Goal: Task Accomplishment & Management: Manage account settings

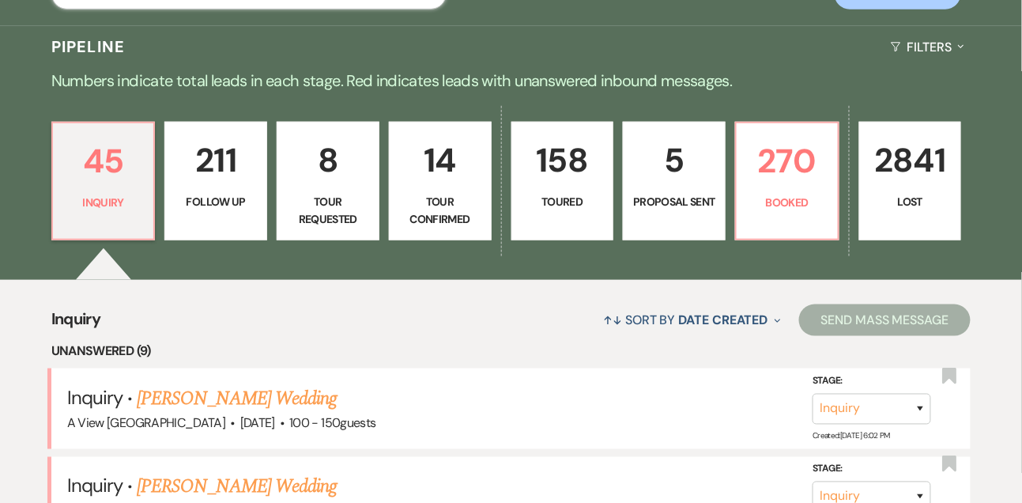
type input "emmily"
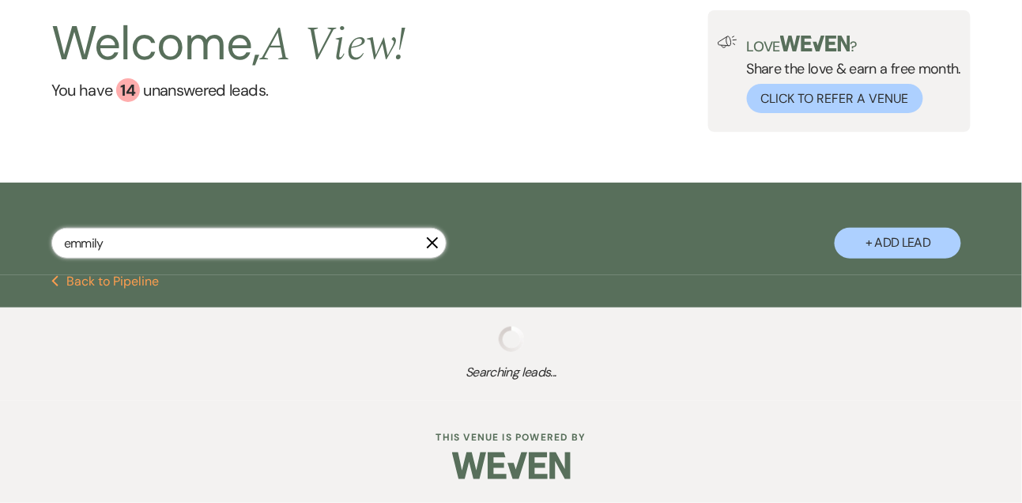
select select "5"
select select "8"
select select "4"
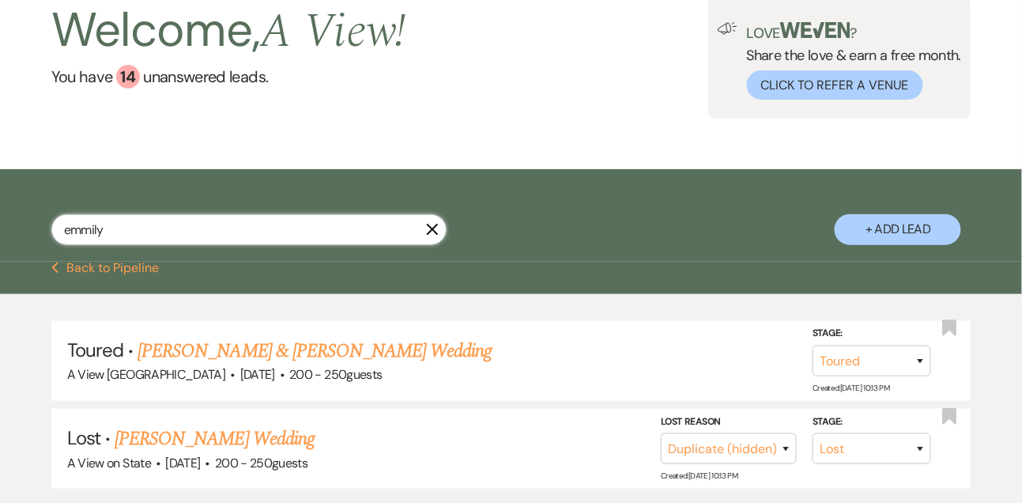
scroll to position [222, 0]
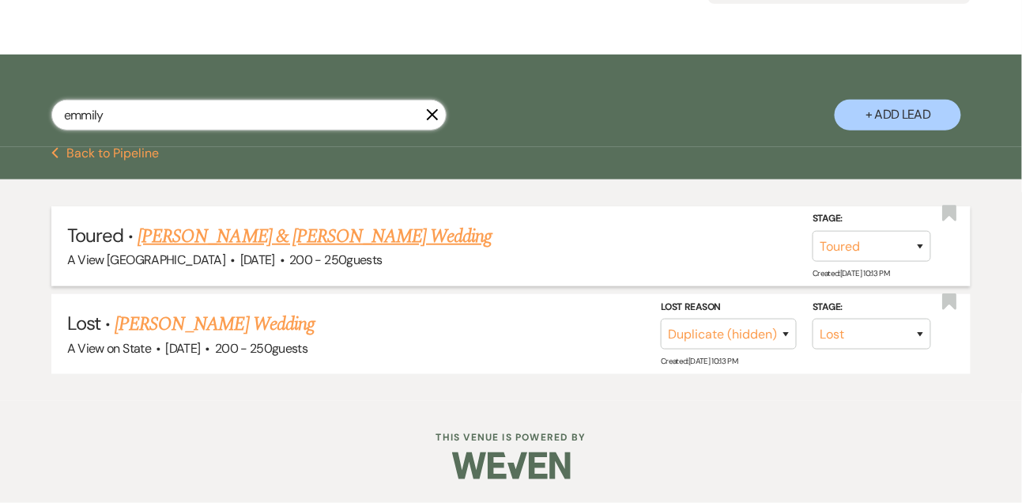
type input "emmily"
click at [281, 243] on link "[PERSON_NAME] & [PERSON_NAME] Wedding" at bounding box center [315, 236] width 354 height 28
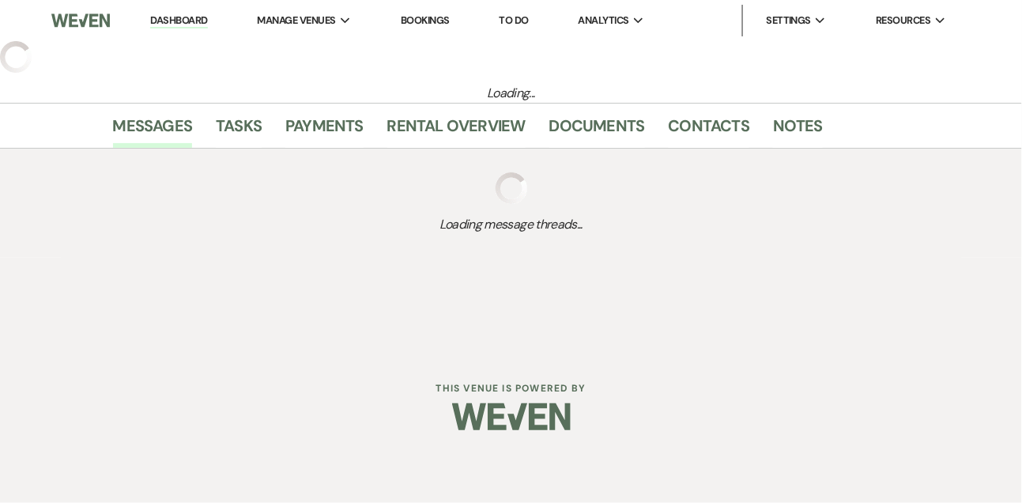
select select "5"
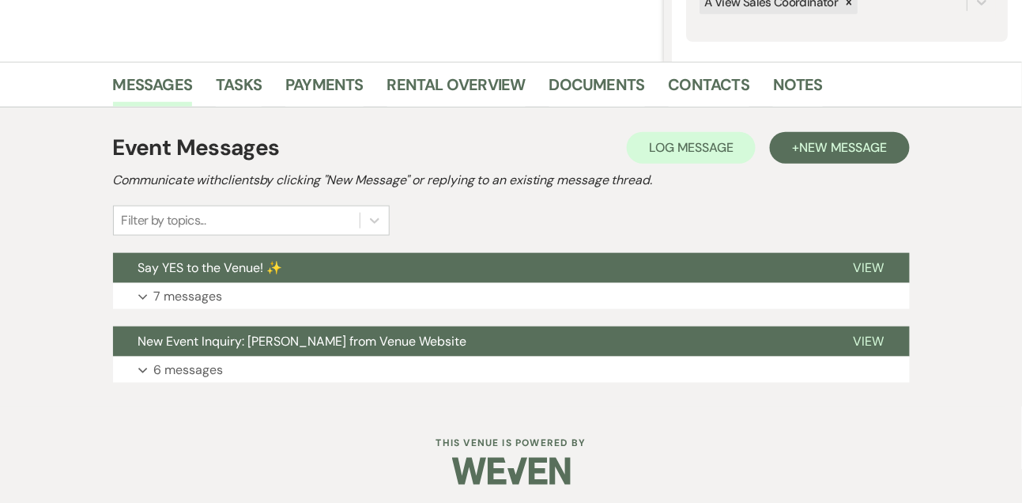
scroll to position [340, 0]
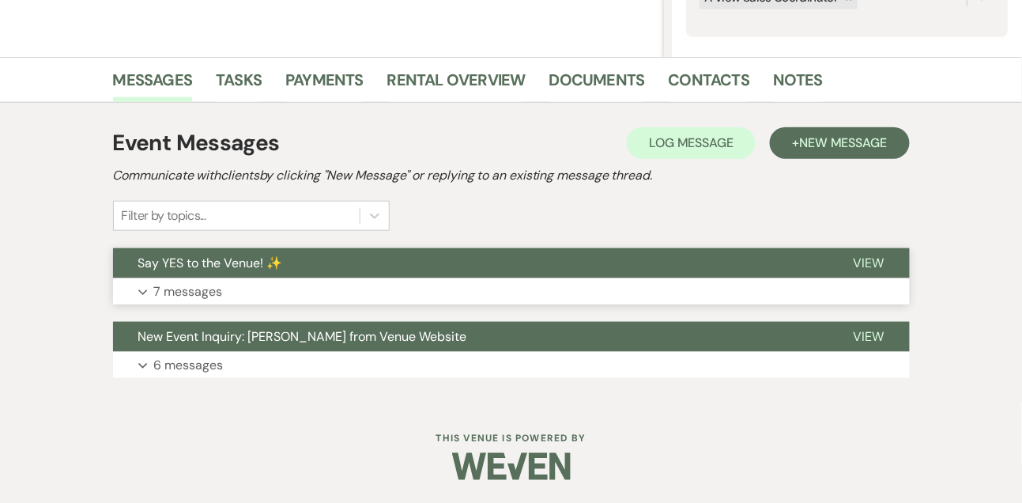
click at [203, 288] on p "7 messages" at bounding box center [188, 291] width 69 height 21
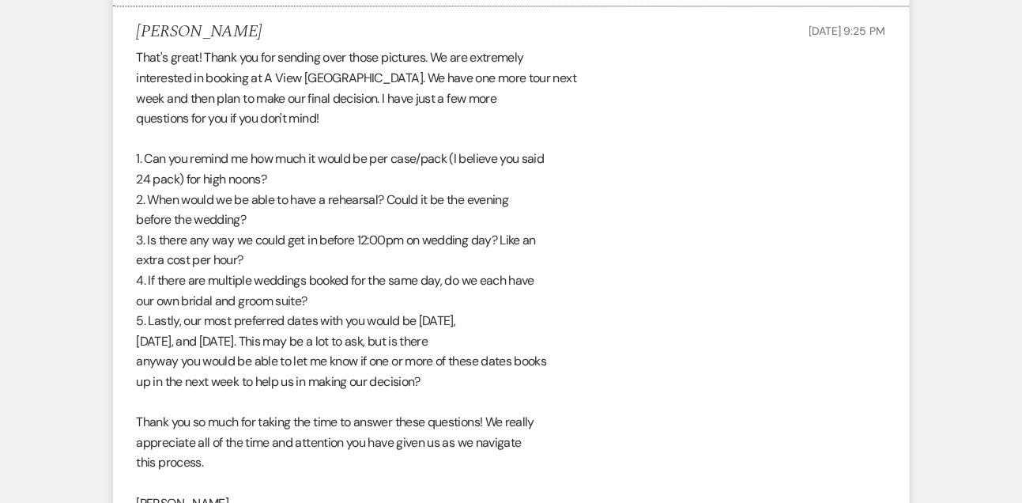
scroll to position [2456, 0]
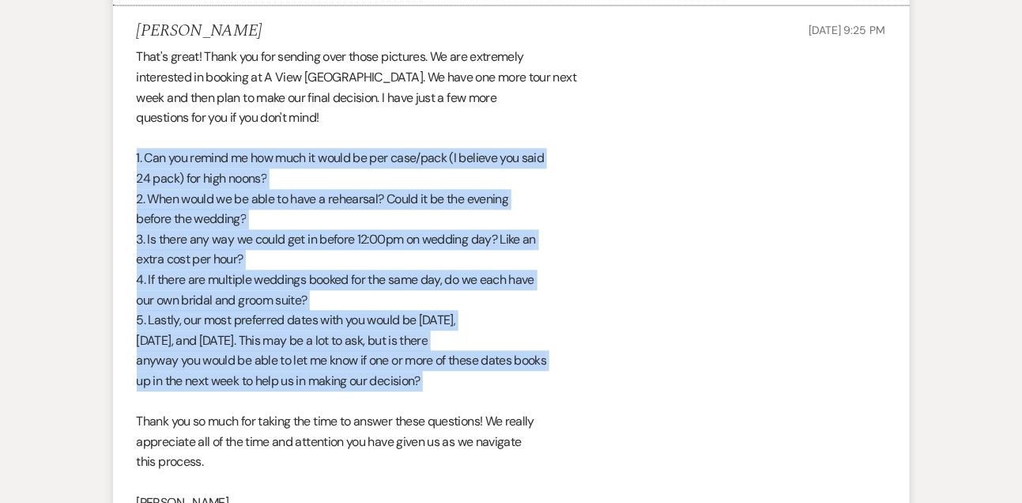
drag, startPoint x: 130, startPoint y: 156, endPoint x: 139, endPoint y: 404, distance: 248.3
click at [139, 404] on li "[PERSON_NAME] [DATE] 9:25 PM That's great! Thank you for sending over those pic…" at bounding box center [511, 278] width 797 height 544
click at [191, 239] on div "That's great! Thank you for sending over those pictures. We are extremely inter…" at bounding box center [511, 289] width 749 height 485
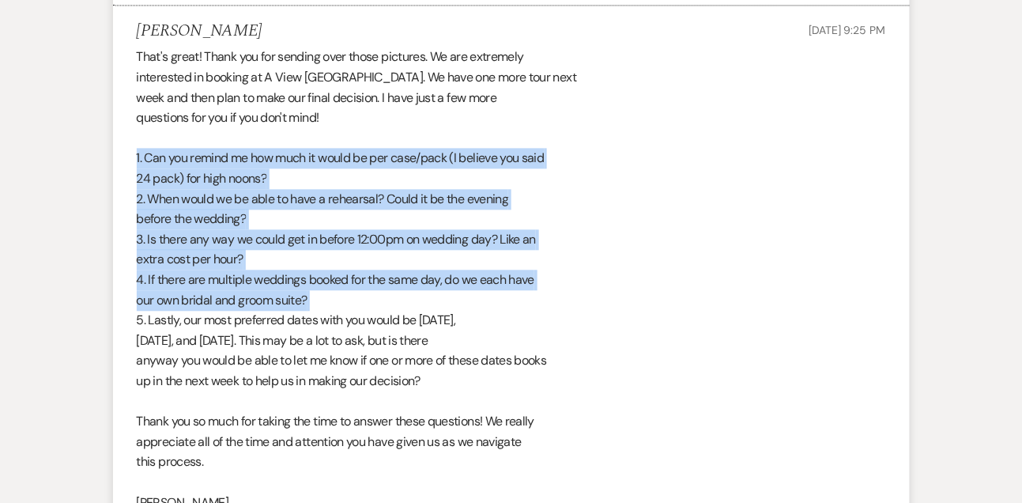
drag, startPoint x: 134, startPoint y: 156, endPoint x: 134, endPoint y: 312, distance: 156.5
click at [134, 312] on li "[PERSON_NAME] [DATE] 9:25 PM That's great! Thank you for sending over those pic…" at bounding box center [511, 278] width 797 height 544
copy div "1. Can you remind me how much it would be per case/pack (I believe you said 24 …"
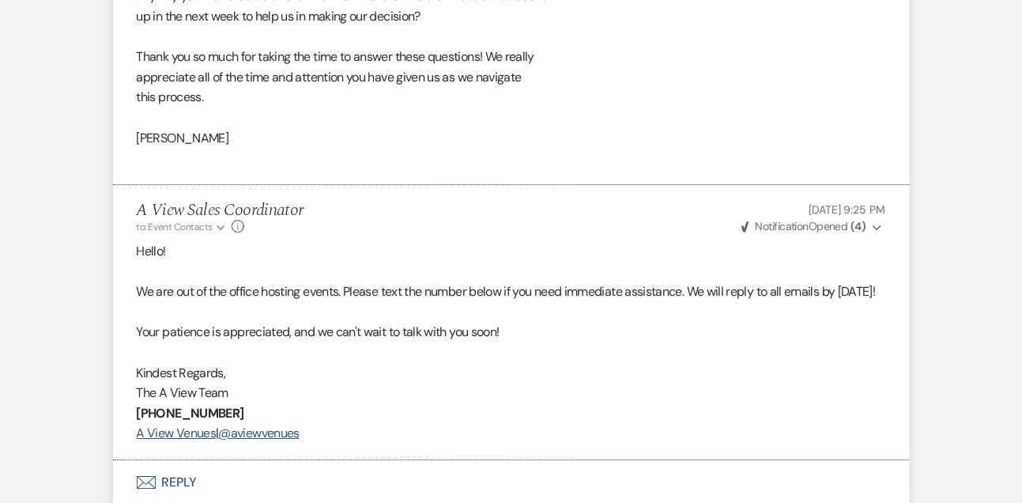
scroll to position [3040, 0]
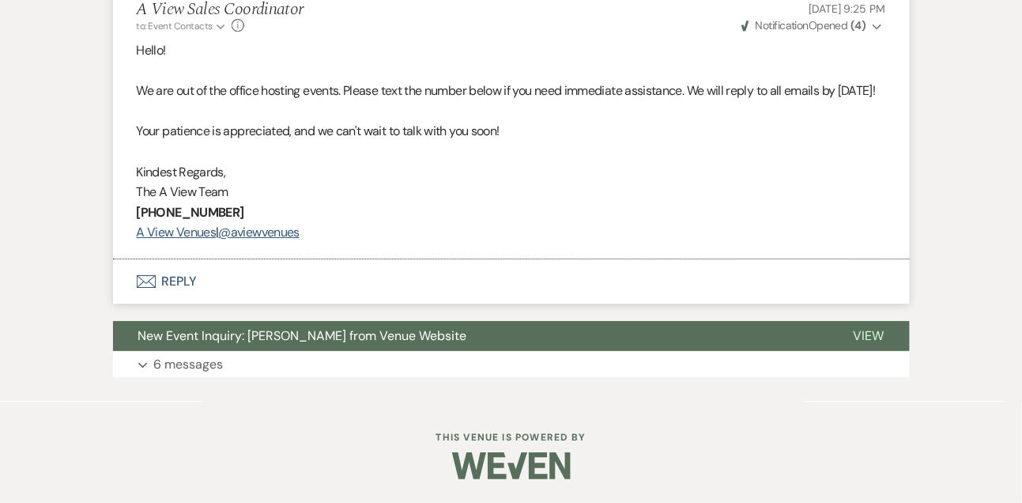
click at [164, 277] on button "Envelope Reply" at bounding box center [511, 281] width 797 height 44
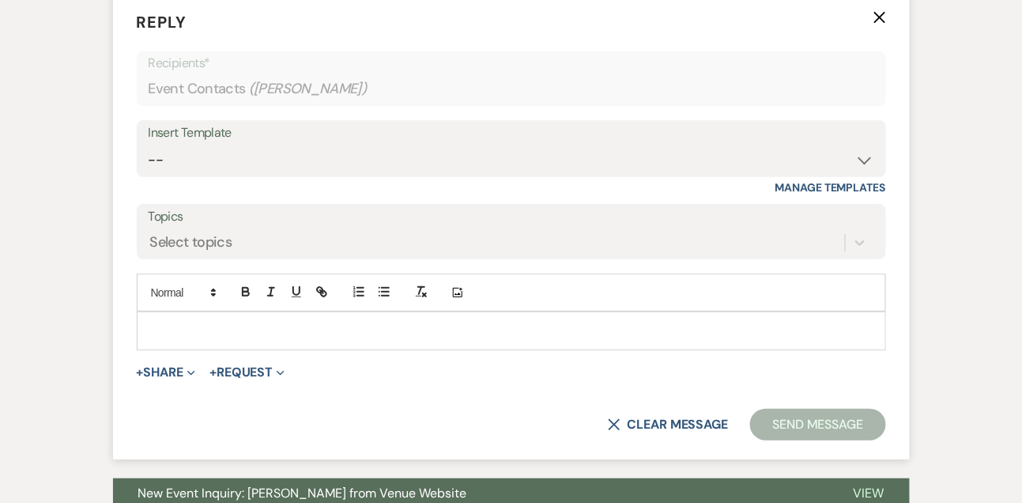
scroll to position [3303, 0]
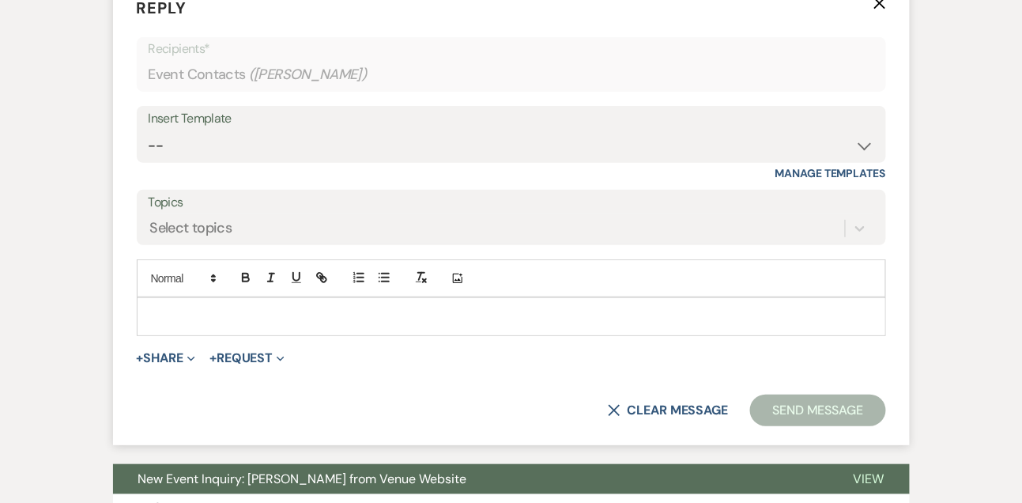
click at [180, 325] on p at bounding box center [511, 315] width 724 height 17
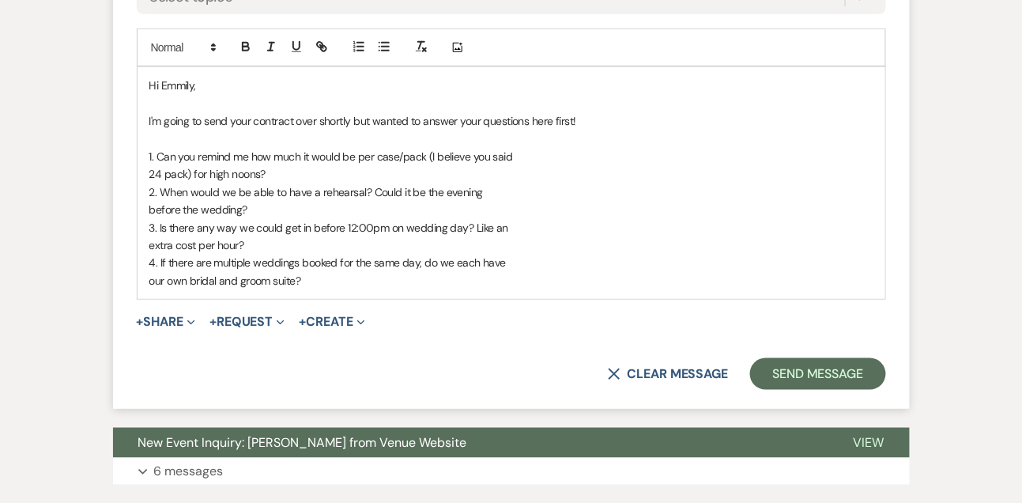
scroll to position [3537, 0]
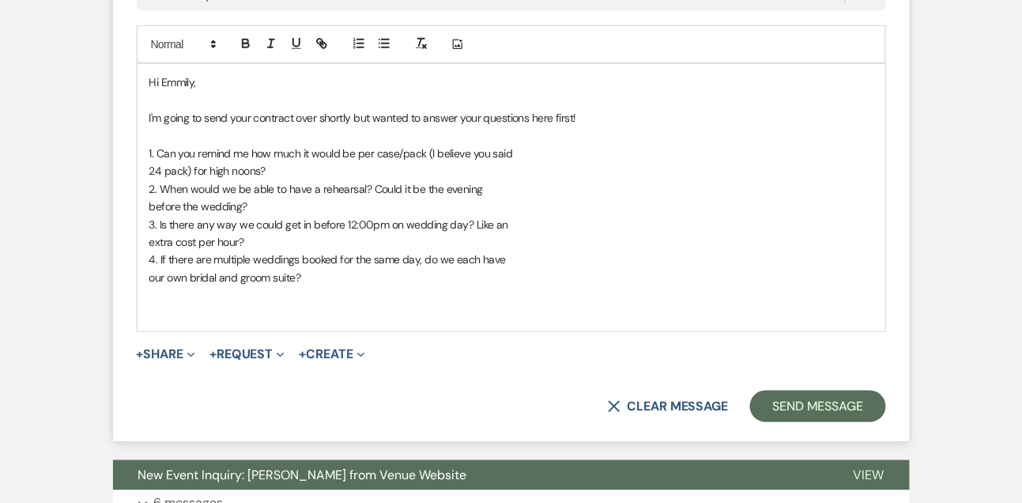
click at [350, 179] on p "24 pack) for high noons?" at bounding box center [511, 170] width 724 height 17
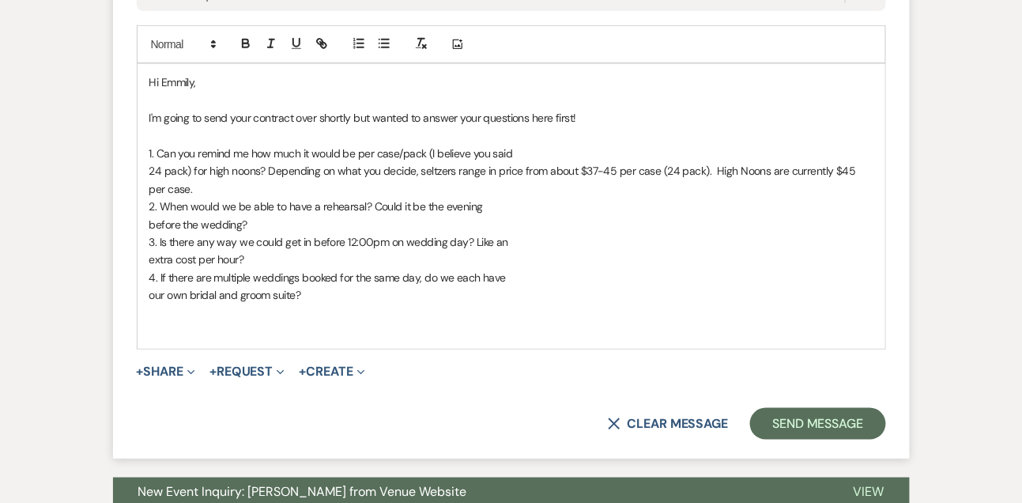
click at [414, 233] on p "before the wedding?" at bounding box center [511, 224] width 724 height 17
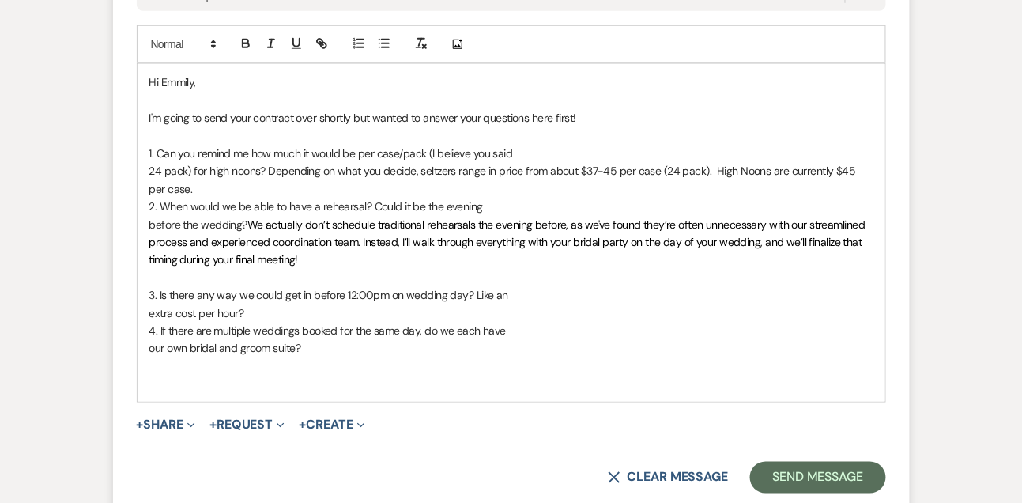
click at [408, 256] on span "We actually don’t schedule traditional rehearsals the evening before, as we've …" at bounding box center [508, 242] width 718 height 50
click at [190, 267] on span "We actually don’t schedule traditional rehearsals the evening before, as we've …" at bounding box center [510, 242] width 722 height 50
click at [212, 286] on p at bounding box center [511, 277] width 724 height 17
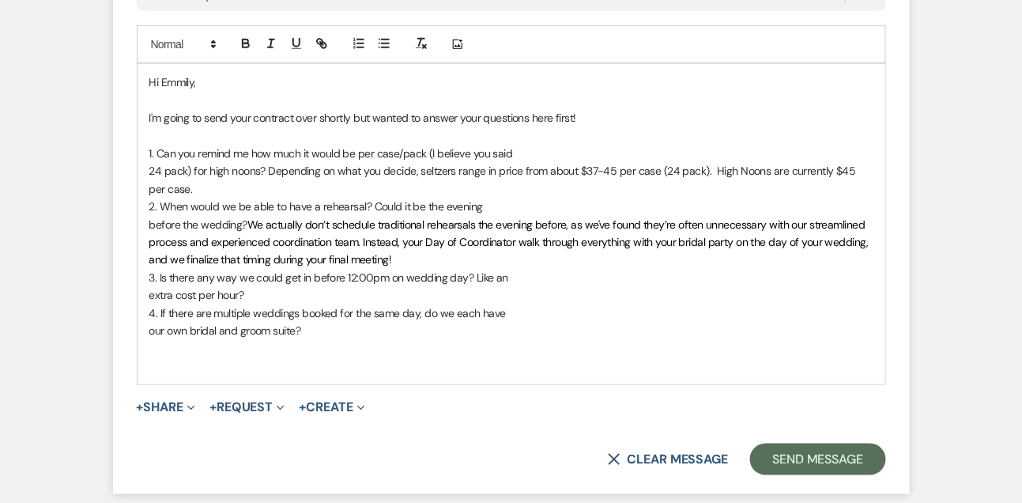
click at [264, 303] on p "extra cost per hour?" at bounding box center [511, 294] width 724 height 17
click at [309, 339] on p "our own bridal and groom suite?" at bounding box center [511, 330] width 724 height 17
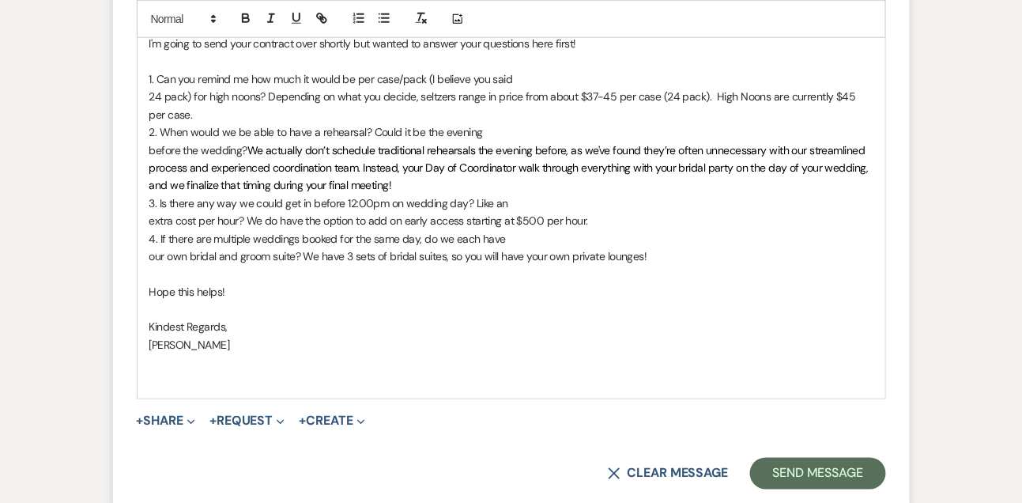
scroll to position [3603, 0]
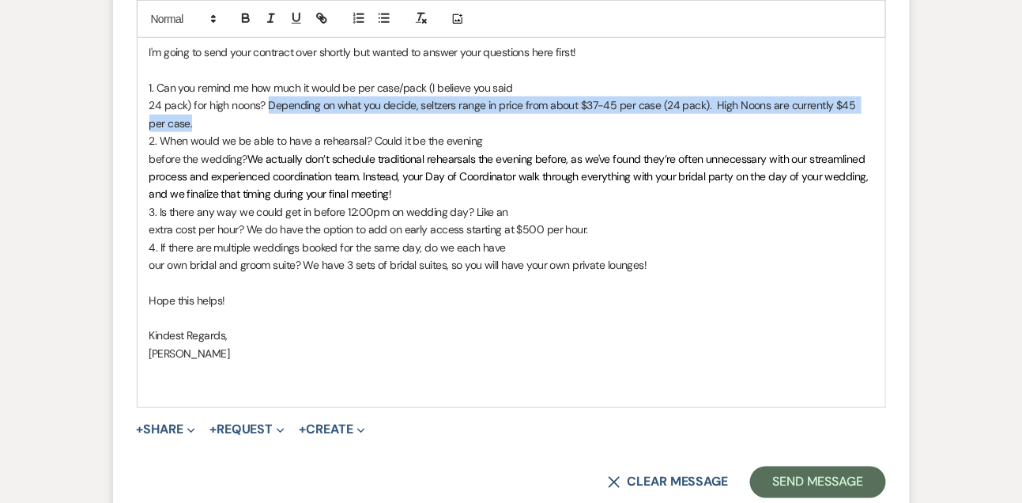
drag, startPoint x: 269, startPoint y: 119, endPoint x: 275, endPoint y: 138, distance: 19.2
click at [275, 132] on p "24 pack) for high noons? Depending on what you decide, seltzers range in price …" at bounding box center [511, 114] width 724 height 36
click at [277, 19] on icon "button" at bounding box center [271, 18] width 14 height 14
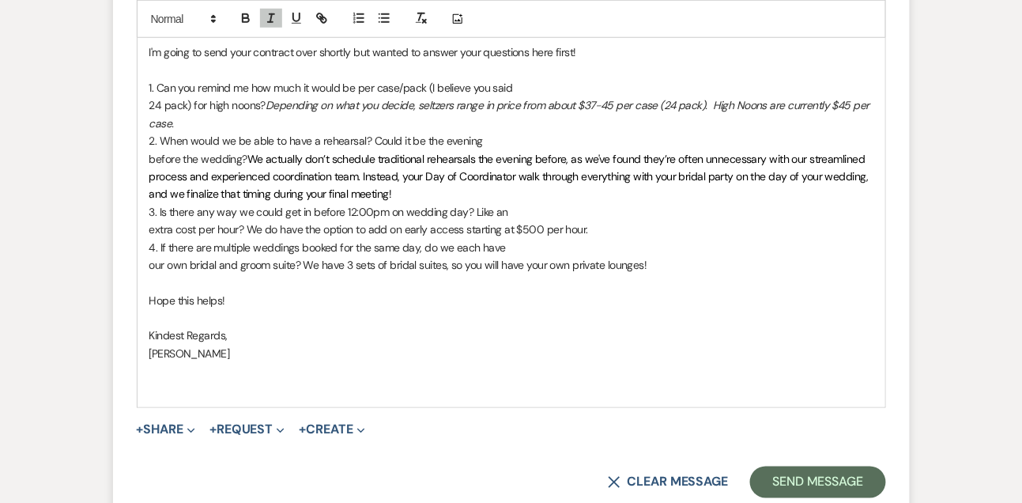
click at [149, 166] on span "before the wedding?" at bounding box center [198, 159] width 98 height 14
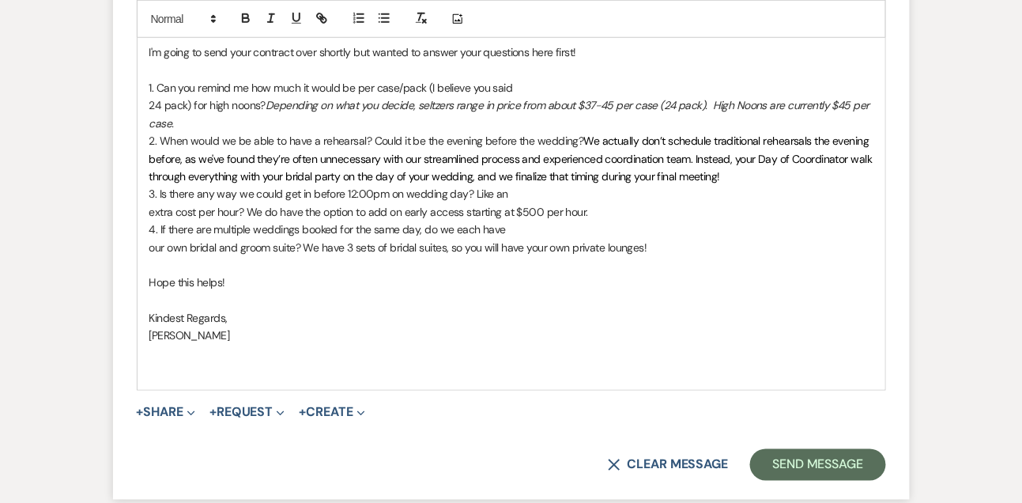
click at [271, 121] on em "Depending on what you decide, seltzers range in price from about $37-45 per cas…" at bounding box center [510, 114] width 723 height 32
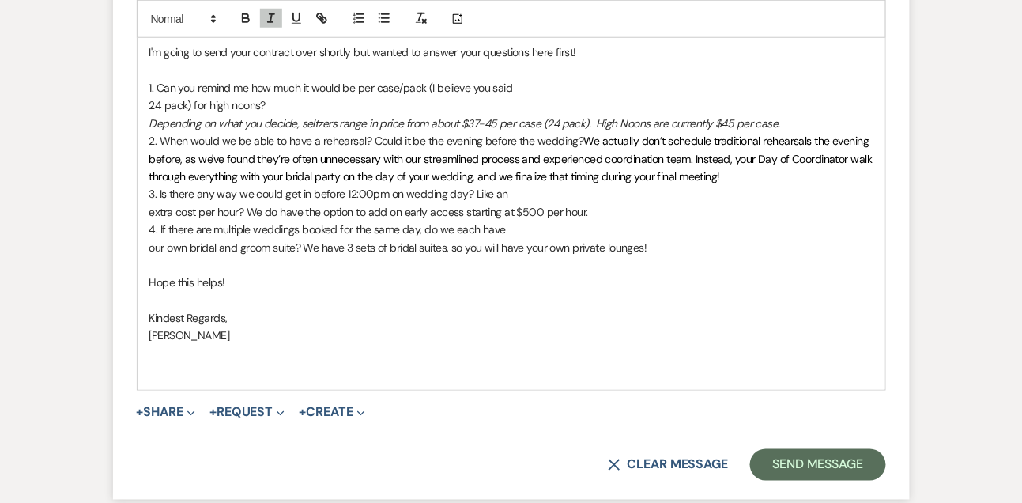
click at [582, 159] on span "We actually don’t schedule traditional rehearsals the evening before, as we've …" at bounding box center [511, 159] width 725 height 50
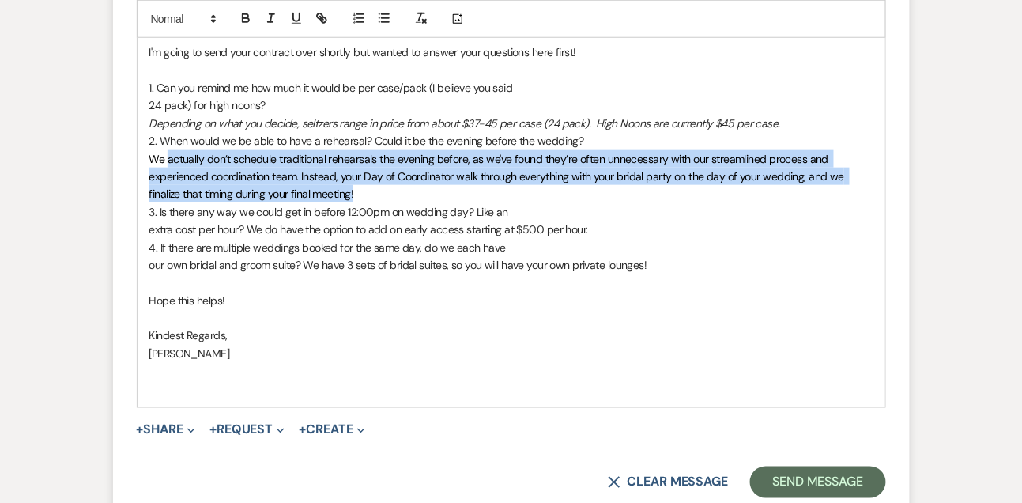
drag, startPoint x: 368, startPoint y: 210, endPoint x: 166, endPoint y: 187, distance: 203.7
click at [168, 186] on p "﻿ We actually don’t schedule traditional rehearsals the evening before, as we'v…" at bounding box center [511, 176] width 724 height 53
drag, startPoint x: 145, startPoint y: 176, endPoint x: 378, endPoint y: 212, distance: 235.0
click at [378, 212] on div "Hi [PERSON_NAME], I'm going to send your contract over shortly but wanted to an…" at bounding box center [512, 202] width 748 height 409
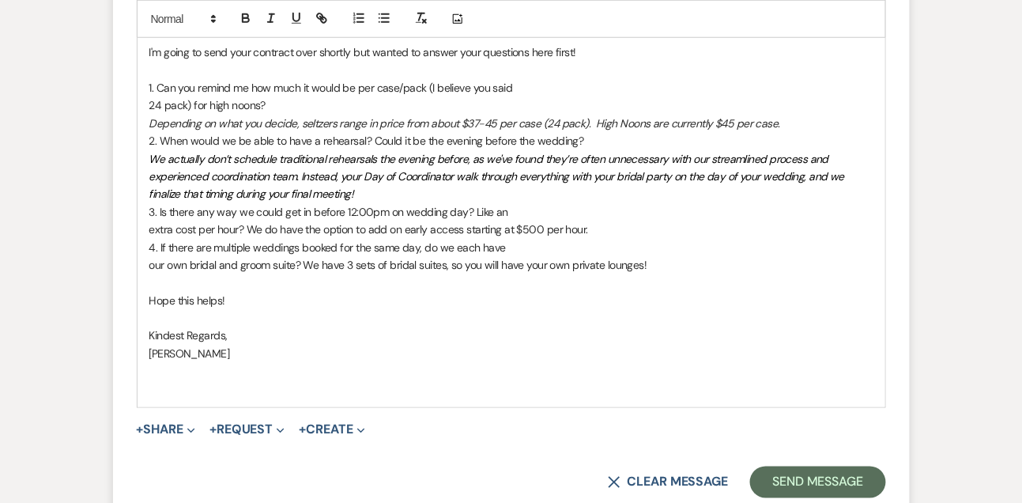
click at [145, 247] on div "Hi [PERSON_NAME], I'm going to send your contract over shortly but wanted to an…" at bounding box center [512, 202] width 748 height 409
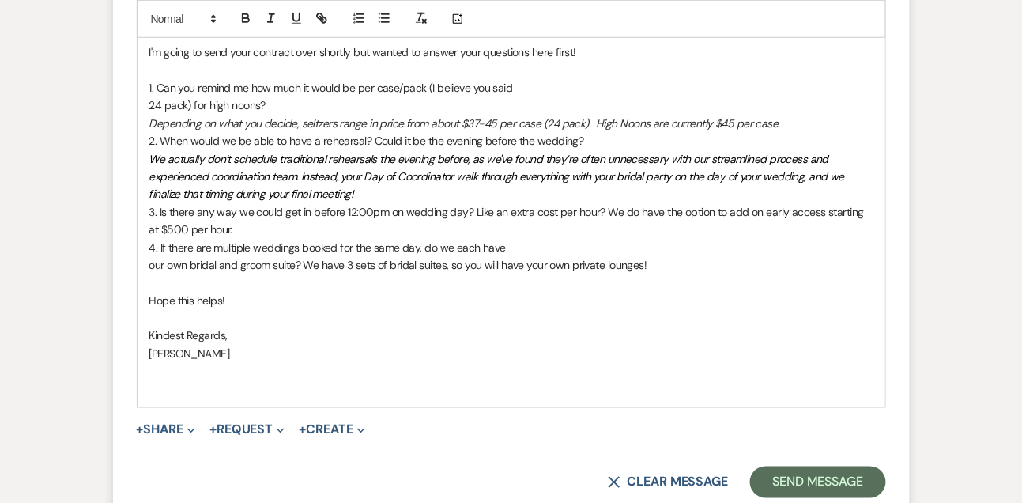
click at [605, 228] on span "3. Is there any way we could get in before 12:00pm on wedding day? Like an extr…" at bounding box center [508, 221] width 718 height 32
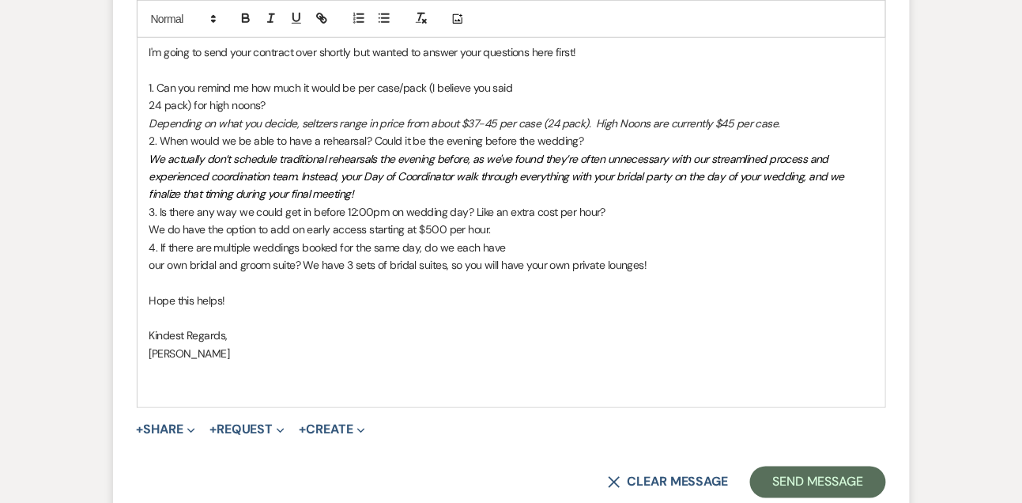
click at [480, 236] on span "﻿ We do have the option to add on early access starting at $500 per hour." at bounding box center [319, 229] width 341 height 14
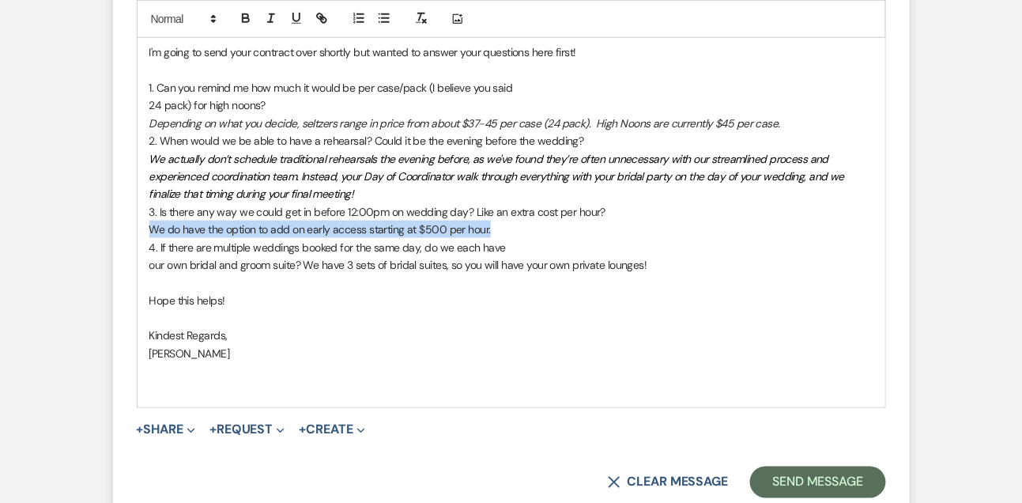
click at [480, 236] on span "We do have the option to add on early access starting at $500 per hour." at bounding box center [319, 229] width 341 height 14
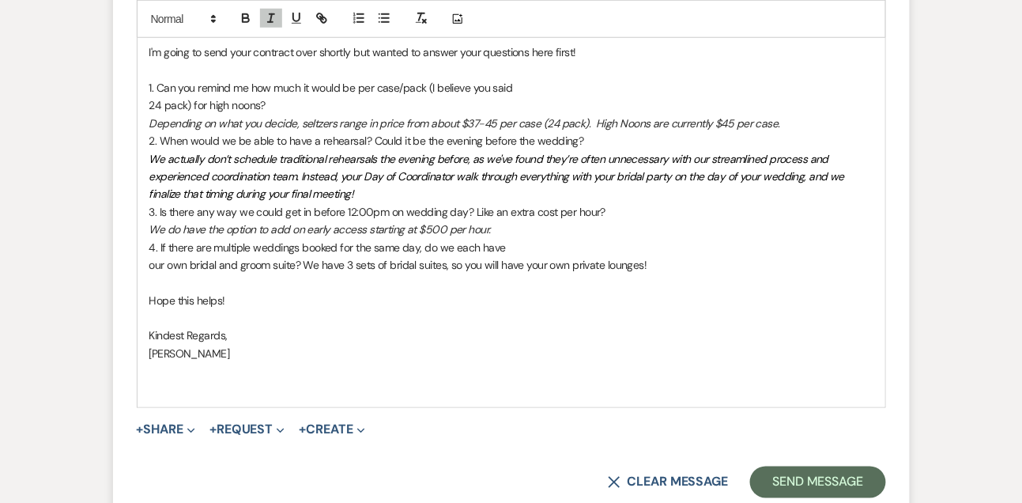
click at [152, 272] on span "our own bridal and groom suite? We have 3 sets of bridal suites, so you will ha…" at bounding box center [398, 265] width 498 height 14
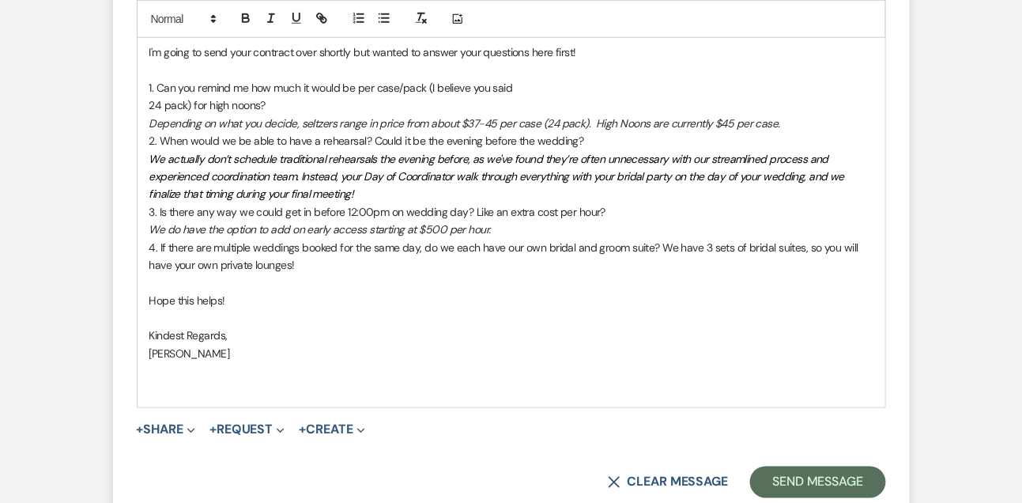
click at [659, 261] on span "4. If there are multiple weddings booked for the same day, do we each have our …" at bounding box center [505, 256] width 712 height 32
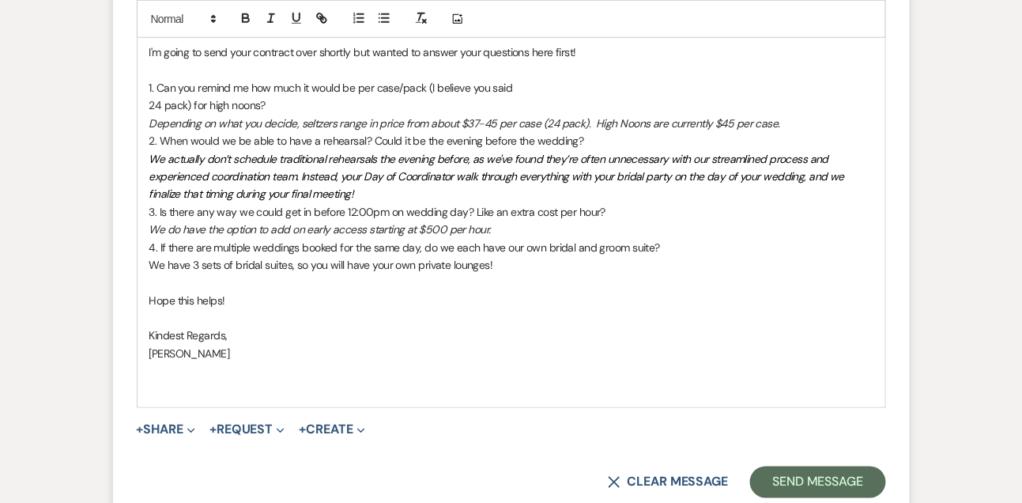
click at [427, 272] on span "﻿ We have 3 sets of bridal suites, so you will have your own private lounges!" at bounding box center [321, 265] width 344 height 14
click at [427, 272] on span "We have 3 sets of bridal suites, so you will have your own private lounges!" at bounding box center [321, 265] width 344 height 14
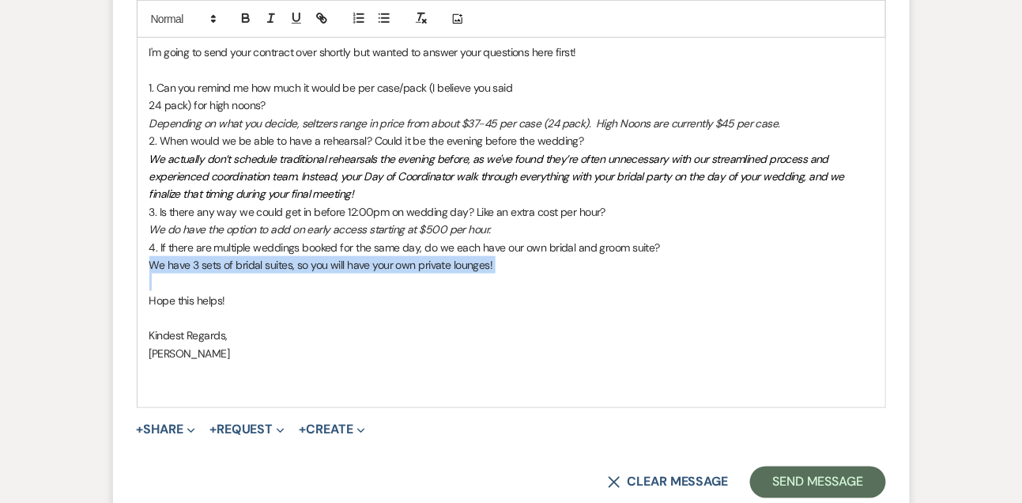
click at [427, 272] on span "We have 3 sets of bridal suites, so you will have your own private lounges!" at bounding box center [321, 265] width 344 height 14
click at [273, 17] on icon "button" at bounding box center [271, 18] width 14 height 14
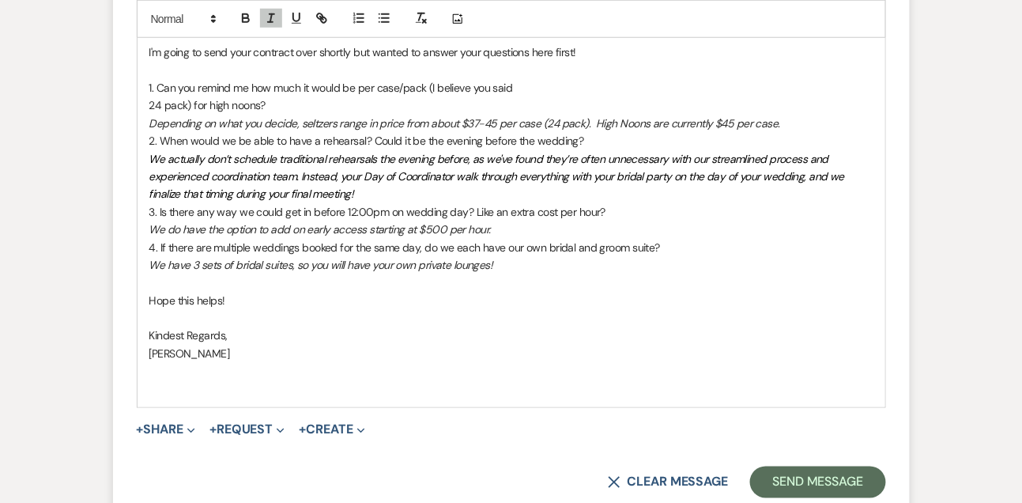
click at [274, 175] on em "We actually don’t schedule traditional rehearsals the evening before, as we've …" at bounding box center [498, 177] width 698 height 50
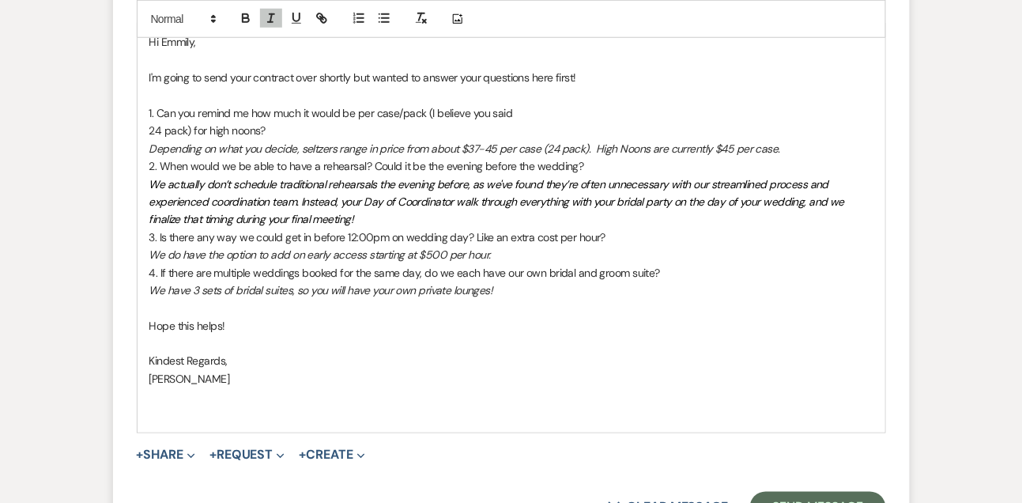
scroll to position [3577, 0]
click at [144, 150] on div "Hi [PERSON_NAME], I'm going to send your contract over shortly but wanted to an…" at bounding box center [512, 228] width 748 height 409
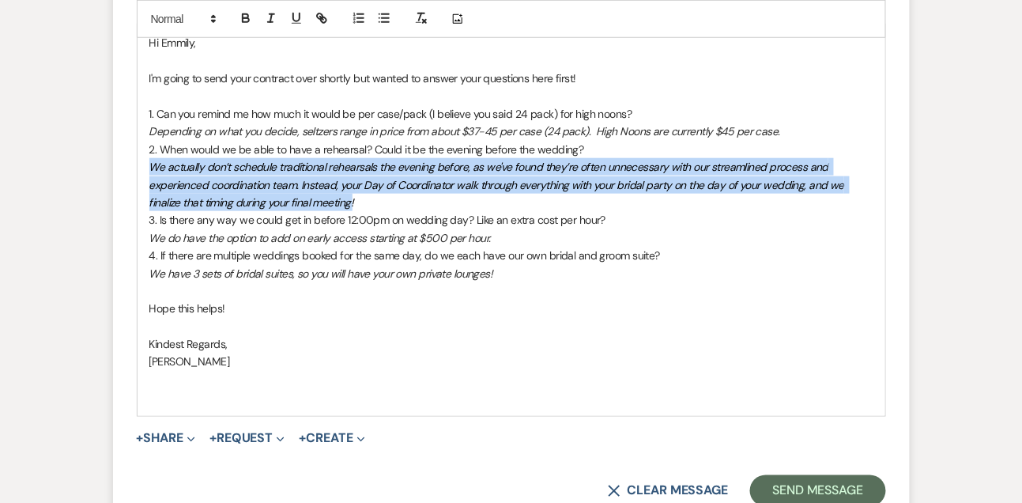
drag, startPoint x: 144, startPoint y: 180, endPoint x: 413, endPoint y: 220, distance: 271.6
click at [413, 220] on div "Hi [PERSON_NAME], I'm going to send your contract over shortly but wanted to an…" at bounding box center [512, 219] width 748 height 390
click at [413, 211] on p "We actually don’t schedule traditional rehearsals the evening before, as we've …" at bounding box center [511, 184] width 724 height 53
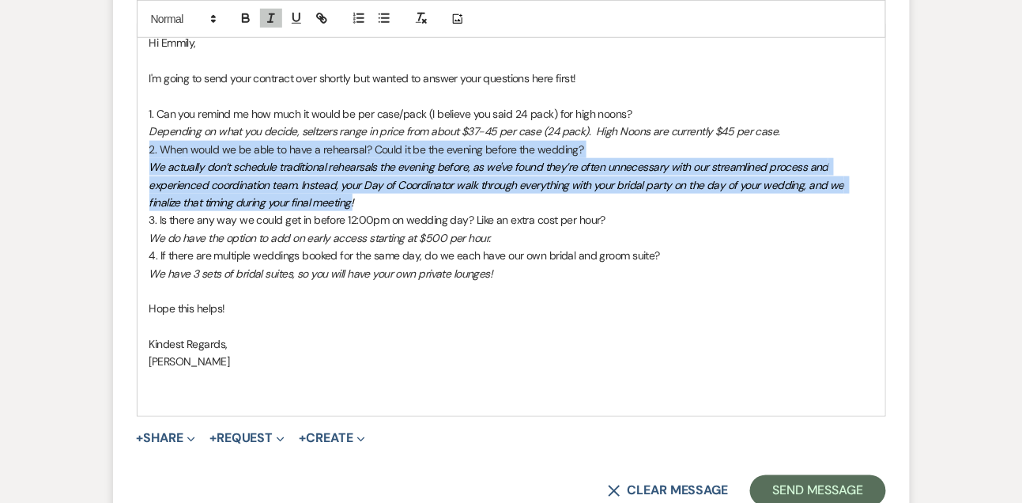
drag, startPoint x: 146, startPoint y: 171, endPoint x: 409, endPoint y: 221, distance: 267.2
click at [409, 221] on div "Hi [PERSON_NAME], I'm going to send your contract over shortly but wanted to an…" at bounding box center [512, 219] width 748 height 390
click at [409, 211] on p "We actually don’t schedule traditional rehearsals the evening before, as we've …" at bounding box center [511, 184] width 724 height 53
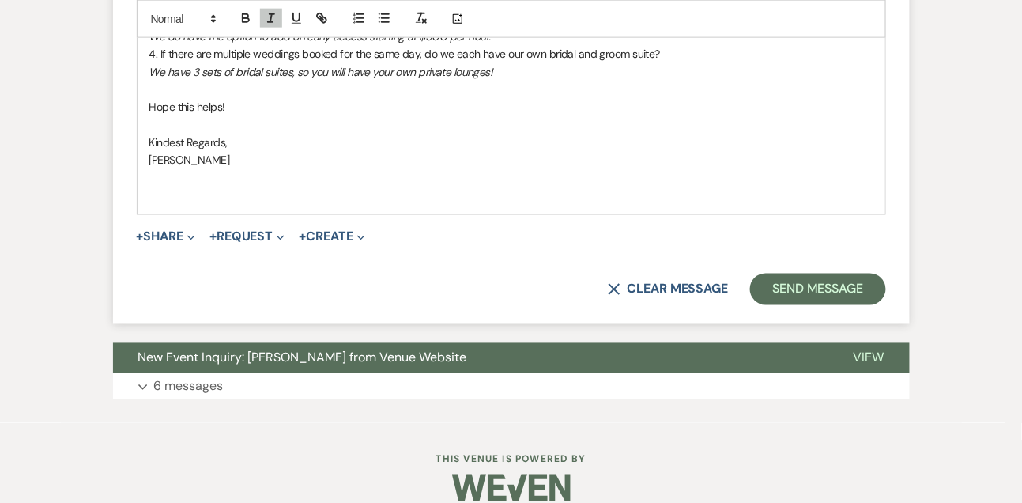
scroll to position [3785, 0]
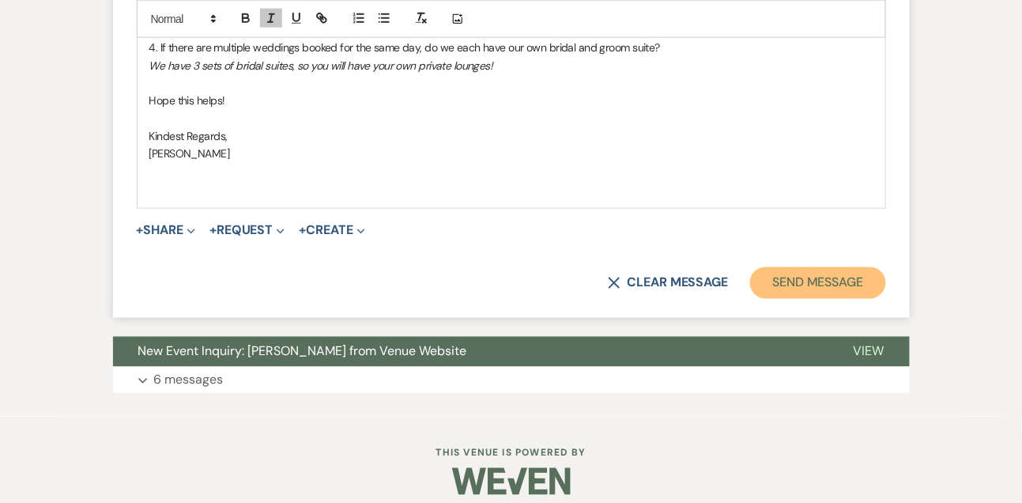
click at [774, 299] on button "Send Message" at bounding box center [817, 283] width 135 height 32
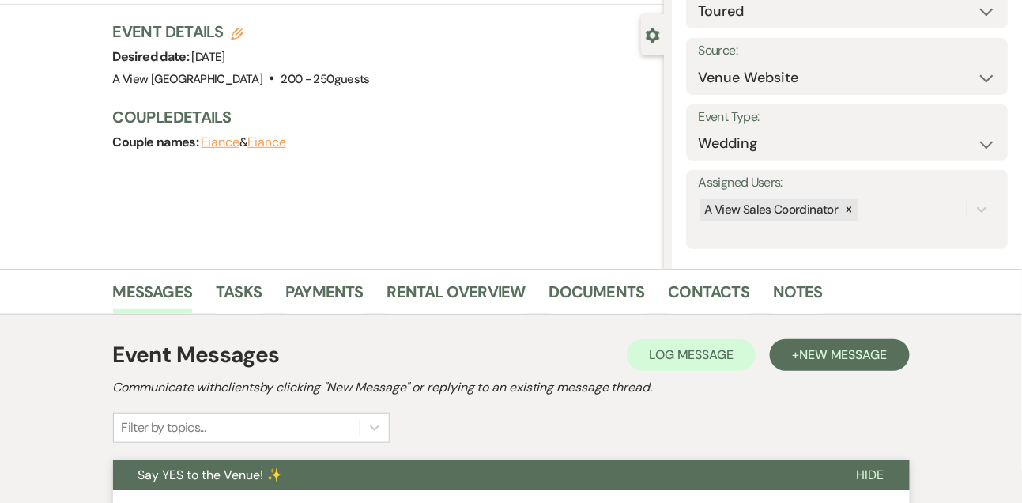
scroll to position [0, 0]
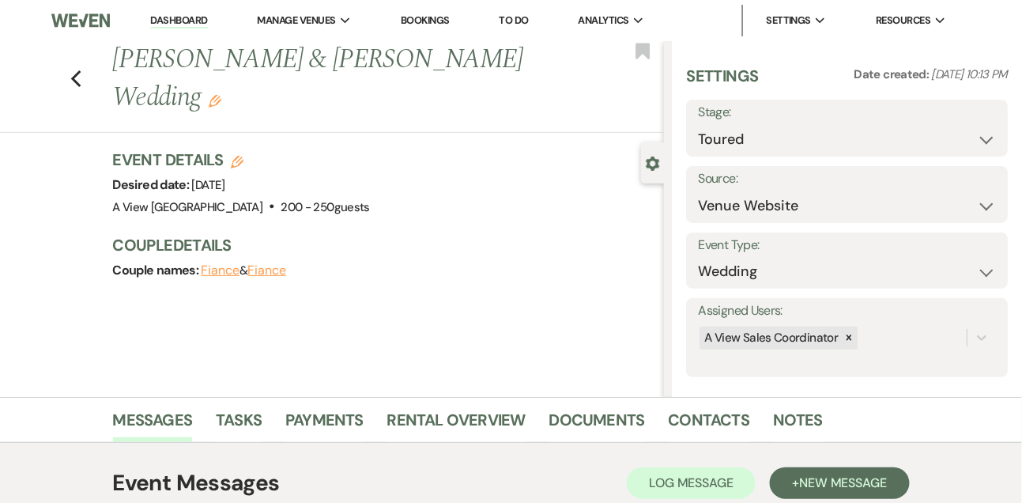
click at [239, 156] on use "button" at bounding box center [237, 162] width 13 height 13
select select "752"
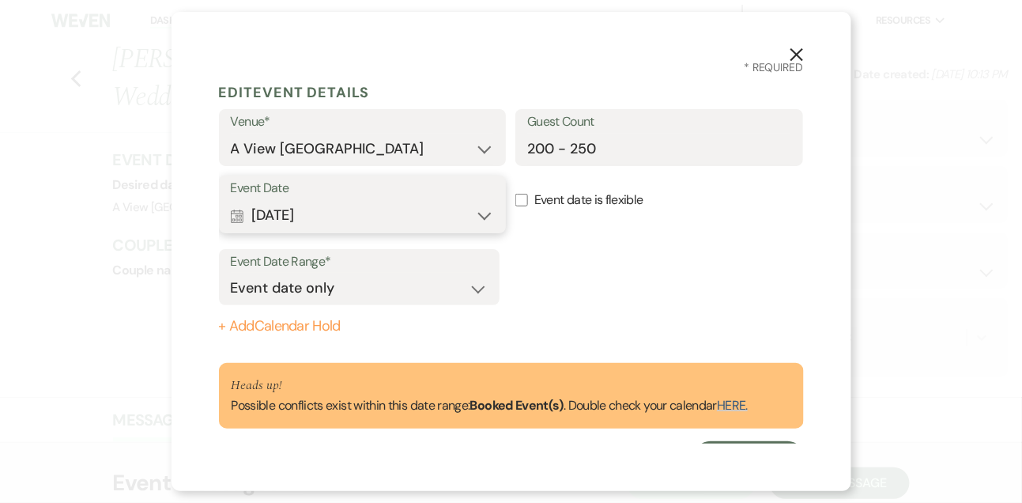
click at [343, 219] on button "Calendar [DATE] Expand" at bounding box center [363, 216] width 264 height 32
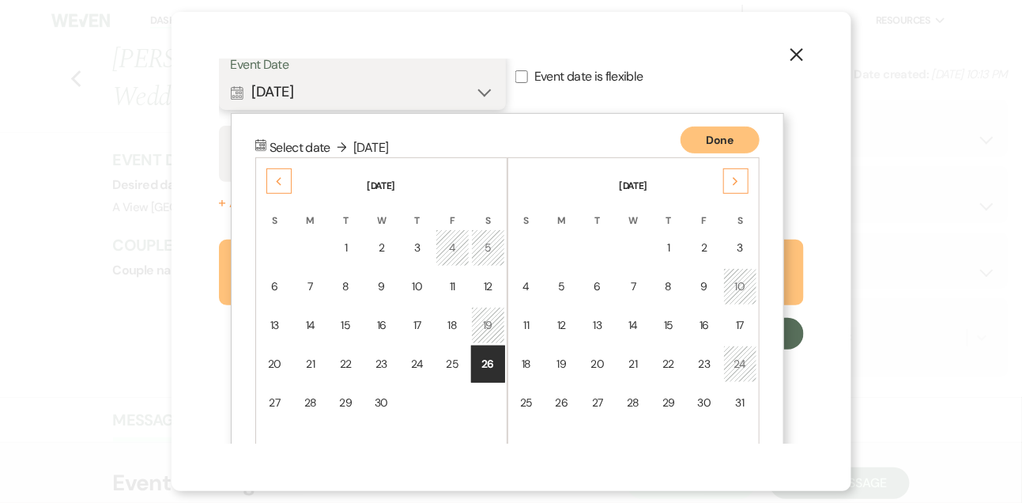
scroll to position [164, 0]
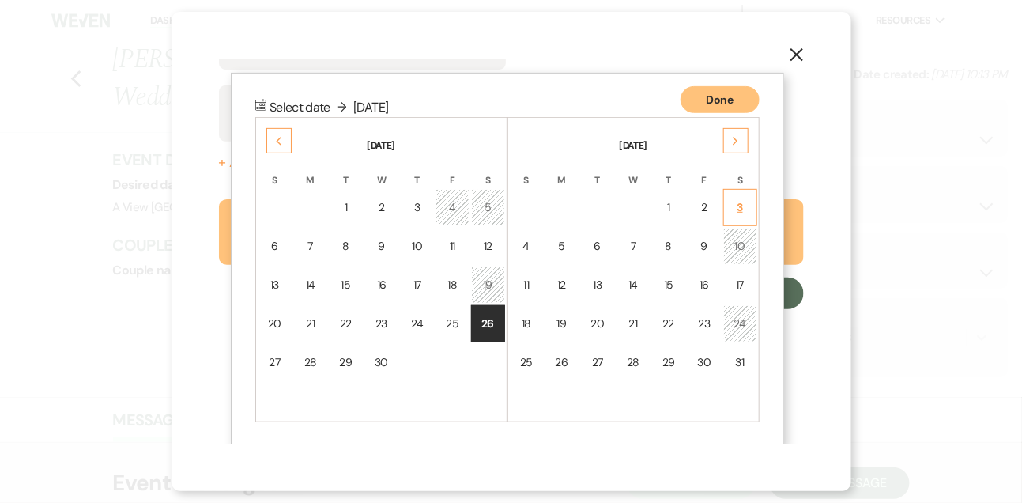
click at [733, 195] on td "3" at bounding box center [740, 207] width 34 height 37
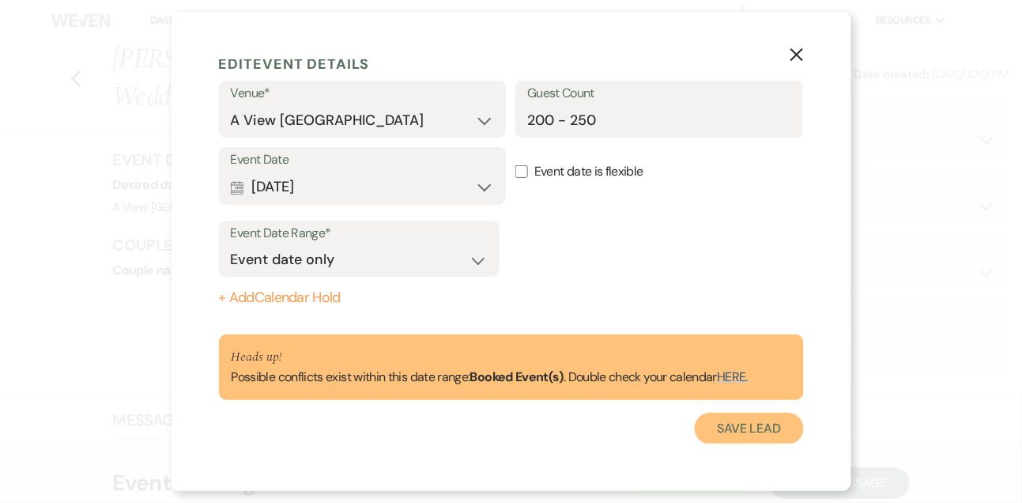
click at [775, 423] on button "Save Lead" at bounding box center [749, 429] width 108 height 32
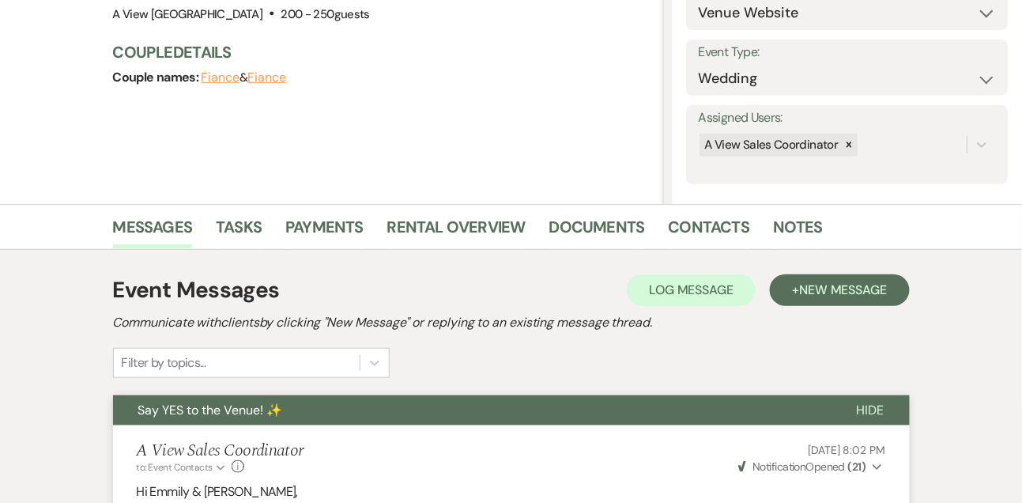
scroll to position [224, 0]
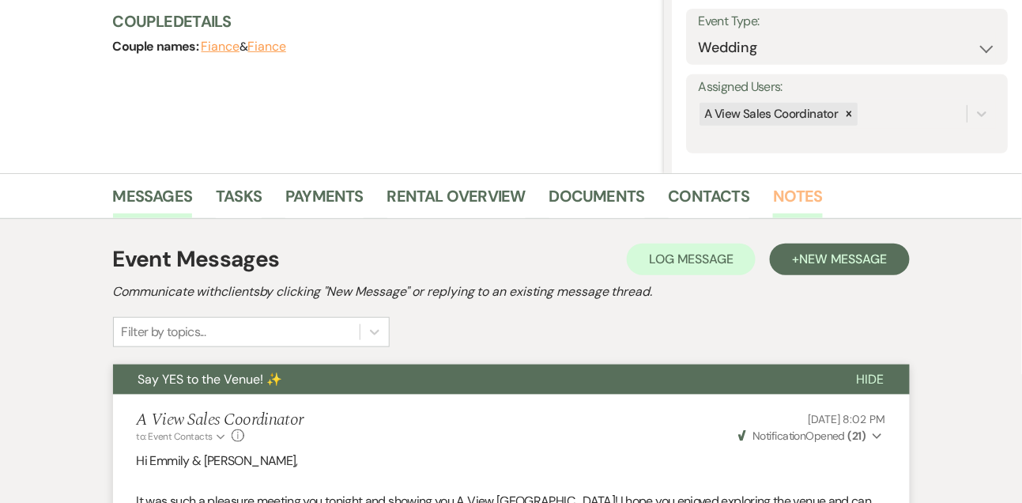
click at [799, 206] on link "Notes" at bounding box center [798, 200] width 50 height 35
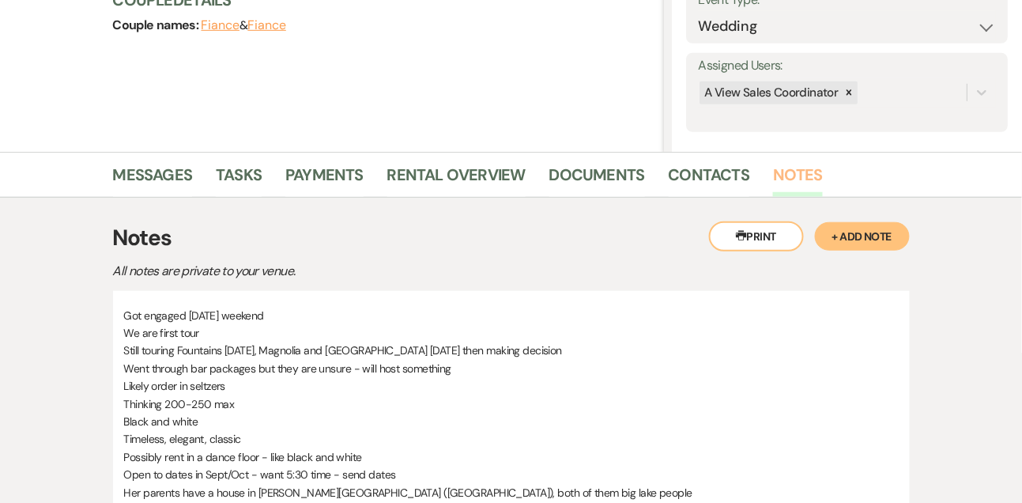
scroll to position [227, 0]
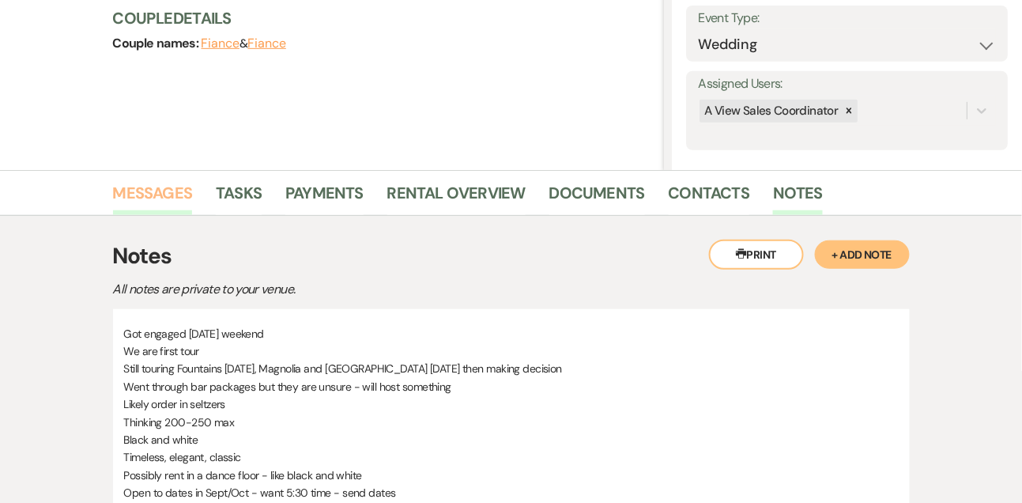
click at [184, 186] on link "Messages" at bounding box center [153, 197] width 80 height 35
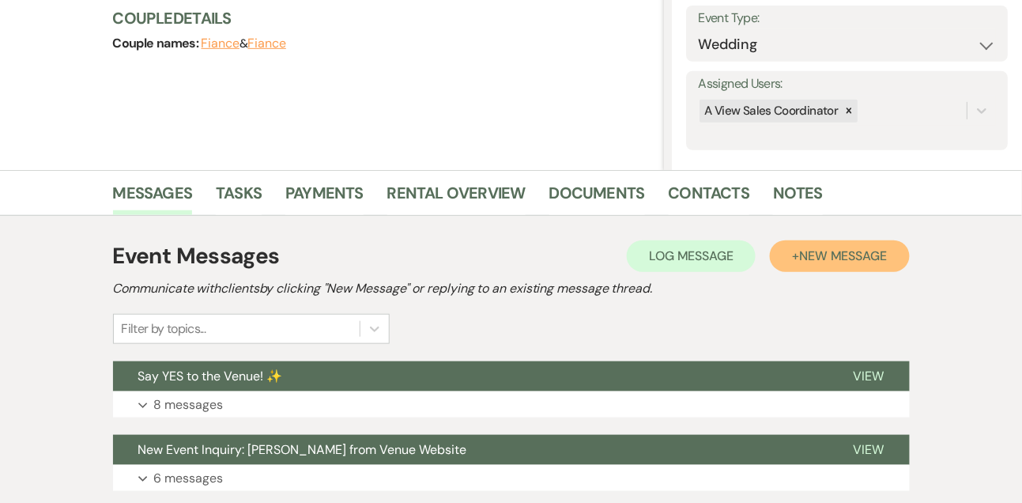
click at [845, 254] on span "New Message" at bounding box center [843, 255] width 88 height 17
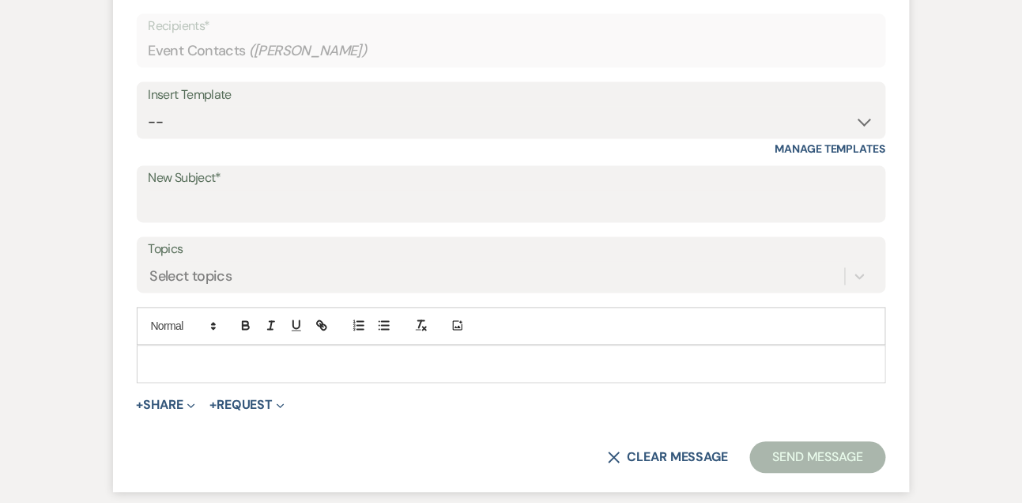
scroll to position [679, 0]
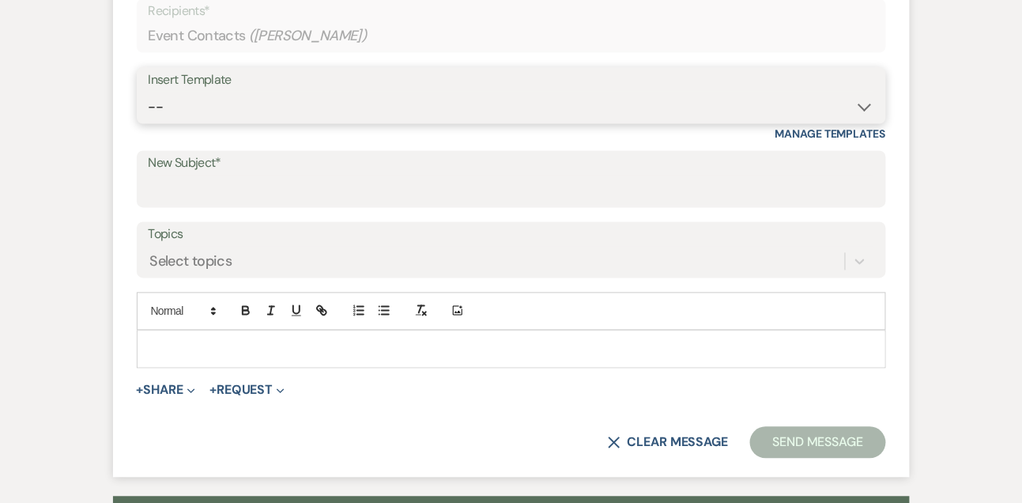
click at [229, 103] on select "-- Tour Confirmation Contract (Pre-Booked Leads) Out of office Inquiry Email Al…" at bounding box center [511, 107] width 725 height 31
select select "3261"
click at [149, 92] on select "-- Tour Confirmation Contract (Pre-Booked Leads) Out of office Inquiry Email Al…" at bounding box center [511, 107] width 725 height 31
type input "A View West Shores Wedding Contract 🎉"
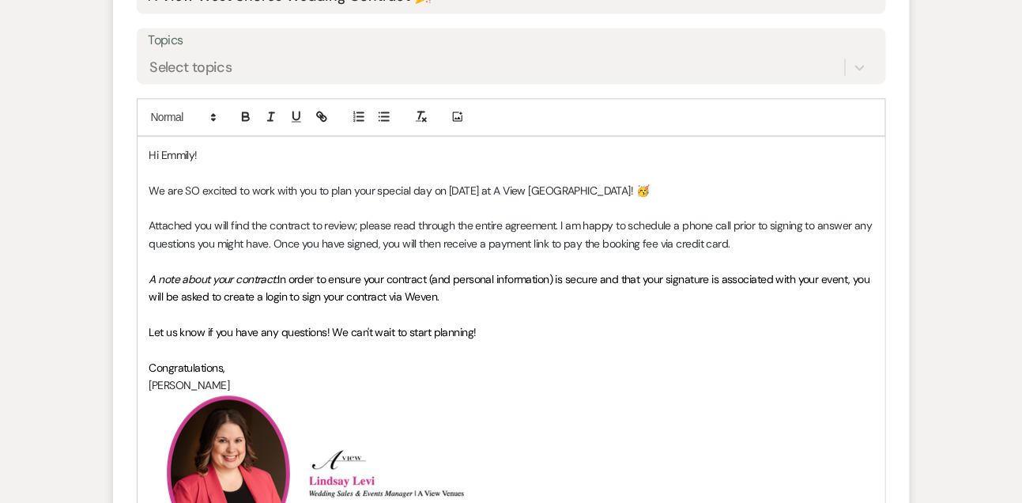
scroll to position [902, 0]
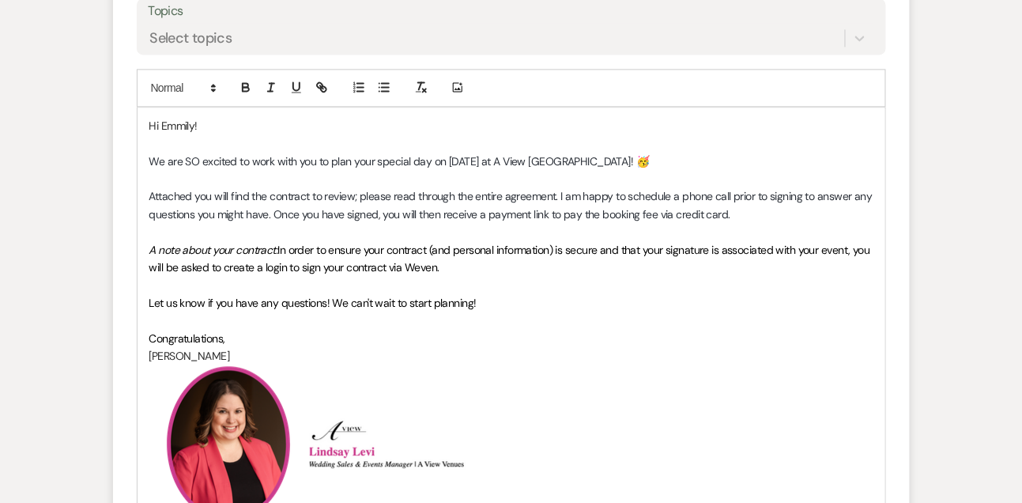
click at [224, 119] on p "Hi Emmily!" at bounding box center [511, 125] width 724 height 17
drag, startPoint x: 382, startPoint y: 217, endPoint x: 752, endPoint y: 214, distance: 369.9
click at [752, 214] on p "Attached you will find the contract to review; please read through the entire a…" at bounding box center [511, 205] width 724 height 36
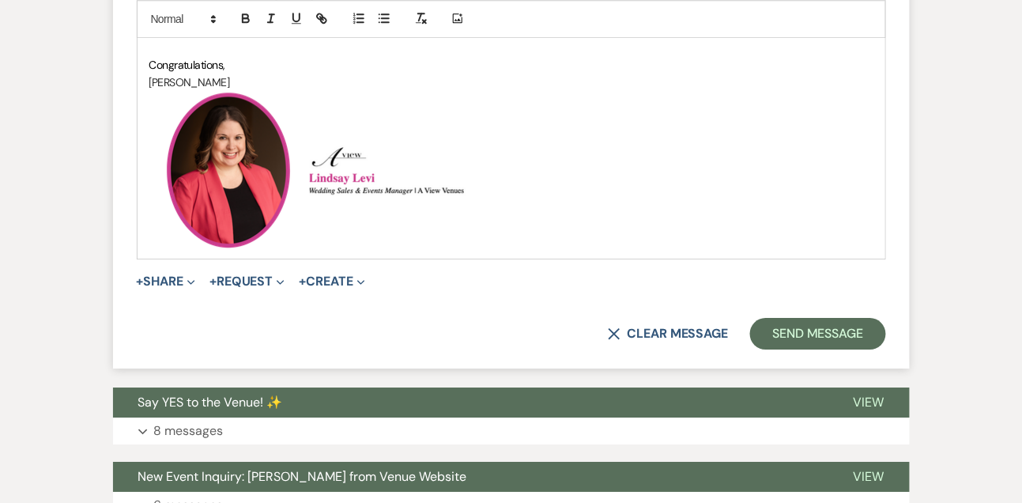
scroll to position [1316, 0]
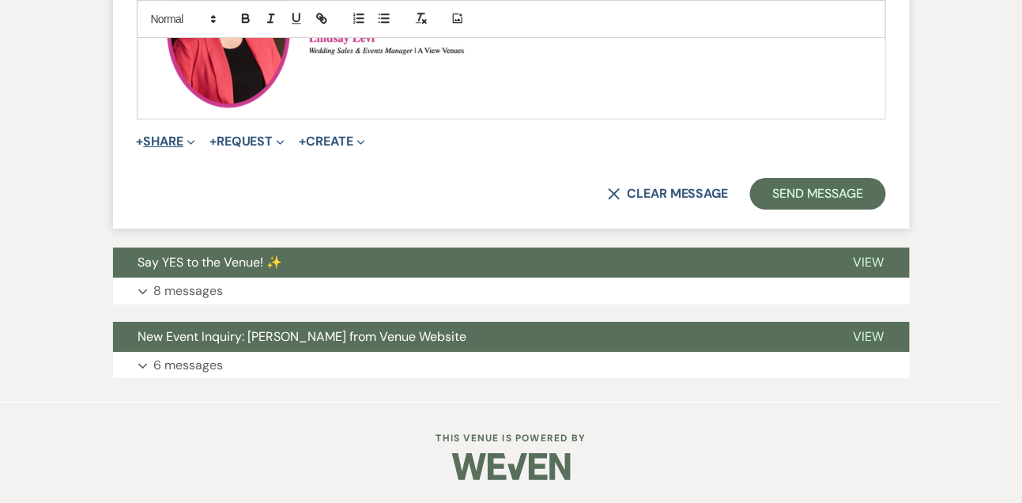
click at [173, 138] on button "+ Share Expand" at bounding box center [166, 141] width 59 height 13
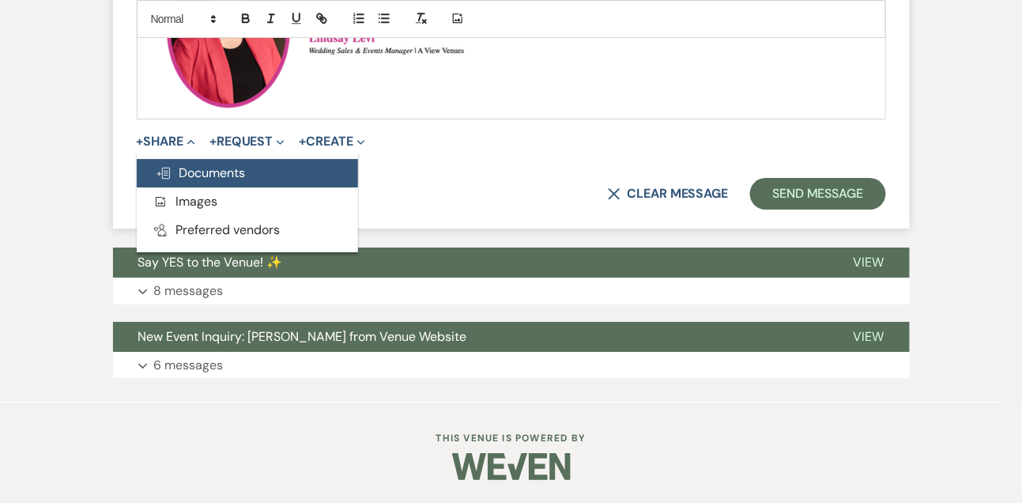
click at [179, 169] on span "Doc Upload Documents" at bounding box center [201, 172] width 90 height 17
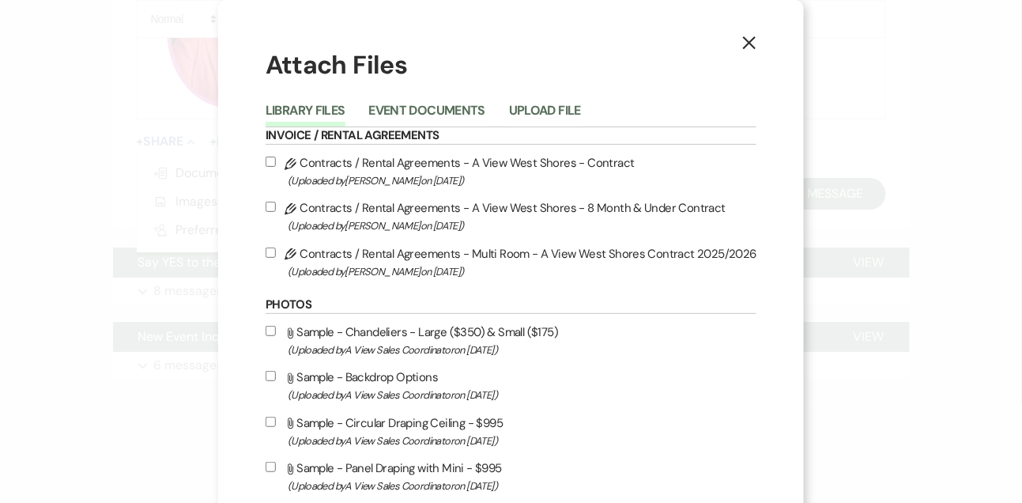
click at [276, 164] on input "Pencil Contracts / Rental Agreements - A View West Shores - Contract (Uploaded …" at bounding box center [271, 161] width 10 height 10
checkbox input "true"
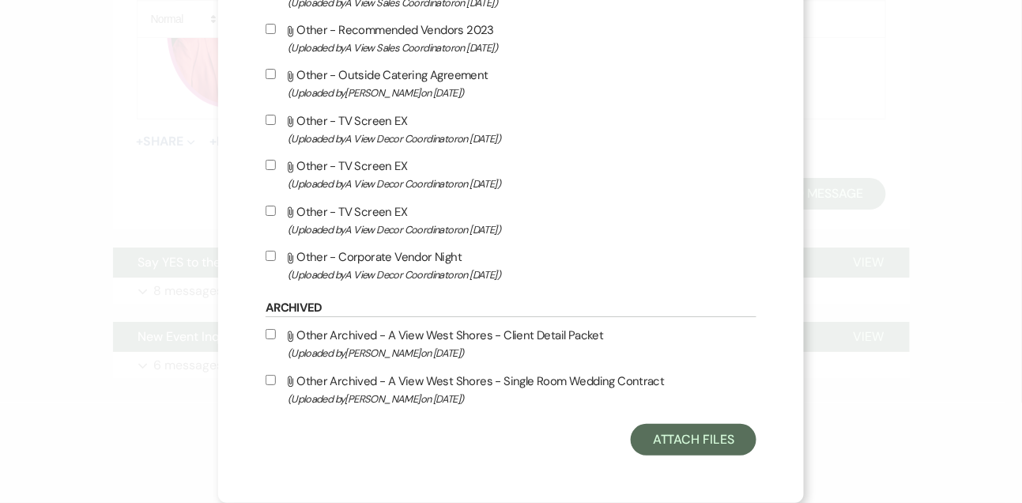
scroll to position [1460, 0]
click at [722, 441] on button "Attach Files" at bounding box center [694, 440] width 126 height 32
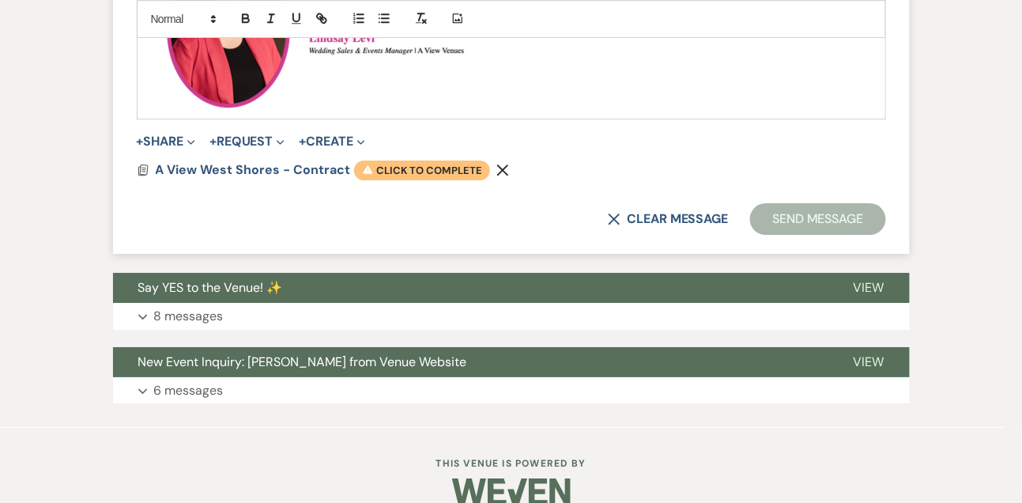
click at [431, 164] on span "Warning Click to complete" at bounding box center [422, 170] width 136 height 21
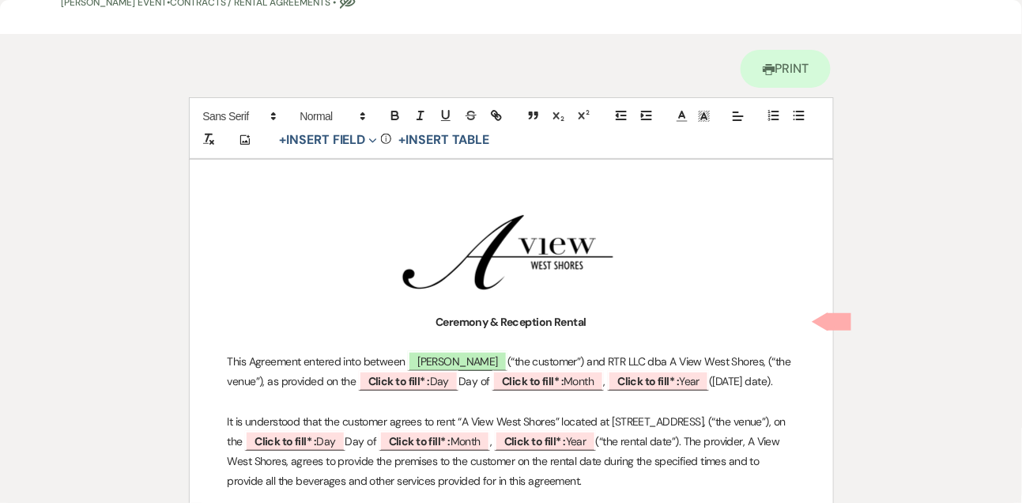
scroll to position [134, 0]
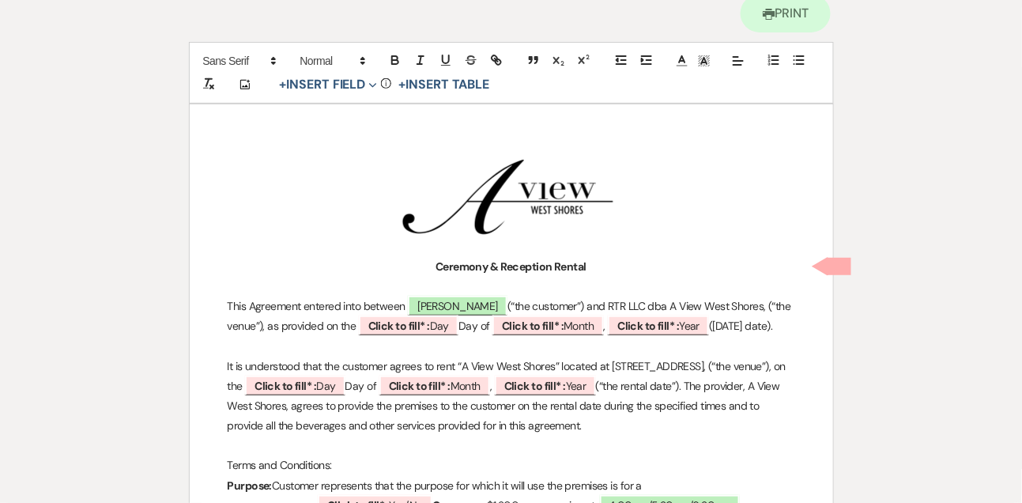
click at [492, 286] on p at bounding box center [511, 287] width 567 height 20
click at [484, 296] on span "[PERSON_NAME]" at bounding box center [458, 306] width 100 height 21
select select "smartCustomField"
select select "owner"
select select "{{clientNames}}"
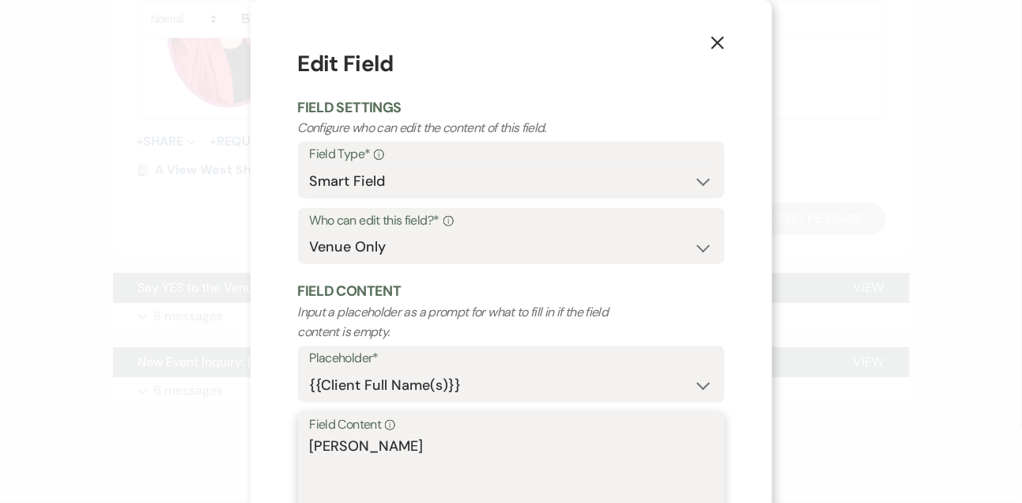
click at [451, 435] on textarea "[PERSON_NAME]" at bounding box center [511, 474] width 403 height 79
type textarea "[PERSON_NAME] & [PERSON_NAME]"
click at [422, 245] on select "Both Venue & Client Client Only Venue Only" at bounding box center [511, 247] width 403 height 31
select select "clientAndOwner"
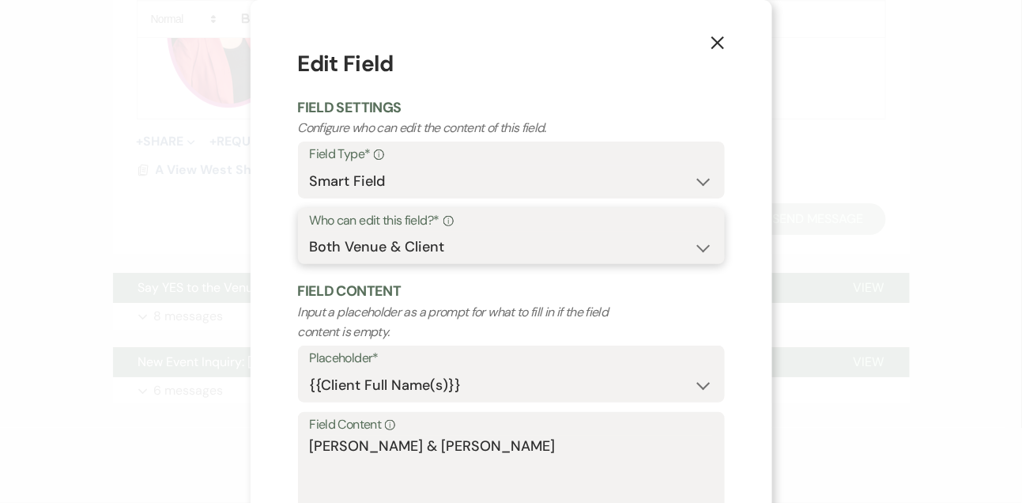
click at [310, 232] on select "Both Venue & Client Client Only Venue Only" at bounding box center [511, 247] width 403 height 31
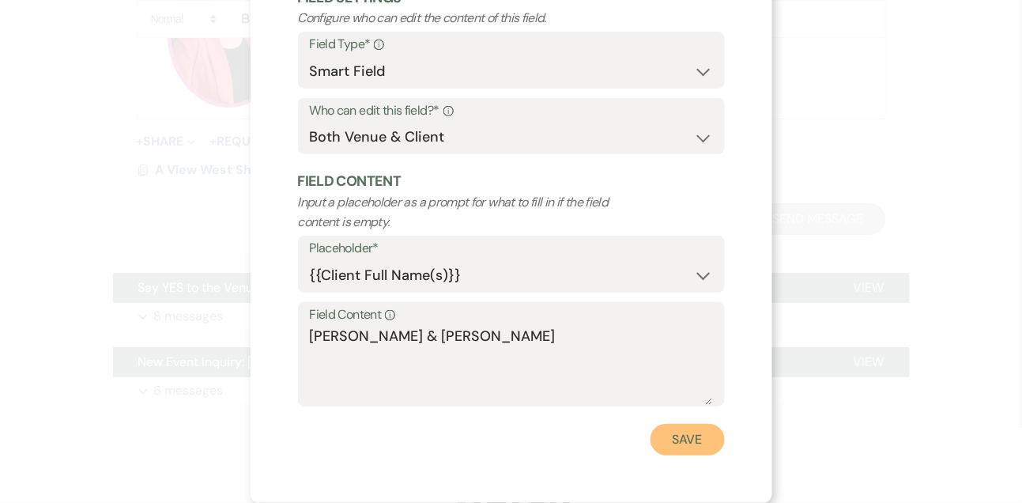
click at [714, 445] on button "Save" at bounding box center [687, 440] width 74 height 32
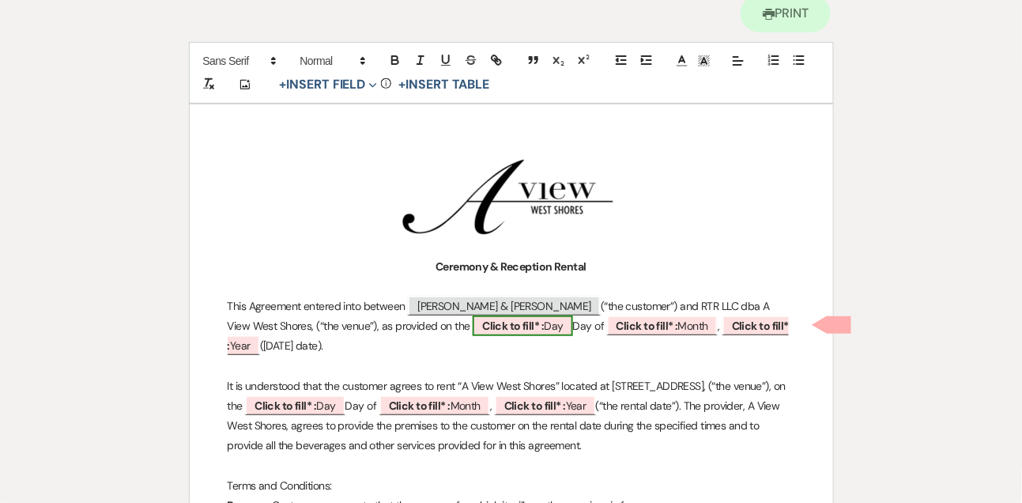
click at [509, 323] on span "Click to fill* : Day" at bounding box center [523, 325] width 100 height 21
select select "owner"
select select "custom_placeholder"
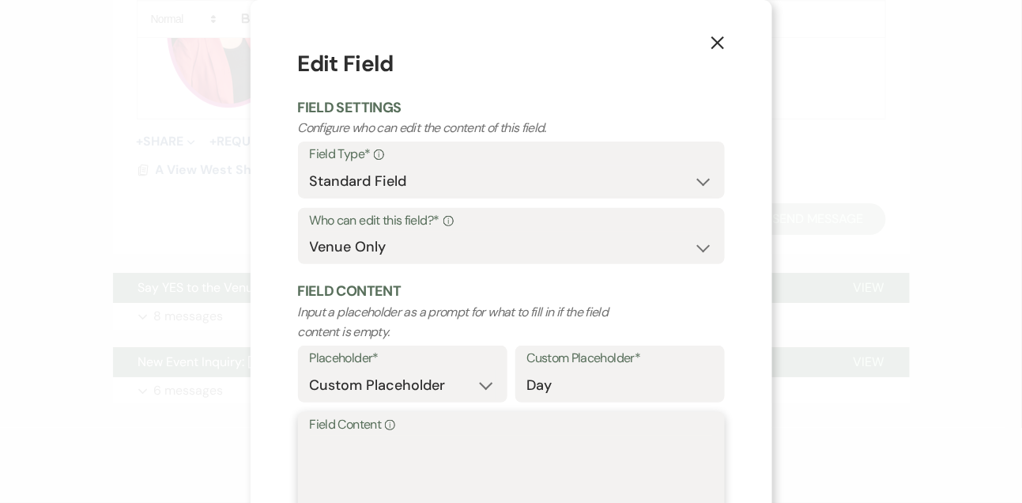
click at [385, 449] on textarea "Field Content Info" at bounding box center [511, 474] width 403 height 79
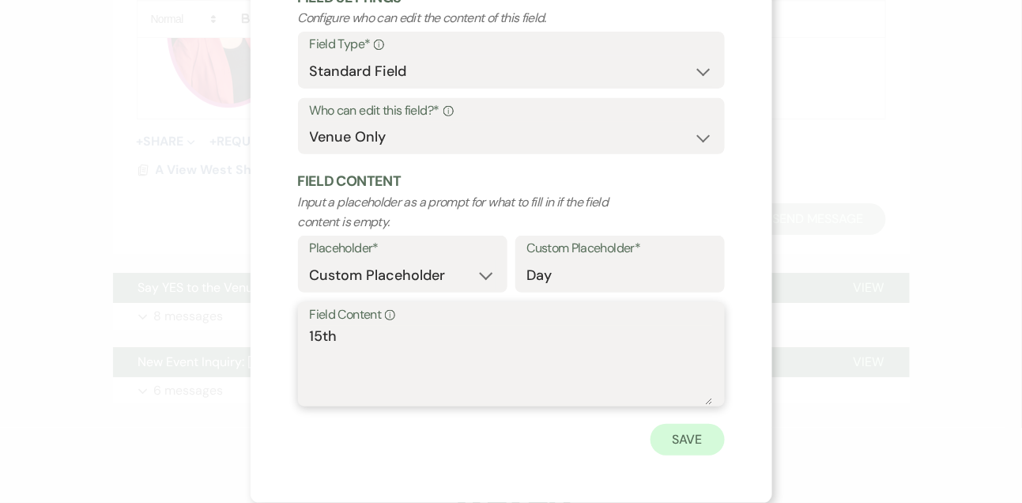
type textarea "15th"
click at [703, 454] on button "Save" at bounding box center [687, 440] width 74 height 32
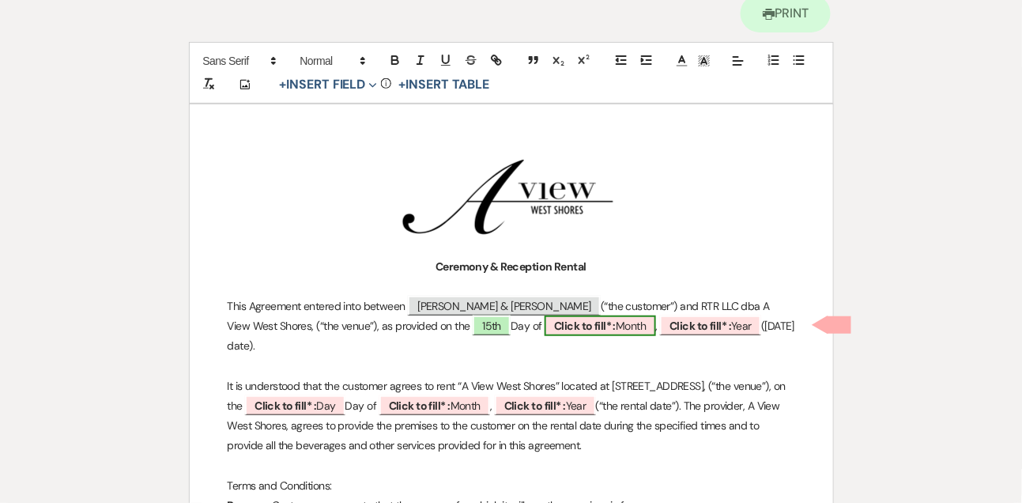
click at [578, 332] on span "Click to fill* : Month" at bounding box center [599, 325] width 111 height 21
select select "owner"
select select "custom_placeholder"
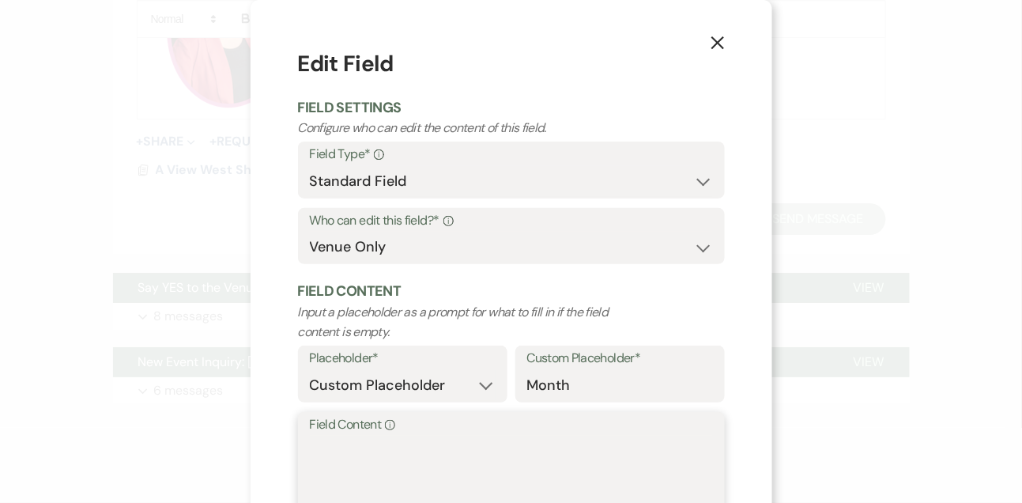
click at [443, 492] on textarea "Field Content Info" at bounding box center [511, 474] width 403 height 79
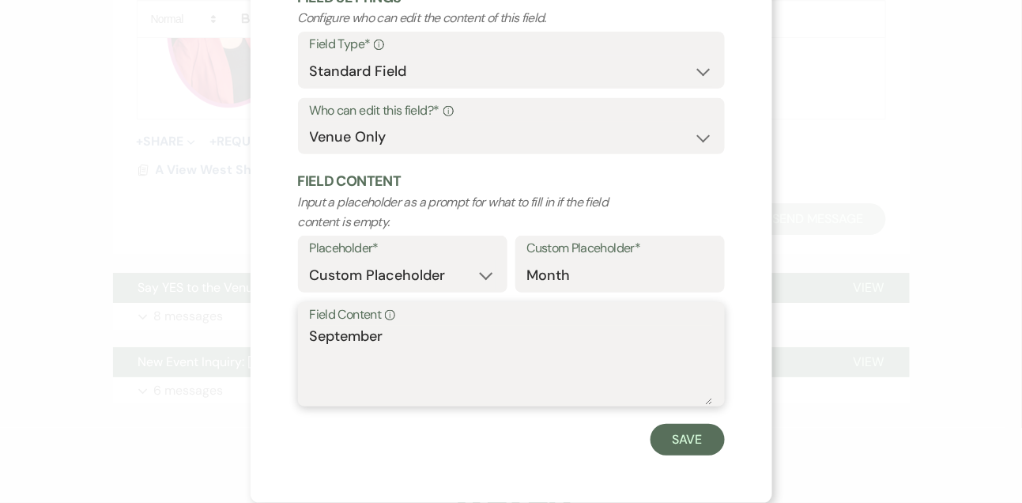
type textarea "September"
click at [712, 460] on div "X Edit Field Field Settings Configure who can edit the content of this field. F…" at bounding box center [512, 196] width 522 height 612
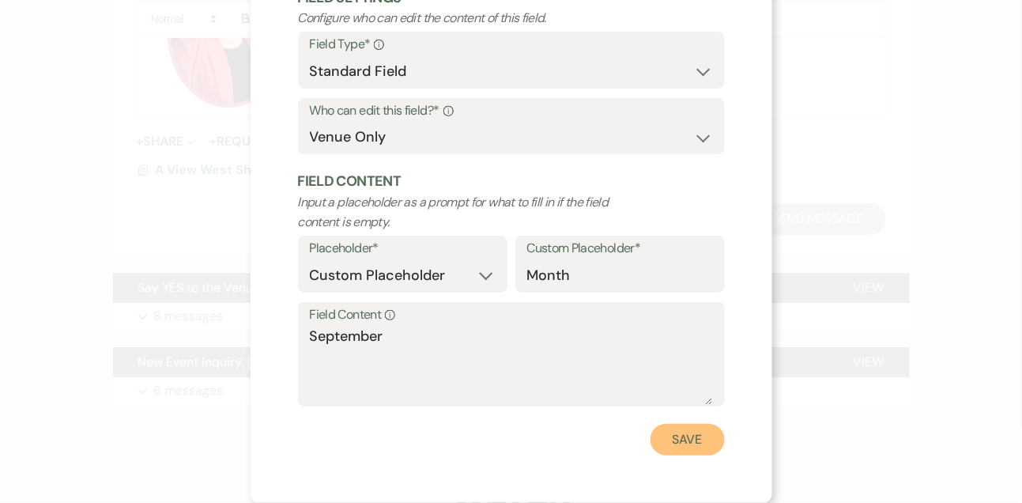
click at [710, 439] on button "Save" at bounding box center [687, 440] width 74 height 32
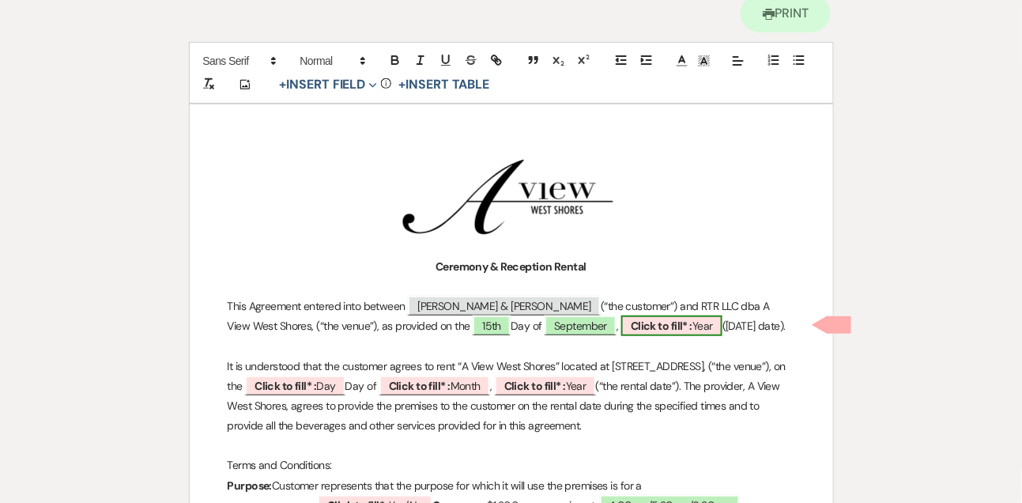
click at [631, 328] on b "Click to fill* :" at bounding box center [662, 325] width 62 height 14
select select "owner"
select select "custom_placeholder"
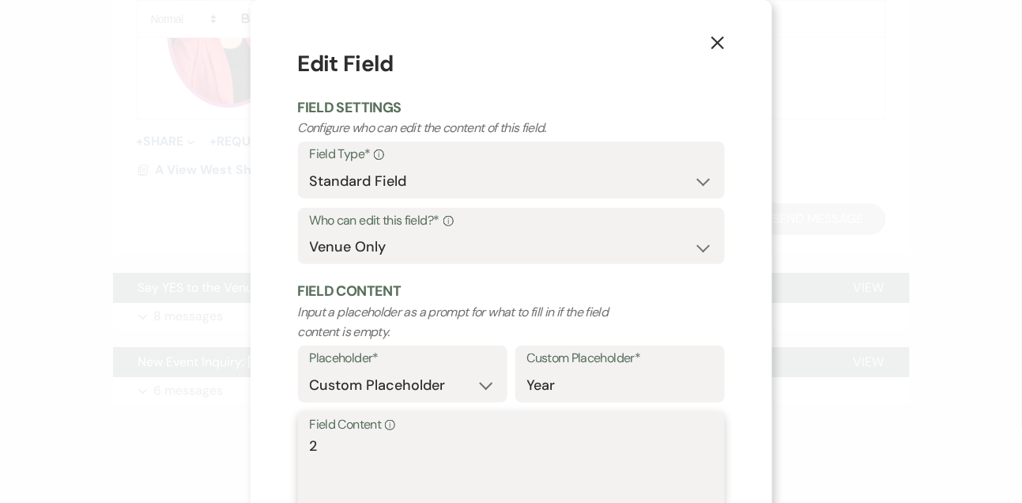
click at [428, 473] on textarea "2" at bounding box center [511, 474] width 403 height 79
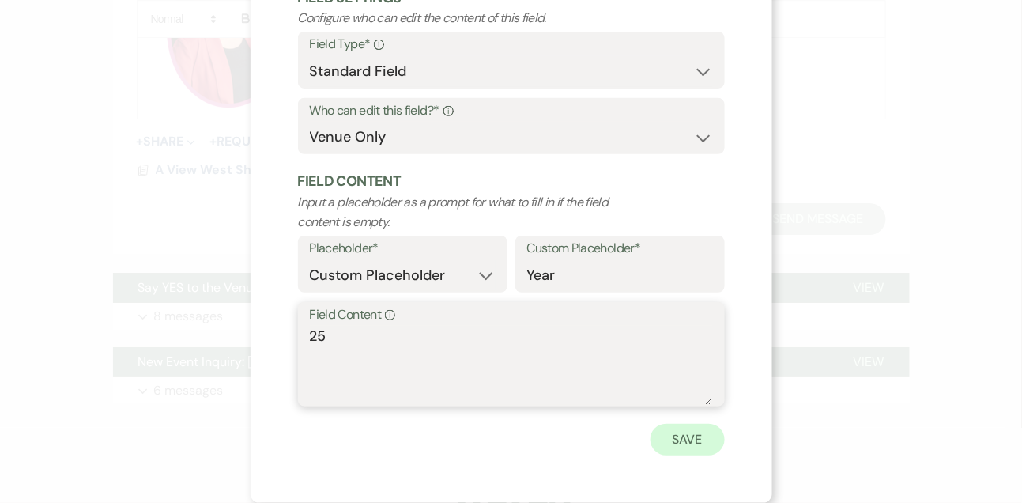
type textarea "25"
click at [667, 451] on button "Save" at bounding box center [687, 440] width 74 height 32
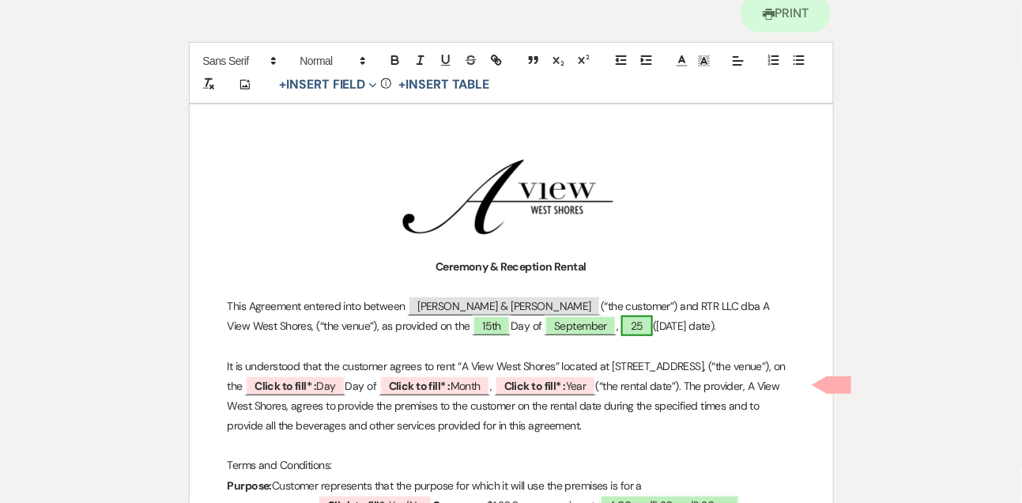
click at [621, 320] on span "25" at bounding box center [637, 325] width 32 height 21
select select "owner"
select select "custom_placeholder"
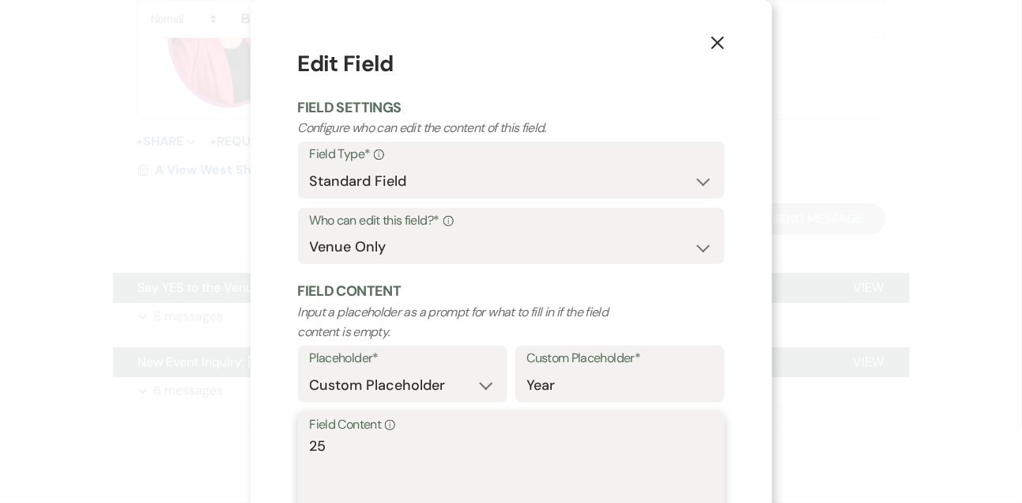
click at [312, 447] on textarea "25" at bounding box center [511, 474] width 403 height 79
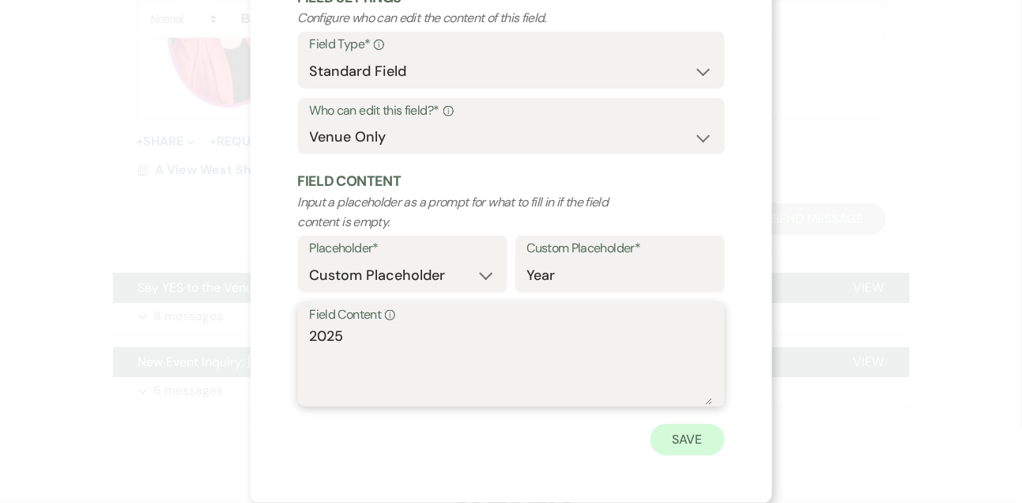
type textarea "2025"
click at [697, 453] on button "Save" at bounding box center [687, 440] width 74 height 32
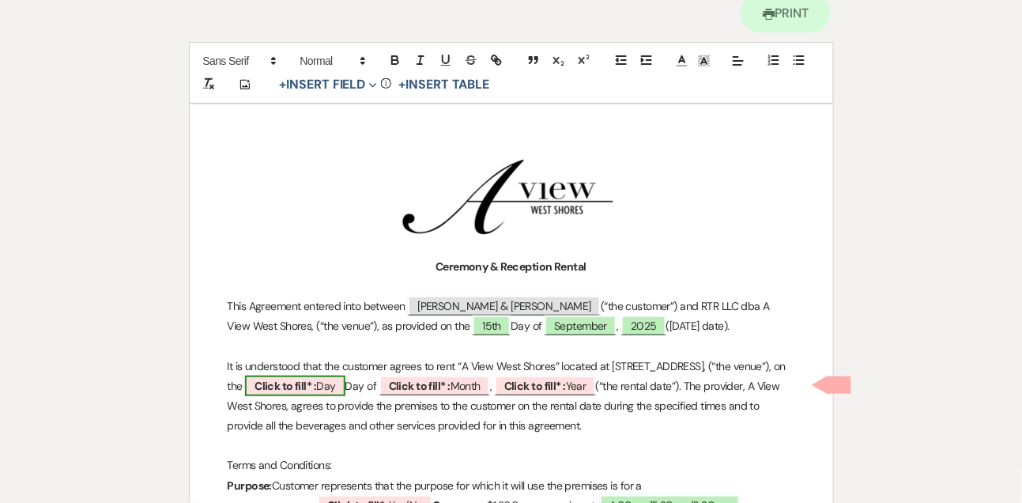
click at [345, 378] on span "Click to fill* : Day" at bounding box center [295, 385] width 100 height 21
select select "owner"
select select "custom_placeholder"
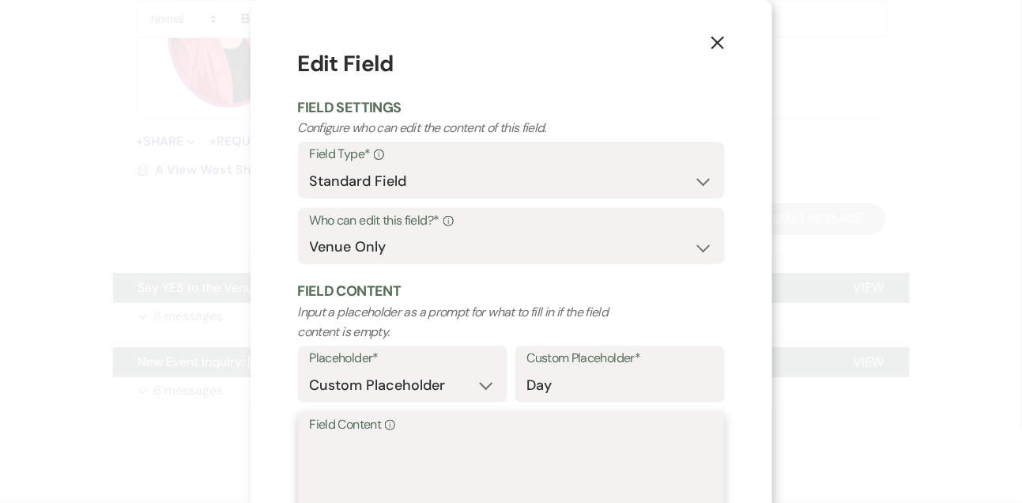
click at [412, 457] on textarea "Field Content Info" at bounding box center [511, 474] width 403 height 79
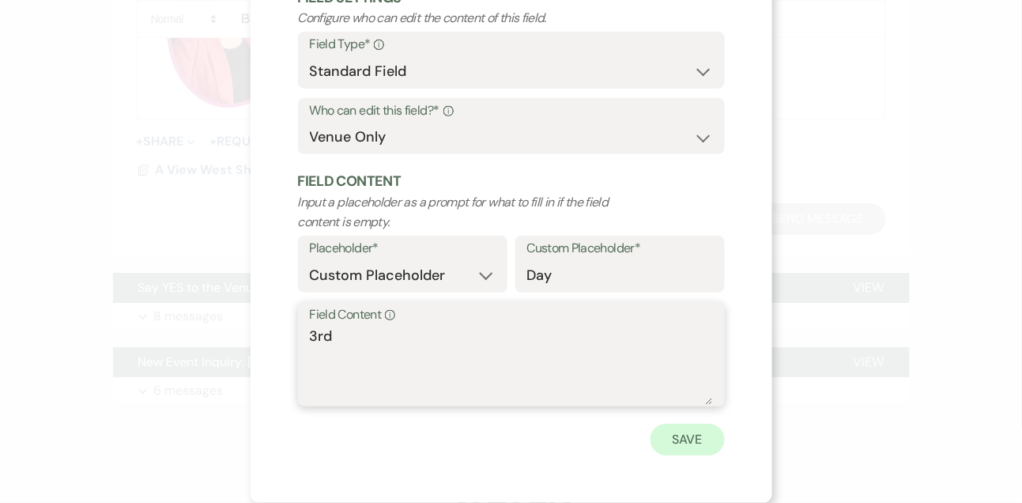
type textarea "3rd"
click at [694, 447] on button "Save" at bounding box center [687, 440] width 74 height 32
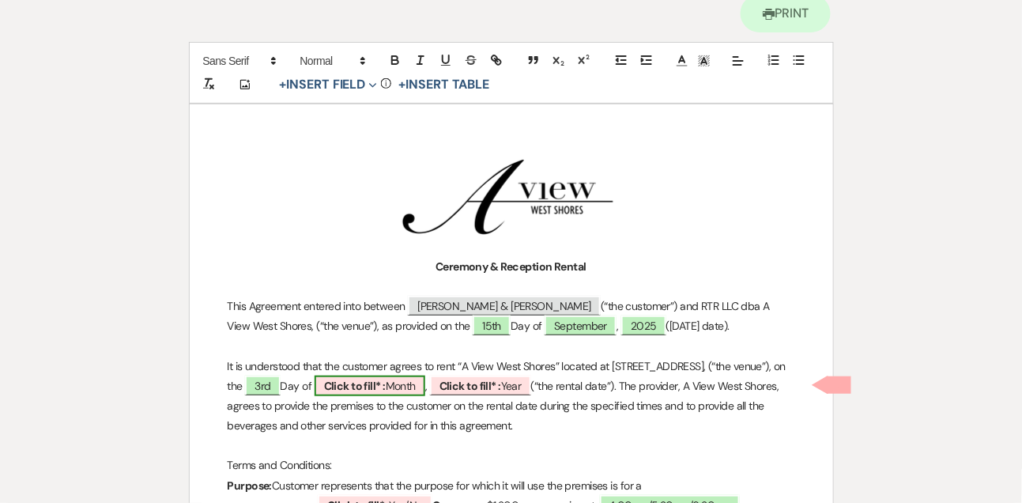
click at [386, 386] on b "Click to fill* :" at bounding box center [355, 386] width 62 height 14
select select "owner"
select select "custom_placeholder"
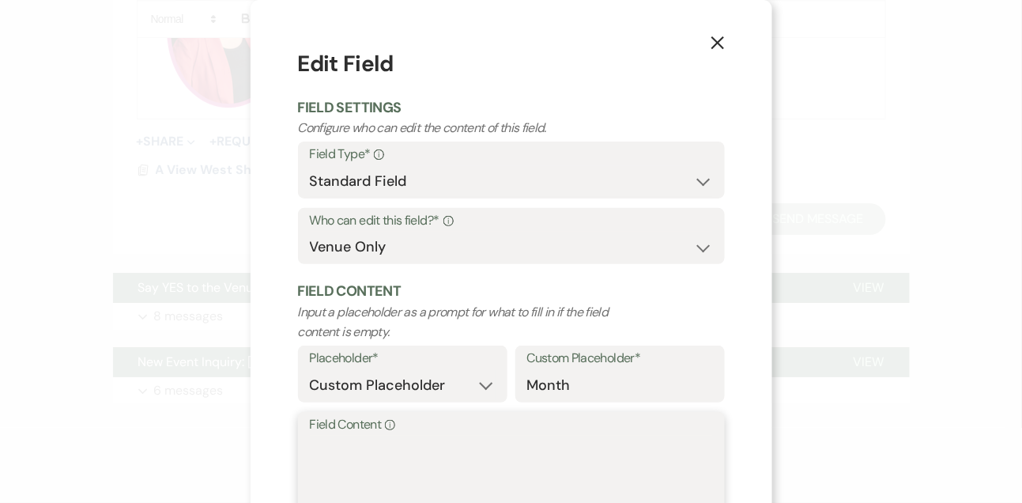
click at [407, 458] on textarea "Field Content Info" at bounding box center [511, 474] width 403 height 79
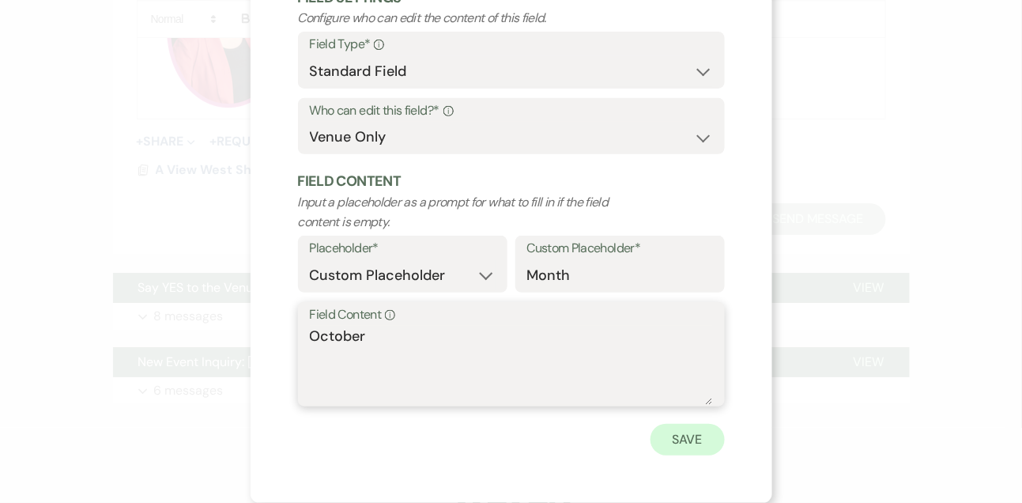
type textarea "October"
click at [691, 447] on button "Save" at bounding box center [687, 440] width 74 height 32
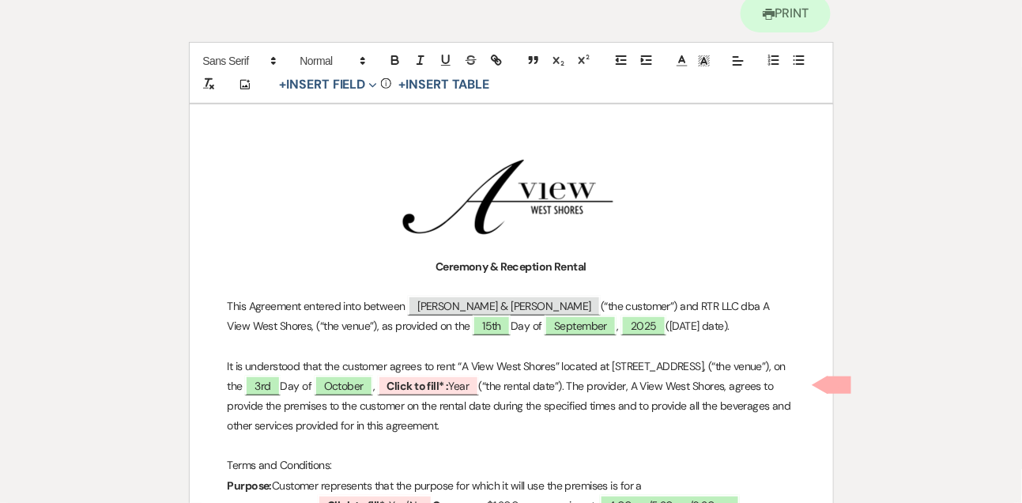
click at [562, 372] on p "It is understood that the customer agrees to rent “A View West Shores” located …" at bounding box center [511, 396] width 567 height 80
click at [449, 384] on b "Click to fill* :" at bounding box center [418, 386] width 62 height 14
select select "owner"
select select "custom_placeholder"
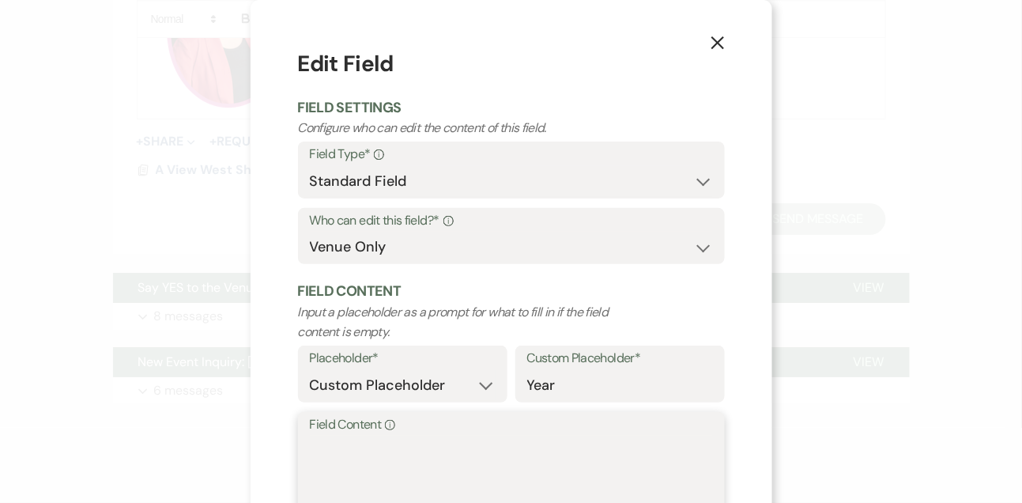
click at [442, 472] on textarea "Field Content Info" at bounding box center [511, 474] width 403 height 79
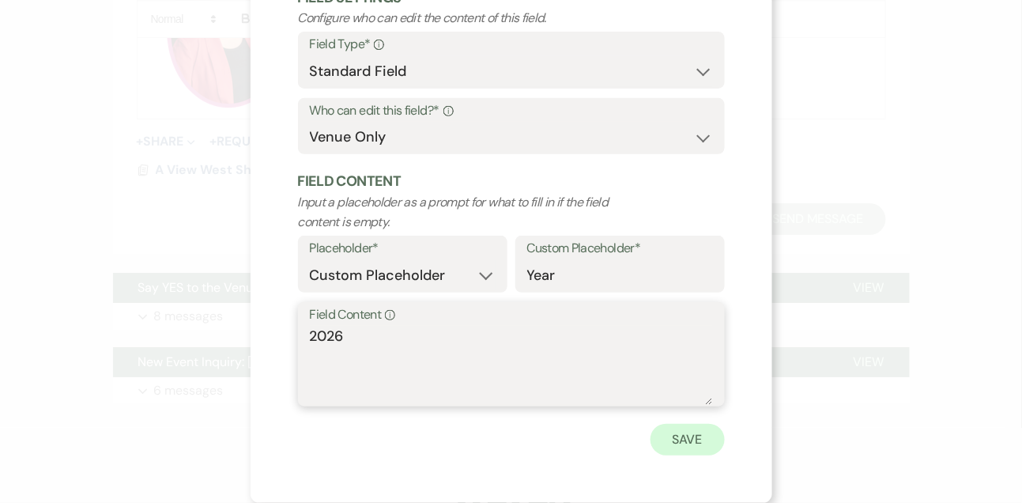
type textarea "2026"
click at [677, 441] on button "Save" at bounding box center [687, 440] width 74 height 32
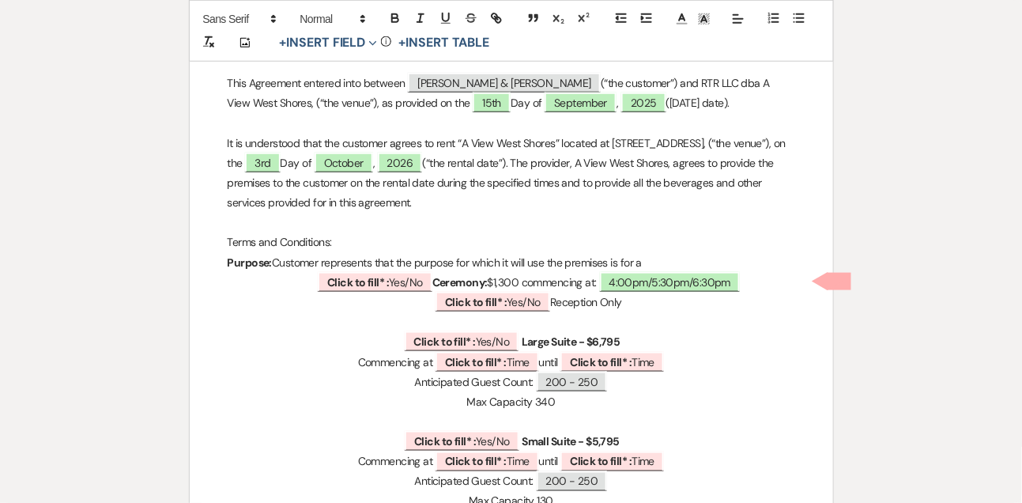
scroll to position [360, 0]
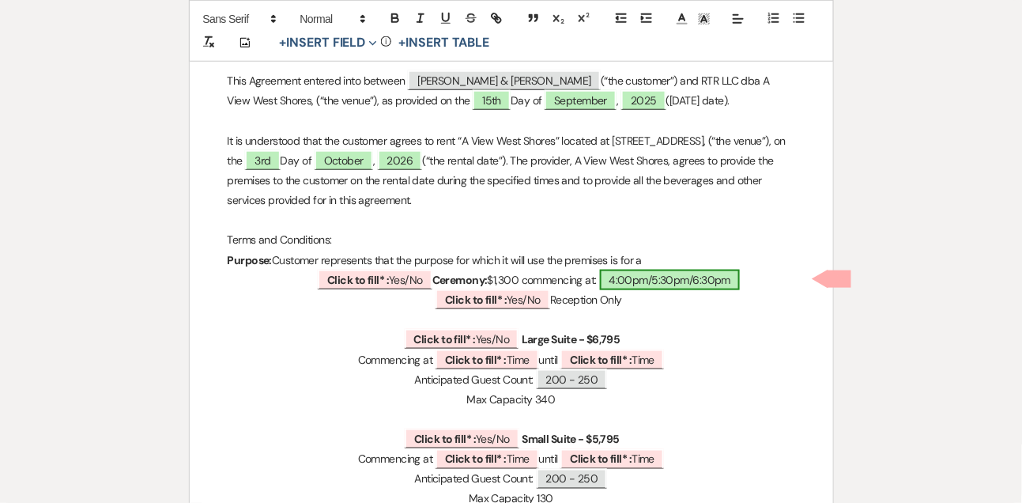
click at [674, 278] on span "4:00pm/5:30pm/6:30pm" at bounding box center [670, 279] width 141 height 21
select select "owner"
select select "Time"
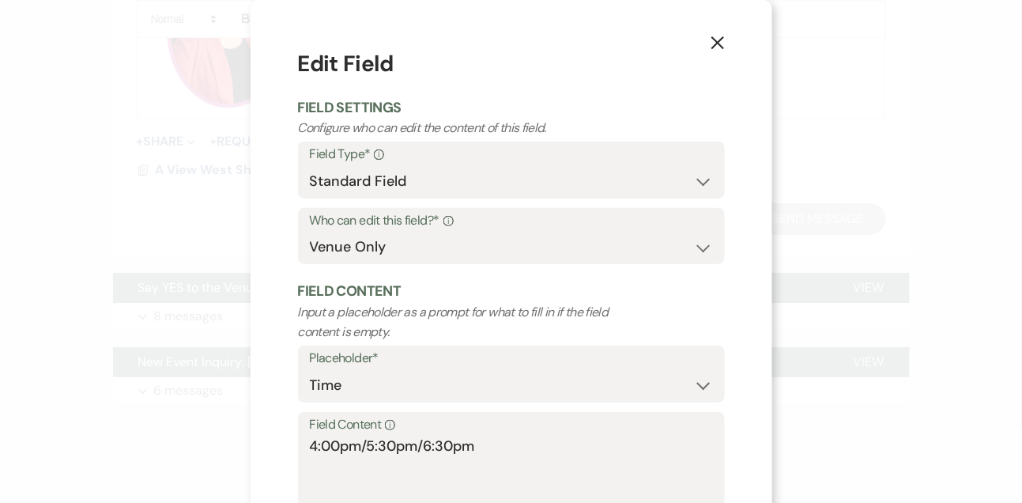
scroll to position [110, 0]
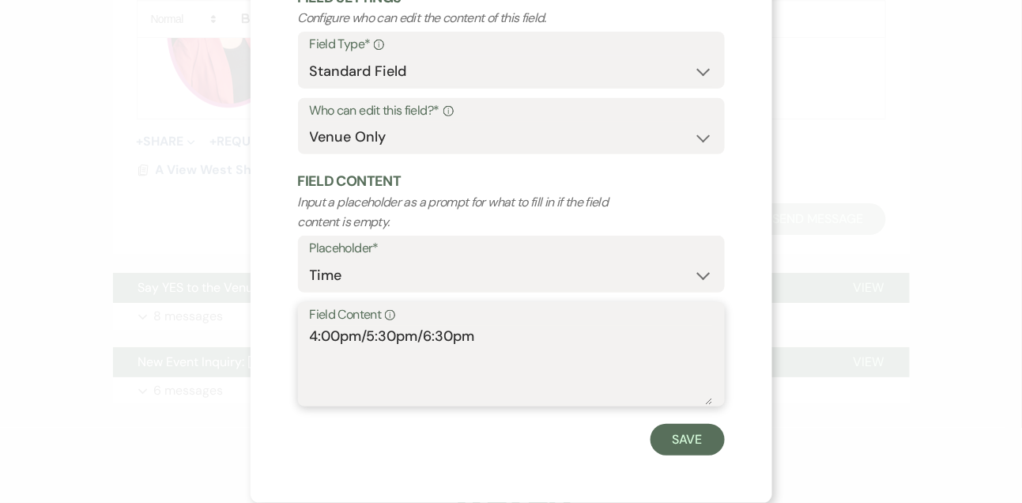
drag, startPoint x: 368, startPoint y: 336, endPoint x: 279, endPoint y: 333, distance: 89.4
click at [279, 333] on div "X Edit Field Field Settings Configure who can edit the content of this field. F…" at bounding box center [512, 196] width 522 height 612
drag, startPoint x: 360, startPoint y: 336, endPoint x: 451, endPoint y: 355, distance: 92.8
click at [451, 355] on textarea "5:30pm/6:30pm" at bounding box center [511, 365] width 403 height 79
type textarea "5:30pm"
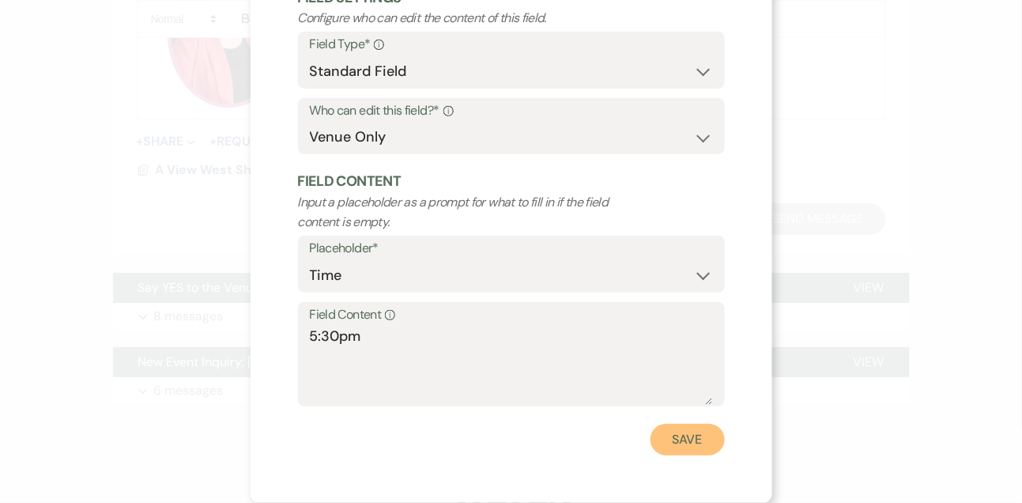
click at [703, 436] on button "Save" at bounding box center [687, 440] width 74 height 32
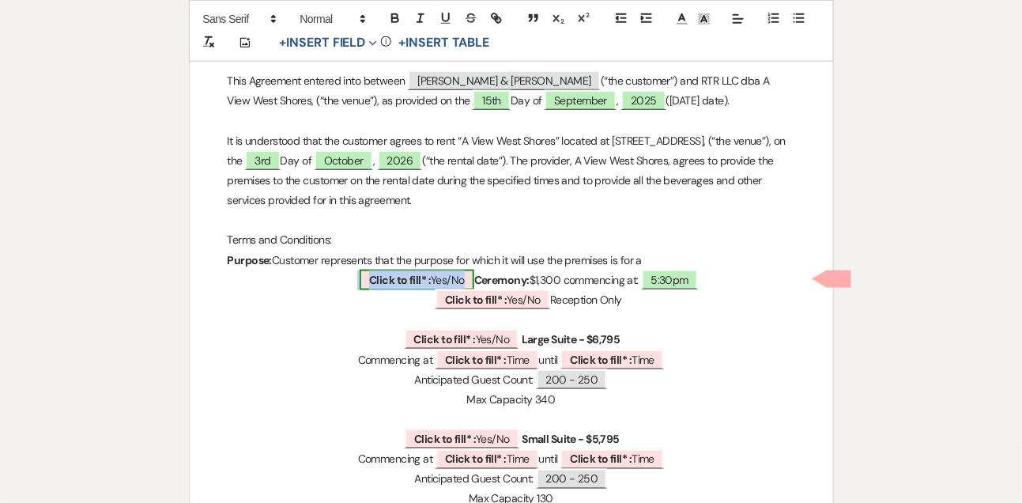
click at [439, 269] on span "Click to fill* : Yes/No" at bounding box center [417, 279] width 115 height 21
select select "owner"
select select "custom_placeholder"
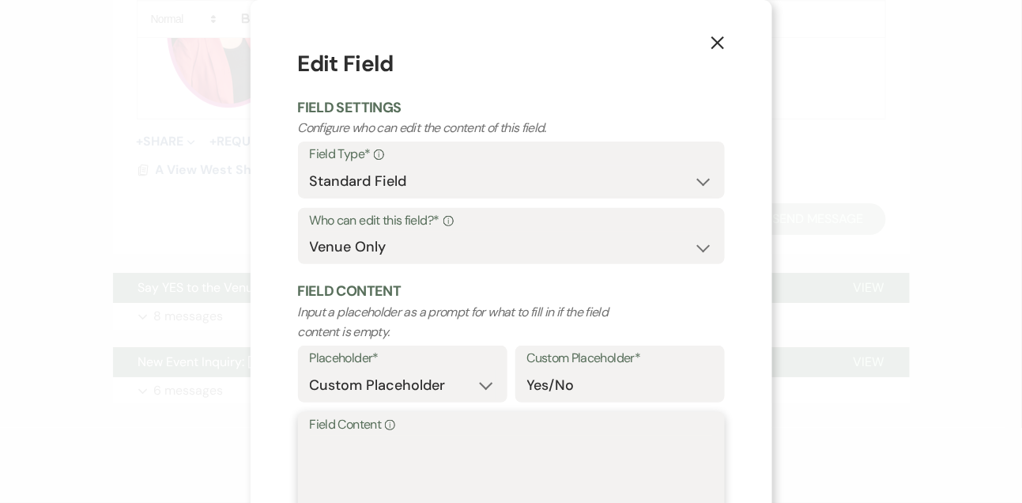
click at [339, 456] on textarea "Field Content Info" at bounding box center [511, 474] width 403 height 79
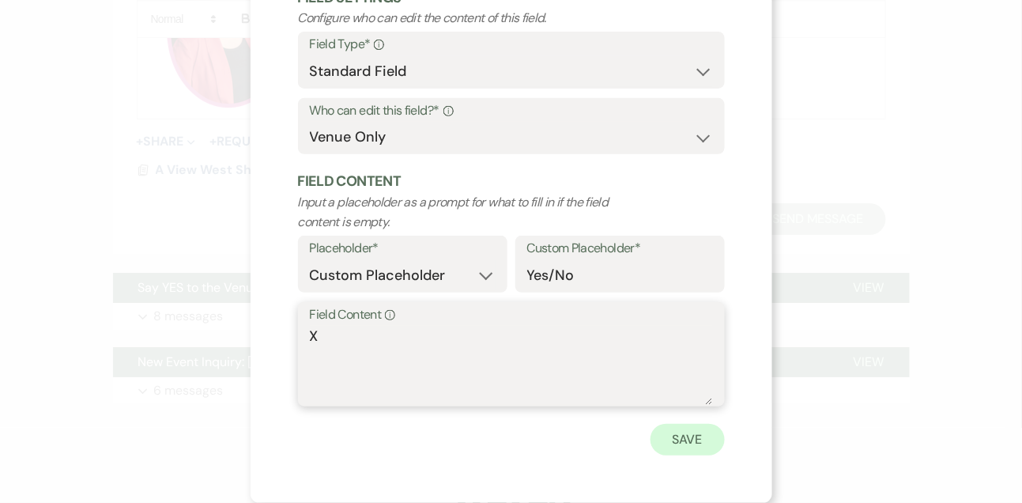
type textarea "X"
click at [708, 446] on button "Save" at bounding box center [687, 440] width 74 height 32
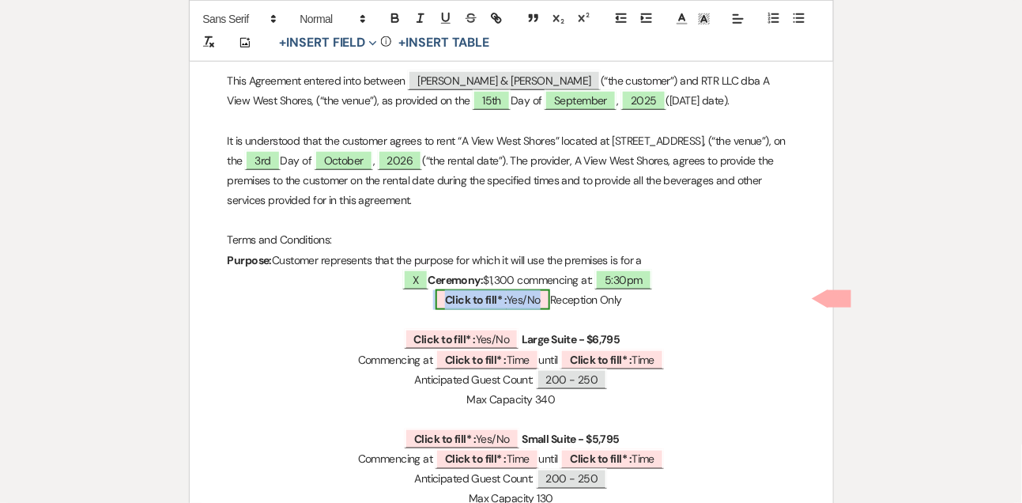
click at [480, 300] on b "Click to fill* :" at bounding box center [476, 299] width 62 height 14
select select "owner"
select select "custom_placeholder"
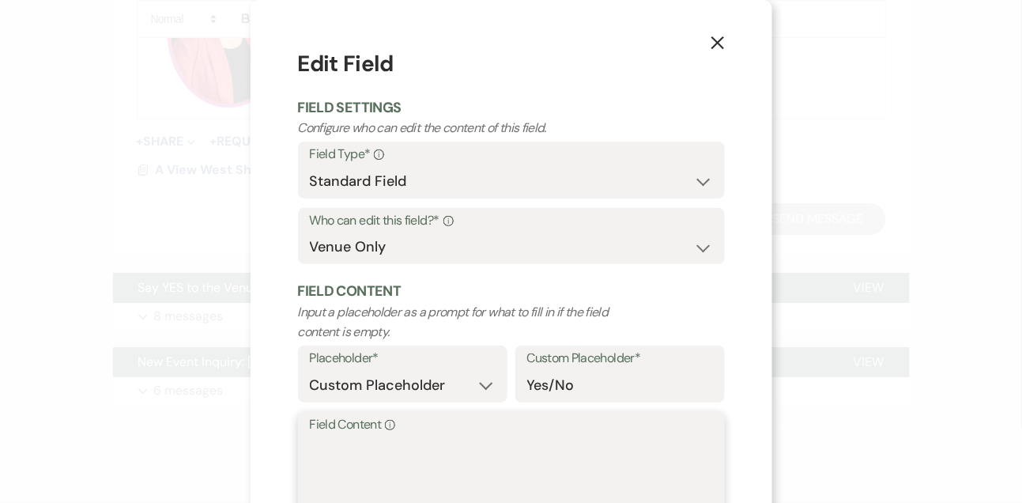
click at [405, 458] on textarea "Field Content Info" at bounding box center [511, 474] width 403 height 79
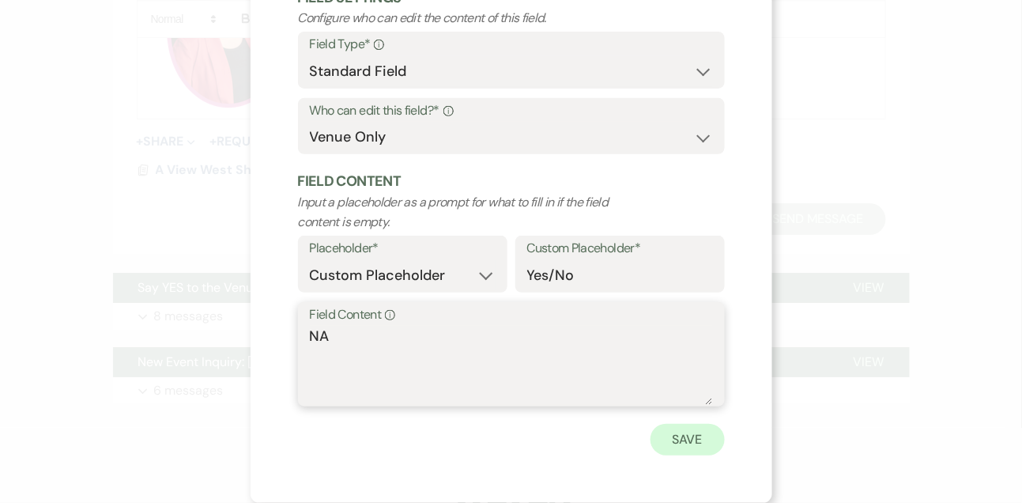
type textarea "NA"
click at [693, 440] on button "Save" at bounding box center [687, 440] width 74 height 32
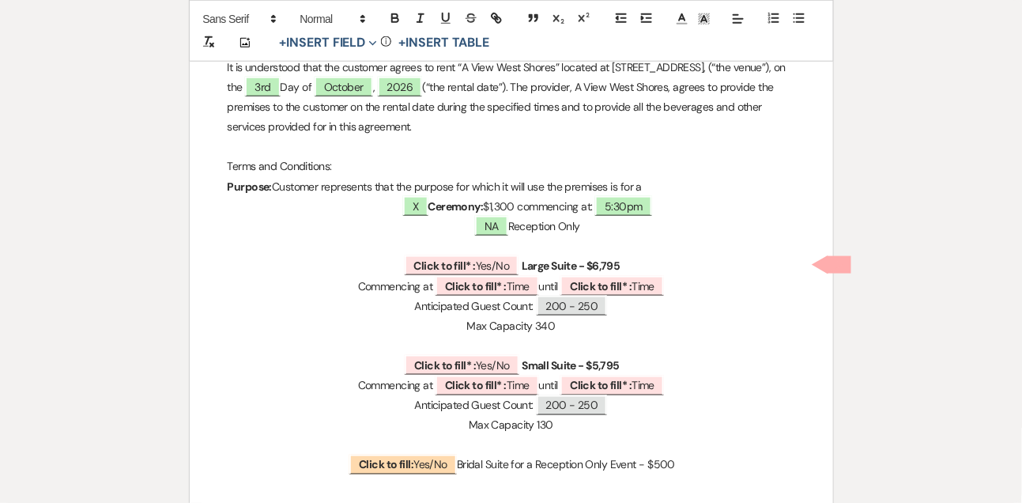
scroll to position [447, 0]
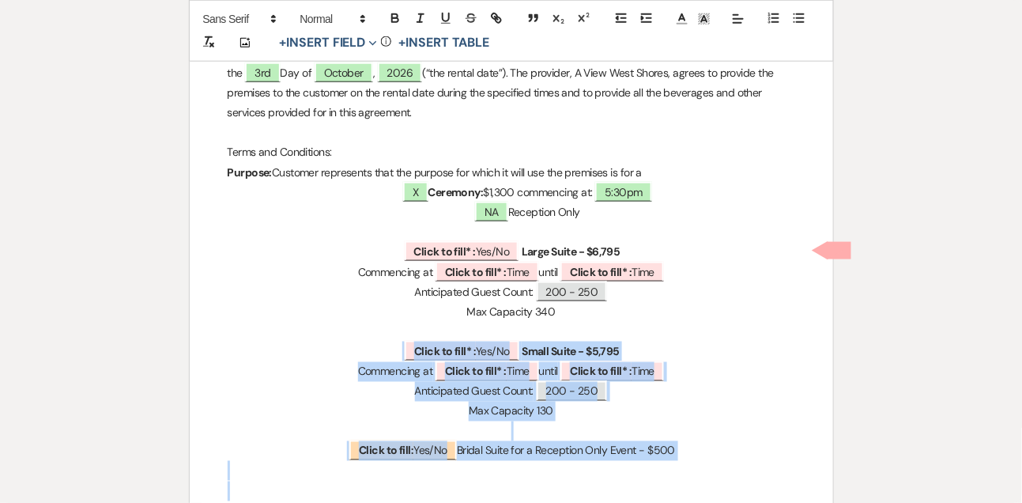
drag, startPoint x: 386, startPoint y: 349, endPoint x: 360, endPoint y: 482, distance: 135.5
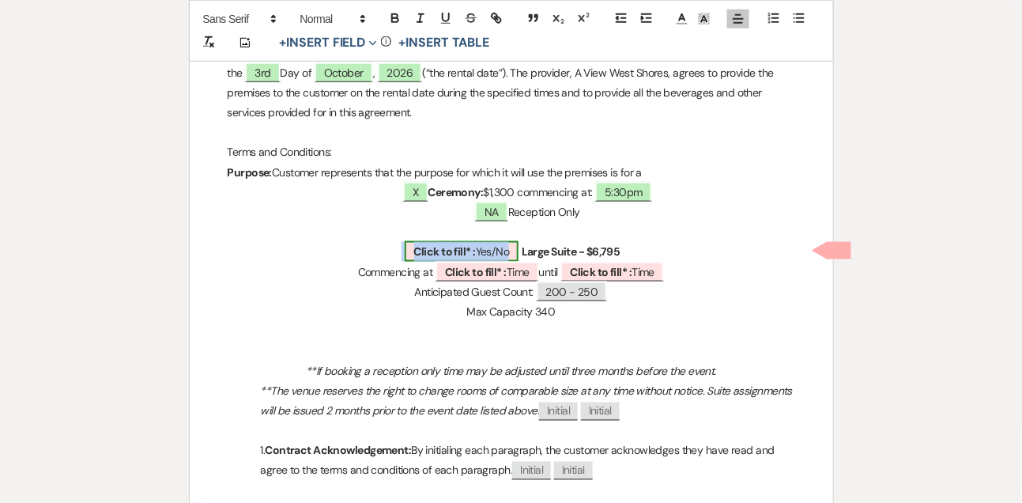
click at [465, 247] on b "Click to fill* :" at bounding box center [445, 251] width 62 height 14
select select "owner"
select select "custom_placeholder"
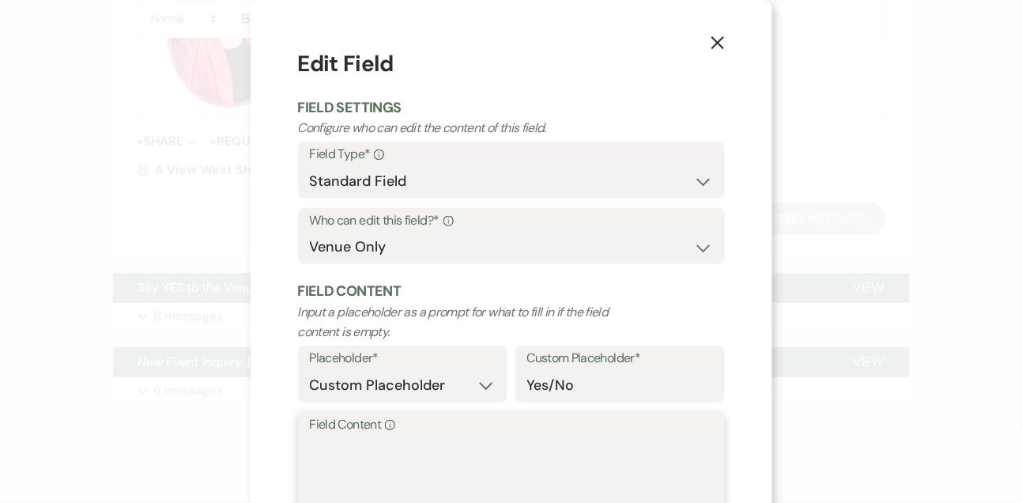
click at [362, 443] on textarea "Field Content Info" at bounding box center [511, 474] width 403 height 79
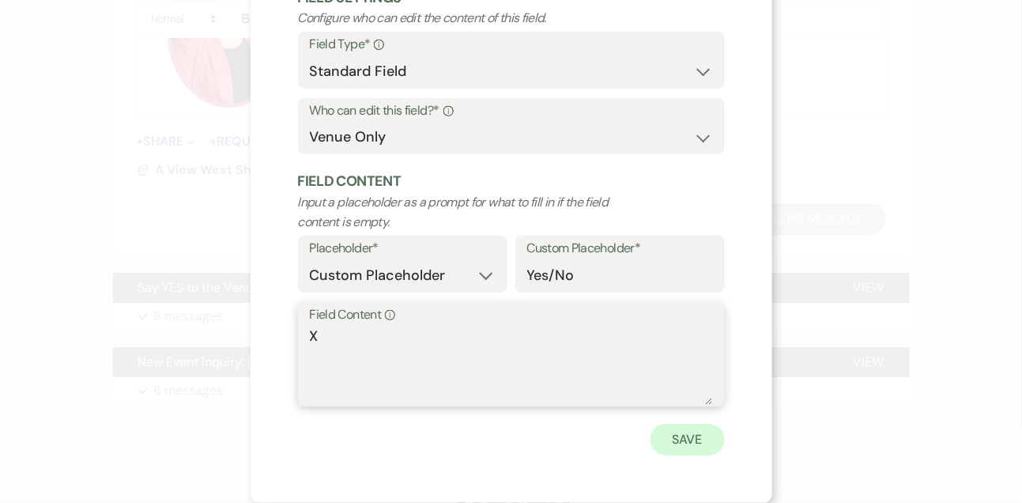
type textarea "X"
click at [695, 435] on button "Save" at bounding box center [687, 440] width 74 height 32
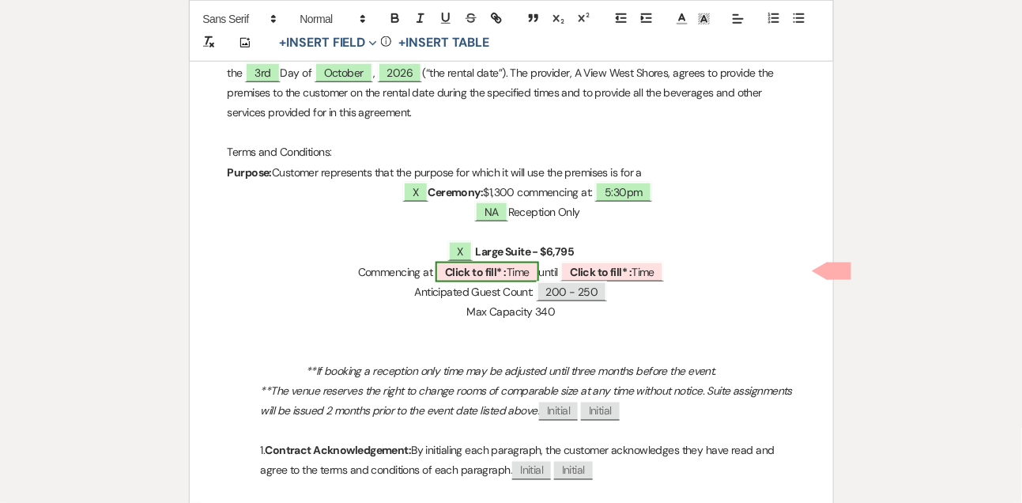
click at [521, 266] on span "Click to fill* : Time" at bounding box center [487, 272] width 104 height 21
select select "owner"
select select "Time"
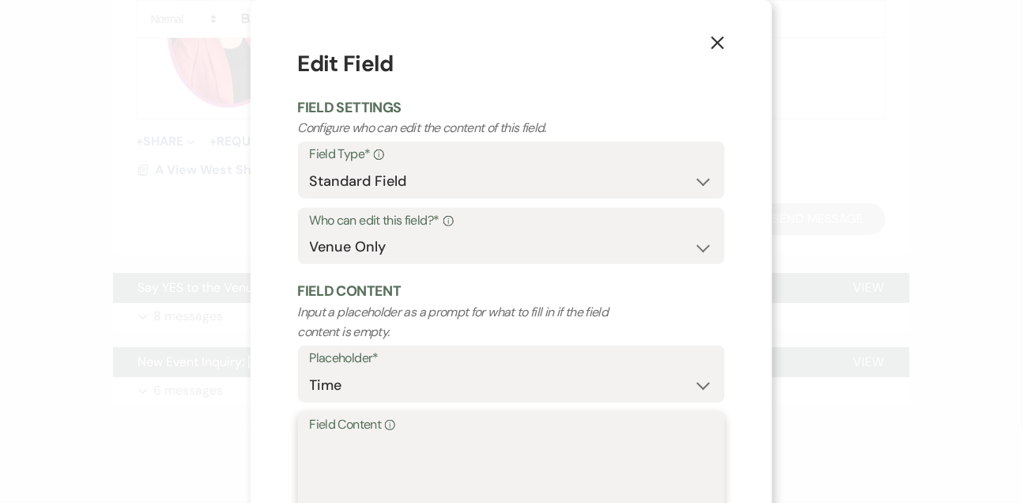
click at [352, 461] on textarea "Field Content Info" at bounding box center [511, 474] width 403 height 79
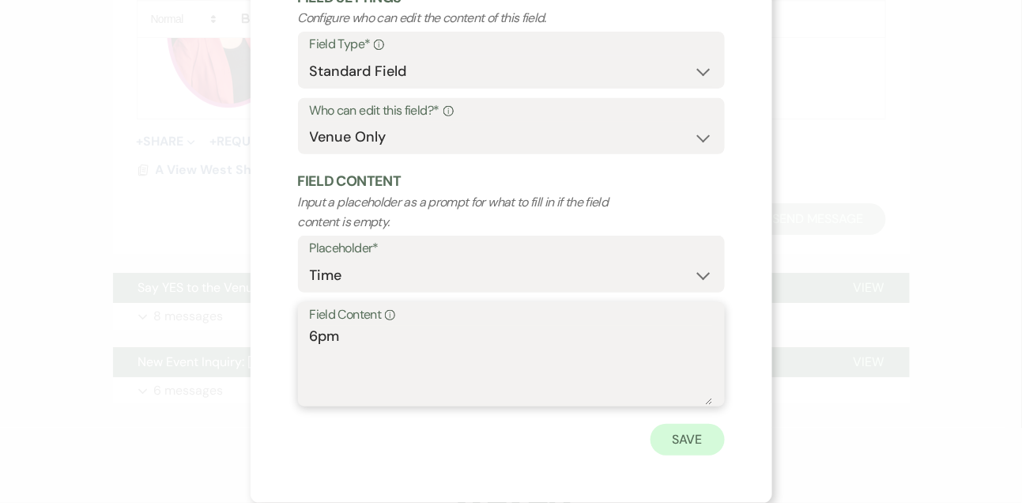
type textarea "6pm"
click at [699, 449] on button "Save" at bounding box center [687, 440] width 74 height 32
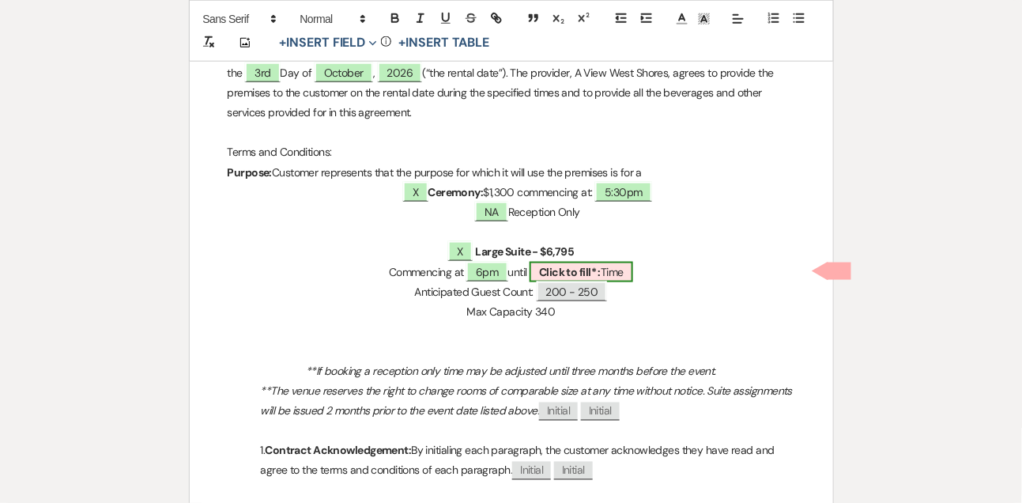
click at [593, 269] on b "Click to fill* :" at bounding box center [570, 272] width 62 height 14
select select "owner"
select select "Time"
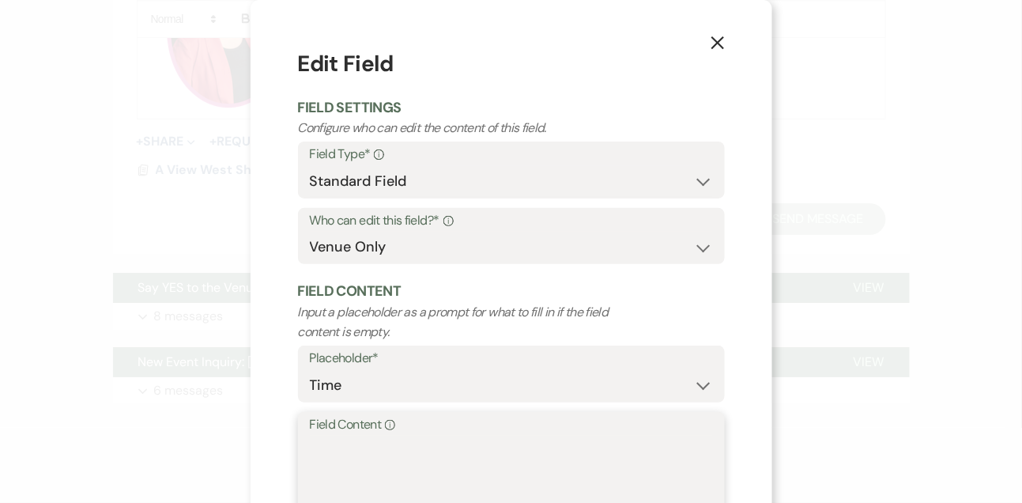
click at [448, 461] on textarea "Field Content Info" at bounding box center [511, 474] width 403 height 79
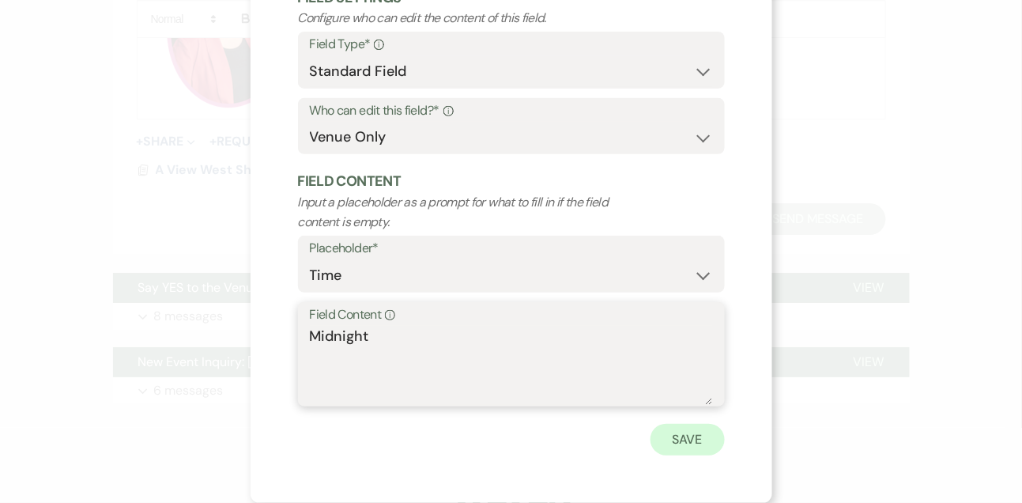
type textarea "Midnight"
click at [676, 446] on button "Save" at bounding box center [687, 440] width 74 height 32
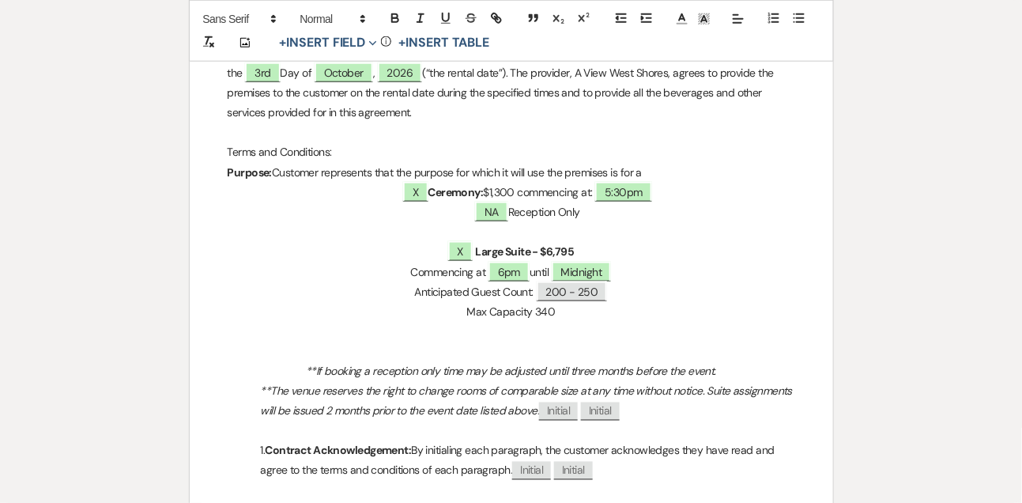
click at [447, 326] on p at bounding box center [511, 332] width 567 height 20
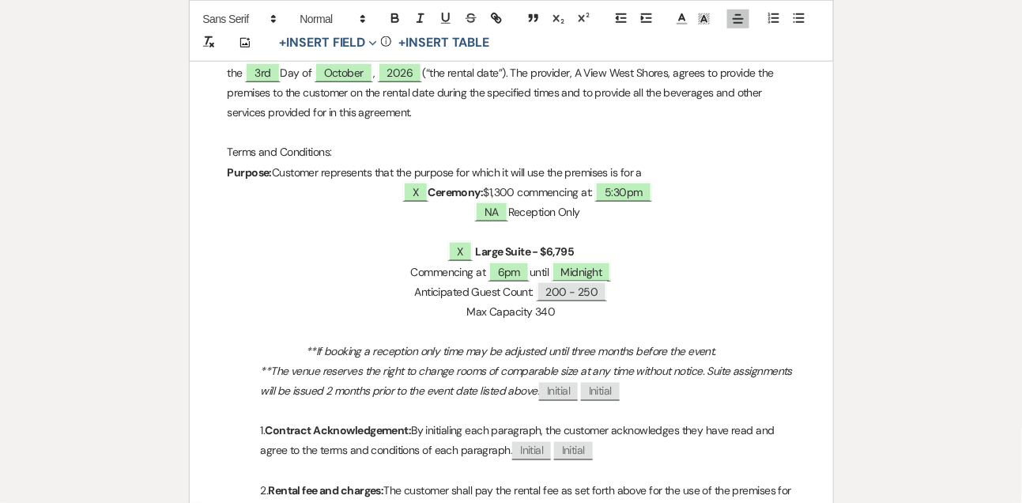
click at [439, 344] on em "**If booking a reception only time may be adjusted until three months before th…" at bounding box center [511, 351] width 410 height 14
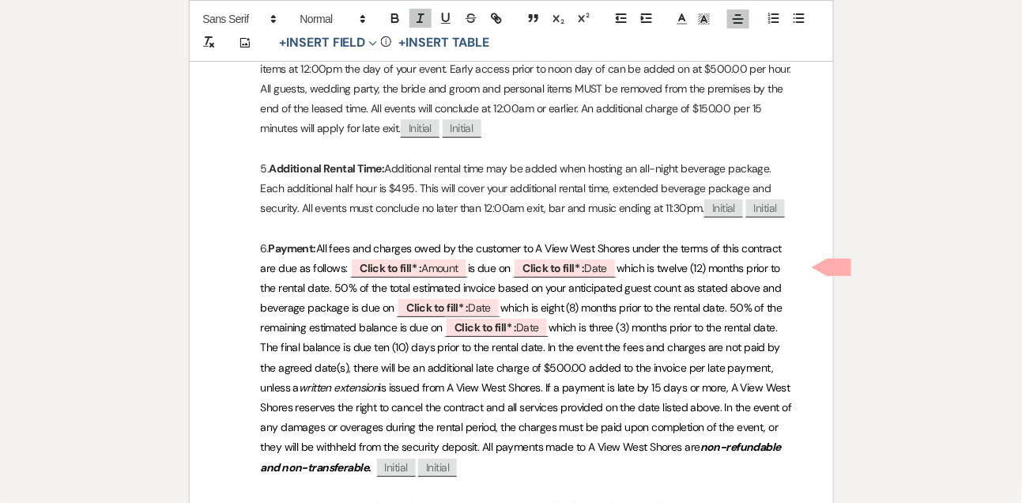
scroll to position [1461, 0]
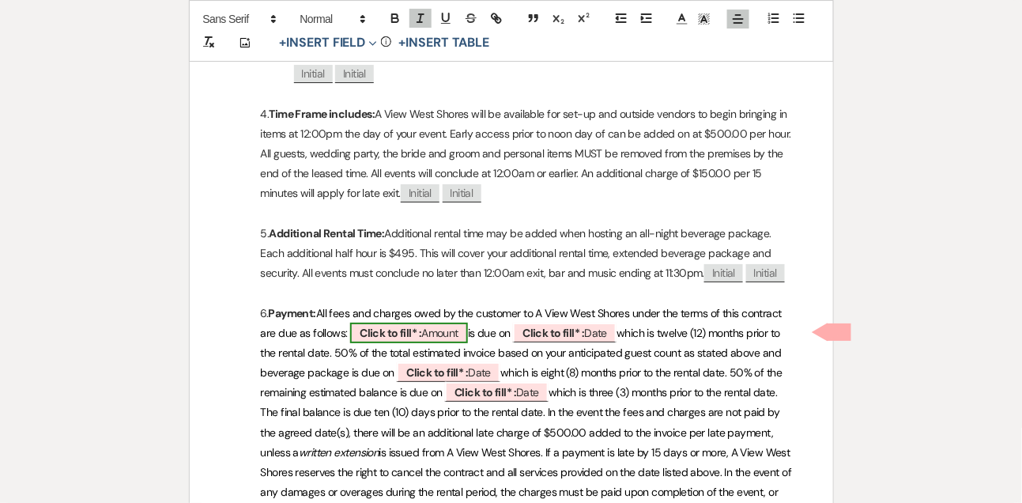
click at [440, 327] on span "Click to fill* : Amount" at bounding box center [409, 332] width 118 height 21
select select "owner"
select select "Amount"
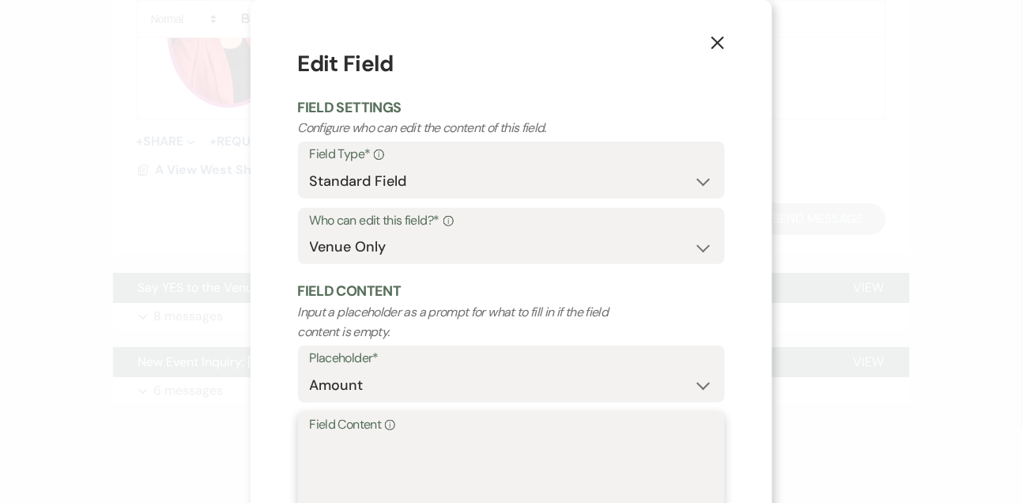
click at [359, 456] on textarea "Field Content Info" at bounding box center [511, 474] width 403 height 79
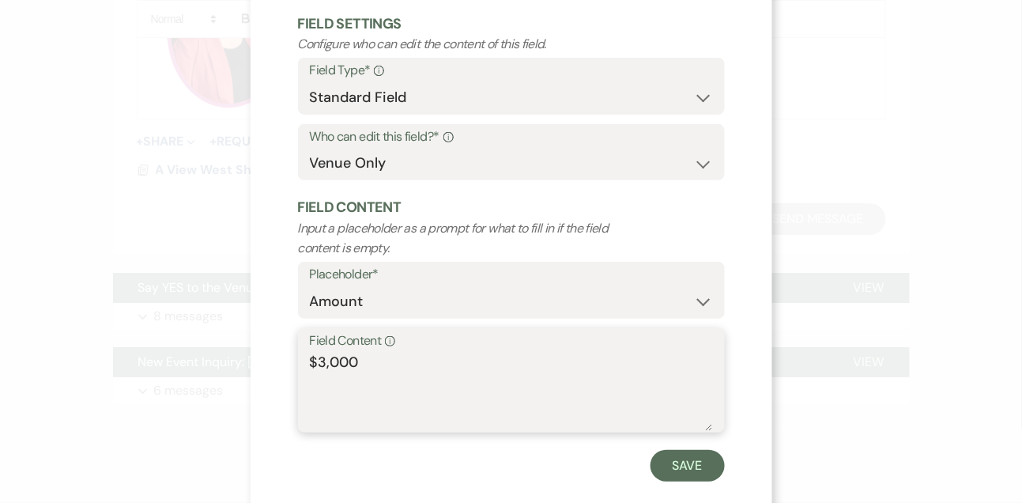
scroll to position [110, 0]
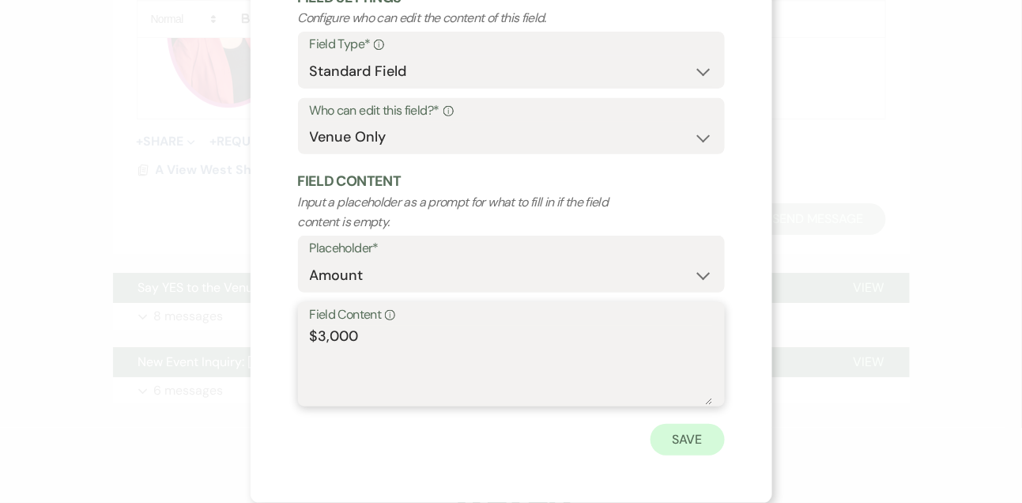
type textarea "$3,000"
click at [692, 443] on button "Save" at bounding box center [687, 440] width 74 height 32
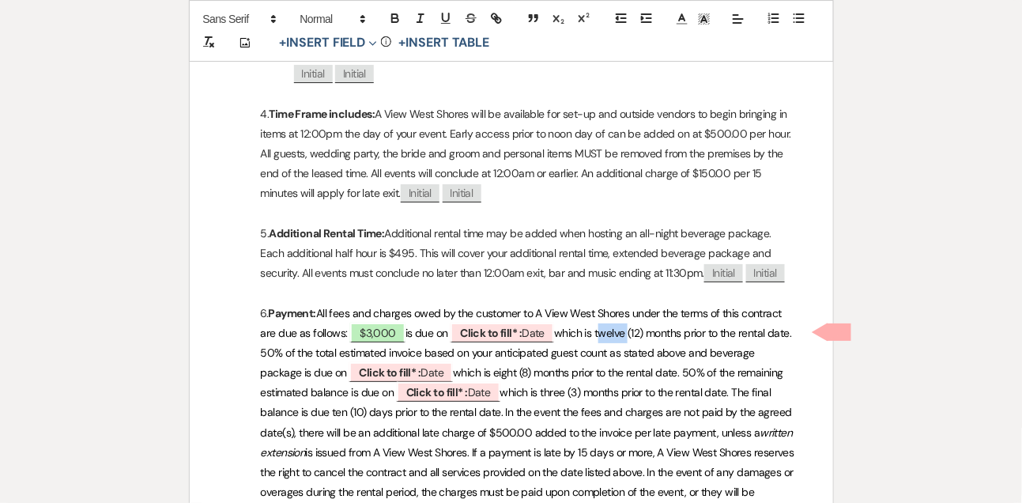
drag, startPoint x: 607, startPoint y: 327, endPoint x: 638, endPoint y: 328, distance: 30.8
click at [638, 328] on span "which is twelve (12) months prior to the rental date. 50% of the total estimate…" at bounding box center [527, 353] width 533 height 54
click at [648, 330] on span "which is eleven (12) months prior to the rental date. 50% of the total estimate…" at bounding box center [527, 353] width 533 height 54
click at [534, 332] on span "Click to fill* : Date" at bounding box center [502, 332] width 104 height 21
select select "owner"
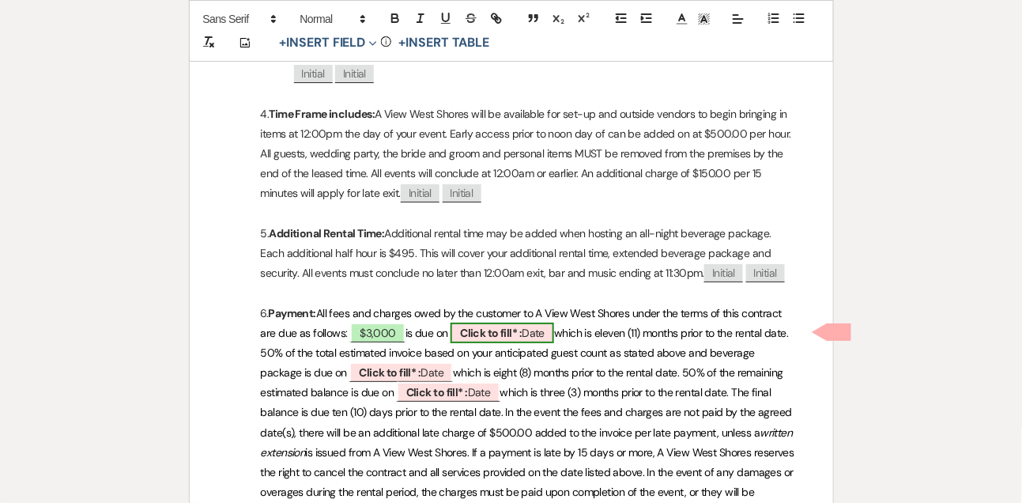
select select "Date"
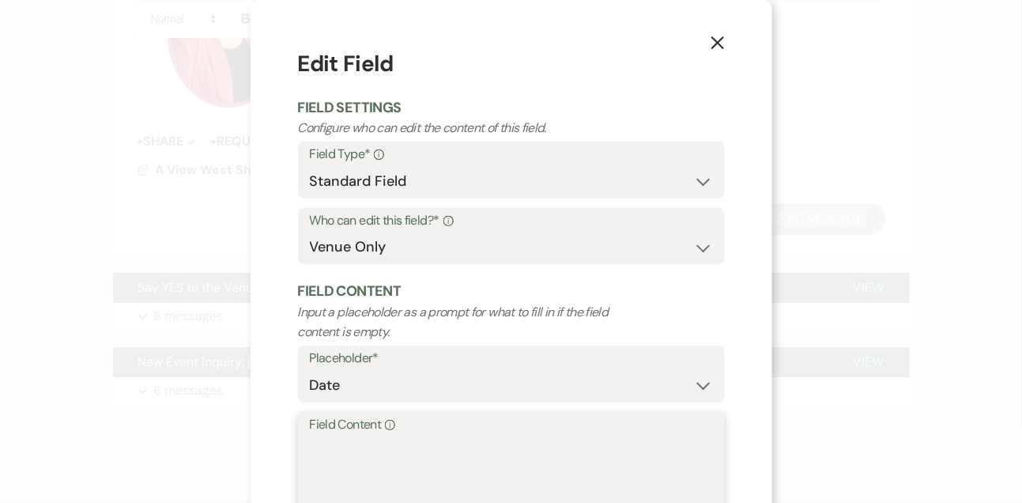
click at [423, 461] on textarea "Field Content Info" at bounding box center [511, 474] width 403 height 79
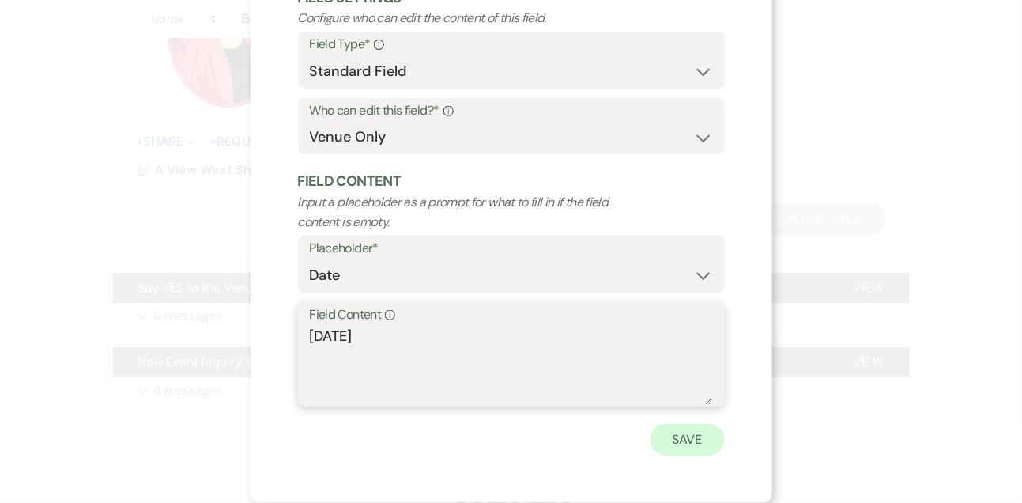
type textarea "[DATE]"
click at [703, 446] on button "Save" at bounding box center [687, 440] width 74 height 32
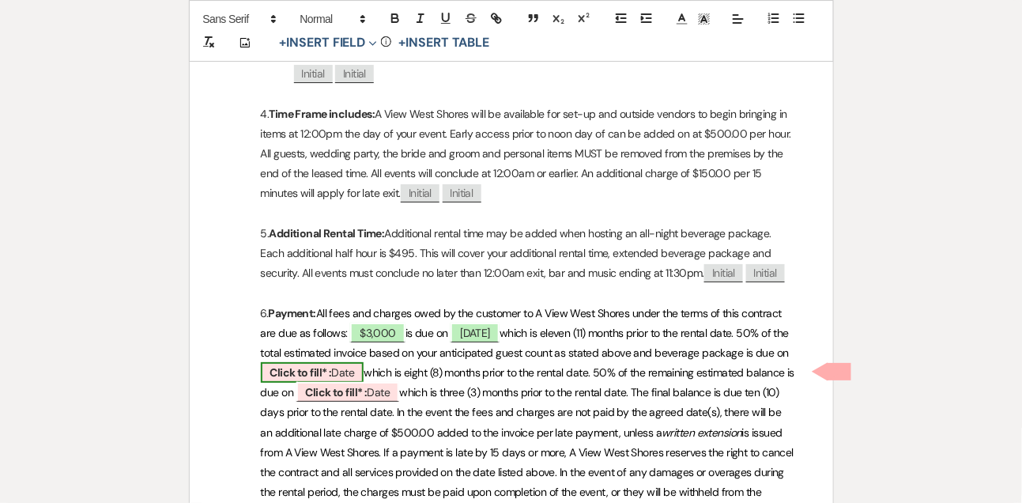
click at [364, 368] on span "Click to fill* : Date" at bounding box center [313, 372] width 104 height 21
select select "owner"
select select "Date"
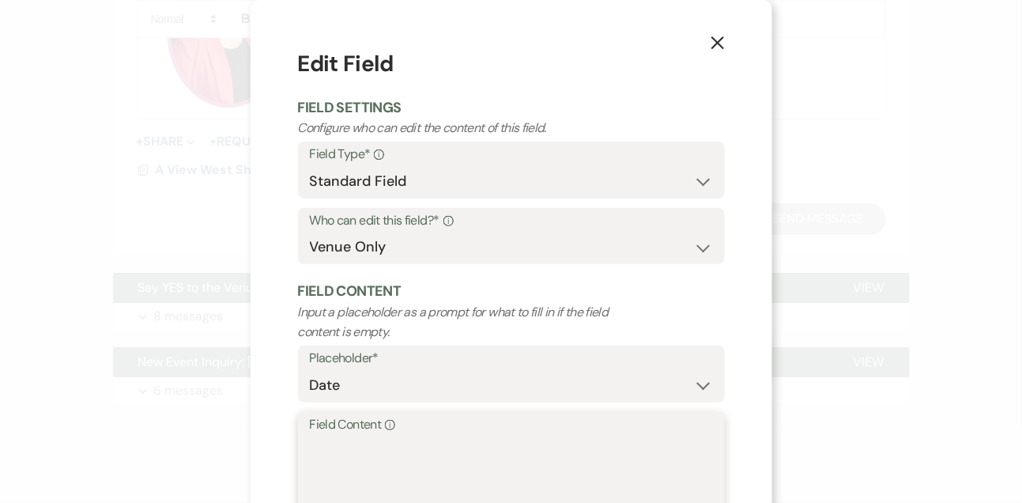
click at [408, 458] on textarea "Field Content Info" at bounding box center [511, 474] width 403 height 79
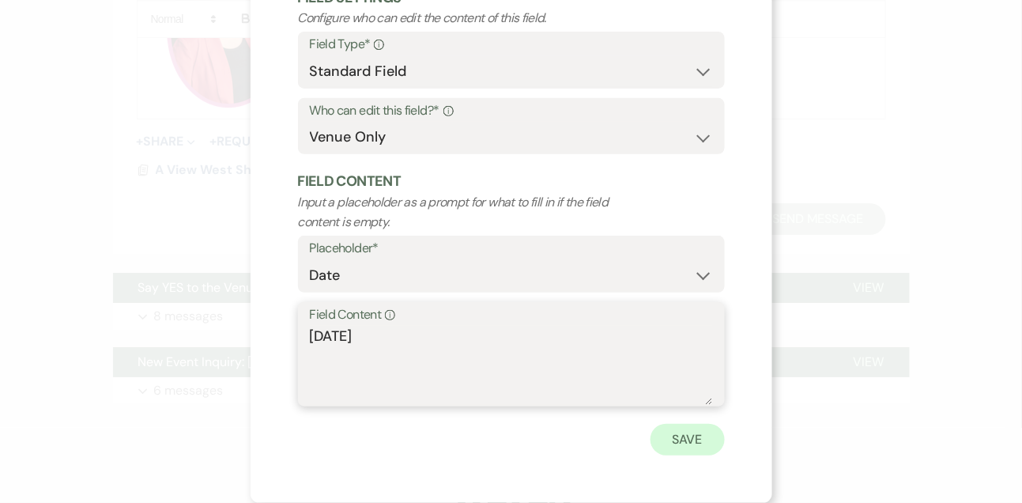
type textarea "[DATE]"
click at [696, 445] on button "Save" at bounding box center [687, 440] width 74 height 32
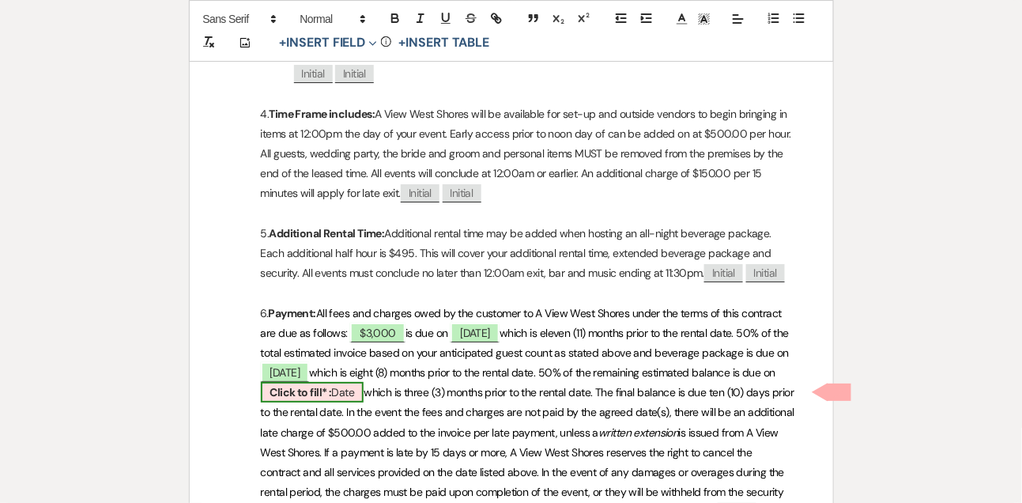
click at [364, 389] on span "Click to fill* : Date" at bounding box center [313, 392] width 104 height 21
select select "owner"
select select "Date"
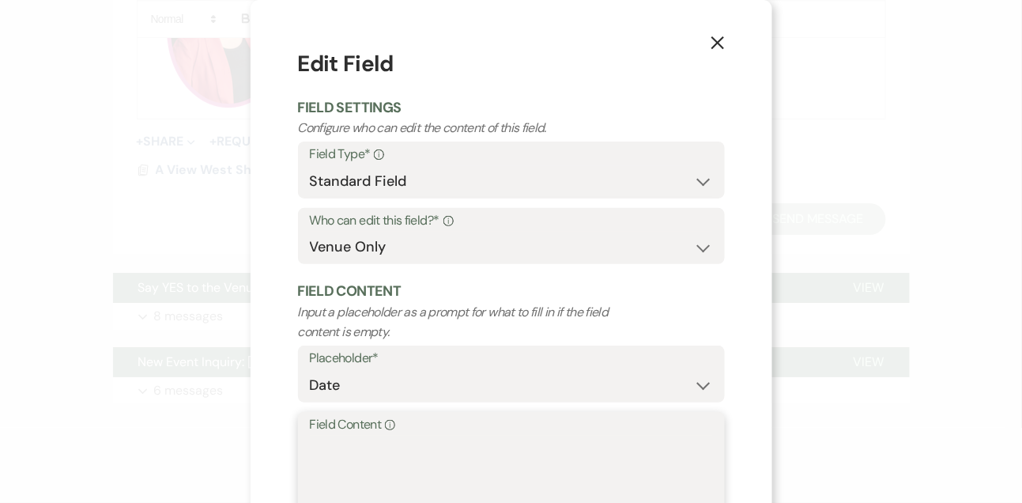
click at [437, 482] on textarea "Field Content Info" at bounding box center [511, 474] width 403 height 79
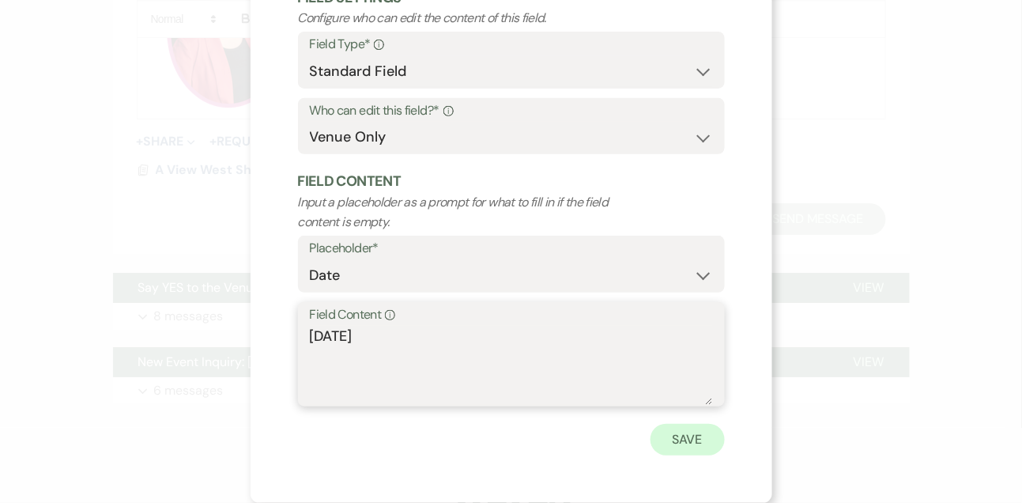
type textarea "[DATE]"
click at [715, 433] on button "Save" at bounding box center [687, 440] width 74 height 32
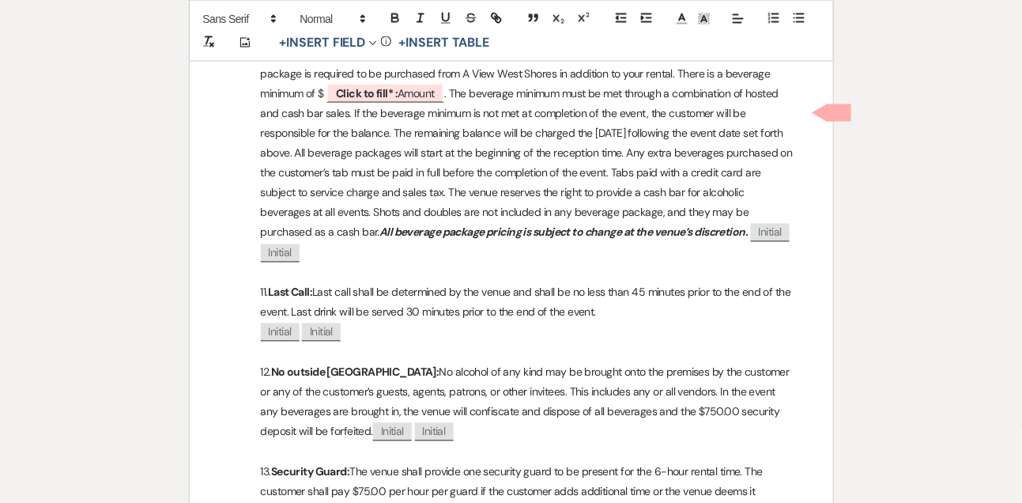
scroll to position [2280, 0]
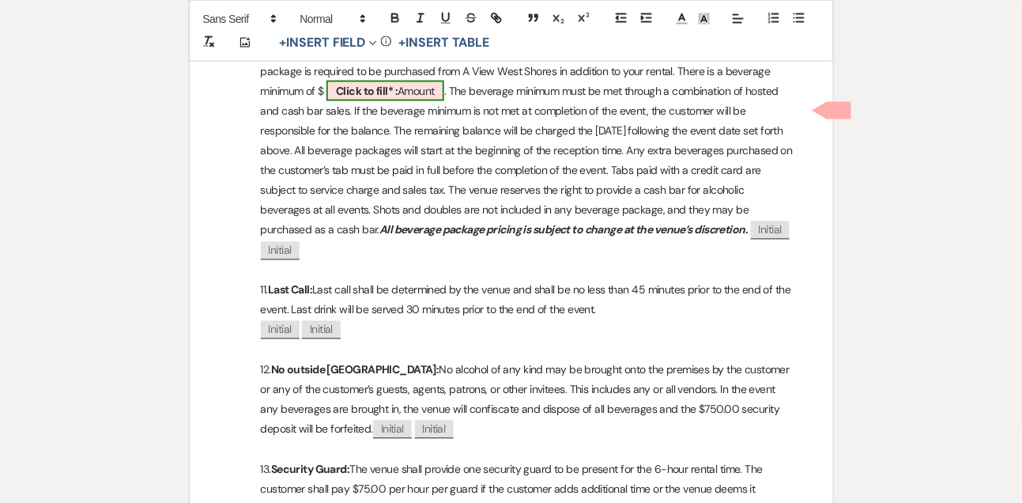
click at [385, 98] on b "Click to fill* :" at bounding box center [367, 91] width 62 height 14
select select "owner"
select select "Amount"
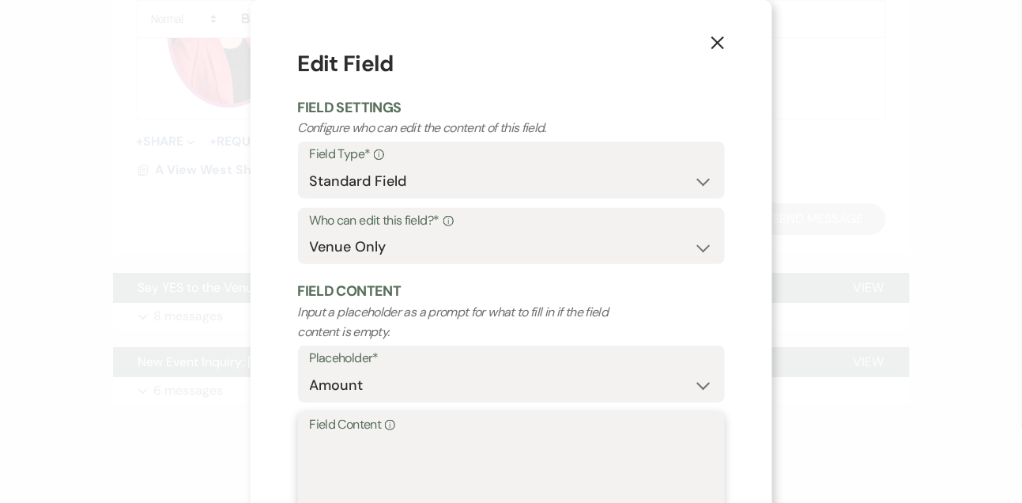
click at [380, 468] on textarea "Field Content Info" at bounding box center [511, 474] width 403 height 79
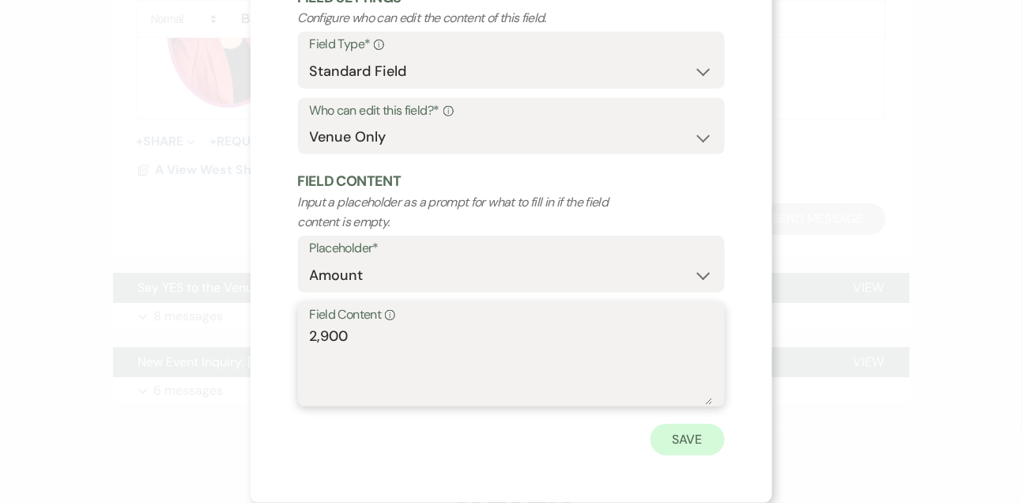
type textarea "2,900"
click at [707, 451] on button "Save" at bounding box center [687, 440] width 74 height 32
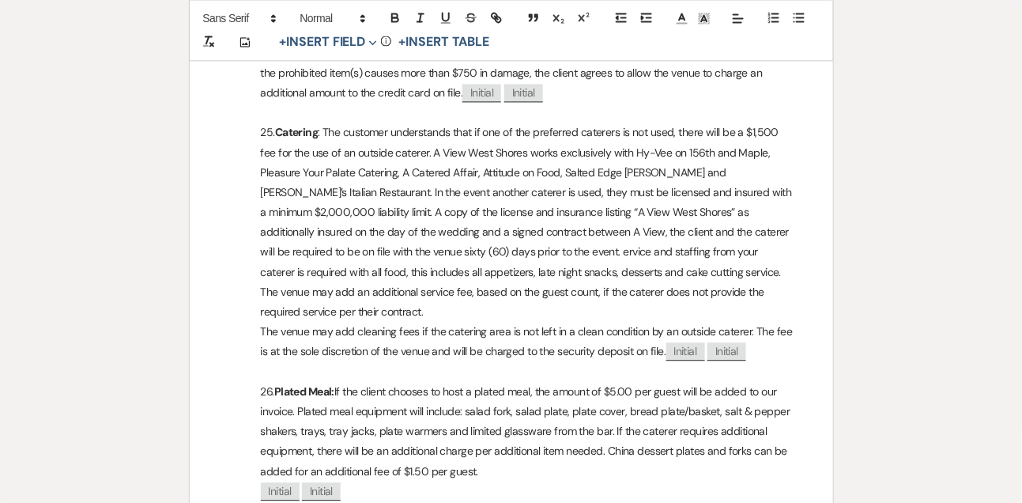
scroll to position [4105, 0]
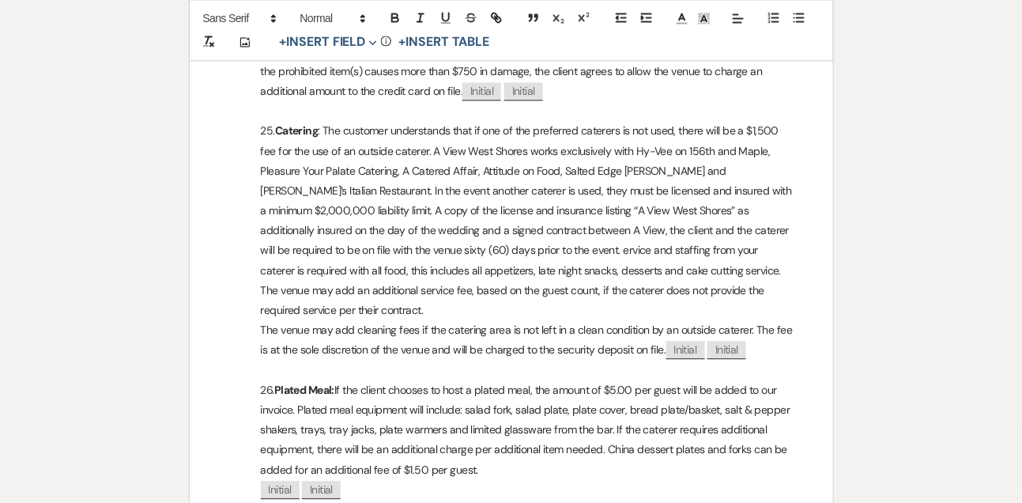
click at [394, 269] on p "25. Catering" at bounding box center [511, 220] width 567 height 199
click at [574, 190] on p "25. Catering" at bounding box center [511, 220] width 567 height 199
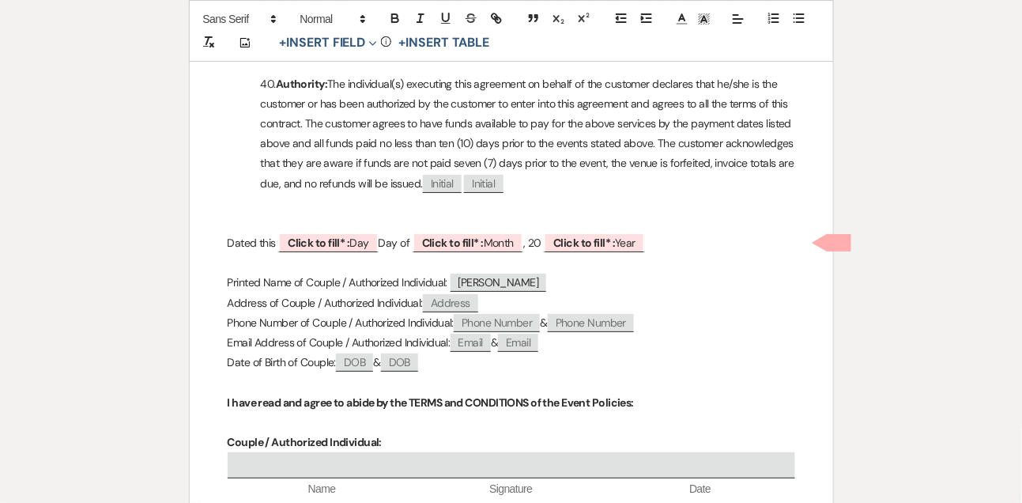
scroll to position [6295, 0]
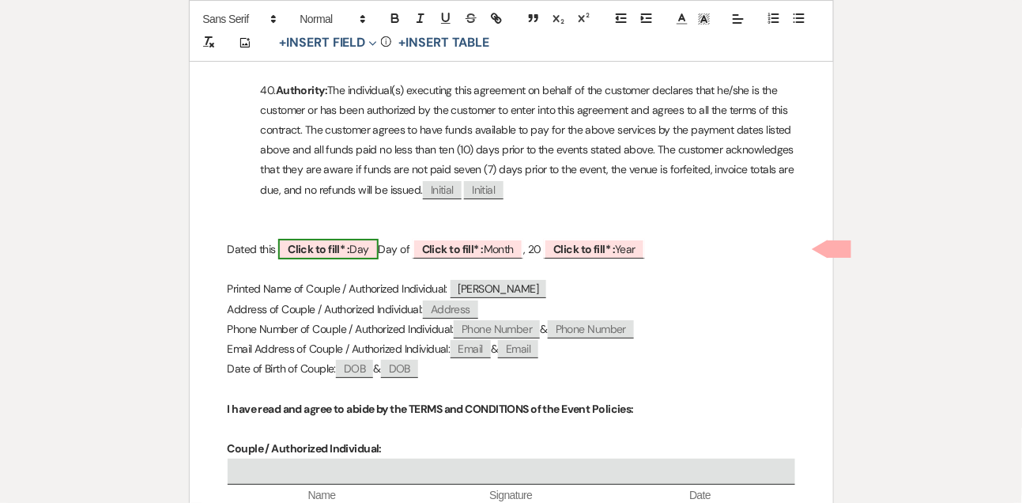
click at [349, 243] on b "Click to fill* :" at bounding box center [319, 249] width 62 height 14
select select "owner"
select select "custom_placeholder"
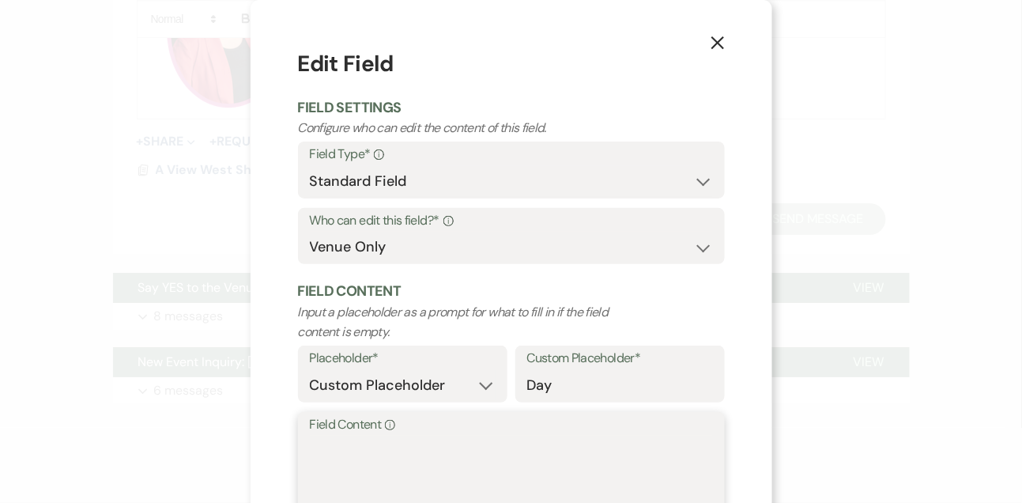
click at [352, 439] on textarea "Field Content Info" at bounding box center [511, 474] width 403 height 79
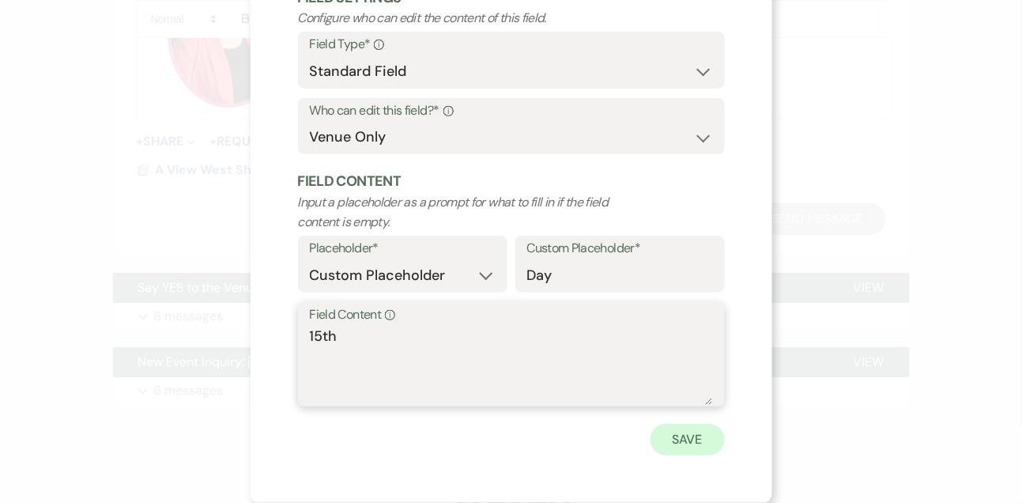
type textarea "15th"
click at [684, 434] on button "Save" at bounding box center [687, 440] width 74 height 32
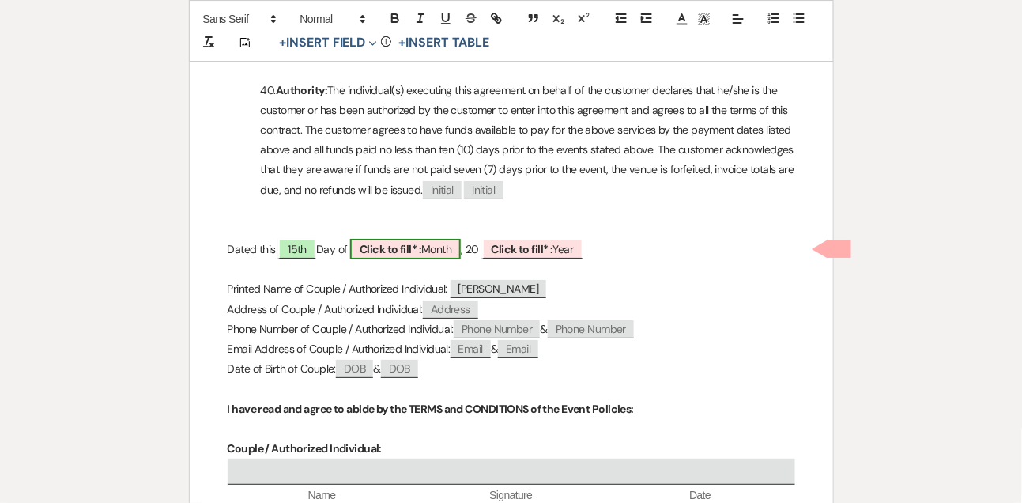
click at [456, 254] on span "Click to fill* : Month" at bounding box center [405, 249] width 111 height 21
select select "owner"
select select "custom_placeholder"
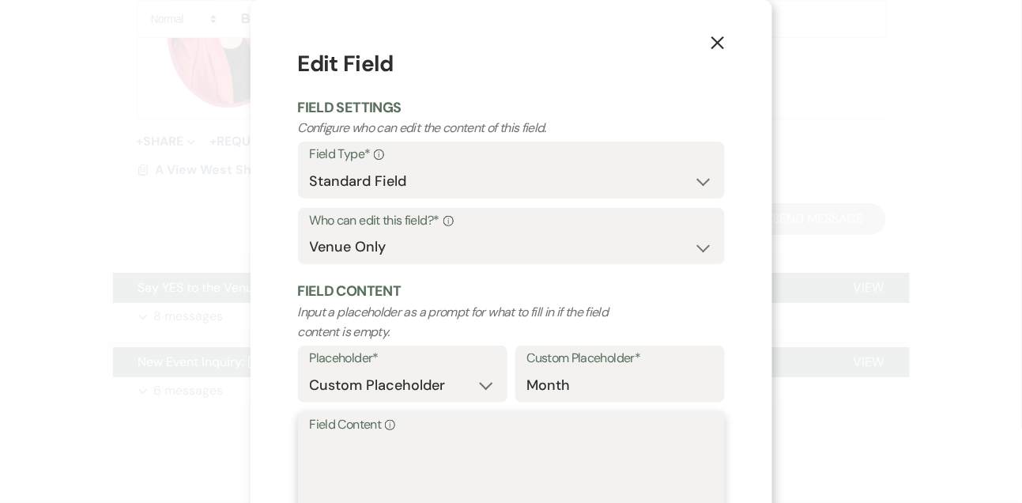
click at [384, 451] on textarea "Field Content Info" at bounding box center [511, 474] width 403 height 79
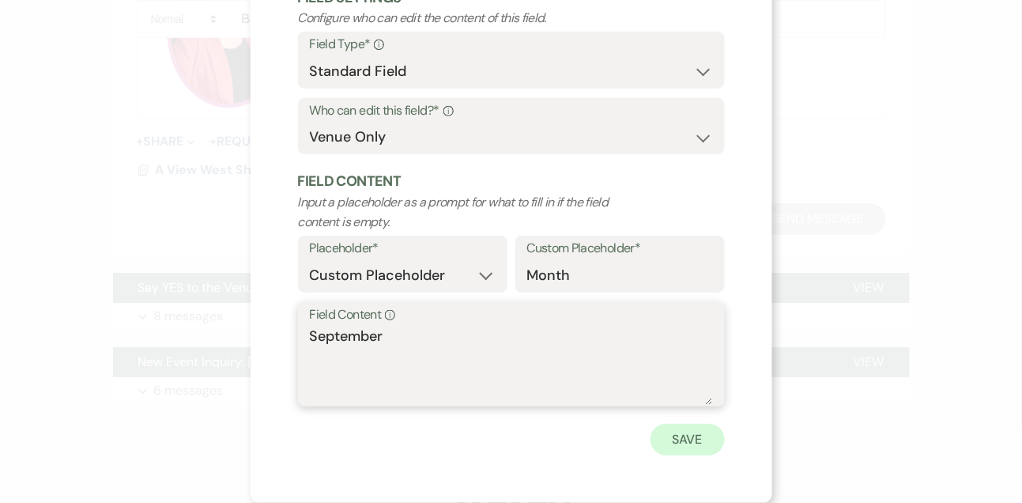
type textarea "September"
click at [690, 439] on button "Save" at bounding box center [687, 440] width 74 height 32
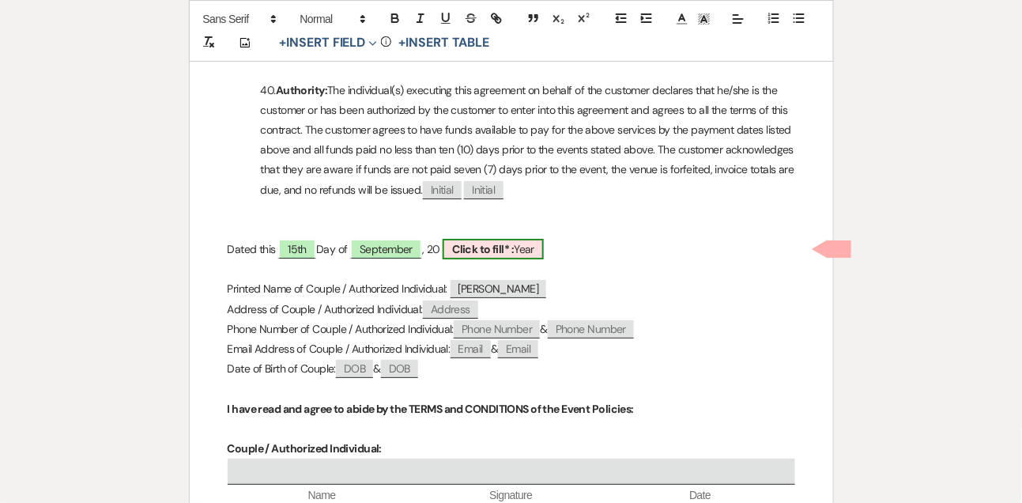
click at [501, 242] on b "Click to fill* :" at bounding box center [483, 249] width 62 height 14
select select "owner"
select select "custom_placeholder"
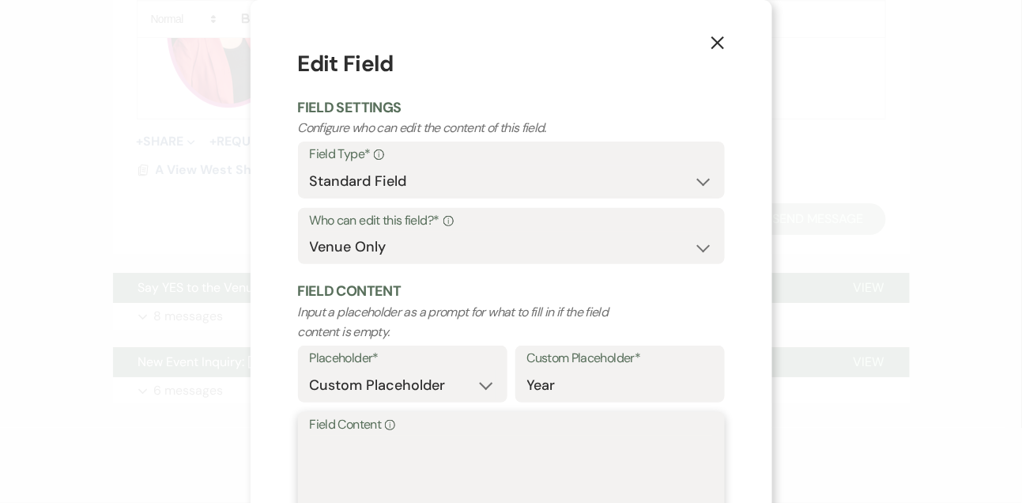
click at [399, 465] on textarea "Field Content Info" at bounding box center [511, 474] width 403 height 79
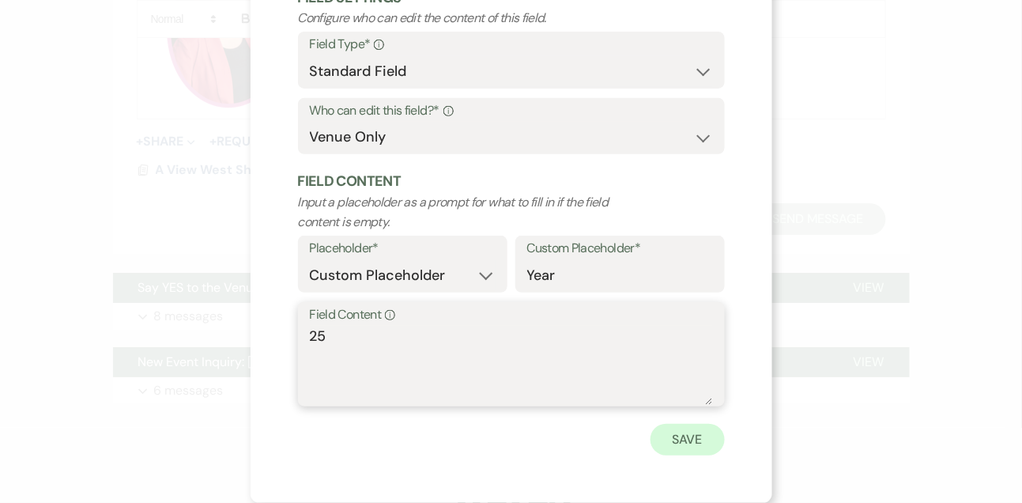
type textarea "25"
click at [699, 440] on button "Save" at bounding box center [687, 440] width 74 height 32
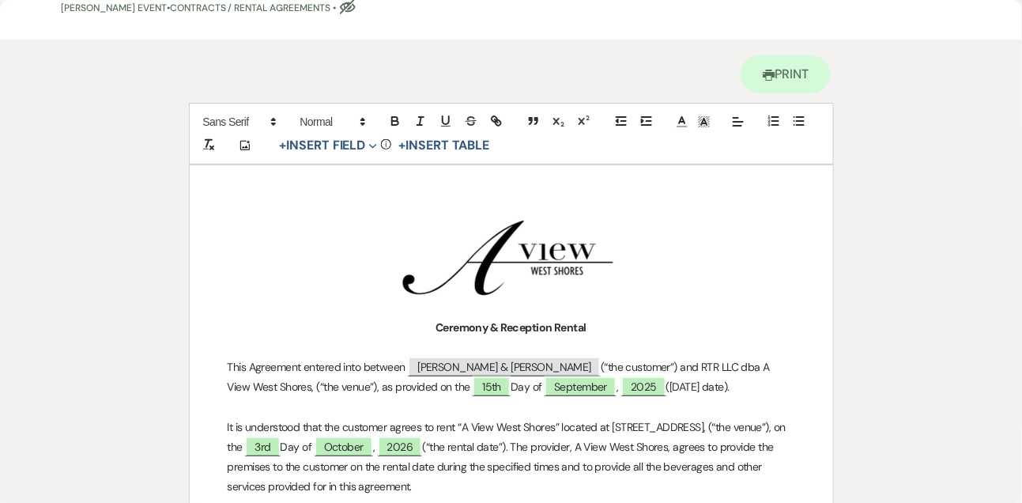
scroll to position [0, 0]
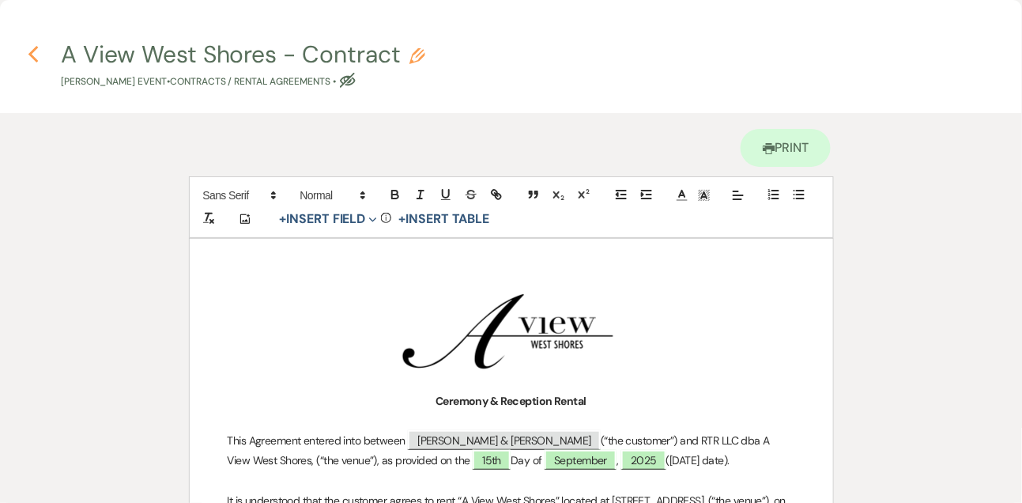
click at [32, 47] on icon "Previous" at bounding box center [34, 54] width 12 height 19
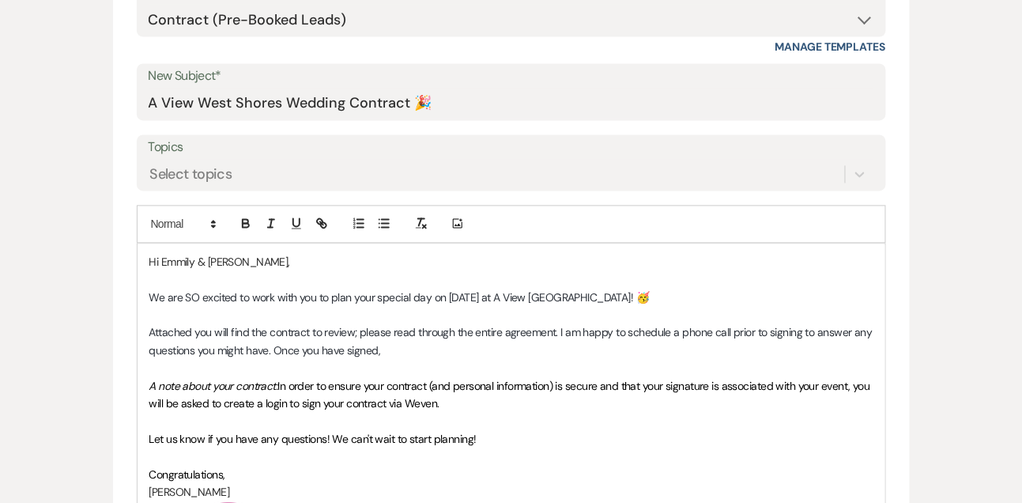
scroll to position [1340, 0]
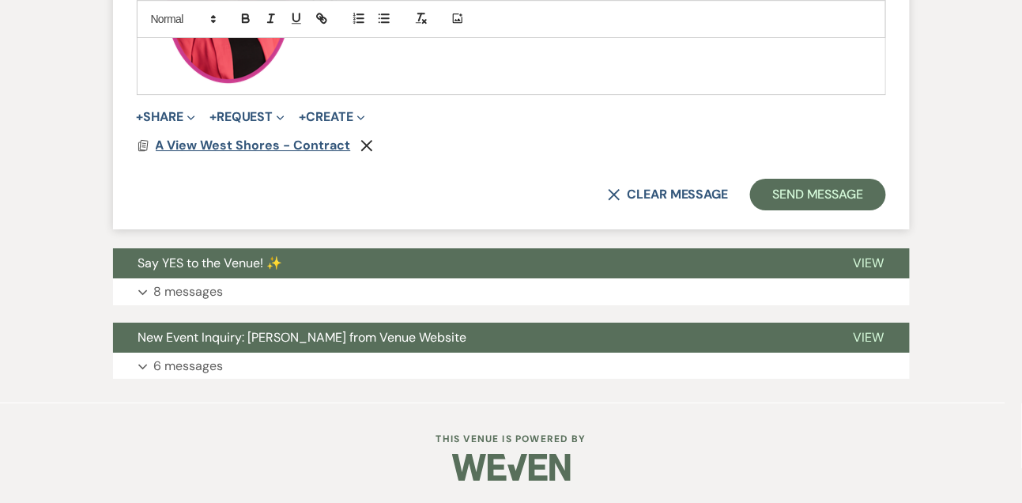
click at [252, 147] on span "A View West Shores - Contract" at bounding box center [253, 145] width 195 height 17
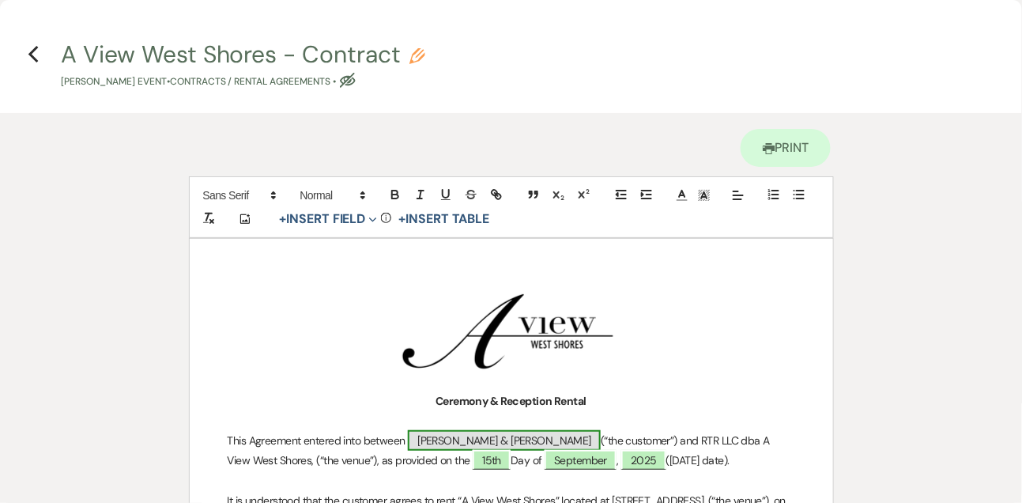
click at [528, 442] on span "[PERSON_NAME] & [PERSON_NAME]" at bounding box center [504, 440] width 193 height 21
select select "smartCustomField"
select select "{{clientNames}}"
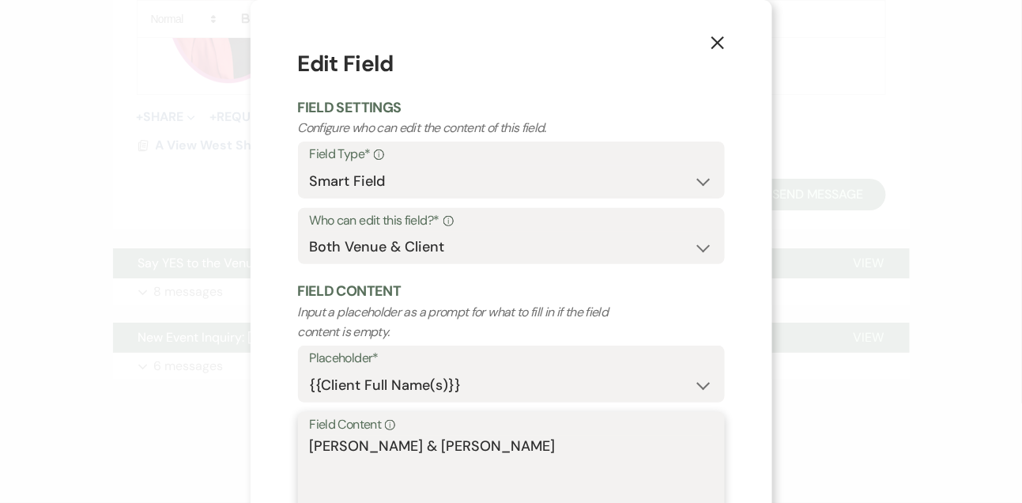
click at [485, 444] on textarea "[PERSON_NAME] & [PERSON_NAME]" at bounding box center [511, 474] width 403 height 79
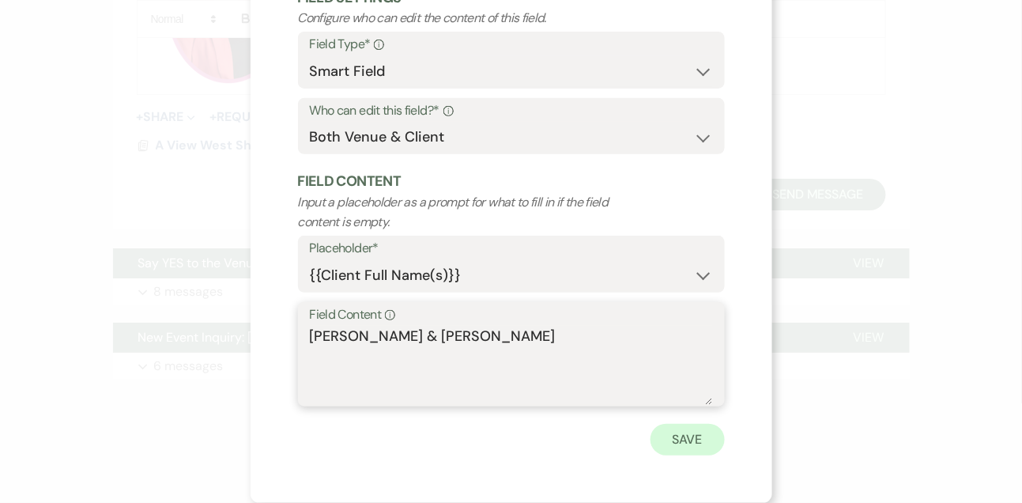
type textarea "[PERSON_NAME] & [PERSON_NAME]"
click at [680, 440] on button "Save" at bounding box center [687, 440] width 74 height 32
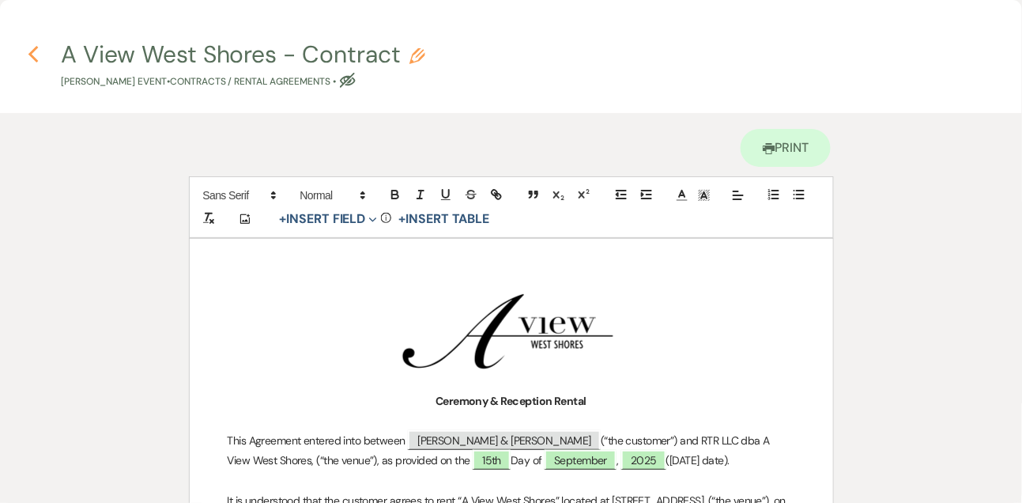
click at [34, 55] on icon "Previous" at bounding box center [34, 54] width 12 height 19
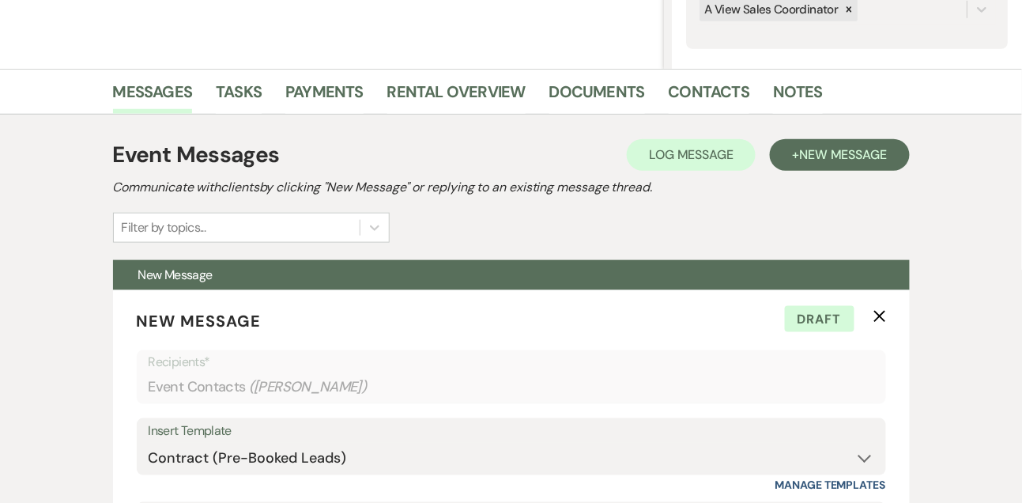
scroll to position [0, 0]
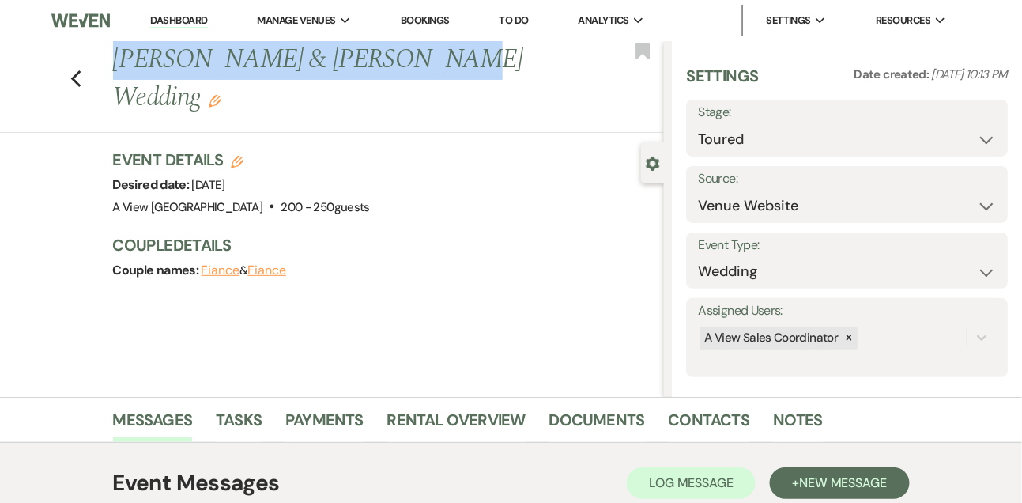
drag, startPoint x: 114, startPoint y: 59, endPoint x: 409, endPoint y: 66, distance: 295.6
click at [409, 66] on h1 "[PERSON_NAME] & [PERSON_NAME] Wedding Edit" at bounding box center [330, 78] width 435 height 75
copy h1 "[PERSON_NAME] & [PERSON_NAME]'"
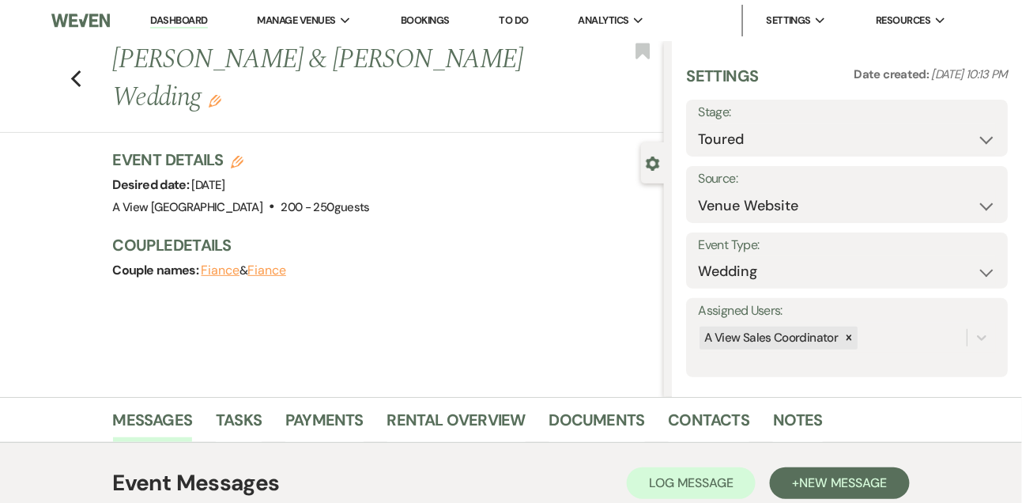
click at [194, 93] on div "Previous [PERSON_NAME] & [PERSON_NAME] Wedding Edit Bookmark" at bounding box center [328, 87] width 672 height 92
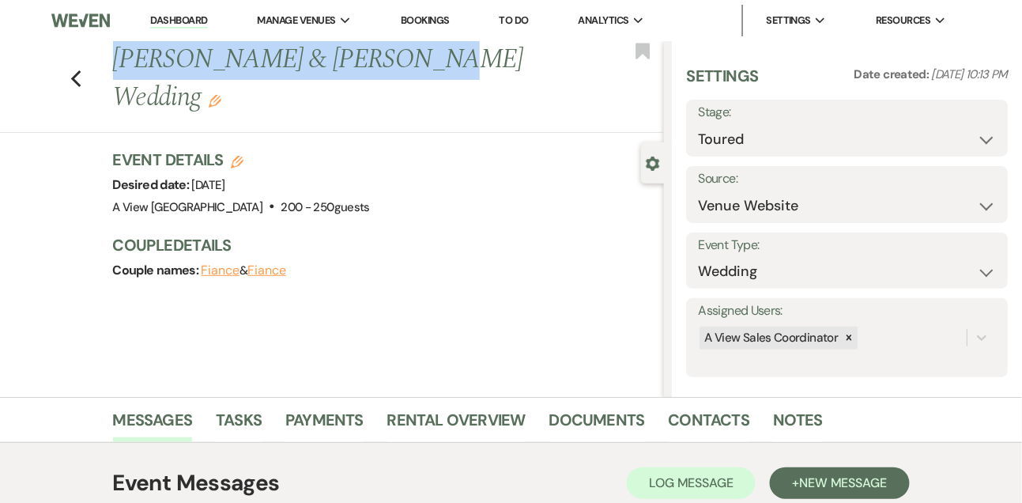
drag, startPoint x: 114, startPoint y: 59, endPoint x: 401, endPoint y: 63, distance: 287.7
click at [401, 64] on h1 "[PERSON_NAME] & [PERSON_NAME] Wedding Edit" at bounding box center [330, 78] width 435 height 75
copy h1 "[PERSON_NAME] & [PERSON_NAME]"
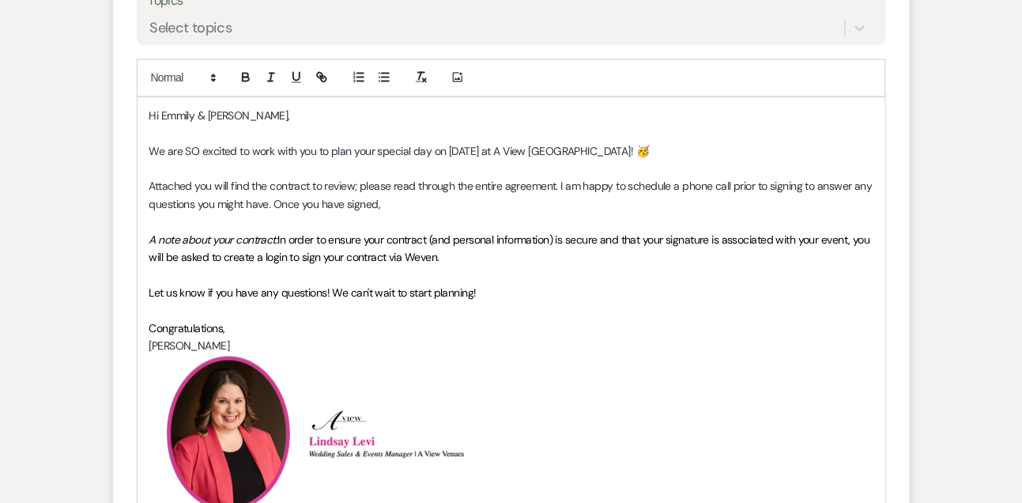
scroll to position [925, 0]
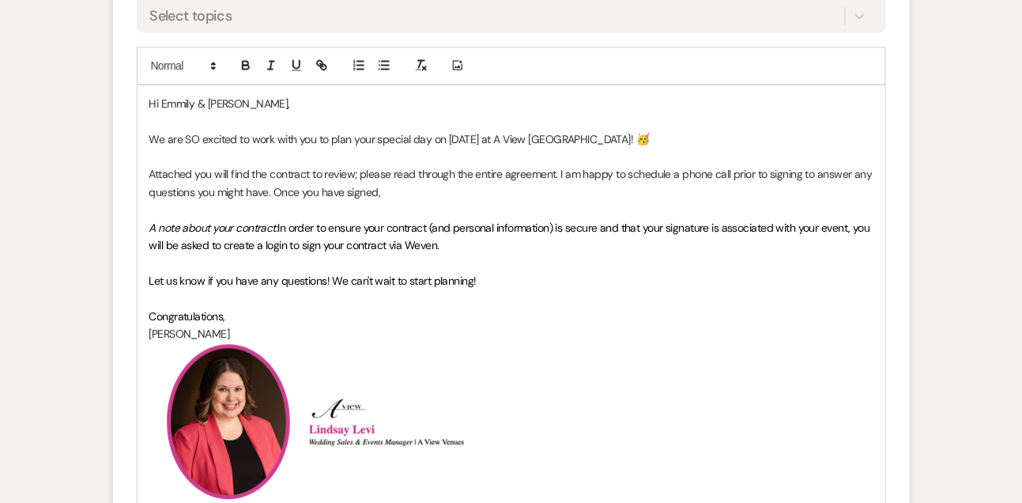
click at [452, 191] on p "Attached you will find the contract to review; please read through the entire a…" at bounding box center [511, 183] width 724 height 36
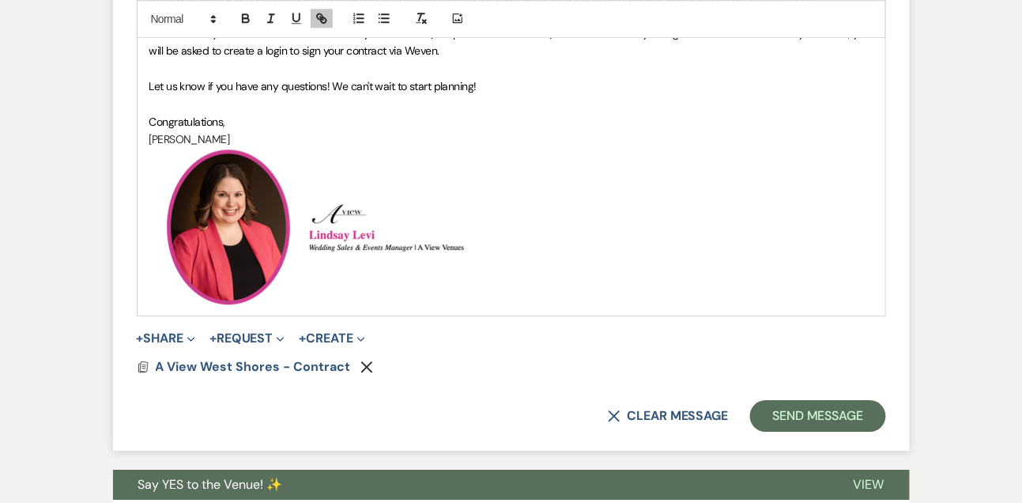
scroll to position [1146, 0]
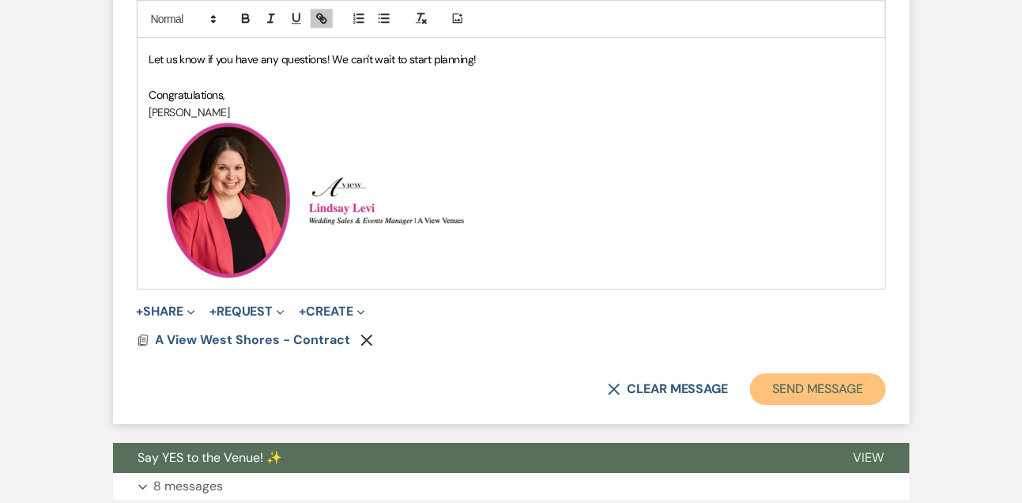
click at [804, 402] on button "Send Message" at bounding box center [817, 389] width 135 height 32
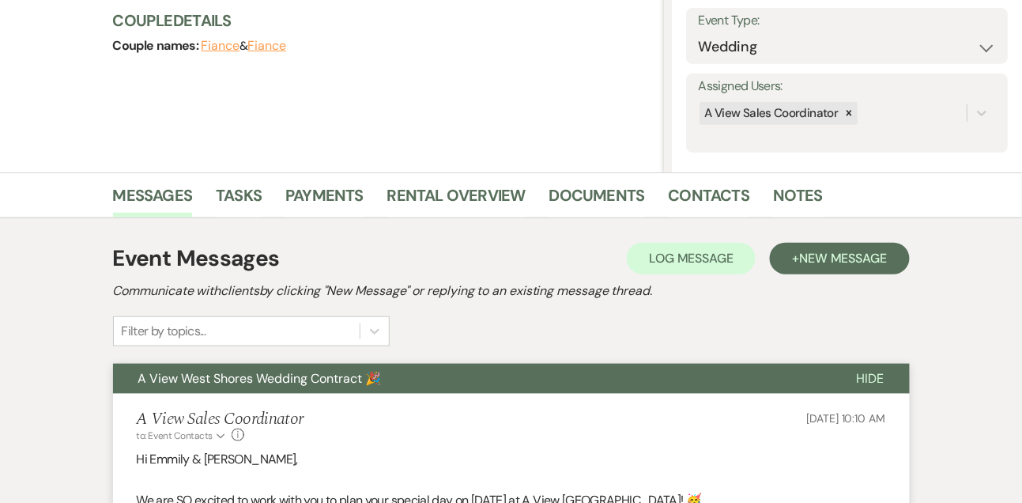
scroll to position [0, 0]
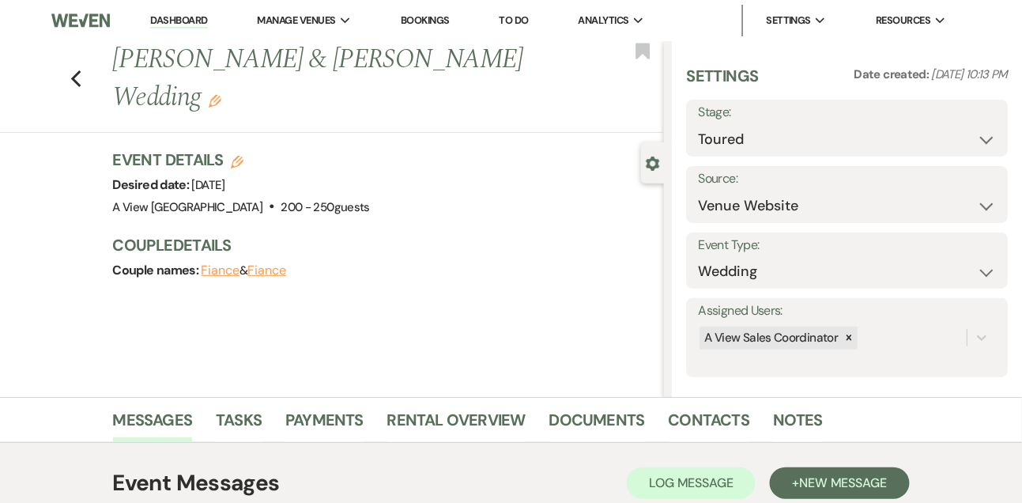
click at [170, 24] on link "Dashboard" at bounding box center [178, 20] width 57 height 15
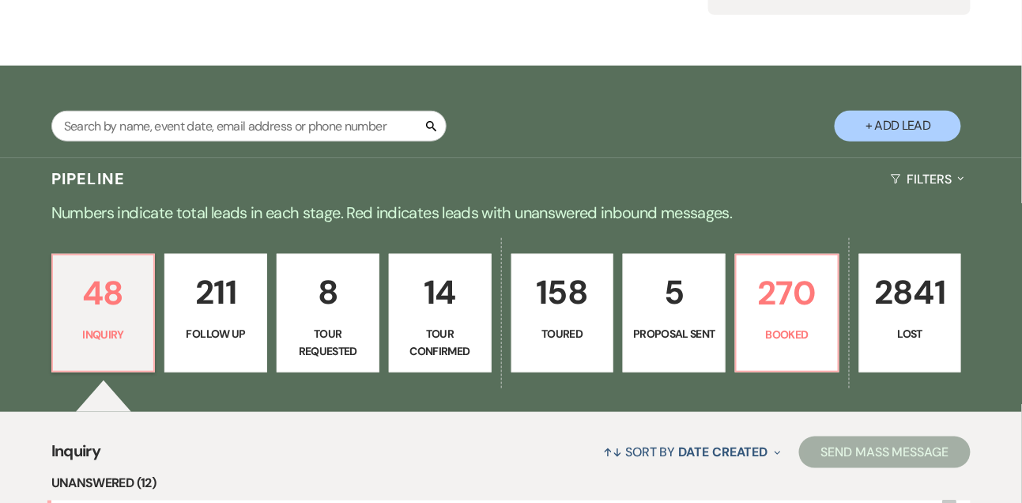
scroll to position [198, 0]
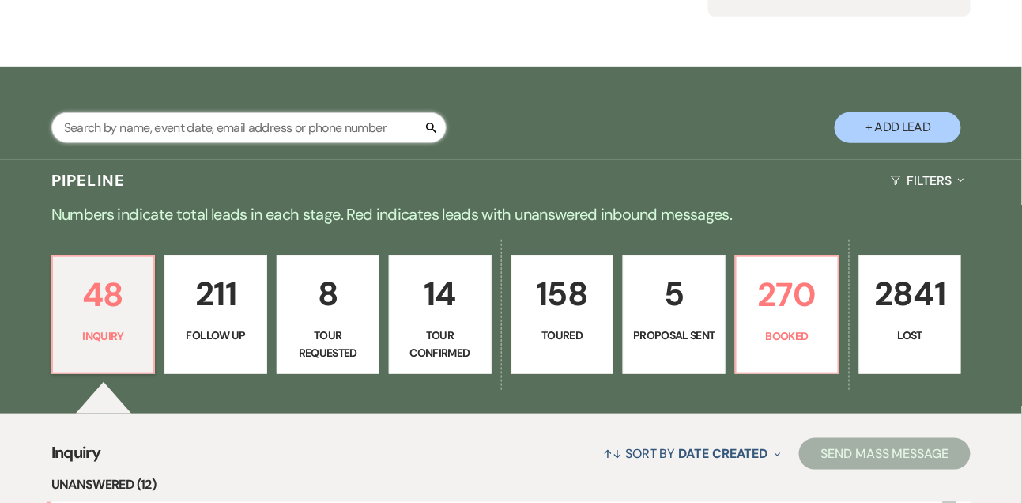
click at [211, 127] on input "text" at bounding box center [248, 127] width 395 height 31
type input "[PERSON_NAME]"
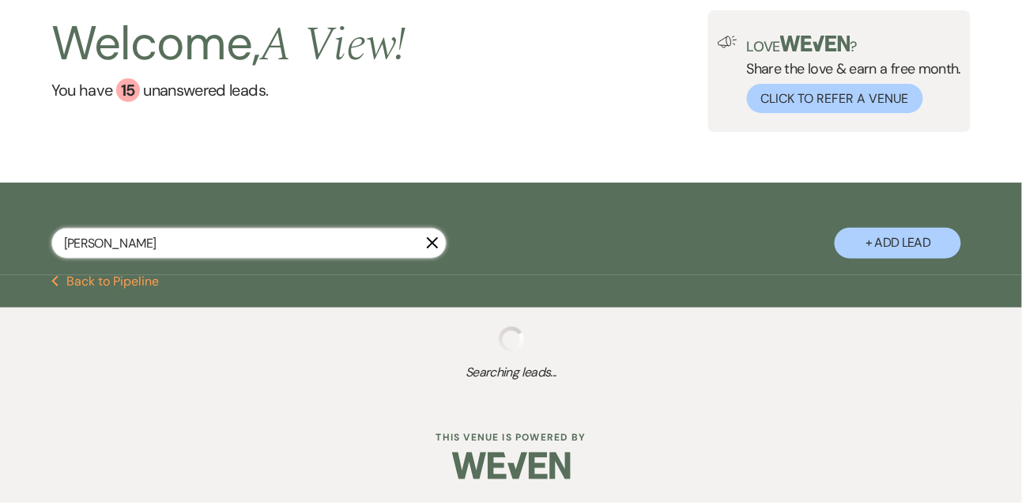
select select "9"
select select "8"
select select "7"
select select "8"
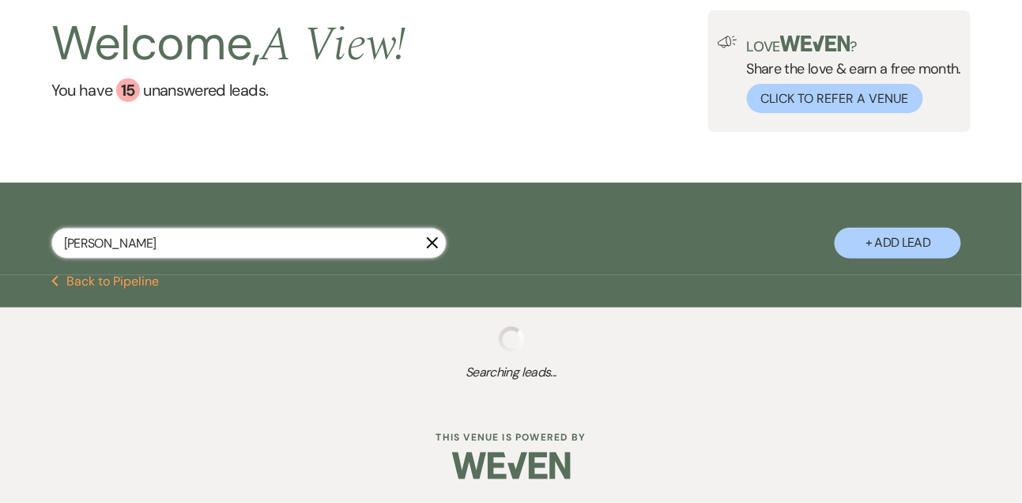
select select "4"
select select "8"
select select "1"
select select "8"
select select "4"
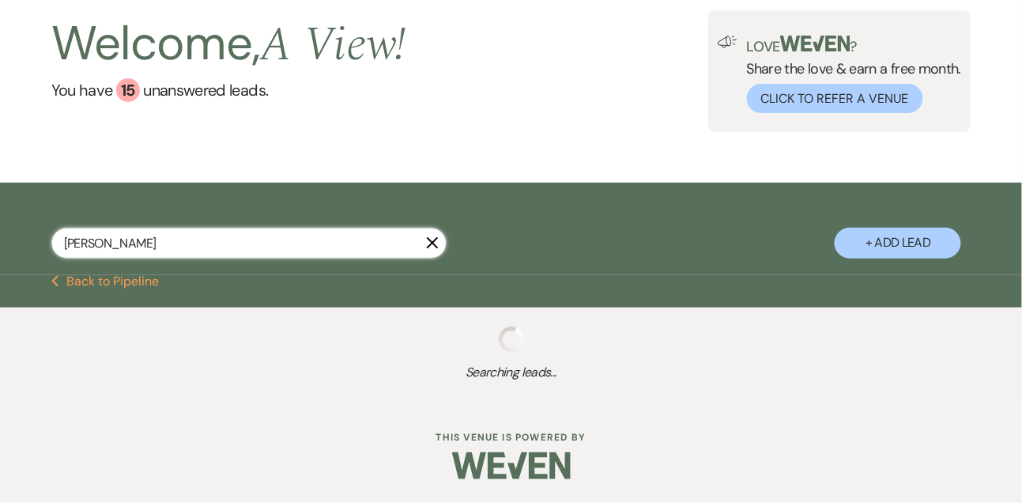
select select "8"
select select "4"
select select "8"
select select "4"
select select "8"
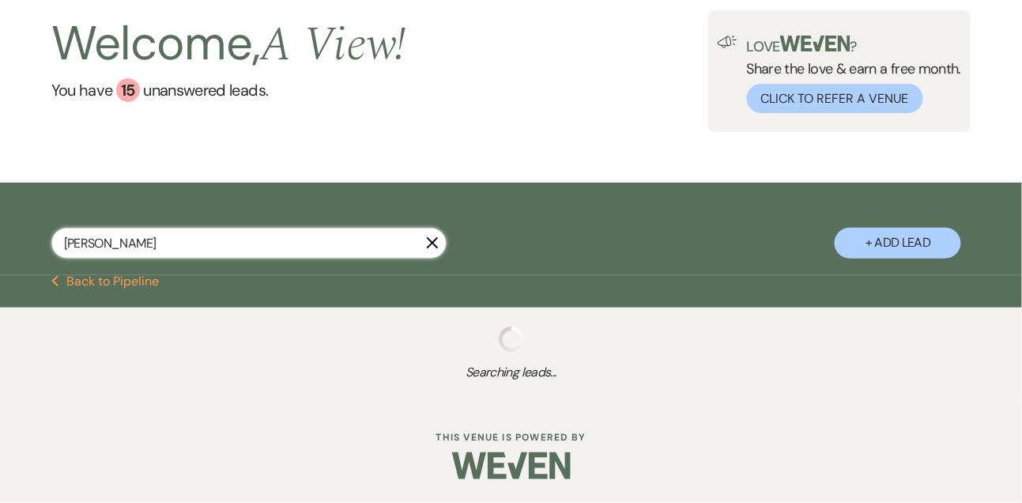
select select "5"
select select "8"
select select "6"
select select "8"
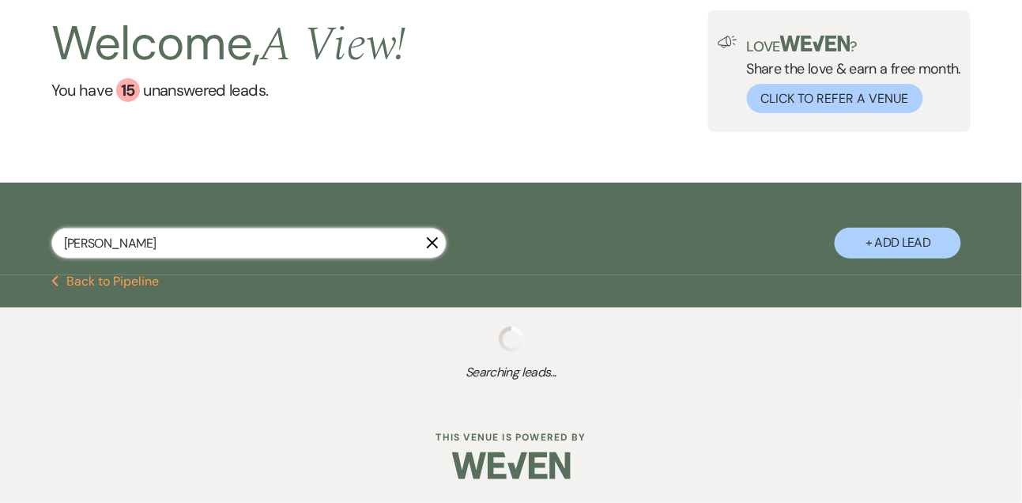
select select "4"
select select "5"
select select "8"
select select "10"
select select "8"
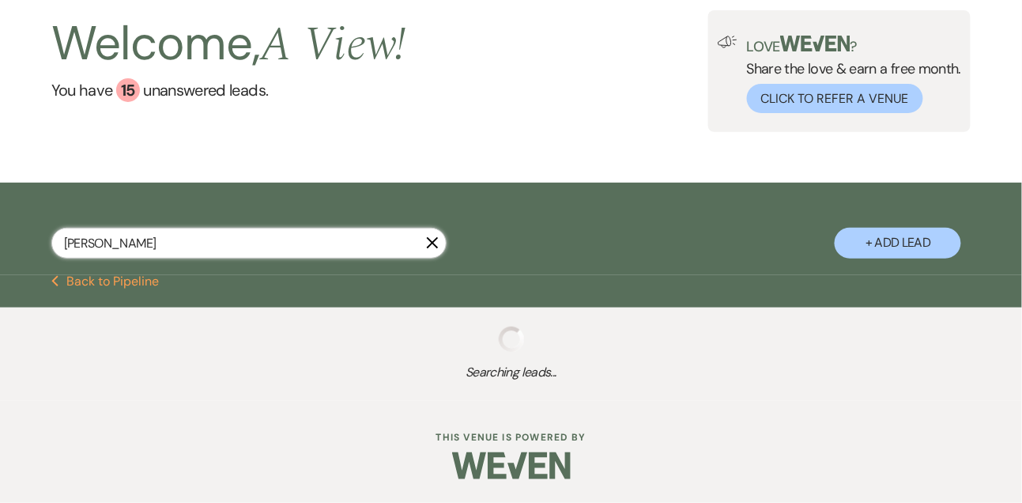
select select "6"
select select "8"
select select "4"
select select "8"
select select "4"
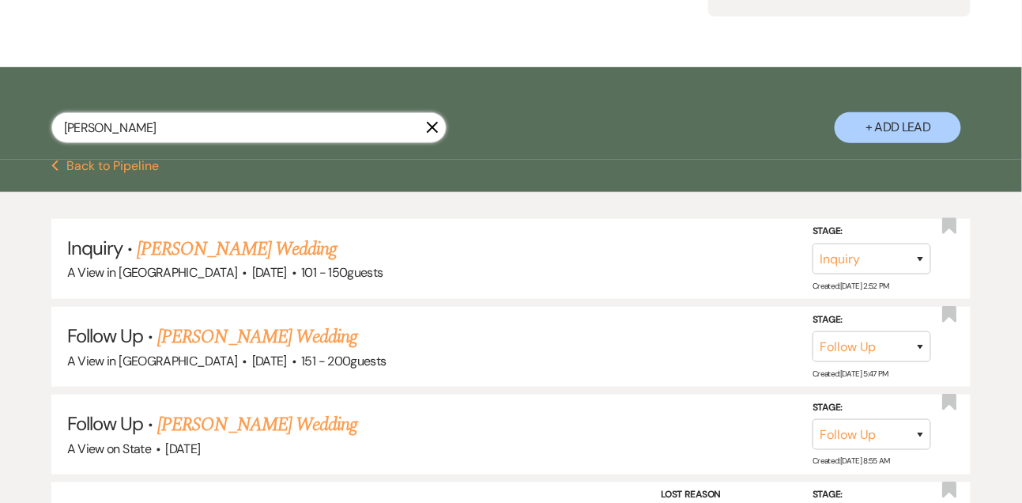
scroll to position [322, 0]
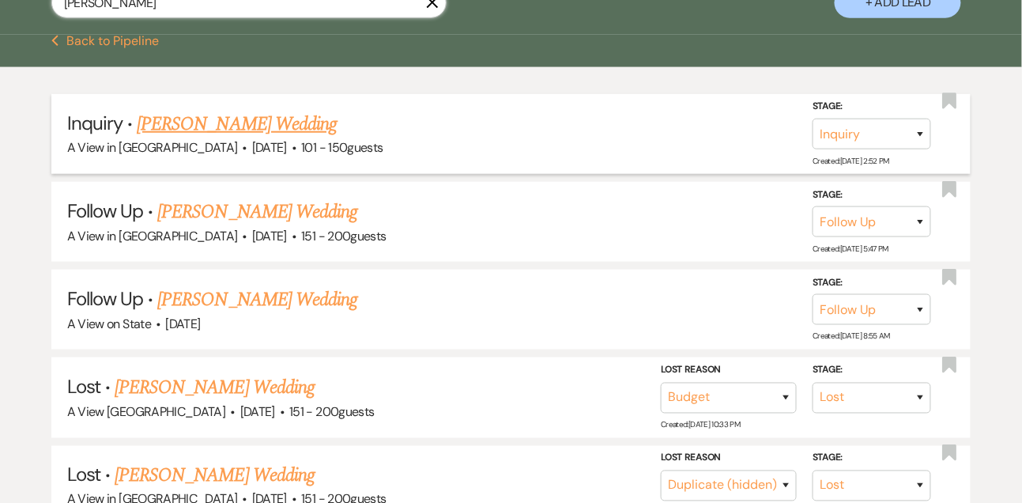
type input "[PERSON_NAME]"
click at [253, 138] on link "[PERSON_NAME] Wedding" at bounding box center [237, 124] width 200 height 28
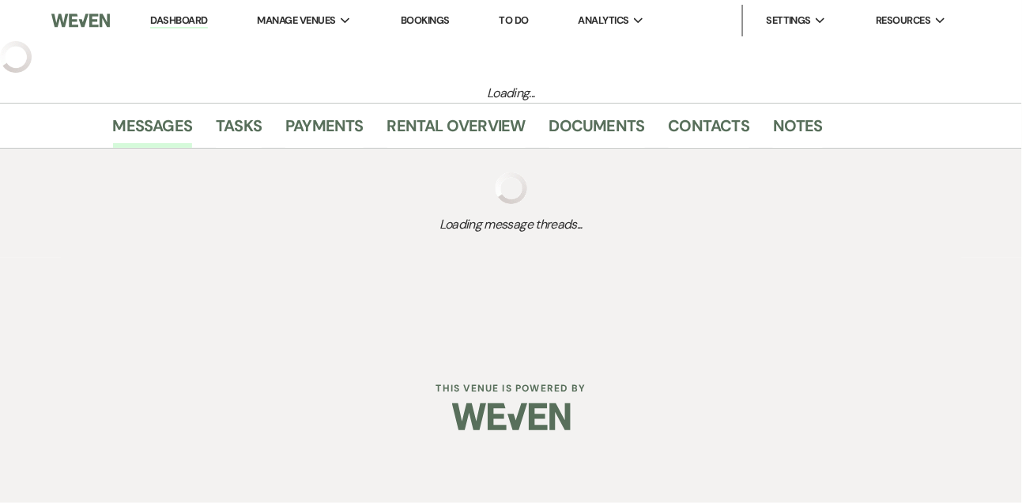
select select "2"
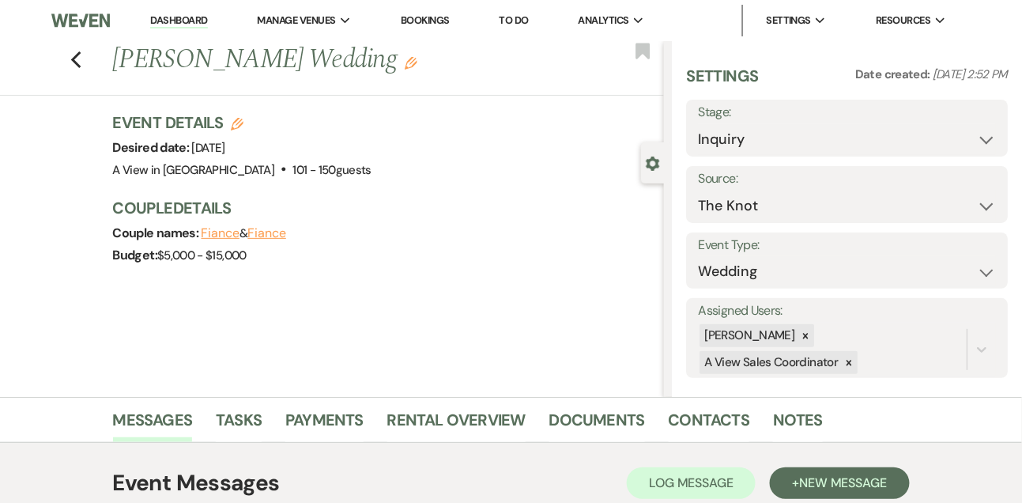
click at [243, 120] on h3 "Event Details Edit" at bounding box center [242, 122] width 259 height 22
click at [239, 121] on use "button" at bounding box center [237, 124] width 13 height 13
select select "751"
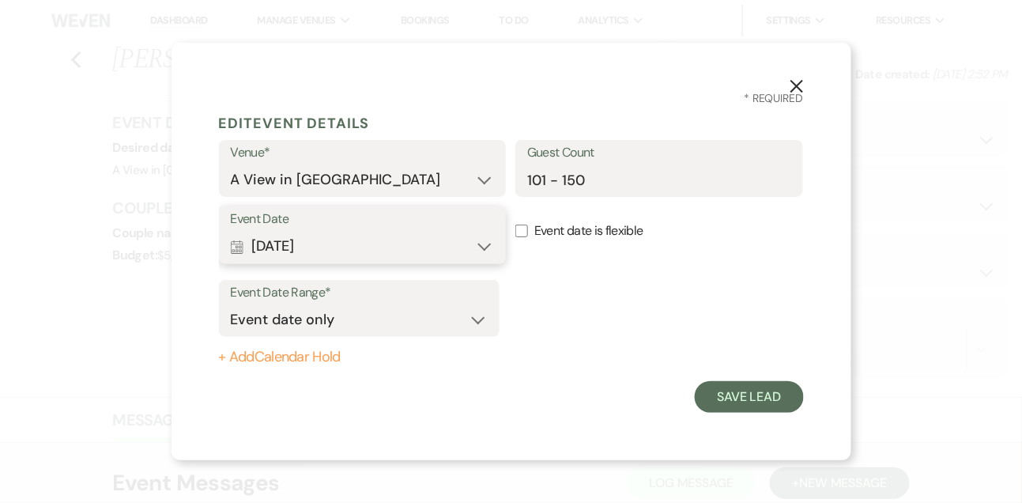
click at [367, 242] on button "Calendar [DATE] Expand" at bounding box center [363, 247] width 264 height 32
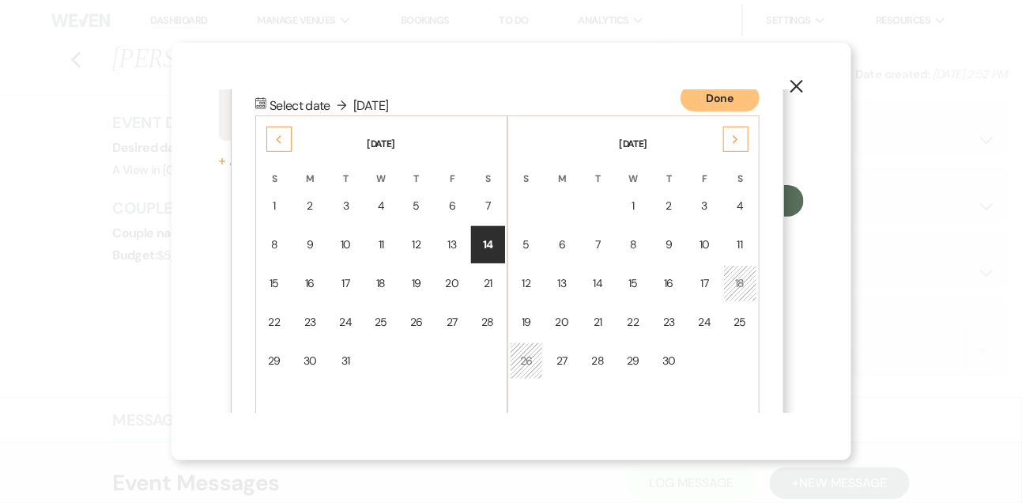
scroll to position [202, 0]
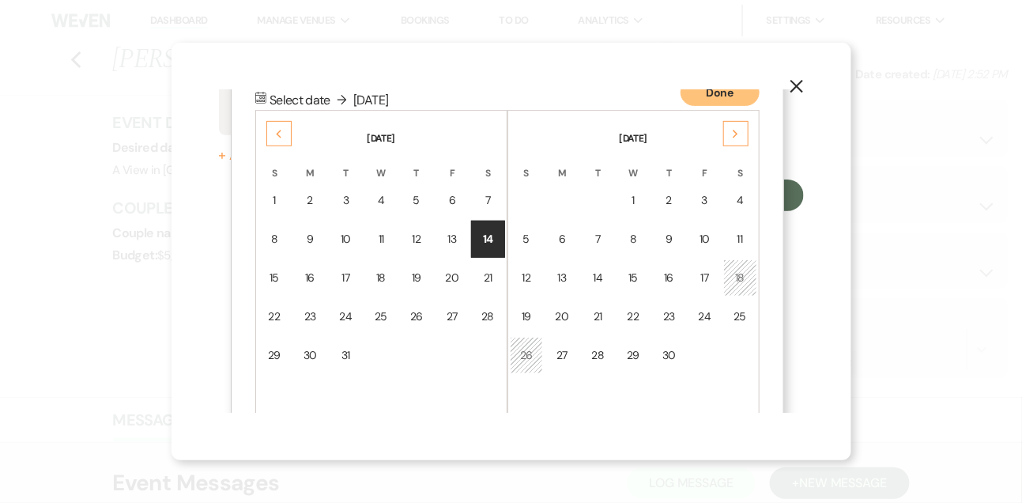
click at [738, 133] on icon "Next" at bounding box center [736, 134] width 8 height 9
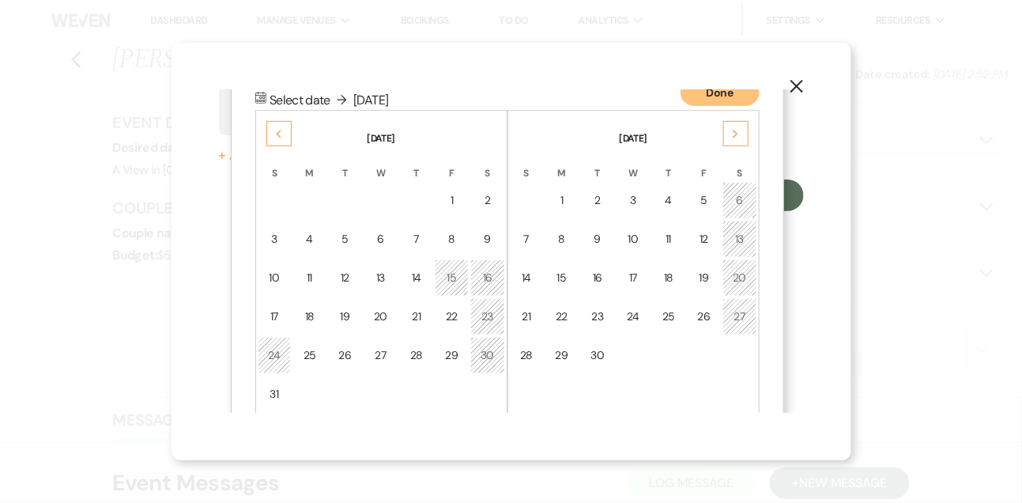
click at [738, 133] on icon "Next" at bounding box center [736, 134] width 8 height 9
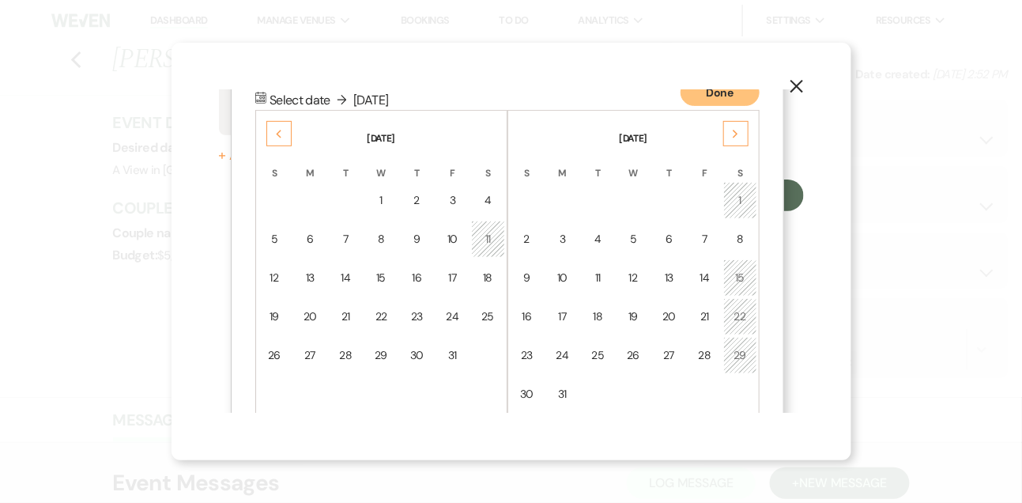
click at [738, 133] on icon "Next" at bounding box center [736, 134] width 8 height 9
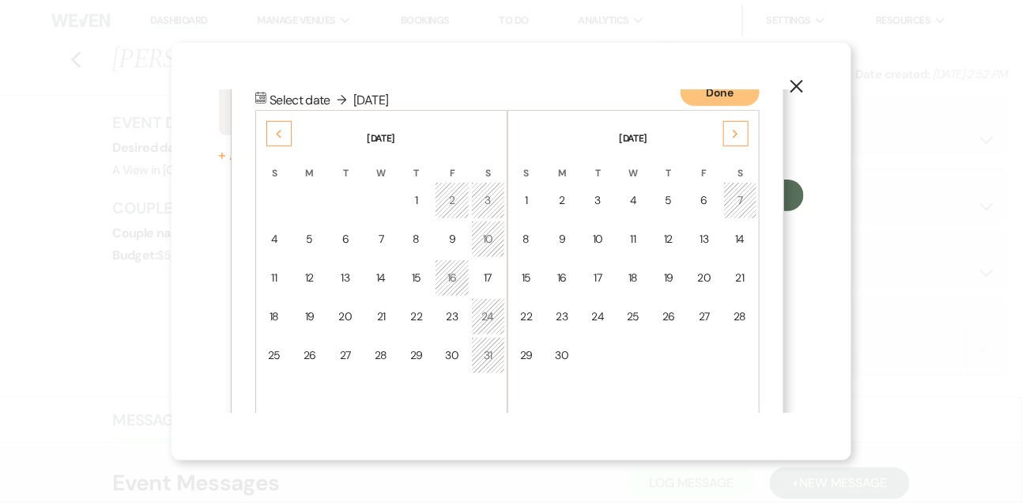
click at [738, 133] on icon "Next" at bounding box center [736, 134] width 8 height 9
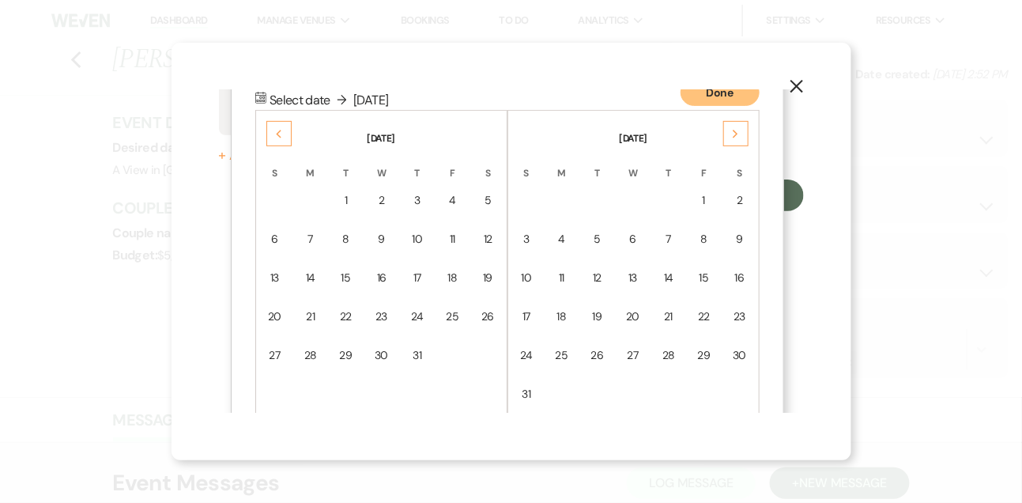
click at [738, 133] on icon "Next" at bounding box center [736, 134] width 8 height 9
click at [733, 202] on div "6" at bounding box center [740, 200] width 14 height 17
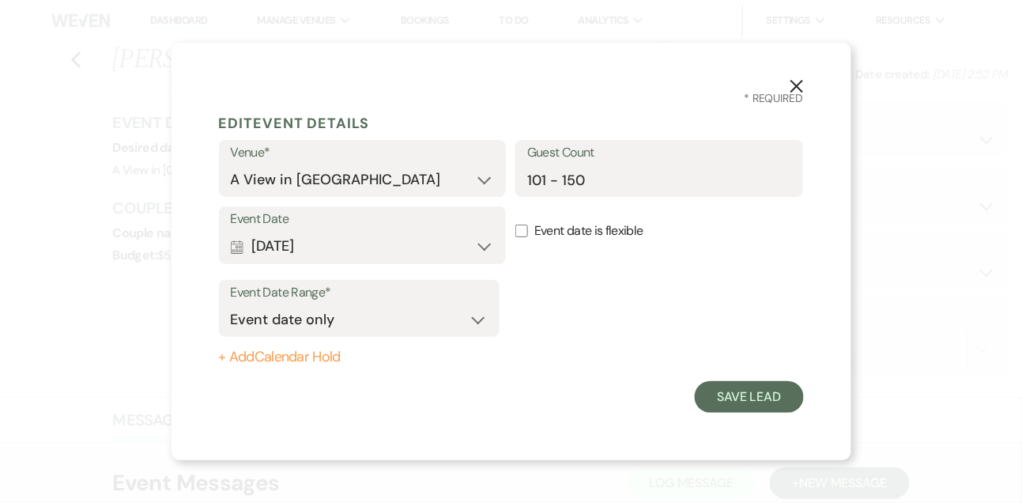
scroll to position [0, 0]
click at [725, 393] on button "Save Lead" at bounding box center [749, 397] width 108 height 32
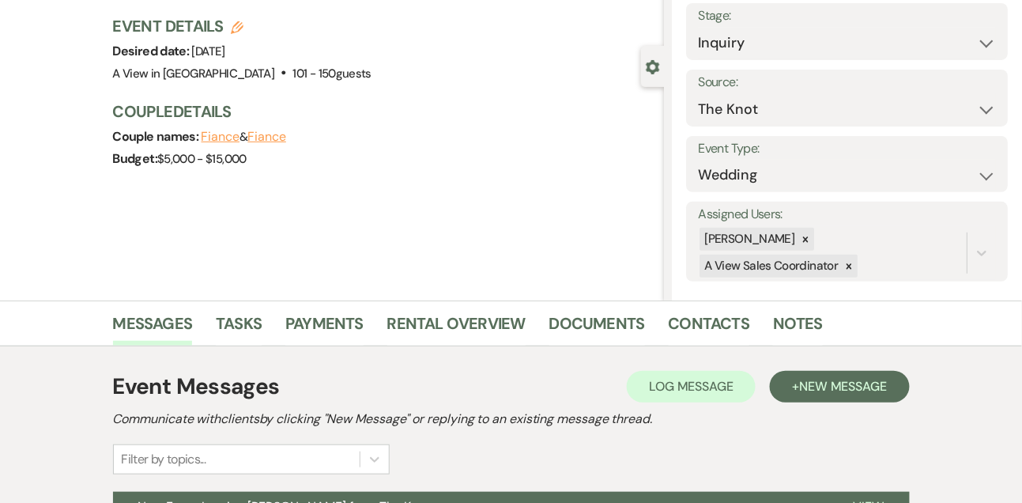
scroll to position [145, 0]
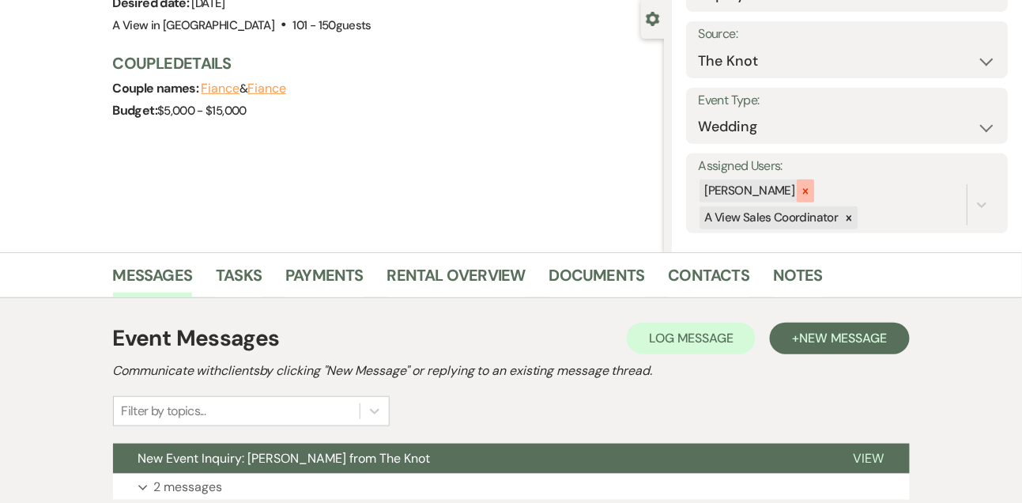
click at [811, 186] on icon at bounding box center [805, 191] width 11 height 11
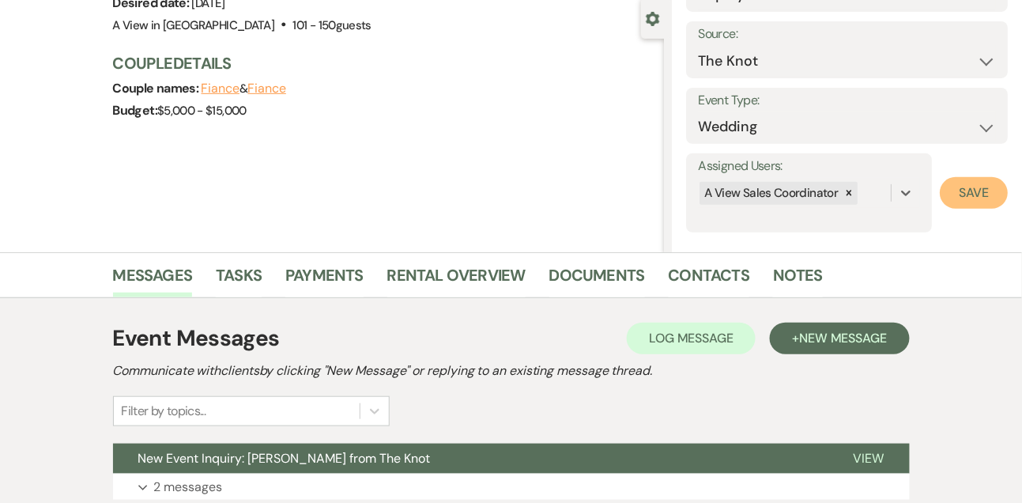
click at [967, 200] on button "Save" at bounding box center [974, 193] width 68 height 32
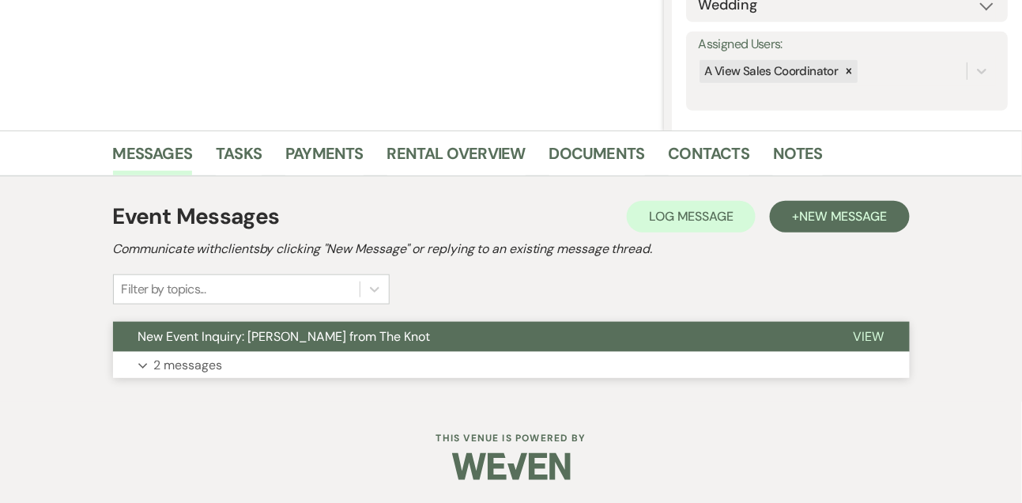
click at [202, 352] on button "Expand 2 messages" at bounding box center [511, 365] width 797 height 27
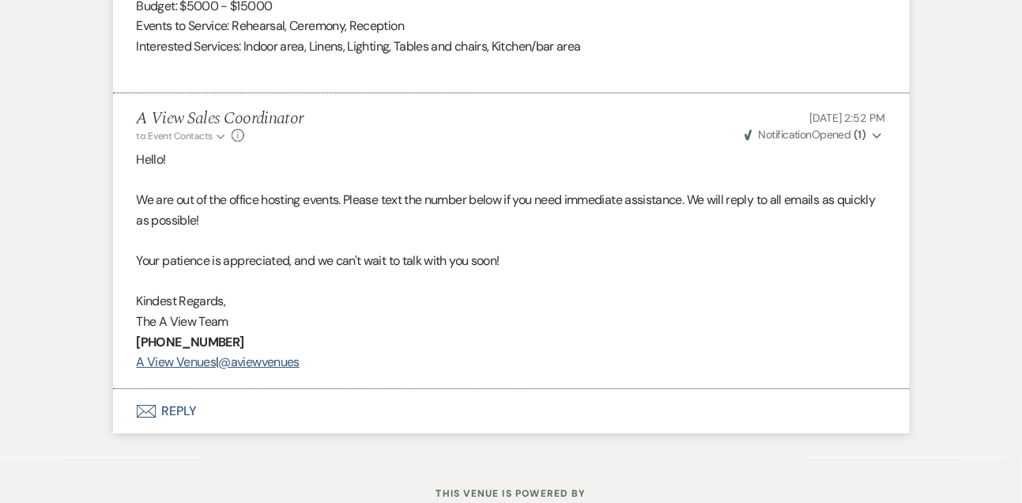
scroll to position [1407, 0]
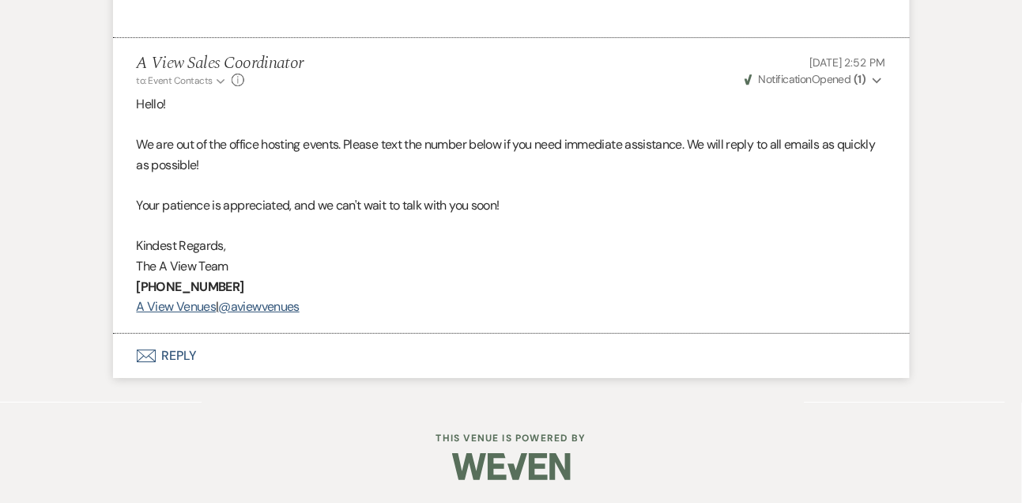
click at [173, 355] on button "Envelope Reply" at bounding box center [511, 355] width 797 height 44
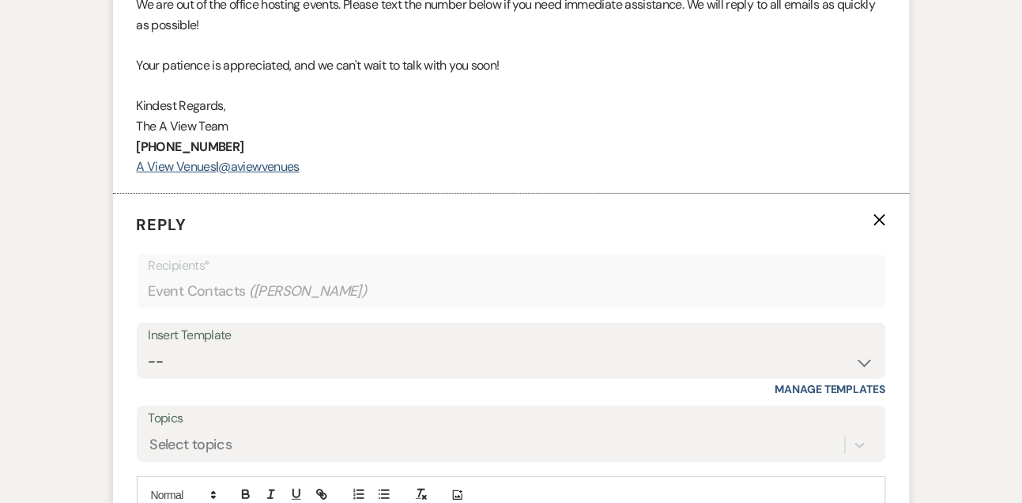
scroll to position [1680, 0]
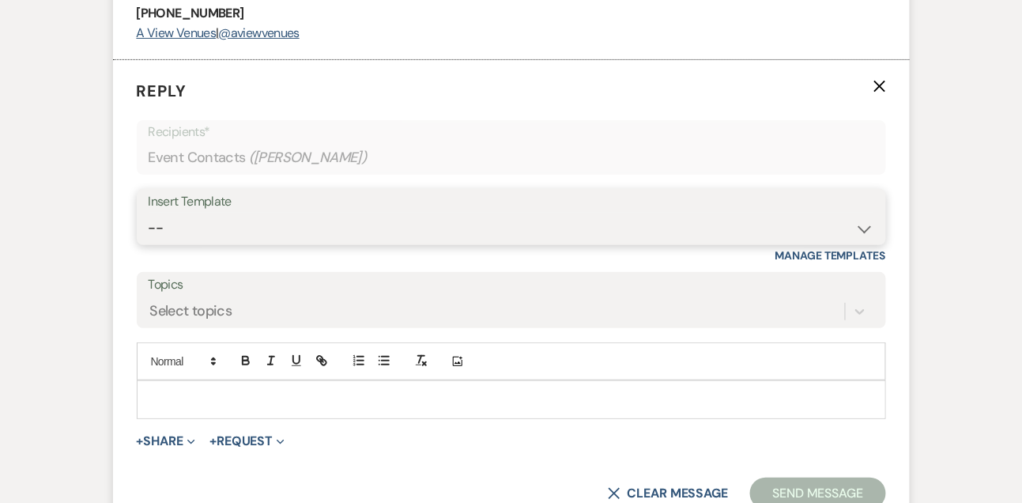
click at [188, 230] on select "-- Tour Confirmation Contract (Pre-Booked Leads) Out of office Inquiry Email Al…" at bounding box center [511, 228] width 725 height 31
select select "3299"
click at [149, 213] on select "-- Tour Confirmation Contract (Pre-Booked Leads) Out of office Inquiry Email Al…" at bounding box center [511, 228] width 725 height 31
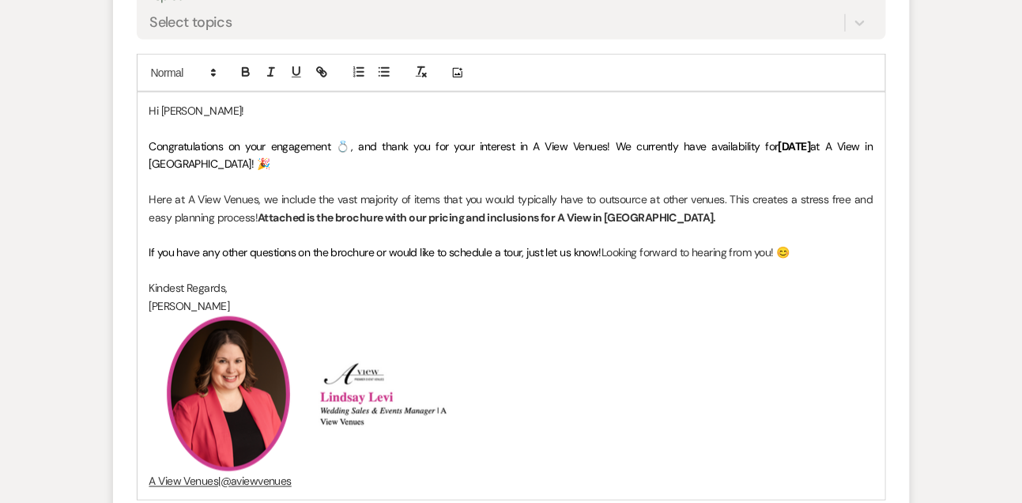
scroll to position [1970, 0]
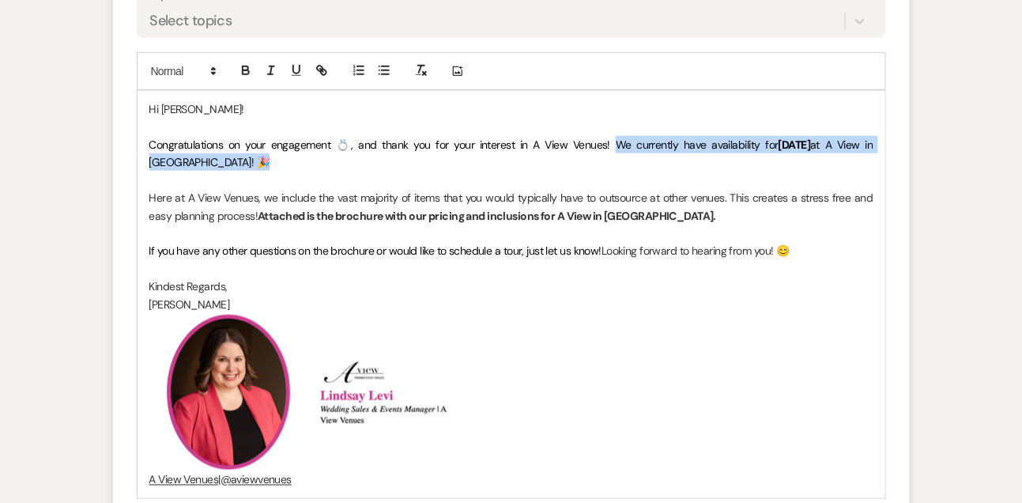
drag, startPoint x: 592, startPoint y: 141, endPoint x: 597, endPoint y: 158, distance: 18.0
click at [597, 158] on p "Congratulations on your engagement 💍, and thank you for your interest in A View…" at bounding box center [511, 154] width 724 height 36
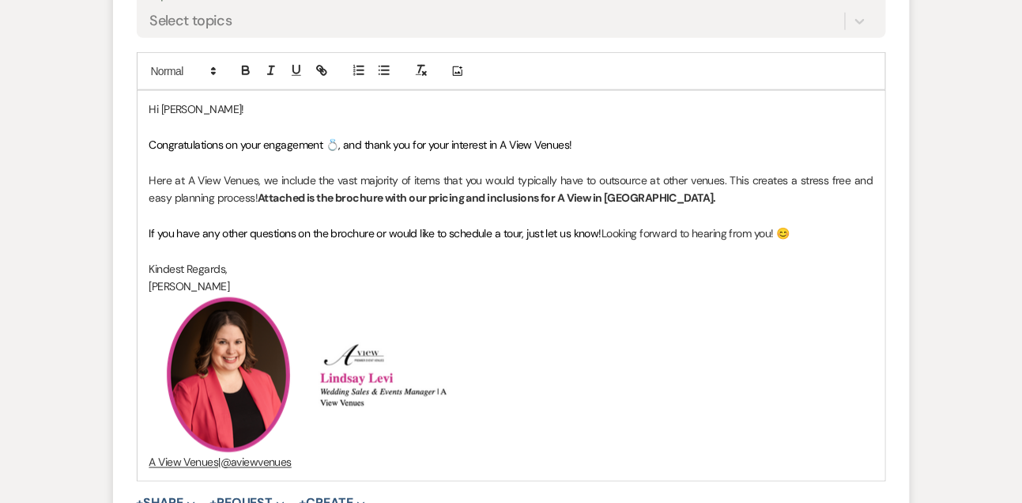
scroll to position [2226, 0]
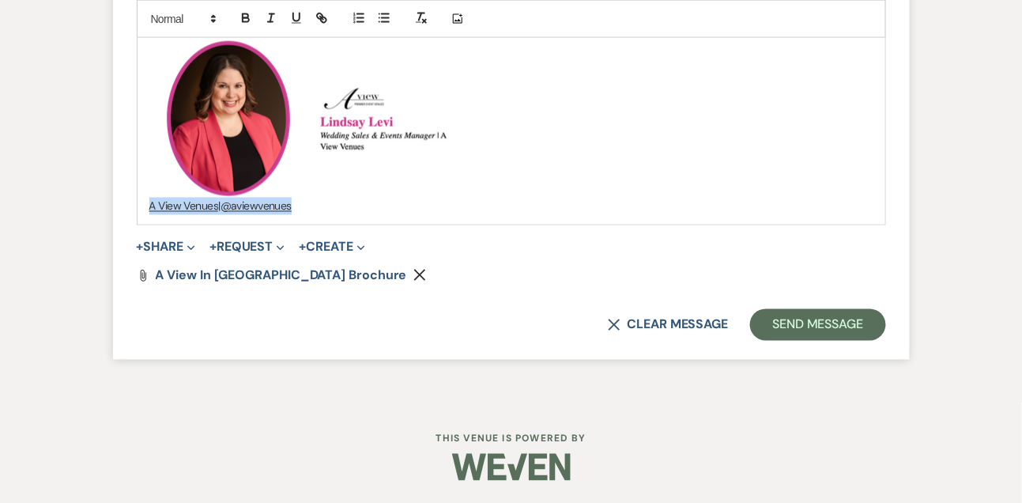
drag, startPoint x: 360, startPoint y: 205, endPoint x: 89, endPoint y: 213, distance: 270.4
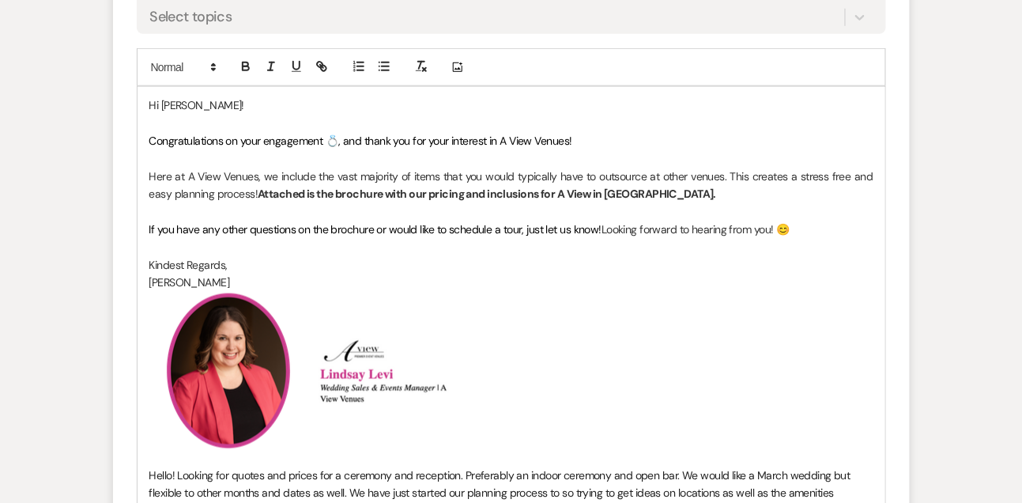
scroll to position [2262, 0]
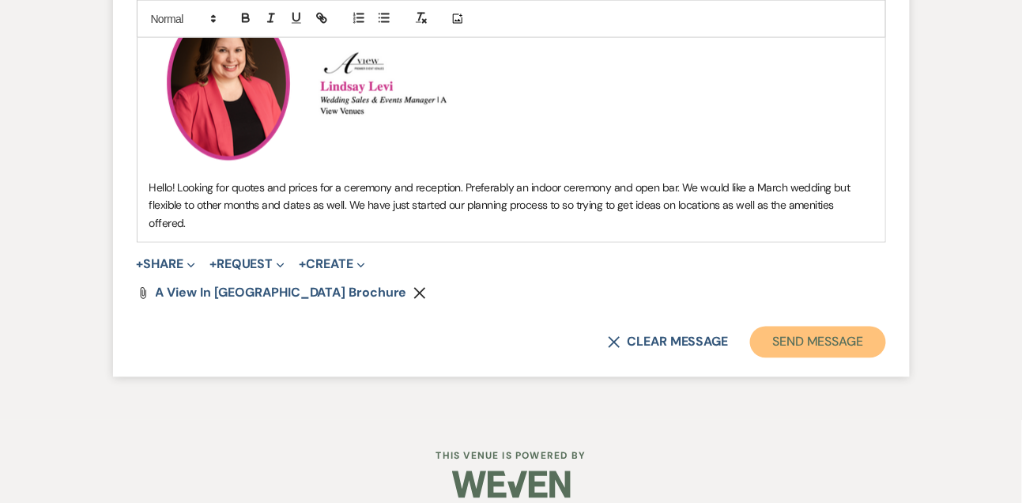
click at [781, 326] on button "Send Message" at bounding box center [817, 342] width 135 height 32
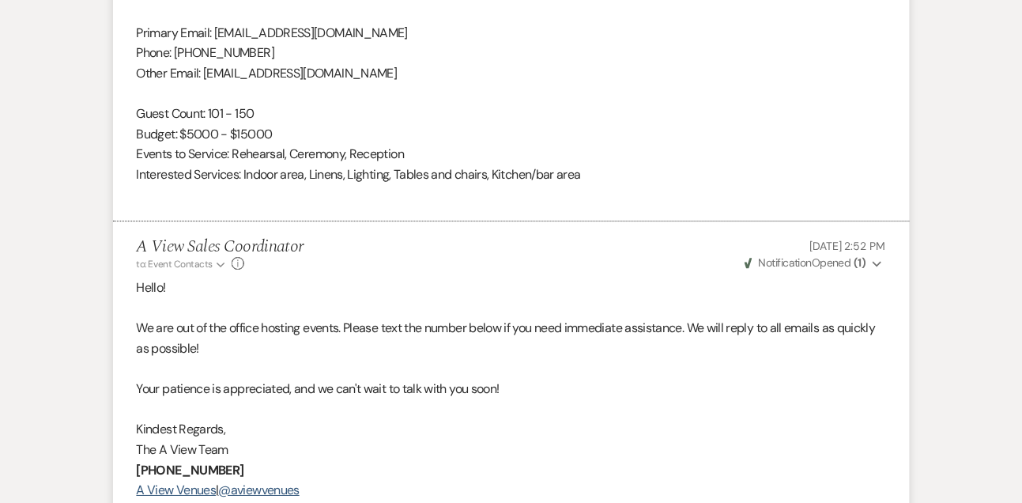
scroll to position [1161, 0]
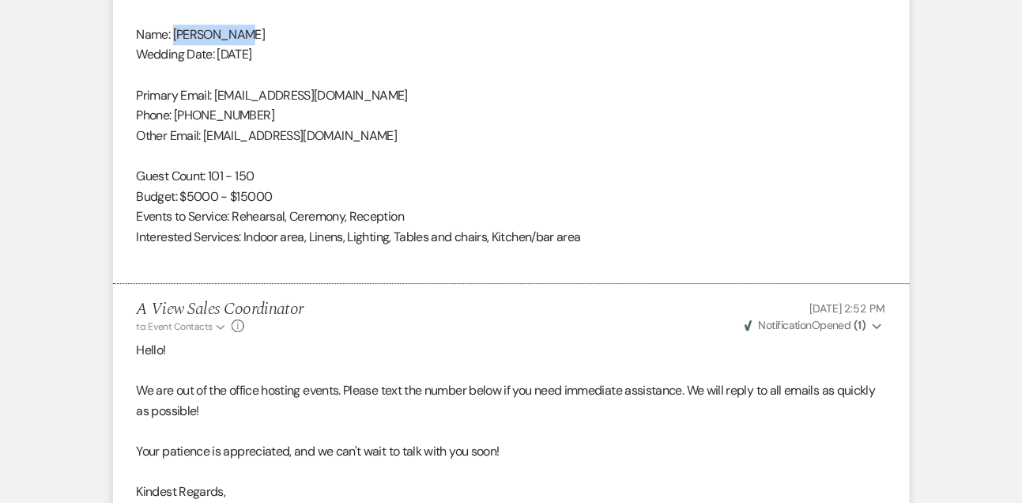
drag, startPoint x: 175, startPoint y: 33, endPoint x: 237, endPoint y: 36, distance: 61.7
copy div "[PERSON_NAME]"
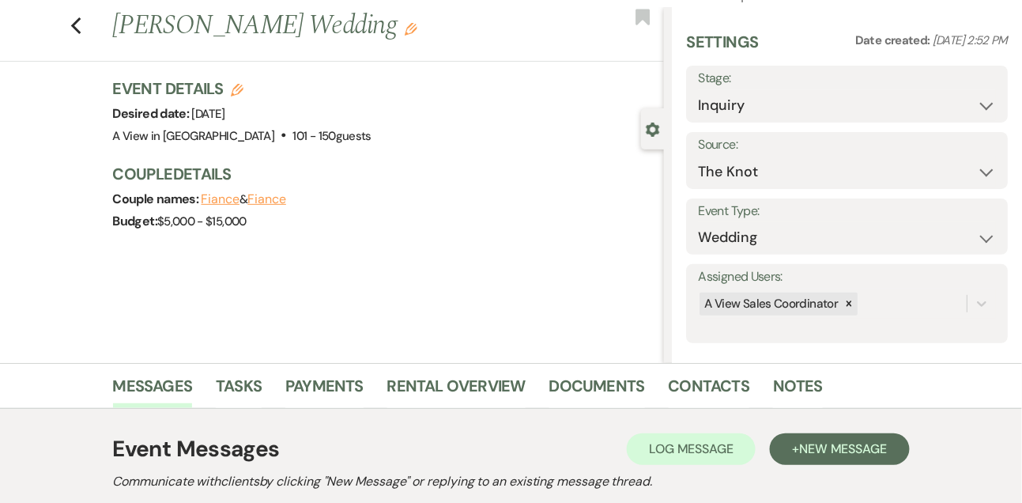
scroll to position [0, 0]
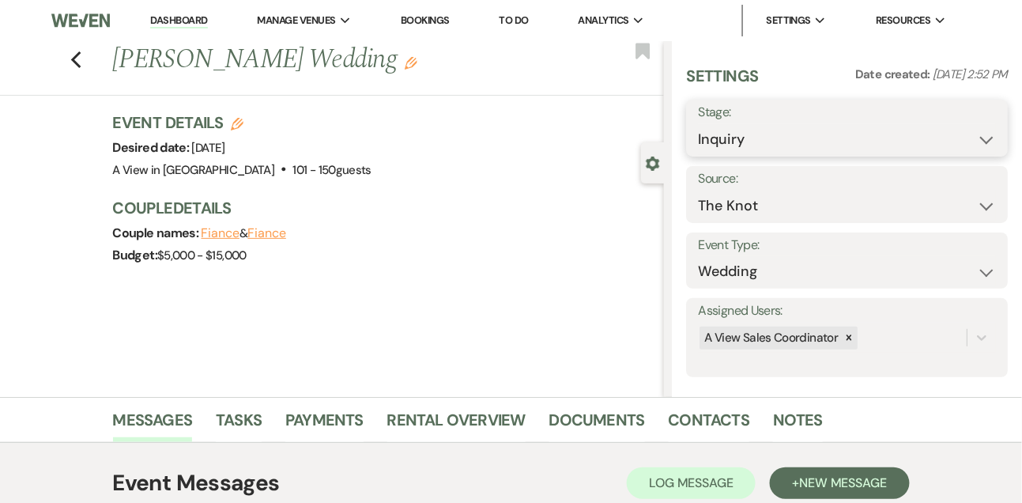
click at [732, 141] on select "Inquiry Follow Up Tour Requested Tour Confirmed Toured Proposal Sent Booked Lost" at bounding box center [847, 139] width 298 height 31
select select "9"
click at [698, 124] on select "Inquiry Follow Up Tour Requested Tour Confirmed Toured Proposal Sent Booked Lost" at bounding box center [847, 139] width 298 height 31
click at [1000, 130] on button "Save" at bounding box center [974, 128] width 66 height 32
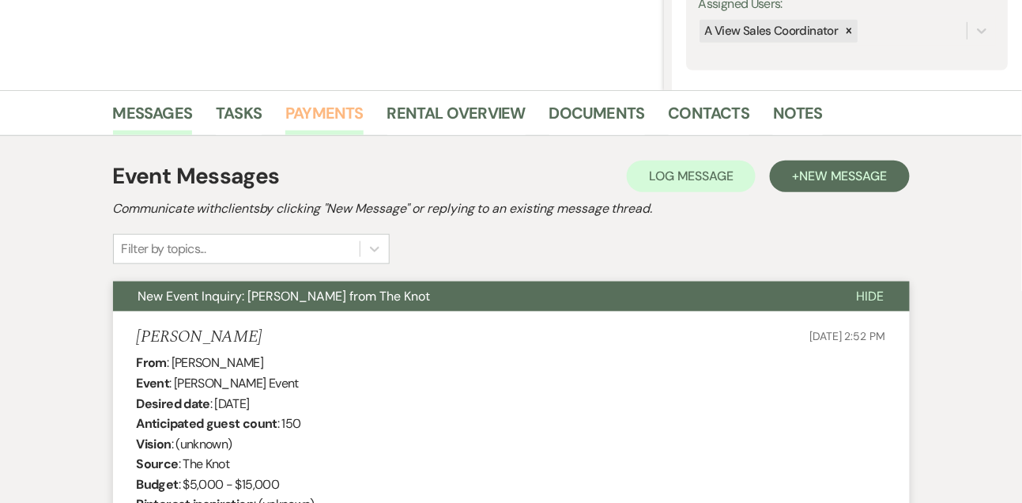
scroll to position [363, 0]
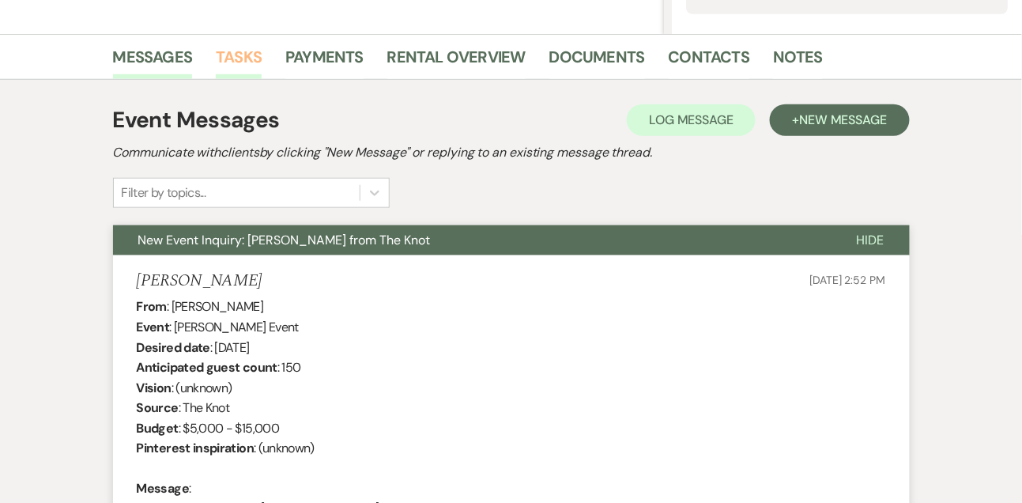
click at [241, 59] on link "Tasks" at bounding box center [239, 61] width 46 height 35
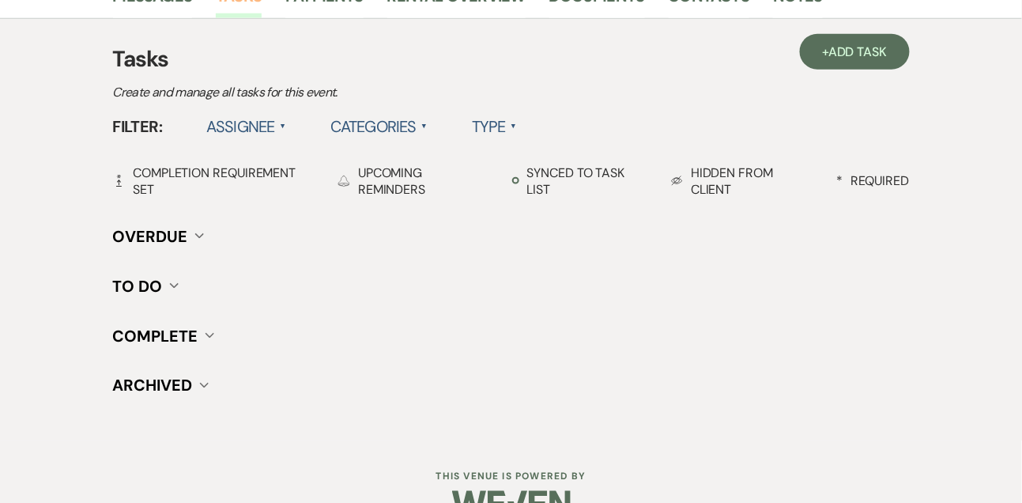
scroll to position [462, 0]
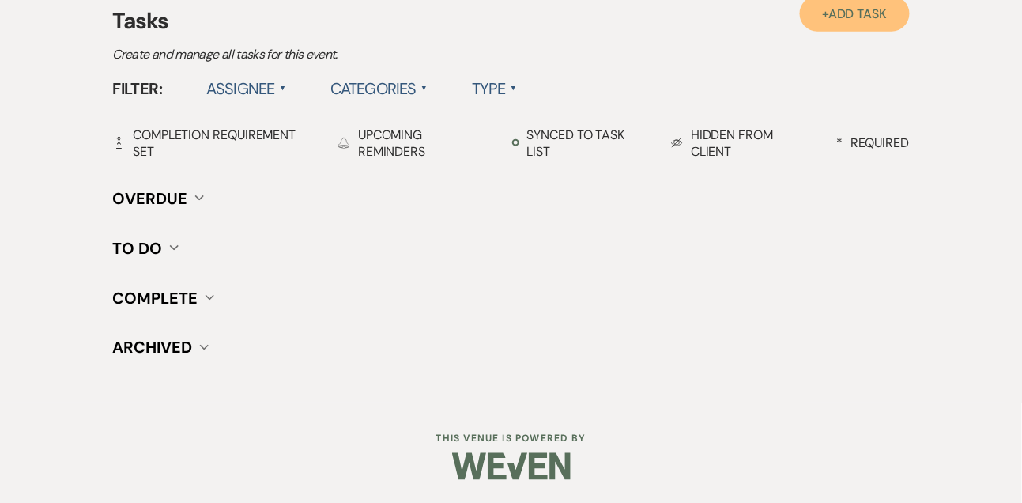
click at [868, 24] on link "+ Add Task" at bounding box center [854, 14] width 109 height 36
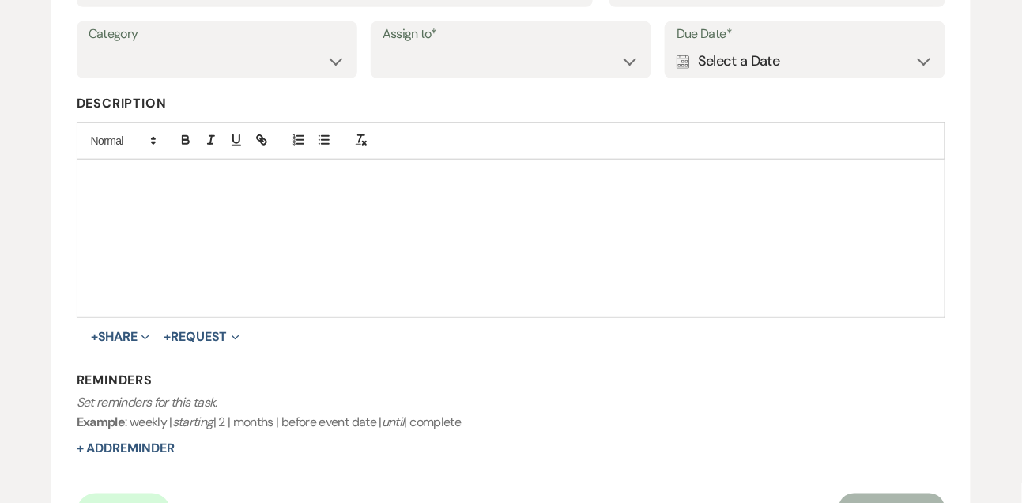
scroll to position [258, 0]
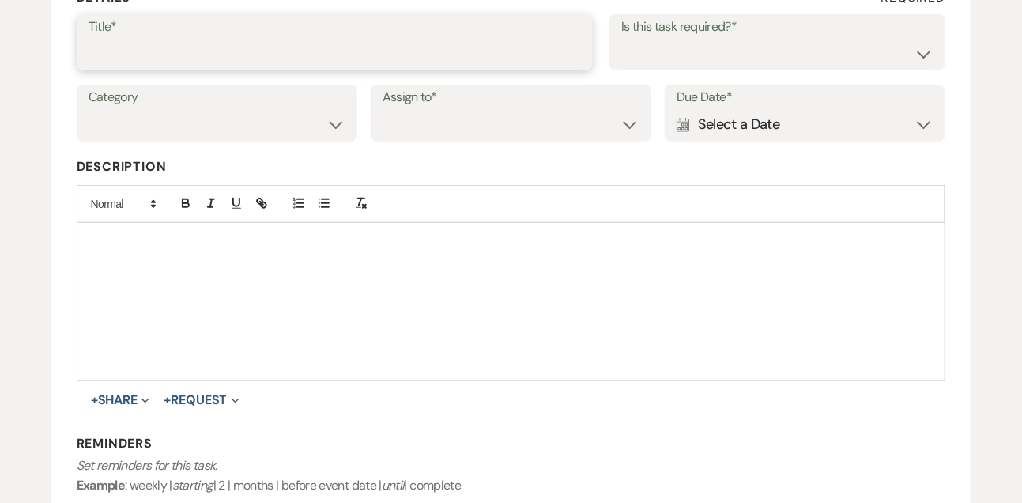
click at [393, 43] on input "Title*" at bounding box center [335, 53] width 493 height 31
type input "1st email follow up"
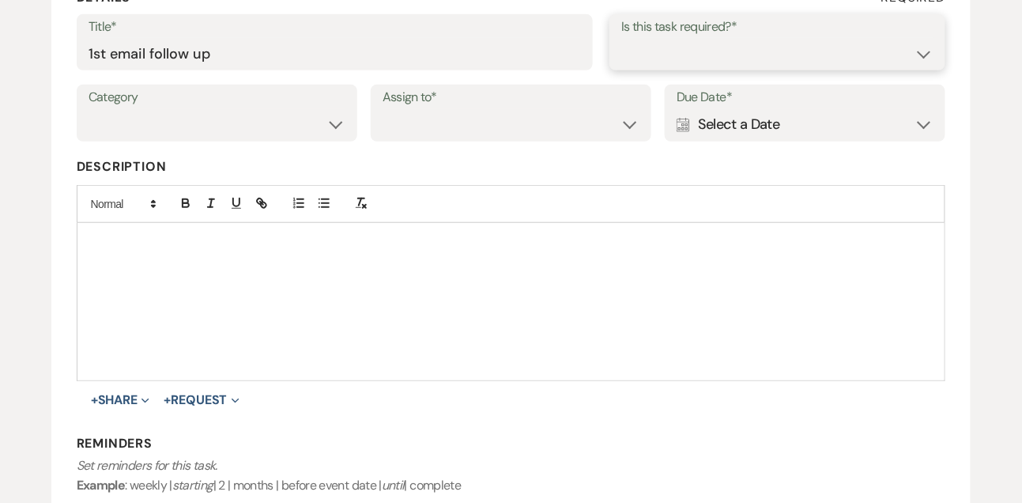
click at [644, 58] on select "Yes No" at bounding box center [777, 53] width 312 height 31
select select "true"
click at [621, 38] on select "Yes No" at bounding box center [777, 53] width 312 height 31
click at [162, 136] on select "Venue Vendors Guests Details Finalize & Share" at bounding box center [217, 124] width 257 height 31
select select "31"
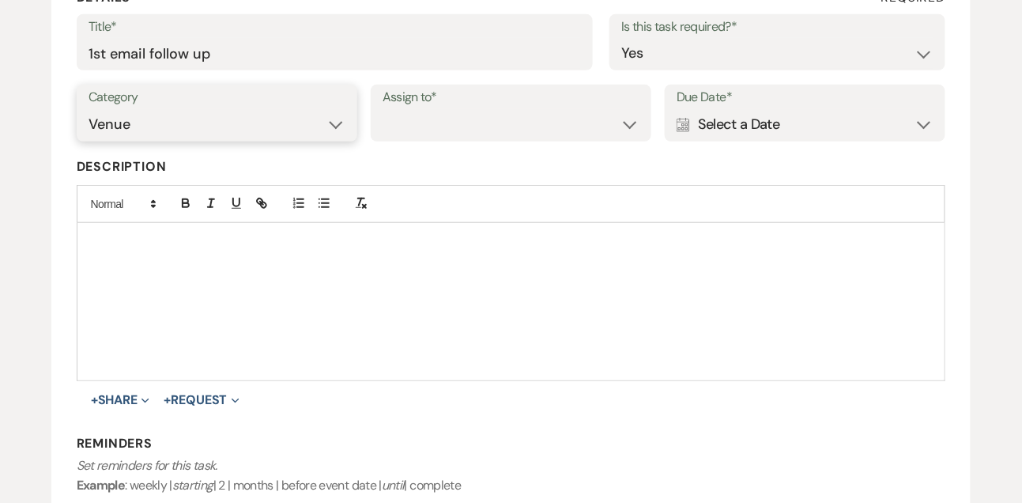
click at [89, 109] on select "Venue Vendors Guests Details Finalize & Share" at bounding box center [217, 124] width 257 height 31
click at [414, 123] on select "Venue Client" at bounding box center [510, 124] width 257 height 31
select select "venueHost"
click at [382, 109] on select "Venue Client" at bounding box center [510, 124] width 257 height 31
click at [829, 125] on div "Calendar Select a Date Expand" at bounding box center [804, 124] width 257 height 31
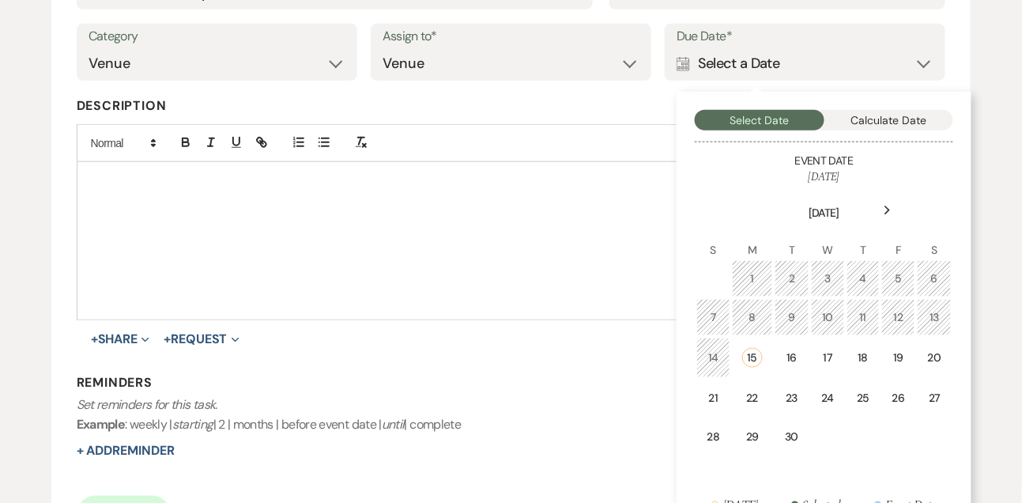
scroll to position [320, 0]
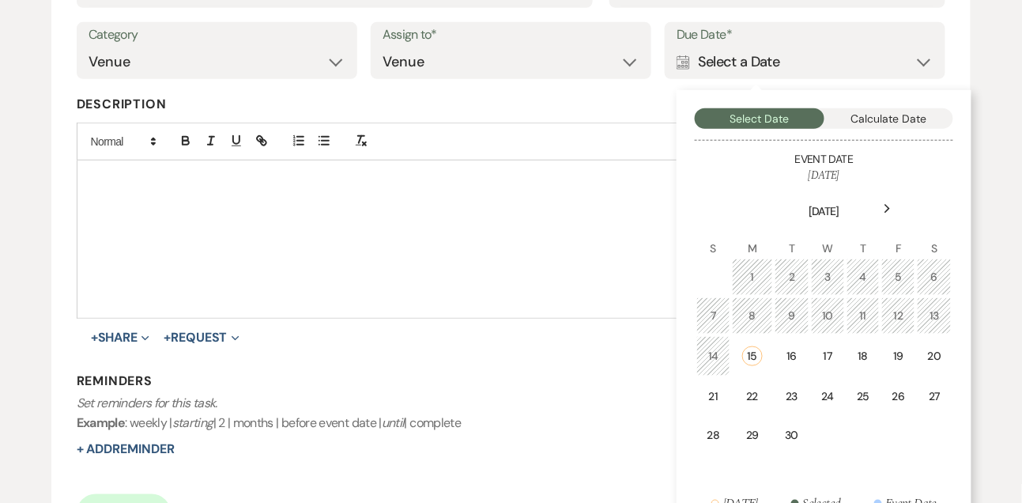
click at [889, 204] on icon "Next" at bounding box center [888, 208] width 8 height 9
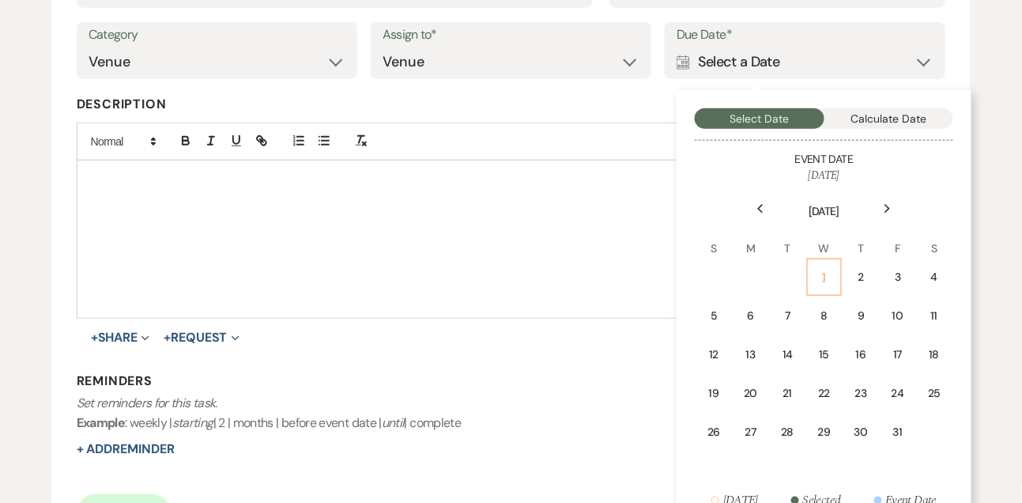
click at [822, 269] on div "1" at bounding box center [824, 277] width 14 height 17
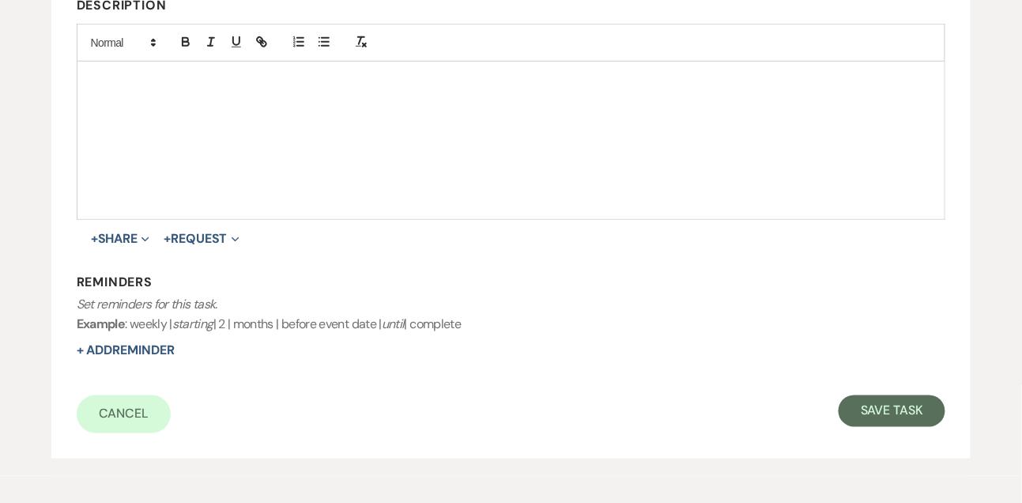
scroll to position [449, 0]
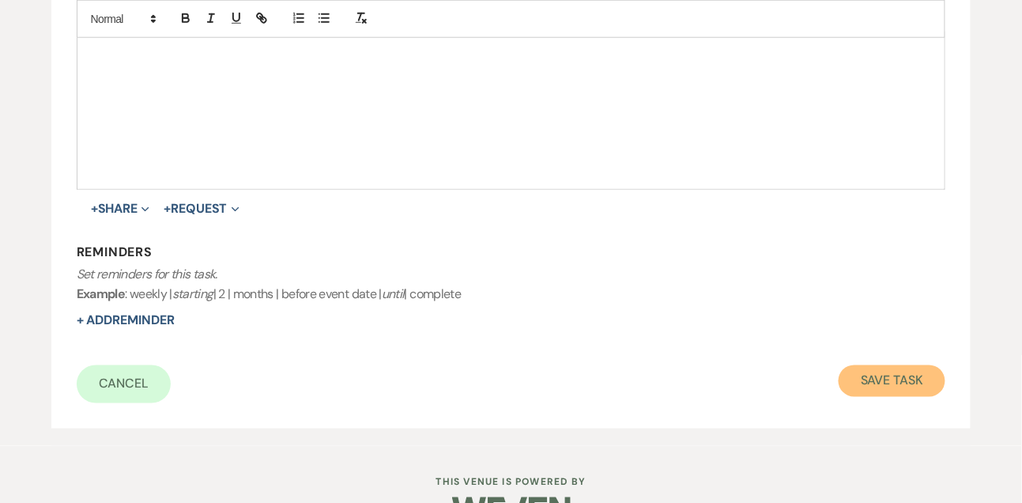
click at [876, 386] on button "Save Task" at bounding box center [891, 381] width 107 height 32
select select "9"
select select "2"
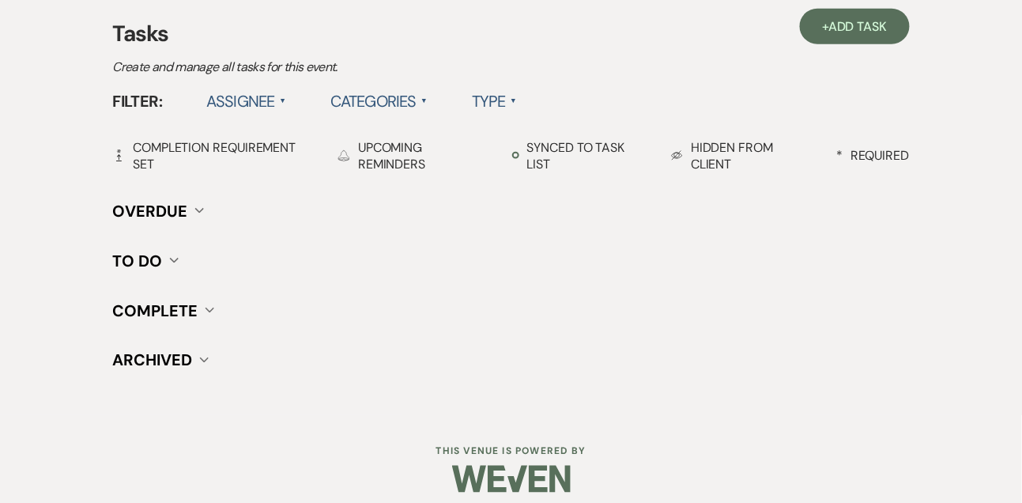
scroll to position [462, 0]
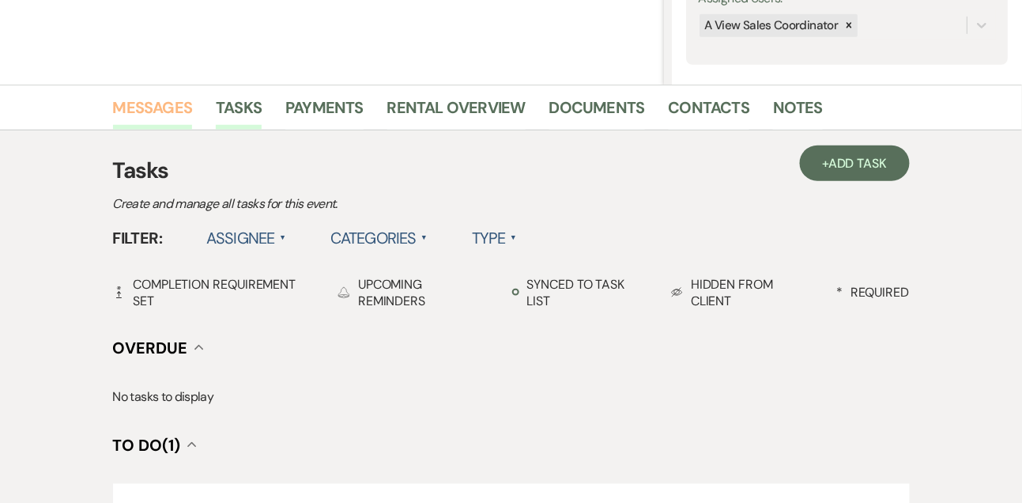
click at [183, 99] on link "Messages" at bounding box center [153, 112] width 80 height 35
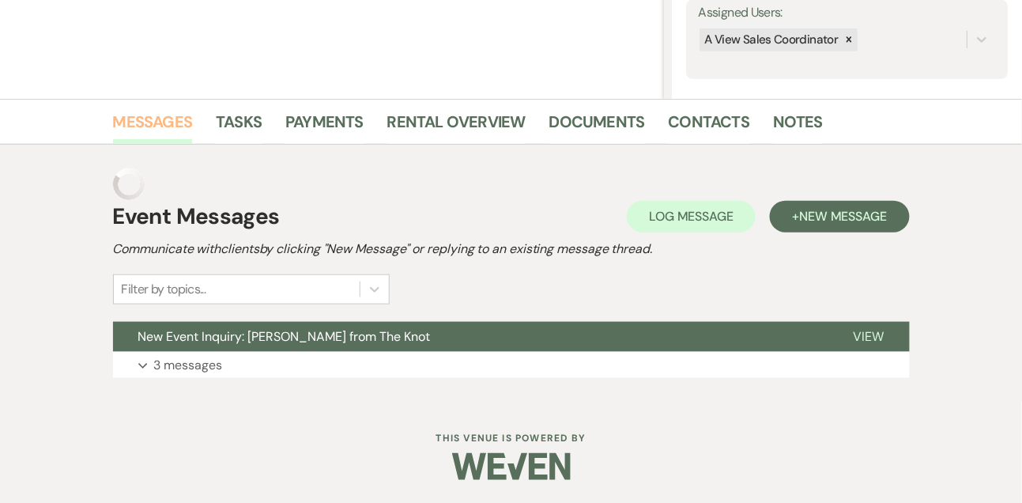
scroll to position [266, 0]
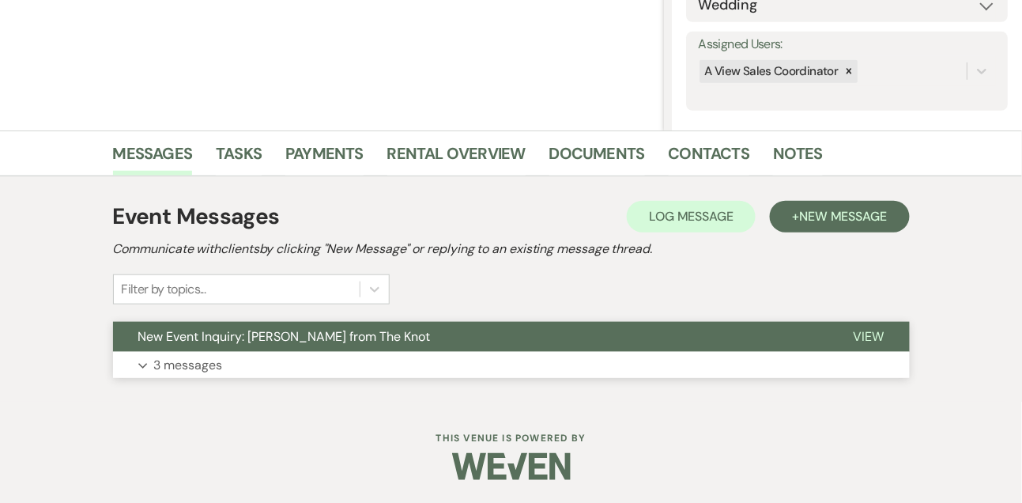
click at [154, 352] on button "Expand 3 messages" at bounding box center [511, 365] width 797 height 27
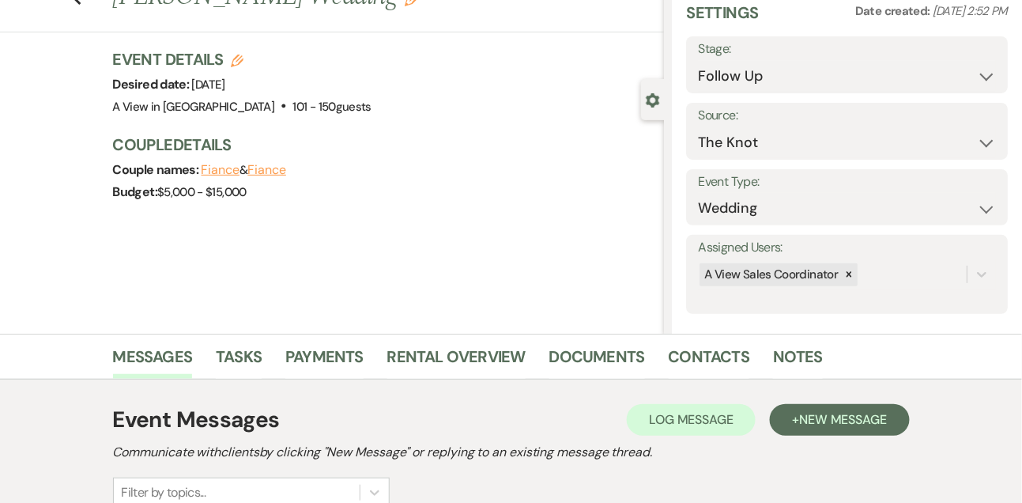
scroll to position [0, 0]
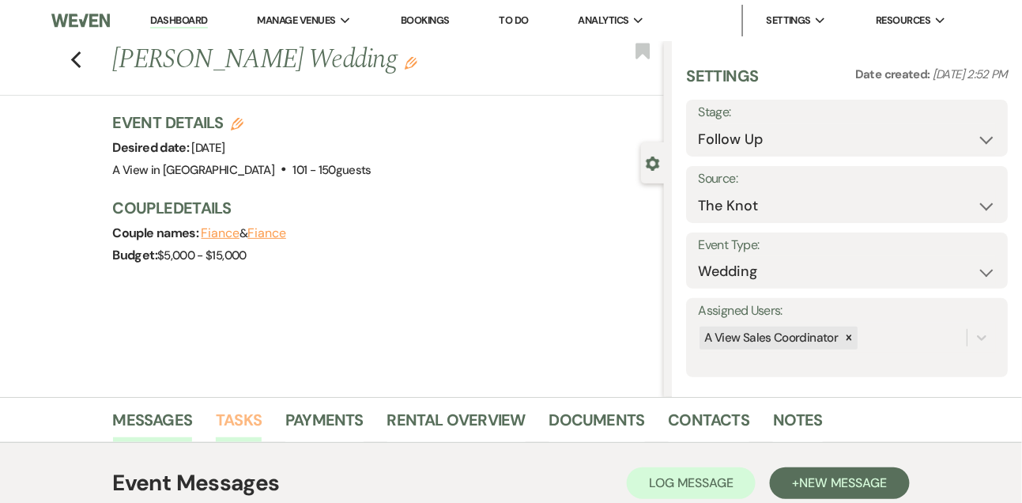
click at [235, 431] on link "Tasks" at bounding box center [239, 424] width 46 height 35
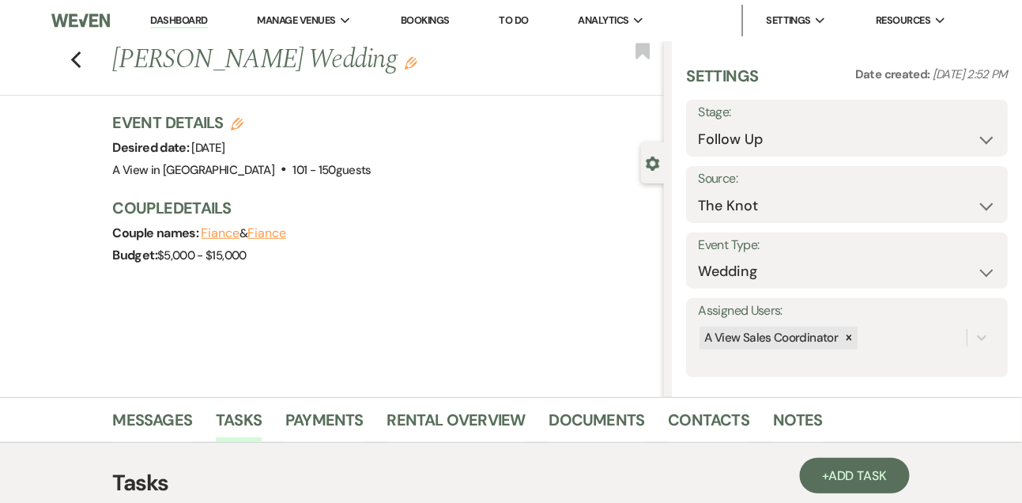
click at [187, 16] on link "Dashboard" at bounding box center [178, 20] width 57 height 15
select select "9"
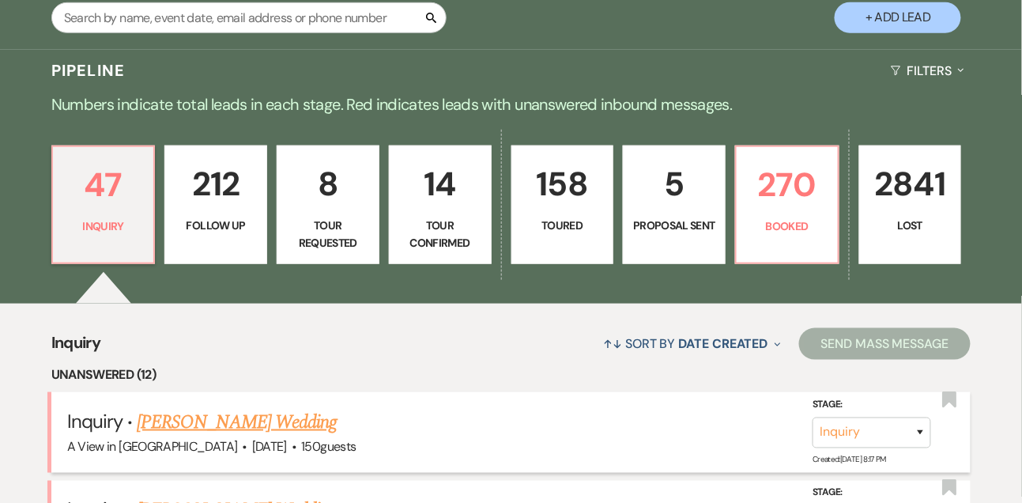
scroll to position [283, 0]
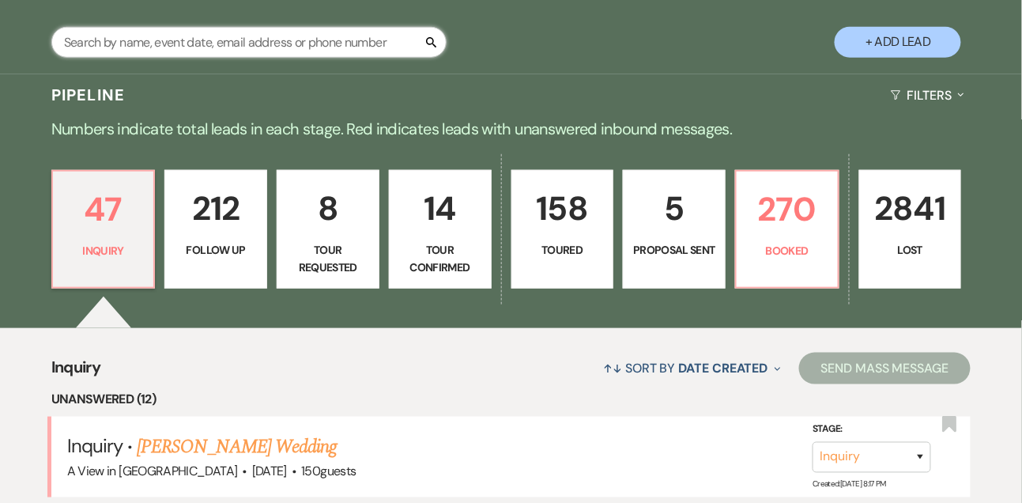
click at [203, 47] on input "text" at bounding box center [248, 42] width 395 height 31
type input "[PERSON_NAME]"
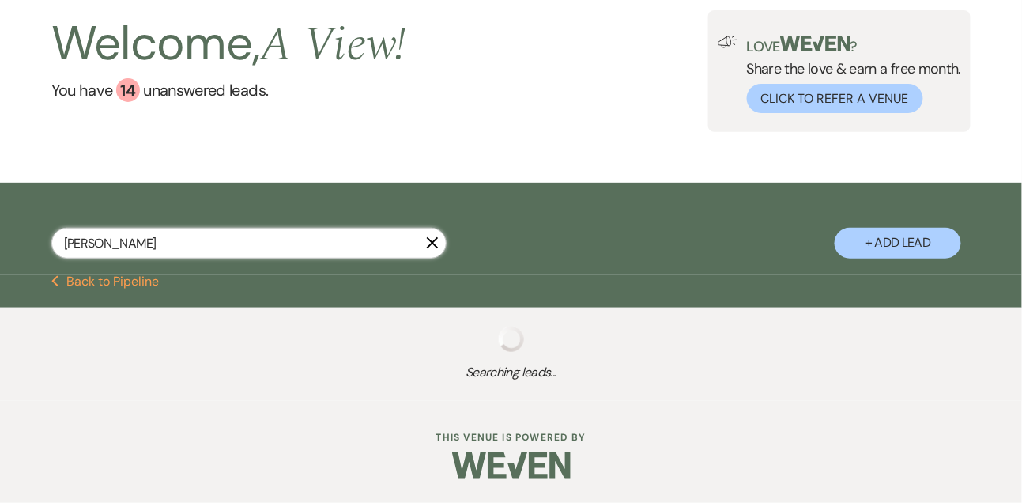
scroll to position [96, 0]
select select "8"
select select "5"
select select "8"
select select "5"
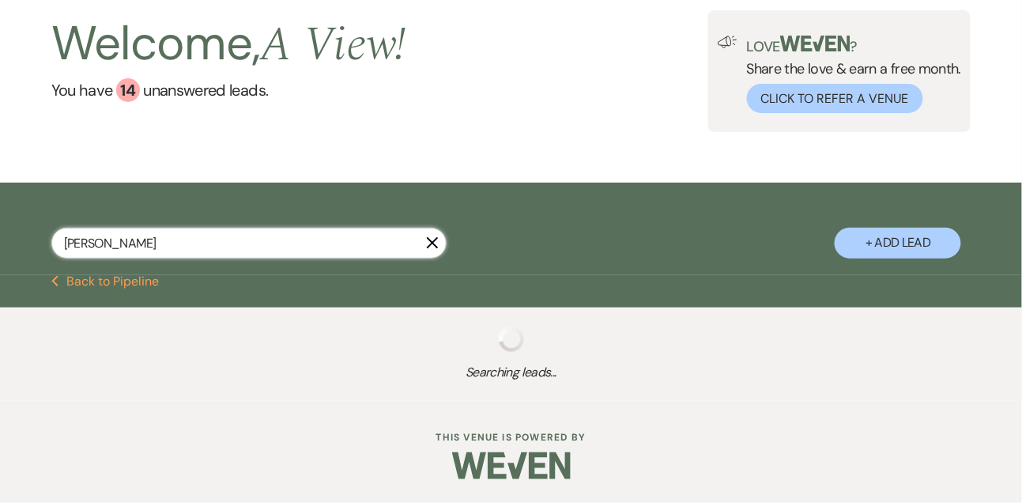
select select "8"
select select "5"
select select "8"
select select "5"
select select "8"
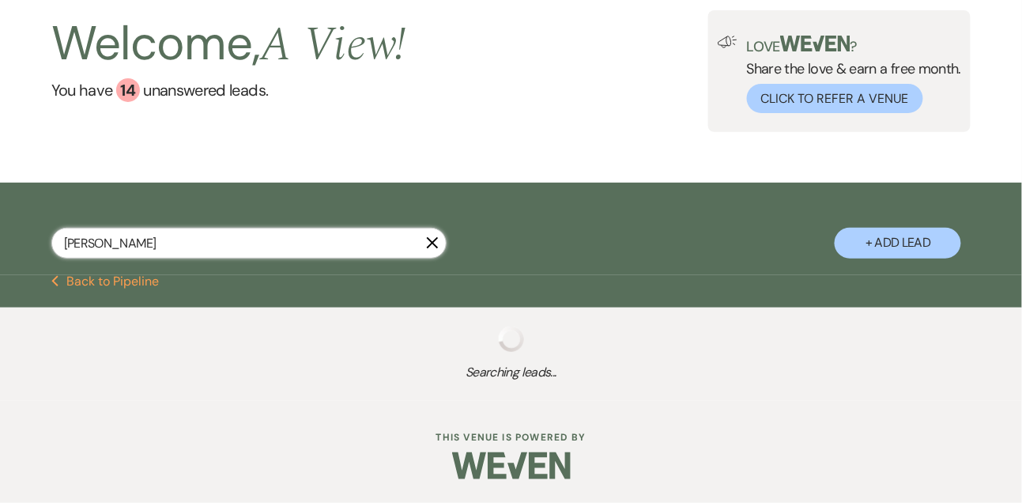
select select "8"
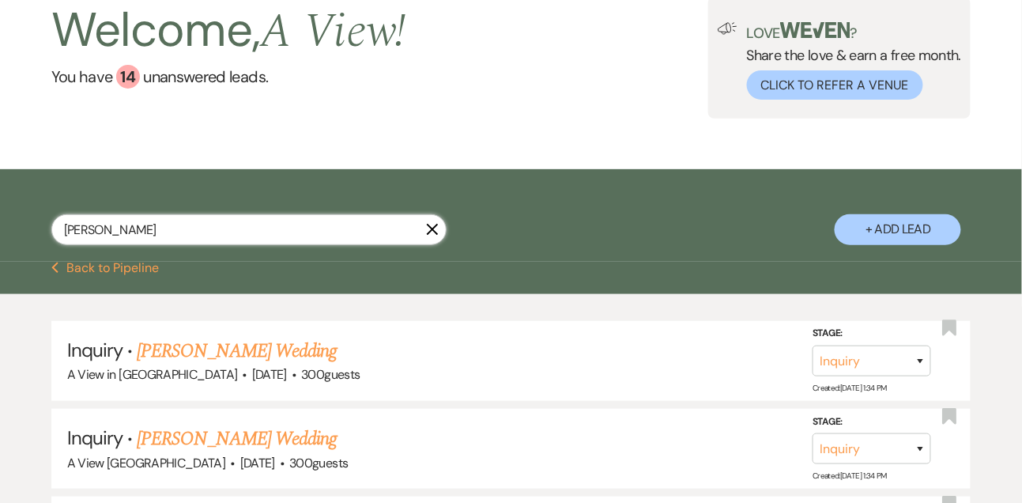
scroll to position [283, 0]
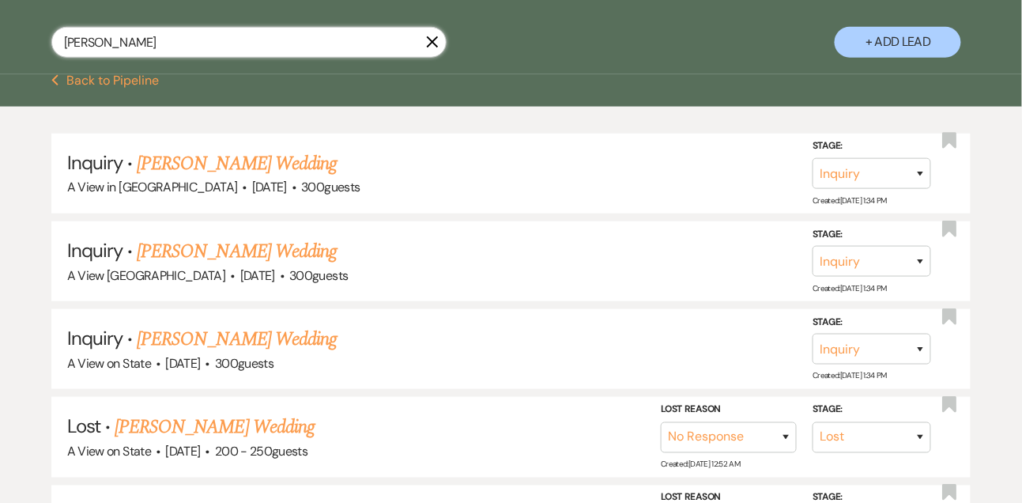
type input "[PERSON_NAME]"
click at [857, 364] on select "Inquiry Follow Up Tour Requested Tour Confirmed Toured Proposal Sent Booked Lost" at bounding box center [871, 348] width 119 height 31
select select "8"
click at [812, 345] on select "Inquiry Follow Up Tour Requested Tour Confirmed Toured Proposal Sent Booked Lost" at bounding box center [871, 348] width 119 height 31
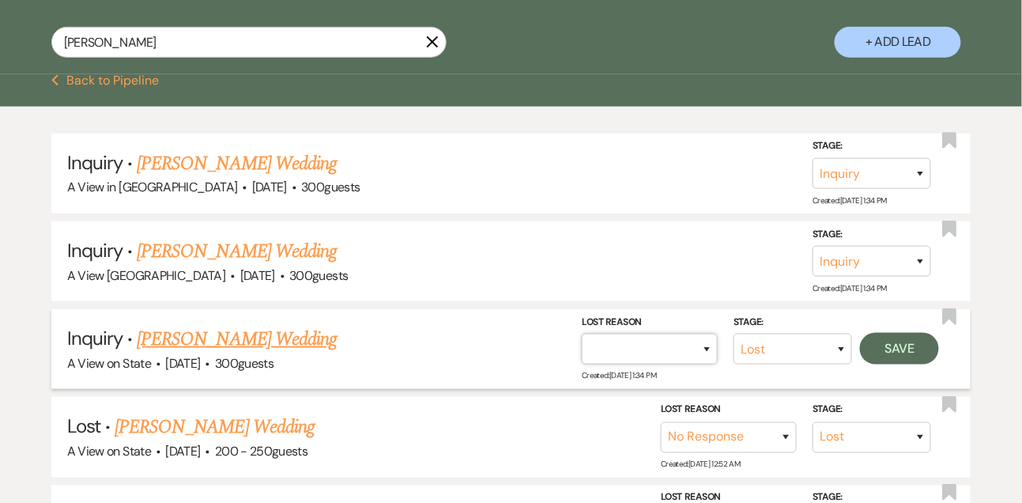
click at [671, 362] on select "Booked Elsewhere Budget Date Unavailable No Response Not a Good Match Capacity …" at bounding box center [650, 348] width 136 height 31
select select "4"
click at [582, 345] on select "Booked Elsewhere Budget Date Unavailable No Response Not a Good Match Capacity …" at bounding box center [650, 348] width 136 height 31
click at [910, 358] on button "Save" at bounding box center [899, 349] width 79 height 32
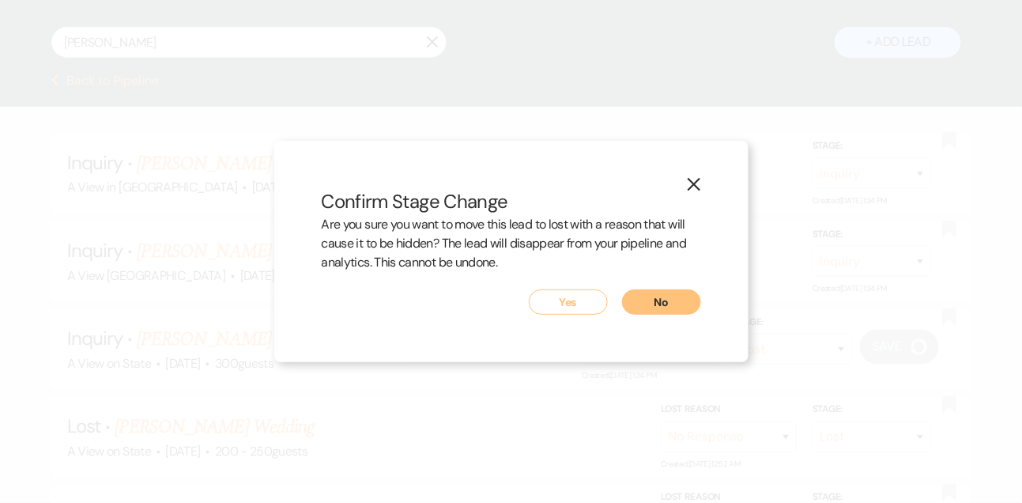
click at [552, 300] on button "Yes" at bounding box center [568, 301] width 79 height 25
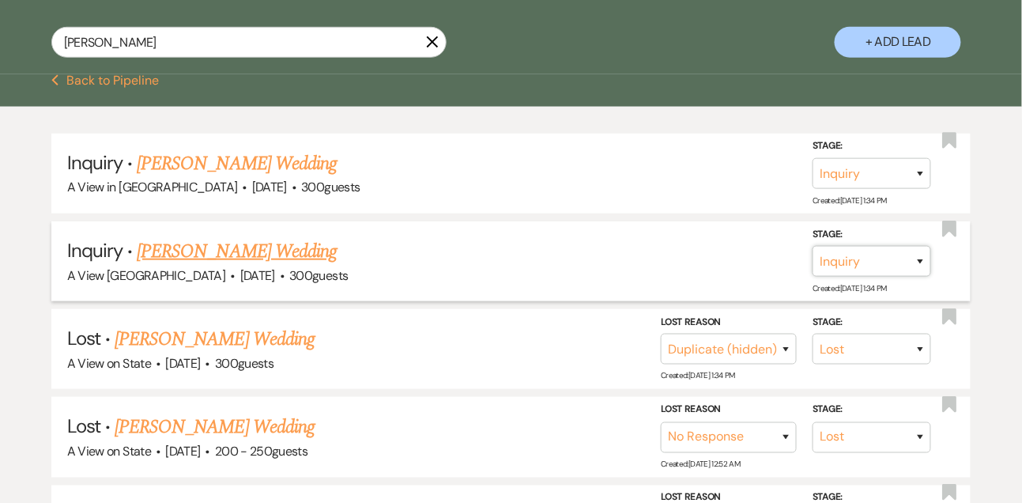
click at [857, 272] on select "Inquiry Follow Up Tour Requested Tour Confirmed Toured Proposal Sent Booked Lost" at bounding box center [871, 261] width 119 height 31
select select "8"
click at [812, 258] on select "Inquiry Follow Up Tour Requested Tour Confirmed Toured Proposal Sent Booked Lost" at bounding box center [871, 261] width 119 height 31
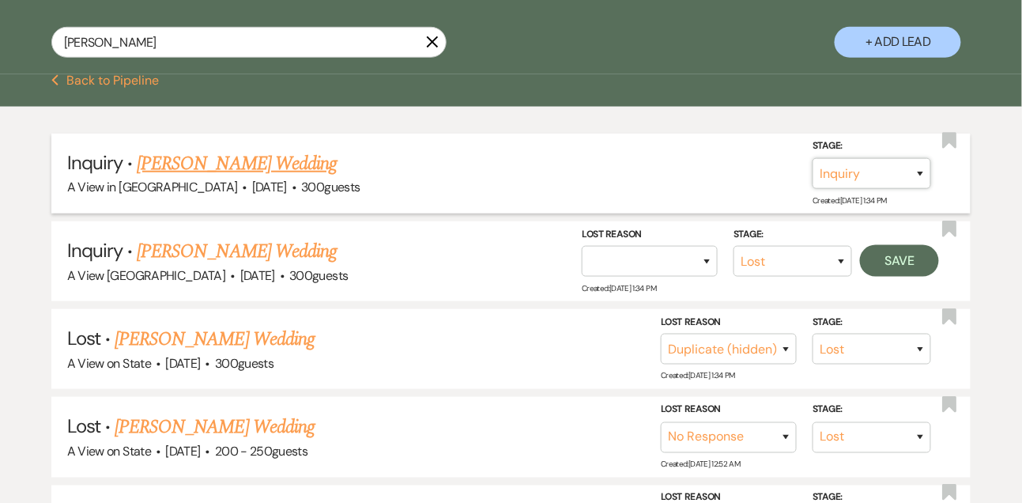
click at [872, 189] on select "Inquiry Follow Up Tour Requested Tour Confirmed Toured Proposal Sent Booked Lost" at bounding box center [871, 173] width 119 height 31
select select "8"
click at [812, 171] on select "Inquiry Follow Up Tour Requested Tour Confirmed Toured Proposal Sent Booked Lost" at bounding box center [871, 173] width 119 height 31
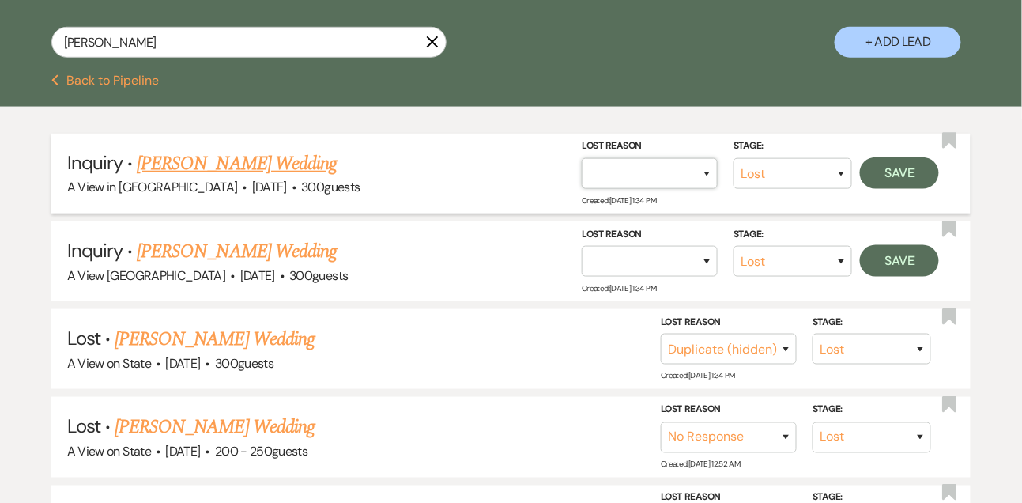
click at [639, 182] on select "Booked Elsewhere Budget Date Unavailable No Response Not a Good Match Capacity …" at bounding box center [650, 173] width 136 height 31
select select "4"
click at [582, 171] on select "Booked Elsewhere Budget Date Unavailable No Response Not a Good Match Capacity …" at bounding box center [650, 173] width 136 height 31
click at [892, 188] on button "Save" at bounding box center [899, 173] width 79 height 32
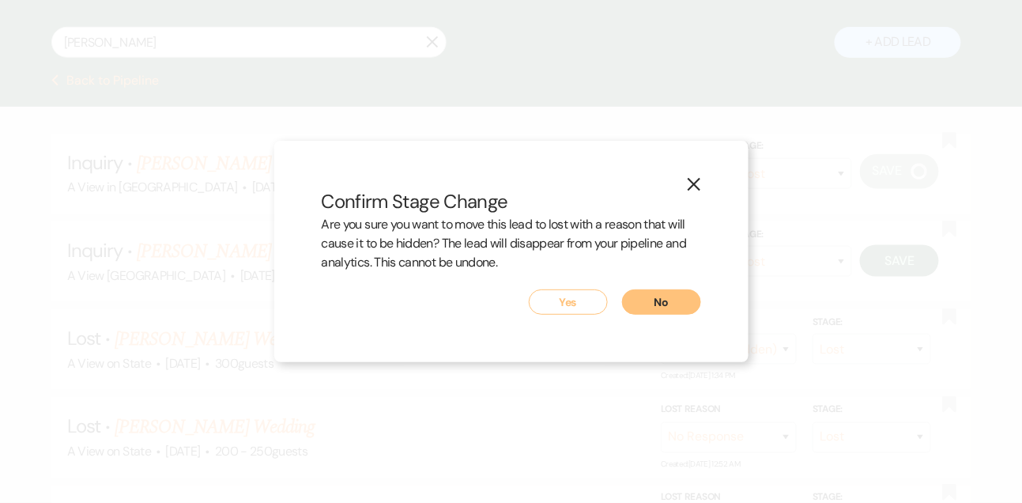
click at [586, 291] on button "Yes" at bounding box center [568, 301] width 79 height 25
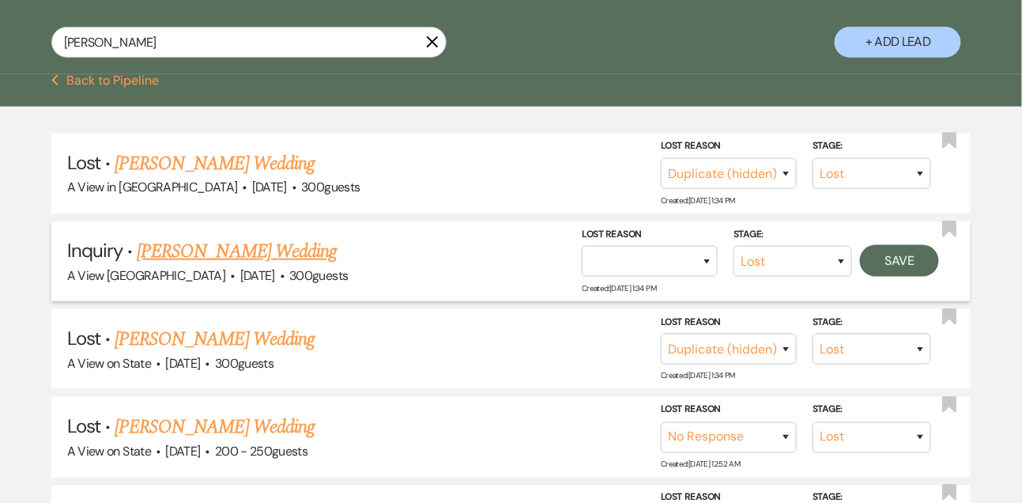
click at [272, 260] on link "[PERSON_NAME] Wedding" at bounding box center [237, 251] width 200 height 28
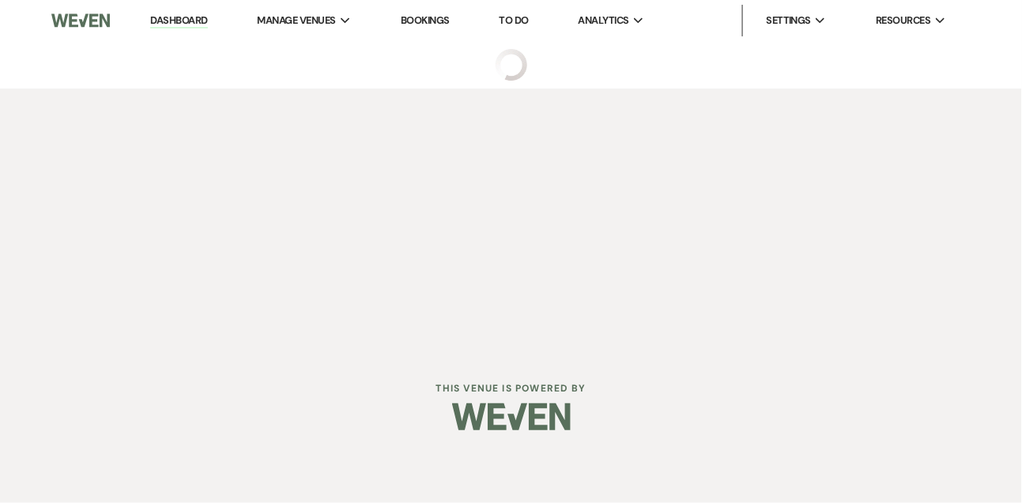
select select "2"
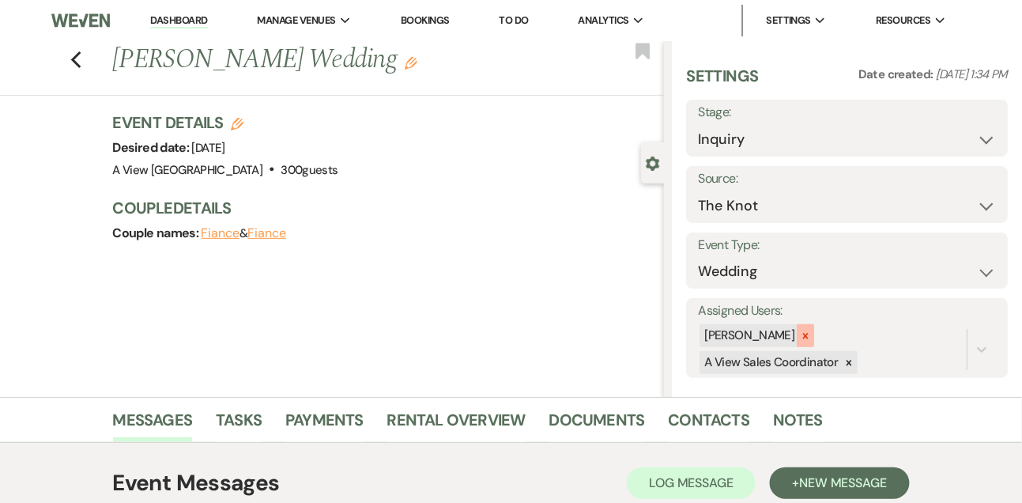
click at [811, 341] on icon at bounding box center [805, 335] width 11 height 11
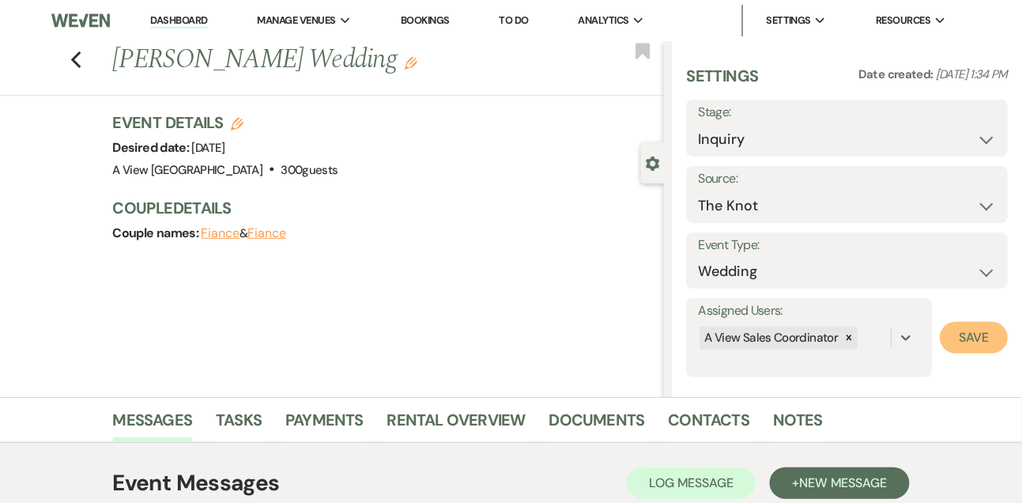
click at [995, 340] on button "Save" at bounding box center [974, 338] width 68 height 32
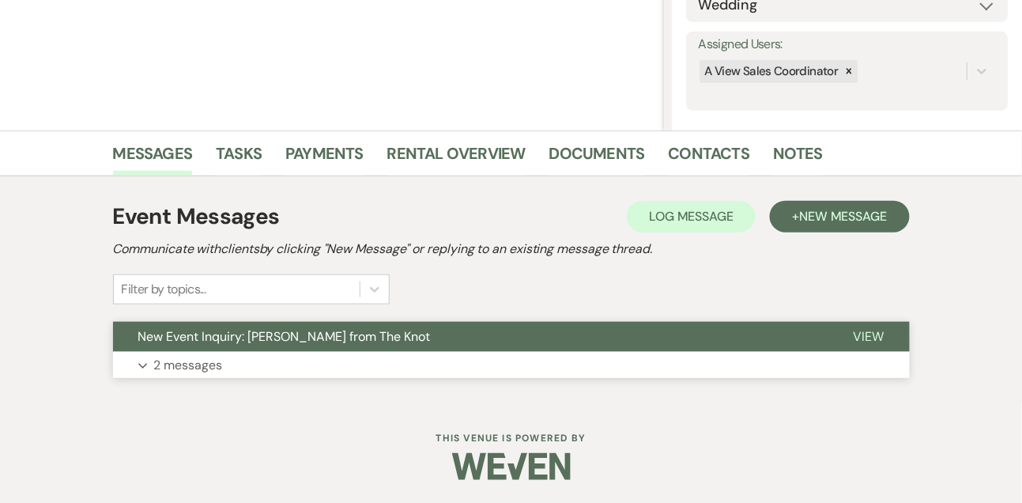
click at [205, 355] on p "2 messages" at bounding box center [188, 365] width 69 height 21
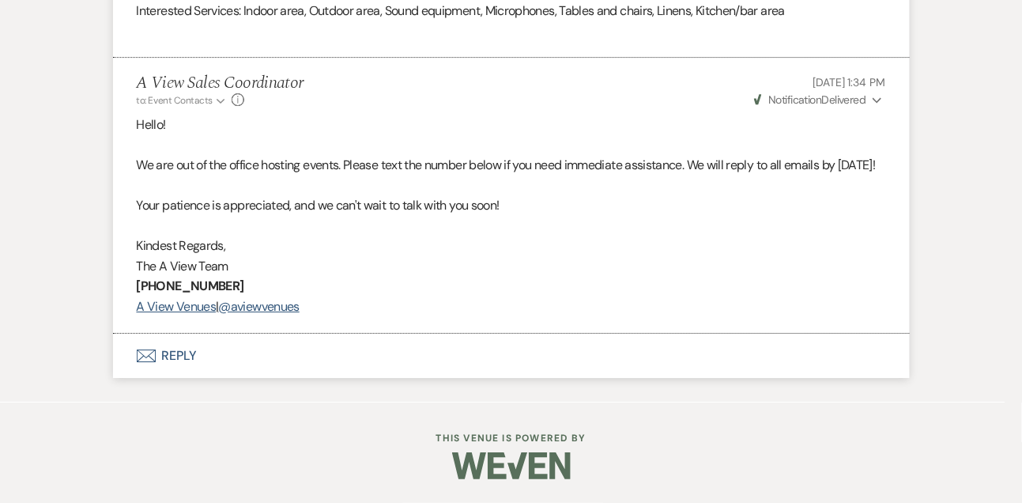
scroll to position [1386, 0]
click at [182, 355] on button "Envelope Reply" at bounding box center [511, 355] width 797 height 44
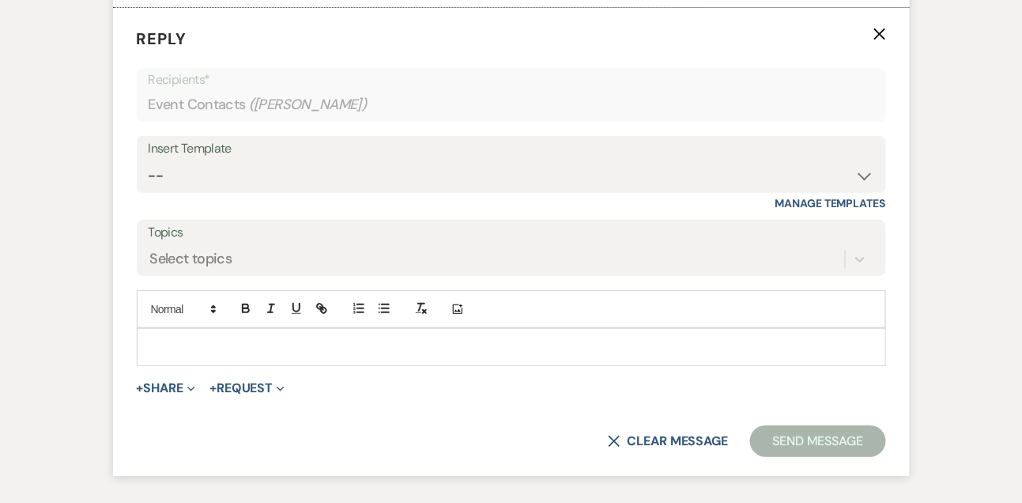
scroll to position [1702, 0]
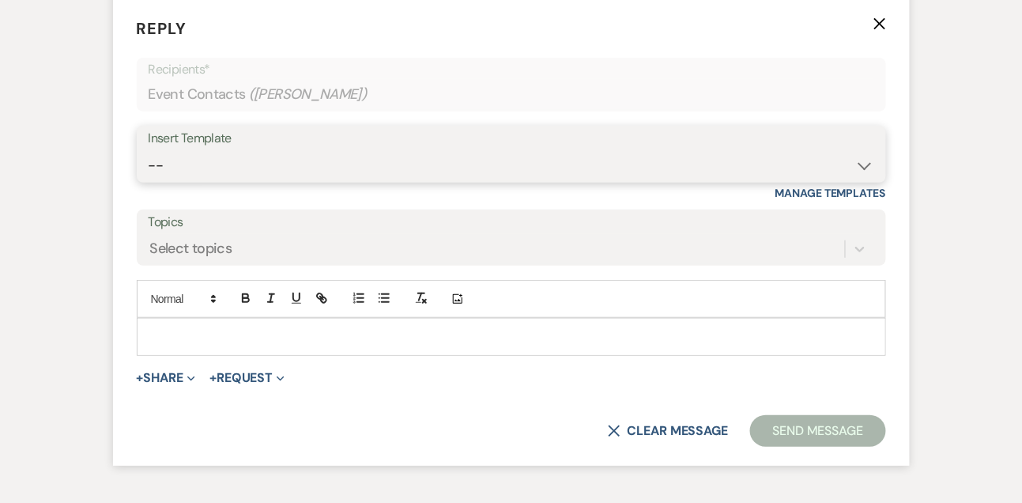
click at [186, 181] on select "-- Tour Confirmation Contract (Pre-Booked Leads) Out of office Inquiry Email Al…" at bounding box center [511, 165] width 725 height 31
select select "3302"
click at [149, 170] on select "-- Tour Confirmation Contract (Pre-Booked Leads) Out of office Inquiry Email Al…" at bounding box center [511, 165] width 725 height 31
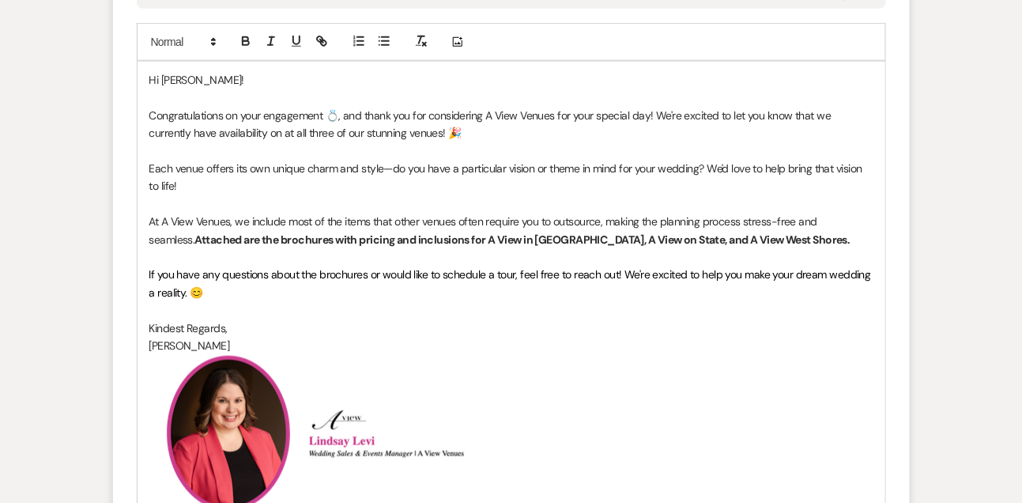
scroll to position [1958, 0]
click at [241, 144] on p "Congratulations on your engagement 💍, and thank you for considering A View Venu…" at bounding box center [511, 126] width 724 height 36
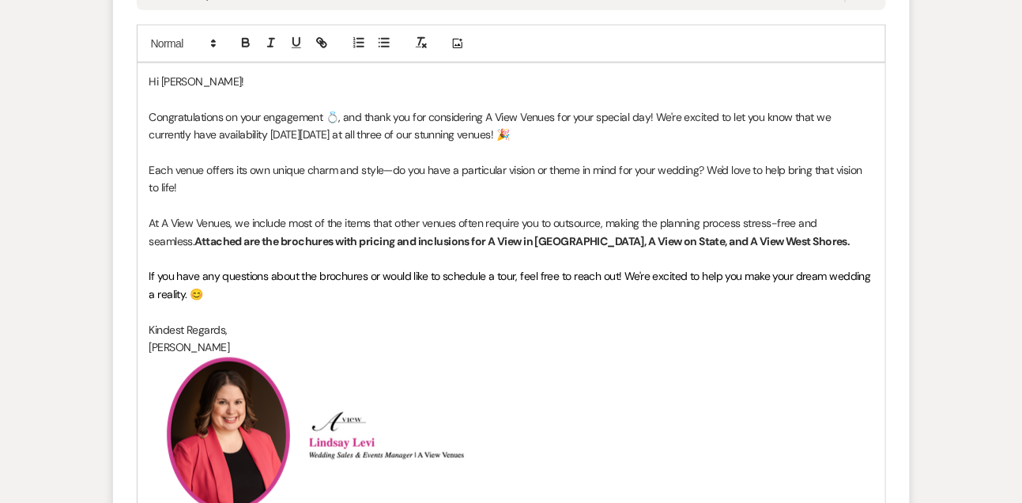
click at [155, 267] on p at bounding box center [511, 258] width 724 height 17
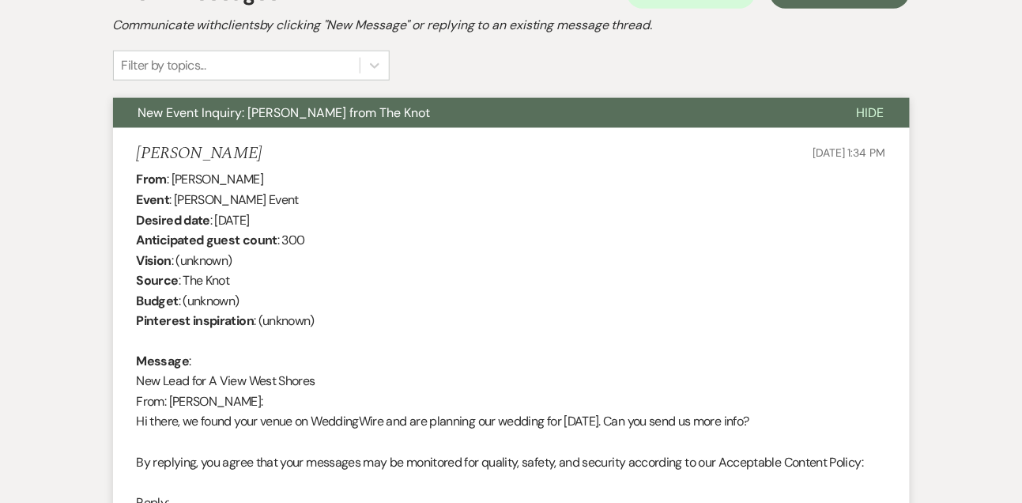
scroll to position [416, 0]
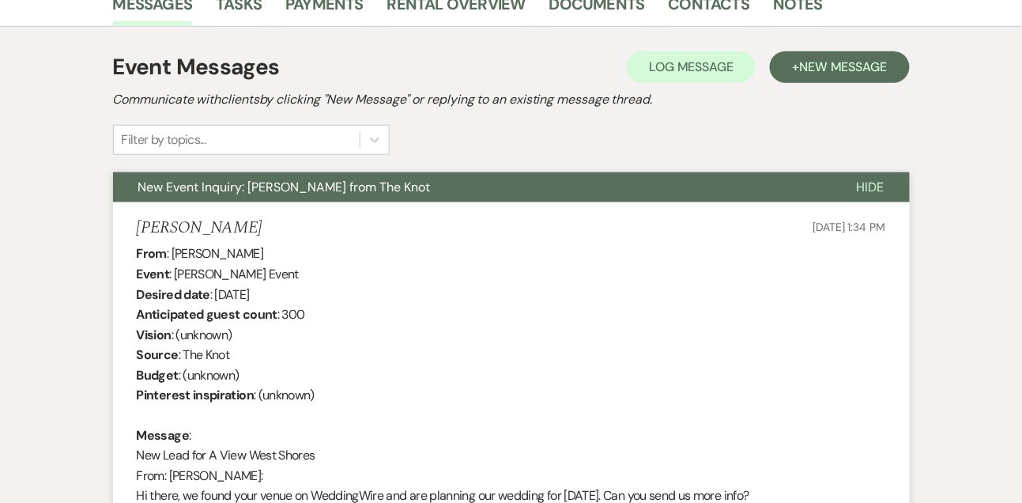
drag, startPoint x: 174, startPoint y: 252, endPoint x: 268, endPoint y: 256, distance: 94.1
copy div "[PERSON_NAME]"
drag, startPoint x: 217, startPoint y: 290, endPoint x: 336, endPoint y: 290, distance: 119.3
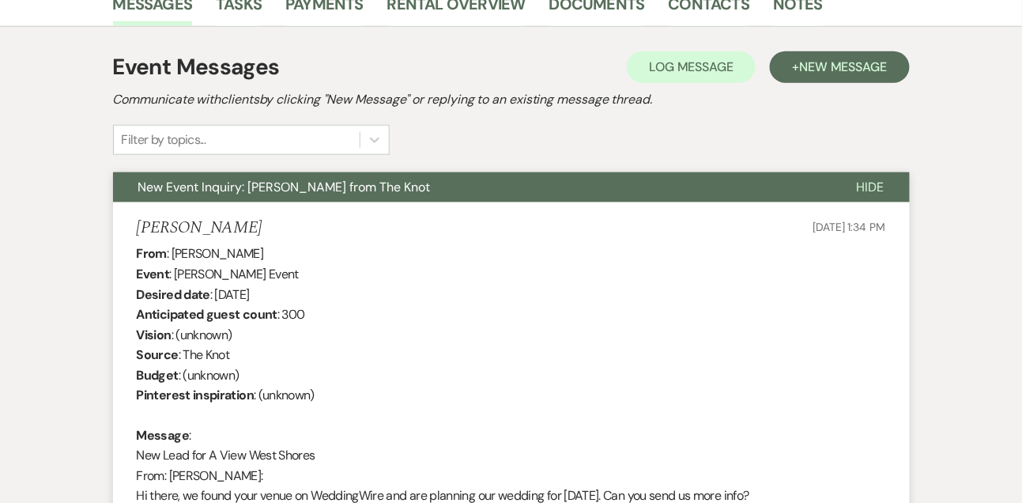
copy div "[DATE]"
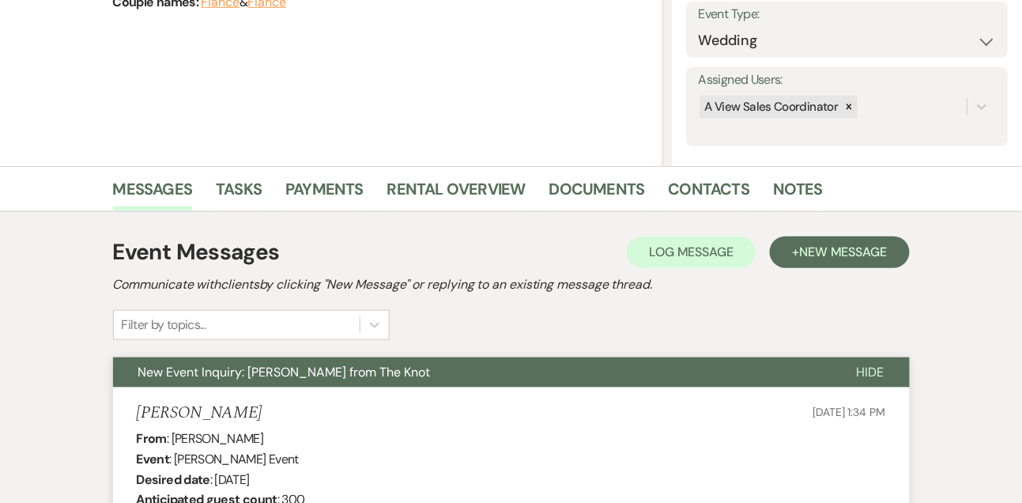
scroll to position [0, 0]
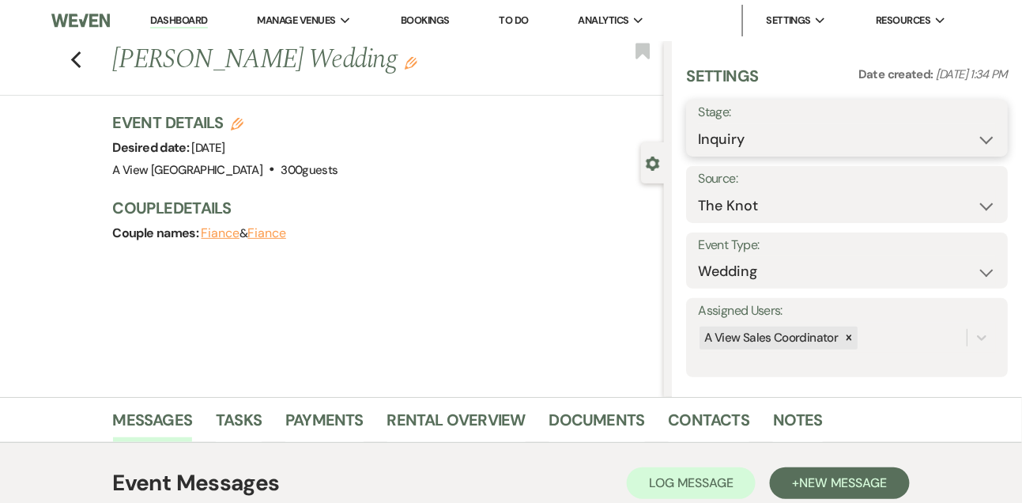
click at [759, 138] on select "Inquiry Follow Up Tour Requested Tour Confirmed Toured Proposal Sent Booked Lost" at bounding box center [847, 139] width 298 height 31
select select "9"
click at [698, 124] on select "Inquiry Follow Up Tour Requested Tour Confirmed Toured Proposal Sent Booked Lost" at bounding box center [847, 139] width 298 height 31
click at [966, 130] on button "Save" at bounding box center [974, 128] width 66 height 32
click at [253, 419] on link "Tasks" at bounding box center [239, 424] width 46 height 35
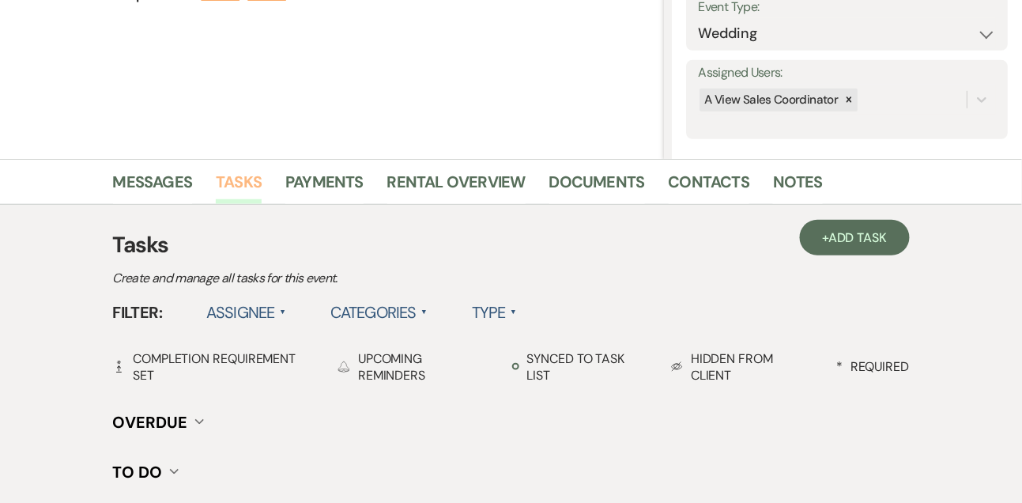
scroll to position [251, 0]
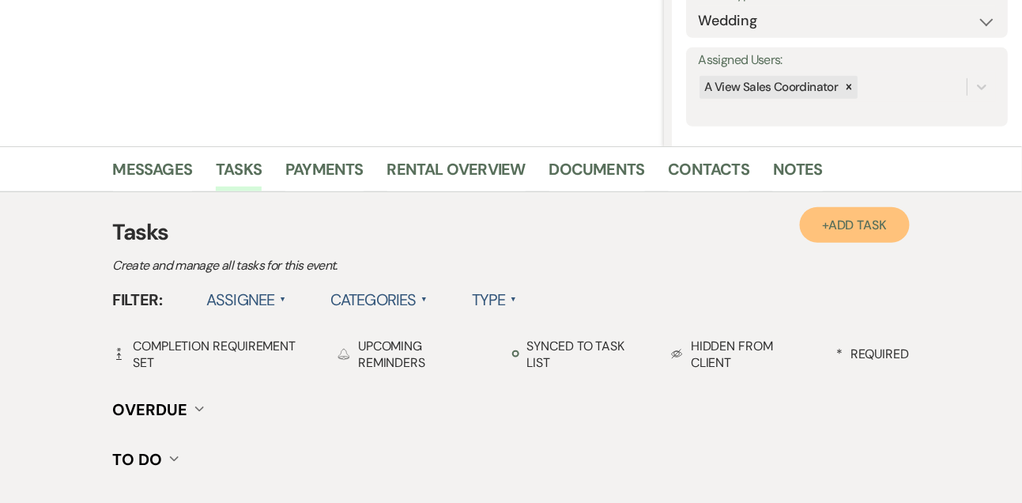
click at [861, 215] on link "+ Add Task" at bounding box center [854, 225] width 109 height 36
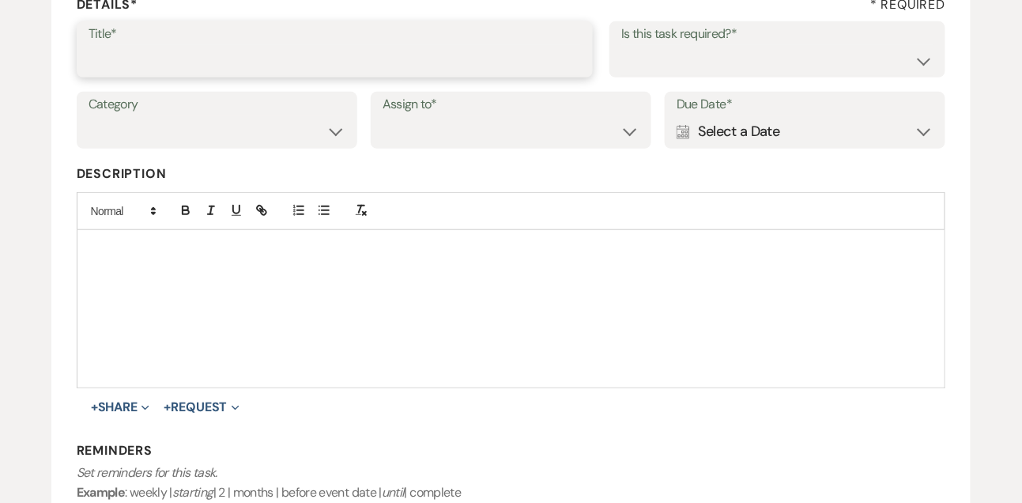
click at [283, 51] on input "Title*" at bounding box center [335, 60] width 493 height 31
type input "1st email follow up"
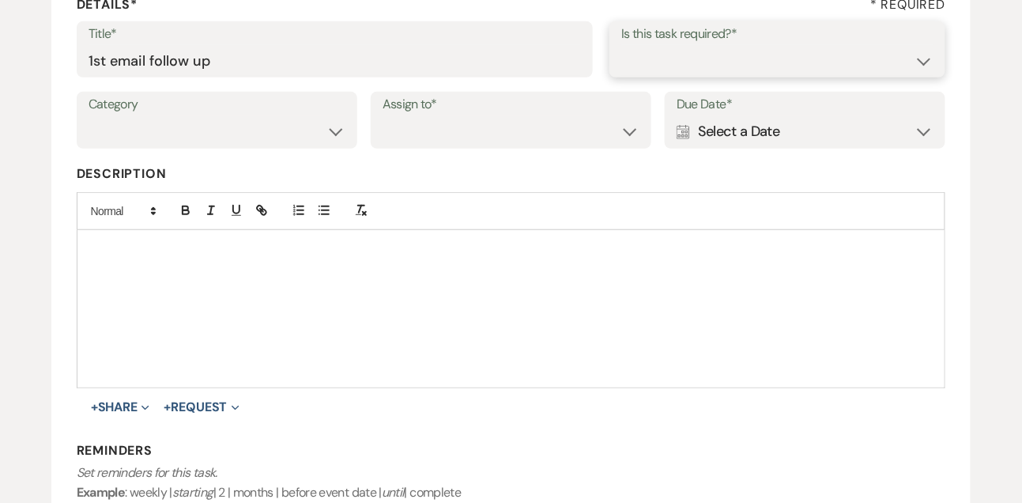
click at [645, 64] on select "Yes No" at bounding box center [777, 60] width 312 height 31
select select "true"
click at [621, 45] on select "Yes No" at bounding box center [777, 60] width 312 height 31
click at [309, 137] on select "Venue Vendors Guests Details Finalize & Share" at bounding box center [217, 131] width 257 height 31
select select "31"
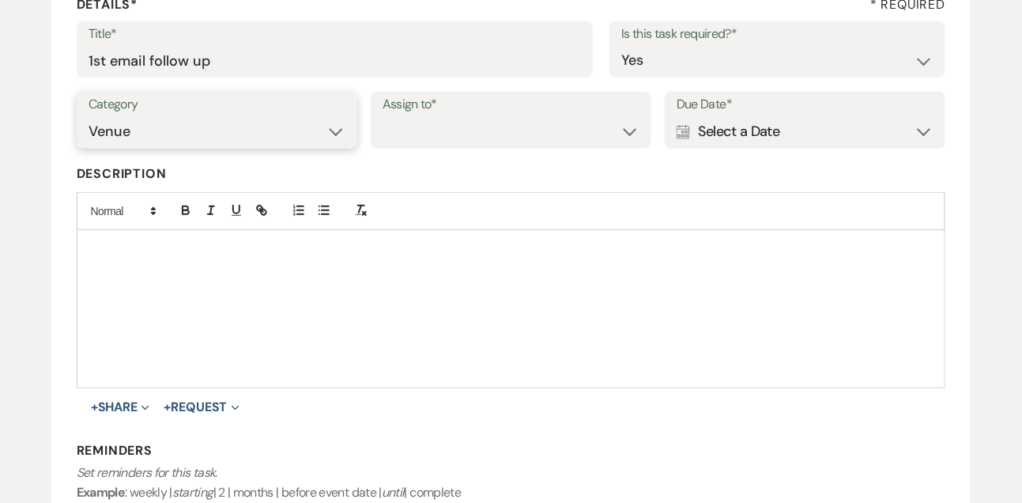
click at [89, 116] on select "Venue Vendors Guests Details Finalize & Share" at bounding box center [217, 131] width 257 height 31
click at [413, 135] on select "Venue Client" at bounding box center [510, 131] width 257 height 31
select select "venueHost"
click at [382, 116] on select "Venue Client" at bounding box center [510, 131] width 257 height 31
click at [772, 129] on div "Calendar Select a Date Expand" at bounding box center [804, 131] width 257 height 31
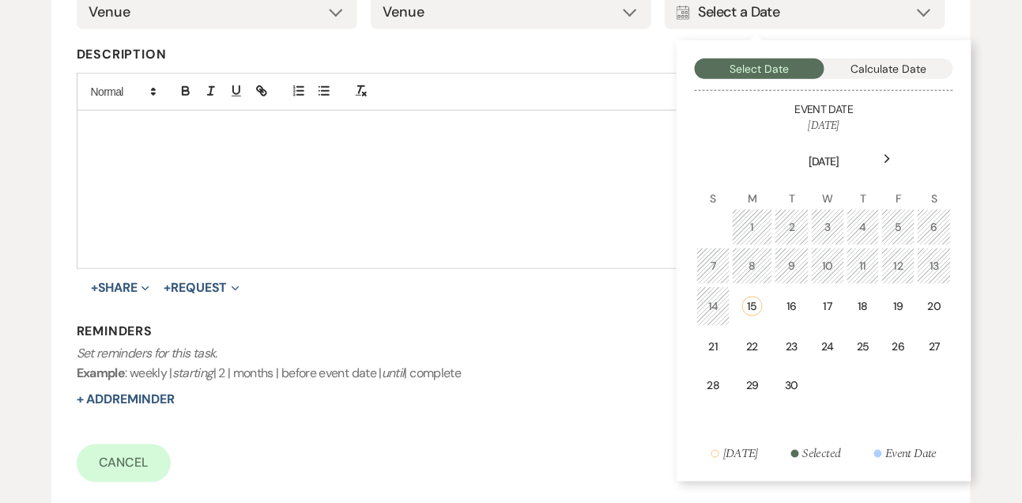
scroll to position [375, 0]
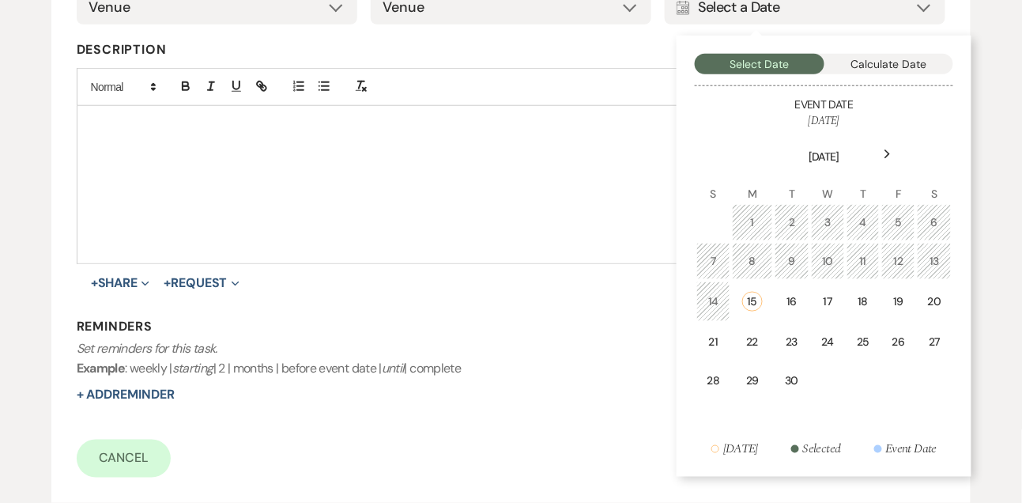
click at [892, 156] on div "Next" at bounding box center [887, 153] width 25 height 25
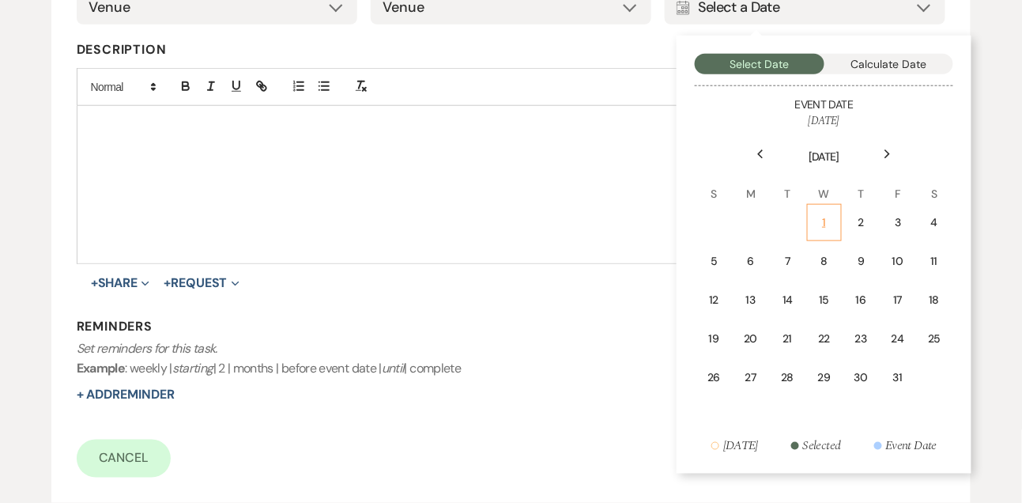
click at [830, 215] on div "1" at bounding box center [824, 222] width 14 height 17
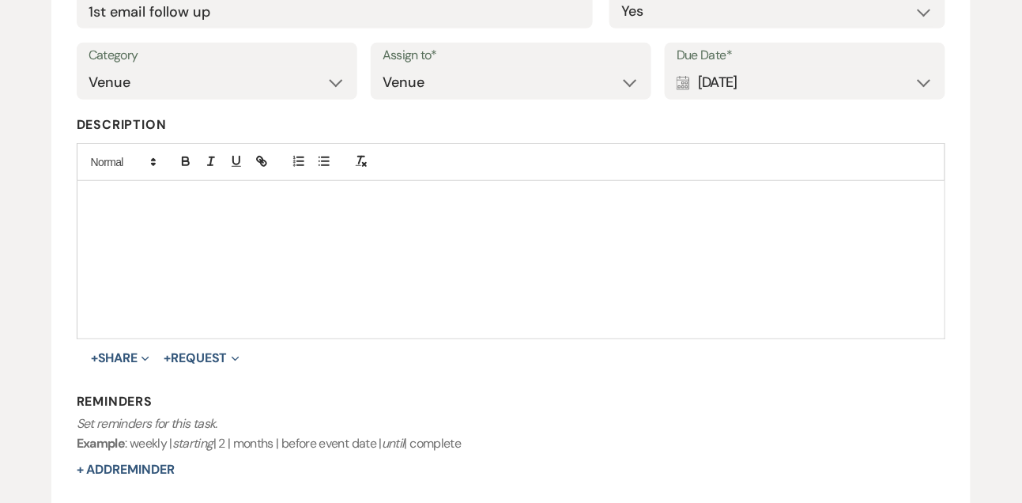
scroll to position [367, 0]
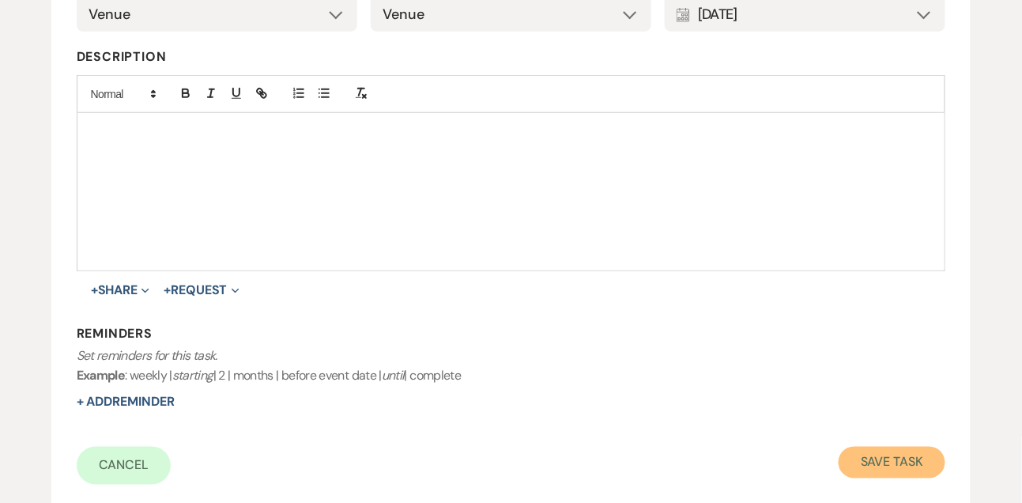
click at [924, 469] on button "Save Task" at bounding box center [891, 463] width 107 height 32
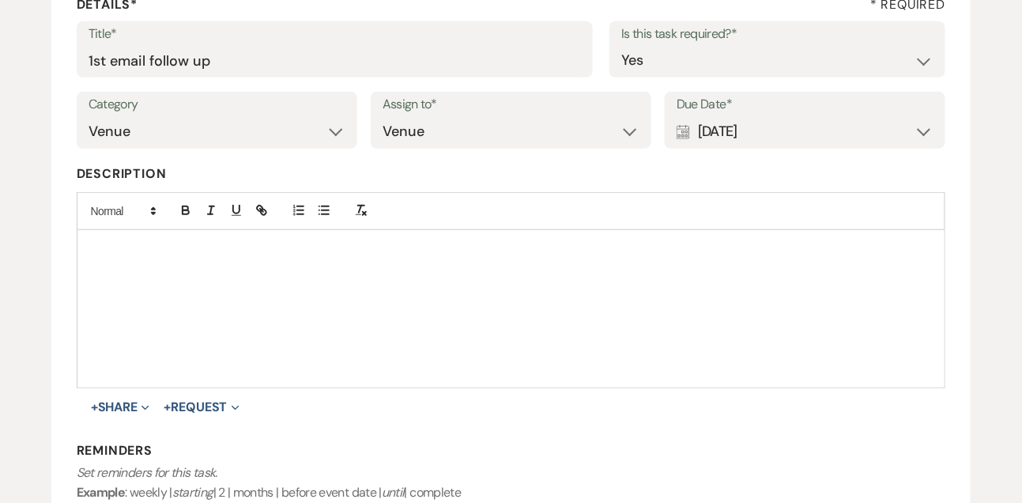
select select "9"
select select "2"
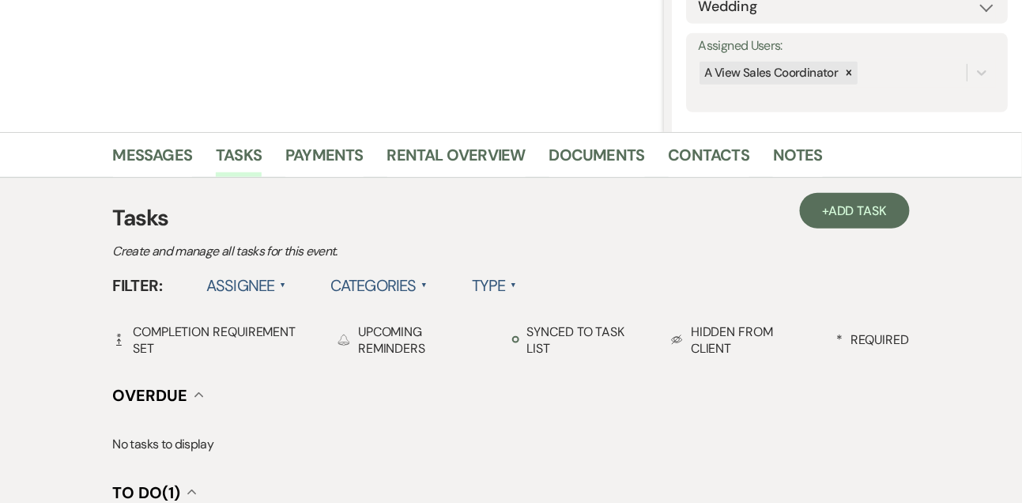
scroll to position [0, 0]
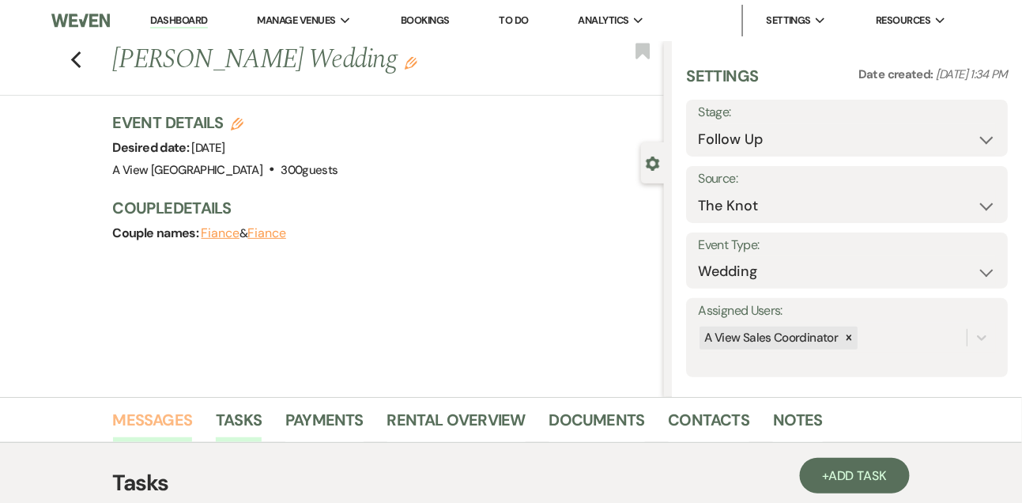
click at [146, 414] on link "Messages" at bounding box center [153, 424] width 80 height 35
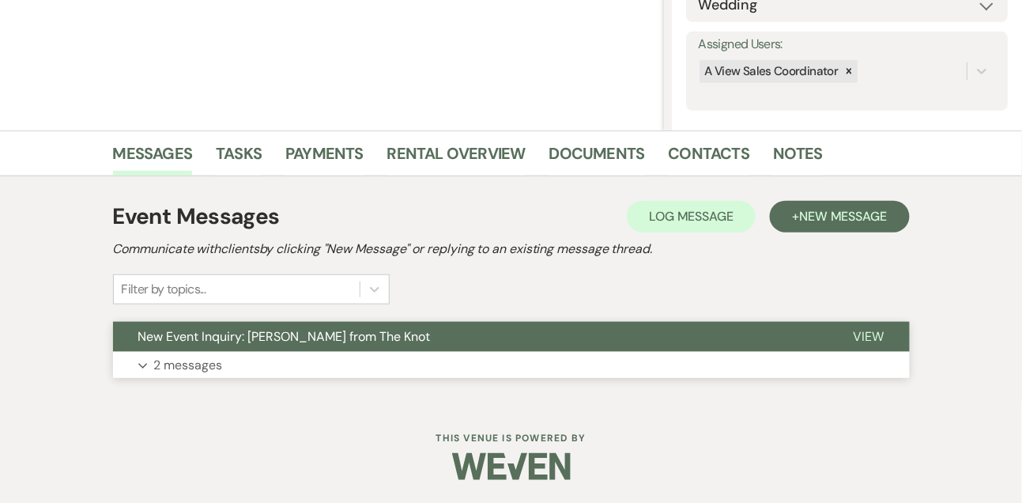
click at [188, 363] on p "2 messages" at bounding box center [188, 365] width 69 height 21
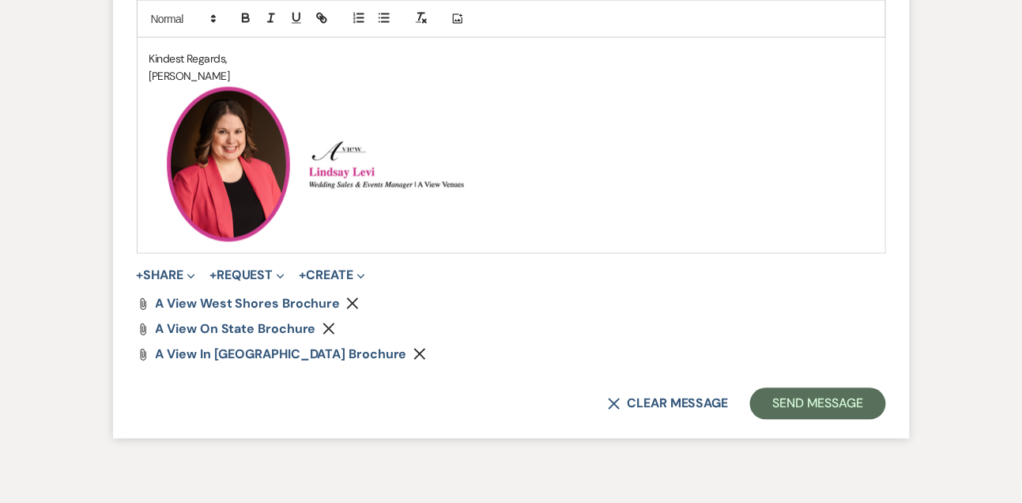
scroll to position [2337, 0]
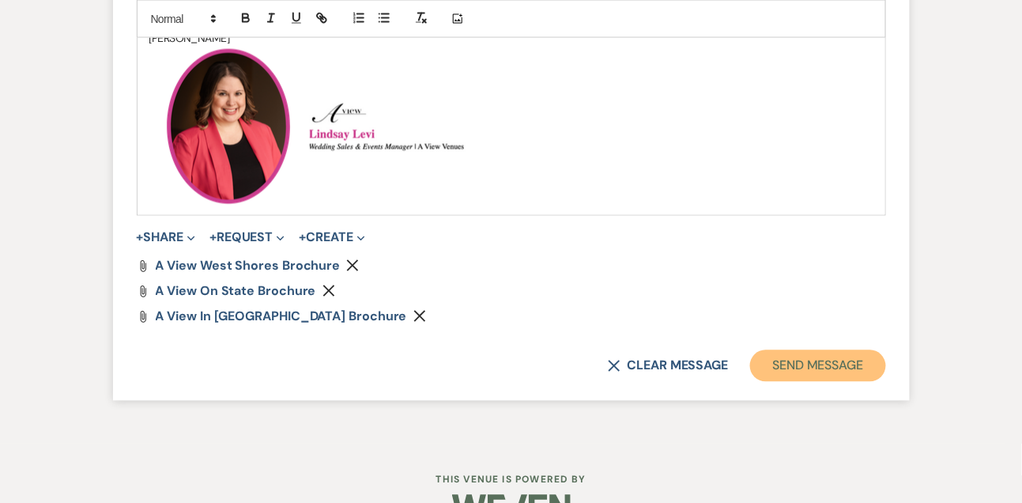
click at [799, 382] on button "Send Message" at bounding box center [817, 366] width 135 height 32
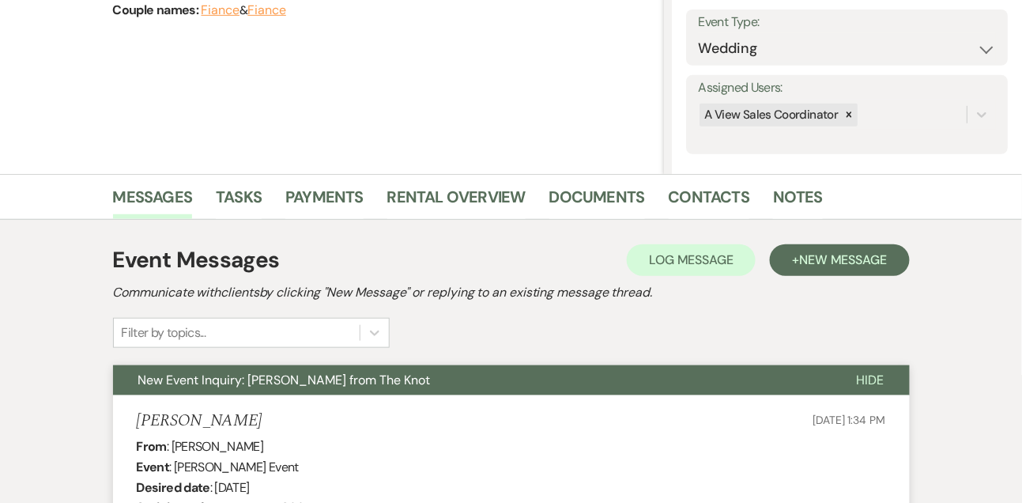
scroll to position [0, 0]
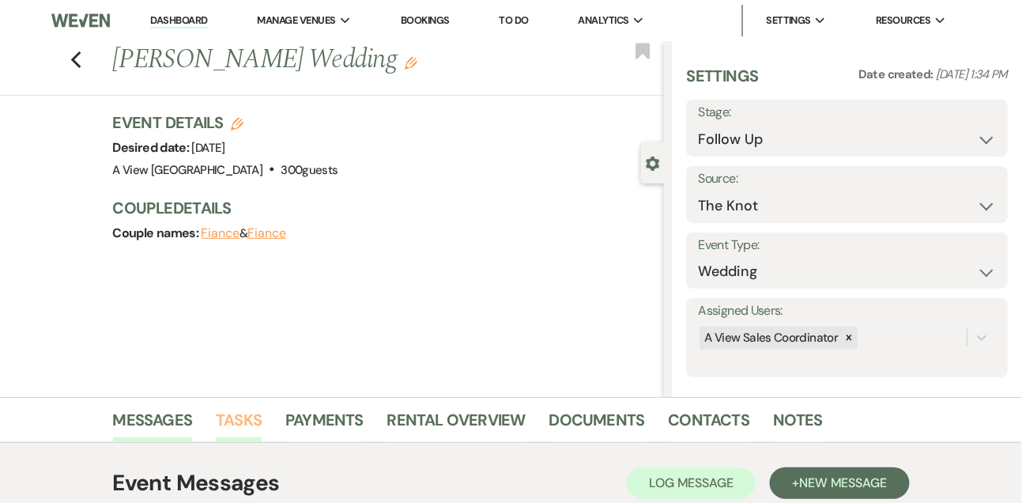
click at [249, 415] on link "Tasks" at bounding box center [239, 424] width 46 height 35
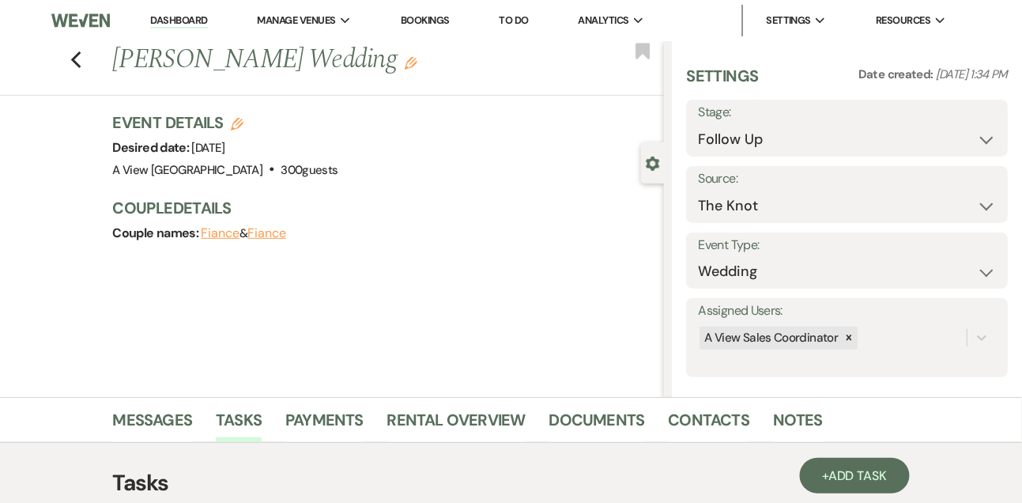
click at [186, 25] on link "Dashboard" at bounding box center [178, 20] width 57 height 15
select select "8"
select select "4"
select select "9"
select select "8"
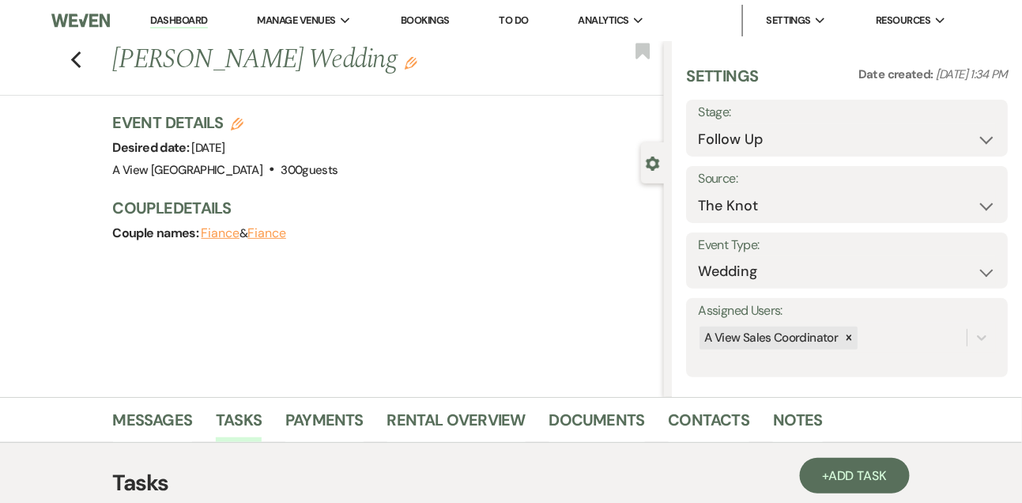
select select "4"
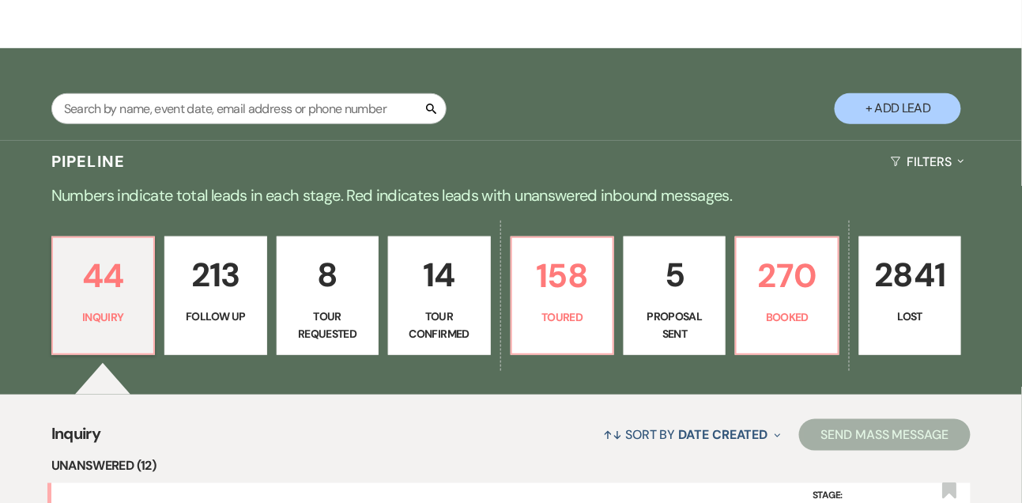
scroll to position [227, 0]
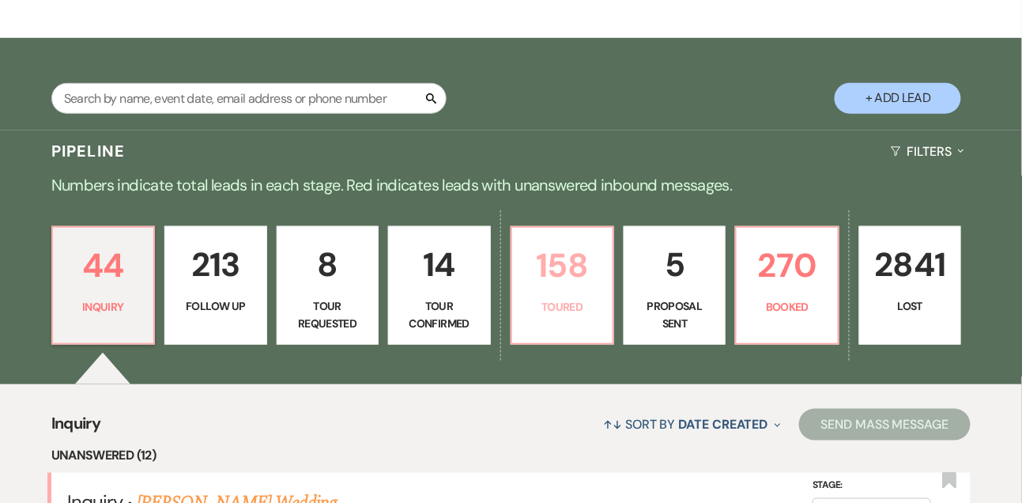
click at [598, 315] on p "Toured" at bounding box center [562, 306] width 81 height 17
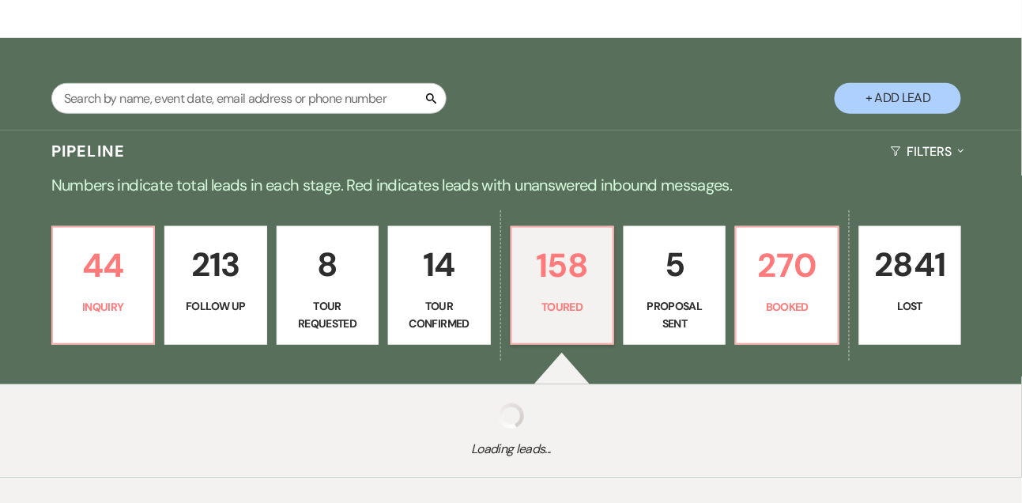
select select "5"
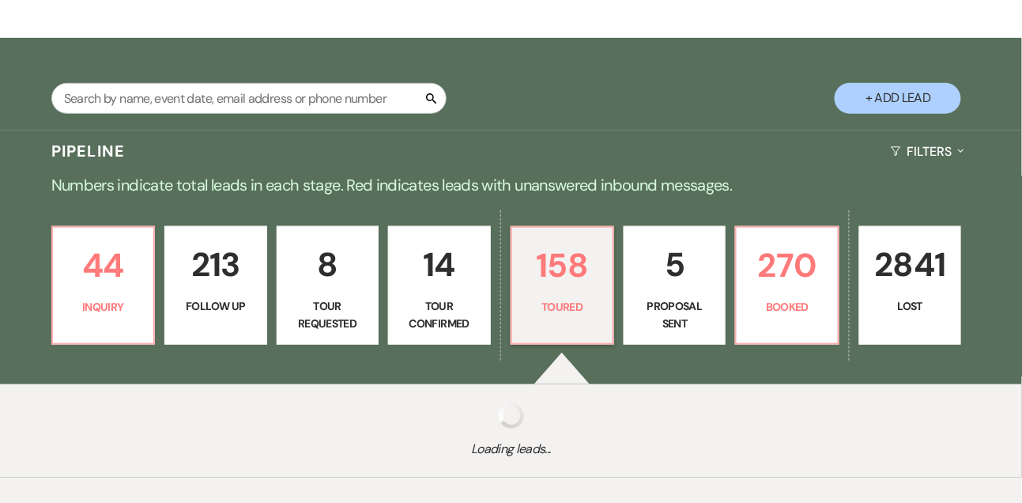
select select "5"
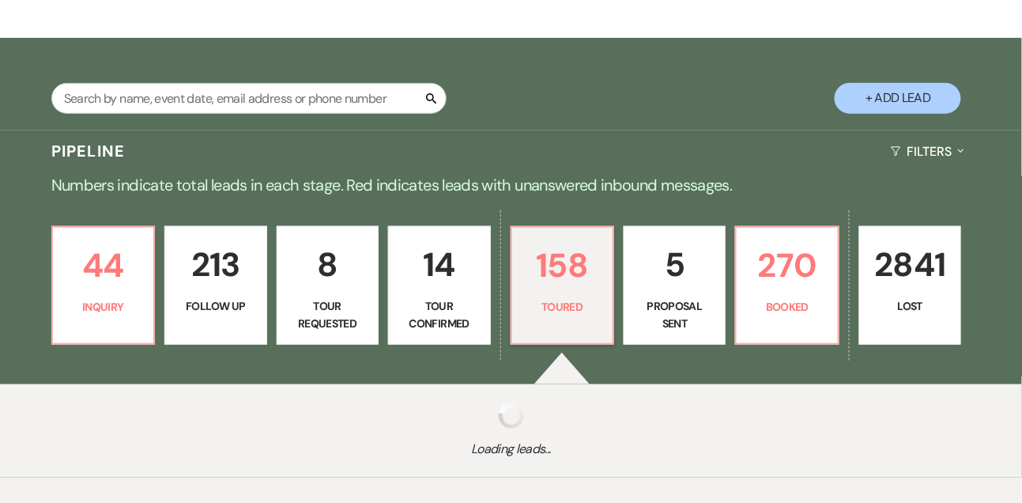
select select "5"
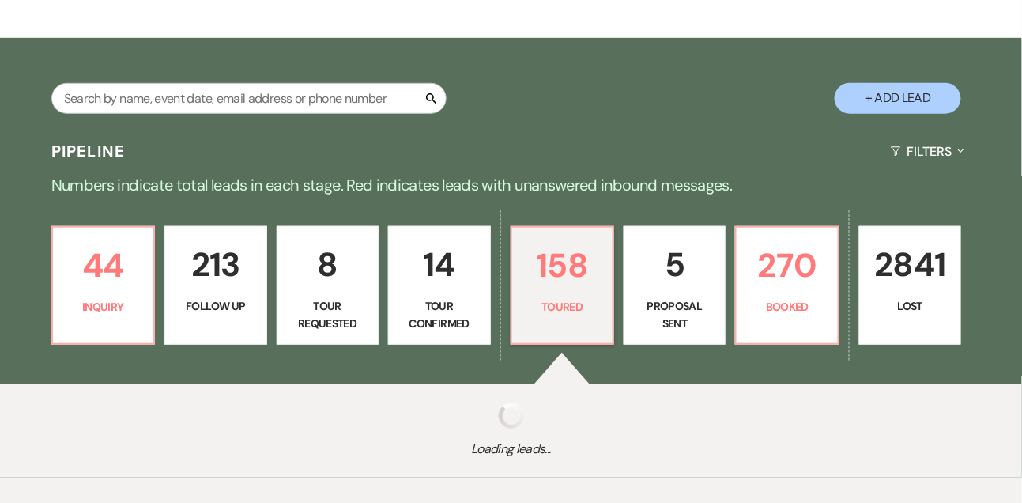
select select "5"
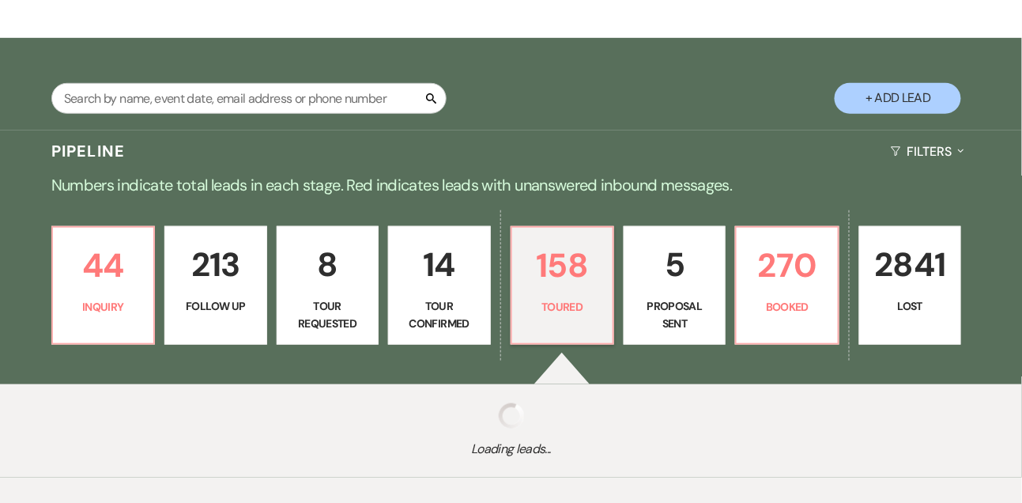
select select "5"
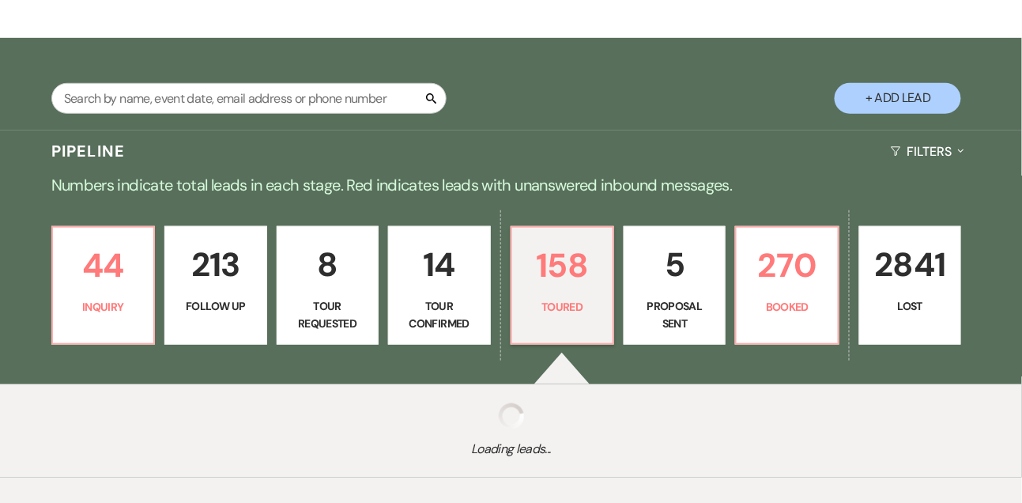
select select "5"
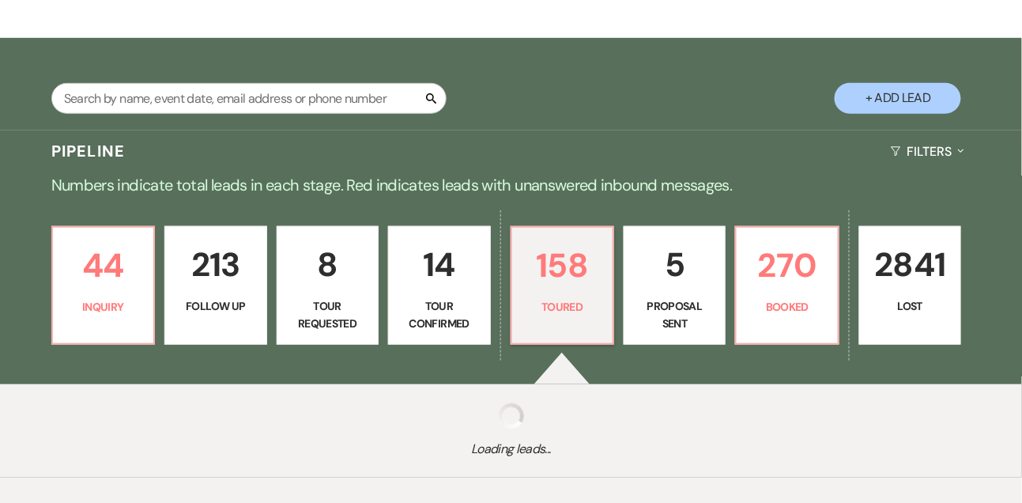
select select "5"
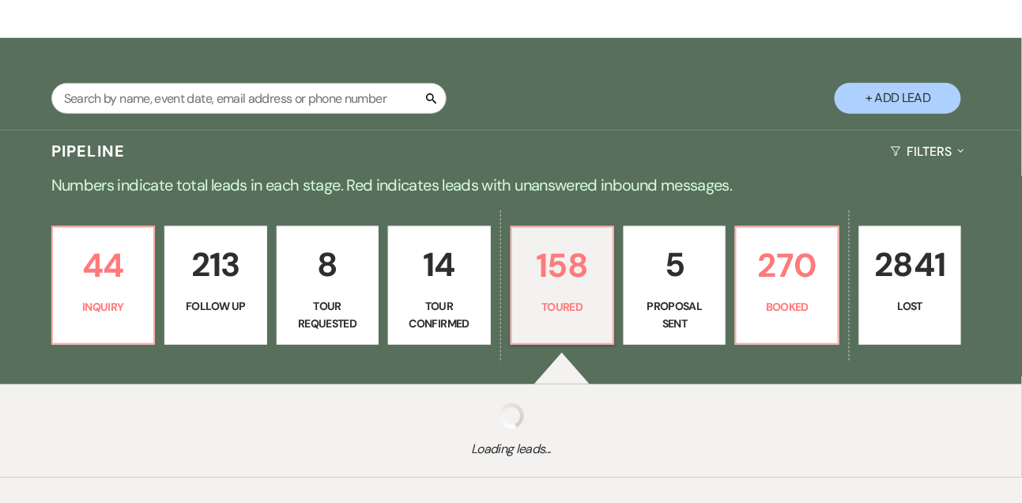
select select "5"
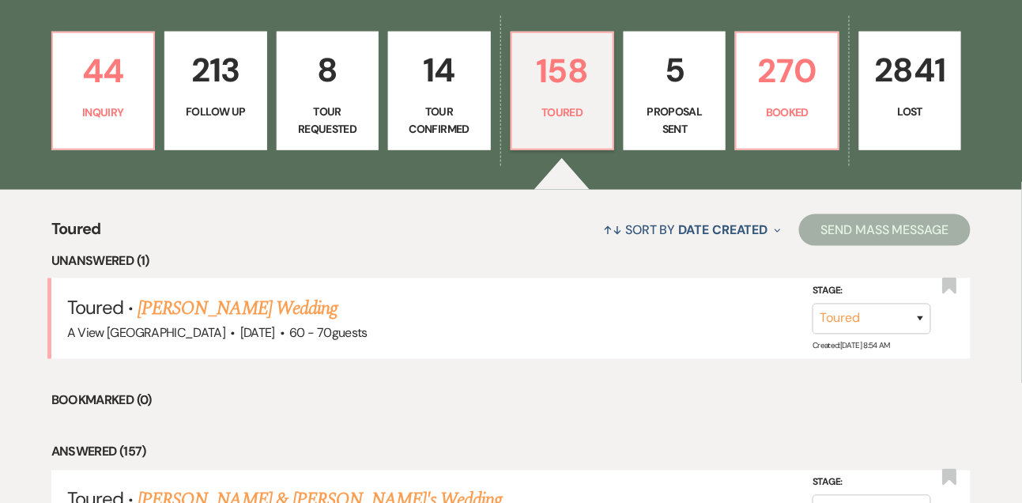
scroll to position [424, 0]
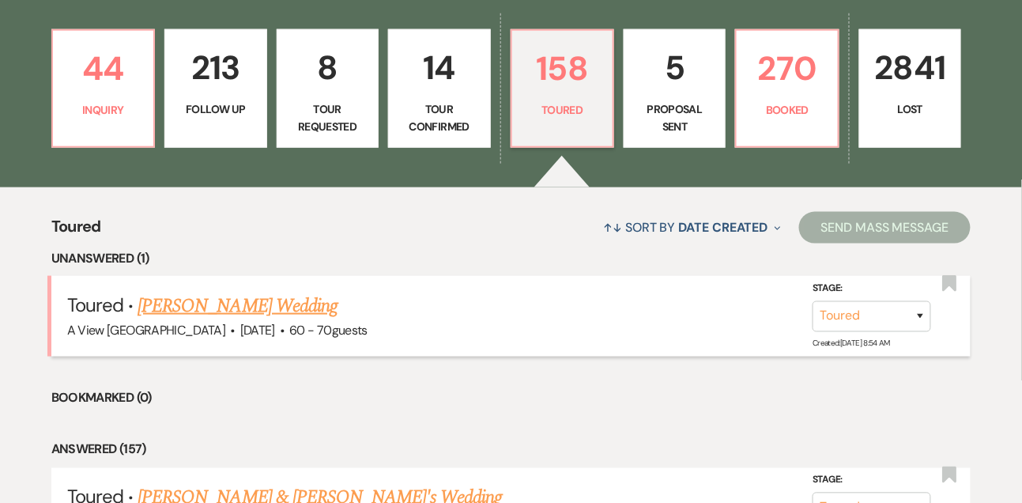
click at [221, 312] on link "[PERSON_NAME] Wedding" at bounding box center [238, 306] width 200 height 28
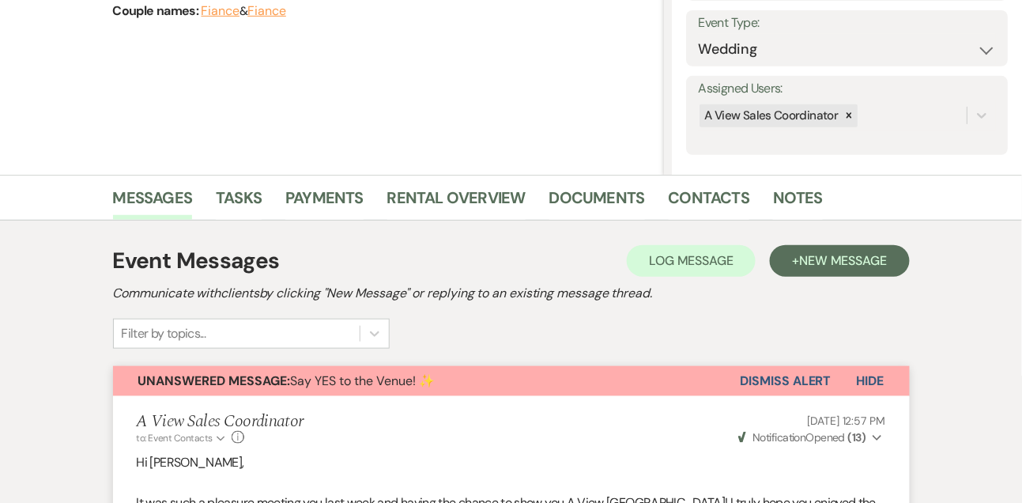
scroll to position [81, 0]
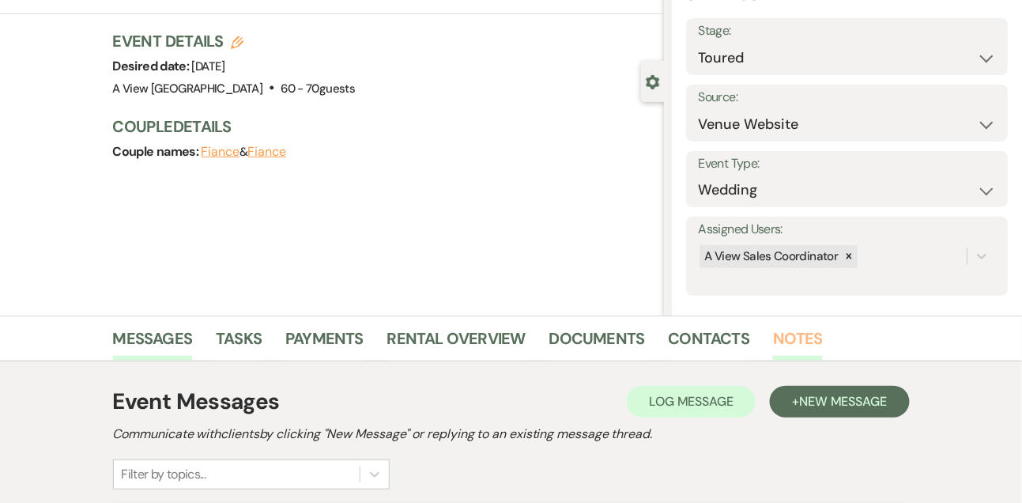
click at [808, 344] on link "Notes" at bounding box center [798, 343] width 50 height 35
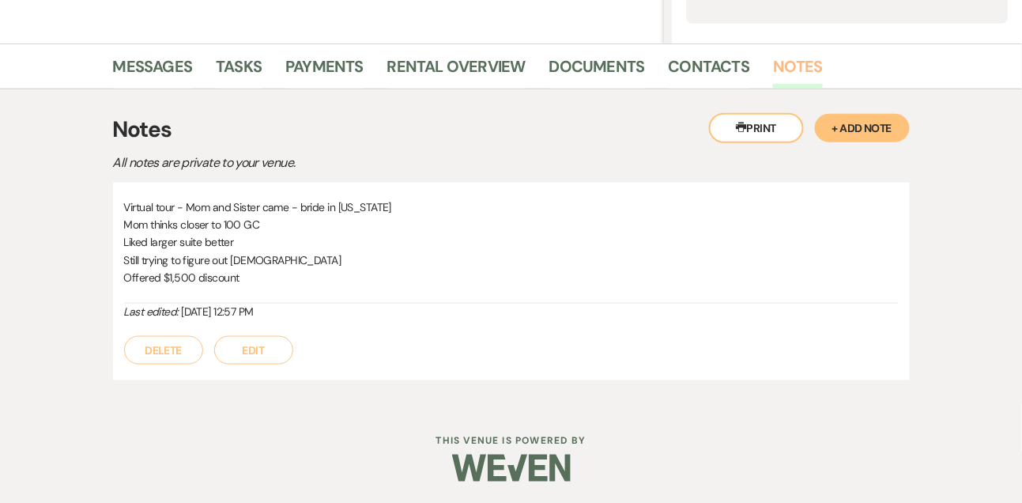
scroll to position [355, 0]
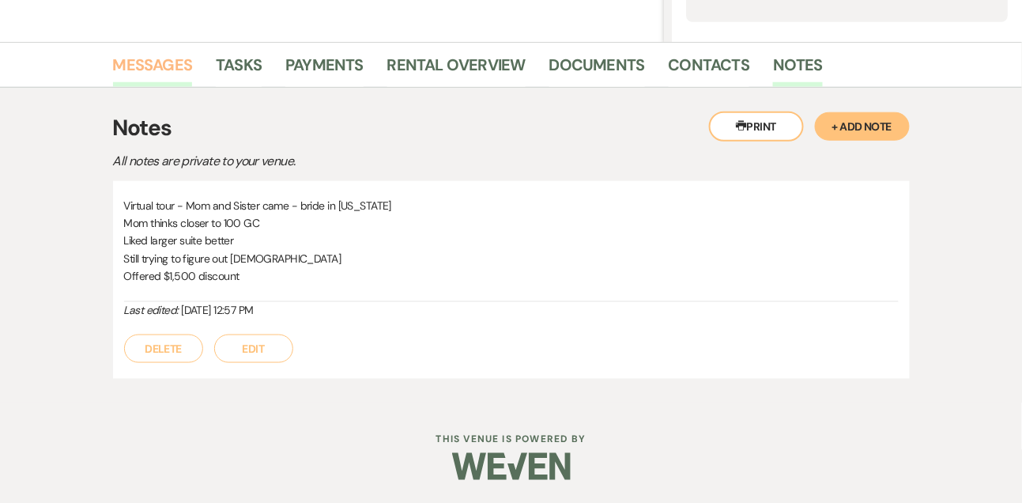
click at [143, 72] on link "Messages" at bounding box center [153, 69] width 80 height 35
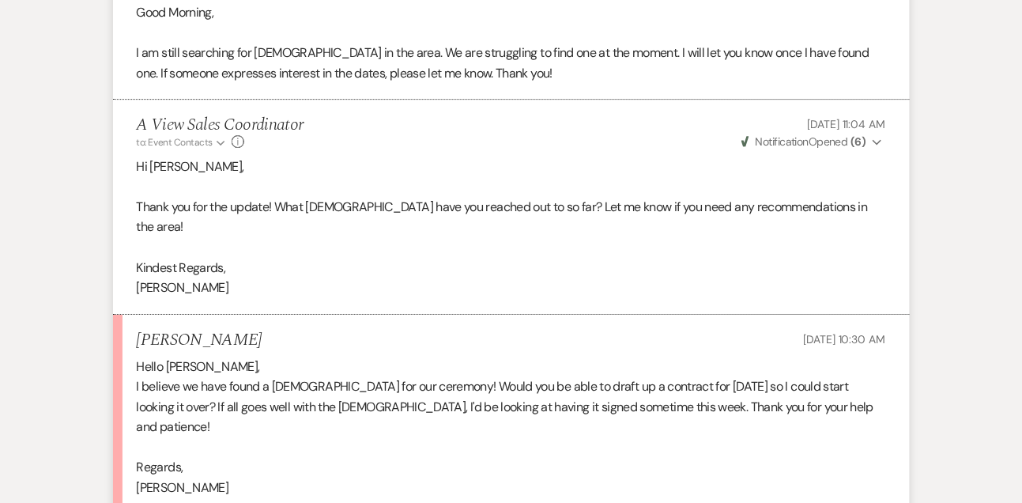
scroll to position [1549, 0]
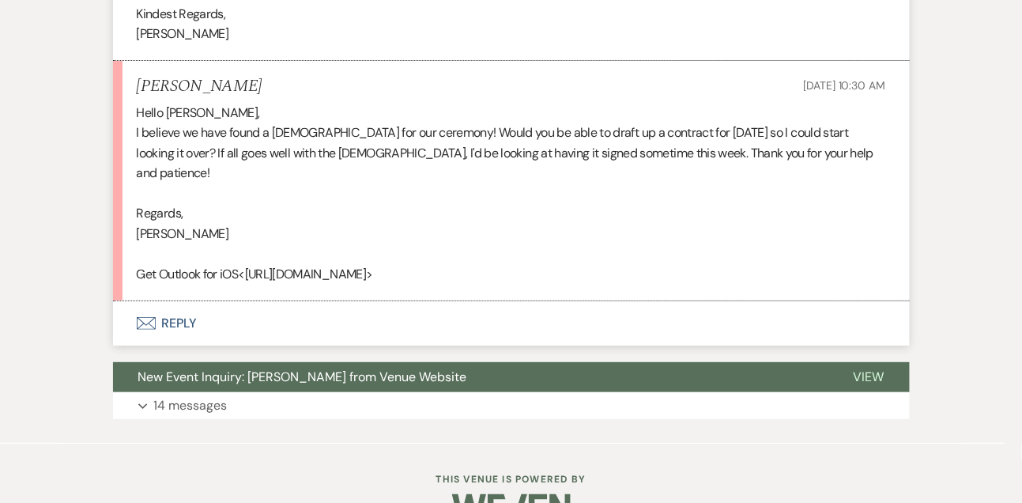
click at [147, 117] on div "Hello [PERSON_NAME], I believe we have found a [DEMOGRAPHIC_DATA] for our cerem…" at bounding box center [511, 194] width 749 height 182
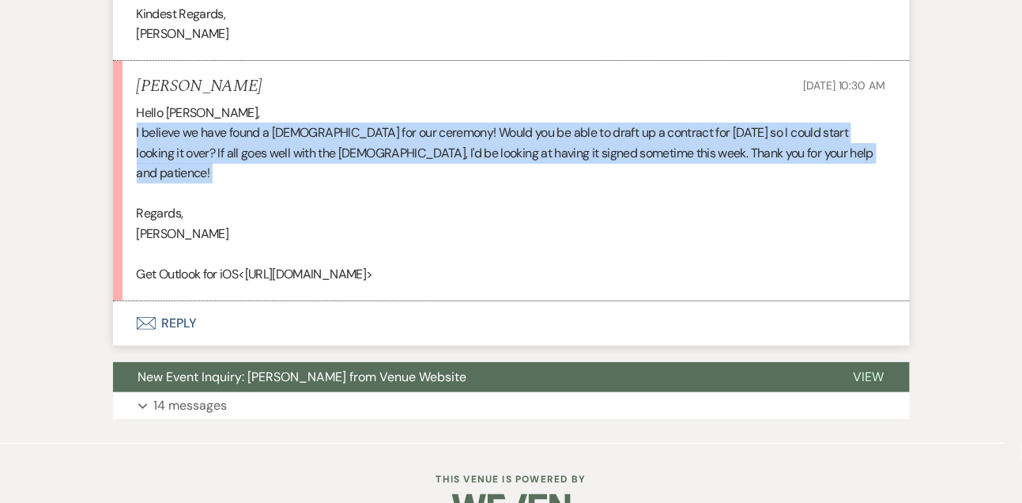
click at [147, 117] on div "Hello [PERSON_NAME], I believe we have found a [DEMOGRAPHIC_DATA] for our cerem…" at bounding box center [511, 194] width 749 height 182
copy div "I believe we have found a [DEMOGRAPHIC_DATA] for our ceremony! Would you be abl…"
click at [184, 301] on button "Envelope Reply" at bounding box center [511, 323] width 797 height 44
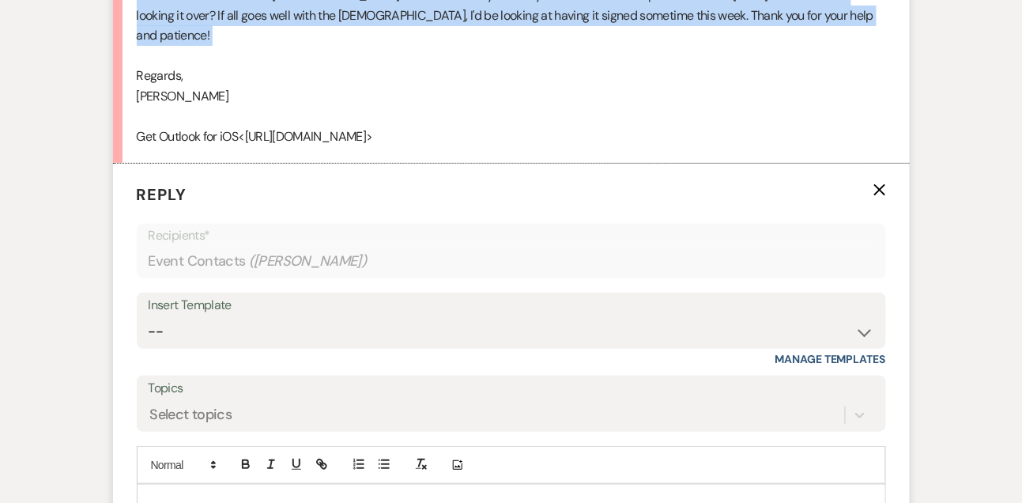
scroll to position [1792, 0]
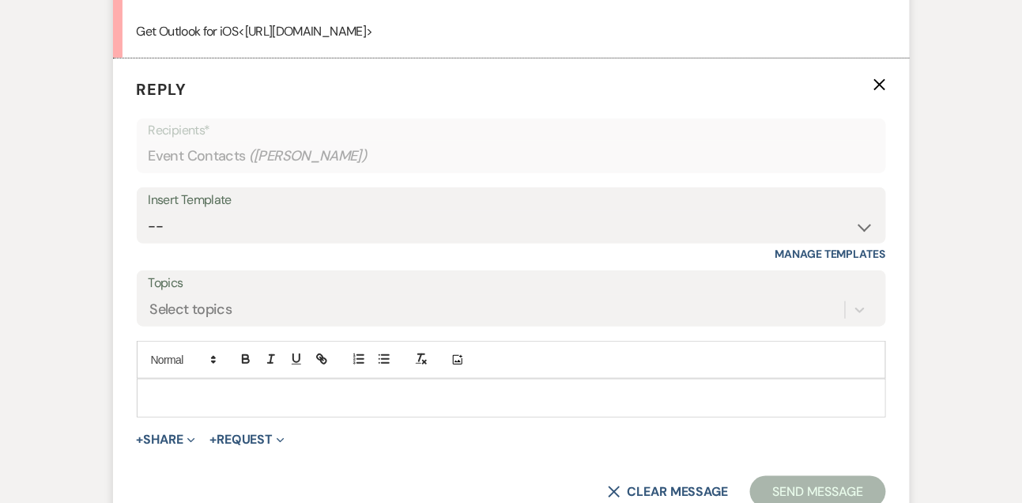
click at [183, 389] on p at bounding box center [511, 397] width 724 height 17
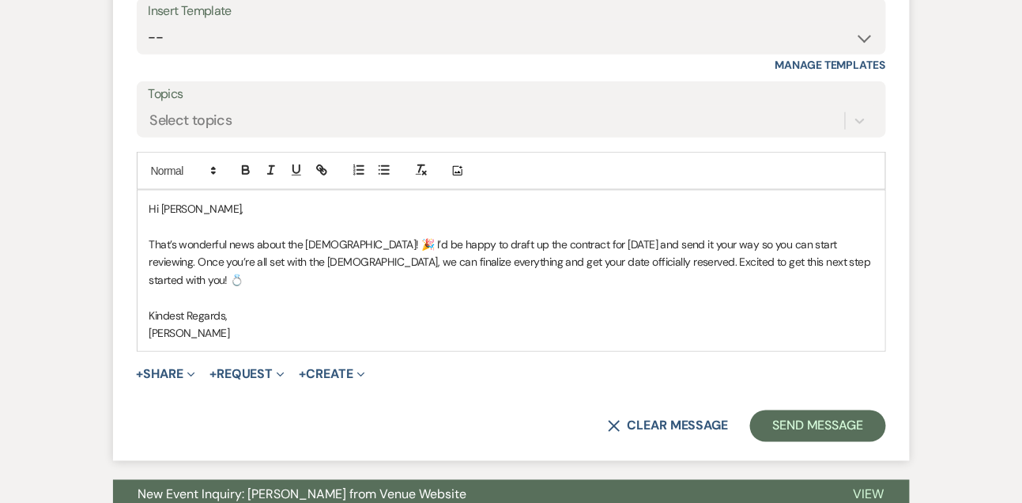
scroll to position [1984, 0]
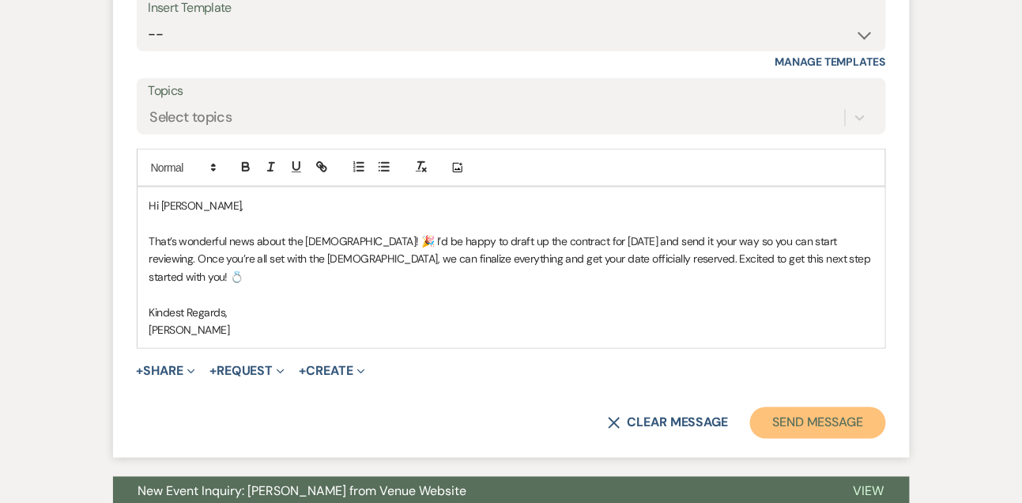
click at [755, 407] on button "Send Message" at bounding box center [817, 423] width 135 height 32
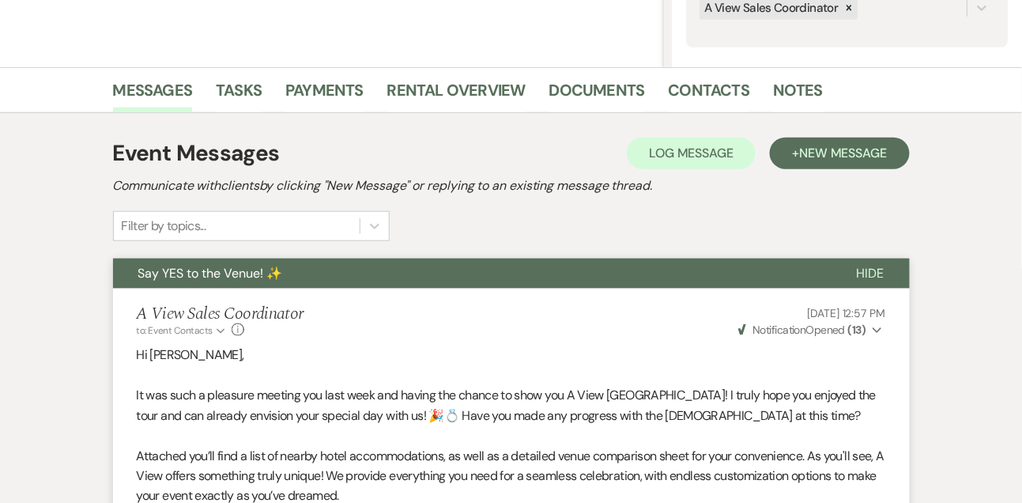
scroll to position [0, 0]
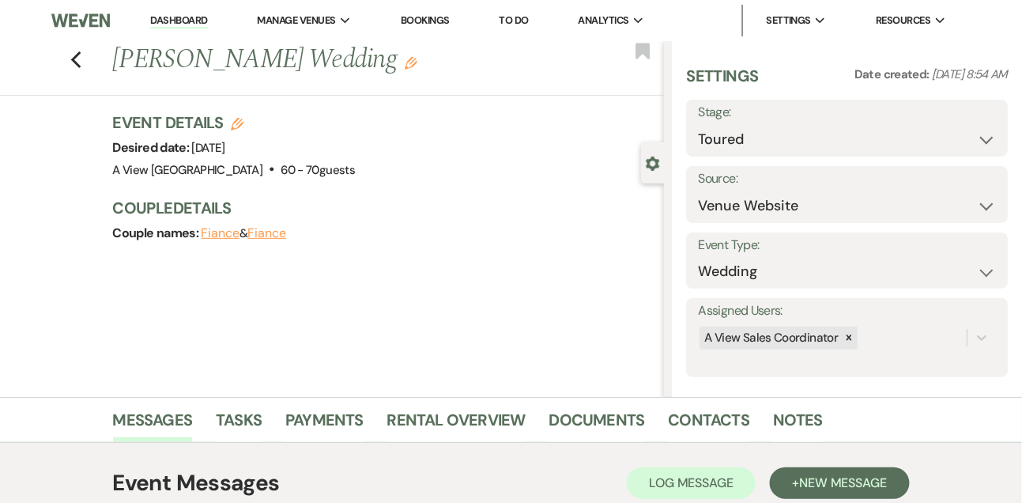
click at [405, 59] on icon "Edit" at bounding box center [411, 63] width 13 height 13
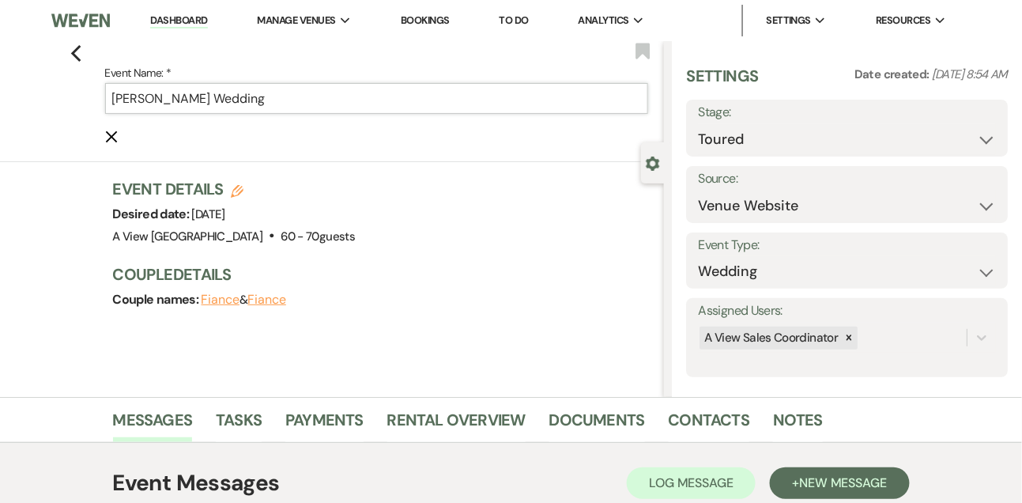
click at [186, 92] on input "[PERSON_NAME] Wedding" at bounding box center [377, 98] width 544 height 31
paste input "& [PERSON_NAME]"
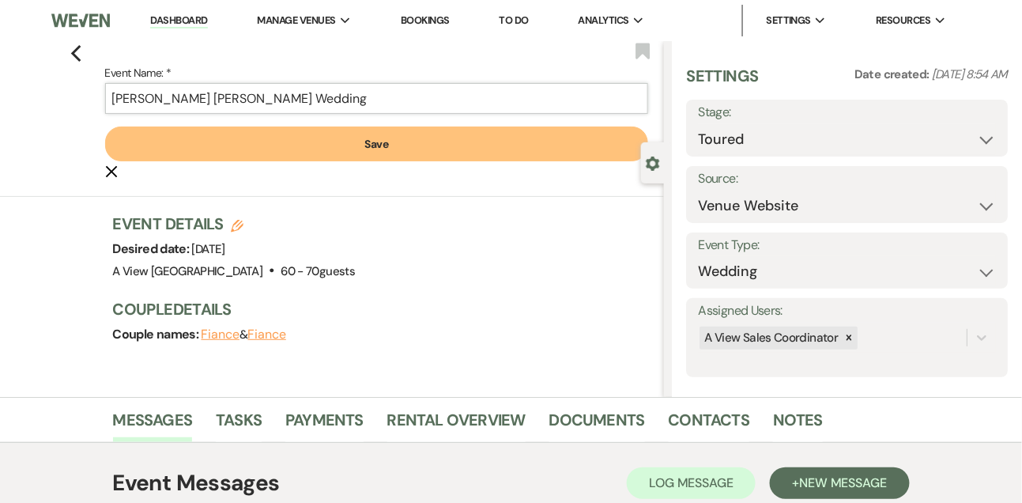
click at [189, 100] on input "[PERSON_NAME] [PERSON_NAME] Wedding" at bounding box center [377, 98] width 544 height 31
click at [332, 139] on button "Save" at bounding box center [377, 143] width 544 height 35
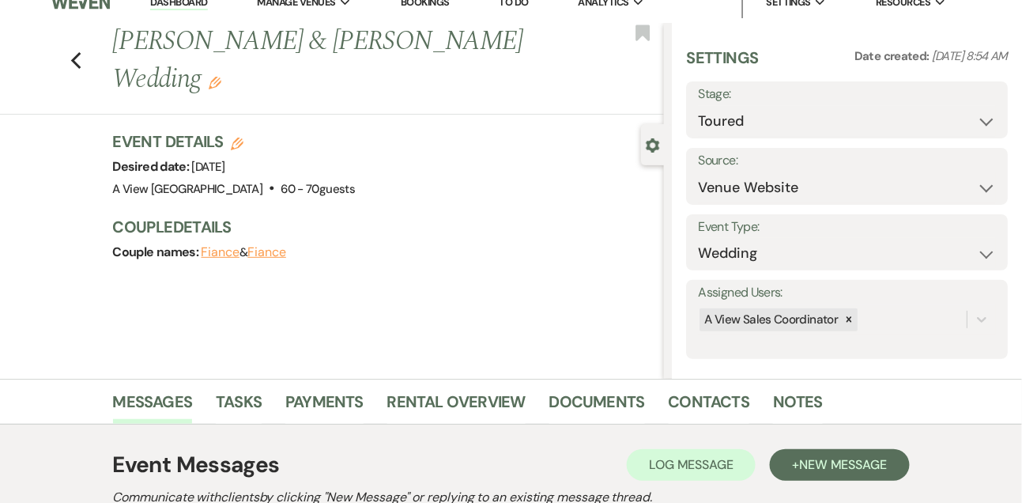
scroll to position [20, 0]
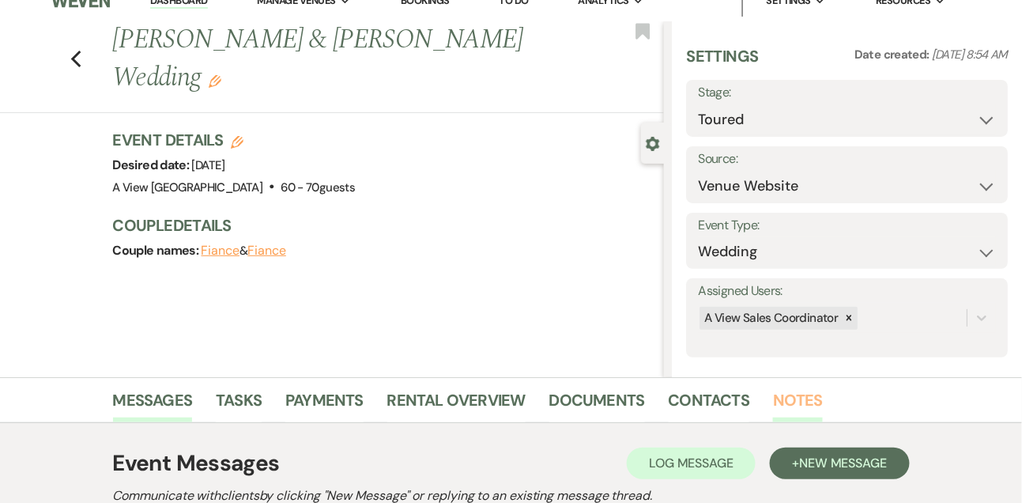
click at [798, 408] on link "Notes" at bounding box center [798, 404] width 50 height 35
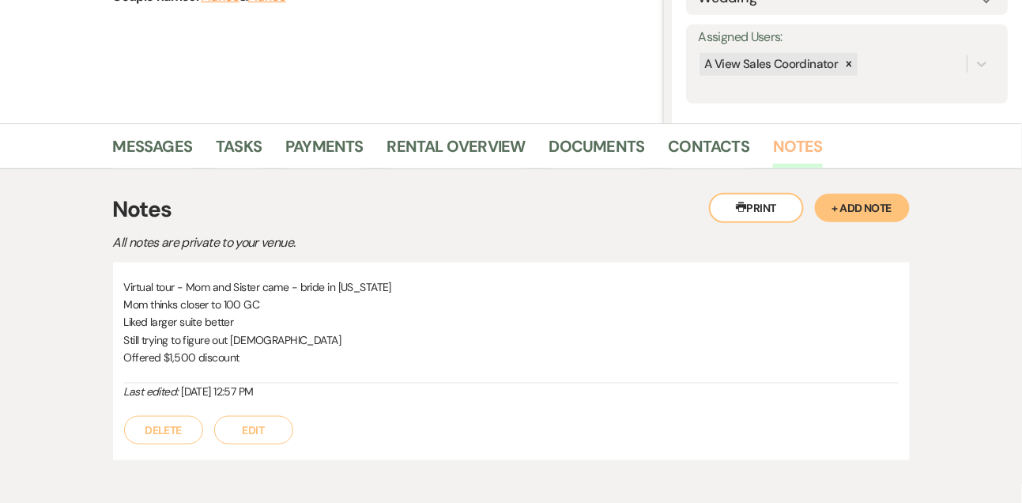
scroll to position [278, 0]
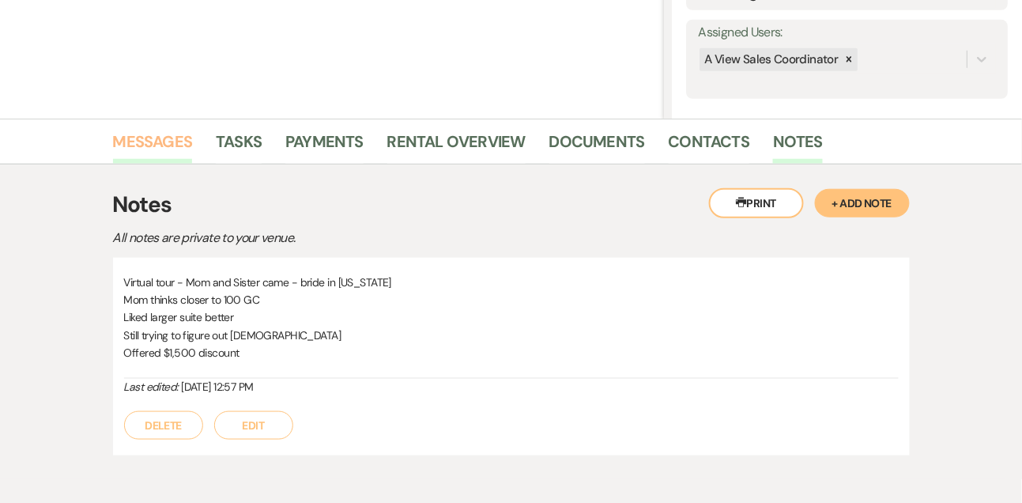
click at [170, 131] on link "Messages" at bounding box center [153, 146] width 80 height 35
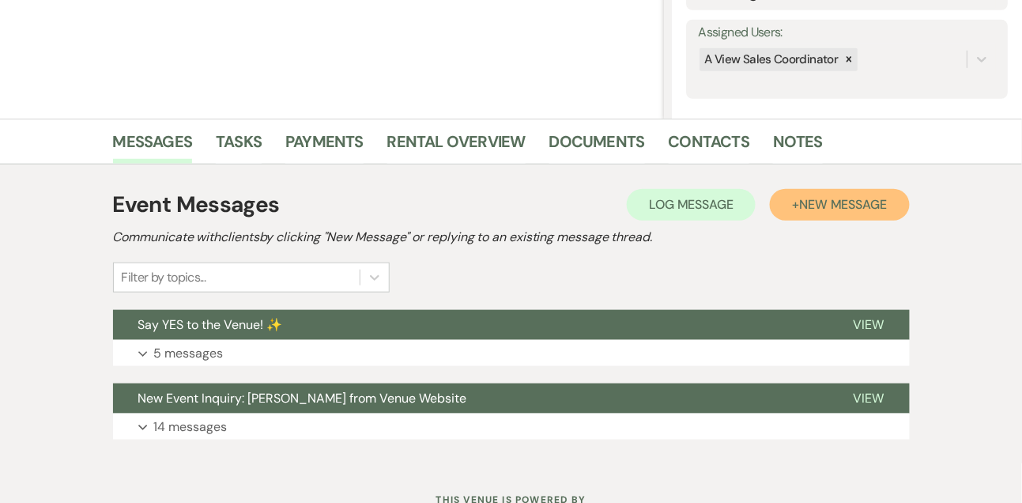
click at [846, 217] on button "+ New Message" at bounding box center [839, 205] width 139 height 32
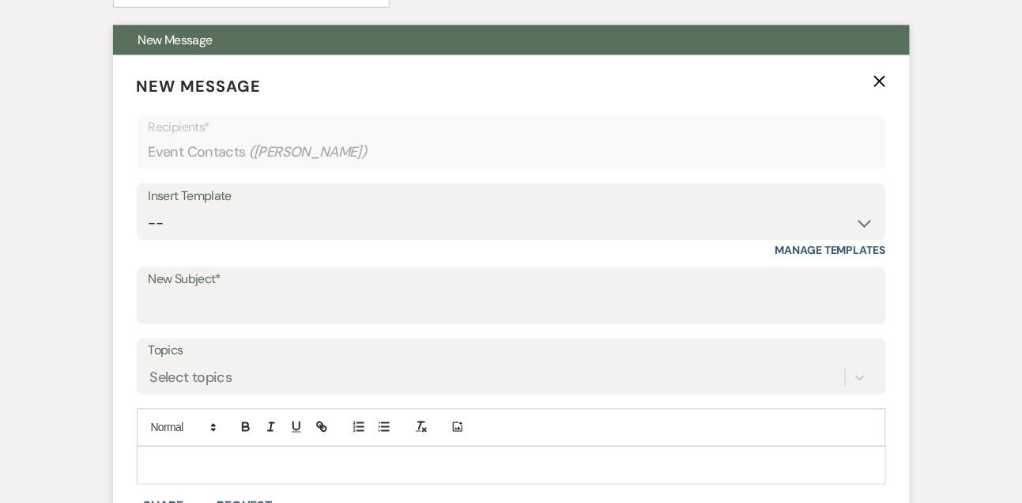
scroll to position [570, 0]
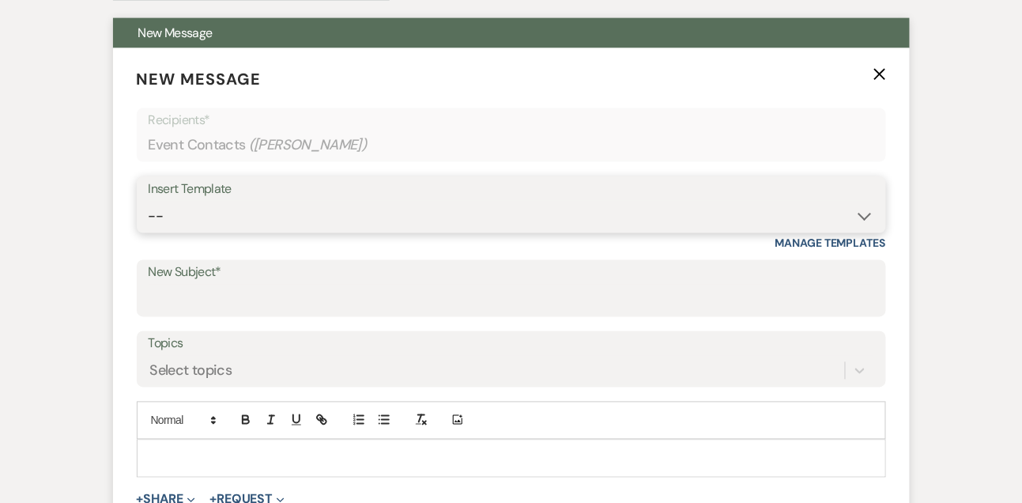
click at [193, 224] on select "-- Tour Confirmation Contract (Pre-Booked Leads) Out of office Inquiry Email Al…" at bounding box center [511, 216] width 725 height 31
click at [149, 201] on select "-- Tour Confirmation Contract (Pre-Booked Leads) Out of office Inquiry Email Al…" at bounding box center [511, 216] width 725 height 31
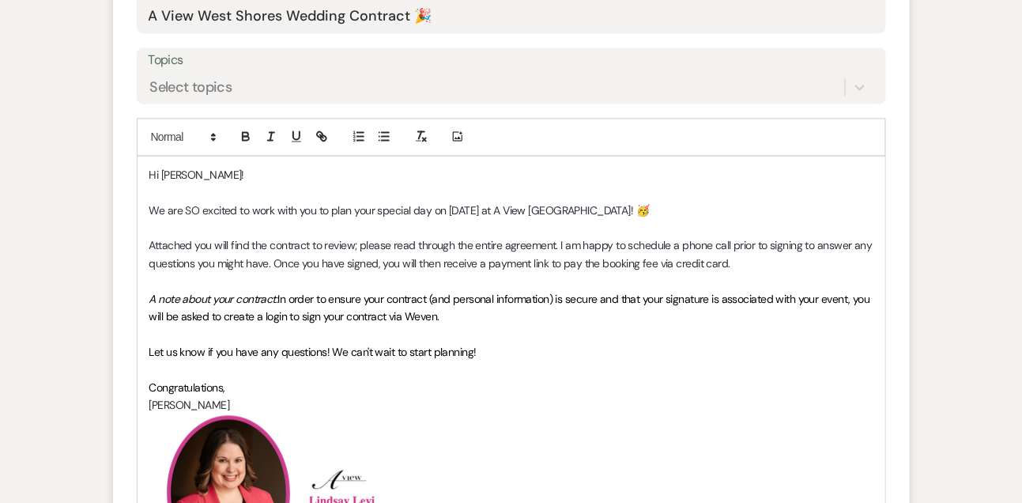
scroll to position [860, 0]
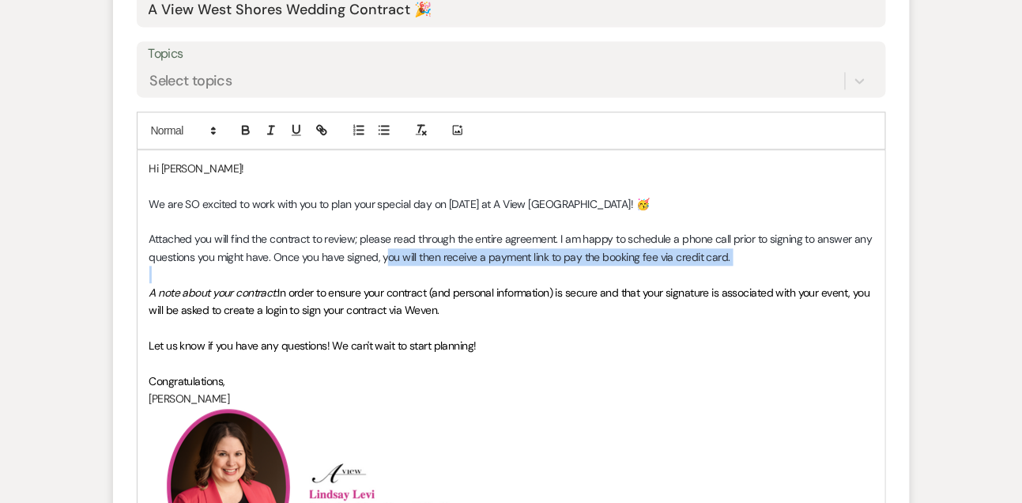
drag, startPoint x: 385, startPoint y: 256, endPoint x: 727, endPoint y: 267, distance: 342.4
click at [728, 266] on div "Hi [PERSON_NAME]! We are SO excited to work with you to plan your special day o…" at bounding box center [512, 362] width 748 height 424
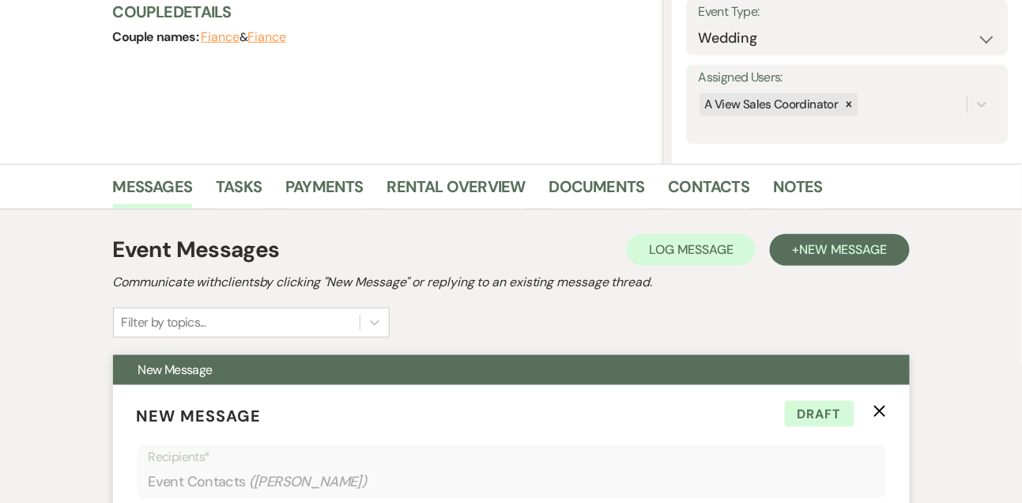
scroll to position [0, 0]
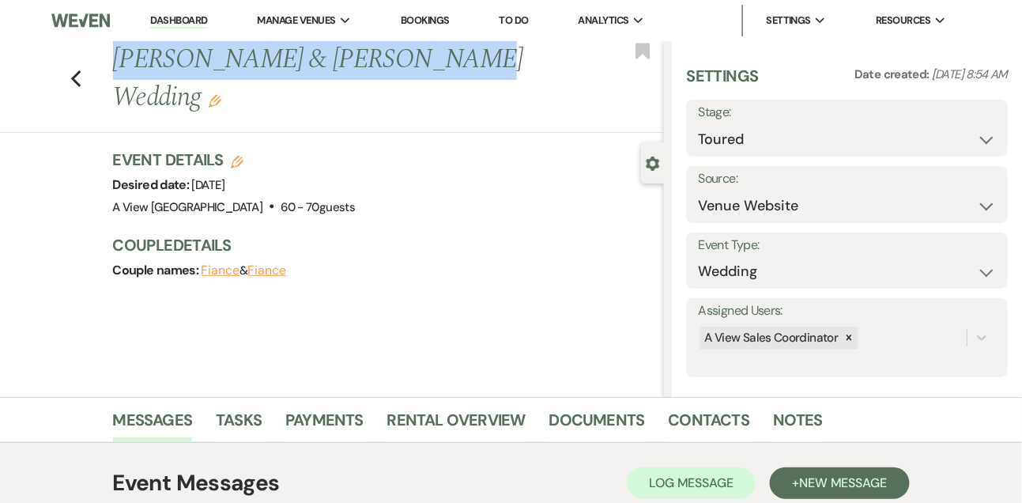
drag, startPoint x: 112, startPoint y: 58, endPoint x: 392, endPoint y: 61, distance: 279.8
click at [392, 61] on h1 "[PERSON_NAME] & [PERSON_NAME] Wedding Edit" at bounding box center [330, 78] width 435 height 75
copy h1 "[PERSON_NAME] & [PERSON_NAME]"
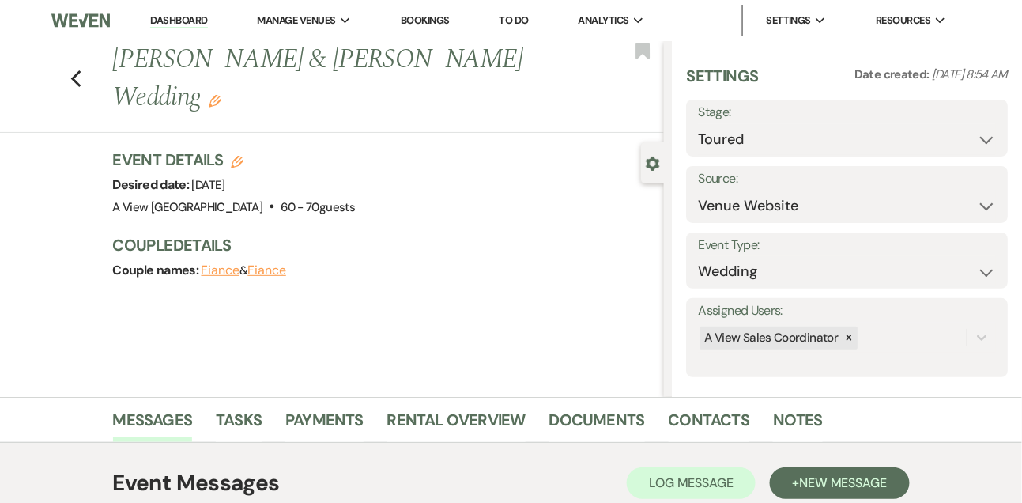
click at [155, 312] on div "Previous [PERSON_NAME] & [PERSON_NAME] Wedding Edit Bookmark Gear Settings Sett…" at bounding box center [332, 219] width 664 height 356
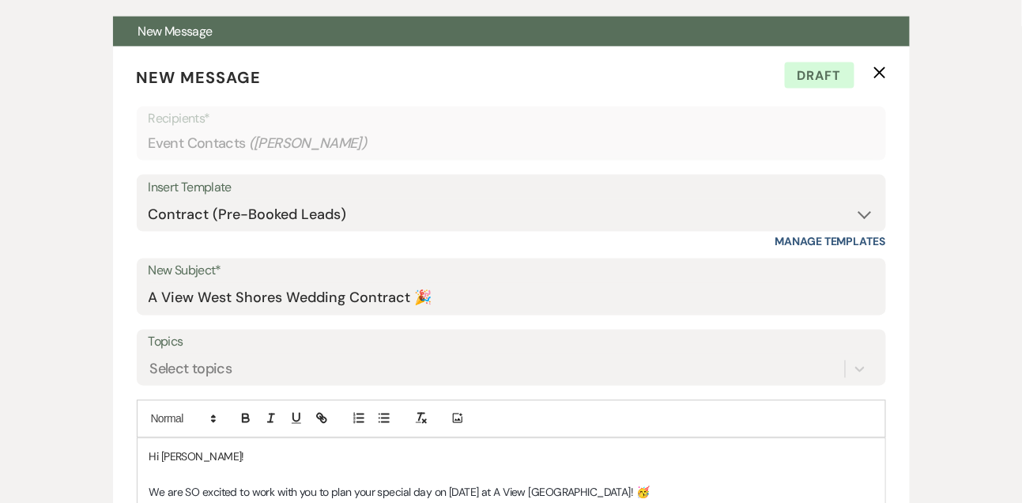
scroll to position [665, 0]
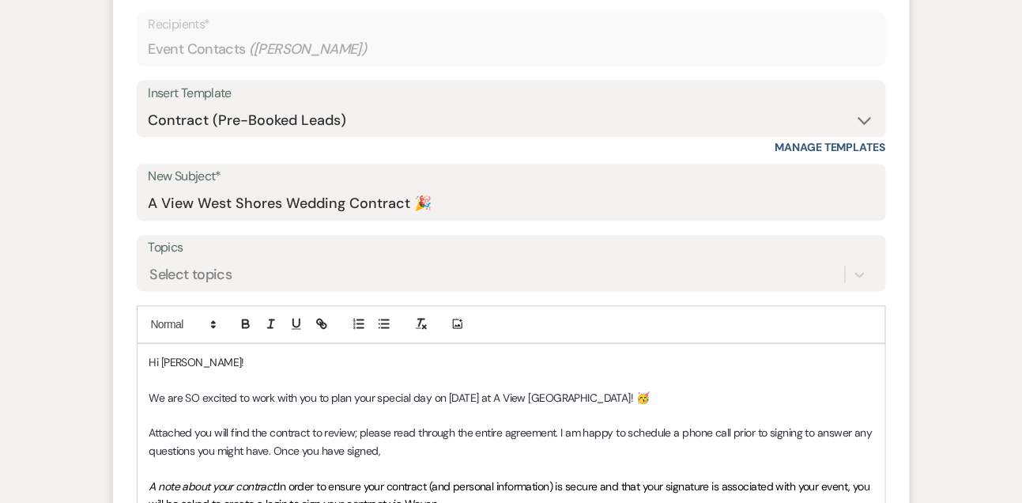
click at [423, 447] on p "Attached you will find the contract to review; please read through the entire a…" at bounding box center [511, 442] width 724 height 36
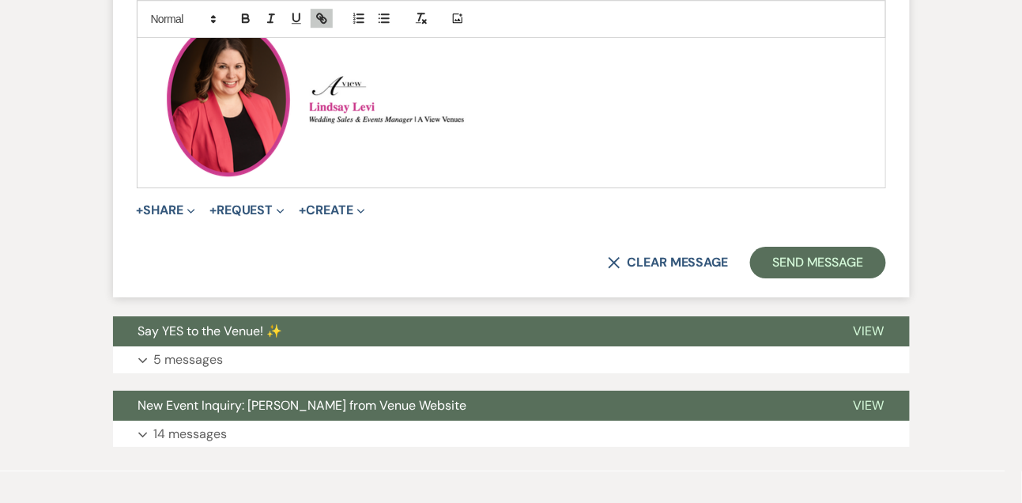
scroll to position [1316, 0]
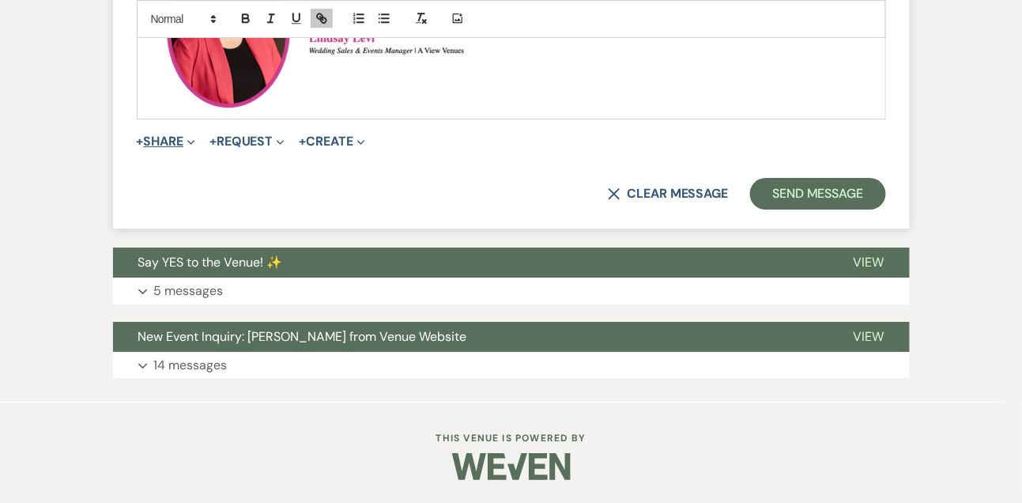
click at [182, 136] on button "+ Share Expand" at bounding box center [166, 141] width 59 height 13
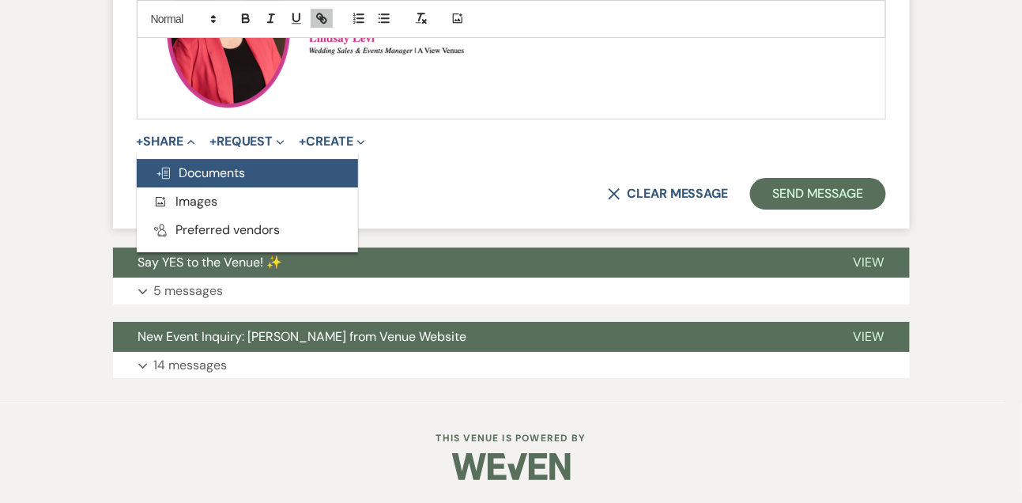
click at [181, 165] on span "Doc Upload Documents" at bounding box center [201, 172] width 90 height 17
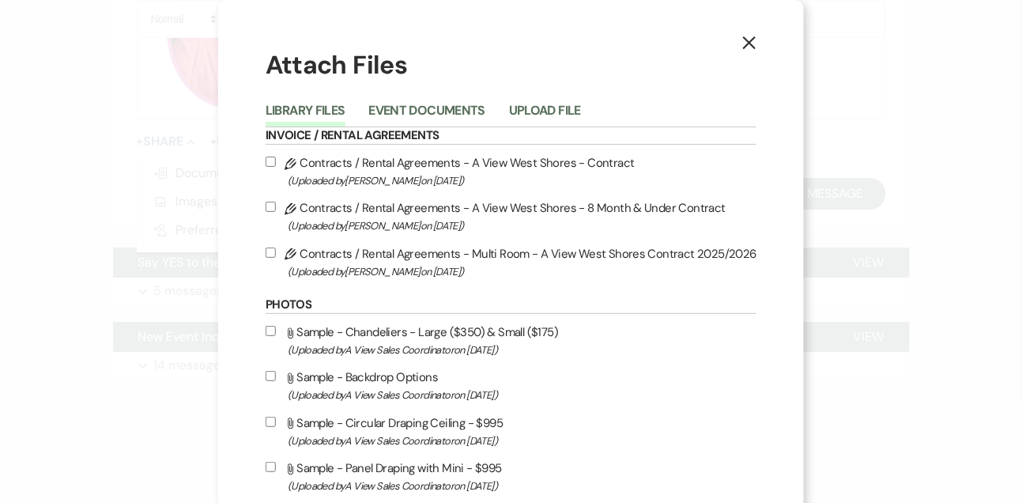
click at [276, 164] on input "Pencil Contracts / Rental Agreements - A View West Shores - Contract (Uploaded …" at bounding box center [271, 161] width 10 height 10
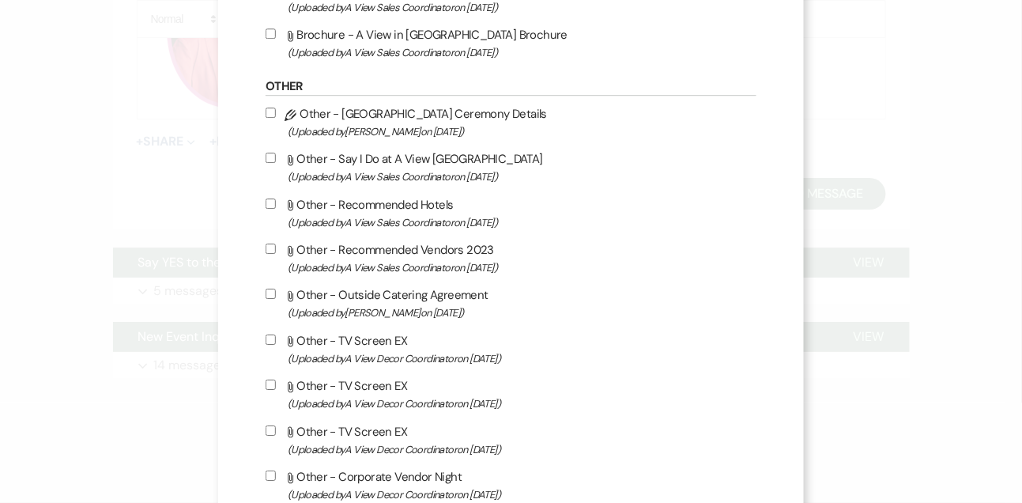
scroll to position [1460, 0]
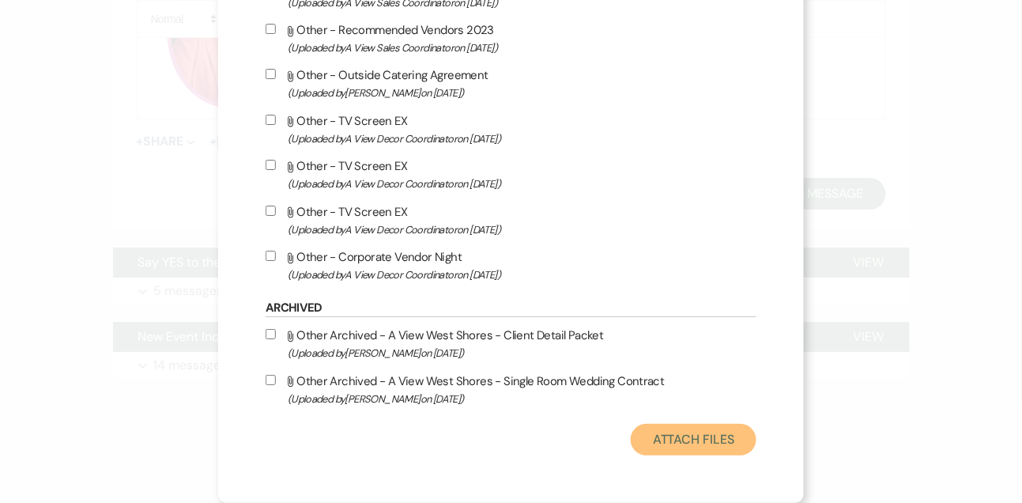
click at [650, 441] on button "Attach Files" at bounding box center [694, 440] width 126 height 32
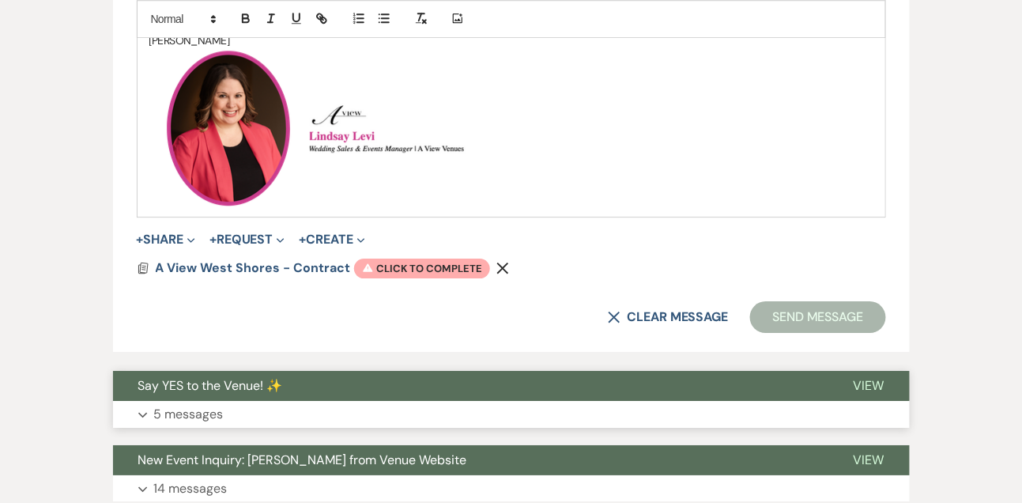
scroll to position [1204, 0]
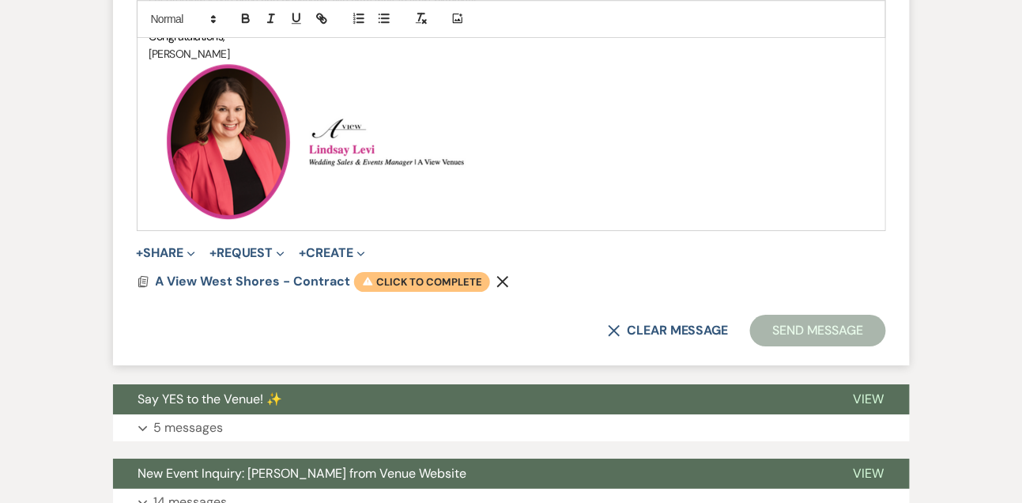
click at [460, 283] on span "Warning Click to complete" at bounding box center [422, 282] width 136 height 21
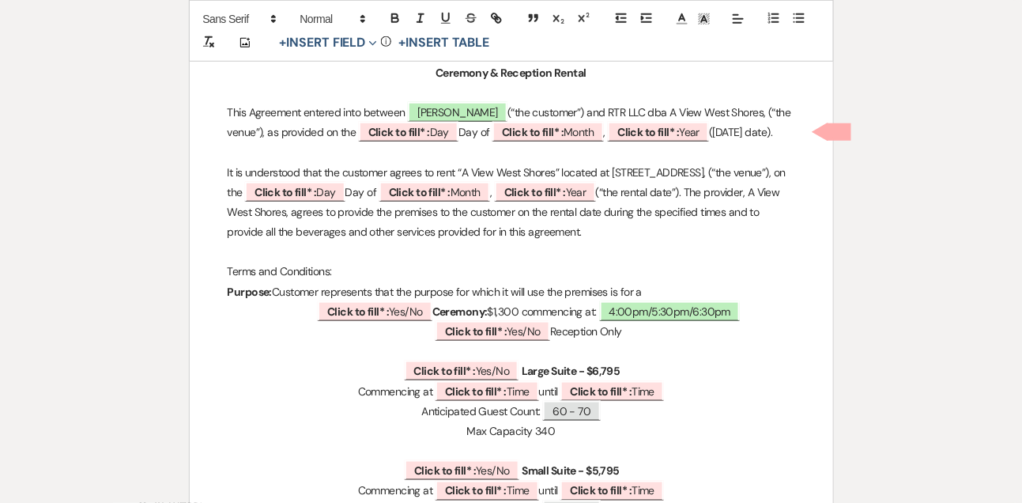
scroll to position [0, 0]
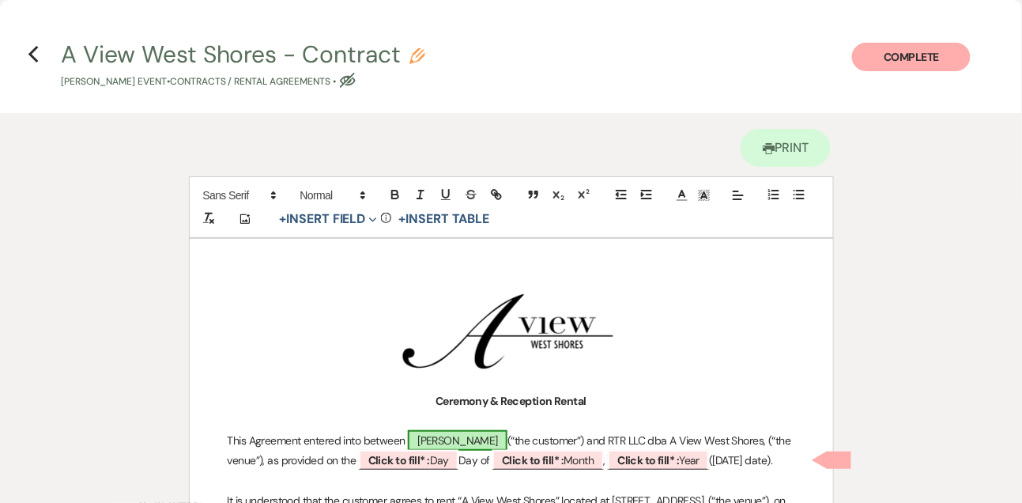
click at [456, 439] on span "[PERSON_NAME]" at bounding box center [458, 440] width 100 height 21
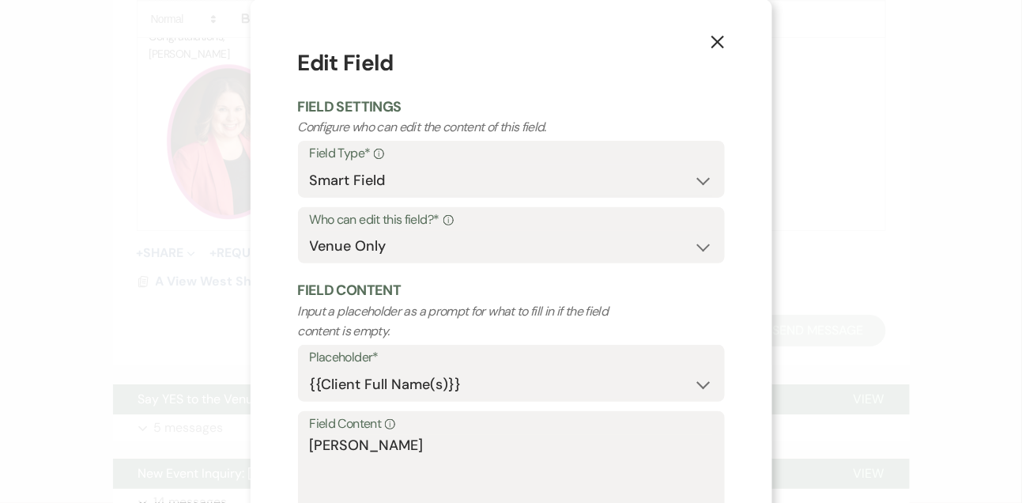
scroll to position [85, 0]
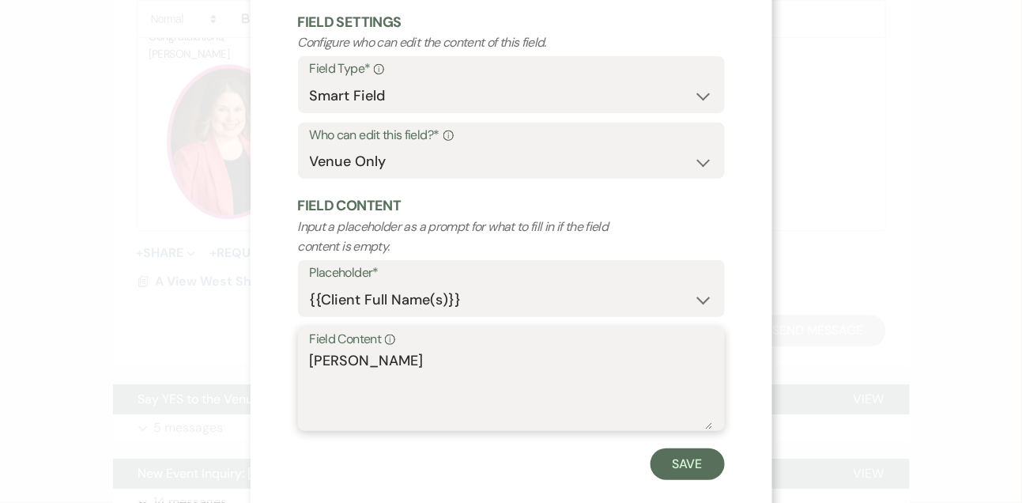
click at [435, 361] on textarea "[PERSON_NAME]" at bounding box center [511, 389] width 403 height 79
paste textarea "& [PERSON_NAME]"
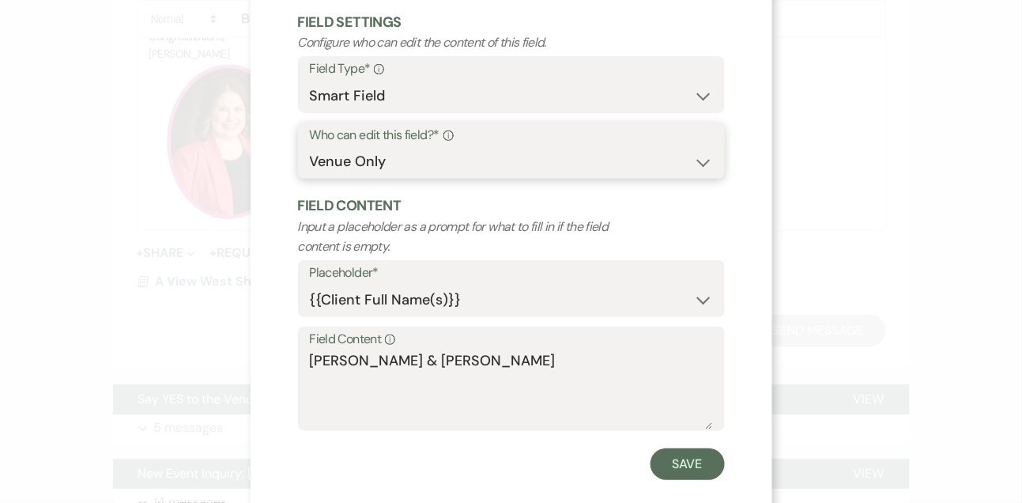
click at [417, 162] on select "Both Venue & Client Client Only Venue Only" at bounding box center [511, 161] width 403 height 31
click at [310, 146] on select "Both Venue & Client Client Only Venue Only" at bounding box center [511, 161] width 403 height 31
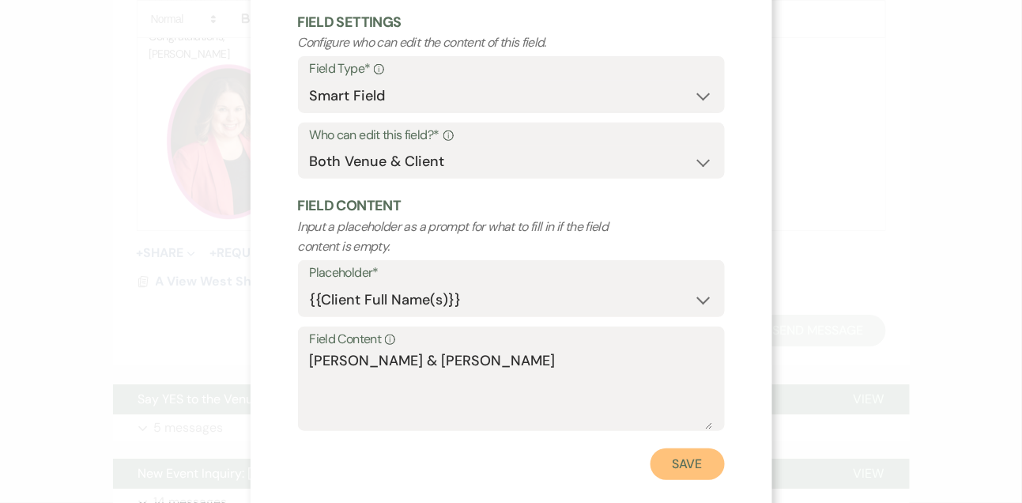
click at [708, 454] on button "Save" at bounding box center [687, 464] width 74 height 32
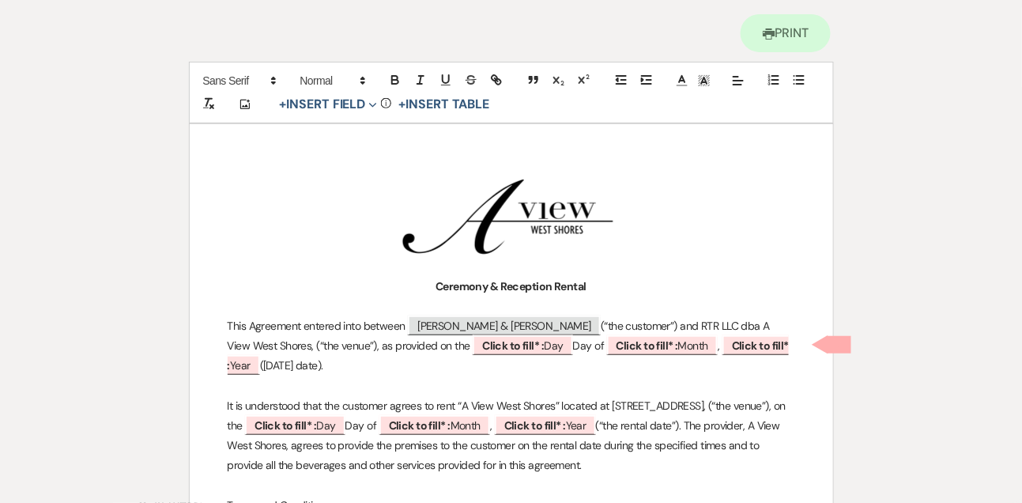
scroll to position [142, 0]
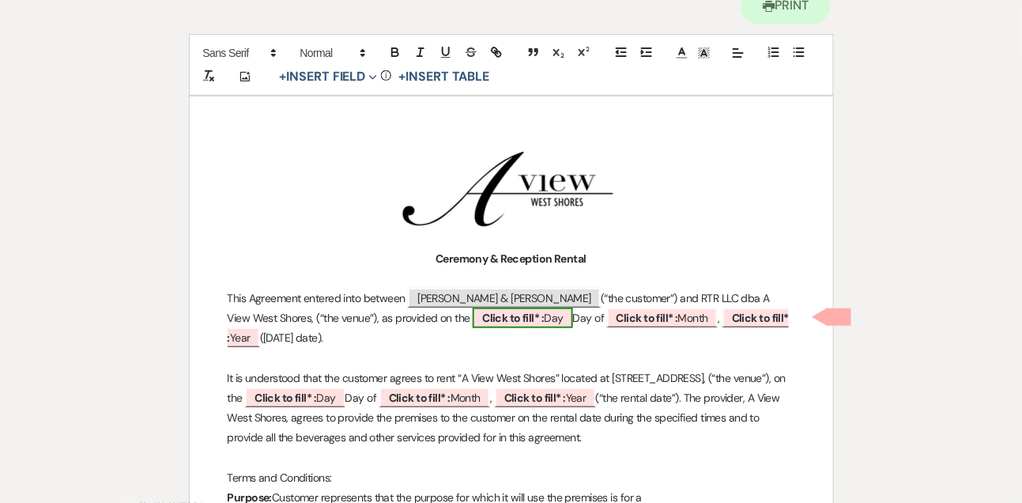
click at [514, 320] on span "Click to fill* : Day" at bounding box center [523, 317] width 100 height 21
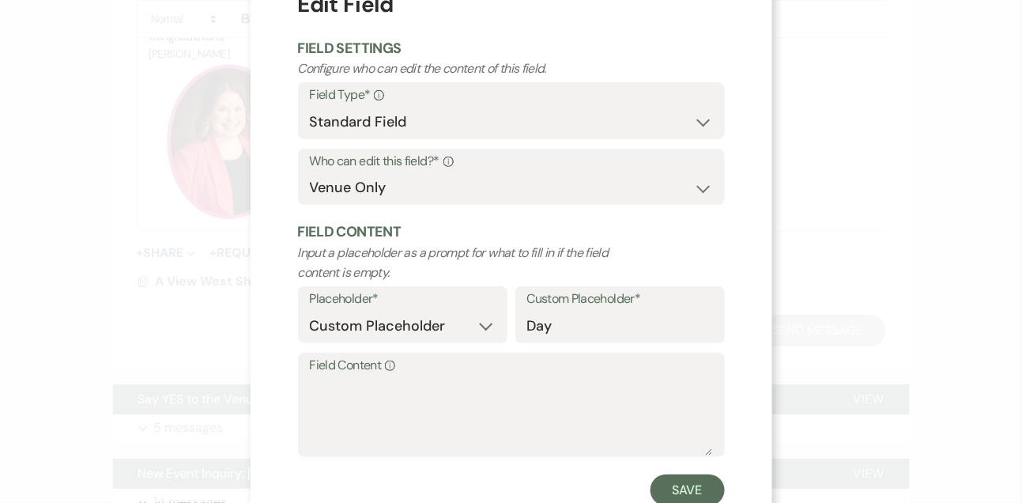
scroll to position [110, 0]
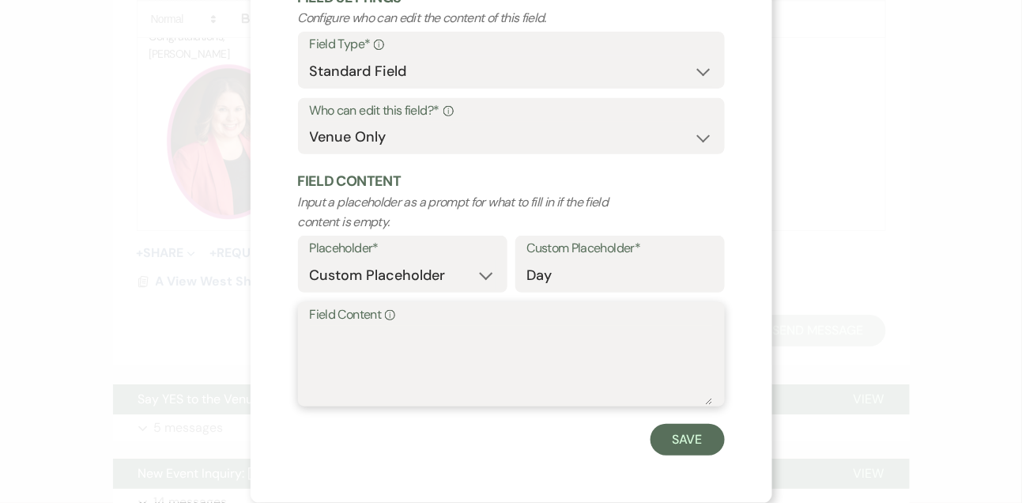
click at [491, 356] on textarea "Field Content Info" at bounding box center [511, 365] width 403 height 79
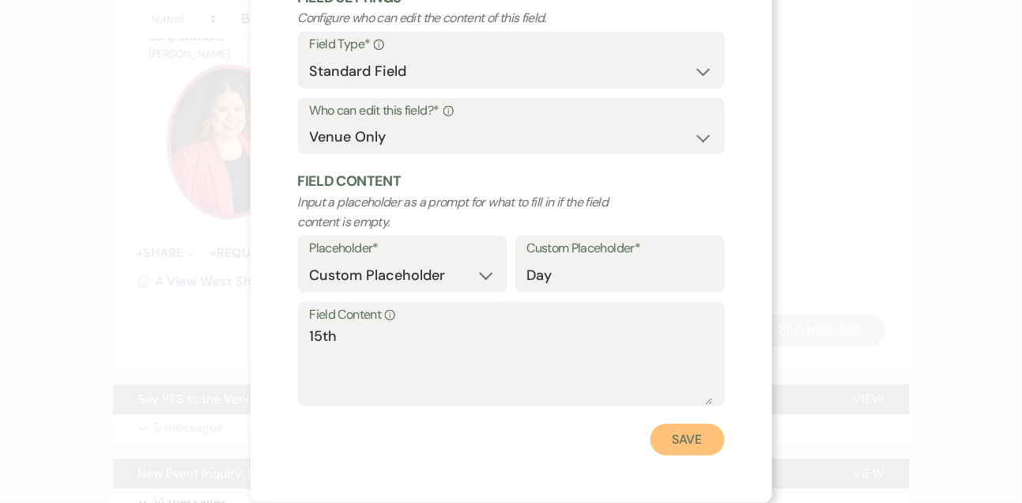
click at [706, 433] on button "Save" at bounding box center [687, 440] width 74 height 32
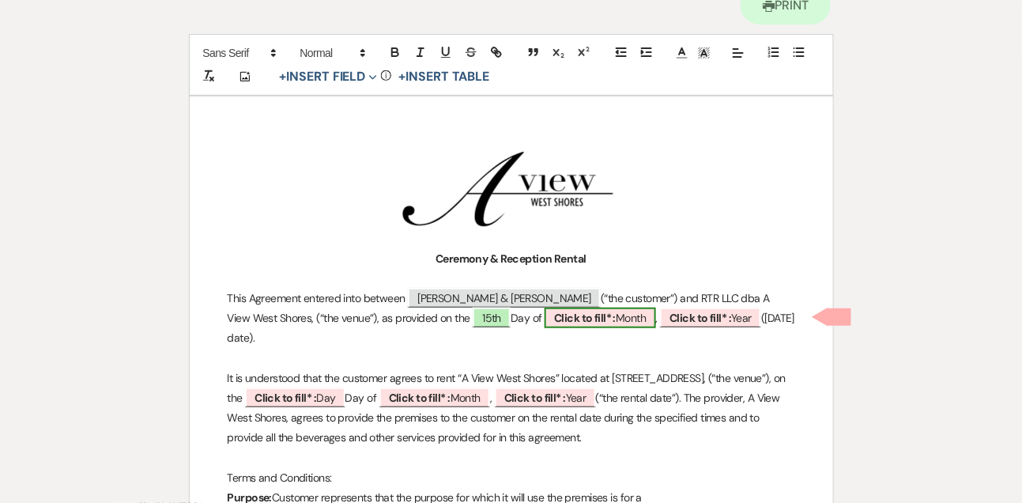
click at [580, 319] on span "Click to fill* : Month" at bounding box center [599, 317] width 111 height 21
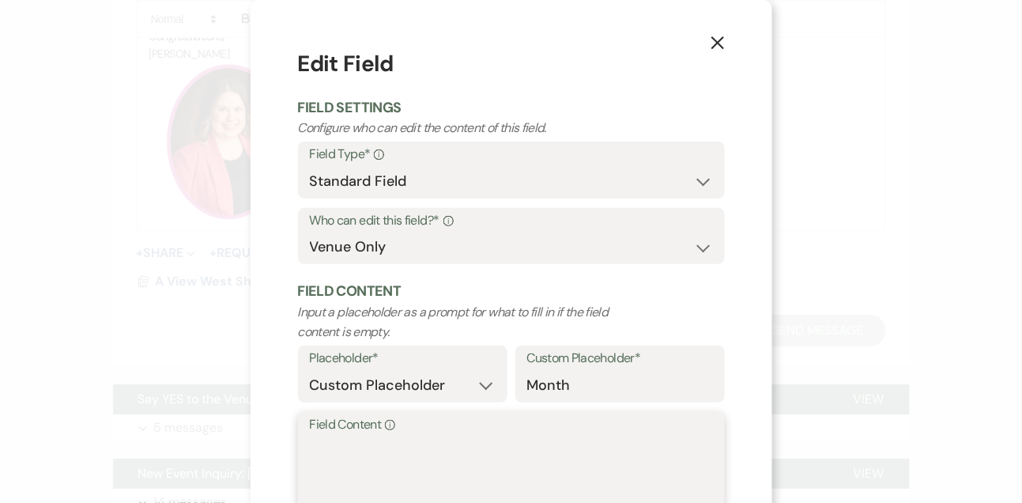
click at [424, 448] on textarea "Field Content Info" at bounding box center [511, 474] width 403 height 79
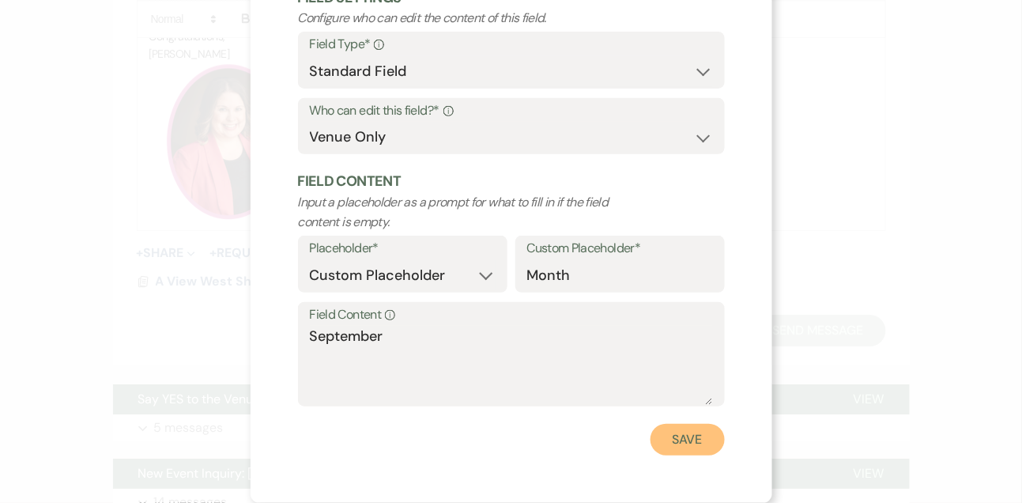
click at [708, 447] on button "Save" at bounding box center [687, 440] width 74 height 32
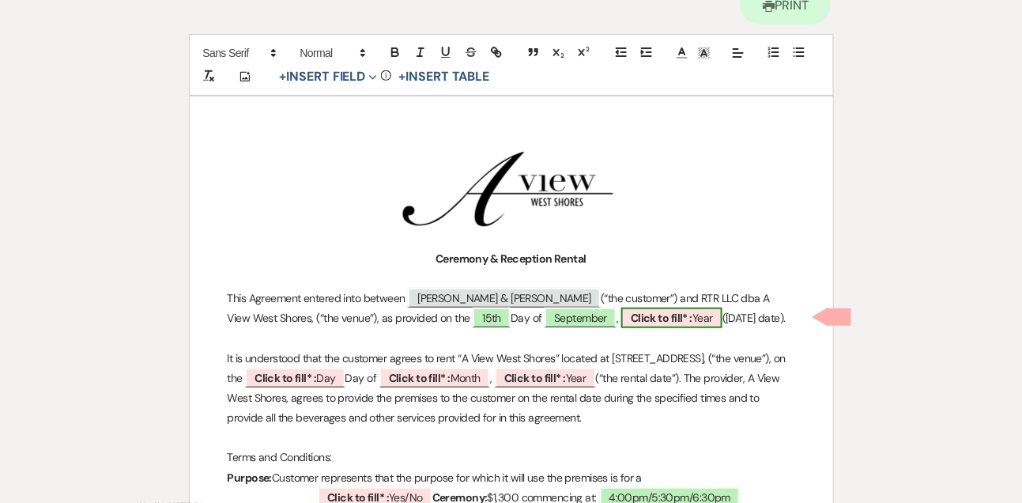
click at [666, 318] on span "Click to fill* : Year" at bounding box center [671, 317] width 101 height 21
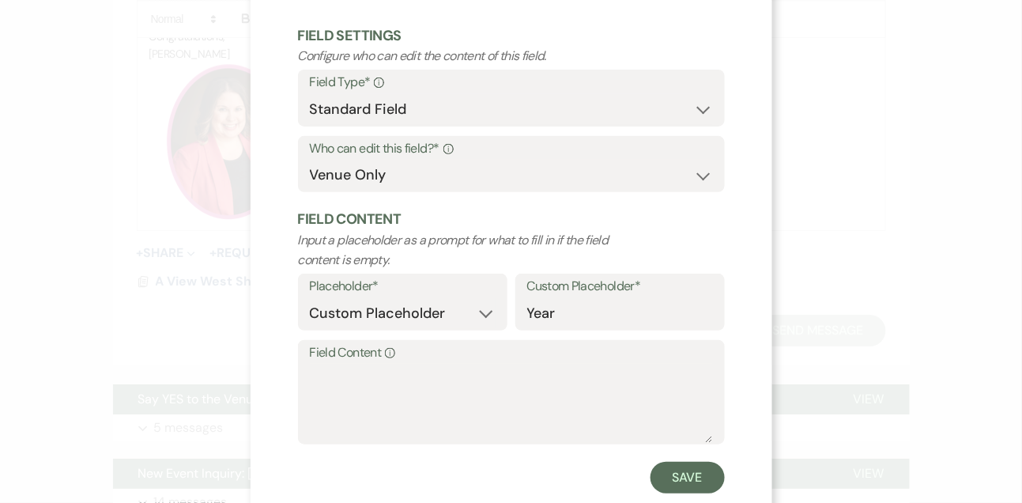
scroll to position [97, 0]
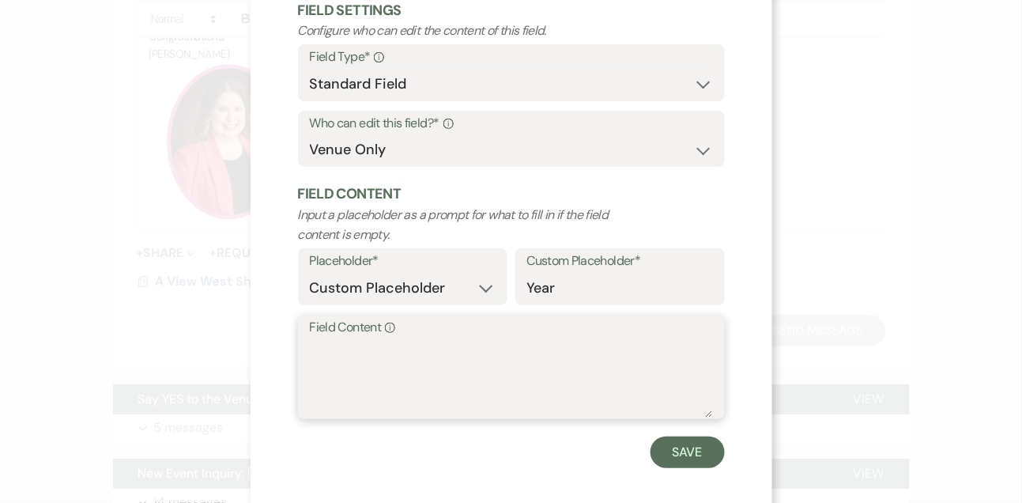
click at [527, 393] on textarea "Field Content Info" at bounding box center [511, 377] width 403 height 79
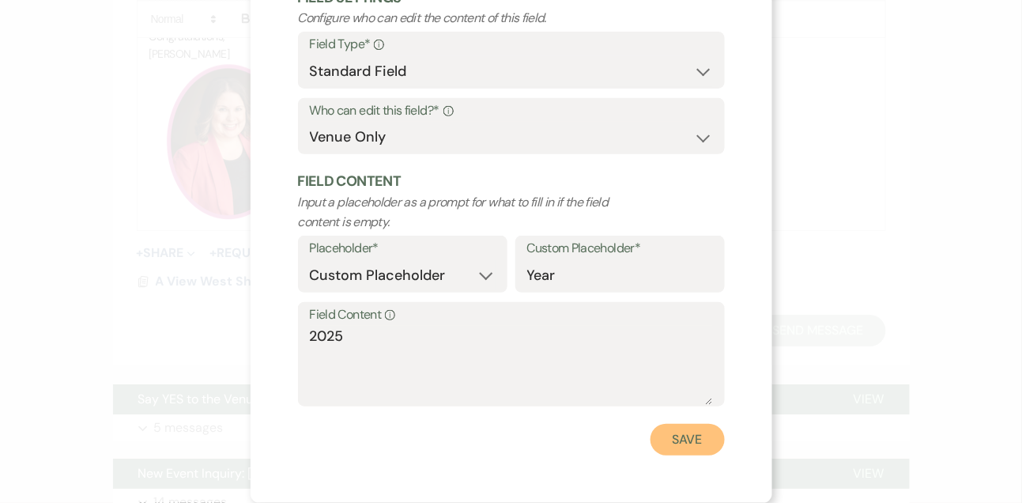
click at [711, 434] on button "Save" at bounding box center [687, 440] width 74 height 32
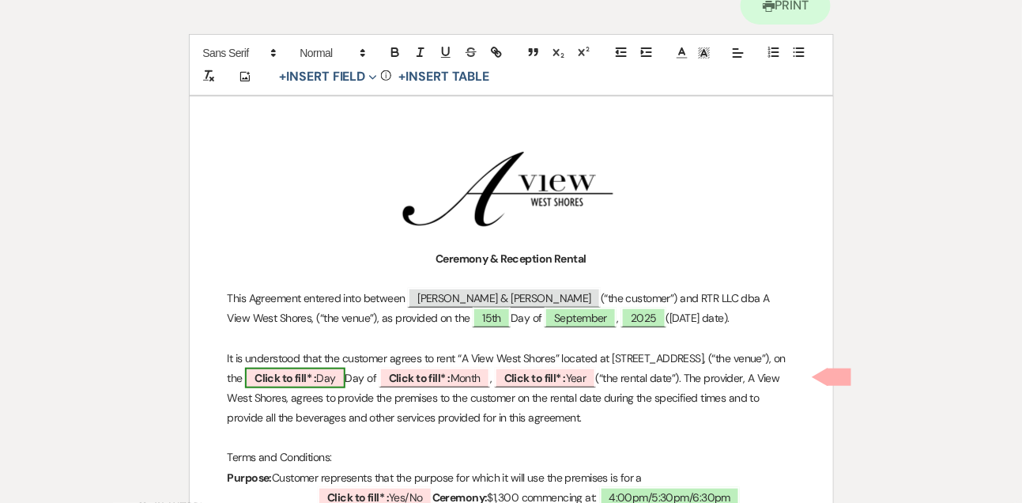
click at [316, 371] on b "Click to fill* :" at bounding box center [285, 378] width 62 height 14
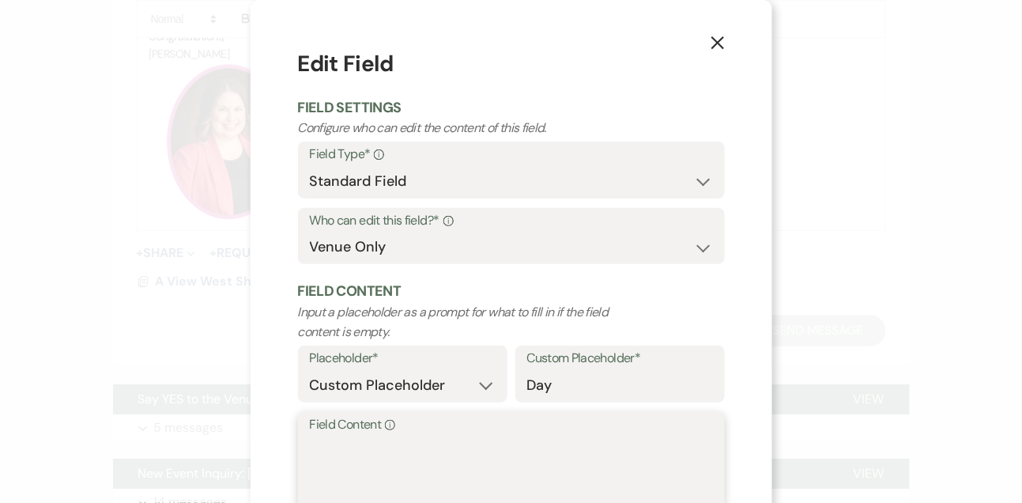
click at [378, 464] on textarea "Field Content Info" at bounding box center [511, 474] width 403 height 79
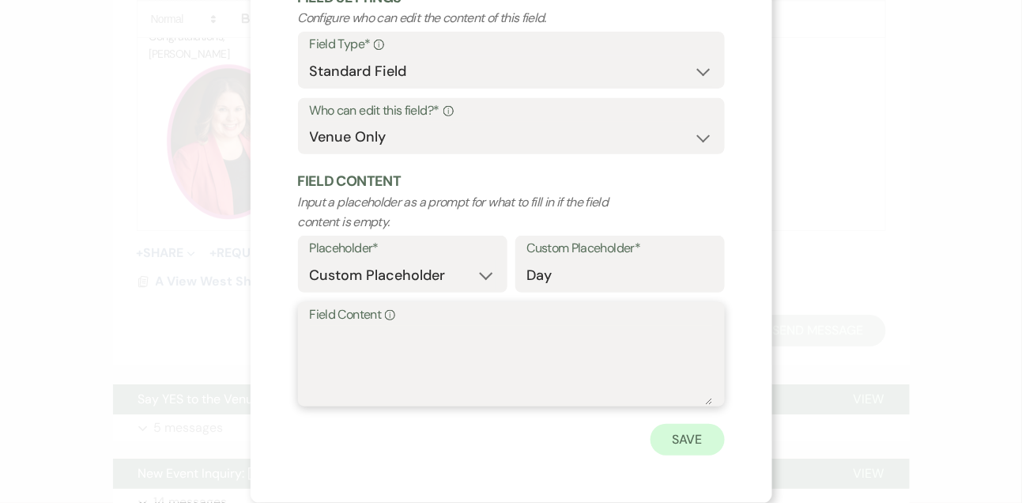
scroll to position [0, 0]
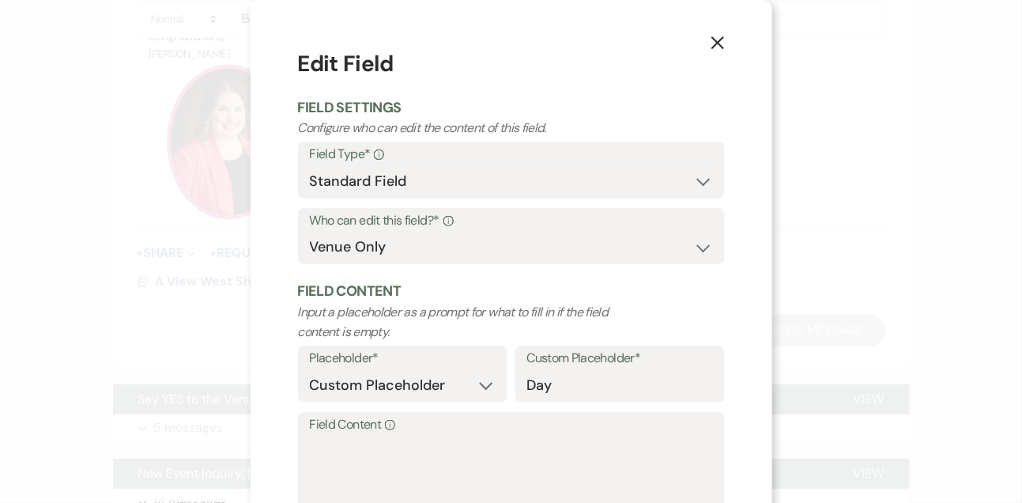
click at [714, 43] on icon "X" at bounding box center [717, 43] width 14 height 14
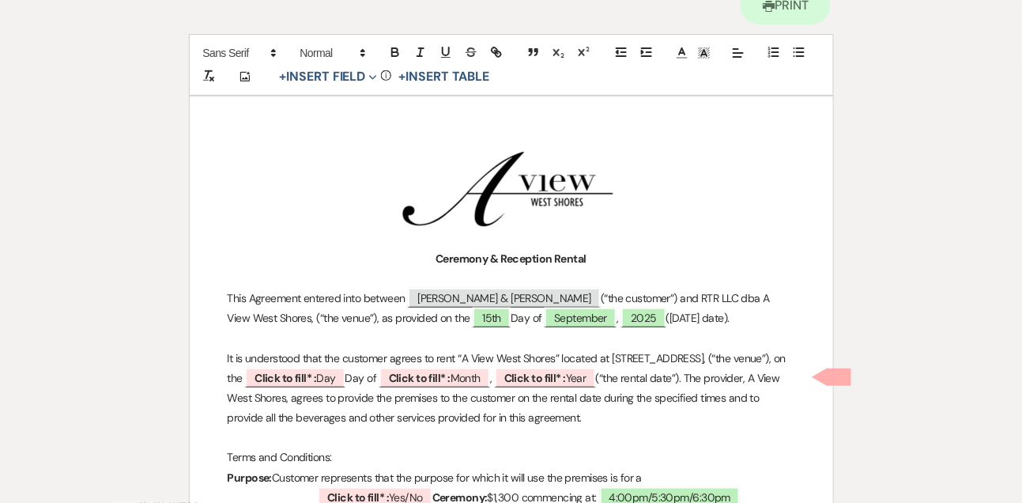
scroll to position [293, 0]
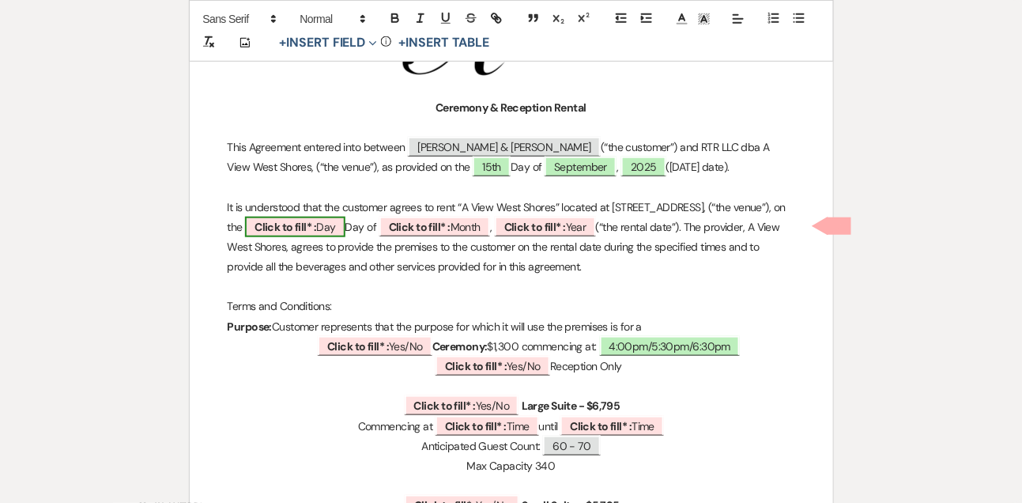
click at [345, 230] on span "Click to fill* : Day" at bounding box center [295, 227] width 100 height 21
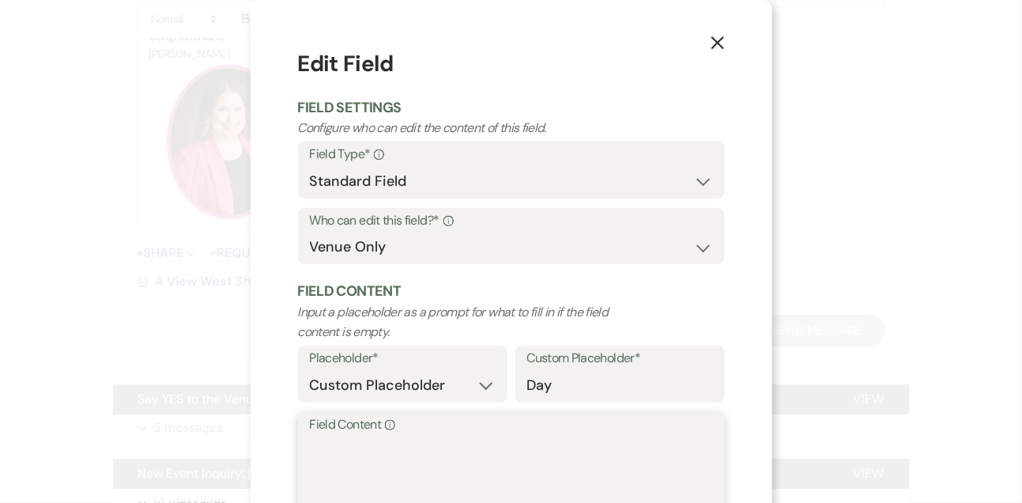
click at [383, 447] on textarea "Field Content Info" at bounding box center [511, 474] width 403 height 79
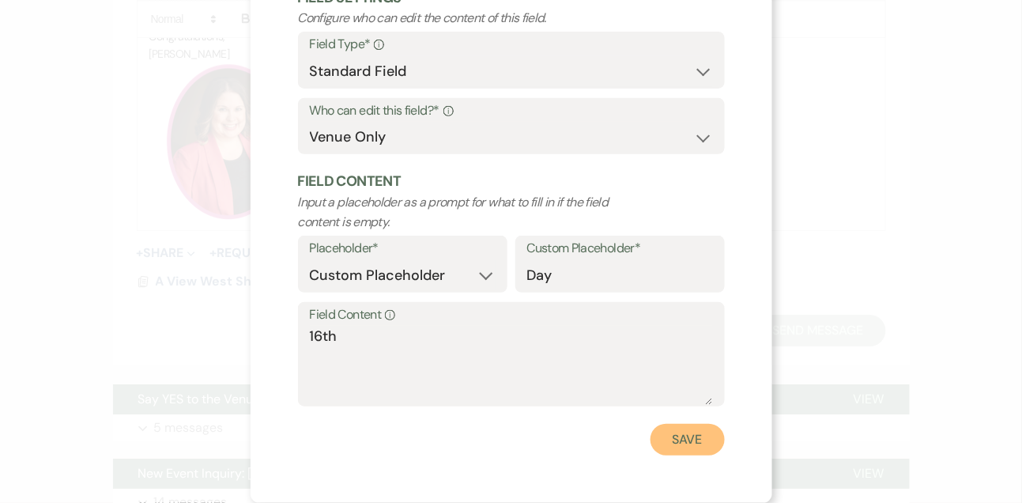
click at [651, 442] on button "Save" at bounding box center [687, 440] width 74 height 32
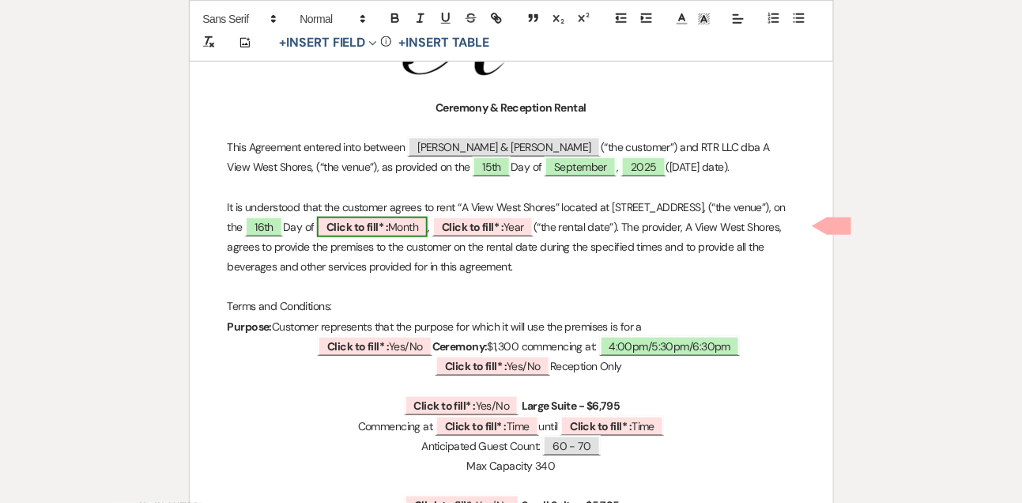
click at [388, 225] on b "Click to fill* :" at bounding box center [357, 227] width 62 height 14
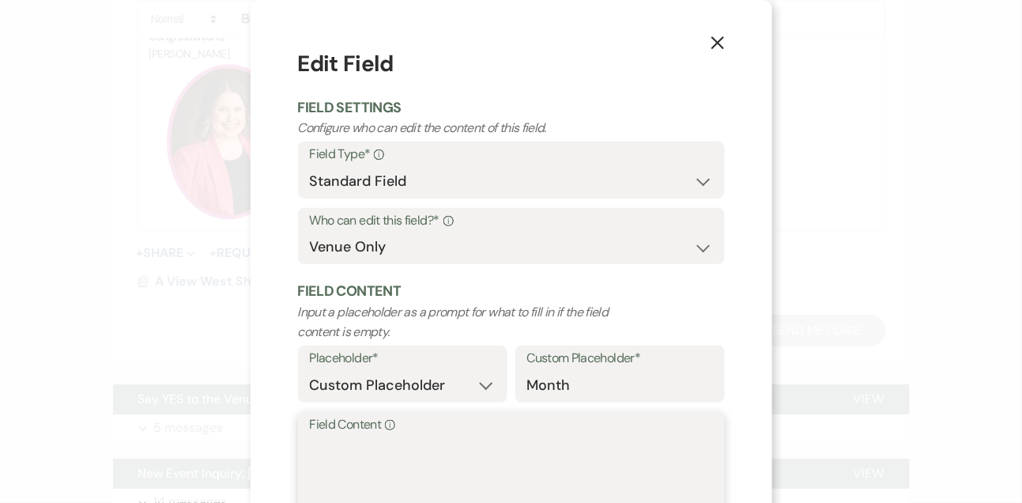
click at [448, 439] on textarea "Field Content Info" at bounding box center [511, 474] width 403 height 79
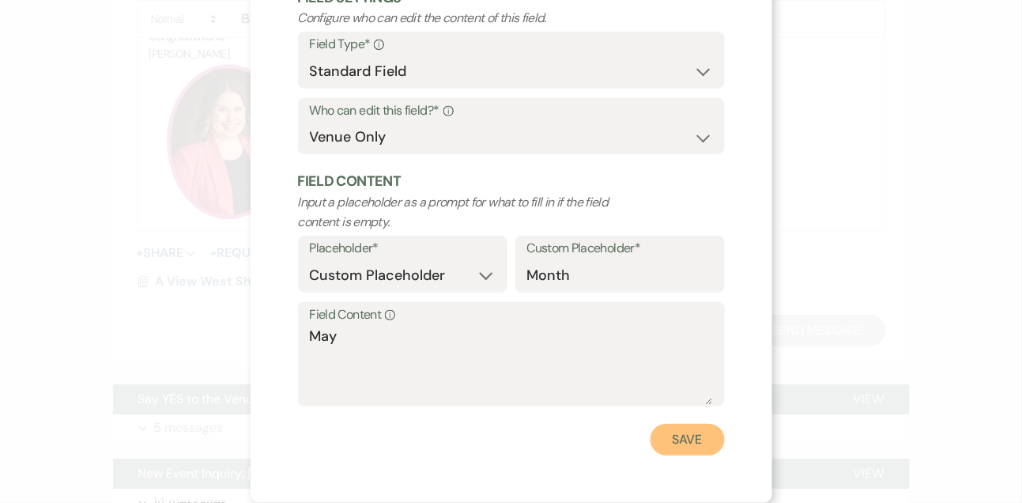
click at [698, 443] on button "Save" at bounding box center [687, 440] width 74 height 32
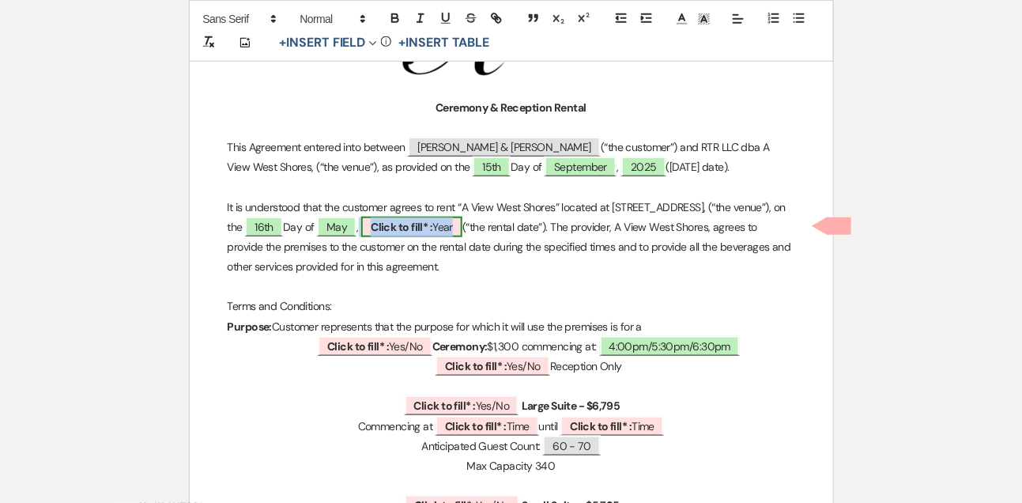
click at [462, 222] on span "Click to fill* : Year" at bounding box center [411, 227] width 101 height 21
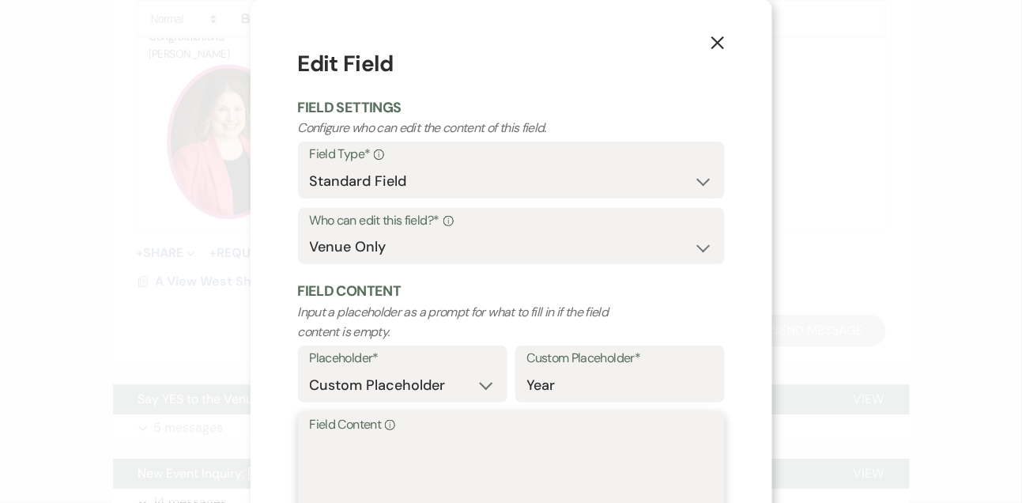
click at [385, 454] on textarea "Field Content Info" at bounding box center [511, 474] width 403 height 79
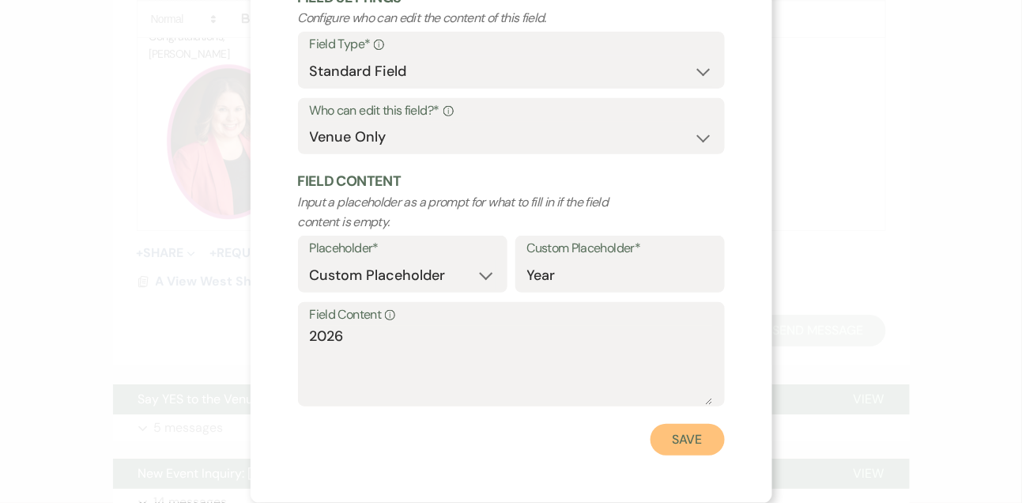
click at [690, 445] on button "Save" at bounding box center [687, 440] width 74 height 32
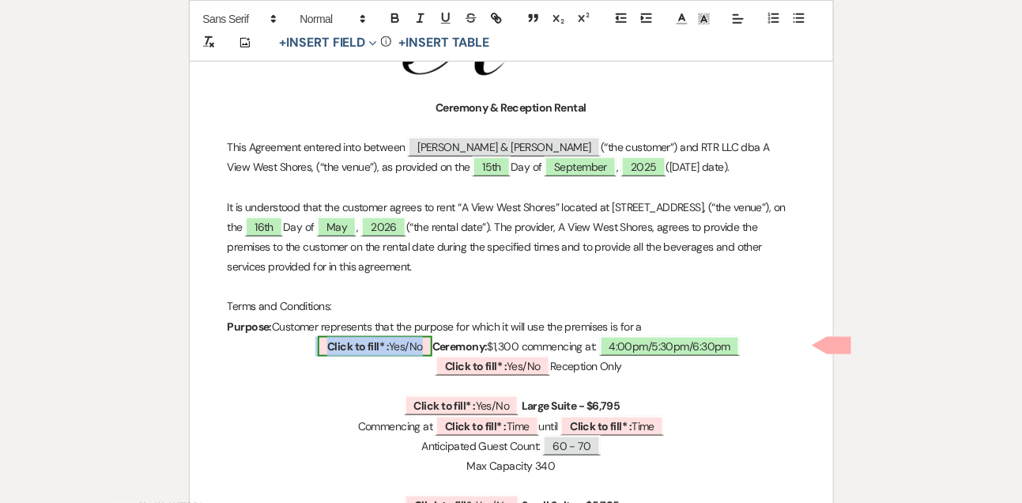
click at [389, 351] on span "Click to fill* : Yes/No" at bounding box center [375, 346] width 115 height 21
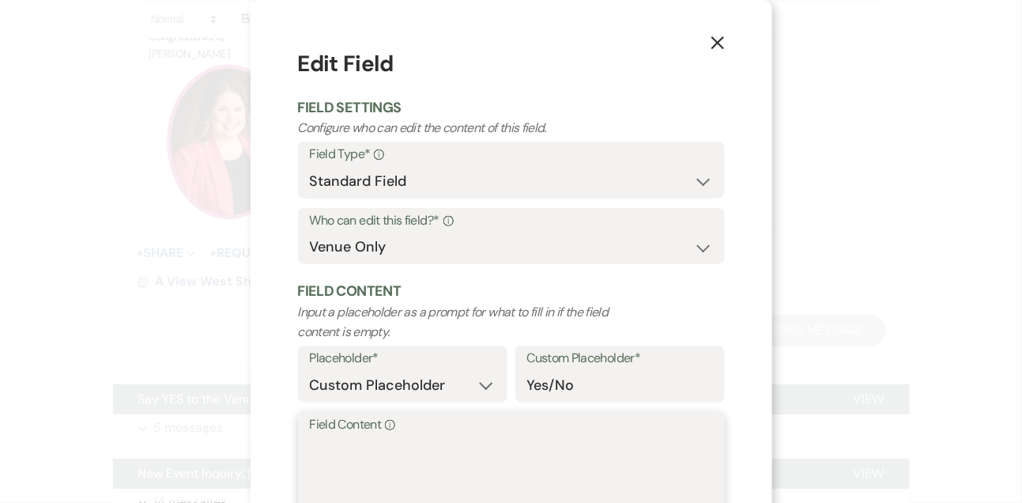
click at [376, 450] on textarea "Field Content Info" at bounding box center [511, 474] width 403 height 79
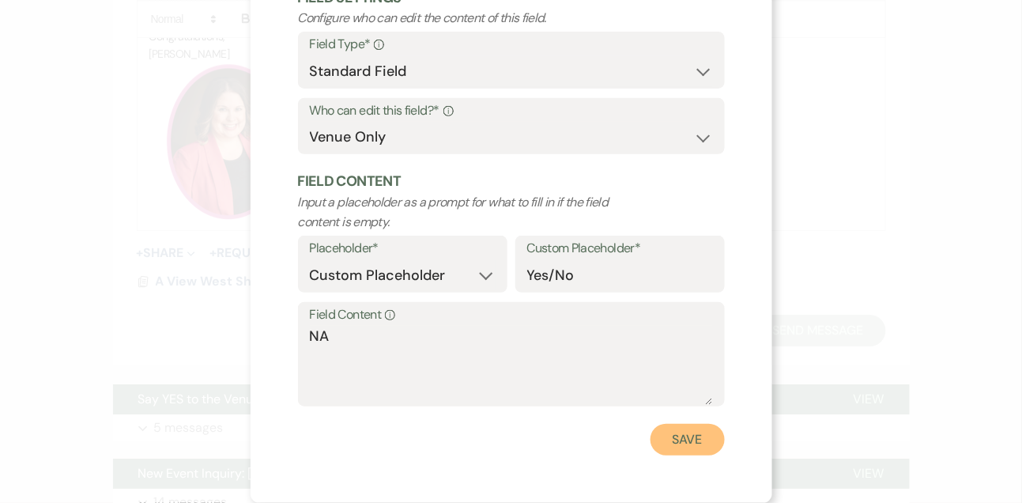
click at [674, 438] on button "Save" at bounding box center [687, 440] width 74 height 32
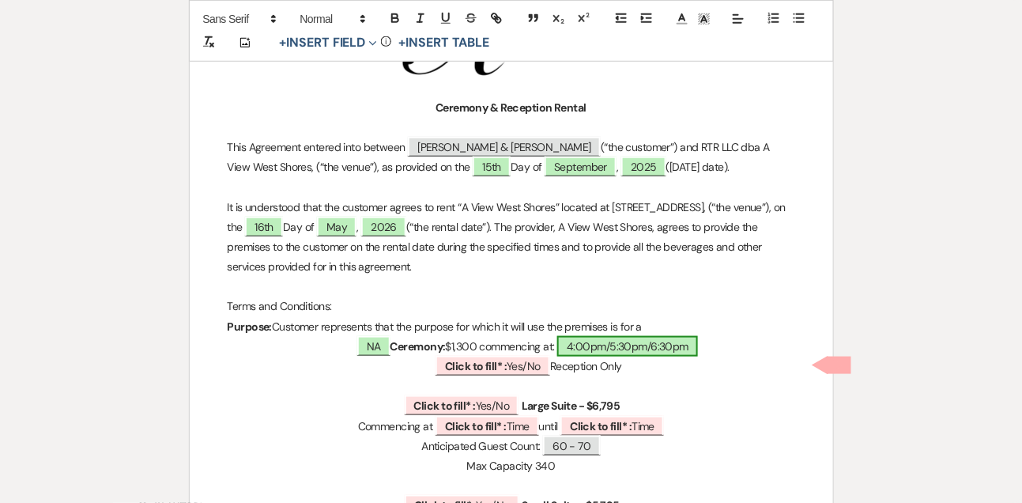
click at [620, 339] on span "4:00pm/5:30pm/6:30pm" at bounding box center [627, 346] width 141 height 21
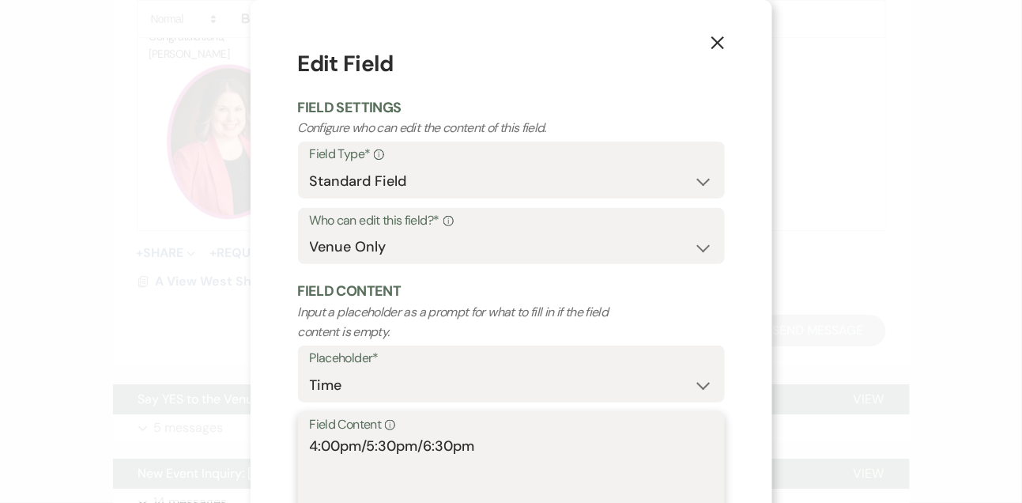
click at [442, 448] on textarea "4:00pm/5:30pm/6:30pm" at bounding box center [511, 474] width 403 height 79
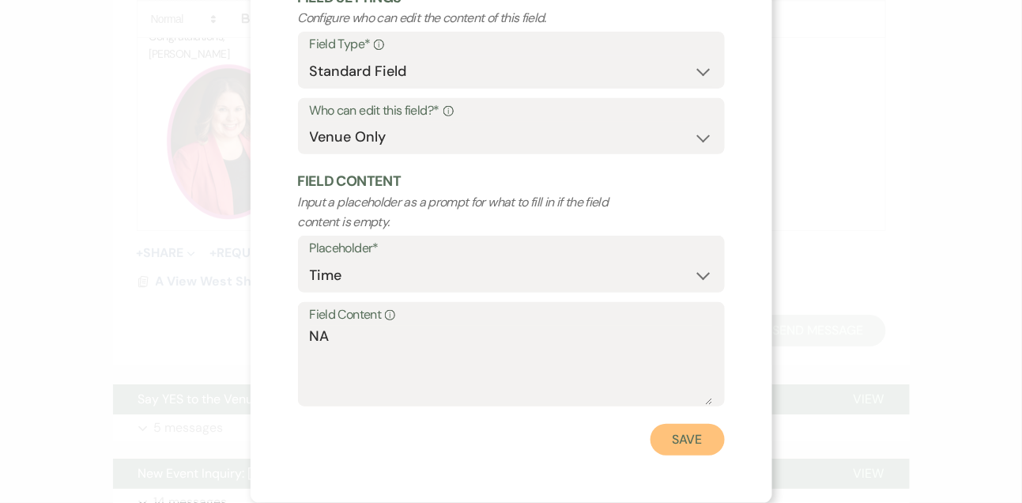
click at [718, 445] on button "Save" at bounding box center [687, 440] width 74 height 32
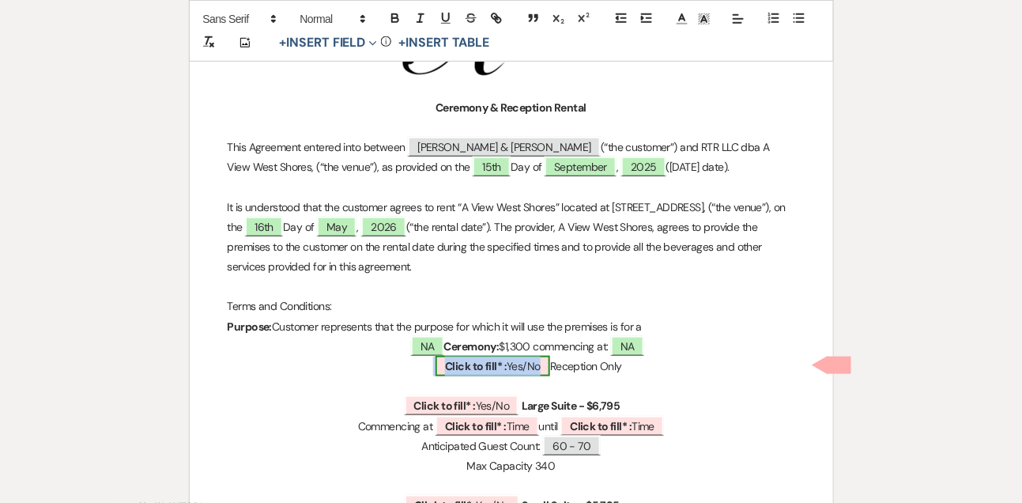
click at [521, 367] on span "Click to fill* : Yes/No" at bounding box center [492, 366] width 115 height 21
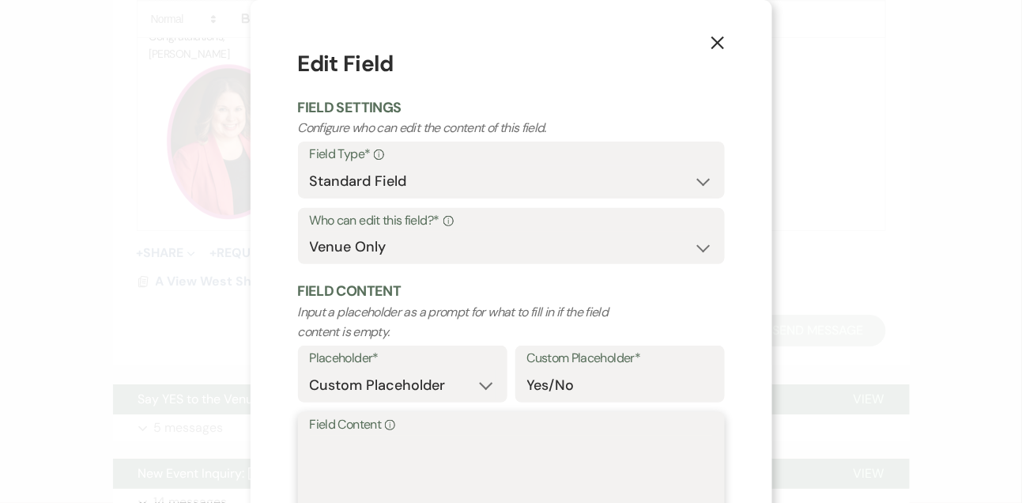
click at [431, 456] on textarea "Field Content Info" at bounding box center [511, 474] width 403 height 79
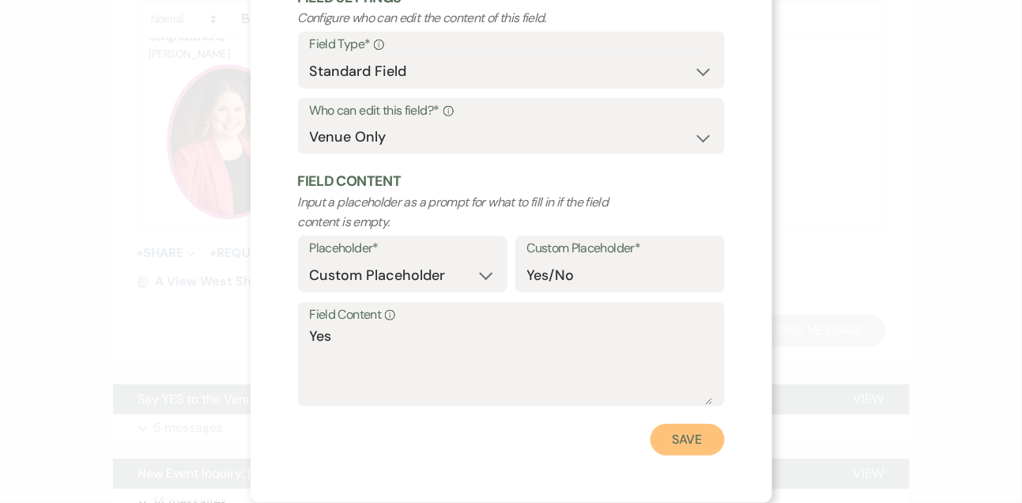
click at [689, 447] on button "Save" at bounding box center [687, 440] width 74 height 32
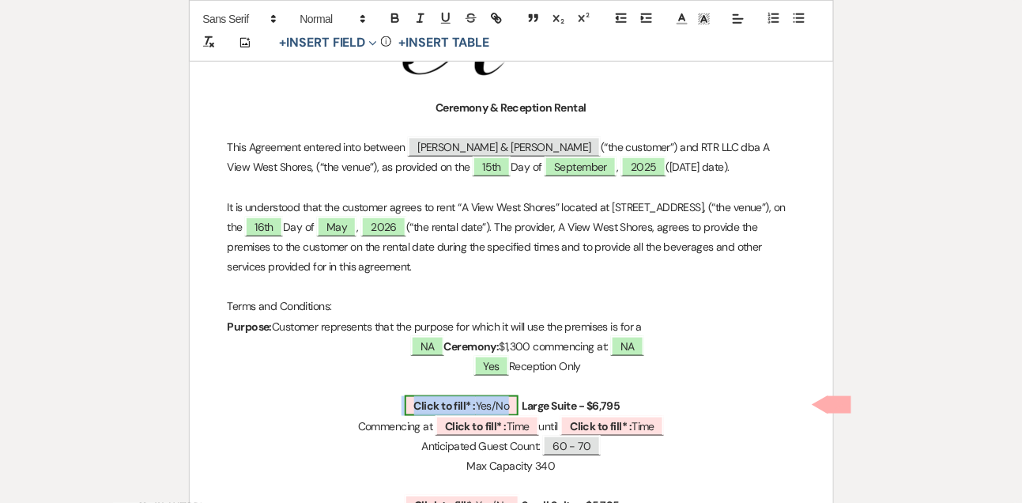
click at [443, 409] on b "Click to fill* :" at bounding box center [445, 405] width 62 height 14
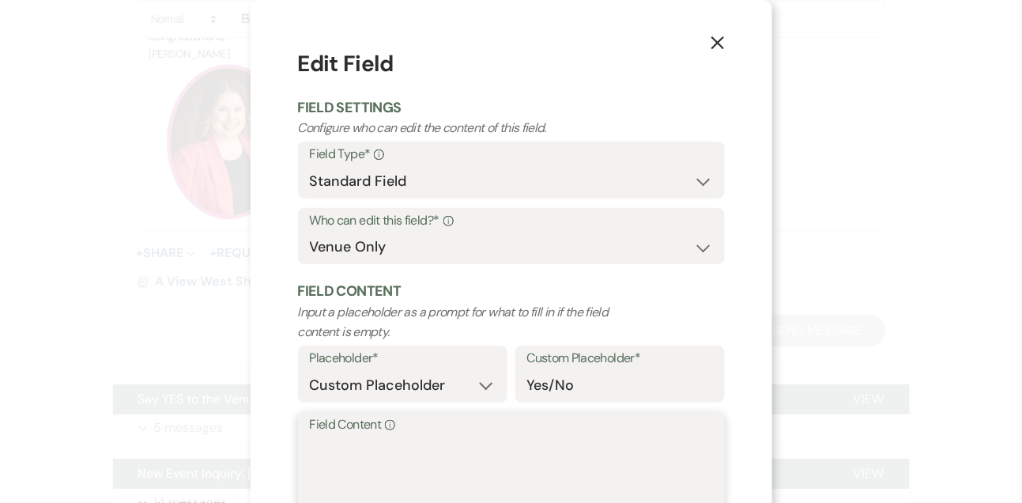
click at [376, 489] on textarea "Field Content Info" at bounding box center [511, 474] width 403 height 79
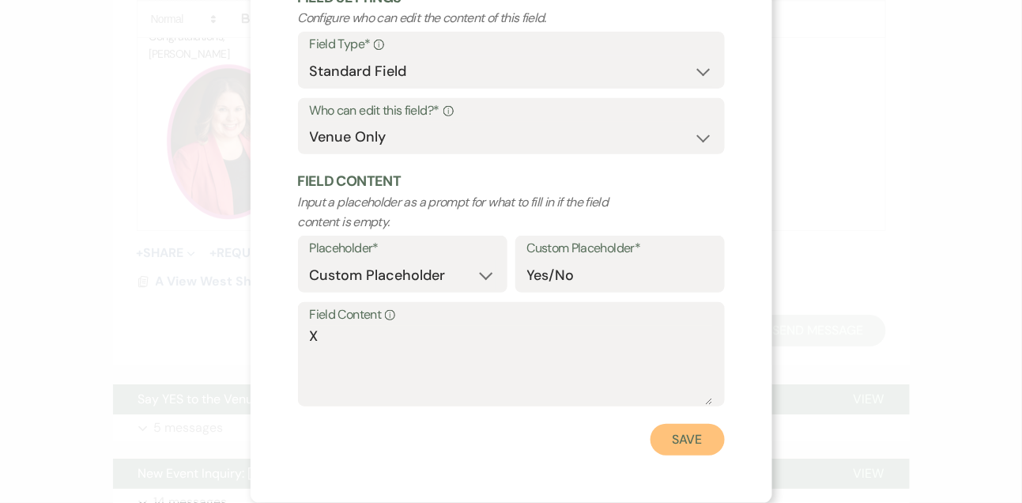
click at [673, 448] on button "Save" at bounding box center [687, 440] width 74 height 32
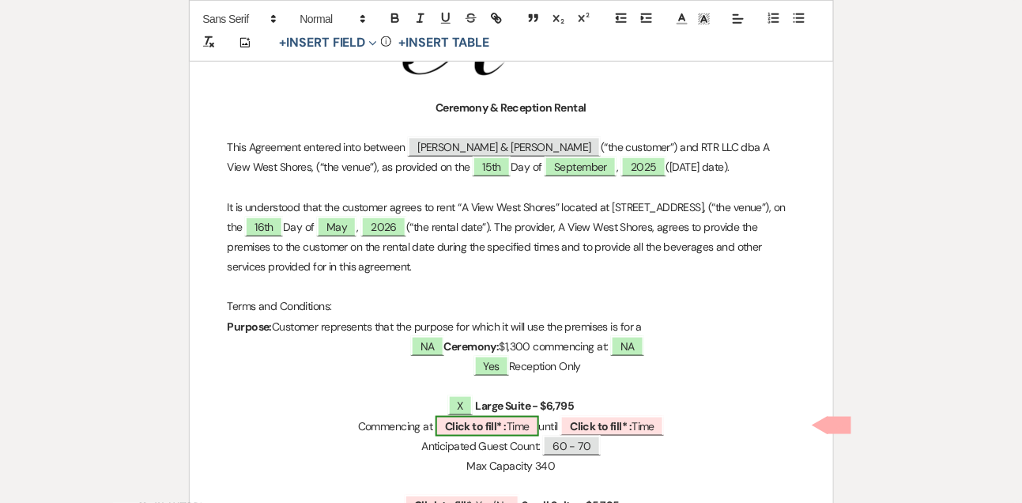
click at [468, 416] on span "Click to fill* : Time" at bounding box center [487, 426] width 104 height 21
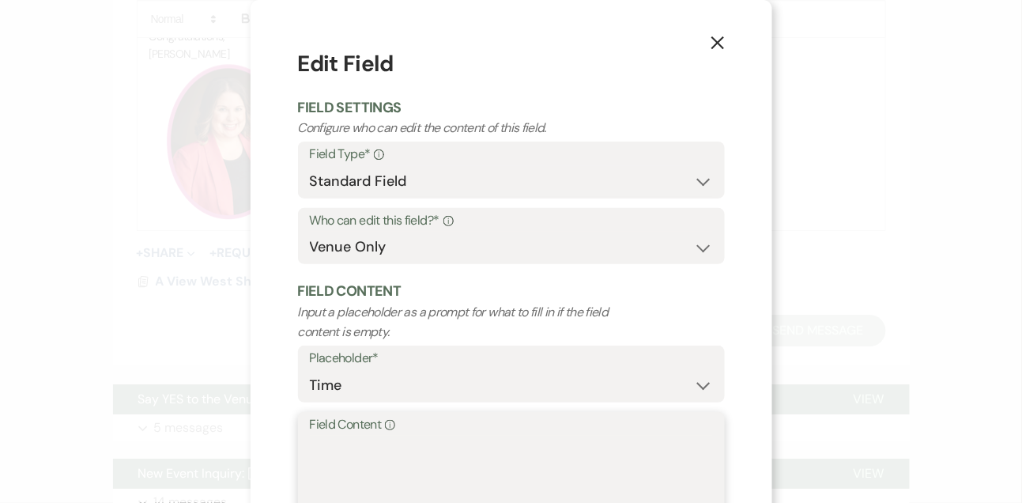
click at [429, 462] on textarea "Field Content Info" at bounding box center [511, 474] width 403 height 79
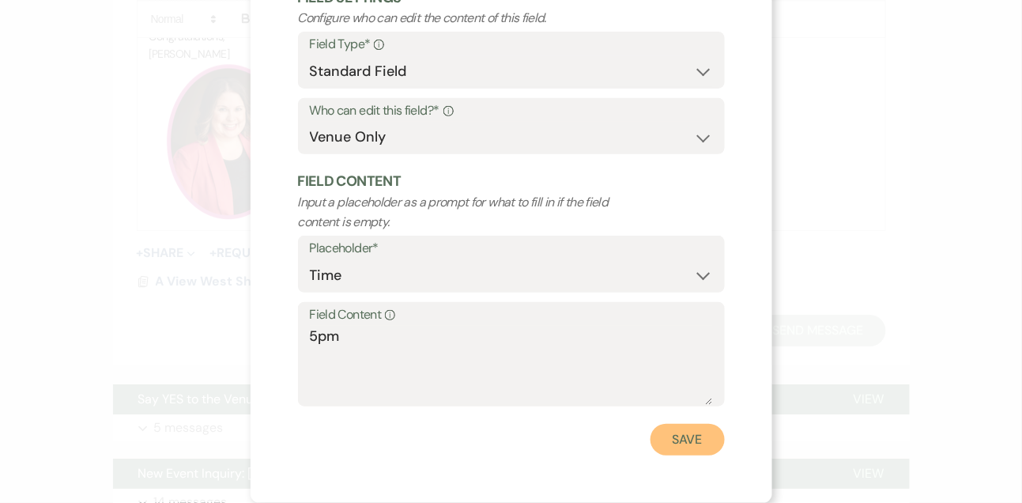
click at [691, 435] on button "Save" at bounding box center [687, 440] width 74 height 32
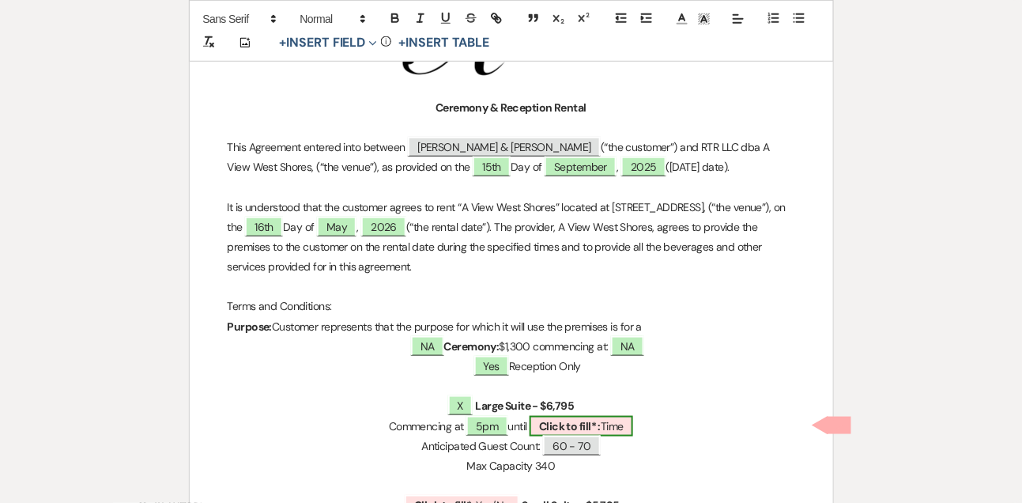
click at [587, 420] on b "Click to fill* :" at bounding box center [570, 426] width 62 height 14
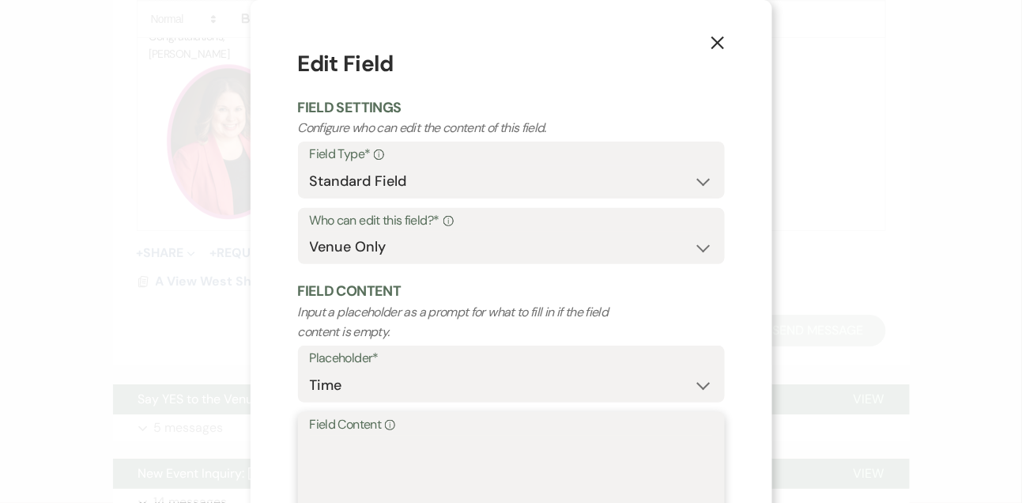
click at [434, 465] on textarea "Field Content Info" at bounding box center [511, 474] width 403 height 79
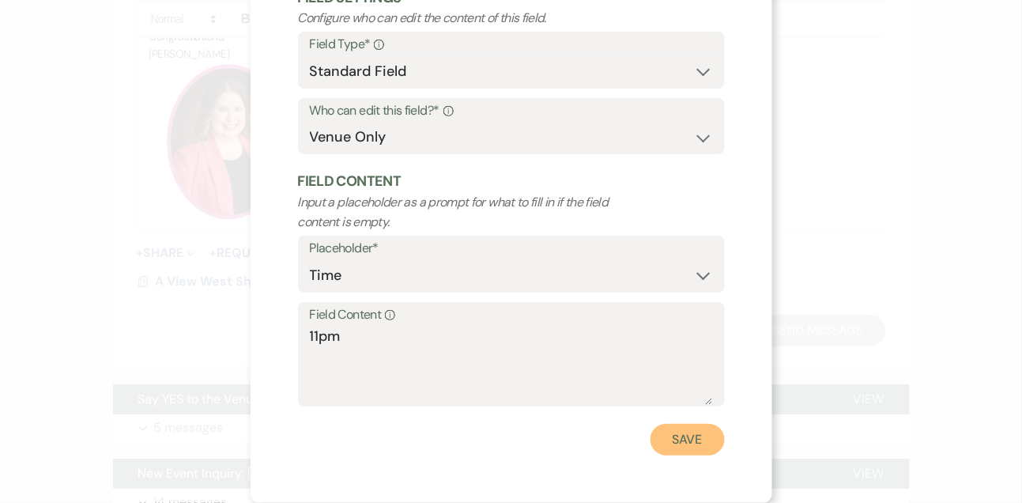
click at [659, 439] on button "Save" at bounding box center [687, 440] width 74 height 32
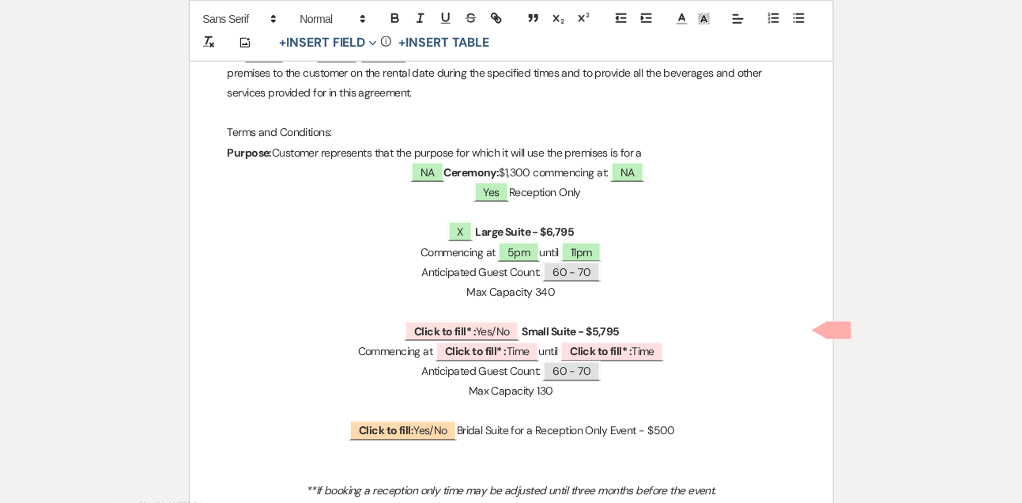
scroll to position [470, 0]
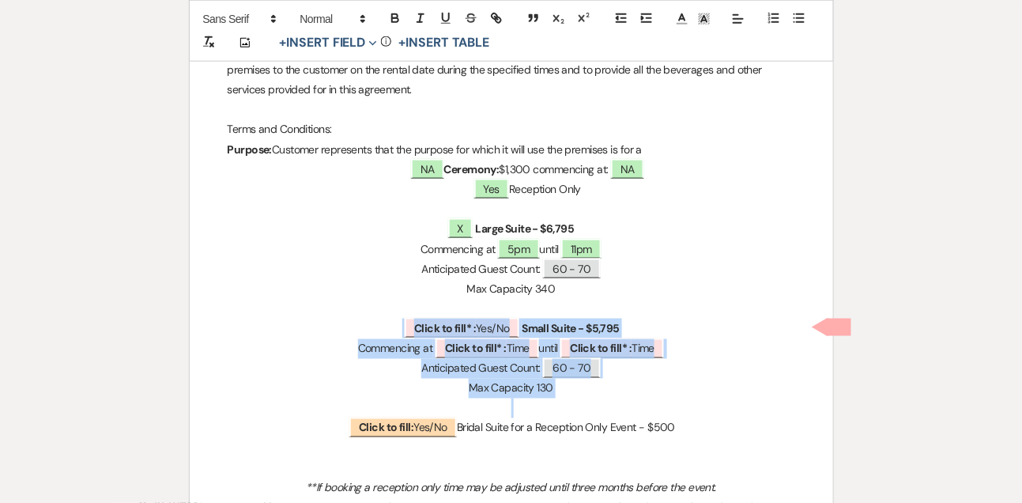
drag, startPoint x: 370, startPoint y: 326, endPoint x: 371, endPoint y: 402, distance: 75.9
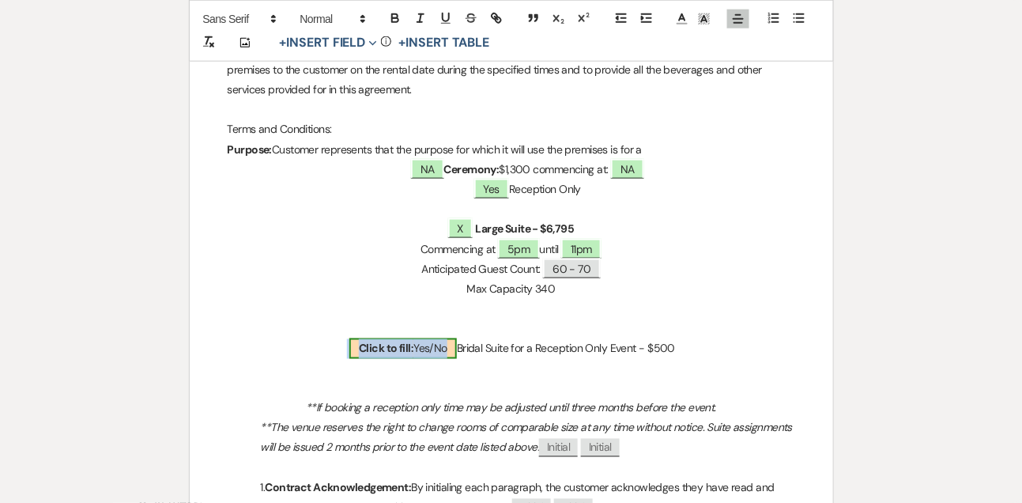
click at [415, 351] on span "Click to fill: Yes/No" at bounding box center [402, 348] width 107 height 21
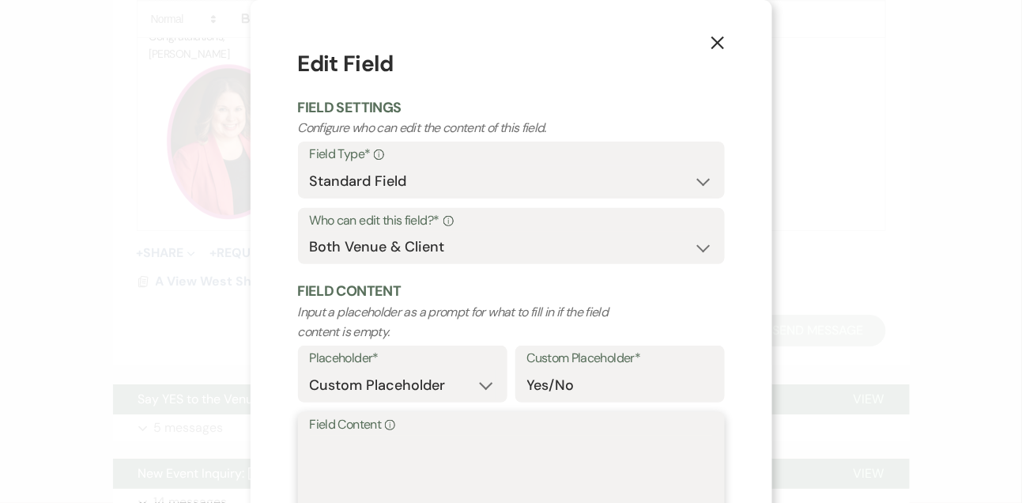
click at [360, 460] on textarea "Field Content Info" at bounding box center [511, 474] width 403 height 79
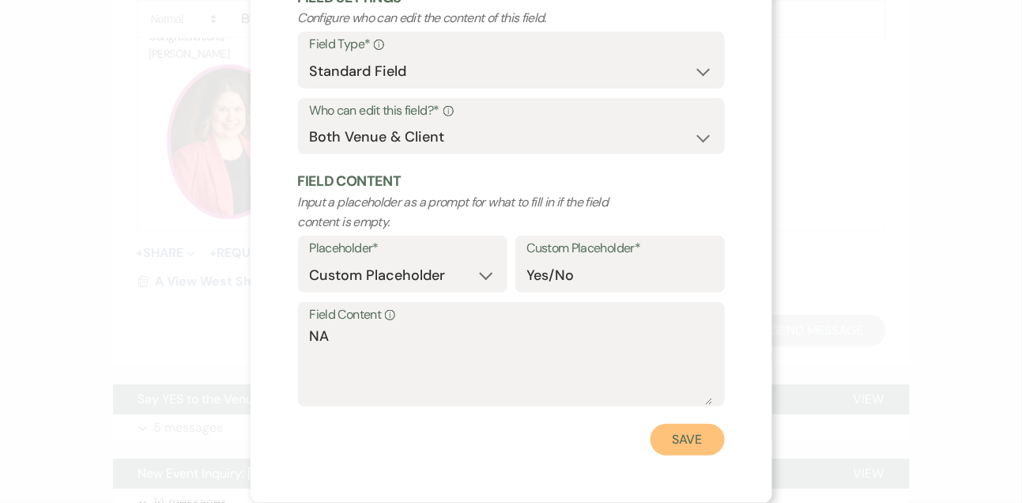
click at [679, 439] on button "Save" at bounding box center [687, 440] width 74 height 32
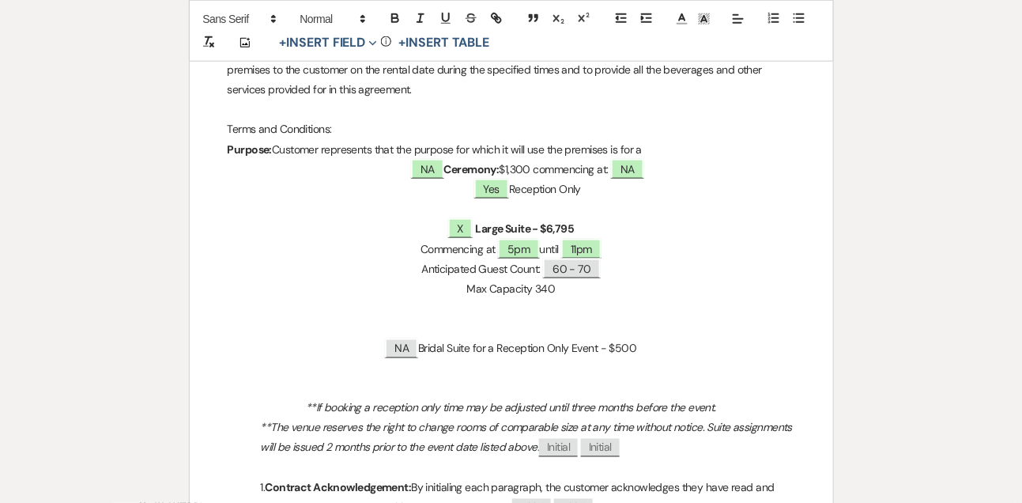
click at [439, 401] on em "**If booking a reception only time may be adjusted until three months before th…" at bounding box center [511, 408] width 410 height 14
click at [481, 306] on p at bounding box center [511, 309] width 567 height 20
click at [528, 308] on p "$1,500 Rental Discount" at bounding box center [511, 309] width 567 height 20
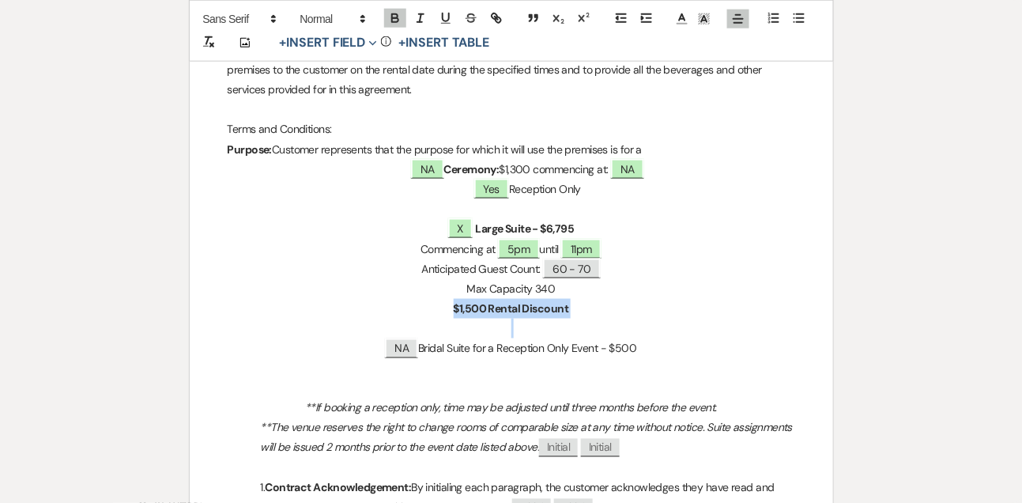
click at [566, 447] on span "Initial" at bounding box center [558, 448] width 39 height 18
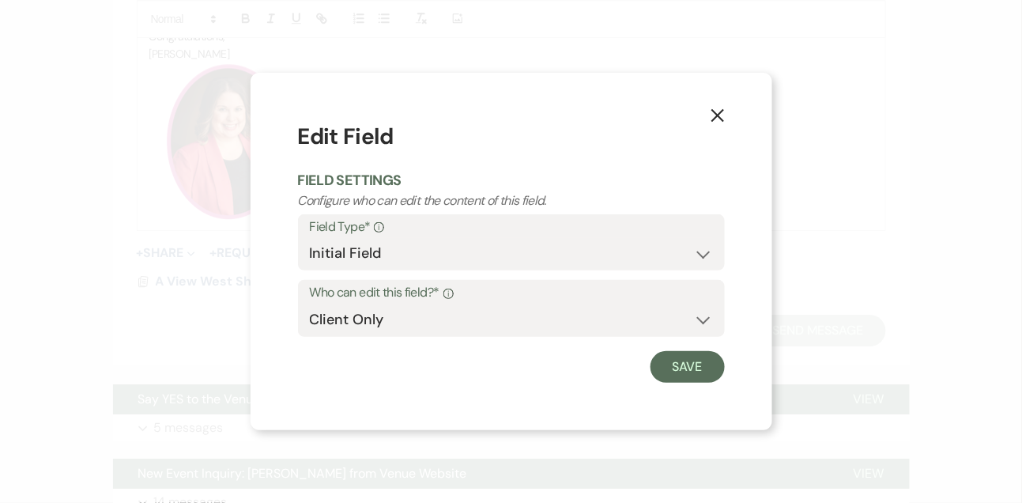
click at [721, 113] on use "button" at bounding box center [716, 115] width 13 height 13
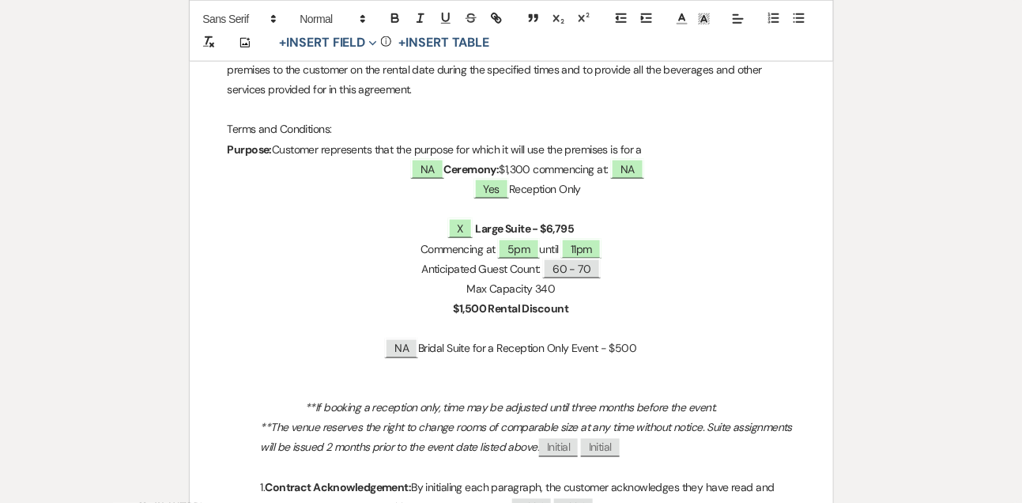
click at [724, 194] on p "Yes Reception Only" at bounding box center [511, 189] width 567 height 20
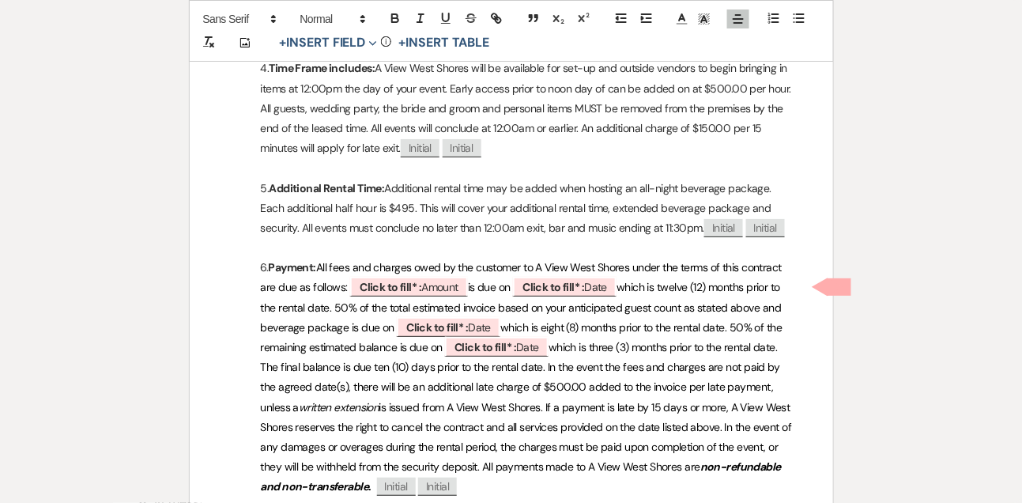
scroll to position [1629, 0]
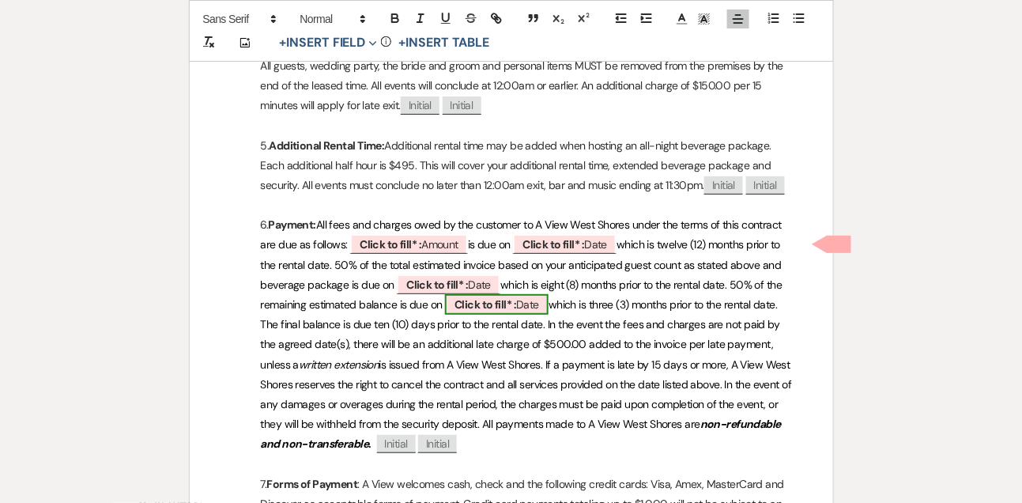
click at [480, 306] on b "Click to fill* :" at bounding box center [485, 304] width 62 height 14
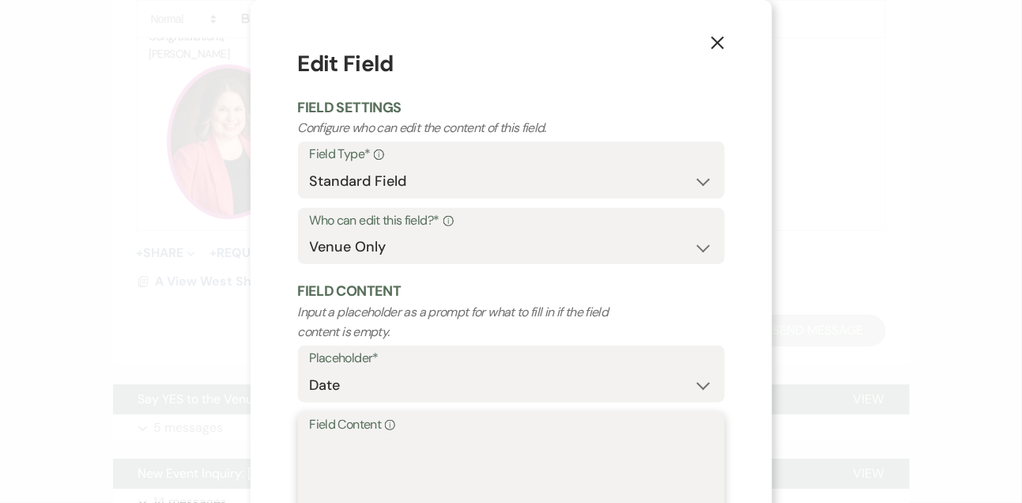
click at [386, 477] on textarea "Field Content Info" at bounding box center [511, 474] width 403 height 79
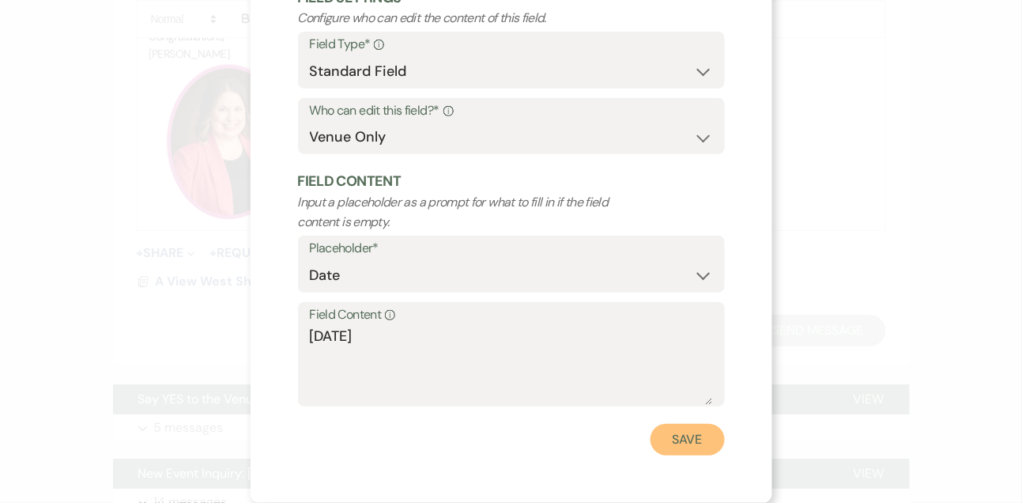
click at [658, 441] on button "Save" at bounding box center [687, 440] width 74 height 32
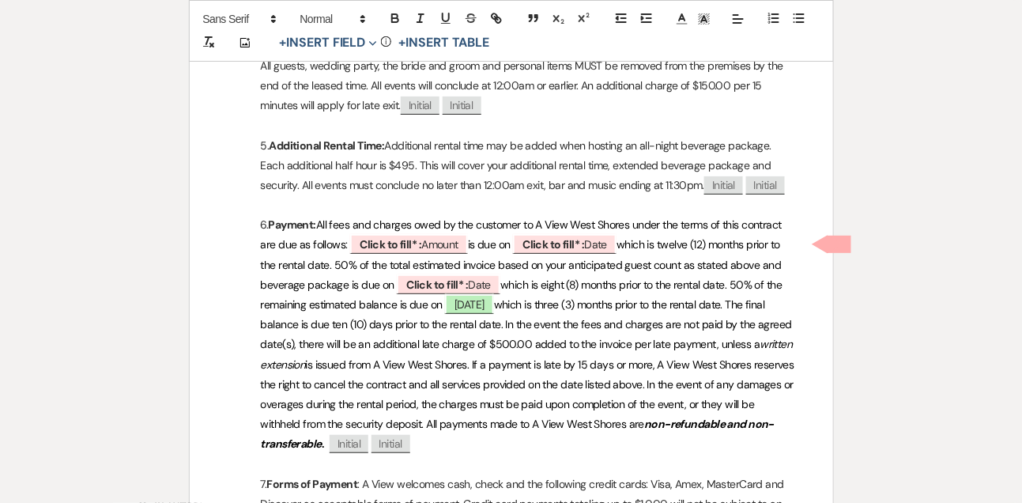
click at [581, 279] on span "which is eight (8) months prior to the rental date. 50% of the remaining estima…" at bounding box center [523, 294] width 524 height 34
click at [569, 277] on span "which is eight (5) months prior to the rental date. 50% of the remaining estima…" at bounding box center [524, 294] width 526 height 34
click at [480, 286] on span "Click to fill* : Date" at bounding box center [449, 284] width 104 height 21
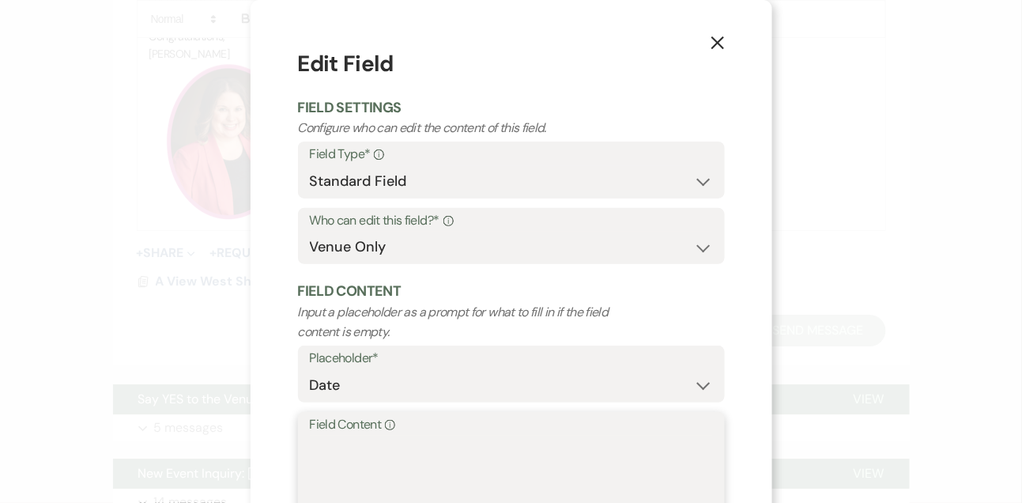
click at [417, 455] on textarea "Field Content Info" at bounding box center [511, 474] width 403 height 79
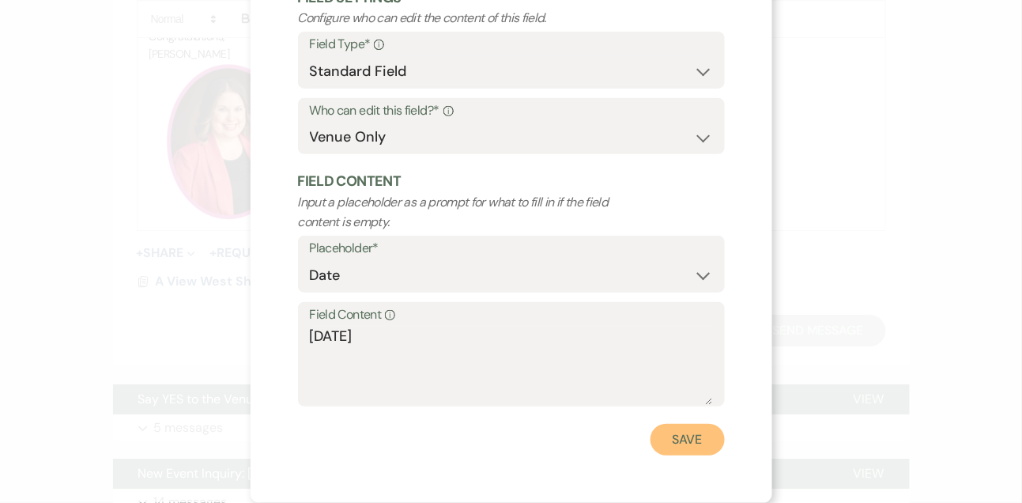
click at [694, 437] on button "Save" at bounding box center [687, 440] width 74 height 32
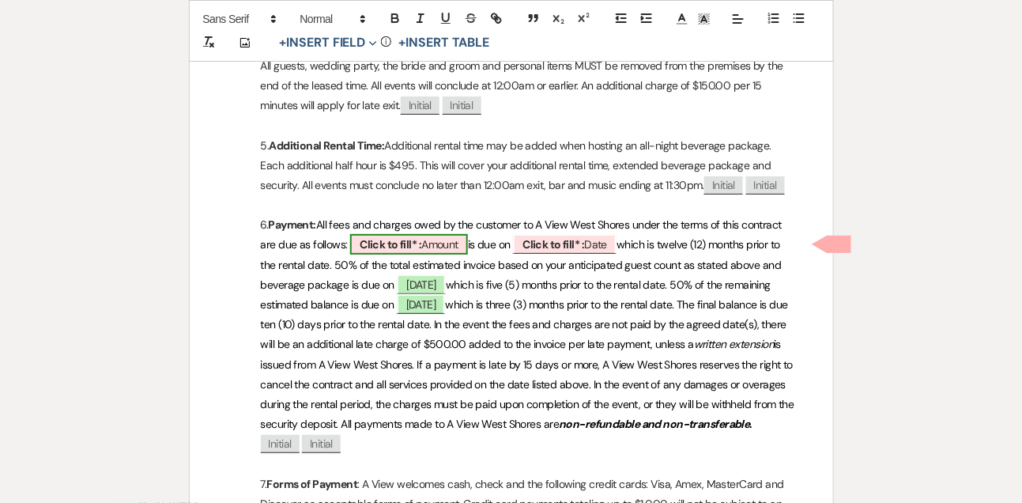
click at [459, 238] on span "Click to fill* : Amount" at bounding box center [409, 244] width 118 height 21
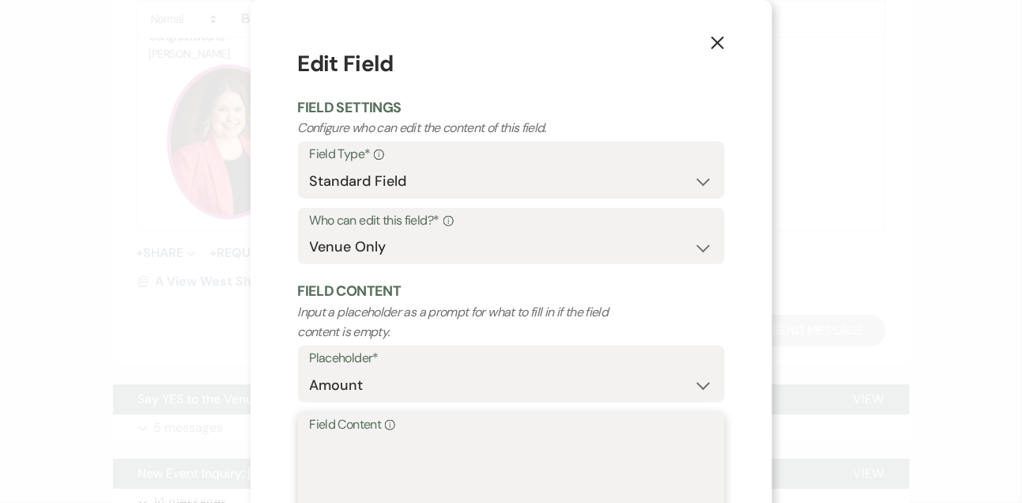
click at [361, 443] on textarea "Field Content Info" at bounding box center [511, 474] width 403 height 79
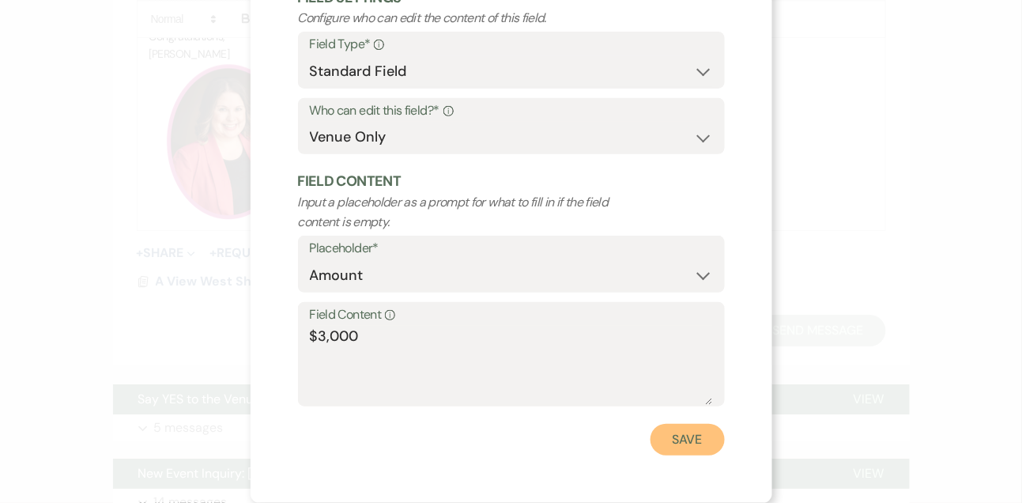
click at [667, 438] on button "Save" at bounding box center [687, 440] width 74 height 32
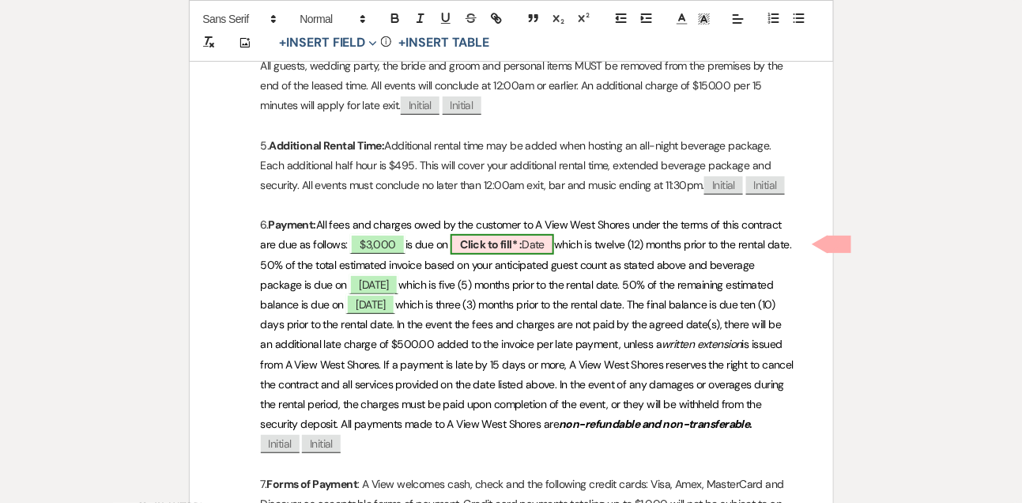
click at [497, 246] on b "Click to fill* :" at bounding box center [491, 244] width 62 height 14
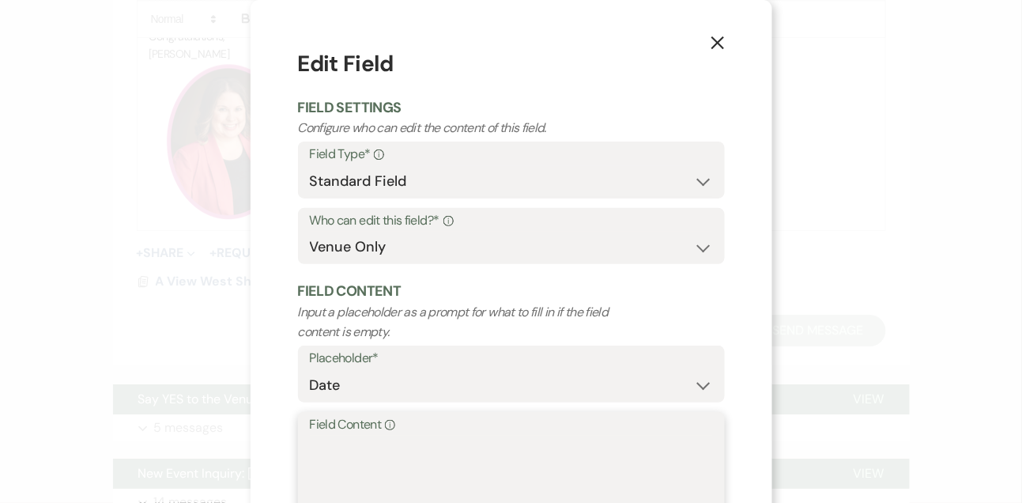
click at [352, 465] on textarea "Field Content Info" at bounding box center [511, 474] width 403 height 79
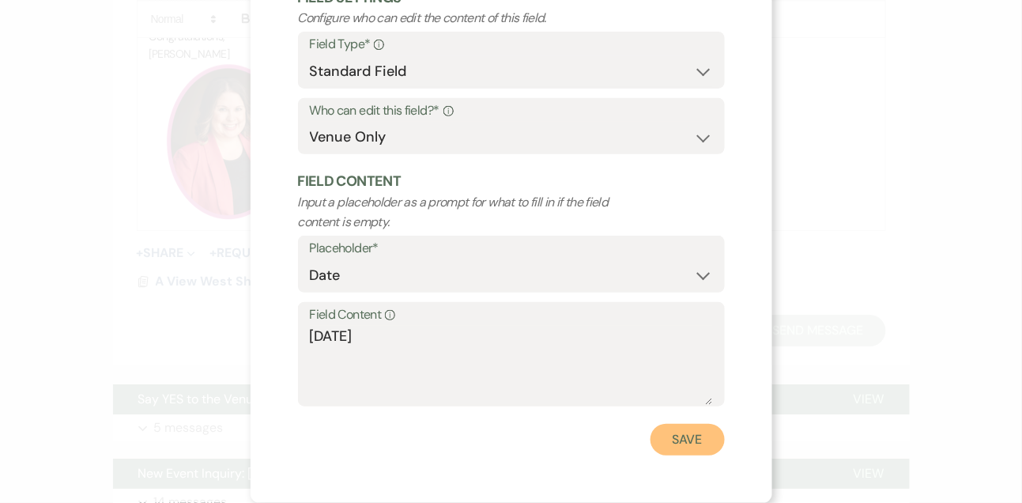
click at [682, 435] on button "Save" at bounding box center [687, 440] width 74 height 32
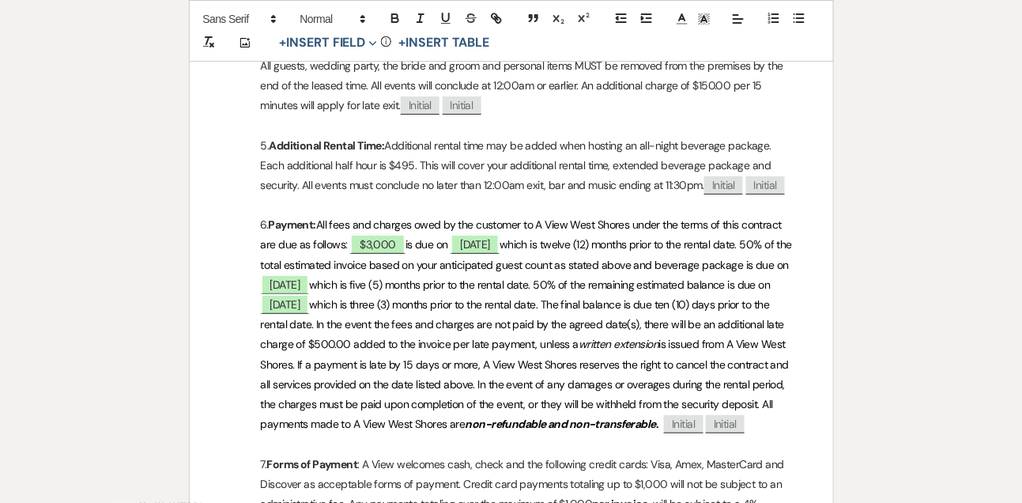
click at [654, 239] on span "which is twelve (12) months prior to the rental date. 50% of the total estimate…" at bounding box center [528, 254] width 534 height 34
click at [641, 239] on span "which is twelve (7) months prior to the rental date. 50% of the total estimated…" at bounding box center [526, 254] width 531 height 34
click at [386, 247] on span "$3,000" at bounding box center [377, 244] width 55 height 21
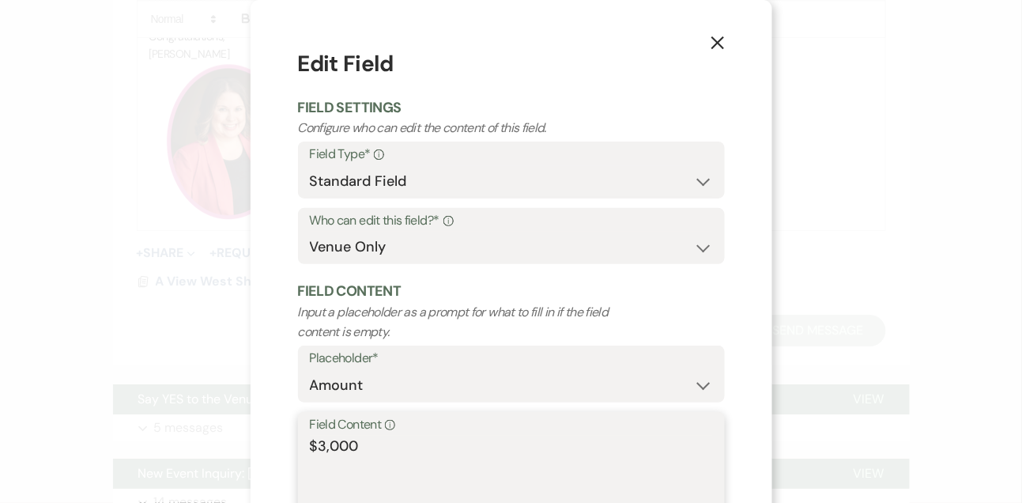
click at [322, 442] on textarea "$3,000" at bounding box center [511, 474] width 403 height 79
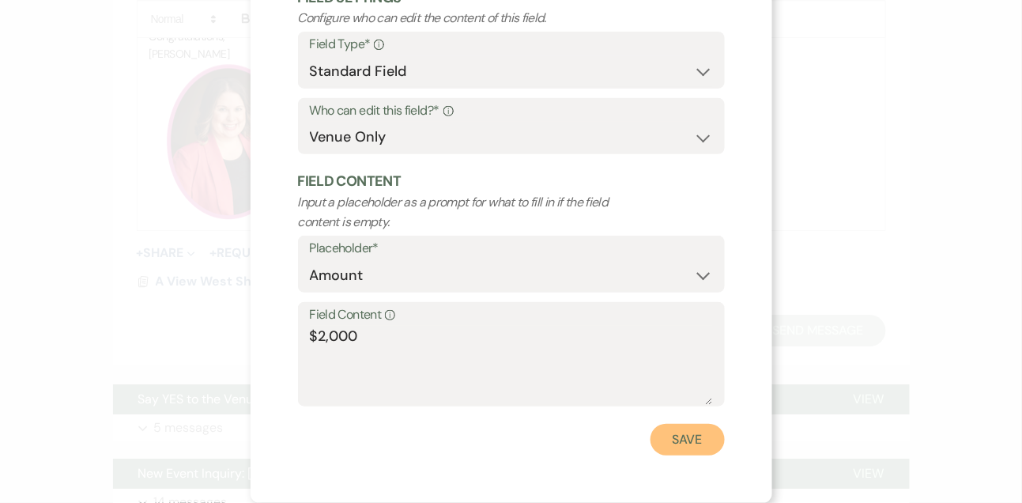
click at [682, 450] on button "Save" at bounding box center [687, 440] width 74 height 32
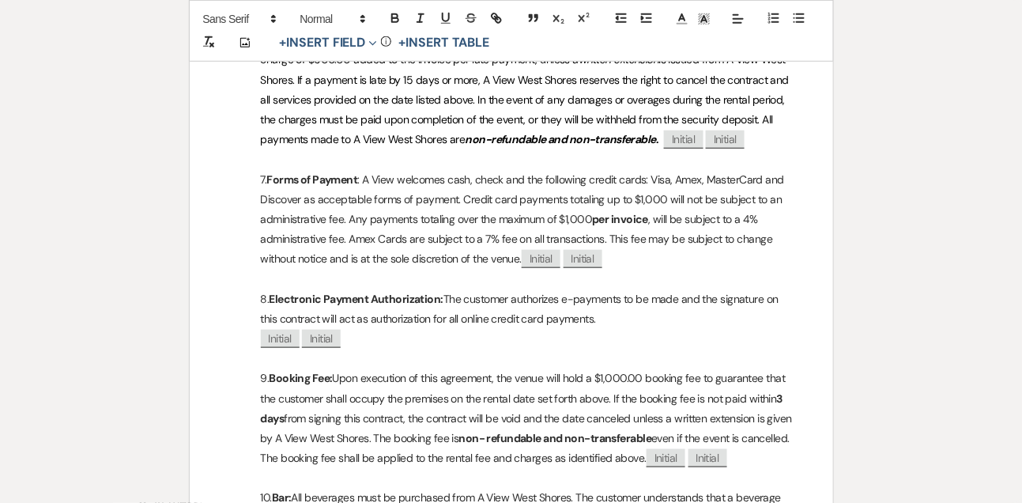
scroll to position [2375, 0]
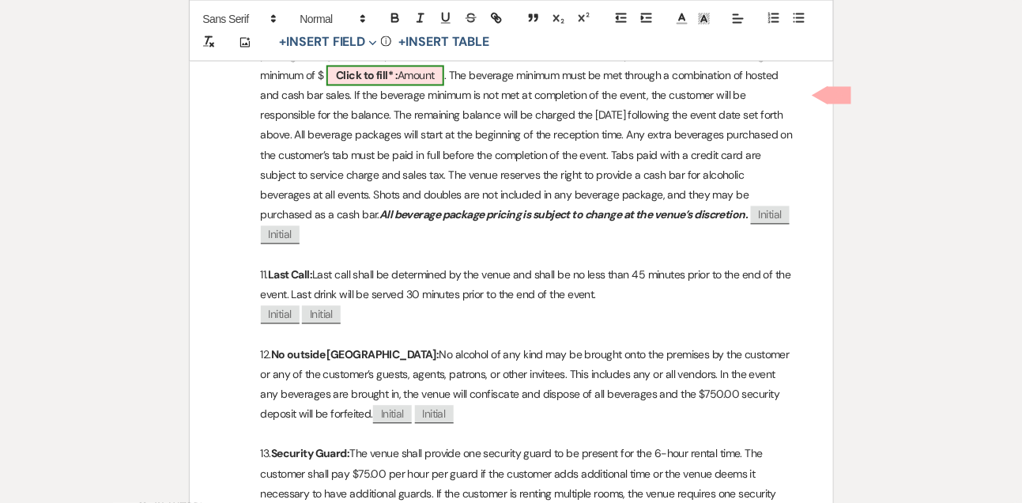
click at [416, 86] on span "Click to fill* : Amount" at bounding box center [385, 76] width 118 height 21
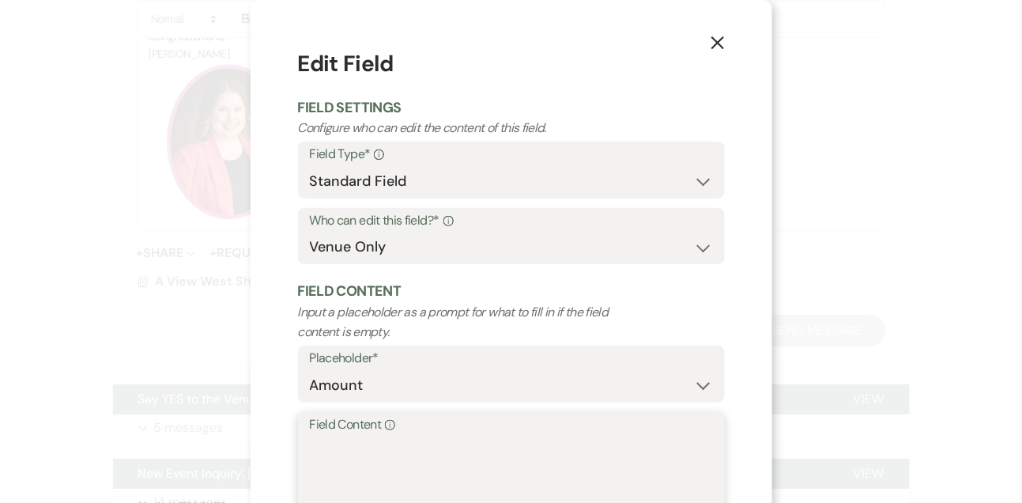
click at [328, 446] on textarea "Field Content Info" at bounding box center [511, 474] width 403 height 79
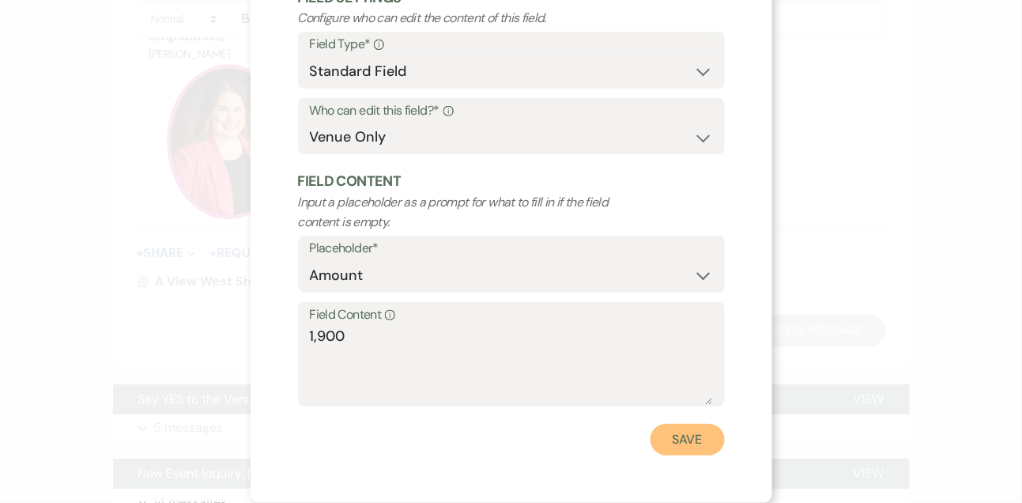
click at [664, 440] on button "Save" at bounding box center [687, 440] width 74 height 32
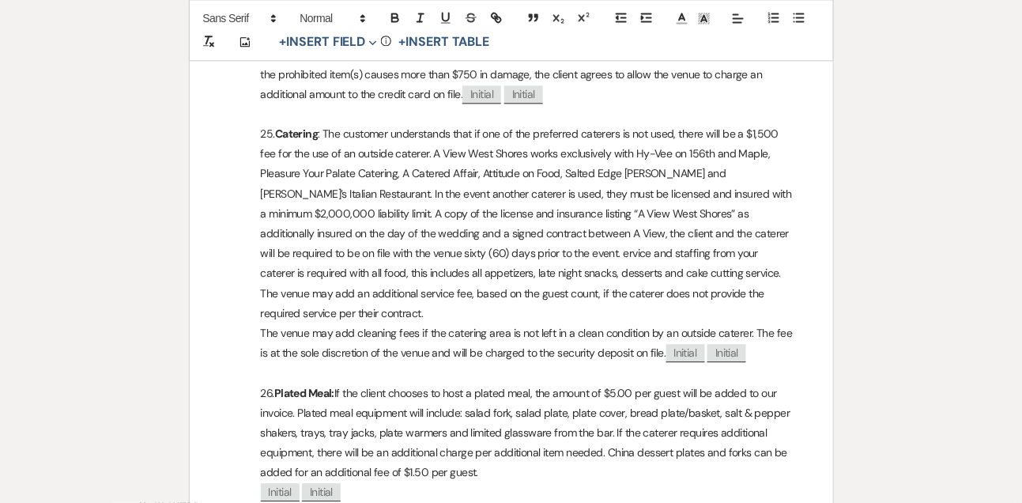
scroll to position [4181, 0]
click at [575, 187] on p "25. Catering" at bounding box center [511, 224] width 567 height 199
click at [394, 271] on p "25. Catering" at bounding box center [511, 224] width 567 height 199
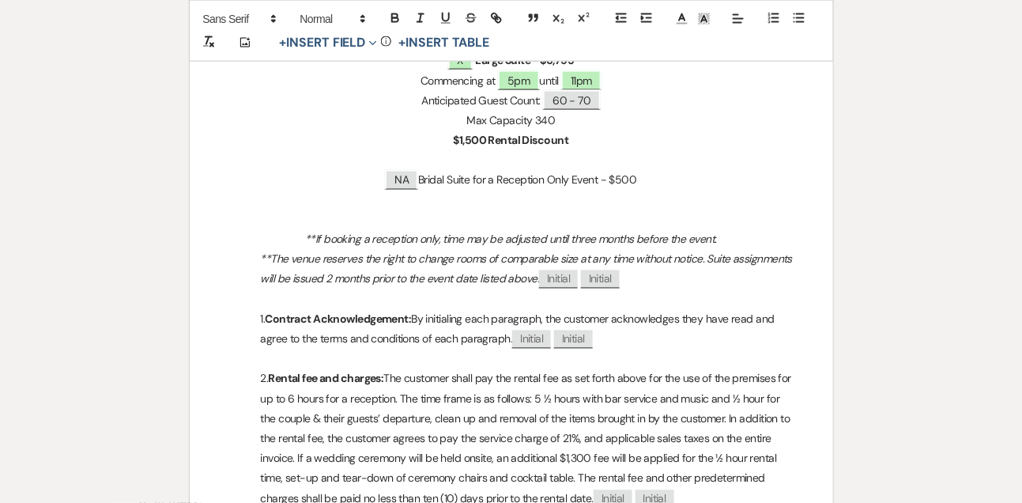
scroll to position [0, 0]
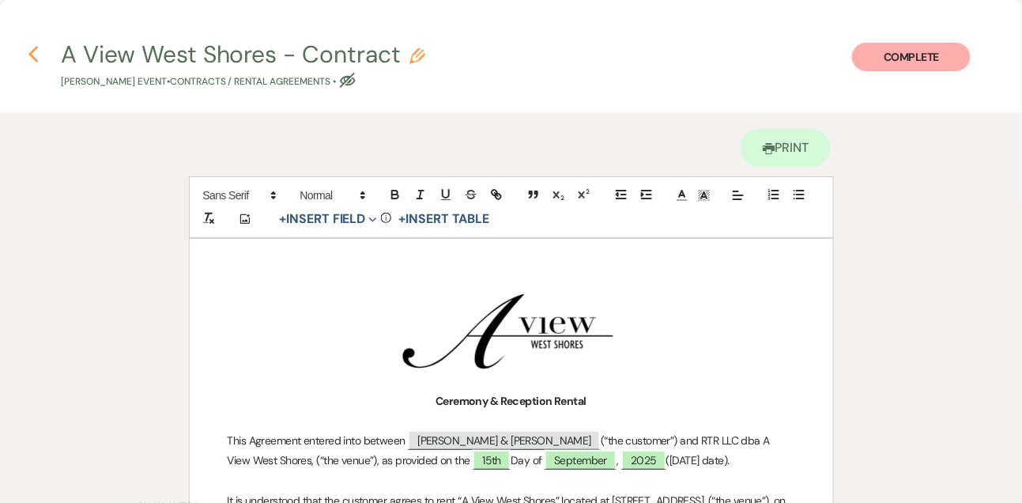
click at [35, 53] on icon "Previous" at bounding box center [34, 54] width 12 height 19
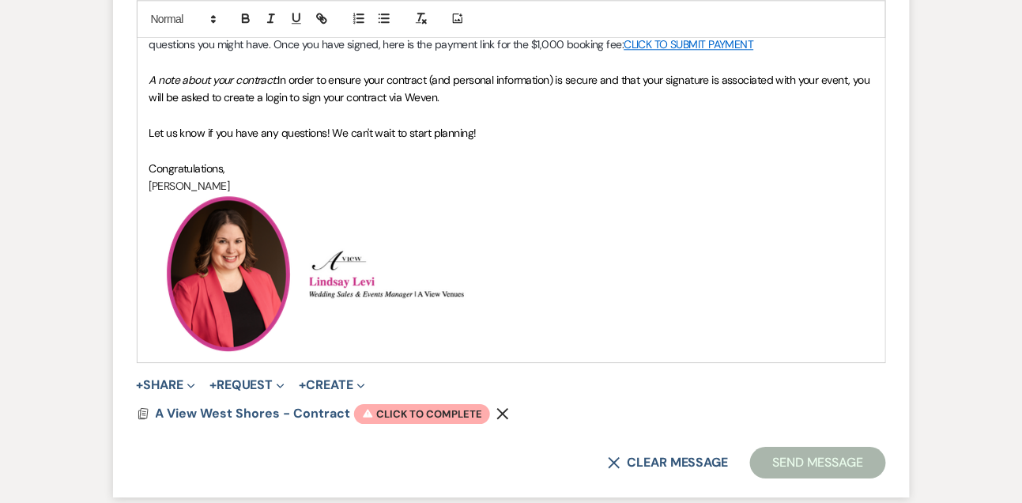
scroll to position [1071, 0]
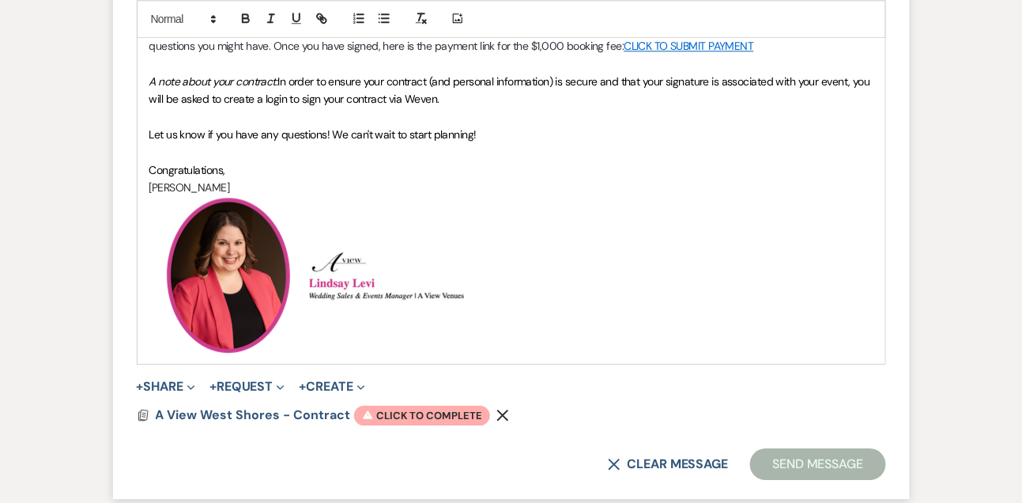
click at [567, 130] on p "Let us know if you have any questions! We can't wait to start planning!" at bounding box center [511, 134] width 724 height 17
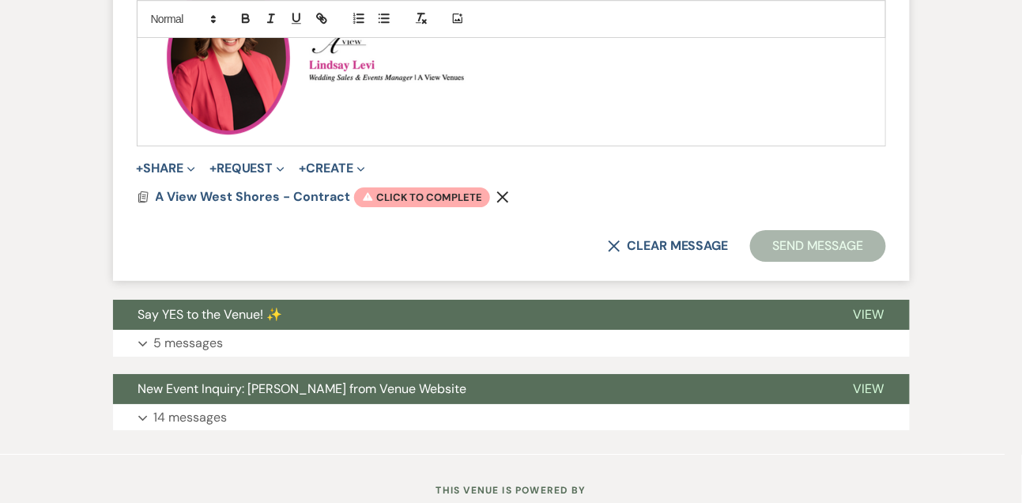
scroll to position [1304, 0]
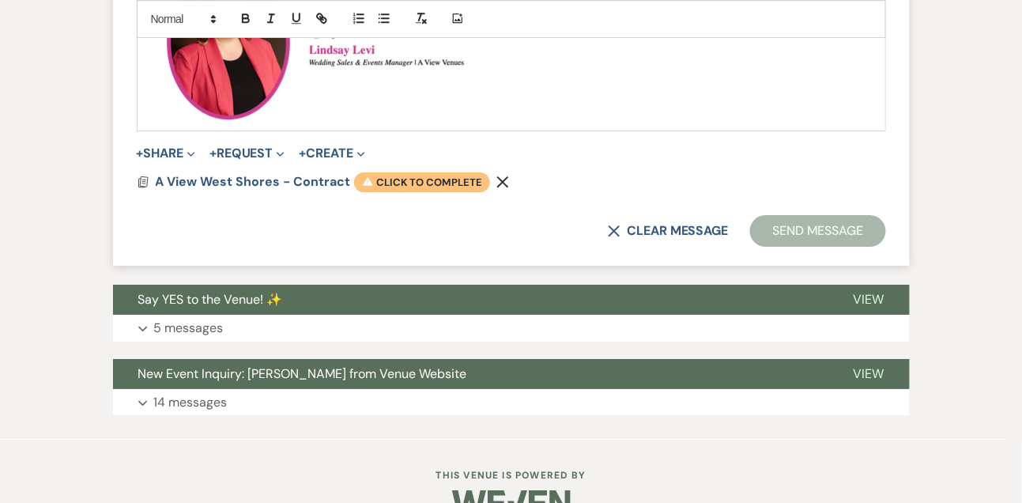
click at [423, 181] on span "Warning Click to complete" at bounding box center [422, 182] width 136 height 21
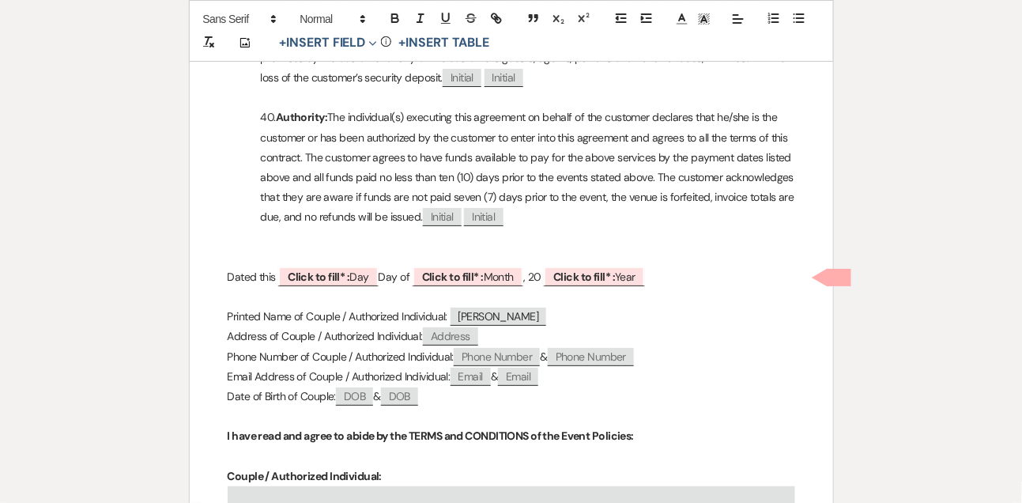
scroll to position [6246, 0]
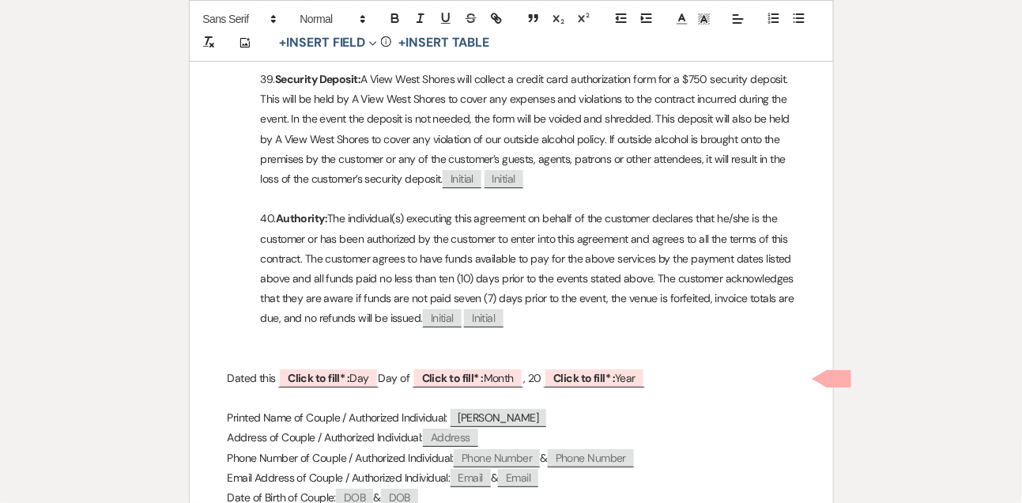
click at [330, 393] on p at bounding box center [511, 398] width 567 height 20
click at [327, 374] on b "Click to fill* :" at bounding box center [319, 378] width 62 height 14
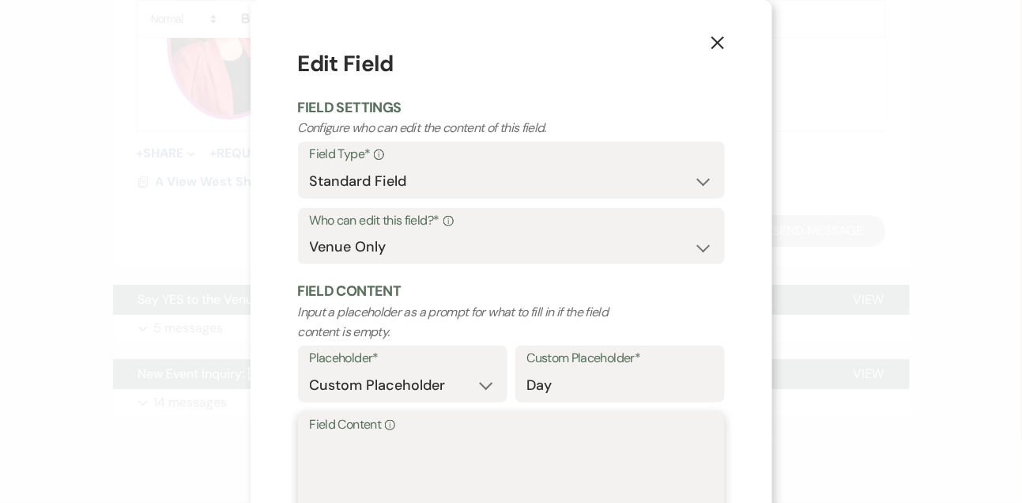
click at [315, 447] on textarea "Field Content Info" at bounding box center [511, 474] width 403 height 79
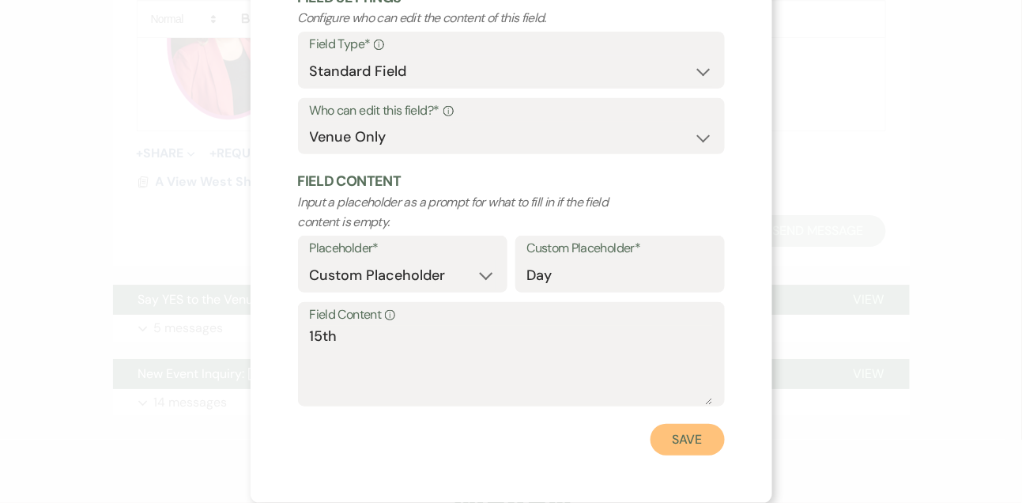
click at [705, 435] on button "Save" at bounding box center [687, 440] width 74 height 32
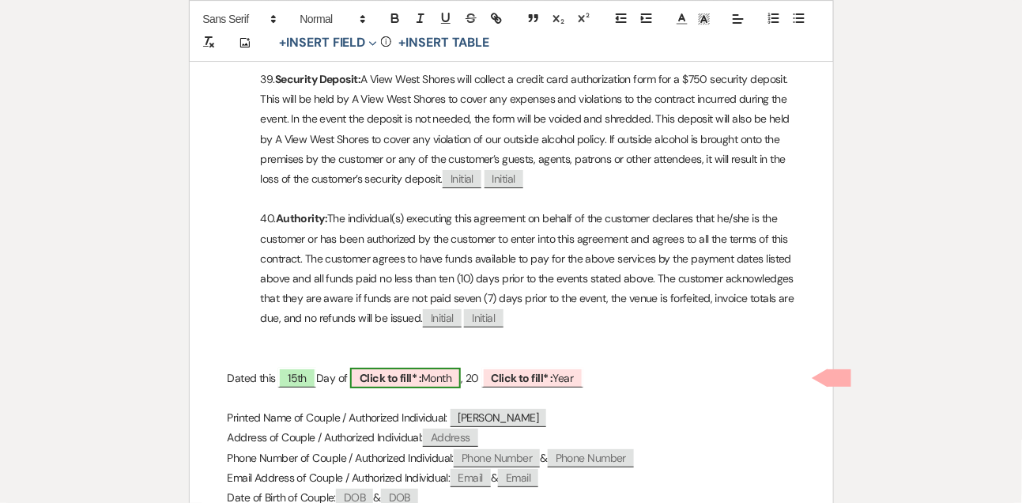
click at [421, 379] on b "Click to fill* :" at bounding box center [391, 378] width 62 height 14
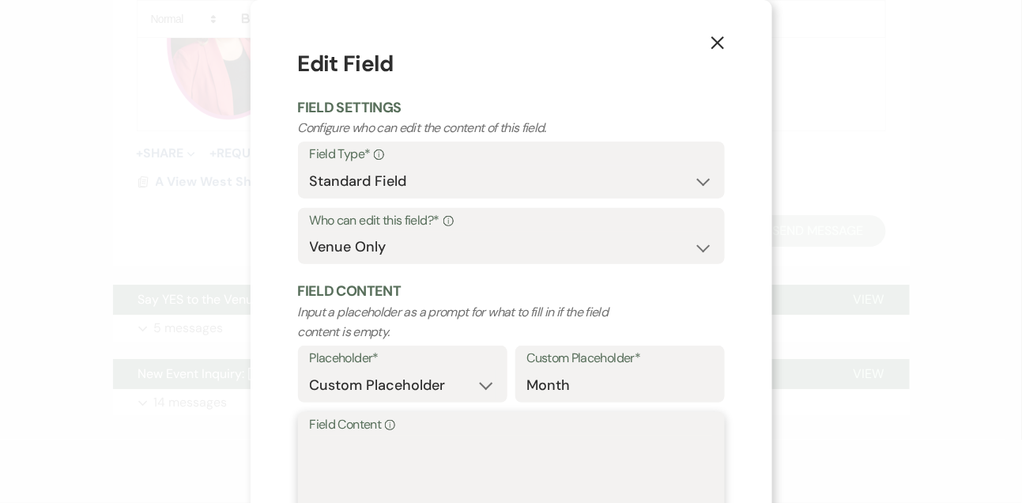
click at [394, 458] on textarea "Field Content Info" at bounding box center [511, 474] width 403 height 79
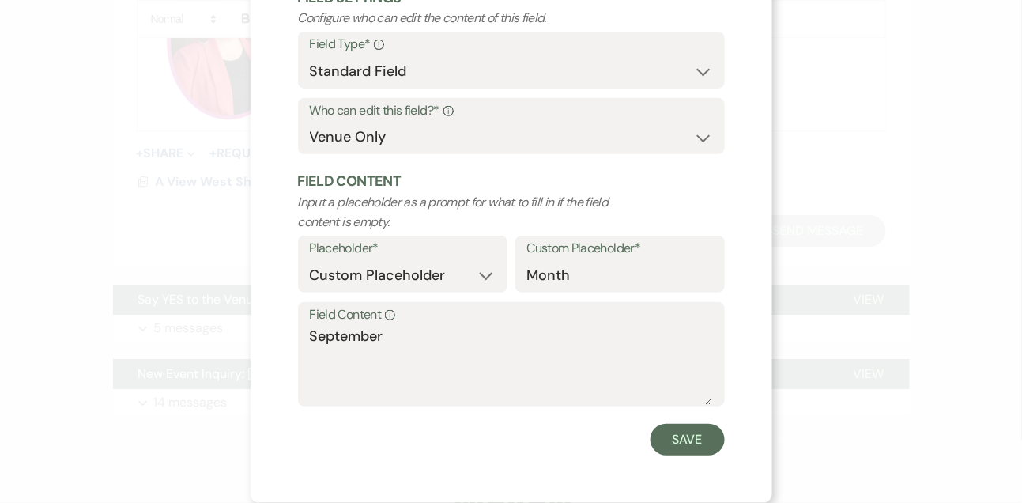
click at [684, 456] on div "X Edit Field Field Settings Configure who can edit the content of this field. F…" at bounding box center [512, 196] width 522 height 612
click at [684, 437] on button "Save" at bounding box center [687, 440] width 74 height 32
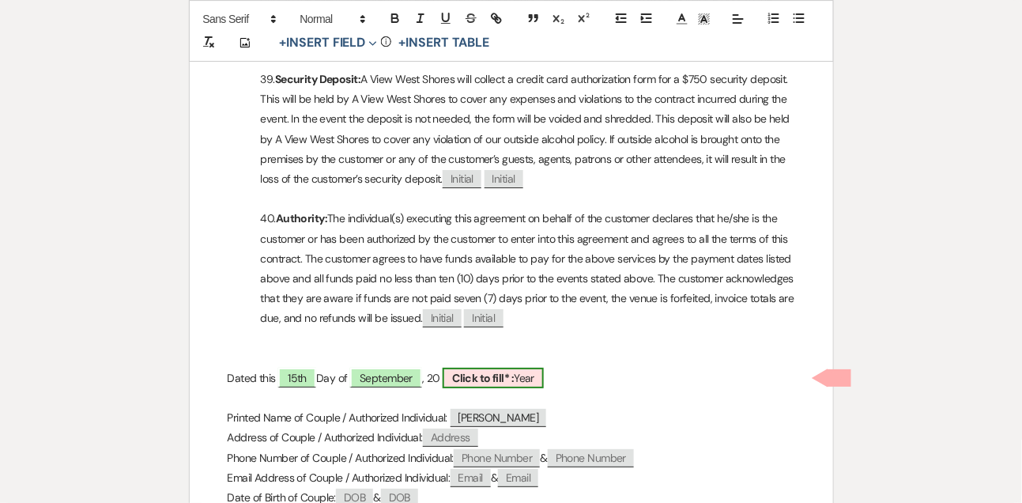
click at [485, 371] on b "Click to fill* :" at bounding box center [483, 378] width 62 height 14
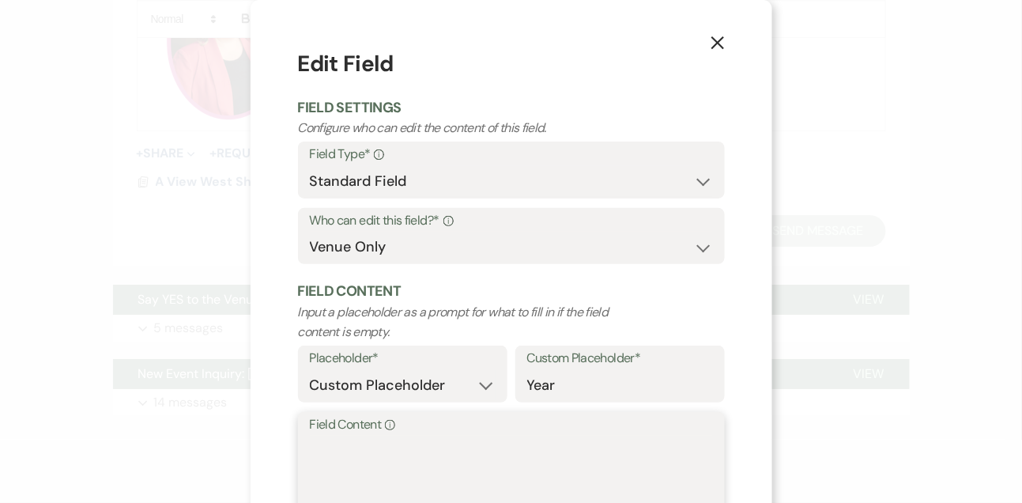
click at [400, 479] on textarea "Field Content Info" at bounding box center [511, 474] width 403 height 79
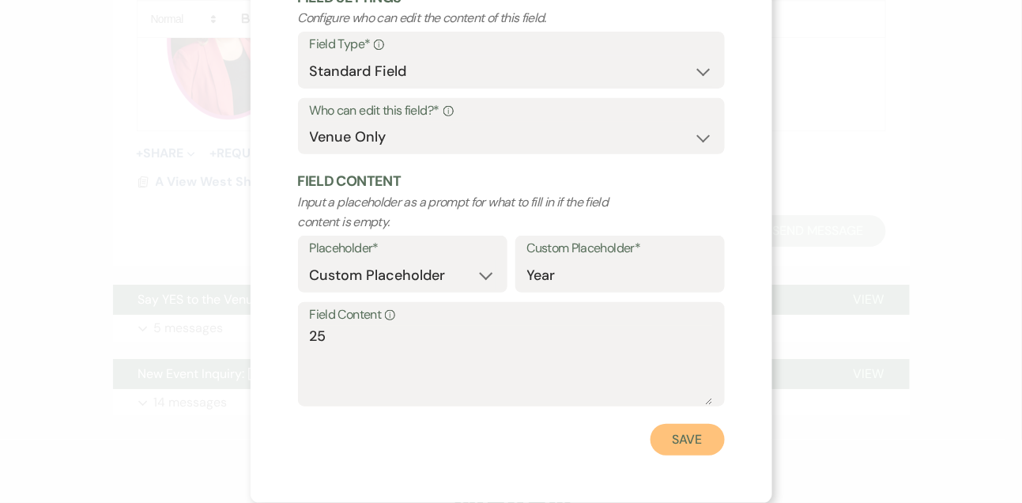
click at [673, 431] on button "Save" at bounding box center [687, 440] width 74 height 32
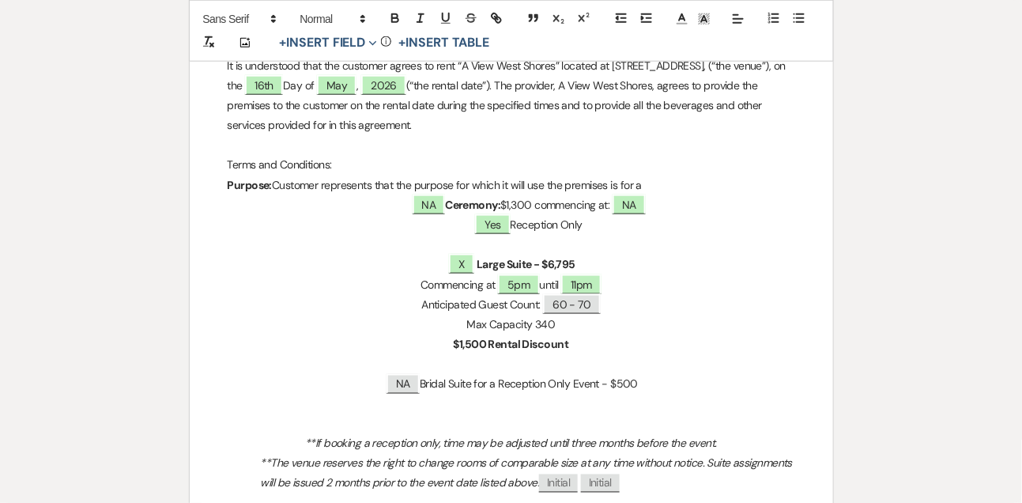
scroll to position [0, 0]
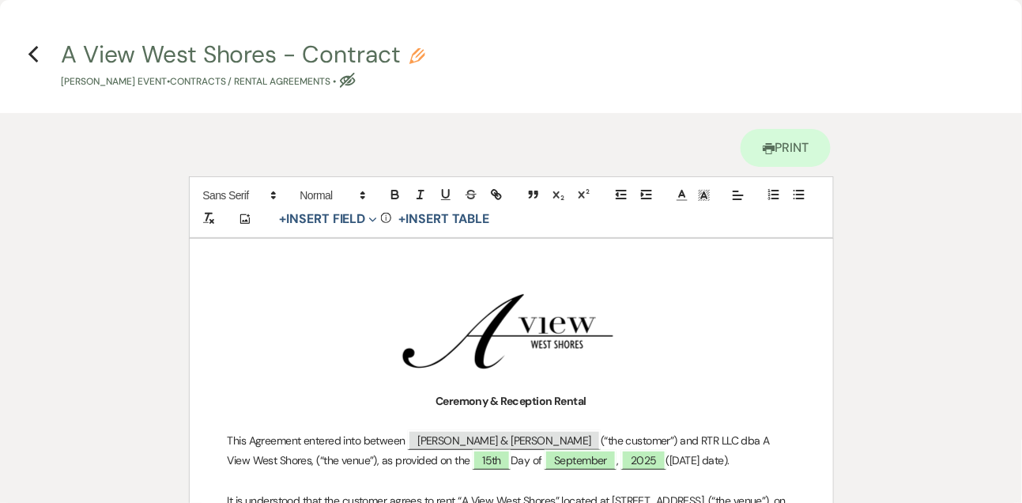
click at [26, 47] on h4 "Previous A View West Shores - Contract Pencil [PERSON_NAME] Event • Contracts /…" at bounding box center [511, 63] width 1022 height 51
click at [30, 58] on icon "Previous" at bounding box center [34, 54] width 12 height 19
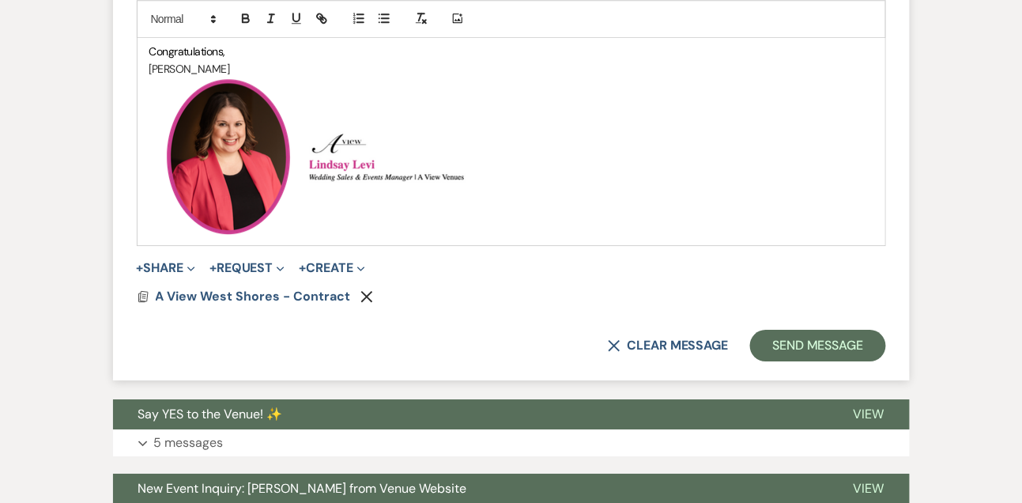
scroll to position [1206, 0]
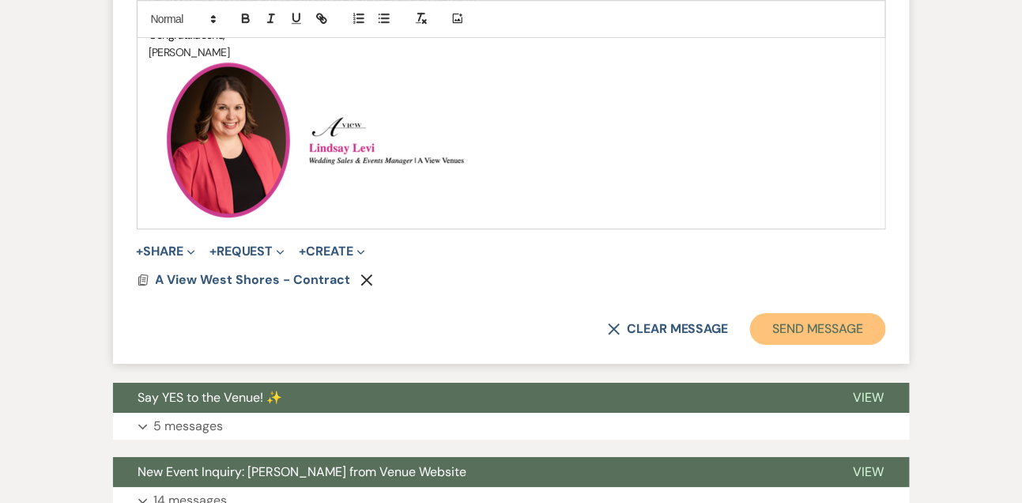
click at [865, 337] on button "Send Message" at bounding box center [817, 329] width 135 height 32
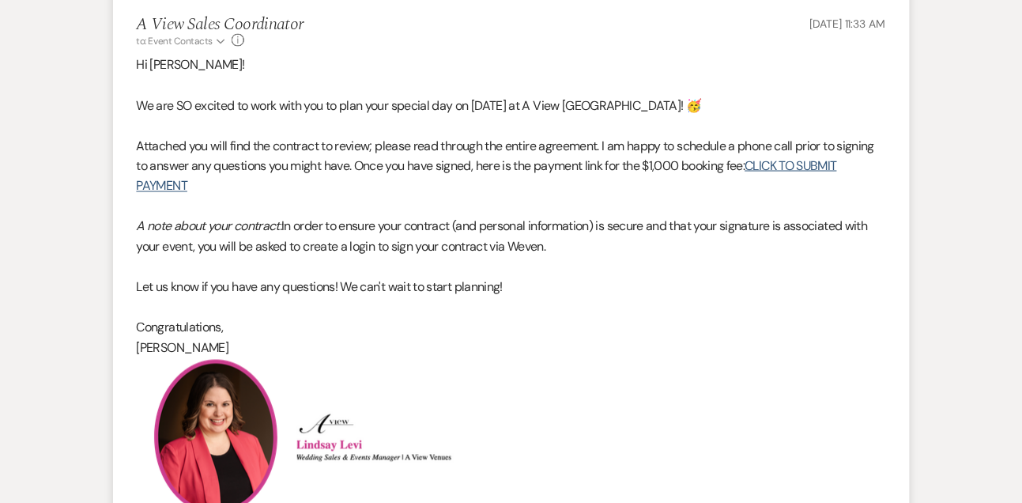
scroll to position [0, 0]
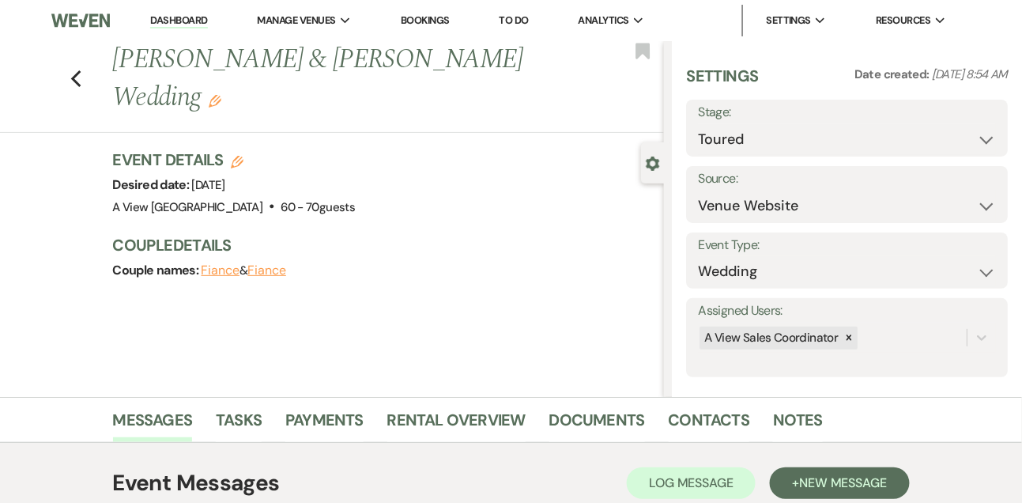
click at [204, 17] on link "Dashboard" at bounding box center [178, 20] width 57 height 15
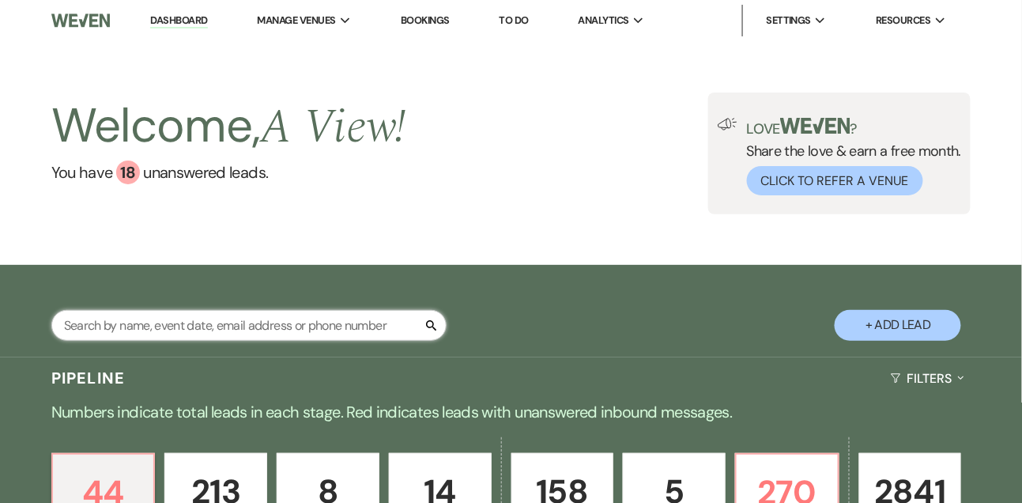
click at [198, 326] on input "text" at bounding box center [248, 325] width 395 height 31
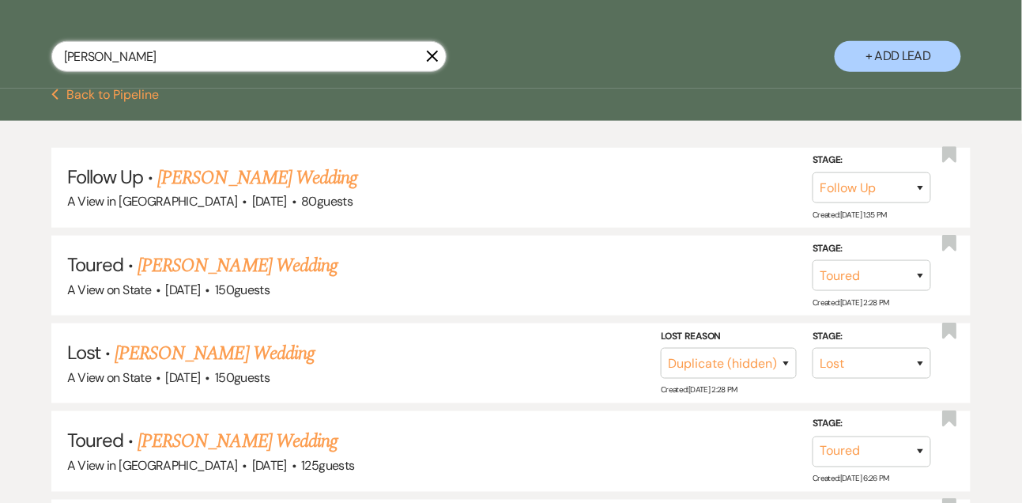
scroll to position [273, 0]
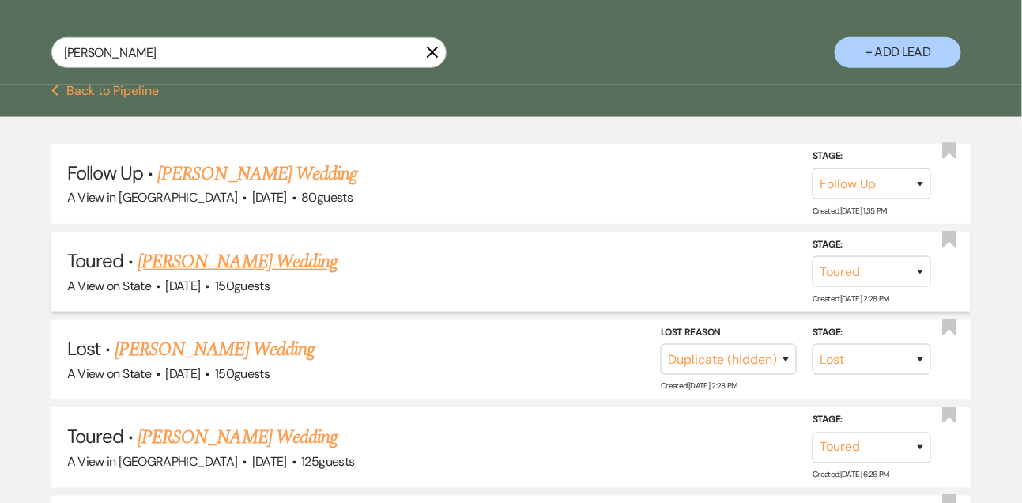
click at [226, 276] on link "[PERSON_NAME] Wedding" at bounding box center [238, 261] width 200 height 28
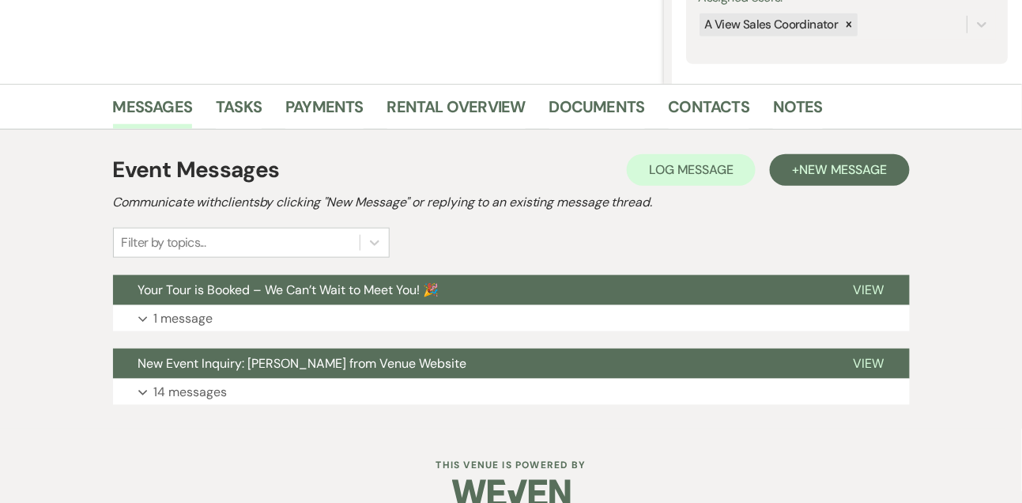
scroll to position [340, 0]
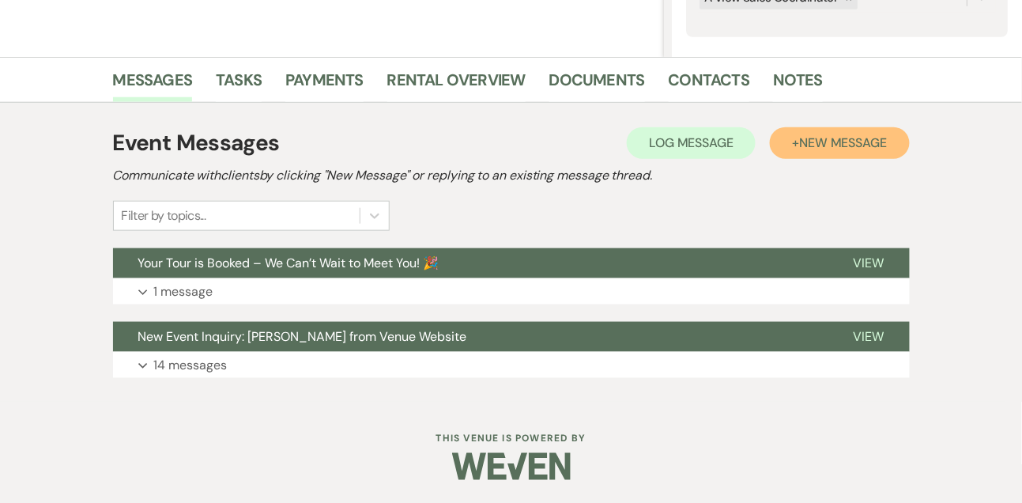
click at [808, 149] on span "New Message" at bounding box center [843, 142] width 88 height 17
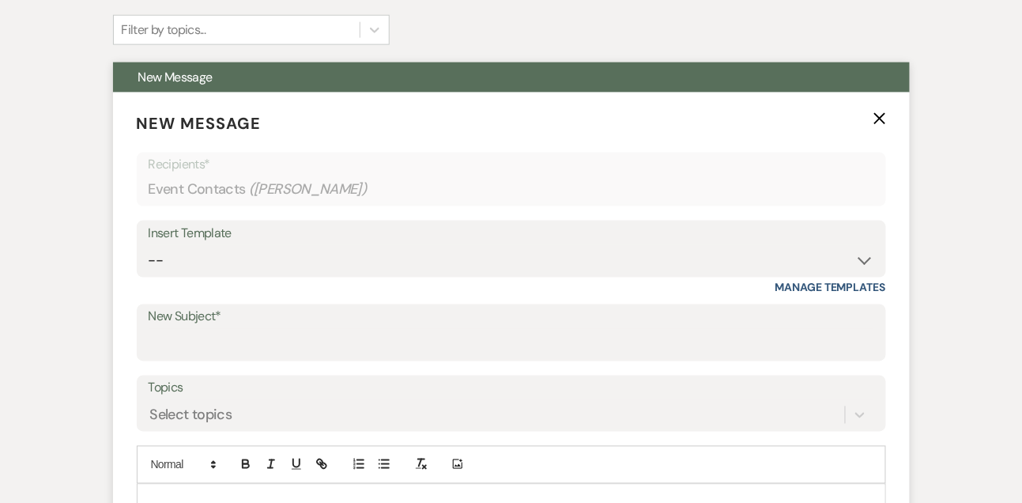
scroll to position [620, 0]
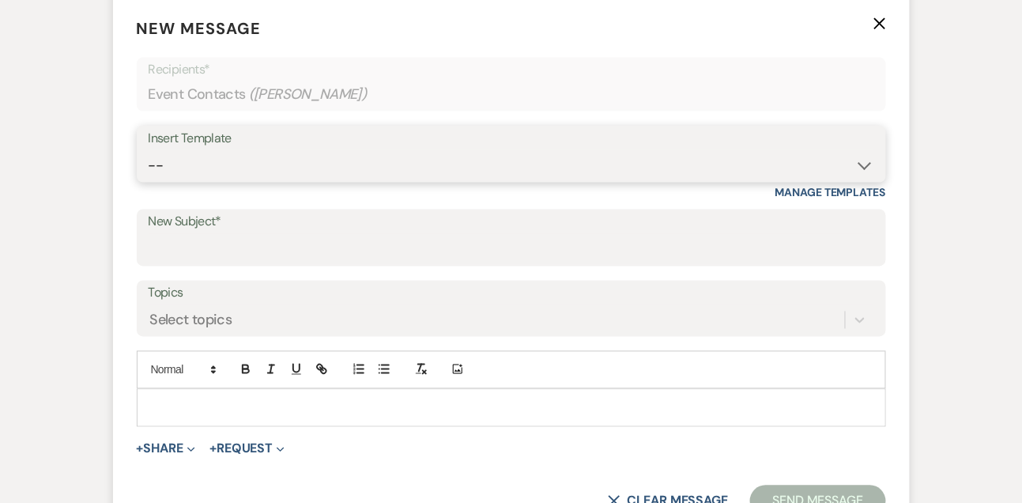
click at [216, 171] on select "-- Tour Confirmation Contract (Pre-Booked Leads) Out of office Inquiry Email Al…" at bounding box center [511, 165] width 725 height 31
click at [149, 150] on select "-- Tour Confirmation Contract (Pre-Booked Leads) Out of office Inquiry Email Al…" at bounding box center [511, 165] width 725 height 31
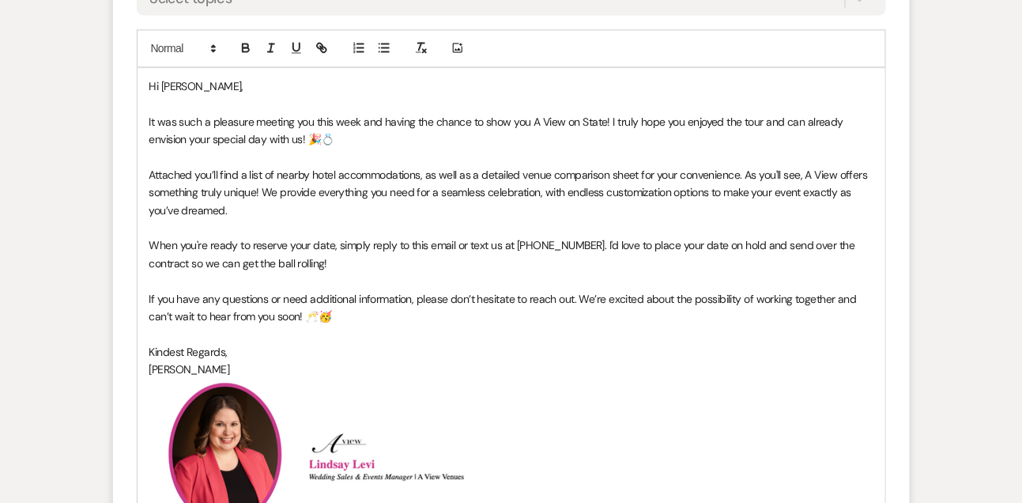
scroll to position [944, 0]
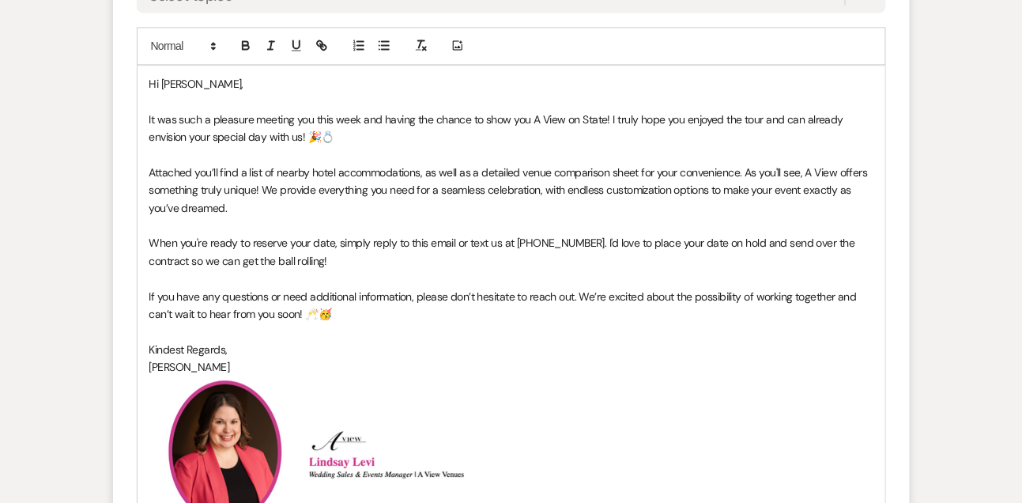
click at [331, 115] on span "It was such a pleasure meeting you this week and having the chance to show you …" at bounding box center [497, 128] width 697 height 32
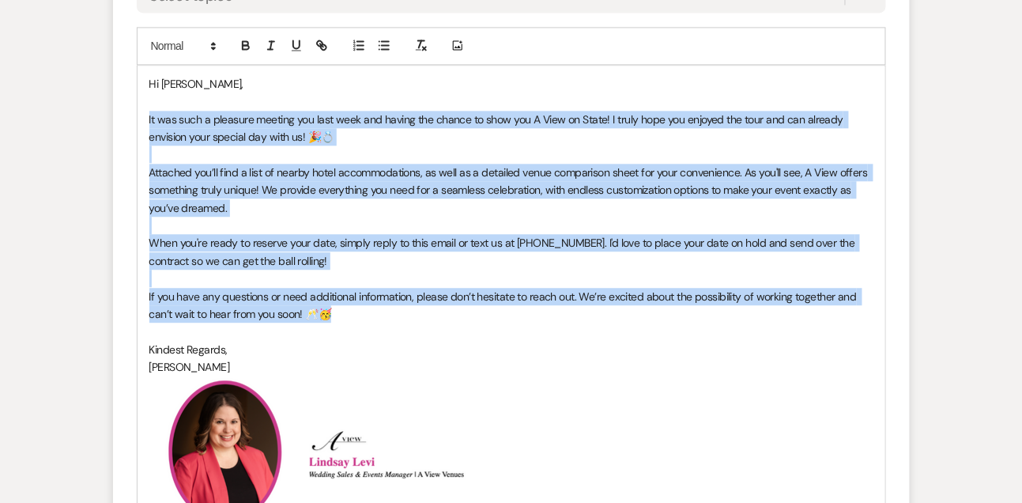
drag, startPoint x: 147, startPoint y: 115, endPoint x: 338, endPoint y: 321, distance: 280.7
click at [340, 321] on div "Hi [PERSON_NAME], It was such a pleasure meeting you last week and having the c…" at bounding box center [512, 304] width 748 height 476
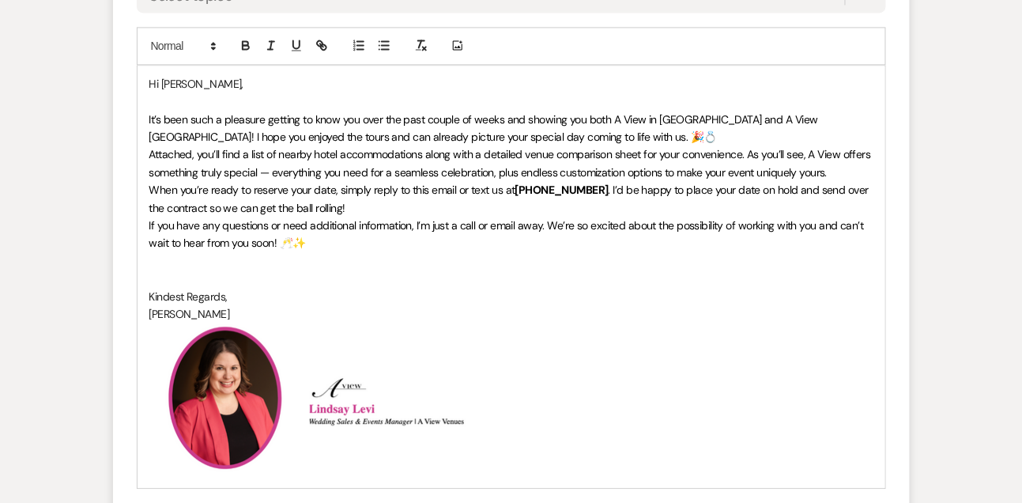
click at [631, 141] on p "It’s been such a pleasure getting to know you over the past couple of weeks and…" at bounding box center [511, 129] width 724 height 36
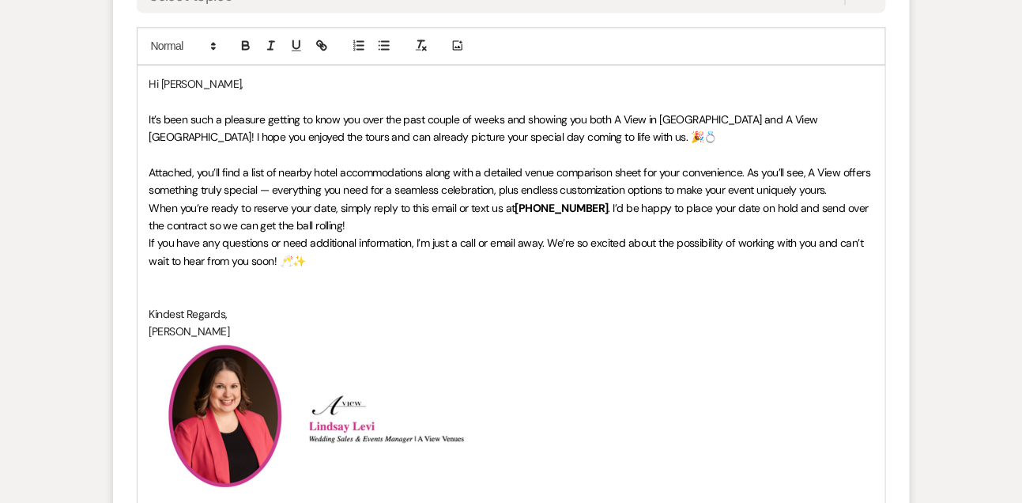
click at [842, 198] on p "Attached, you’ll find a list of nearby hotel accommodations along with a detail…" at bounding box center [511, 182] width 724 height 36
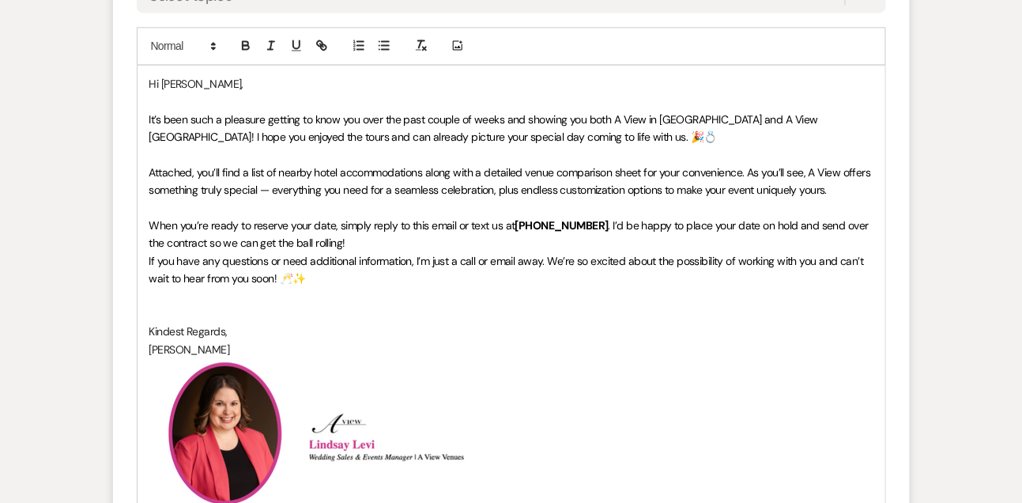
click at [774, 239] on p "When you’re ready to reserve your date, simply reply to this email or text us a…" at bounding box center [511, 235] width 724 height 36
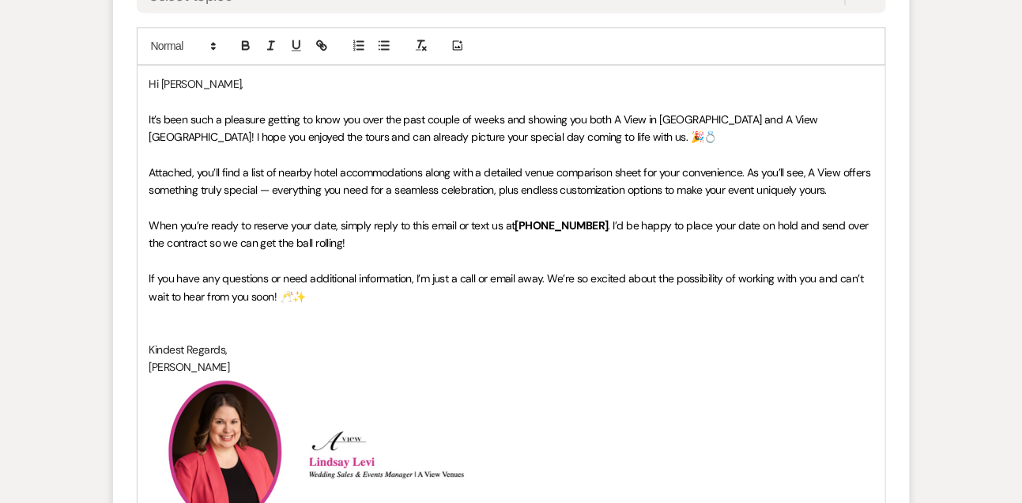
click at [444, 320] on p at bounding box center [511, 313] width 724 height 17
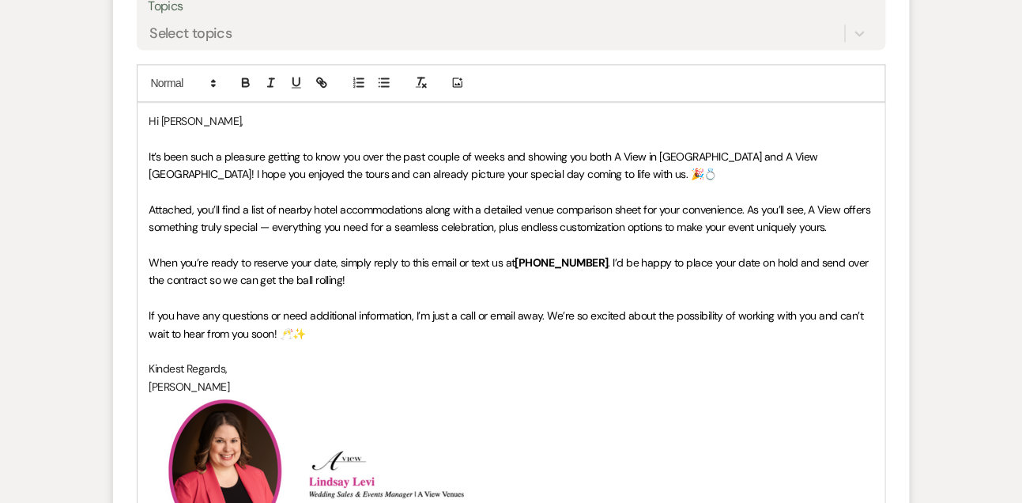
scroll to position [904, 0]
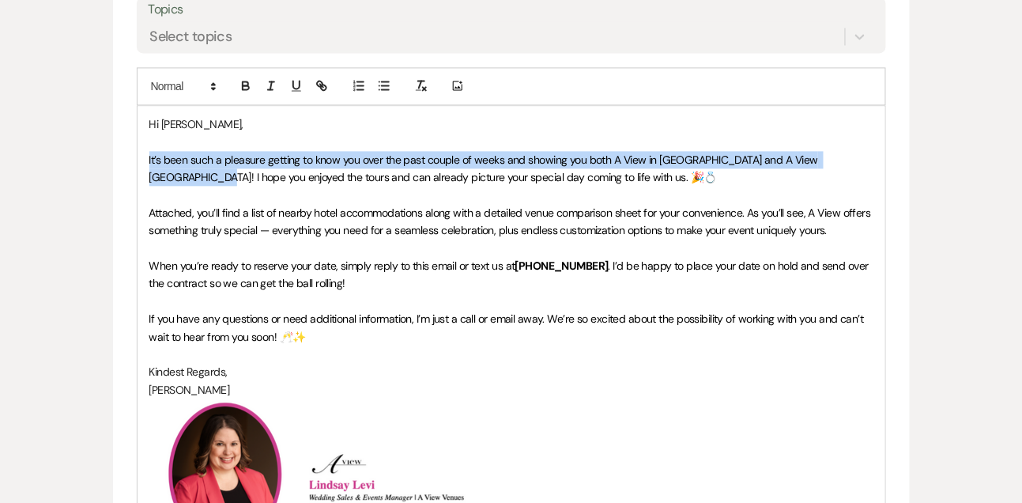
drag, startPoint x: 145, startPoint y: 157, endPoint x: 948, endPoint y: 156, distance: 802.9
click at [948, 156] on div "Event Messages Log Log Message + New Message Communicate with clients by clicki…" at bounding box center [511, 217] width 901 height 1358
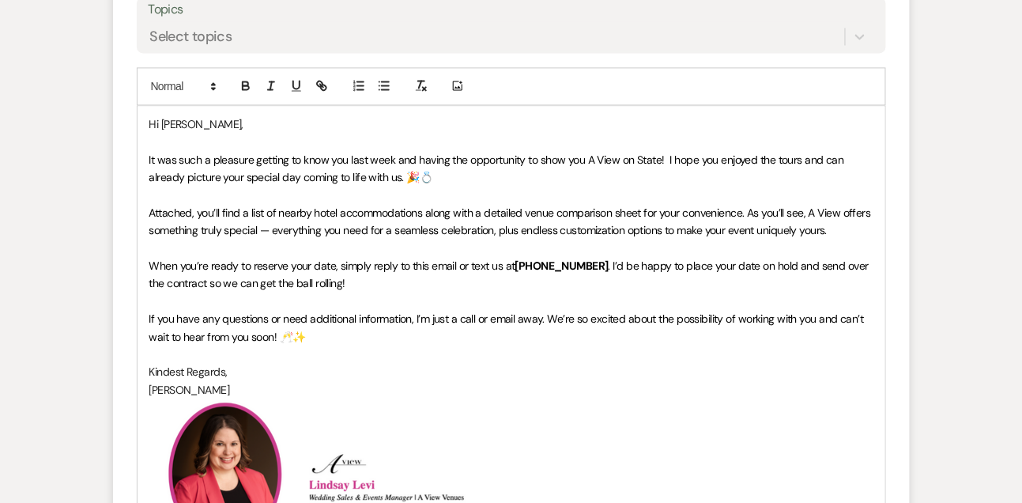
click at [798, 153] on span "It was such a pleasure getting to know you last week and having the opportunity…" at bounding box center [498, 169] width 698 height 32
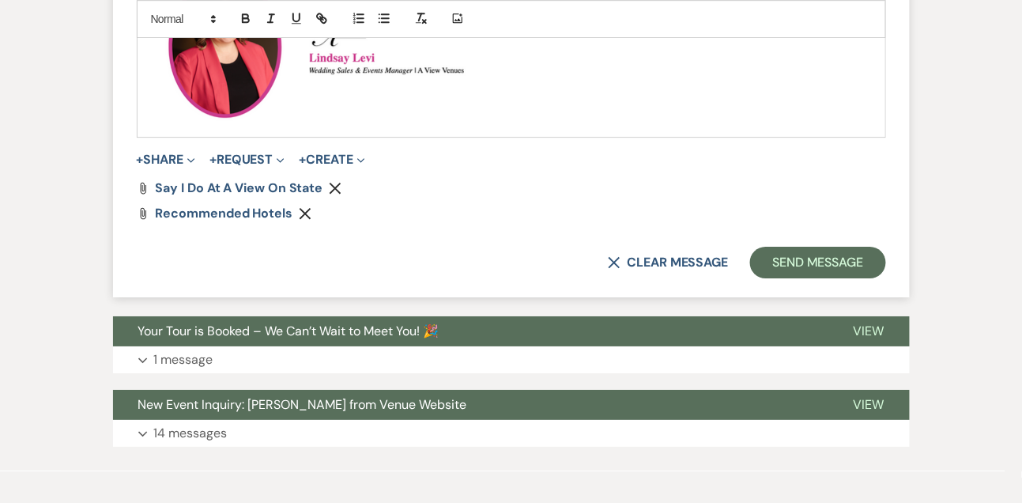
scroll to position [1378, 0]
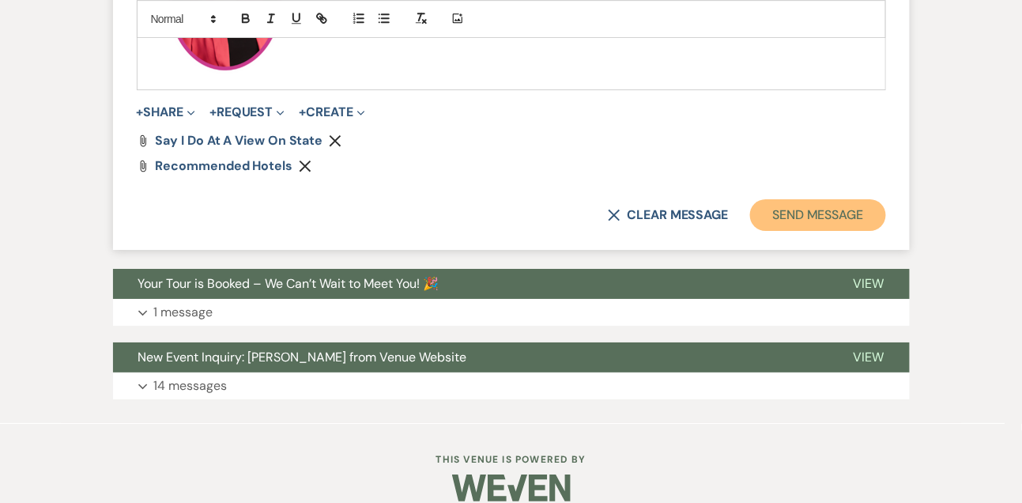
click at [836, 217] on button "Send Message" at bounding box center [817, 215] width 135 height 32
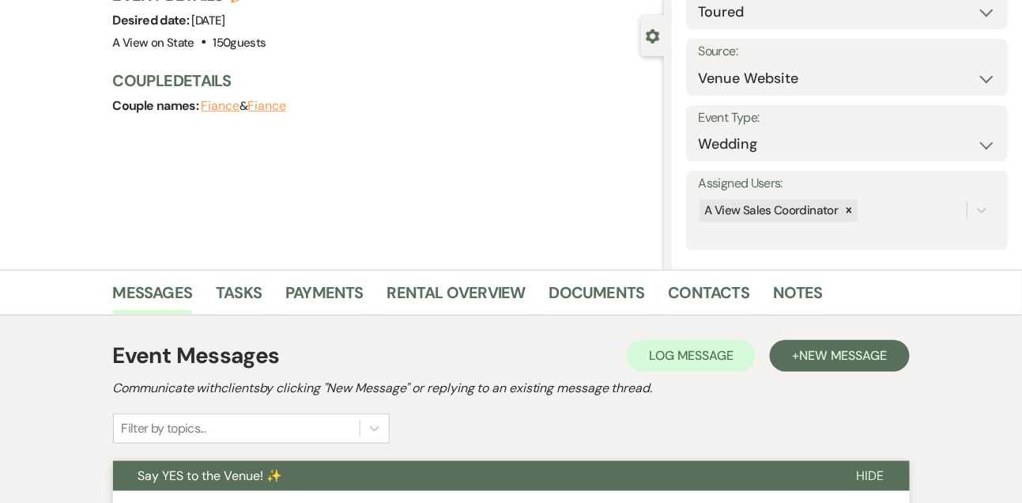
scroll to position [17, 0]
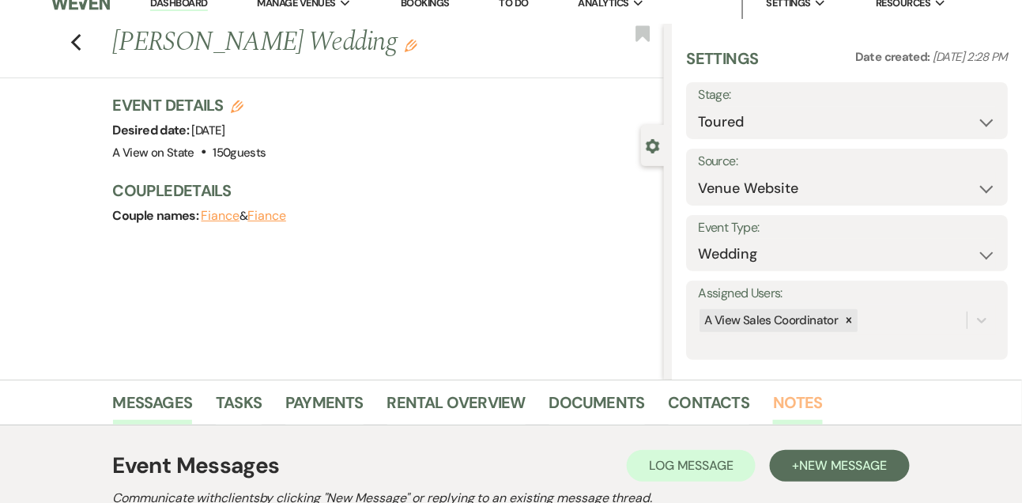
click at [793, 393] on link "Notes" at bounding box center [798, 407] width 50 height 35
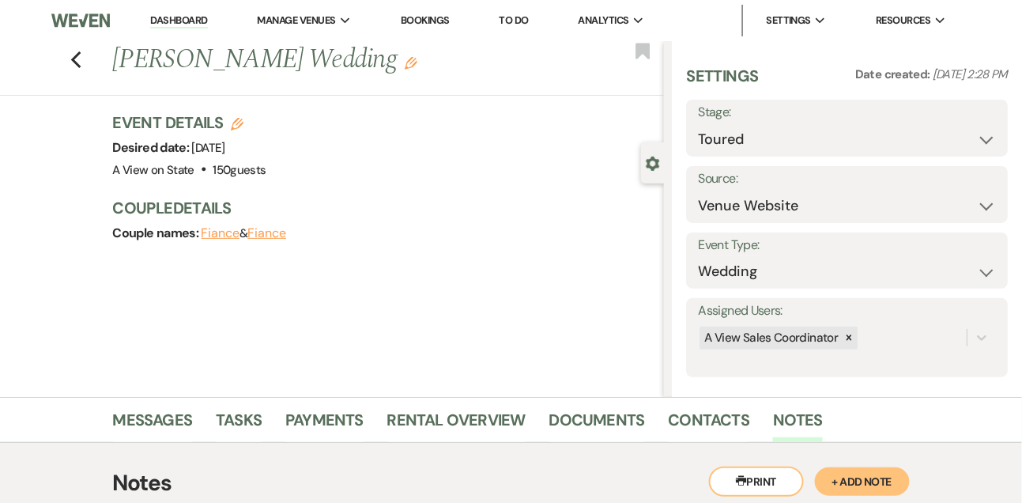
click at [162, 24] on link "Dashboard" at bounding box center [178, 20] width 57 height 15
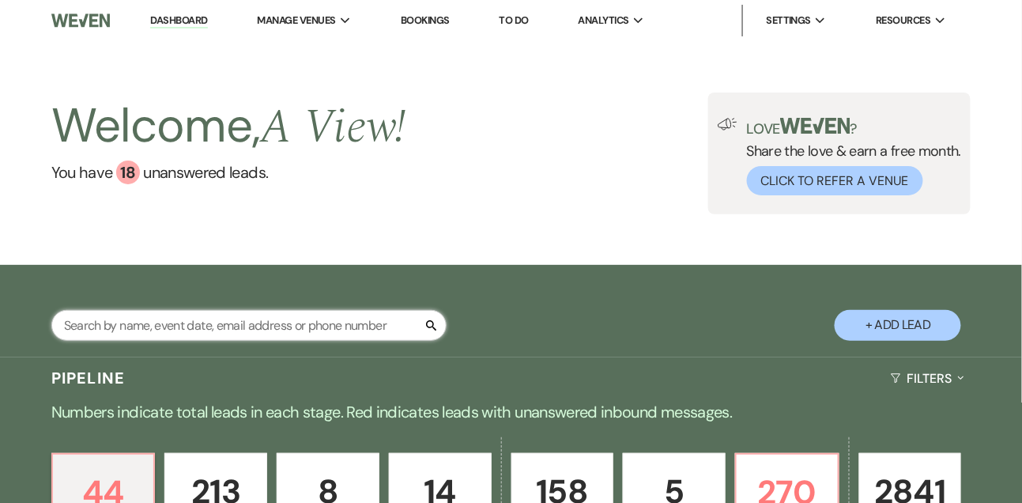
click at [228, 341] on input "text" at bounding box center [248, 325] width 395 height 31
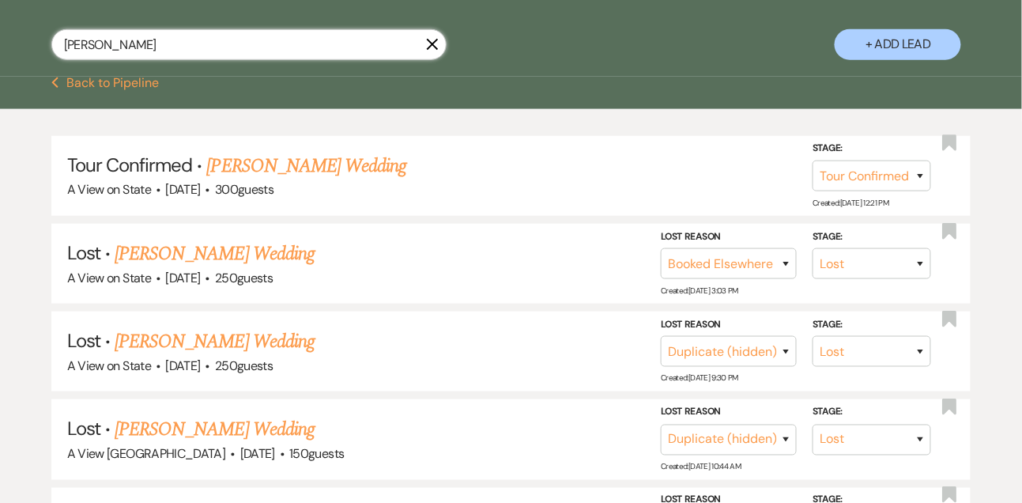
scroll to position [286, 0]
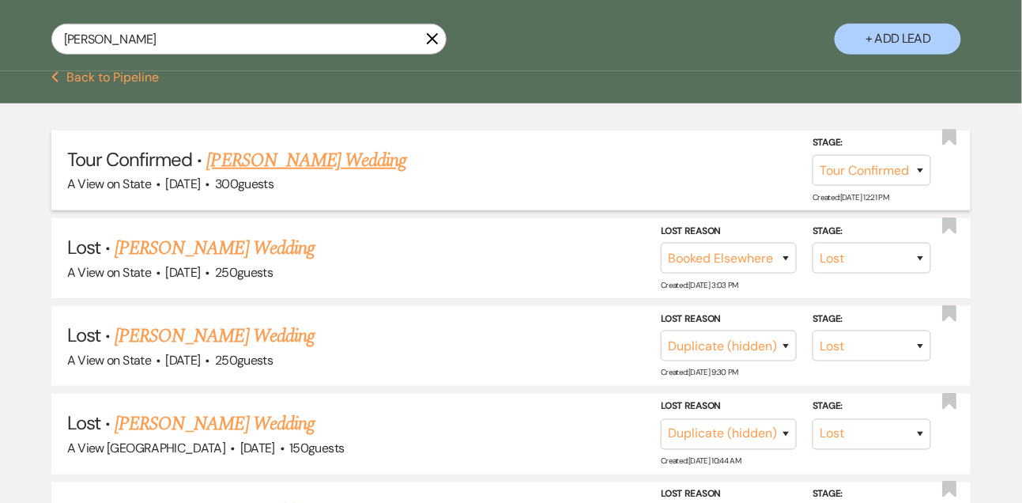
click at [307, 174] on link "[PERSON_NAME] Wedding" at bounding box center [307, 160] width 200 height 28
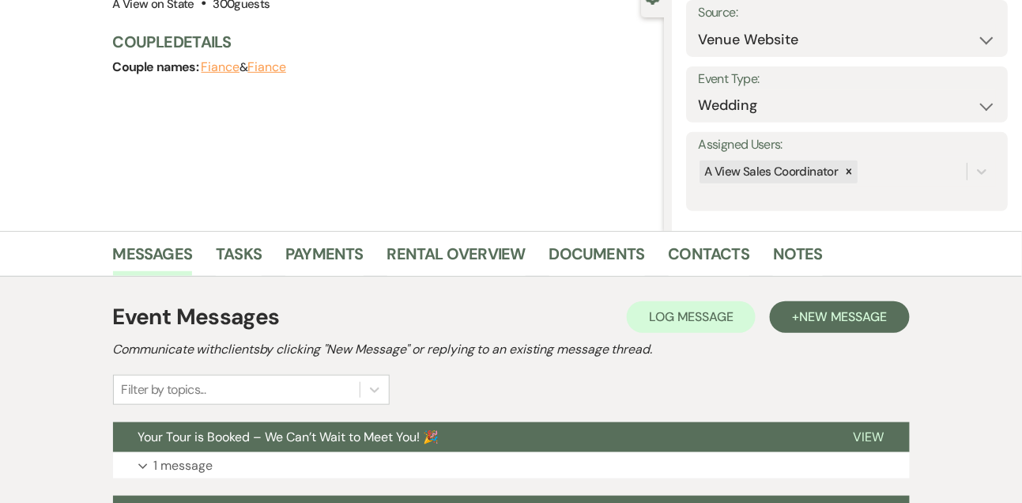
scroll to position [278, 0]
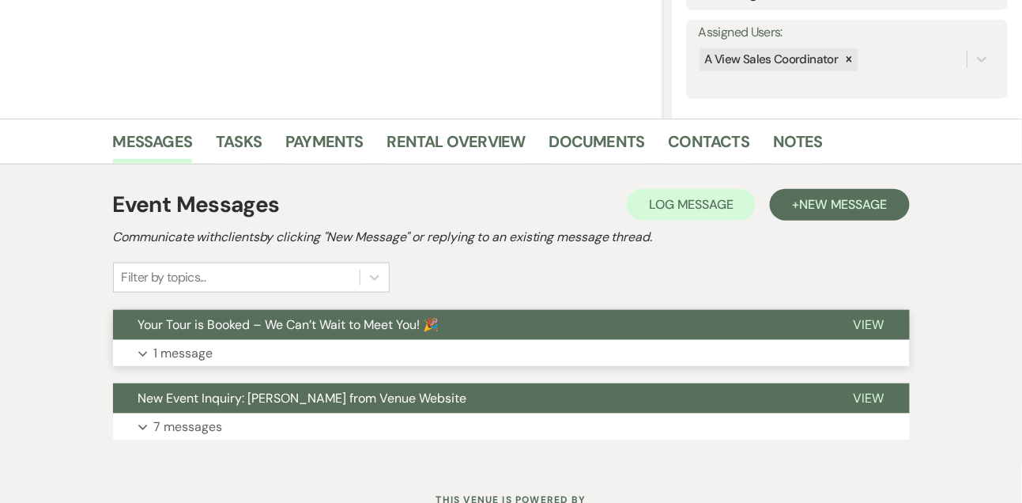
click at [198, 364] on button "Expand 1 message" at bounding box center [511, 353] width 797 height 27
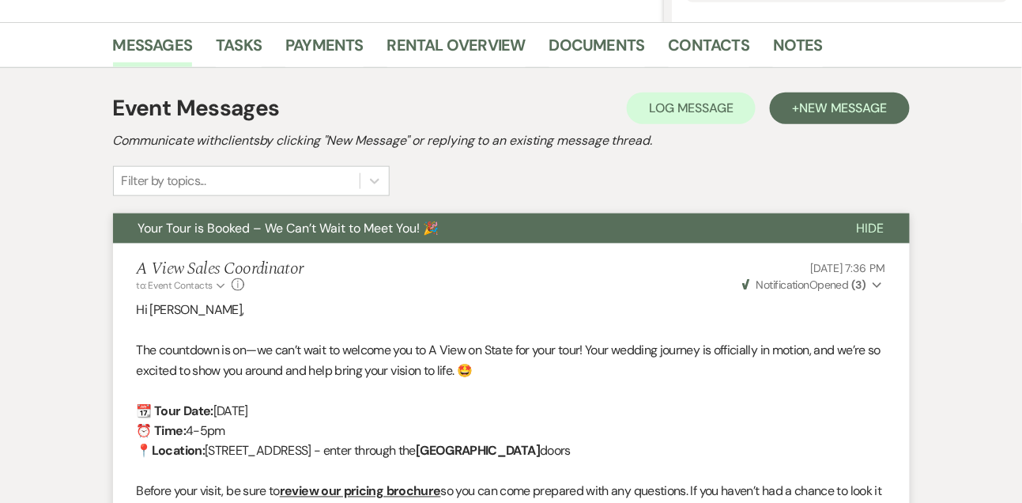
scroll to position [0, 0]
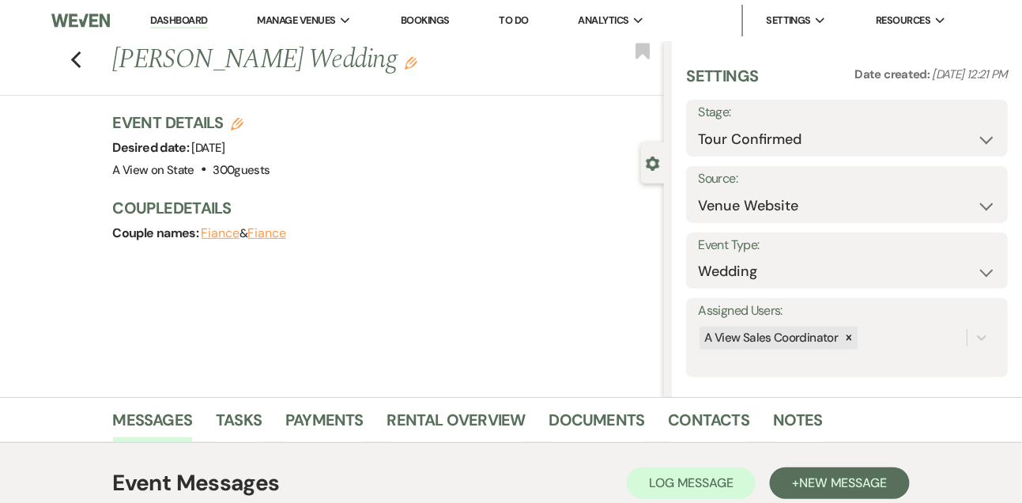
click at [183, 17] on link "Dashboard" at bounding box center [178, 20] width 57 height 15
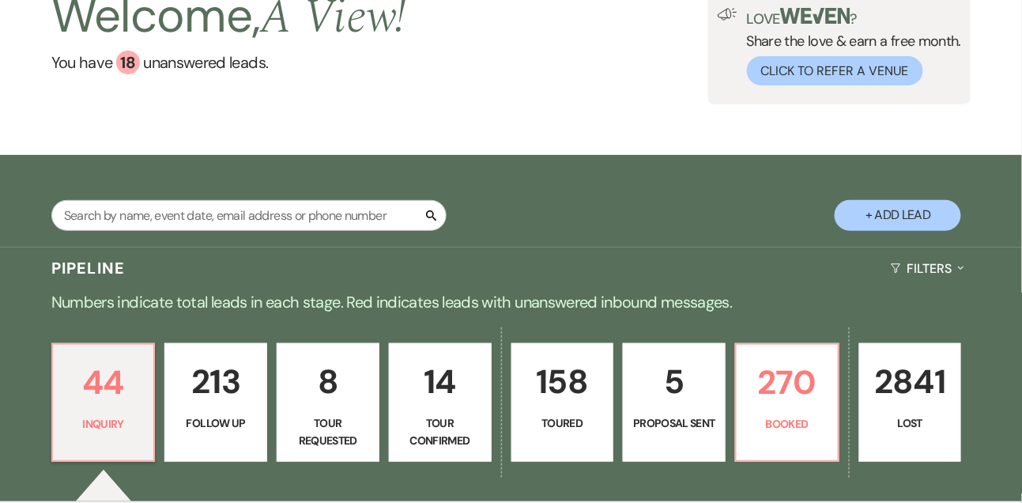
scroll to position [40, 0]
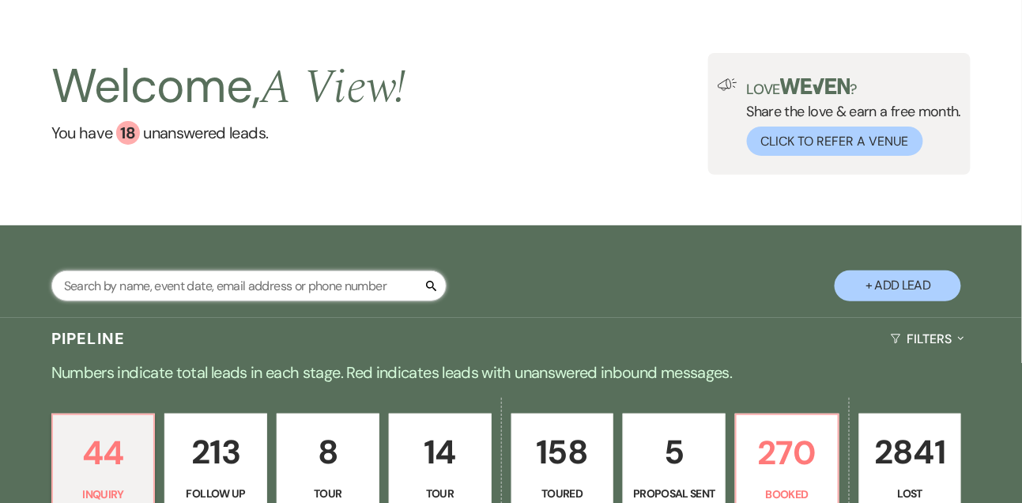
click at [175, 298] on input "text" at bounding box center [248, 285] width 395 height 31
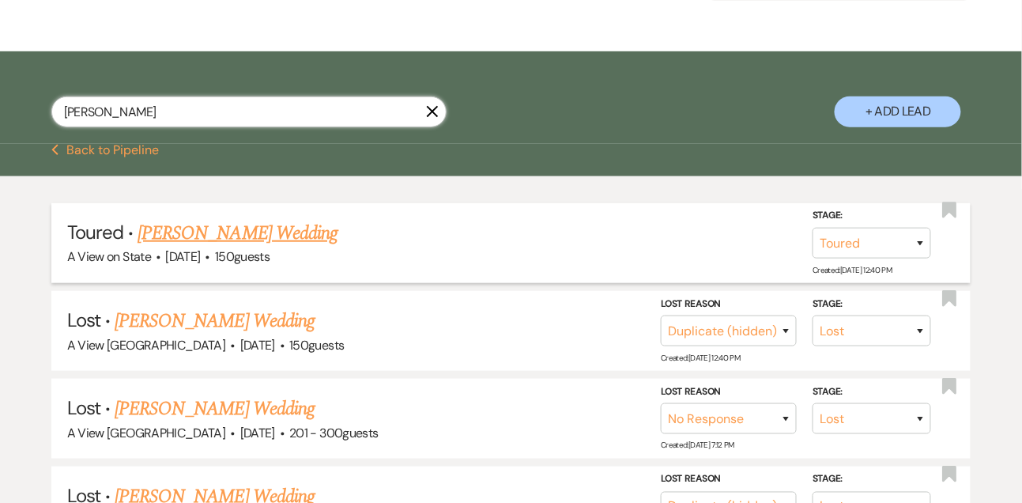
scroll to position [272, 0]
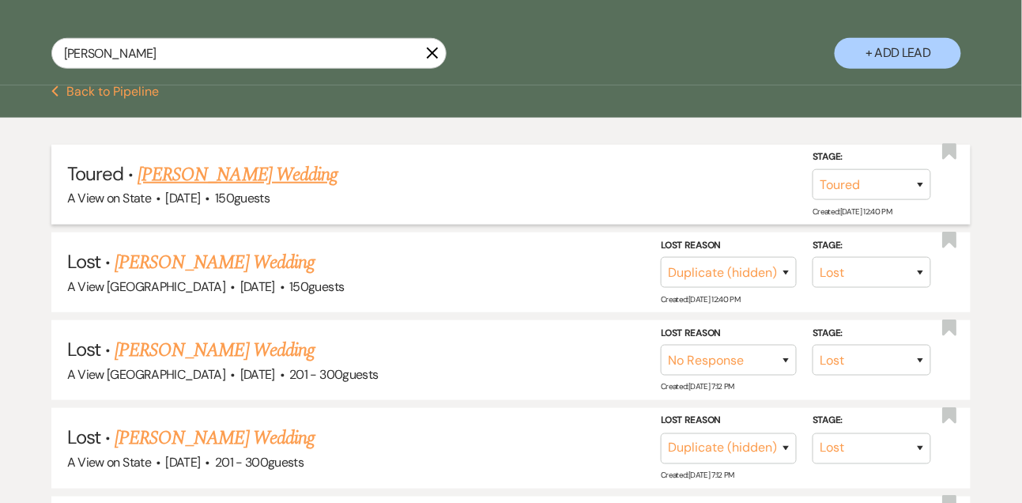
click at [266, 176] on link "[PERSON_NAME] Wedding" at bounding box center [238, 174] width 200 height 28
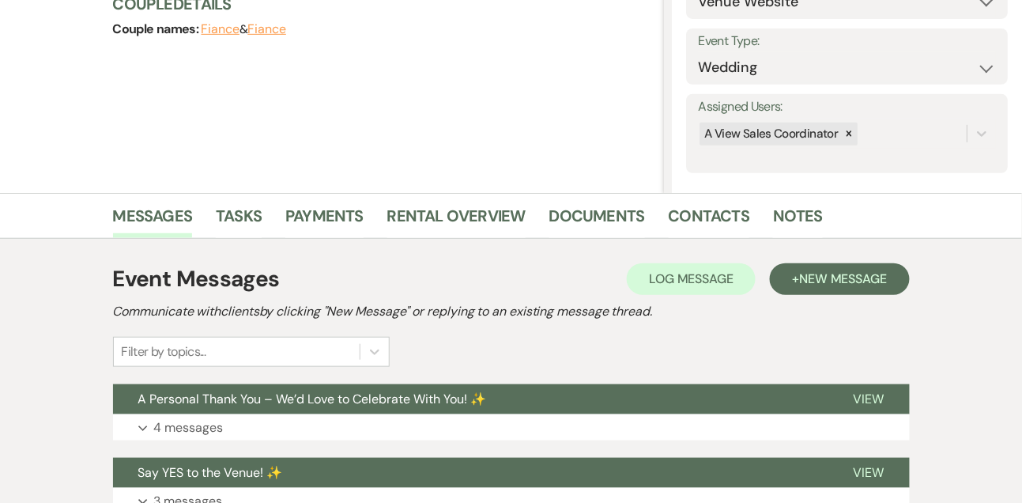
scroll to position [394, 0]
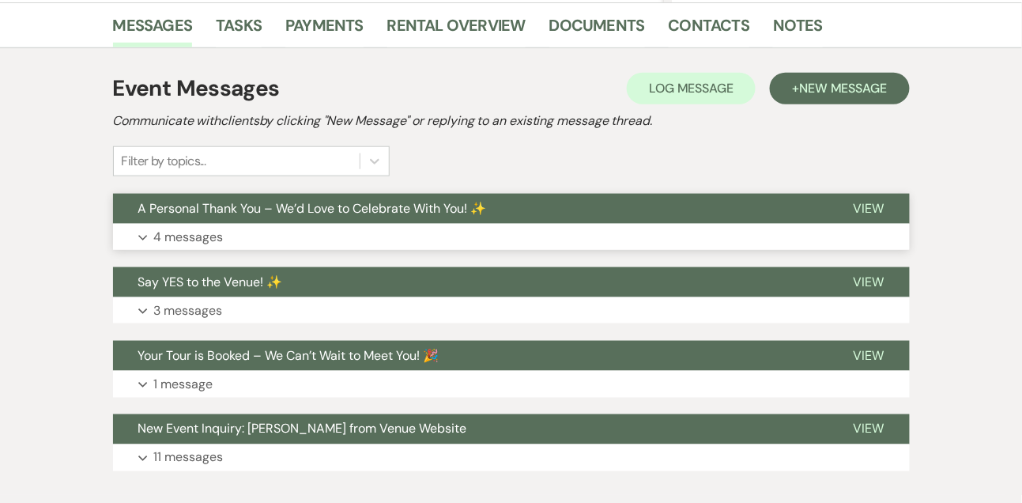
click at [202, 234] on p "4 messages" at bounding box center [189, 237] width 70 height 21
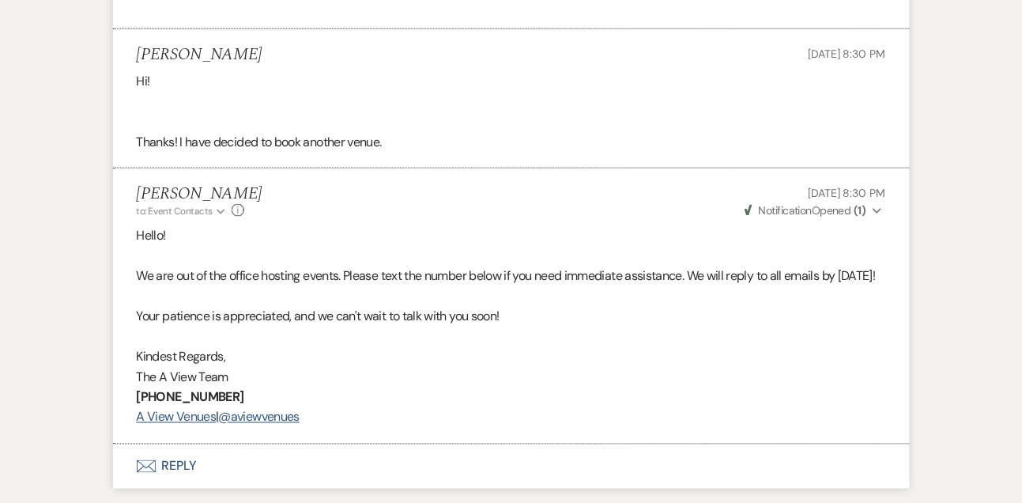
scroll to position [2001, 0]
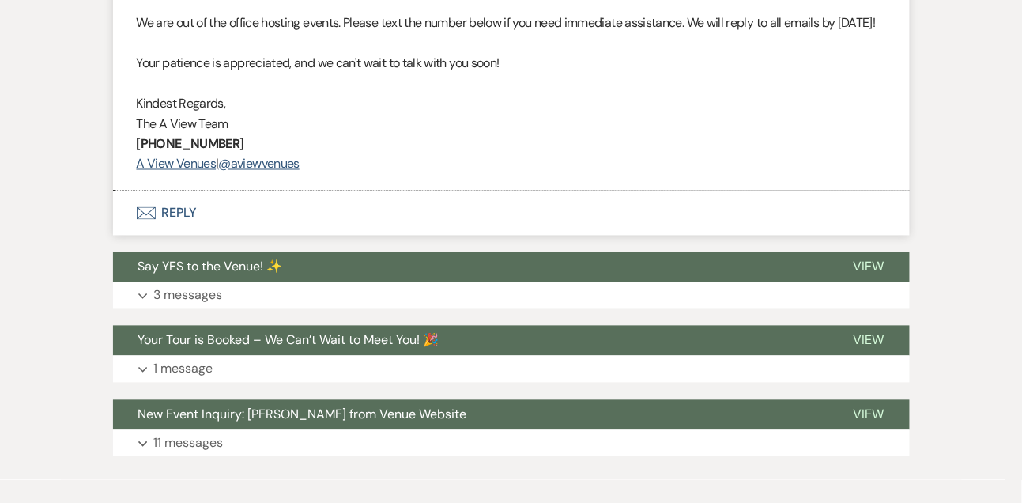
click at [184, 236] on button "Envelope Reply" at bounding box center [511, 213] width 797 height 44
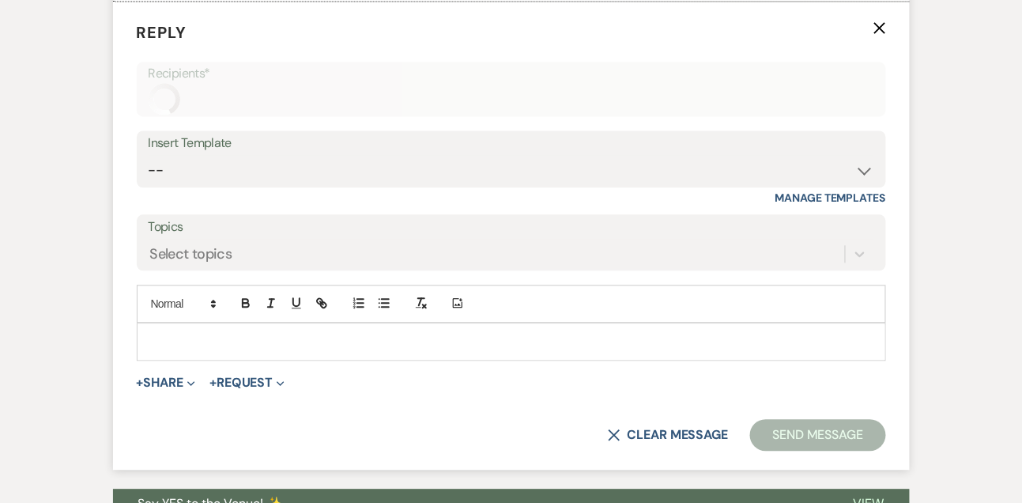
scroll to position [2451, 0]
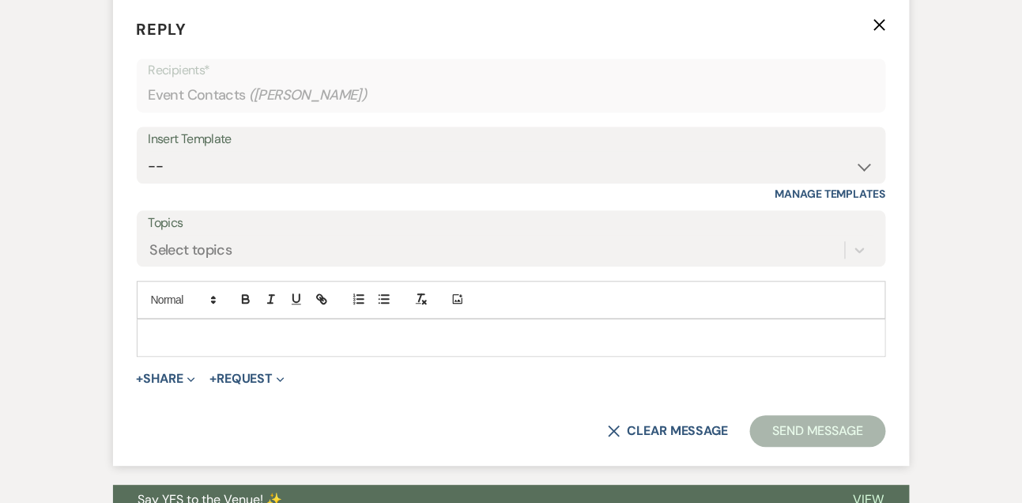
click at [177, 346] on p at bounding box center [511, 337] width 724 height 17
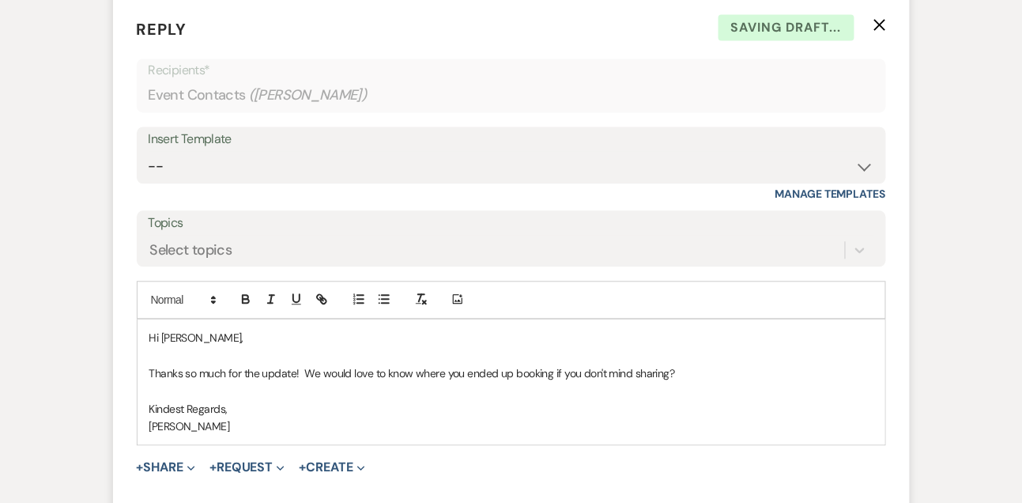
click at [186, 382] on p "Thanks so much for the update! We would love to know where you ended up booking…" at bounding box center [511, 372] width 724 height 17
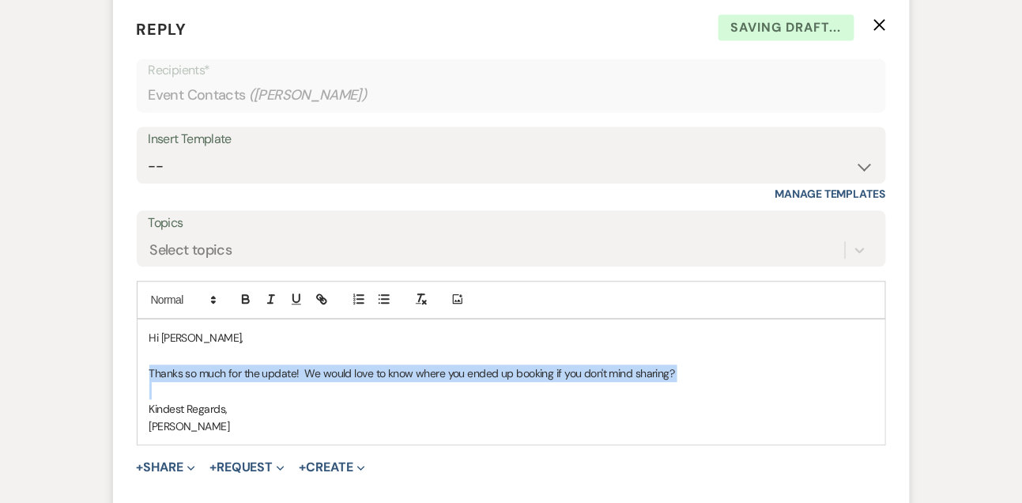
click at [186, 382] on p "Thanks so much for the update! We would love to know where you ended up booking…" at bounding box center [511, 372] width 724 height 17
copy p "Thanks so much for the update! We would love to know where you ended up booking…"
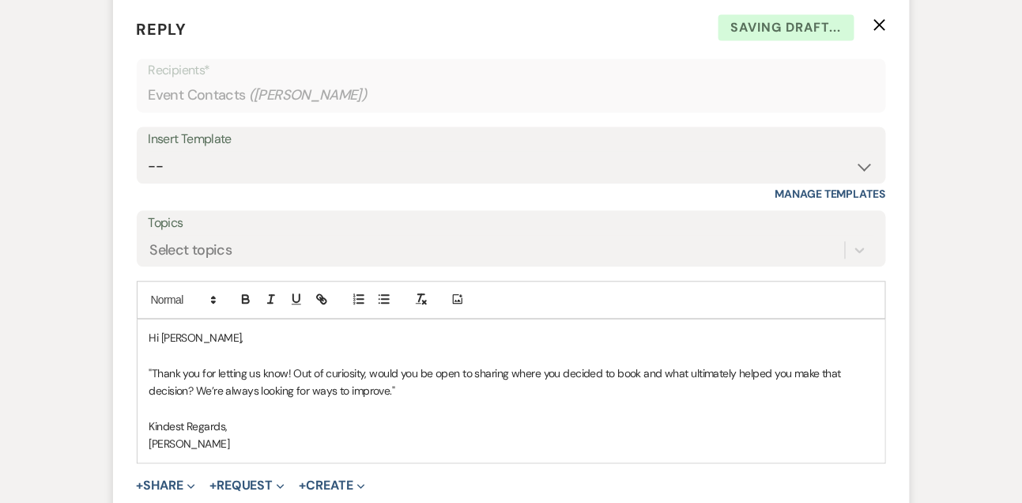
click at [154, 386] on p ""Thank you for letting us know! Out of curiosity, would you be open to sharing …" at bounding box center [511, 382] width 724 height 36
click at [430, 400] on p "Thank you for letting us know! Out of curiosity, would you be open to sharing w…" at bounding box center [511, 382] width 724 height 36
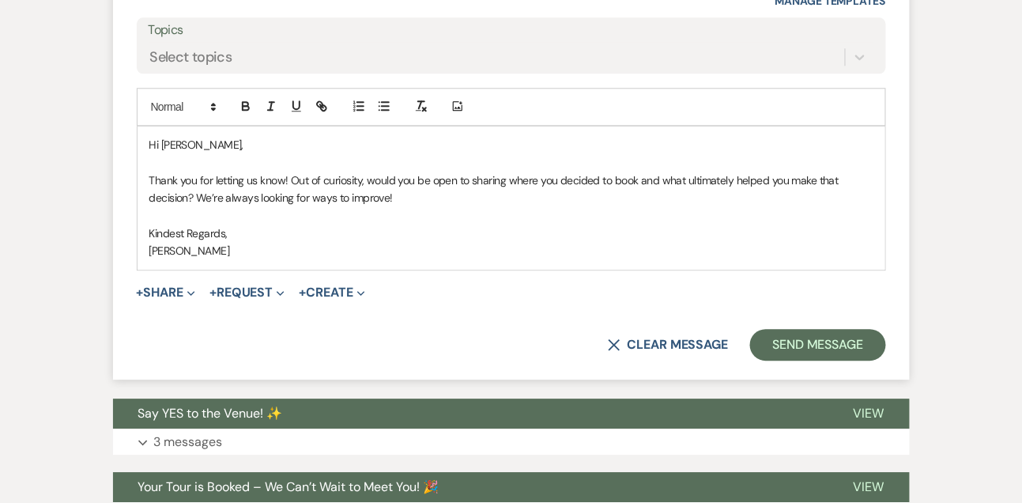
scroll to position [2662, 0]
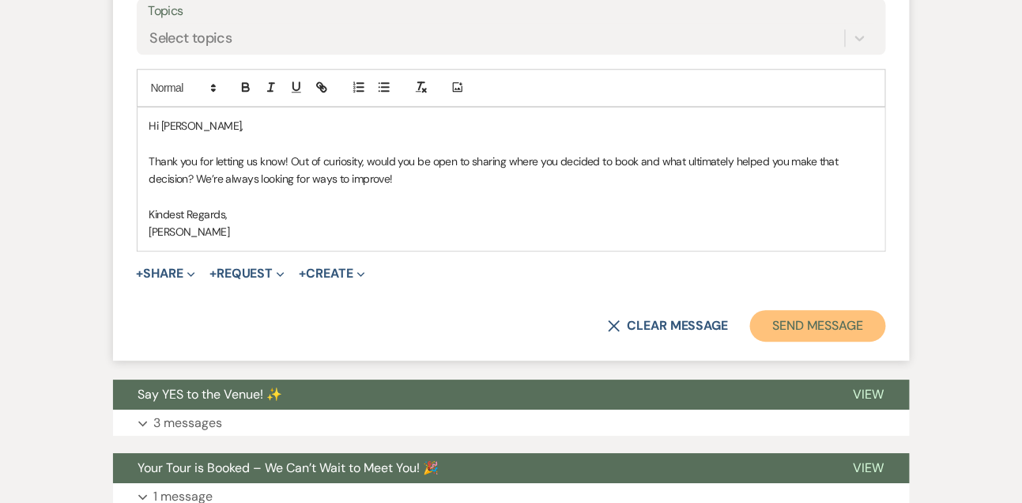
click at [843, 340] on button "Send Message" at bounding box center [817, 326] width 135 height 32
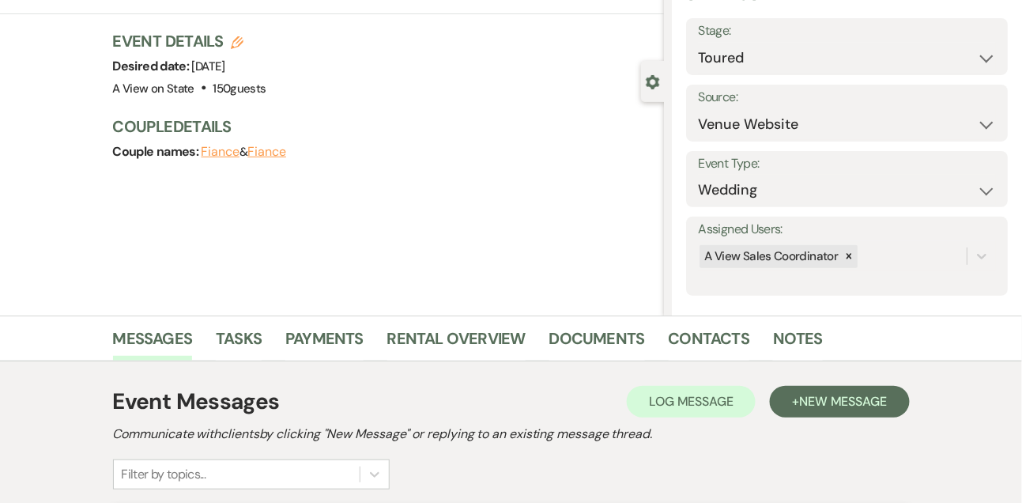
scroll to position [0, 0]
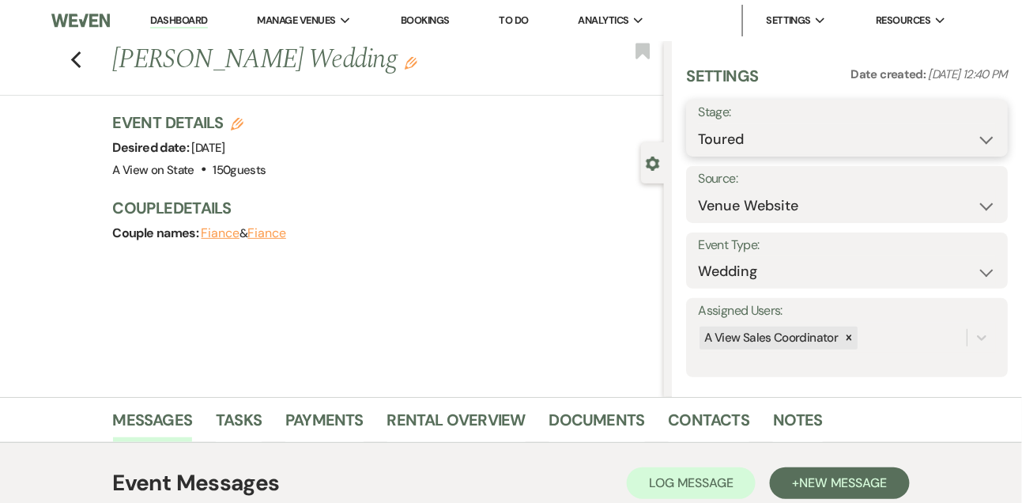
click at [718, 143] on select "Inquiry Follow Up Tour Requested Tour Confirmed Toured Proposal Sent Booked Lost" at bounding box center [847, 139] width 298 height 31
click at [698, 124] on select "Inquiry Follow Up Tour Requested Tour Confirmed Toured Proposal Sent Booked Lost" at bounding box center [847, 139] width 298 height 31
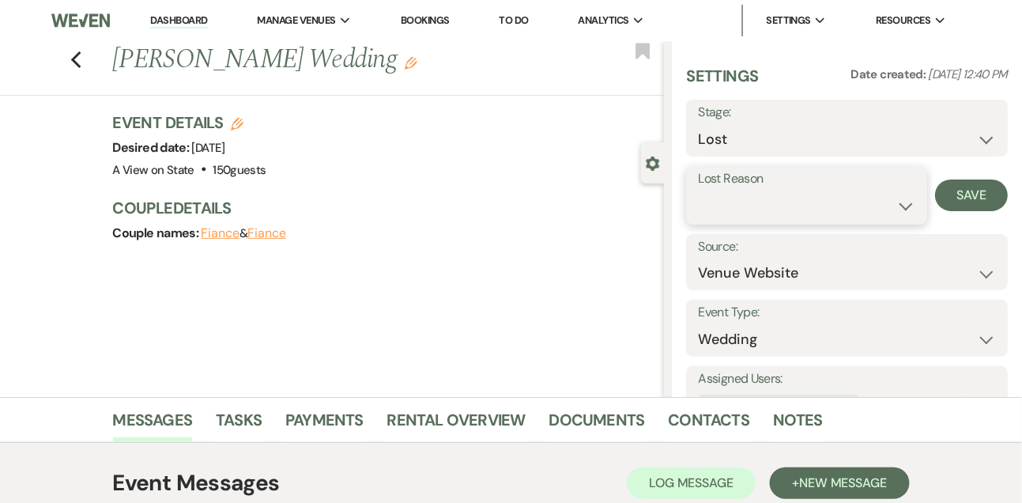
click at [850, 219] on select "Booked Elsewhere Budget Date Unavailable No Response Not a Good Match Capacity …" at bounding box center [806, 205] width 217 height 31
click at [698, 190] on select "Booked Elsewhere Budget Date Unavailable No Response Not a Good Match Capacity …" at bounding box center [806, 205] width 217 height 31
click at [742, 208] on select "Booked Elsewhere Budget Date Unavailable No Response Not a Good Match Capacity …" at bounding box center [806, 205] width 217 height 31
click at [698, 190] on select "Booked Elsewhere Budget Date Unavailable No Response Not a Good Match Capacity …" at bounding box center [806, 205] width 217 height 31
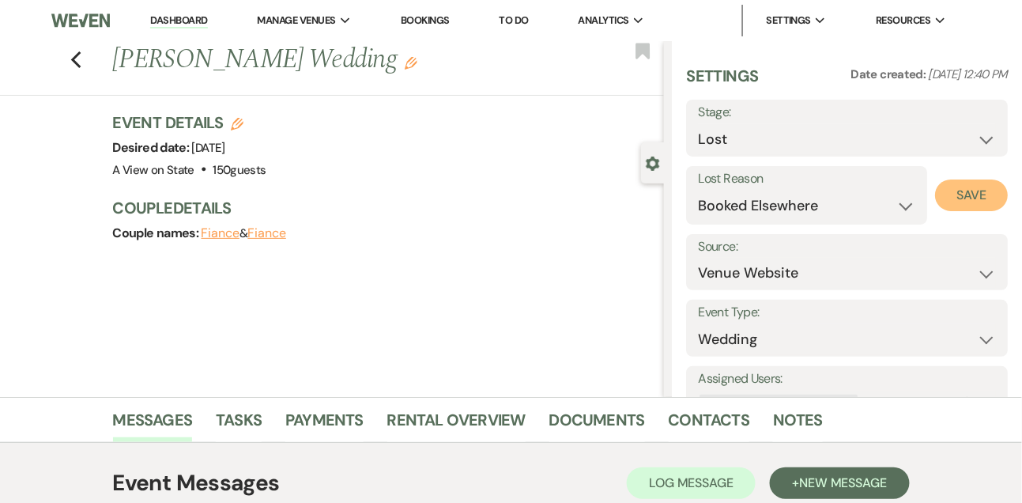
click at [969, 185] on button "Save" at bounding box center [971, 195] width 73 height 32
click at [192, 21] on link "Dashboard" at bounding box center [178, 20] width 57 height 15
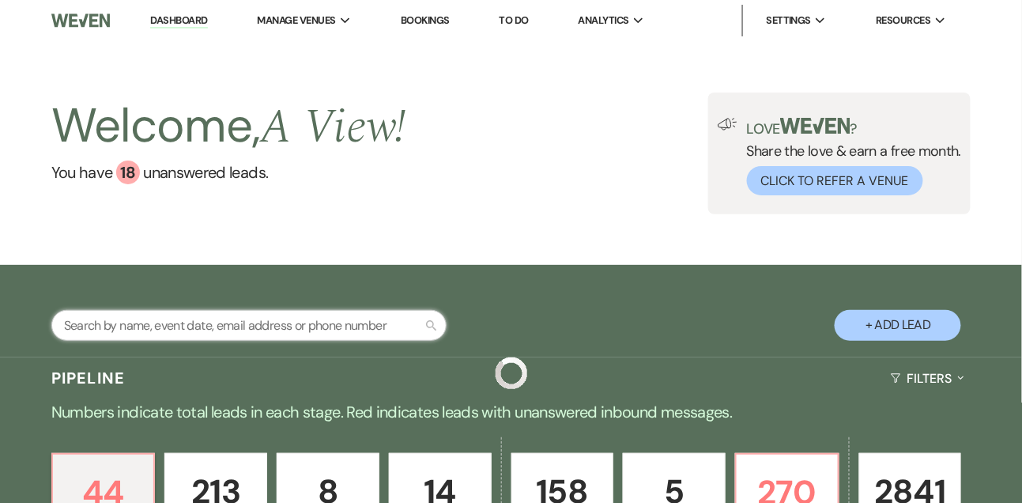
click at [267, 334] on input "text" at bounding box center [248, 325] width 395 height 31
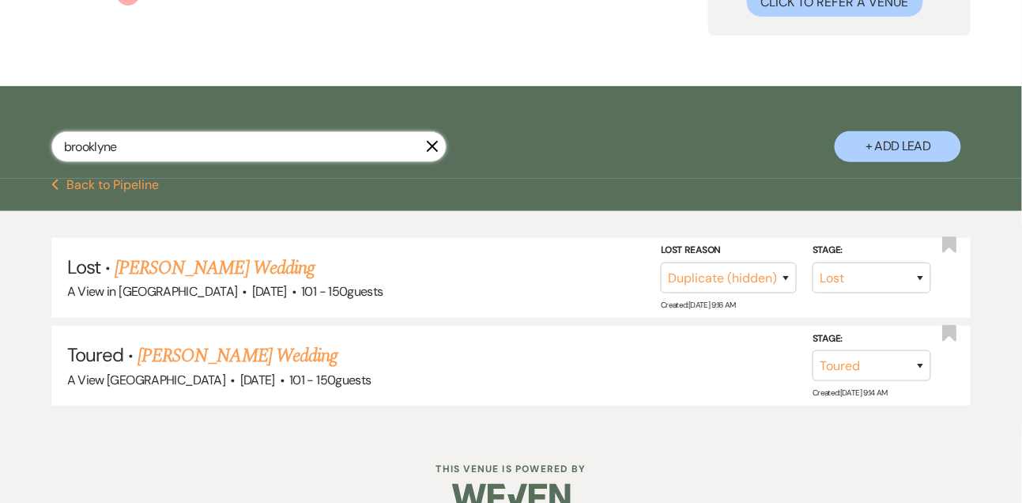
scroll to position [198, 0]
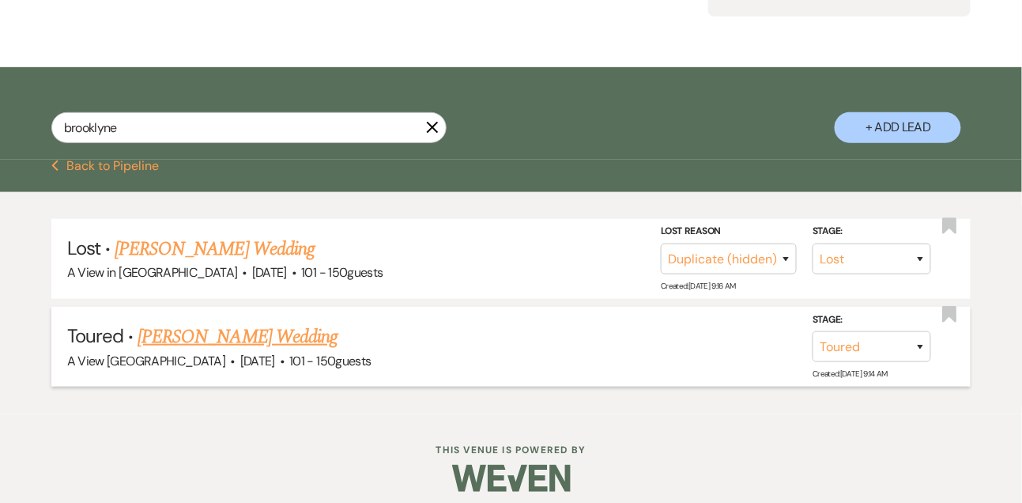
click at [294, 340] on link "[PERSON_NAME] Wedding" at bounding box center [238, 336] width 200 height 28
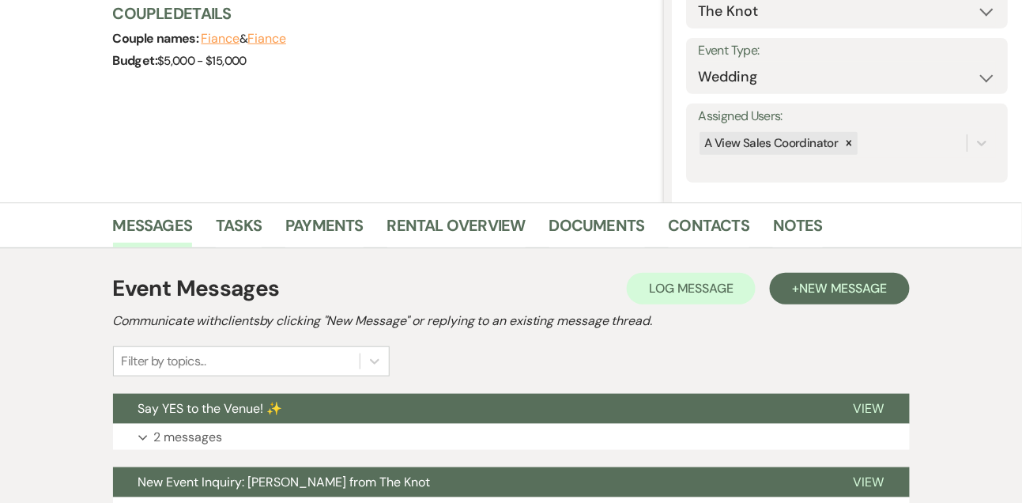
scroll to position [340, 0]
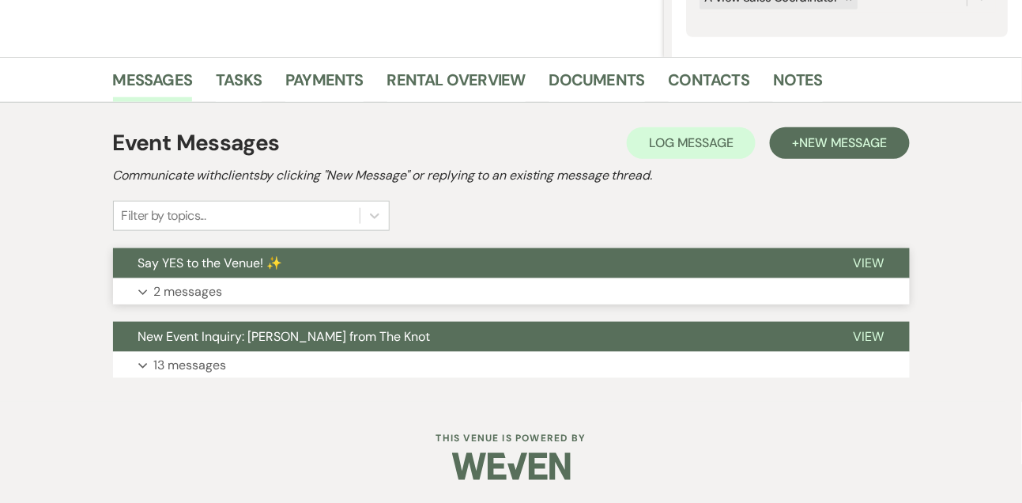
click at [209, 303] on button "Expand 2 messages" at bounding box center [511, 291] width 797 height 27
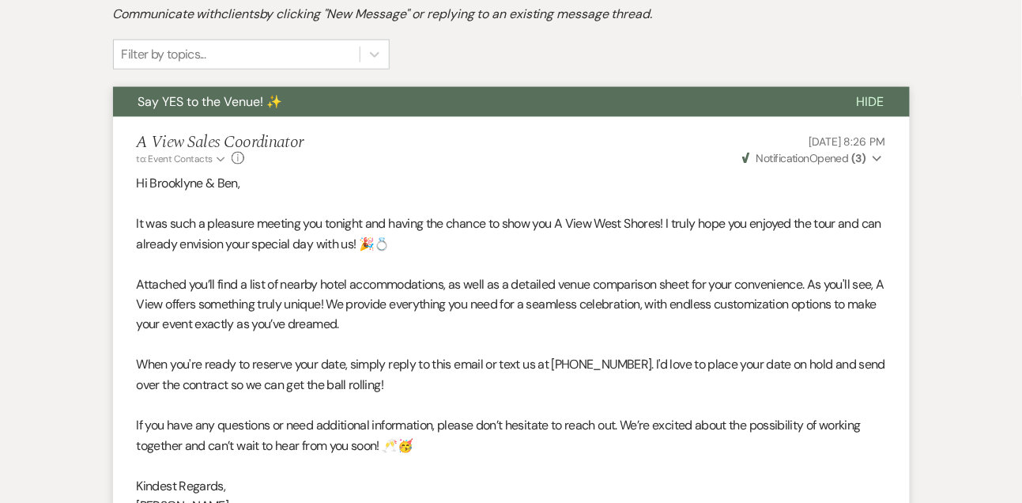
scroll to position [0, 0]
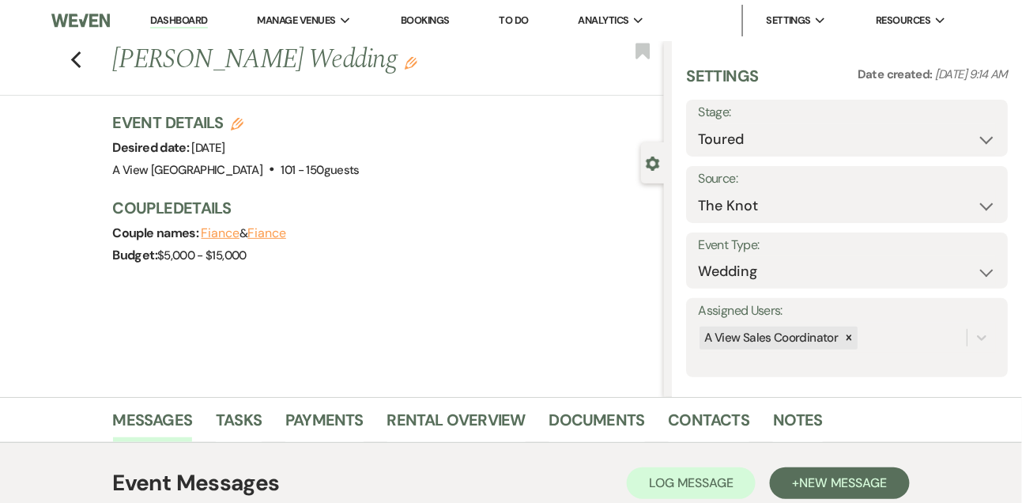
click at [176, 24] on link "Dashboard" at bounding box center [178, 20] width 57 height 15
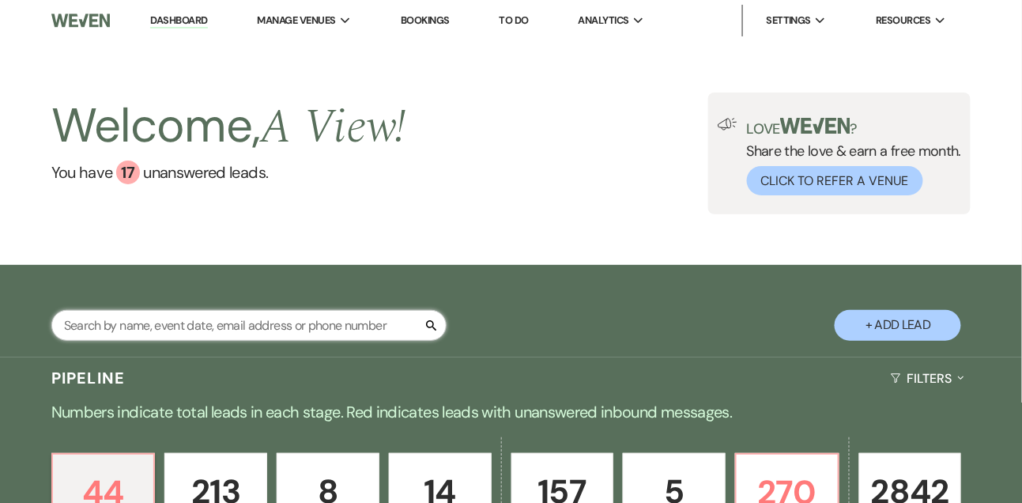
click at [186, 341] on input "text" at bounding box center [248, 325] width 395 height 31
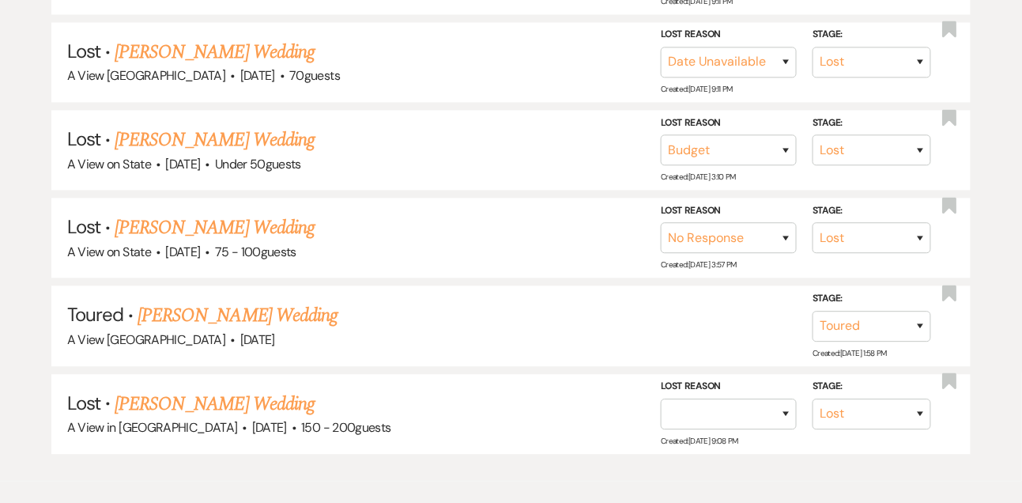
scroll to position [918, 0]
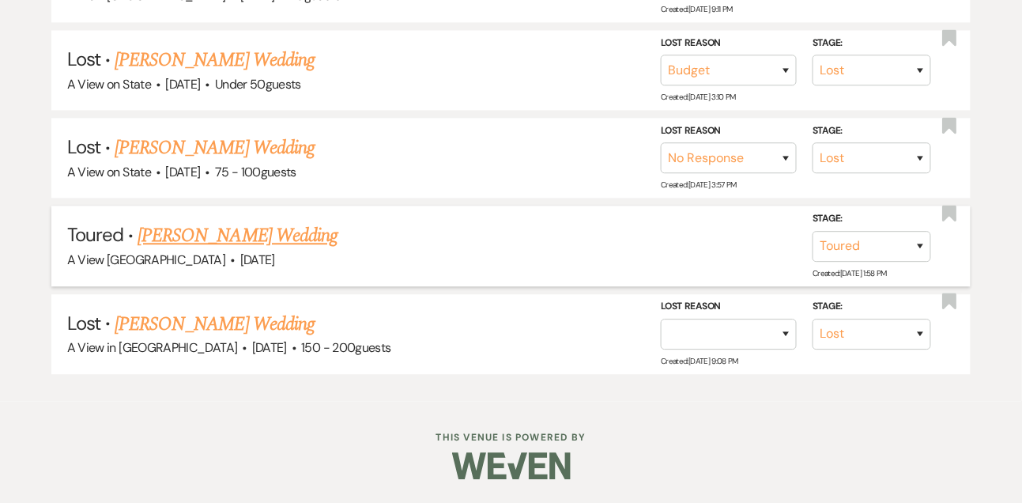
click at [247, 232] on link "[PERSON_NAME] Wedding" at bounding box center [238, 235] width 200 height 28
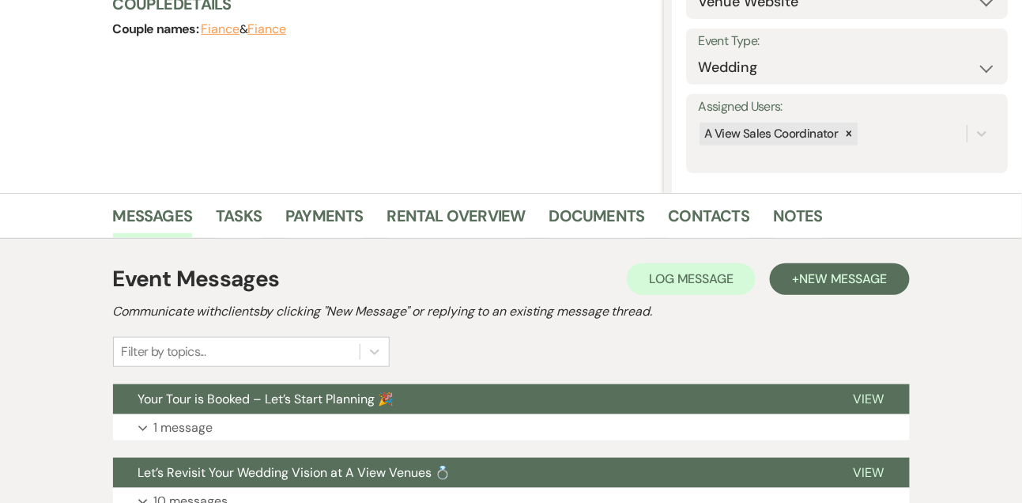
scroll to position [258, 0]
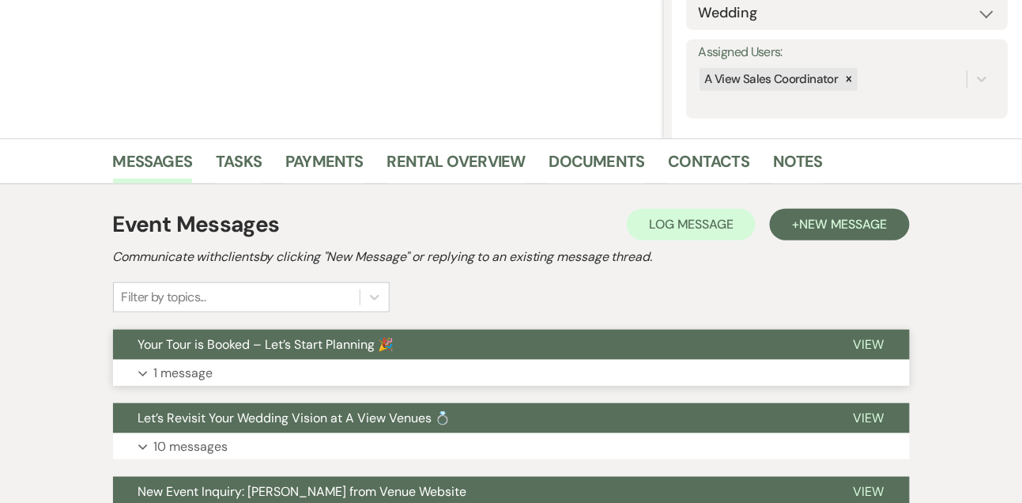
click at [179, 363] on p "1 message" at bounding box center [183, 373] width 59 height 21
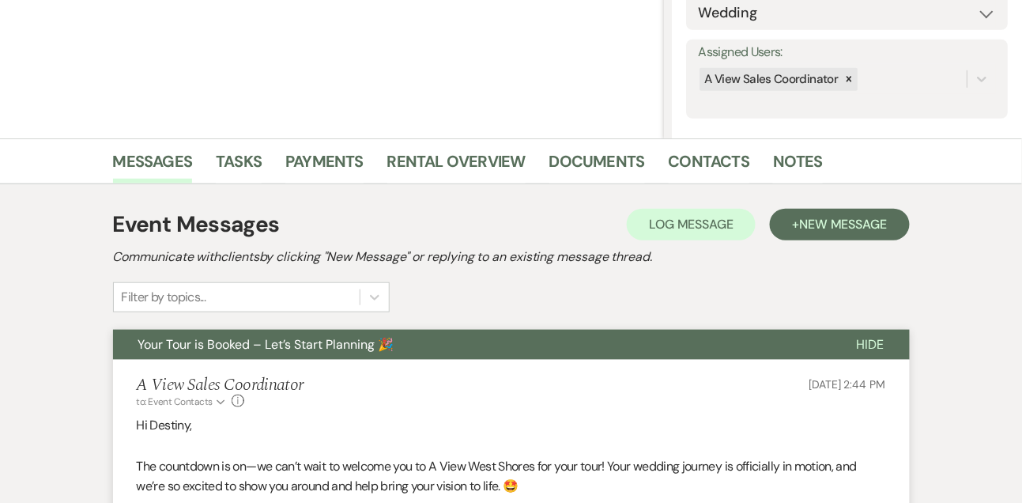
click at [177, 345] on span "Your Tour is Booked – Let’s Start Planning 🎉" at bounding box center [266, 344] width 256 height 17
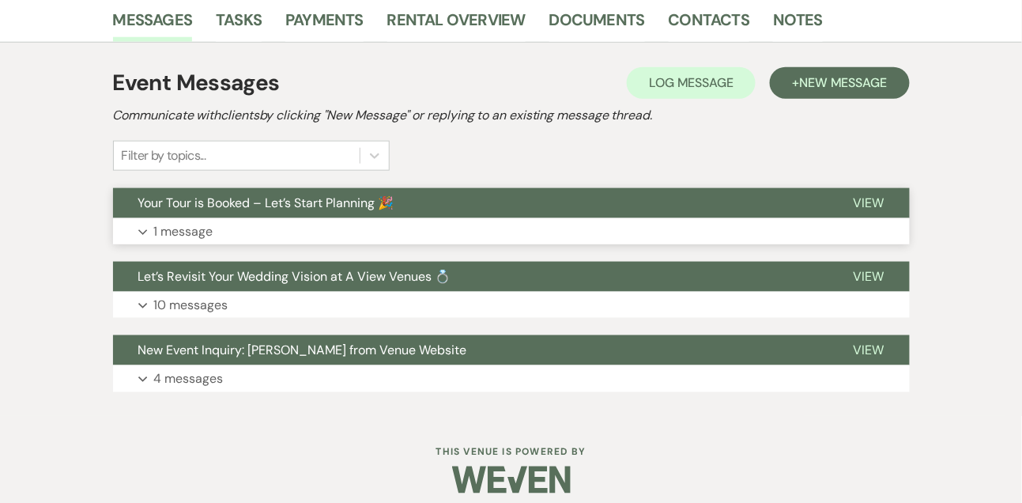
scroll to position [413, 0]
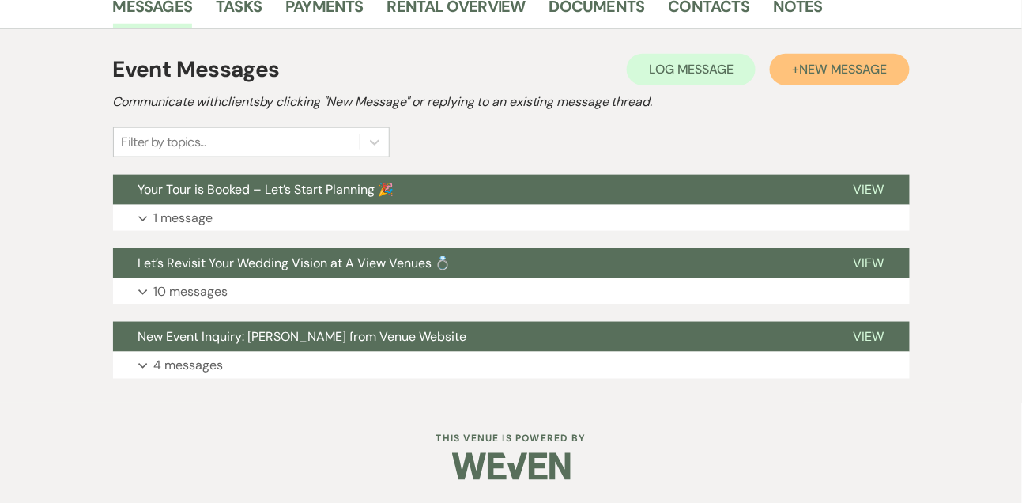
click at [869, 58] on button "+ New Message" at bounding box center [839, 70] width 139 height 32
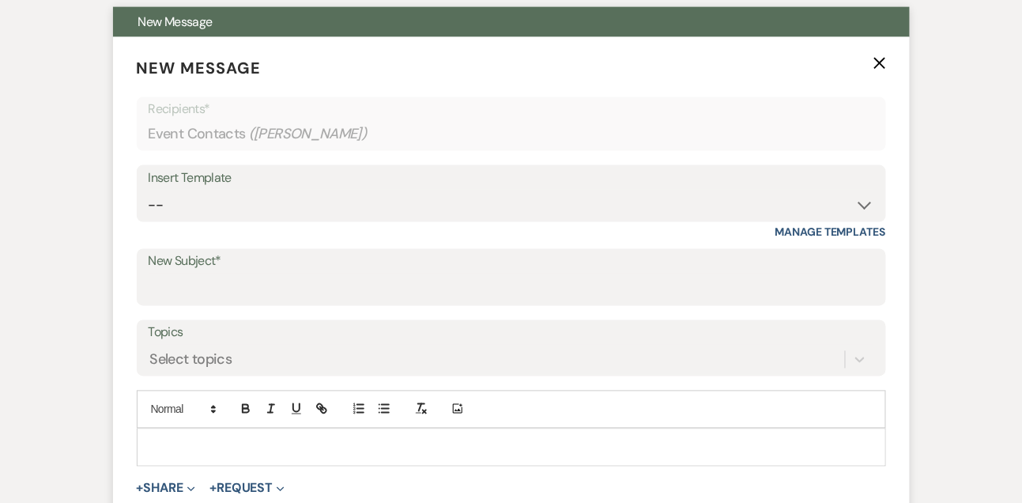
scroll to position [642, 0]
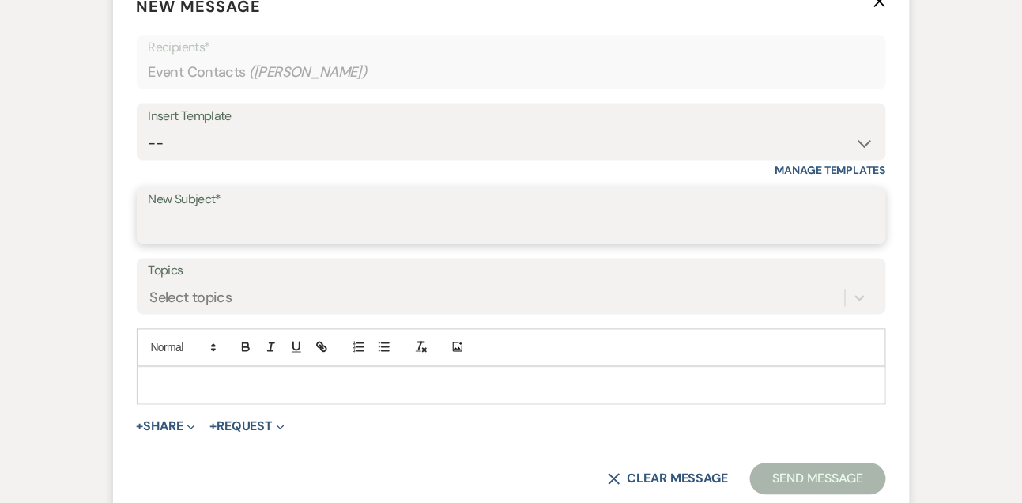
click at [288, 240] on input "New Subject*" at bounding box center [511, 227] width 725 height 31
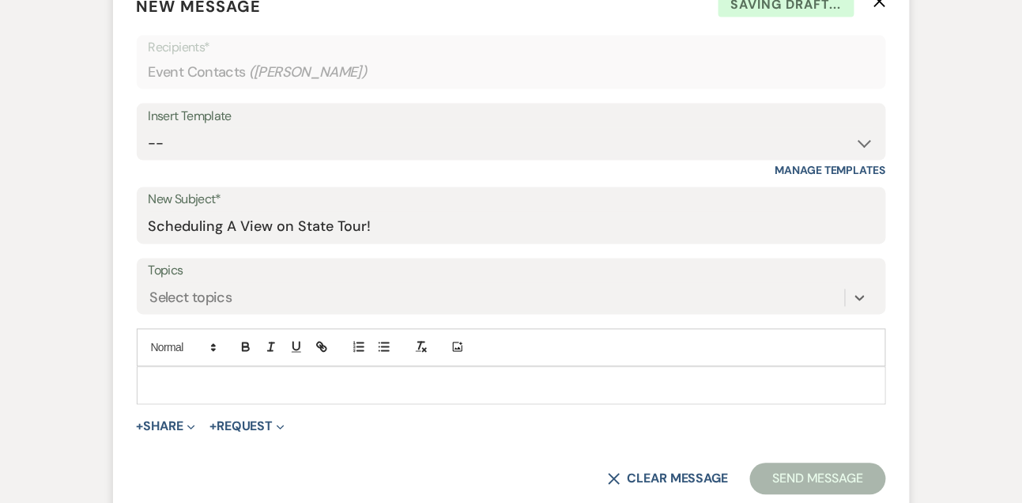
click at [277, 372] on div at bounding box center [512, 385] width 748 height 36
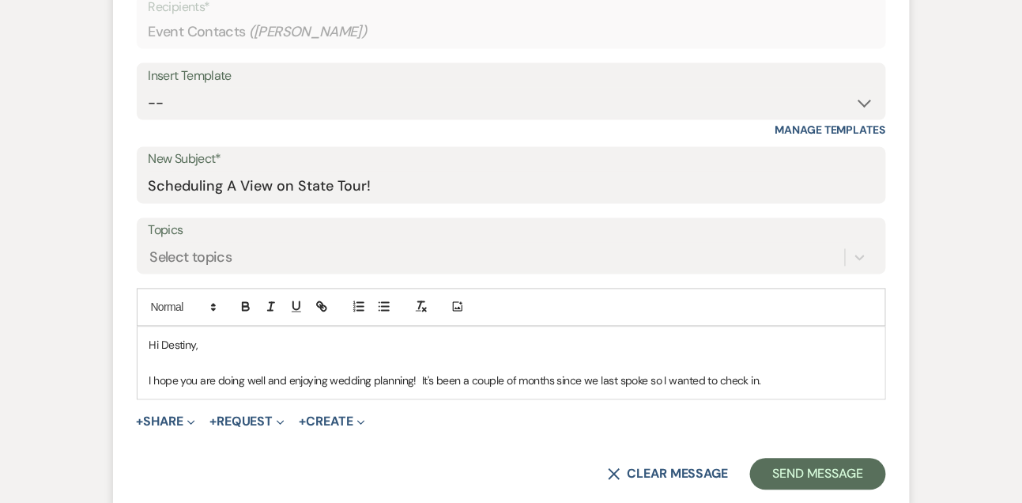
scroll to position [730, 0]
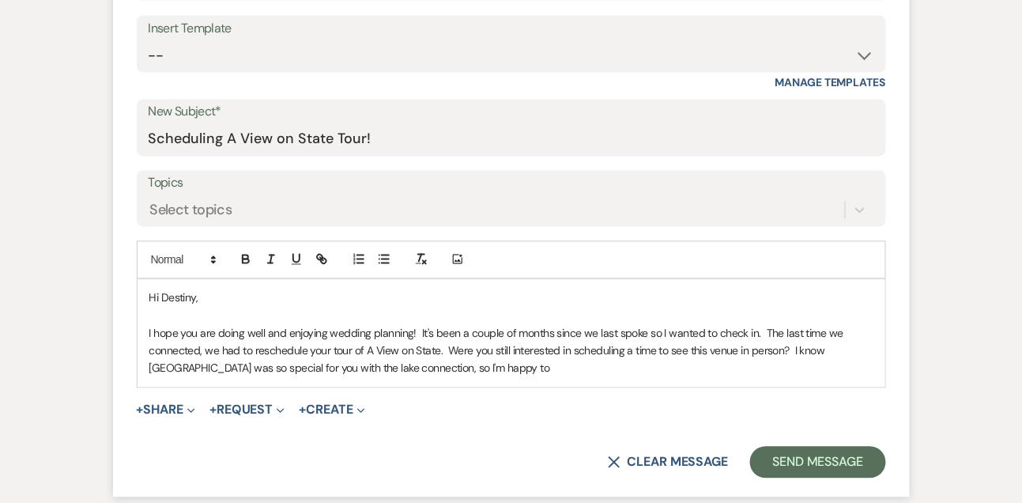
click at [394, 350] on p "I hope you are doing well and enjoying wedding planning! It's been a couple of …" at bounding box center [511, 351] width 724 height 53
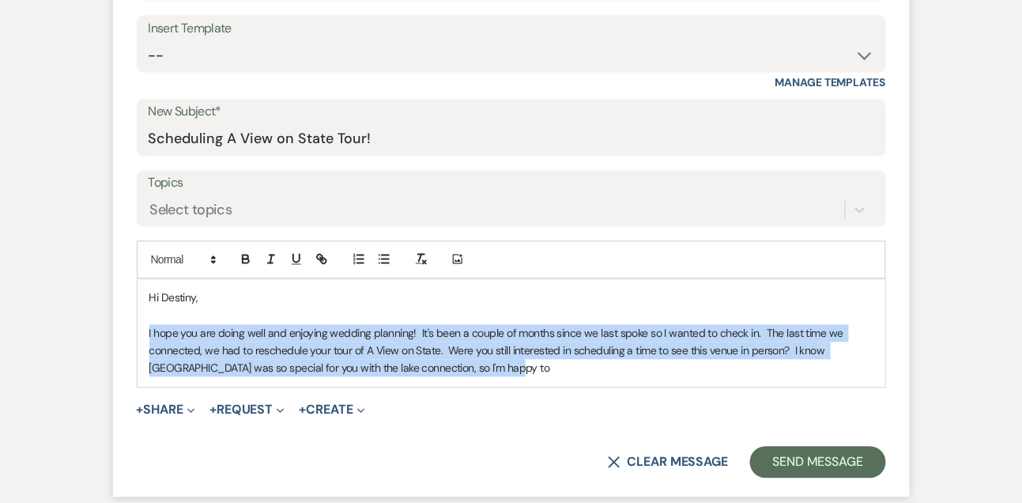
click at [394, 350] on p "I hope you are doing well and enjoying wedding planning! It's been a couple of …" at bounding box center [511, 351] width 724 height 53
copy p "I hope you are doing well and enjoying wedding planning! It's been a couple of …"
click at [507, 360] on p "I hope you are doing well and enjoying wedding planning! It's been a couple of …" at bounding box center [511, 351] width 724 height 53
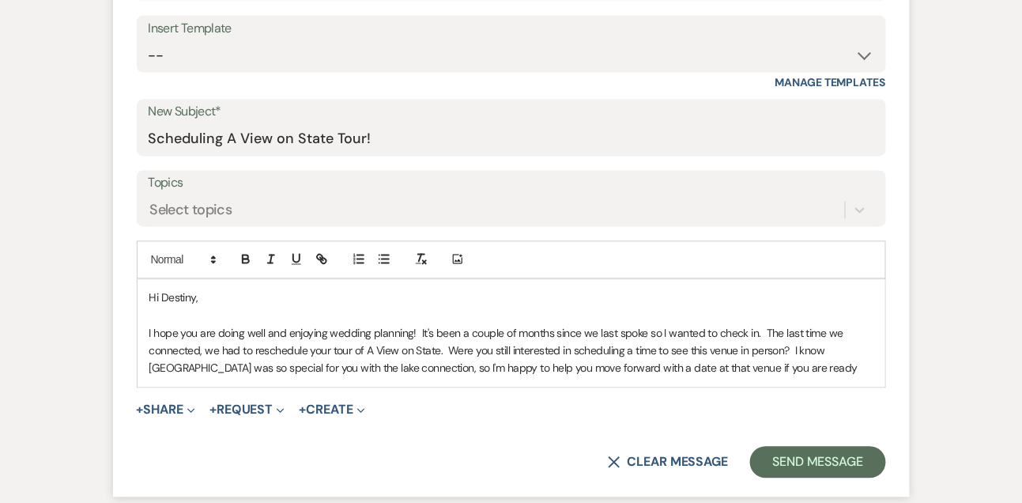
click at [411, 349] on p "I hope you are doing well and enjoying wedding planning! It's been a couple of …" at bounding box center [511, 351] width 724 height 53
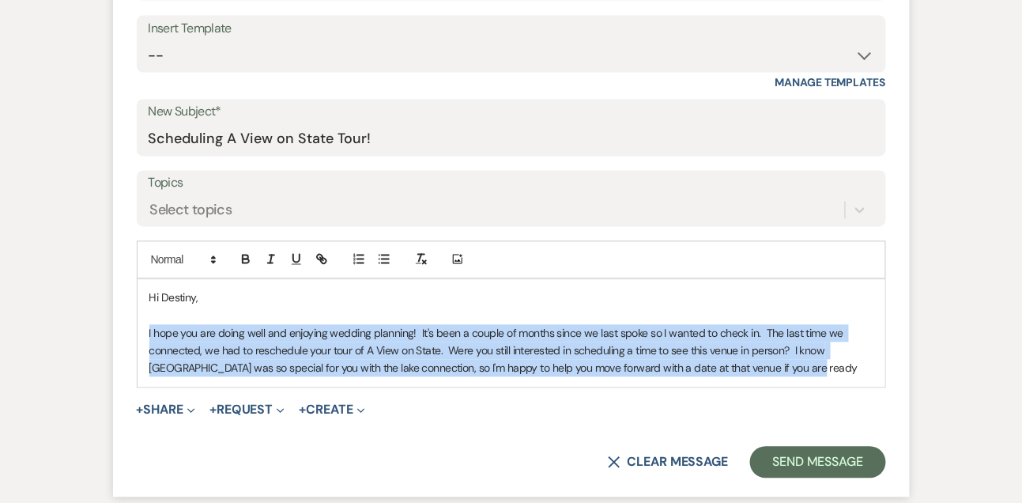
click at [411, 349] on p "I hope you are doing well and enjoying wedding planning! It's been a couple of …" at bounding box center [511, 351] width 724 height 53
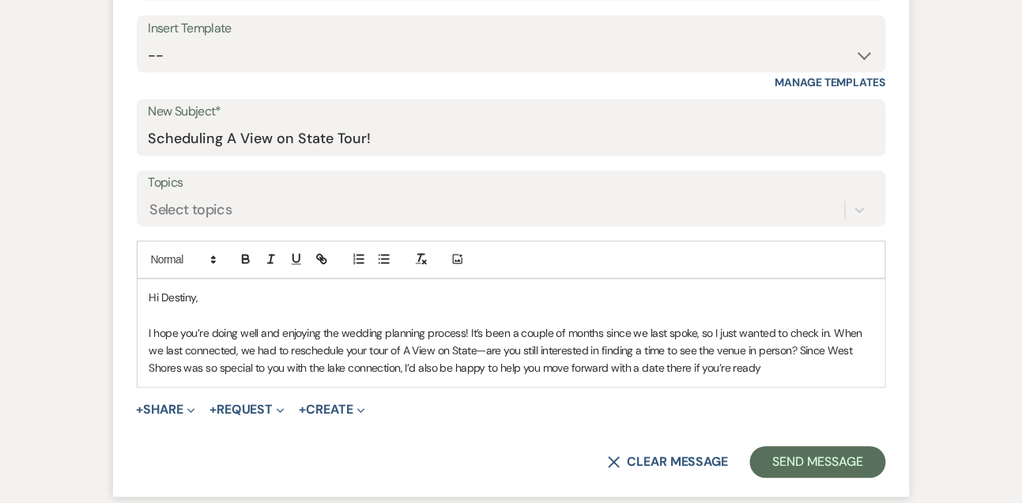
click at [800, 349] on p "I hope you’re doing well and enjoying the wedding planning process! It’s been a…" at bounding box center [511, 351] width 724 height 53
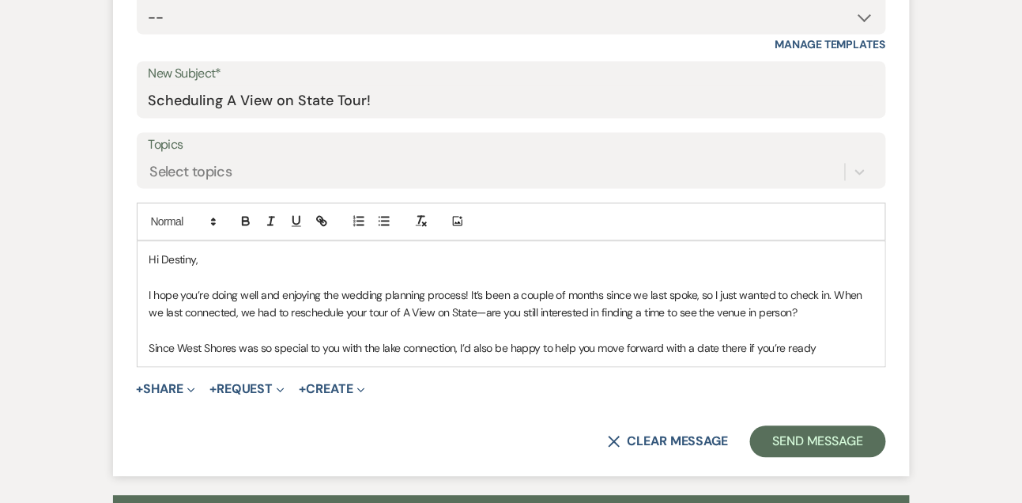
scroll to position [812, 0]
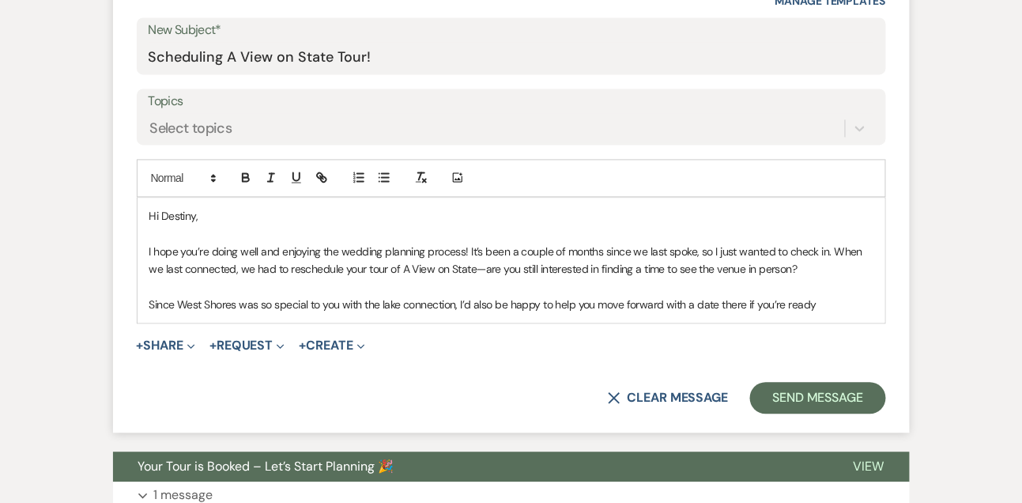
click at [842, 306] on p "Since West Shores was so special to you with the lake connection, I’d also be h…" at bounding box center [511, 304] width 724 height 17
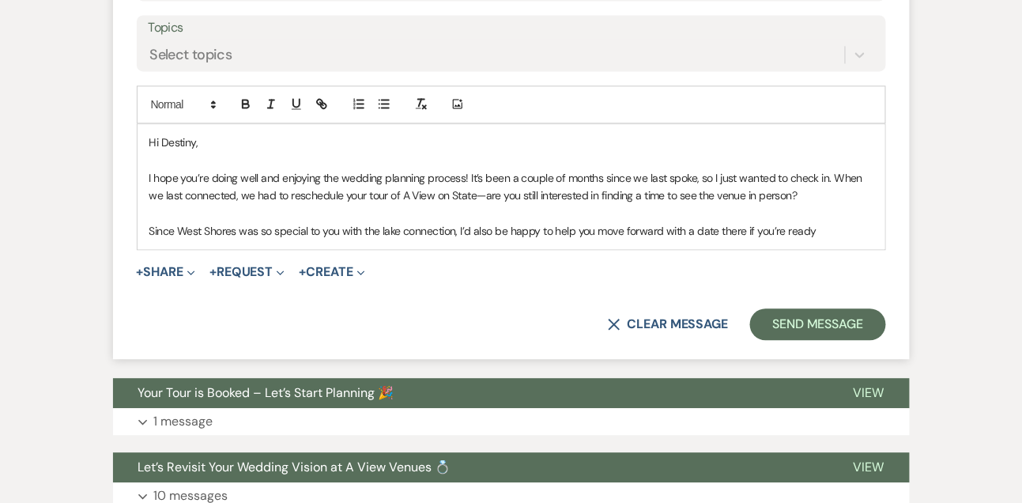
scroll to position [855, 0]
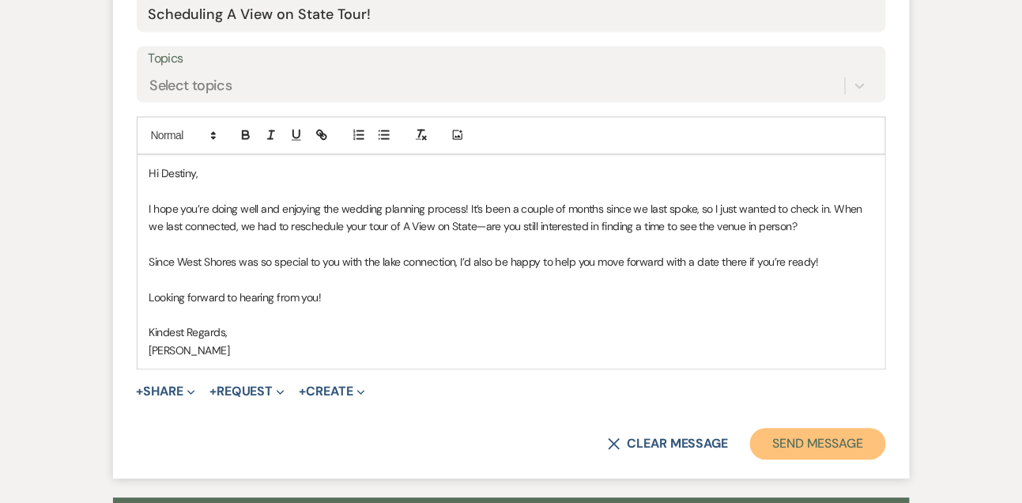
click at [771, 452] on button "Send Message" at bounding box center [817, 444] width 135 height 32
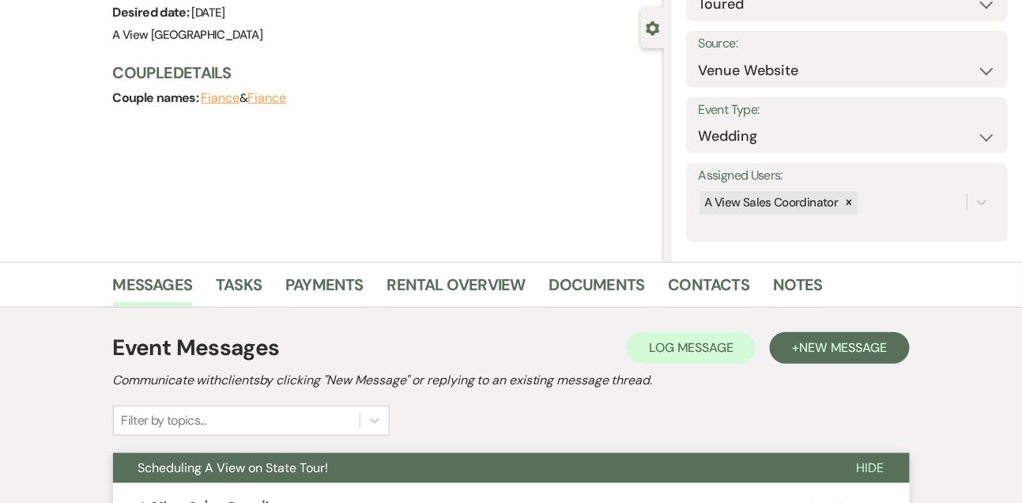
scroll to position [0, 0]
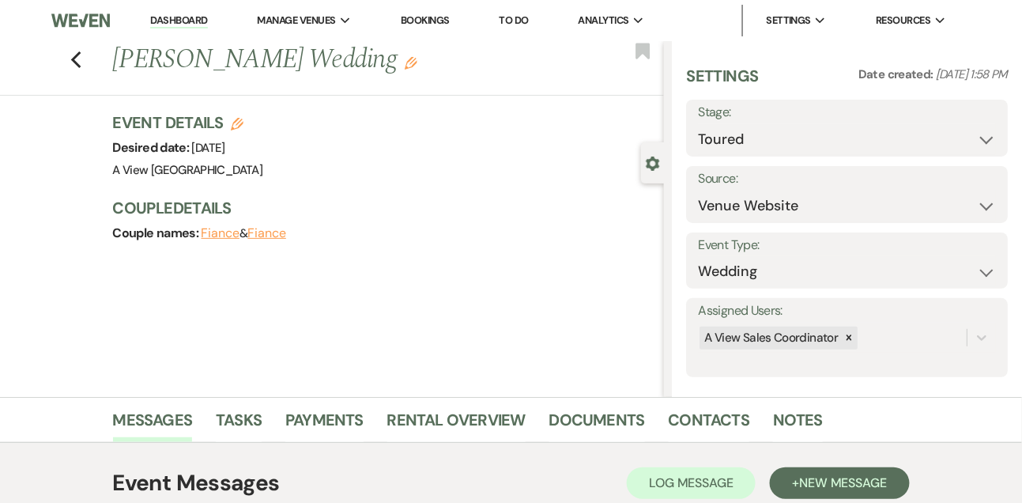
click at [190, 13] on li "Dashboard" at bounding box center [178, 21] width 73 height 32
click at [189, 20] on link "Dashboard" at bounding box center [178, 20] width 57 height 15
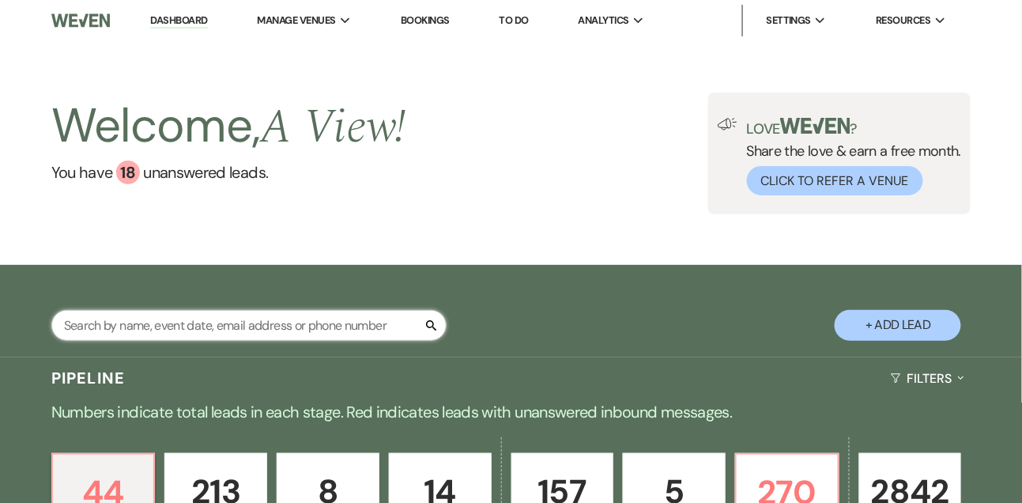
click at [228, 328] on input "text" at bounding box center [248, 325] width 395 height 31
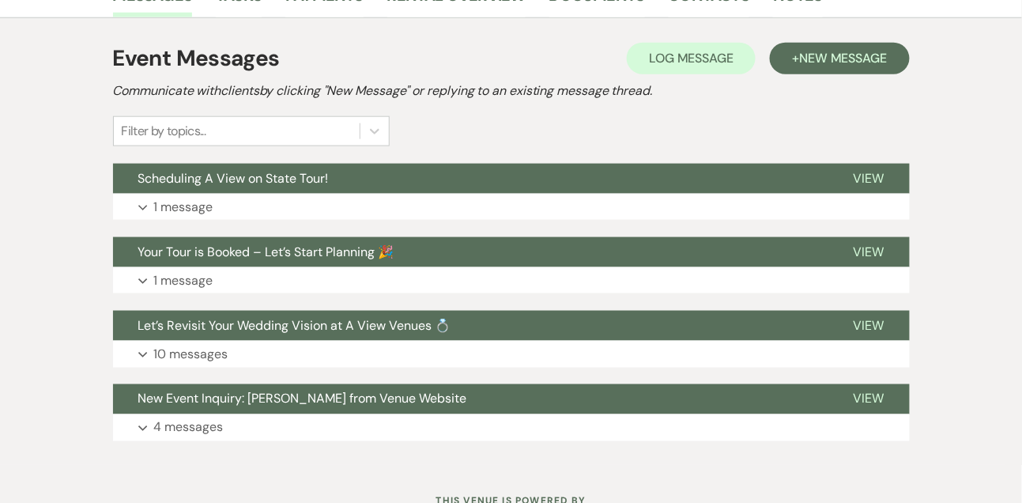
scroll to position [487, 0]
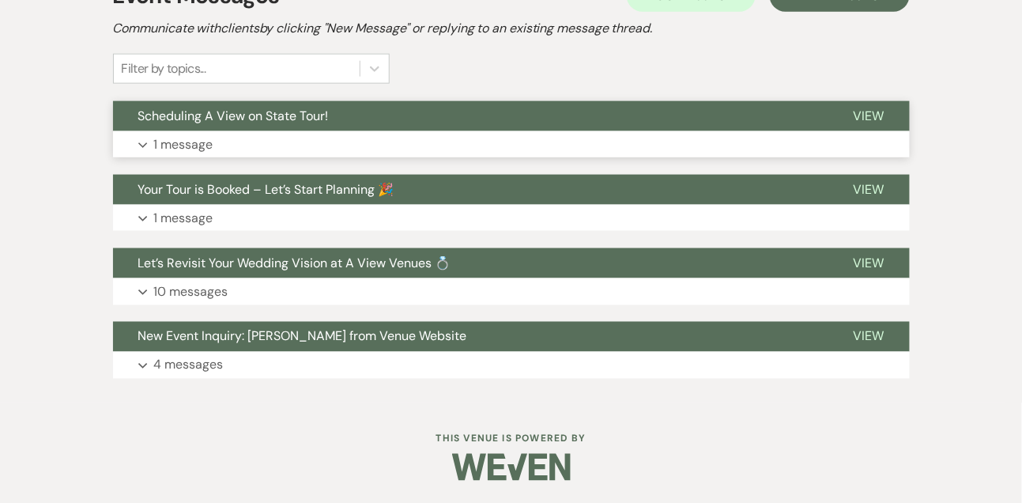
click at [175, 134] on p "1 message" at bounding box center [183, 144] width 59 height 21
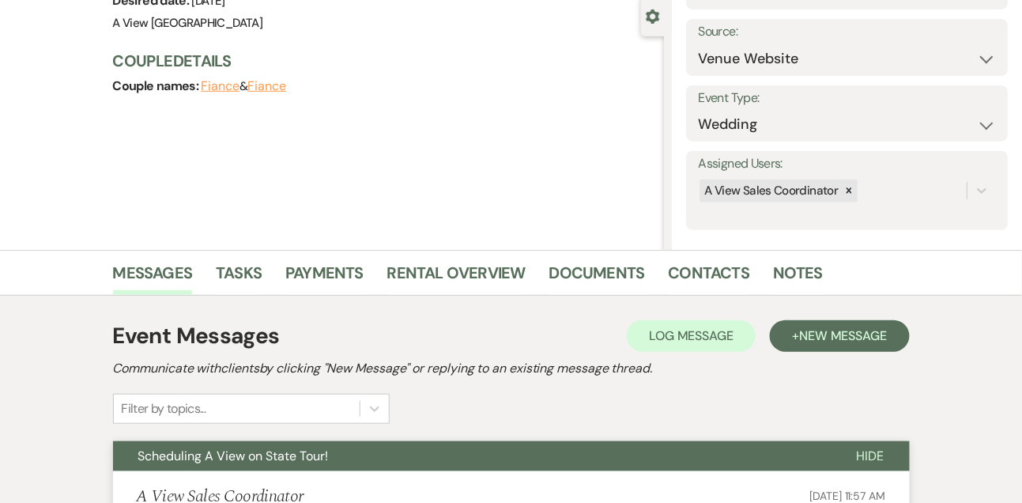
scroll to position [0, 0]
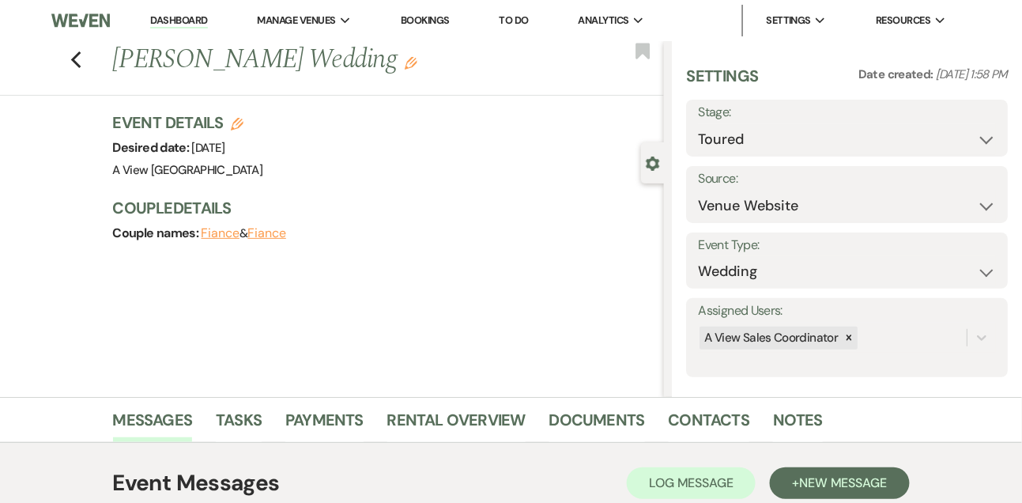
click at [184, 13] on link "Dashboard" at bounding box center [178, 20] width 57 height 15
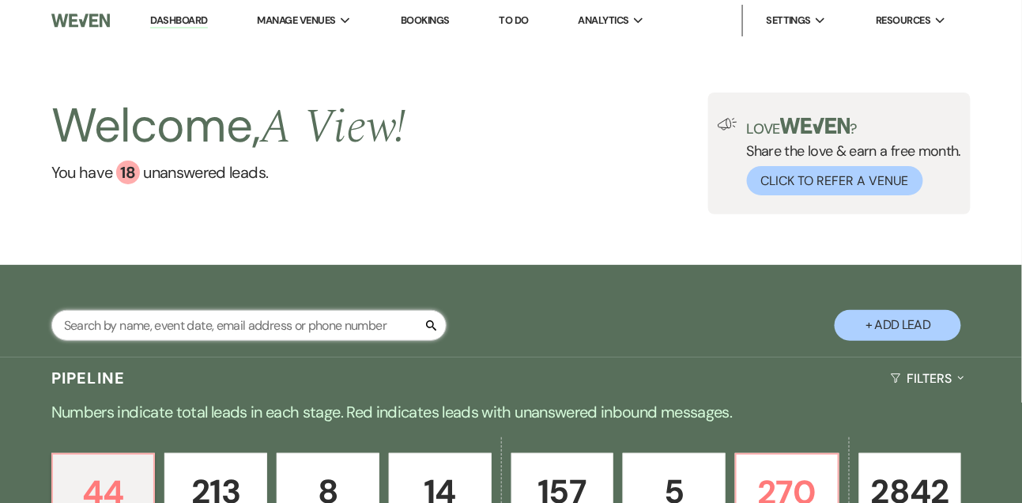
click at [156, 337] on input "text" at bounding box center [248, 325] width 395 height 31
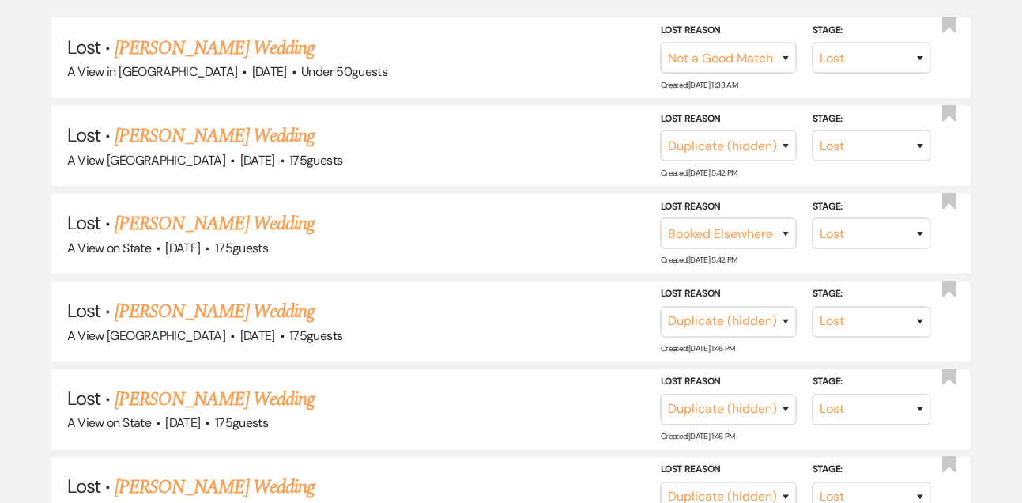
scroll to position [525, 0]
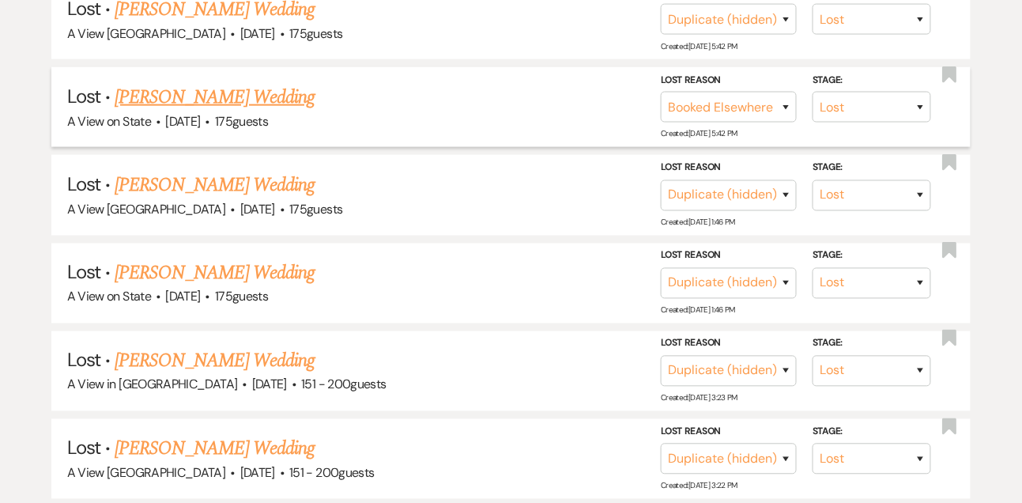
click at [153, 111] on link "[PERSON_NAME] Wedding" at bounding box center [215, 97] width 200 height 28
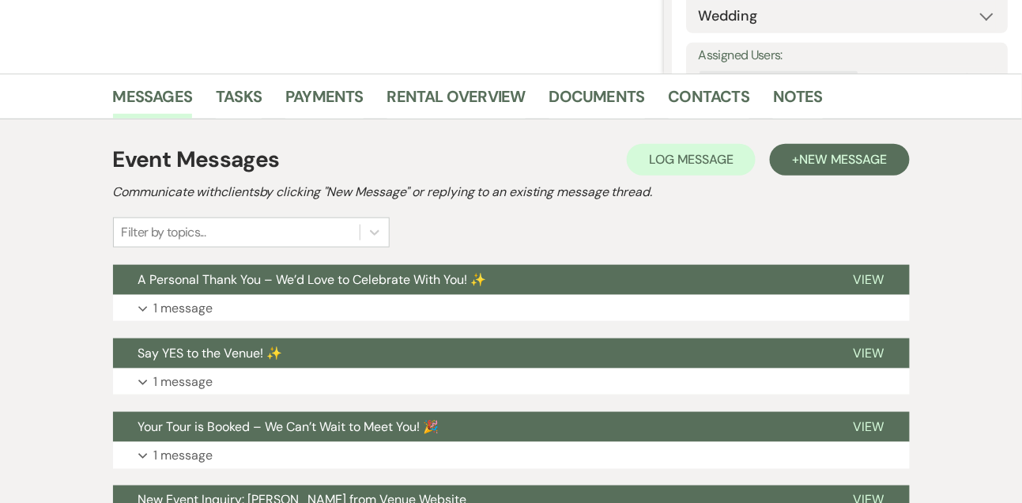
scroll to position [325, 0]
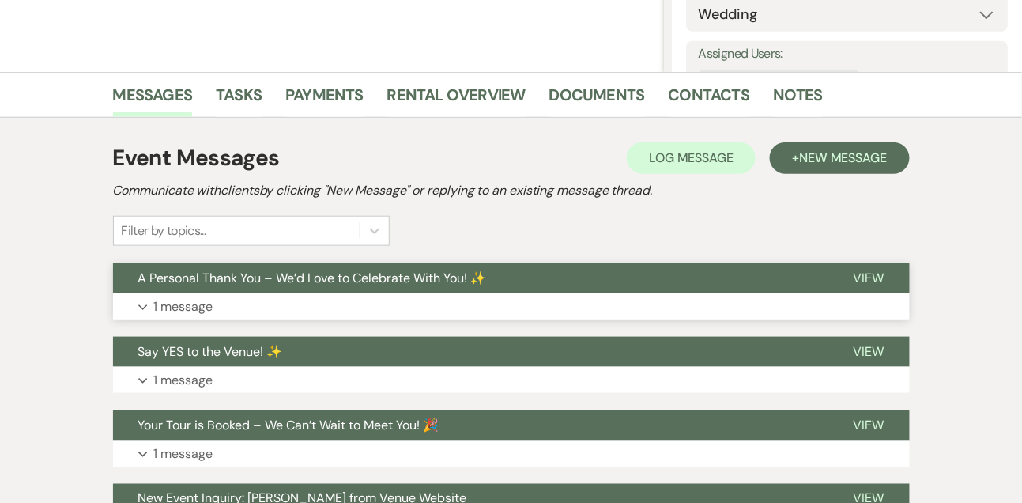
click at [168, 311] on p "1 message" at bounding box center [183, 306] width 59 height 21
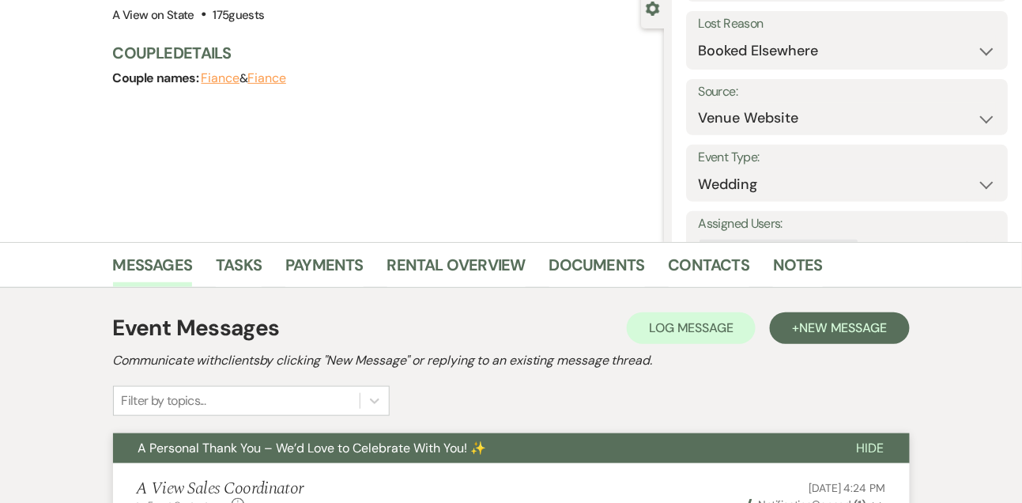
scroll to position [150, 0]
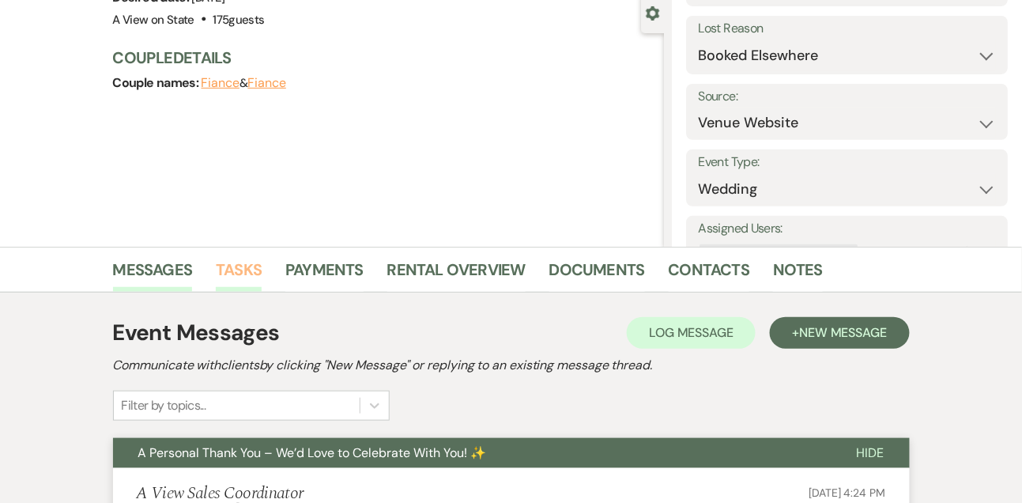
click at [232, 272] on link "Tasks" at bounding box center [239, 274] width 46 height 35
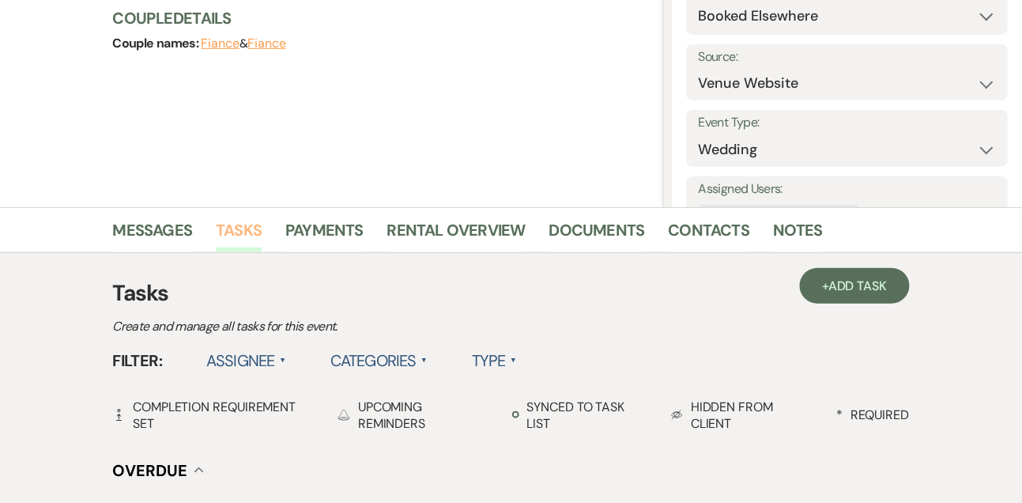
scroll to position [164, 0]
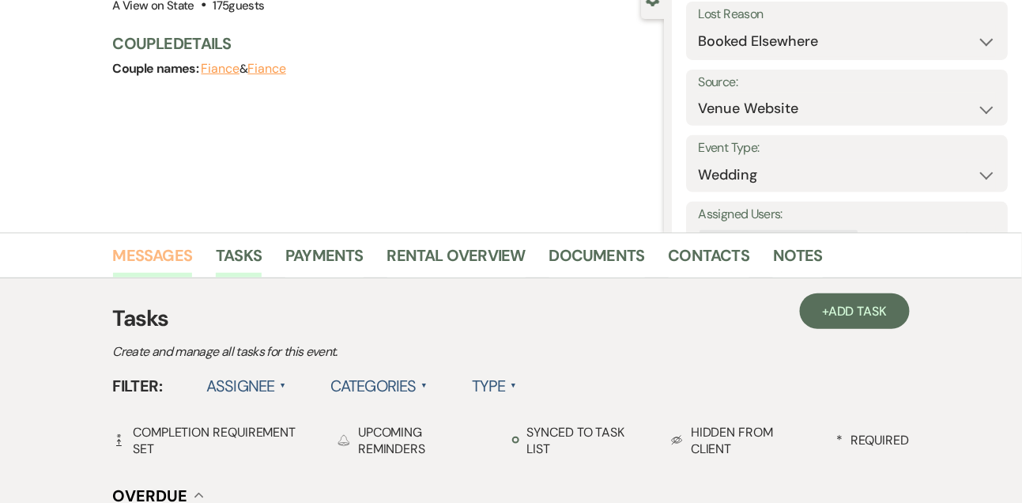
click at [166, 244] on link "Messages" at bounding box center [153, 260] width 80 height 35
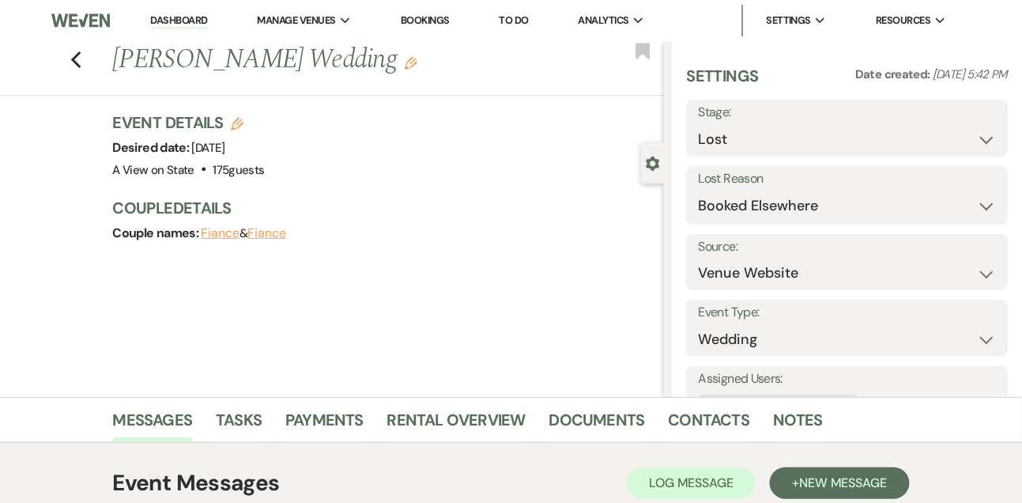
click at [193, 19] on link "Dashboard" at bounding box center [178, 20] width 57 height 15
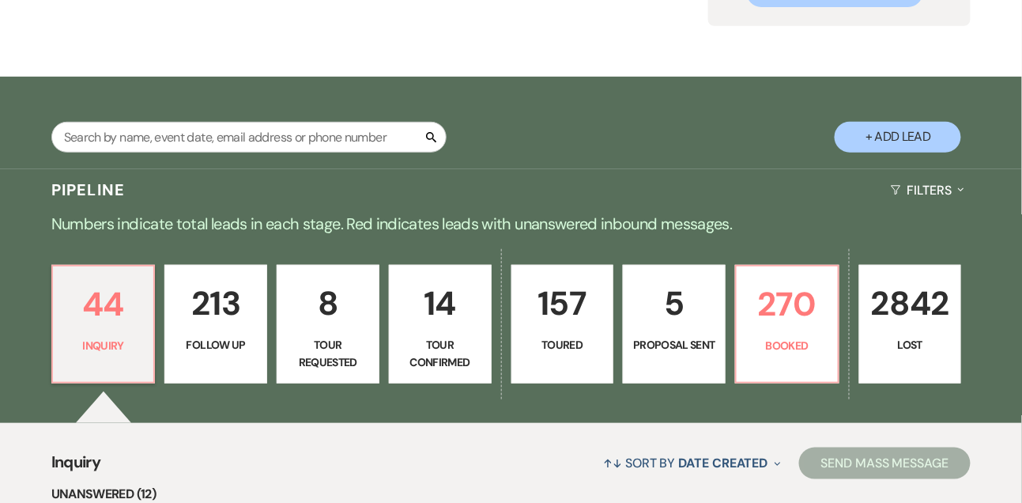
scroll to position [126, 0]
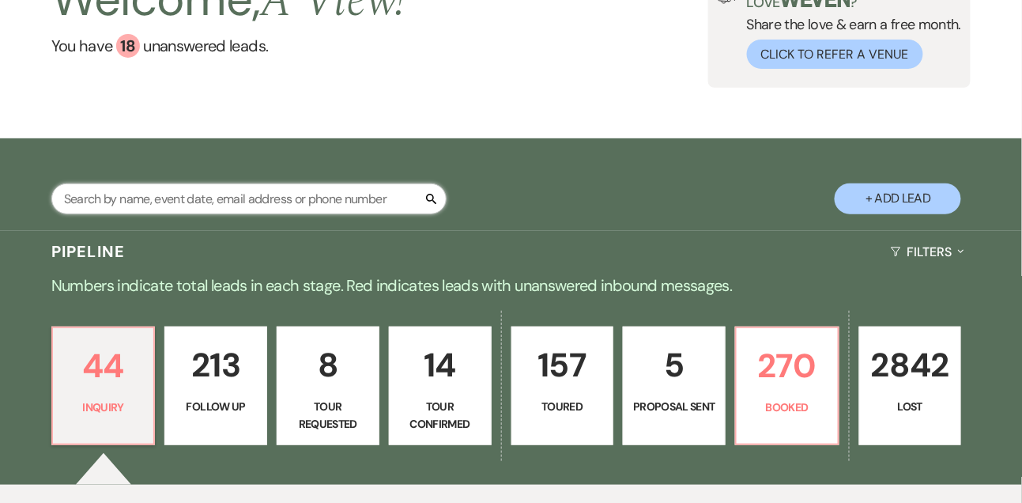
click at [227, 209] on input "text" at bounding box center [248, 198] width 395 height 31
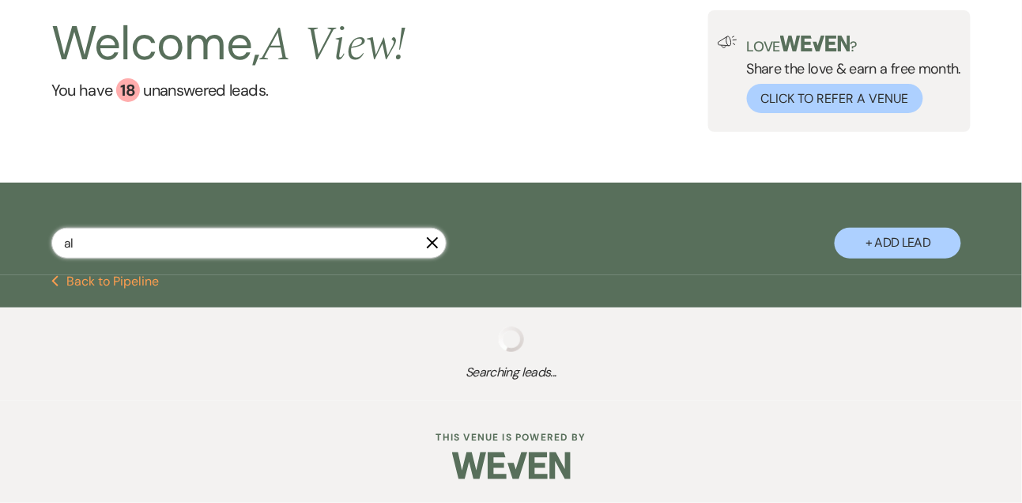
scroll to position [96, 0]
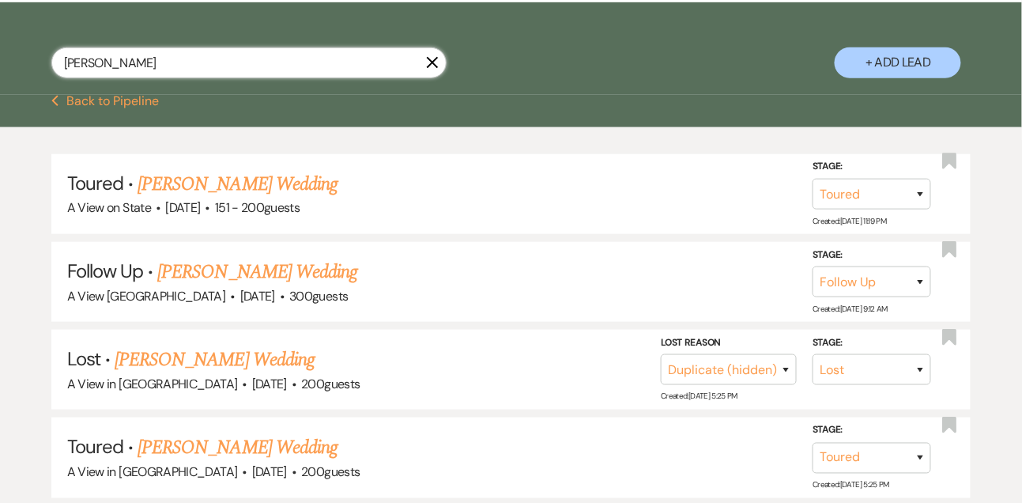
scroll to position [264, 0]
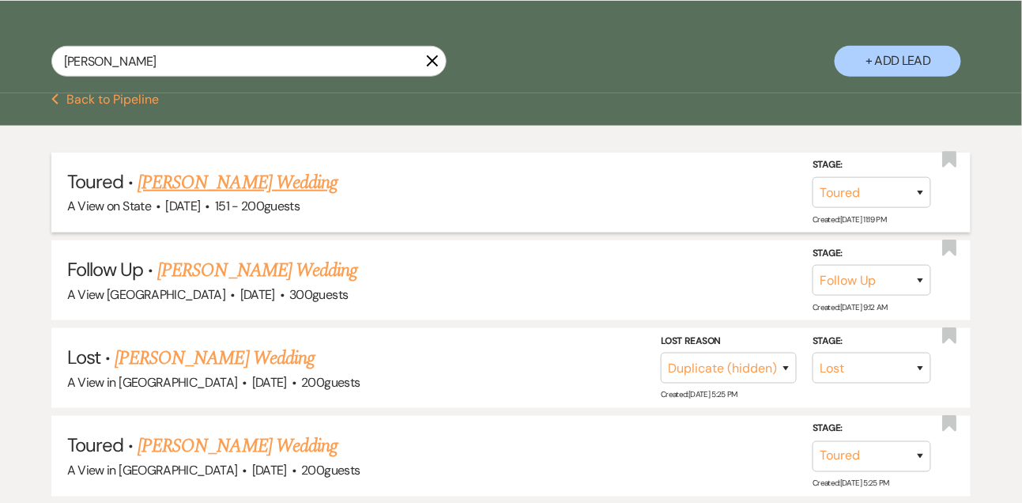
click at [238, 181] on link "[PERSON_NAME] Wedding" at bounding box center [238, 182] width 200 height 28
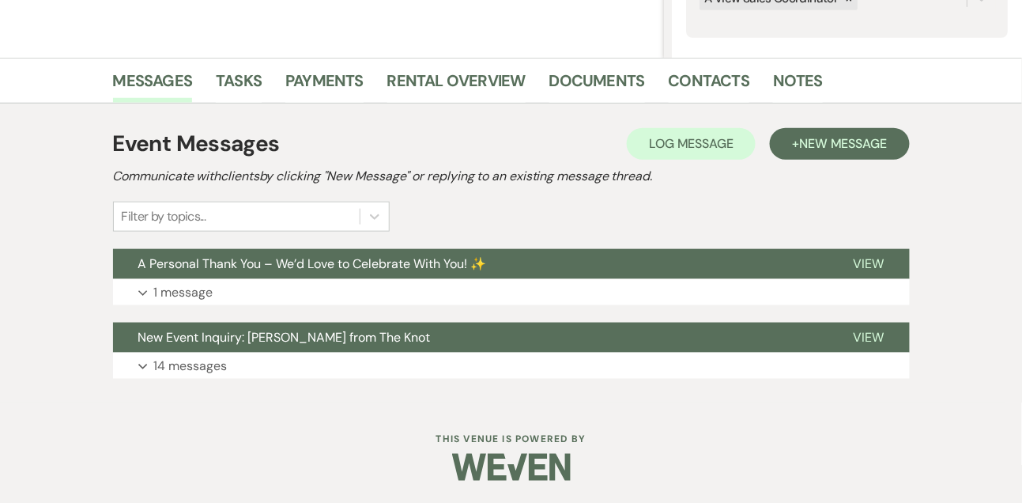
scroll to position [340, 0]
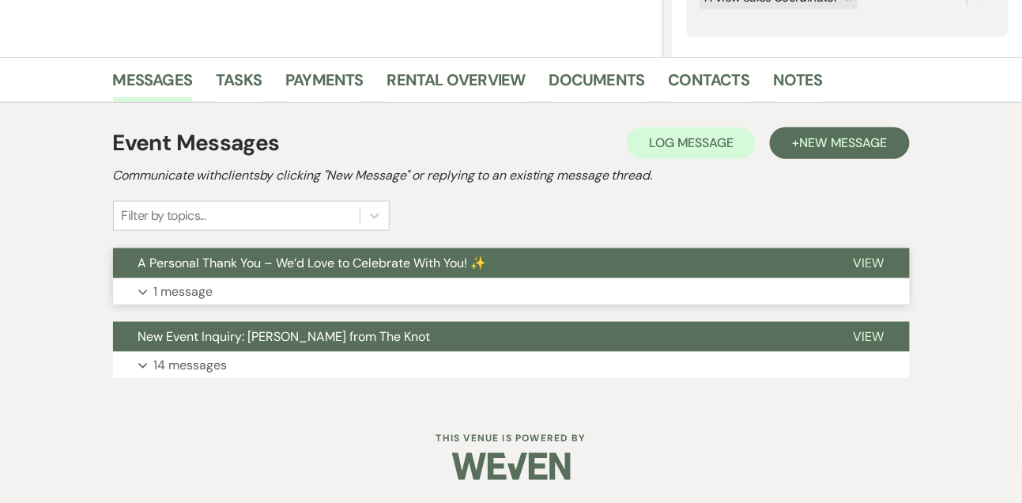
click at [206, 288] on p "1 message" at bounding box center [183, 291] width 59 height 21
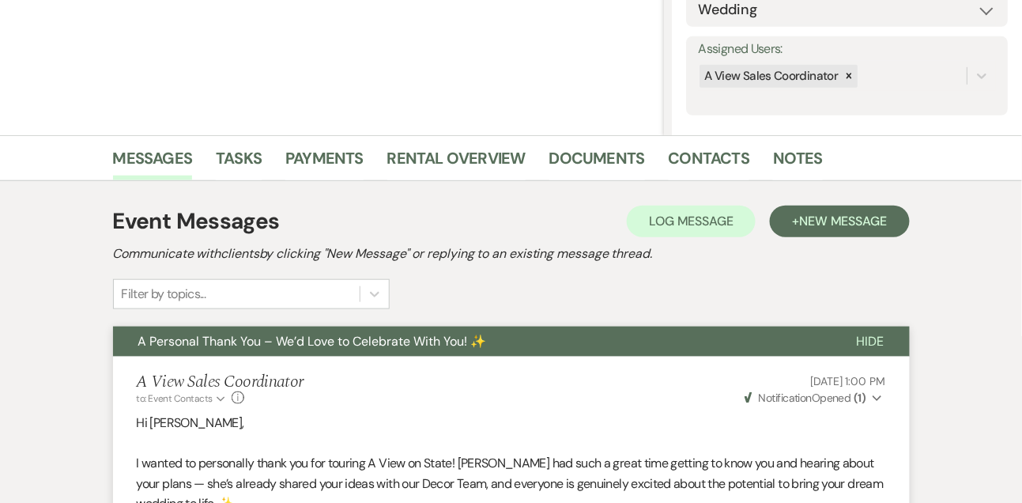
scroll to position [0, 0]
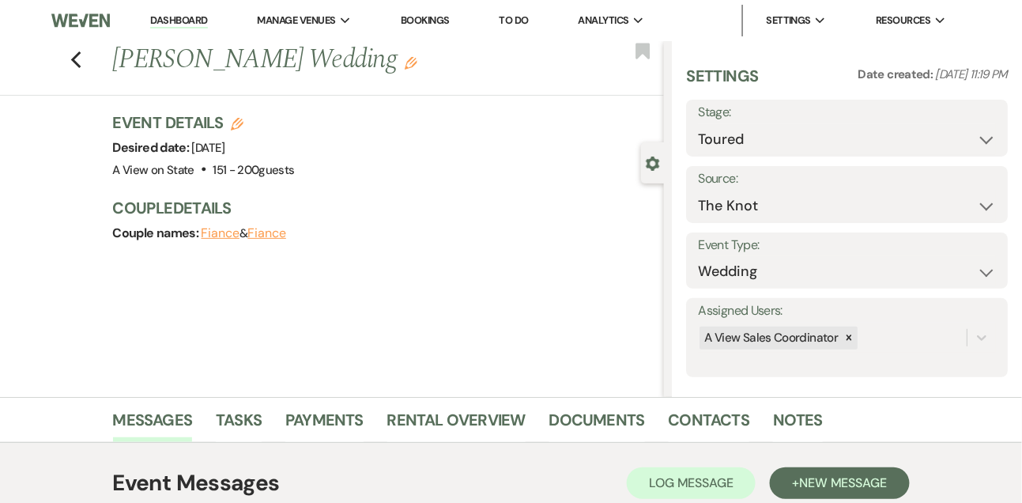
click at [183, 27] on link "Dashboard" at bounding box center [178, 20] width 57 height 15
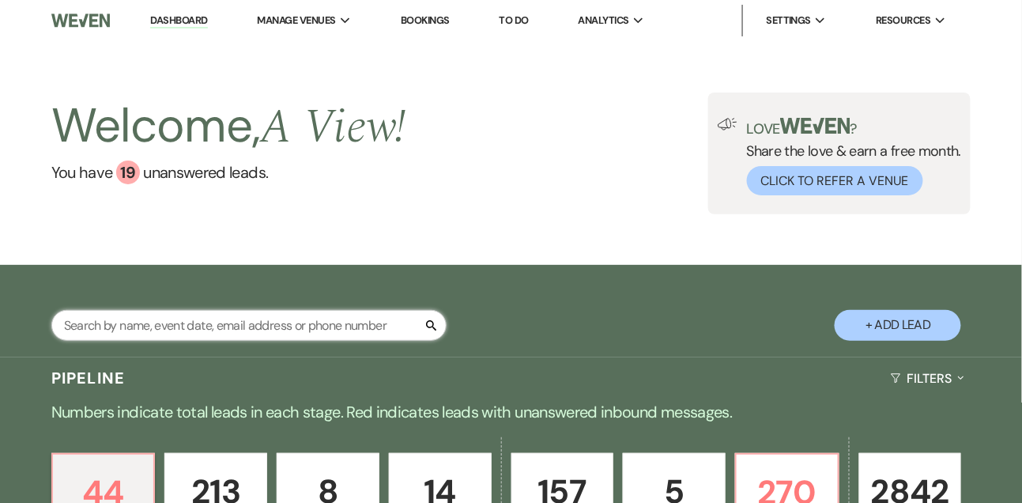
click at [229, 333] on input "text" at bounding box center [248, 325] width 395 height 31
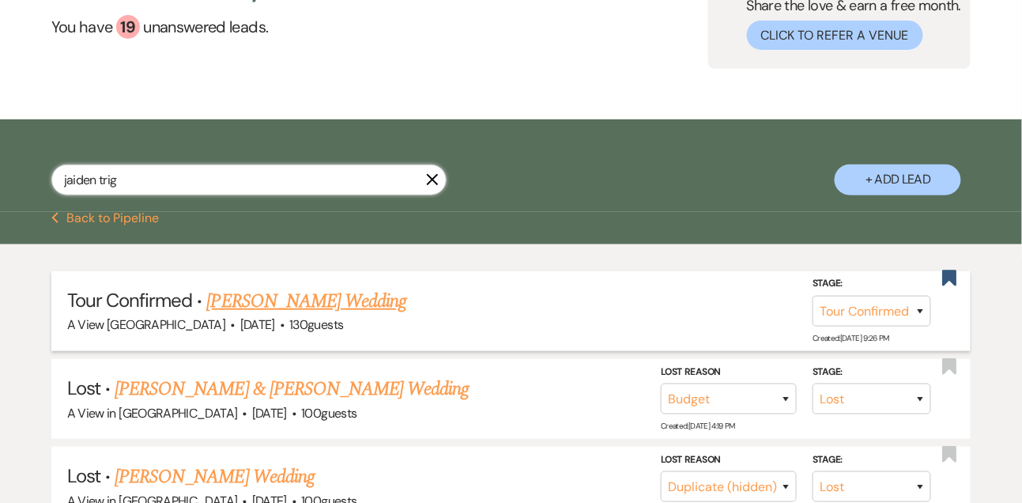
scroll to position [150, 0]
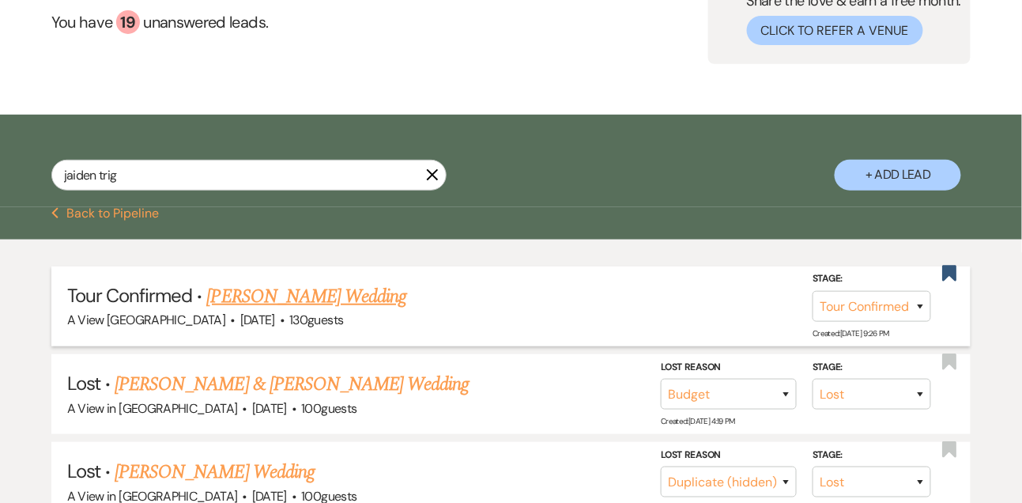
click at [281, 300] on link "[PERSON_NAME] Wedding" at bounding box center [307, 296] width 200 height 28
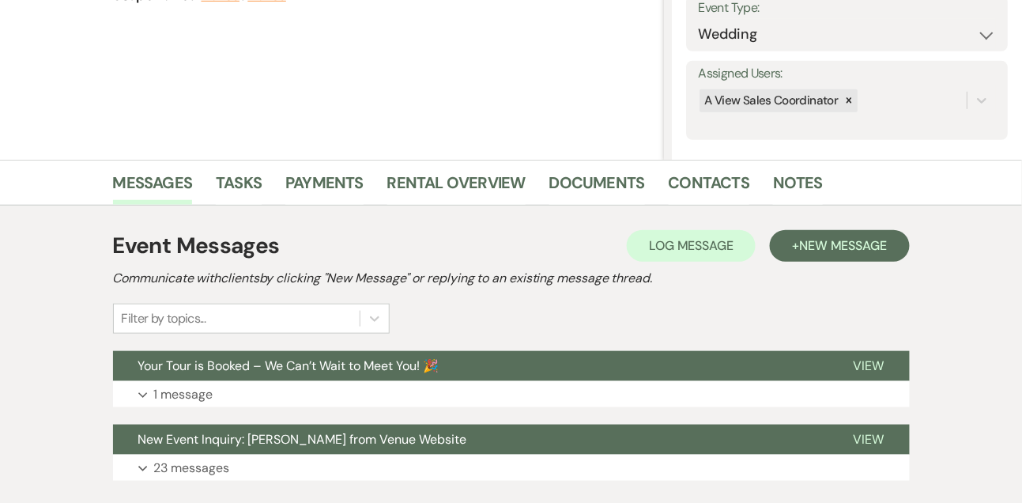
scroll to position [340, 0]
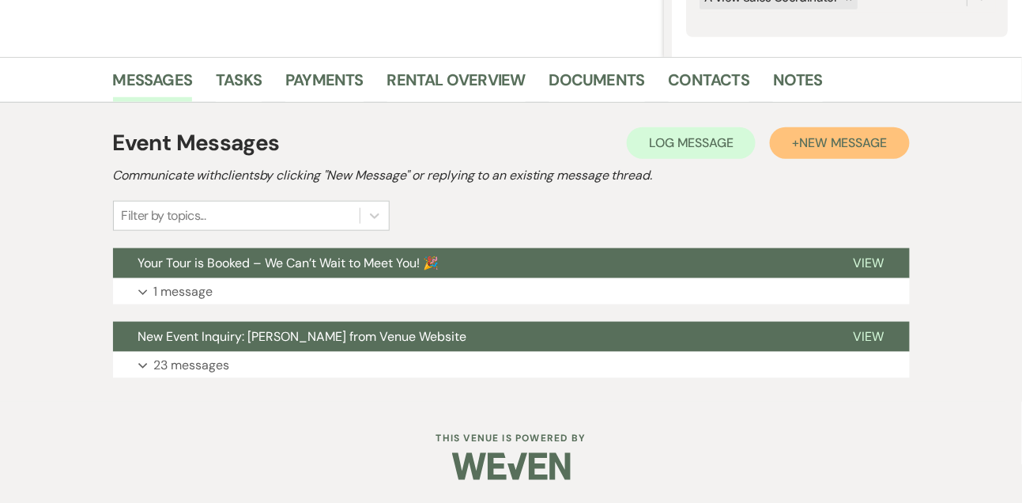
click at [838, 141] on span "New Message" at bounding box center [843, 142] width 88 height 17
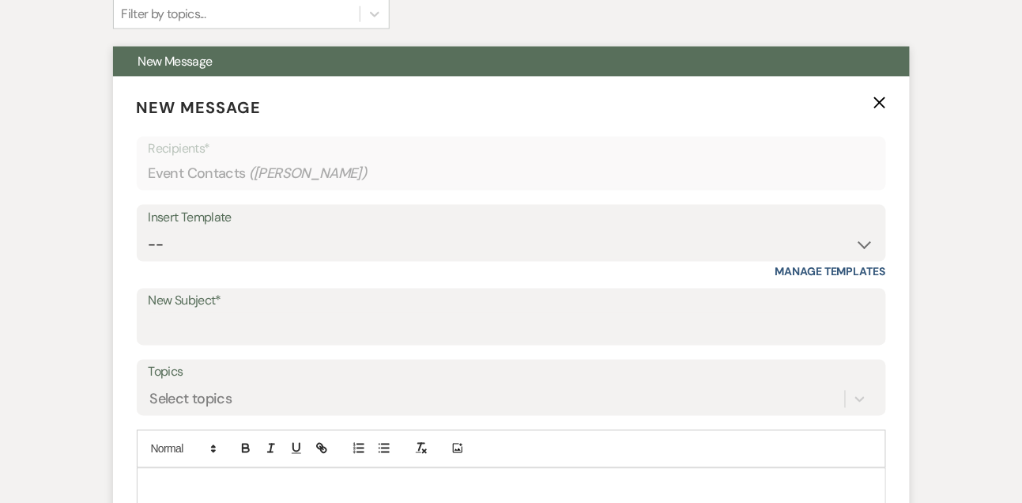
scroll to position [628, 0]
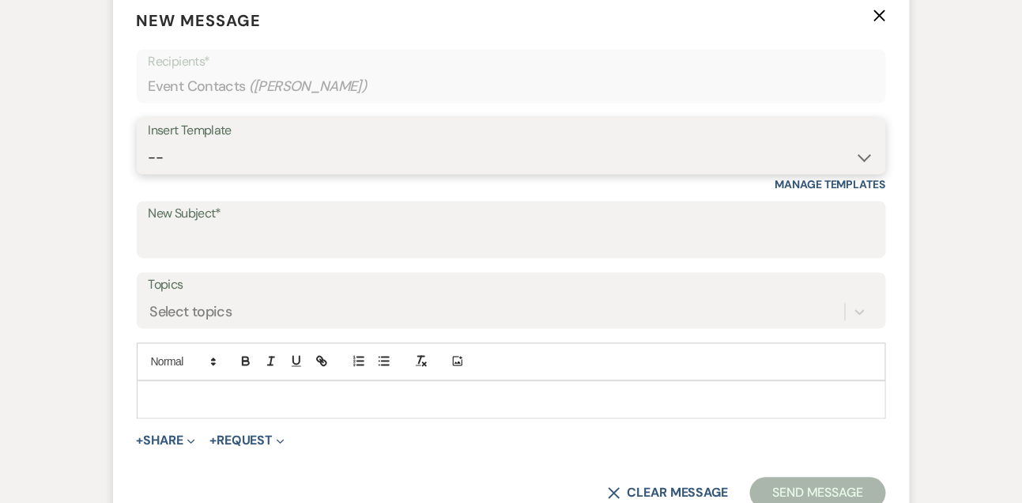
click at [213, 160] on select "-- Tour Confirmation Contract (Pre-Booked Leads) Out of office Inquiry Email Al…" at bounding box center [511, 157] width 725 height 31
click at [149, 142] on select "-- Tour Confirmation Contract (Pre-Booked Leads) Out of office Inquiry Email Al…" at bounding box center [511, 157] width 725 height 31
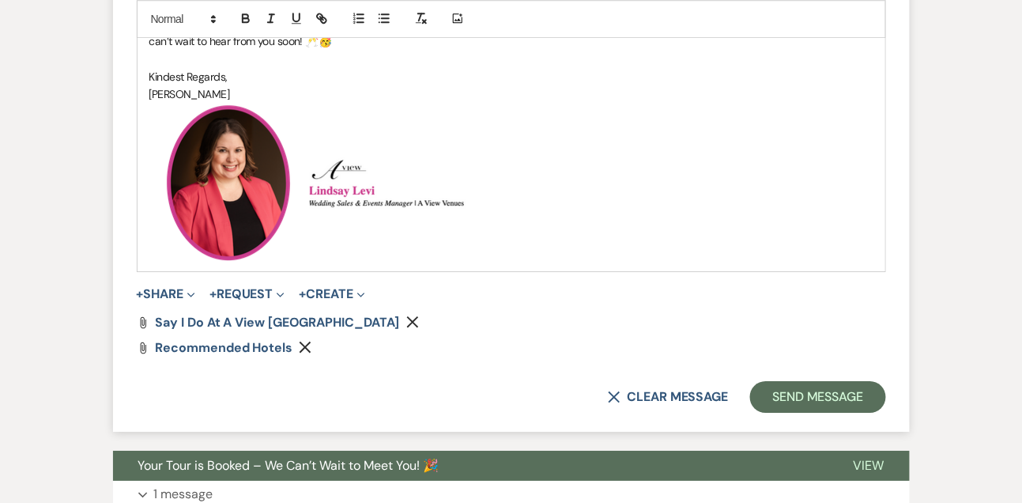
scroll to position [1379, 0]
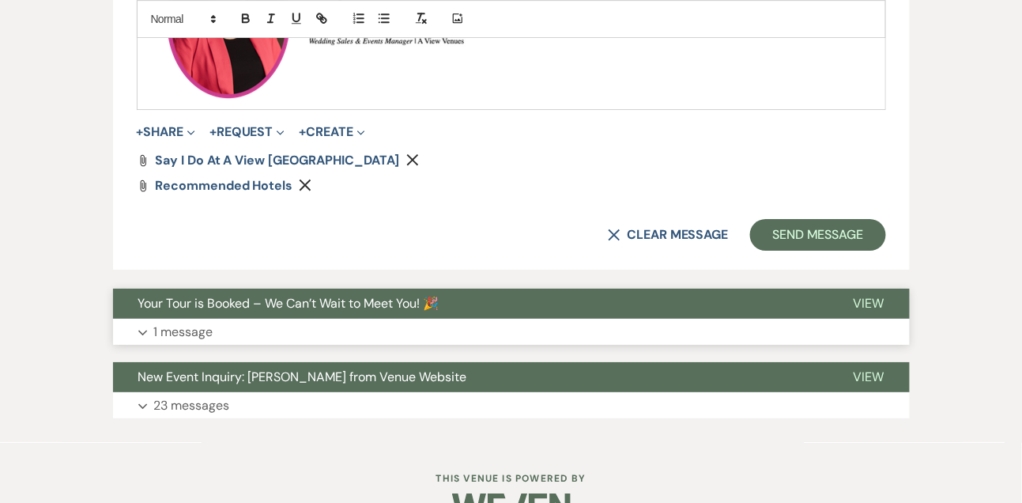
click at [198, 329] on p "1 message" at bounding box center [183, 332] width 59 height 21
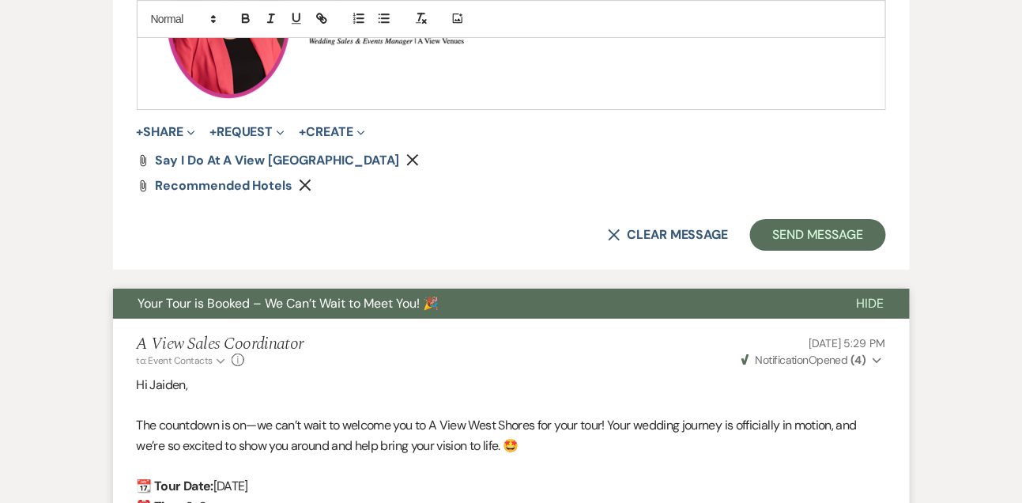
click at [214, 387] on p "Hi Jaiden," at bounding box center [511, 385] width 749 height 21
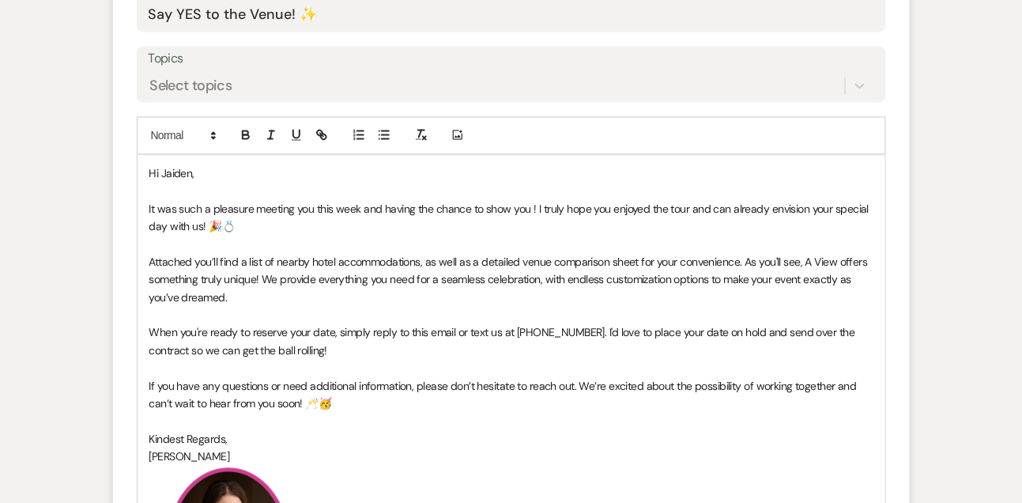
scroll to position [846, 0]
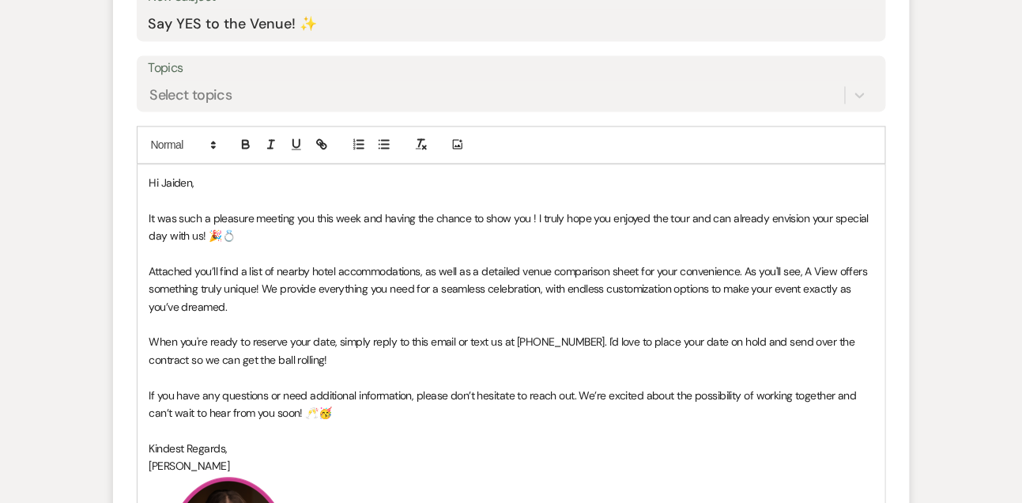
click at [211, 180] on p "Hi Jaiden," at bounding box center [511, 182] width 724 height 17
click at [332, 214] on span "It was such a pleasure meeting you this week and having the chance to show you …" at bounding box center [510, 227] width 722 height 32
click at [531, 214] on span "It was such a pleasure meeting you last week and having the chance to show you …" at bounding box center [510, 227] width 722 height 32
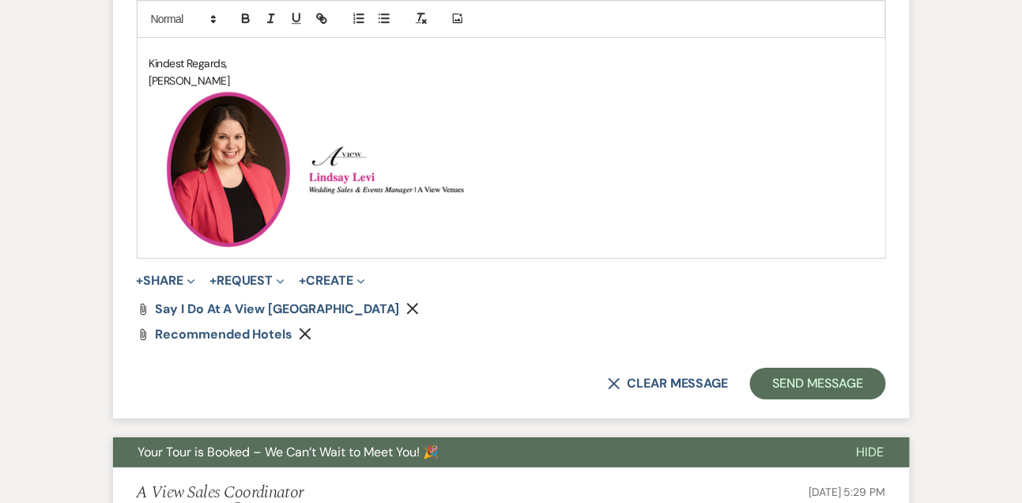
scroll to position [1237, 0]
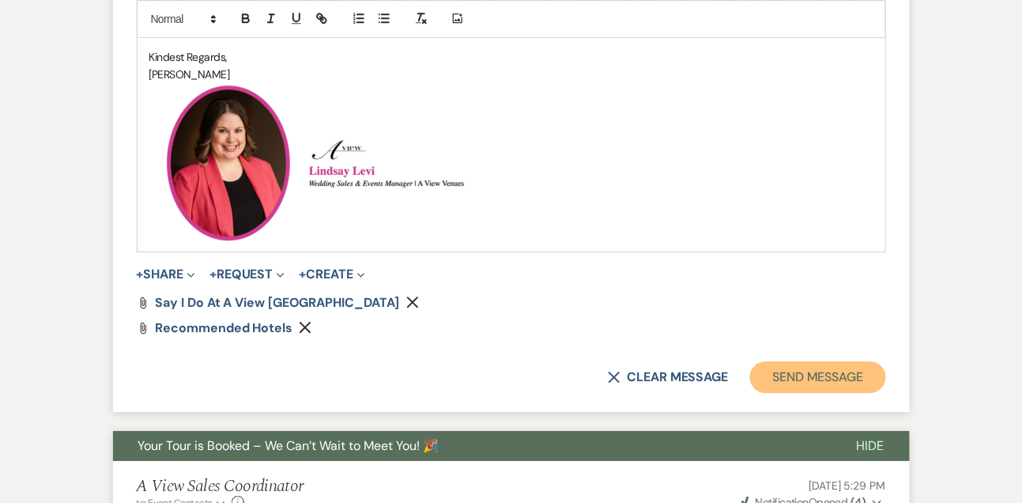
click at [774, 372] on button "Send Message" at bounding box center [817, 377] width 135 height 32
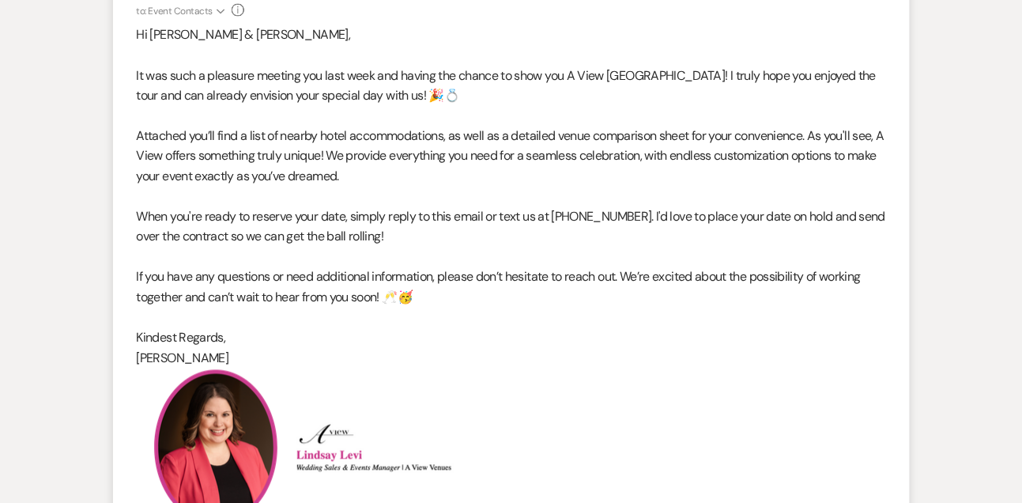
scroll to position [0, 0]
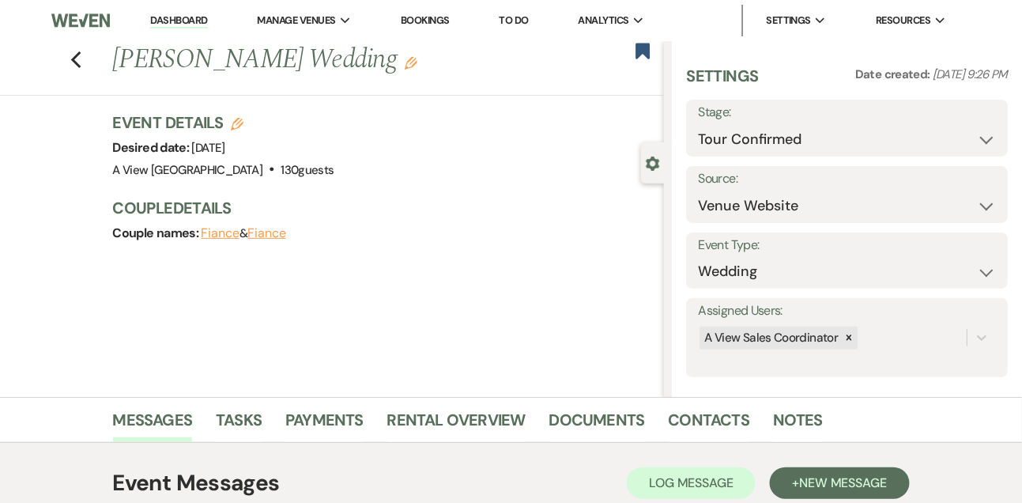
click at [185, 15] on link "Dashboard" at bounding box center [178, 20] width 57 height 15
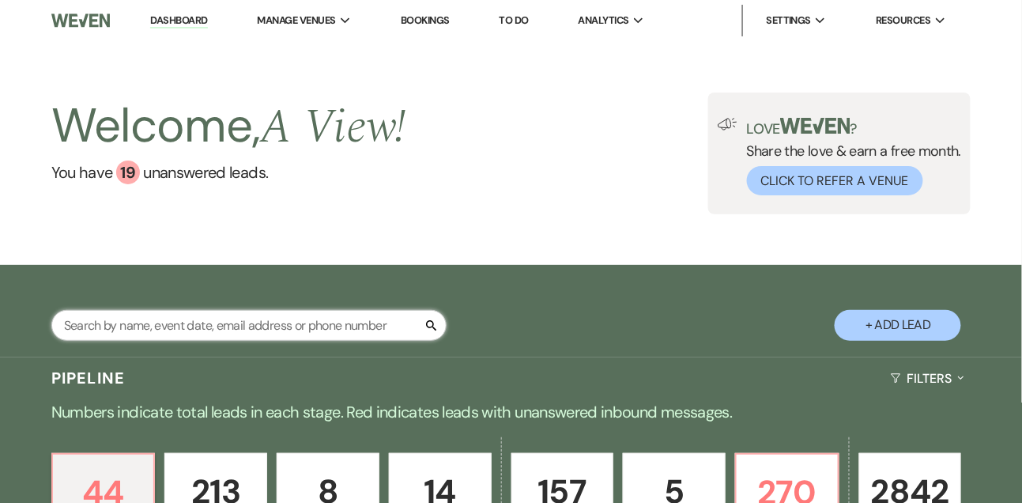
click at [141, 337] on input "text" at bounding box center [248, 325] width 395 height 31
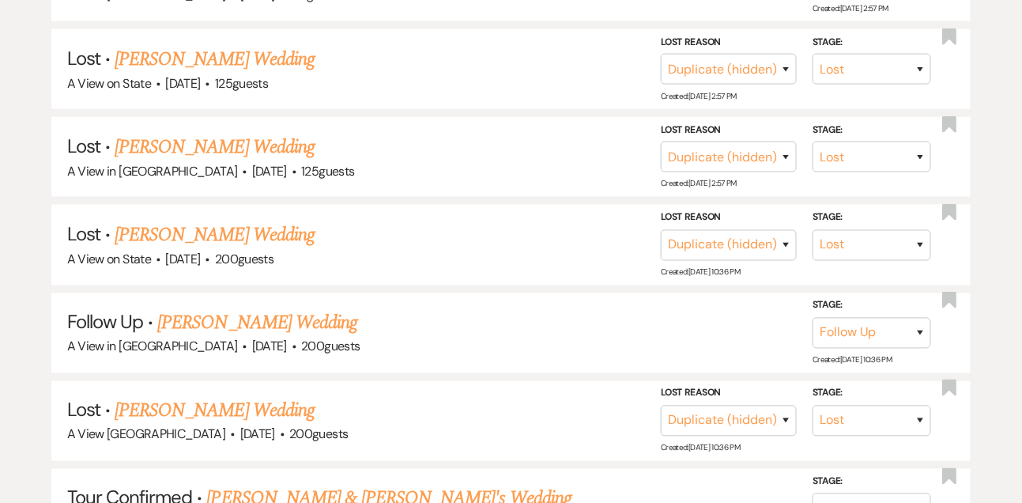
scroll to position [477, 0]
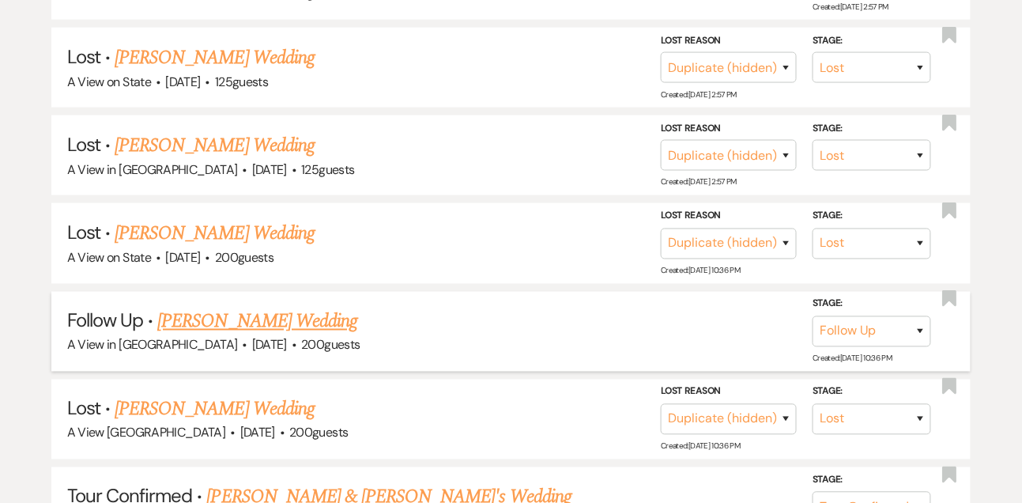
click at [219, 329] on link "[PERSON_NAME] Wedding" at bounding box center [257, 321] width 200 height 28
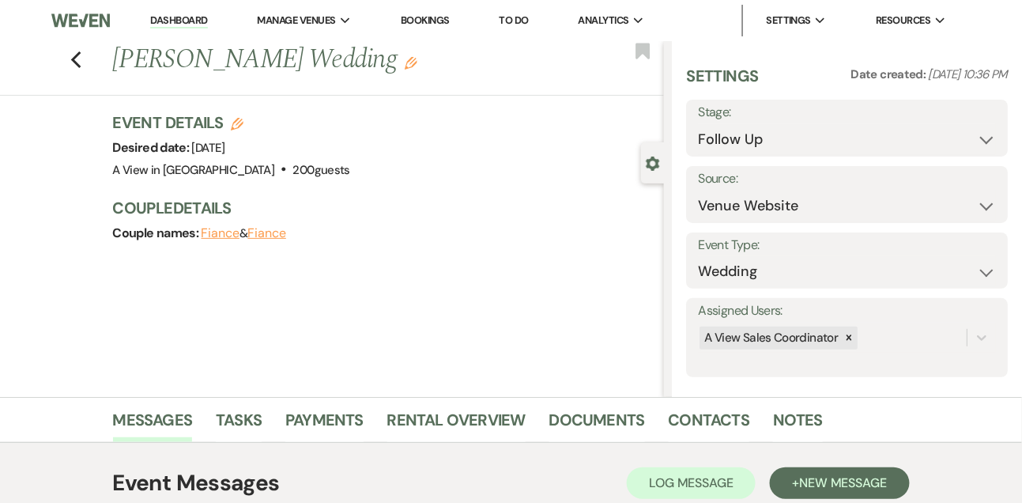
scroll to position [266, 0]
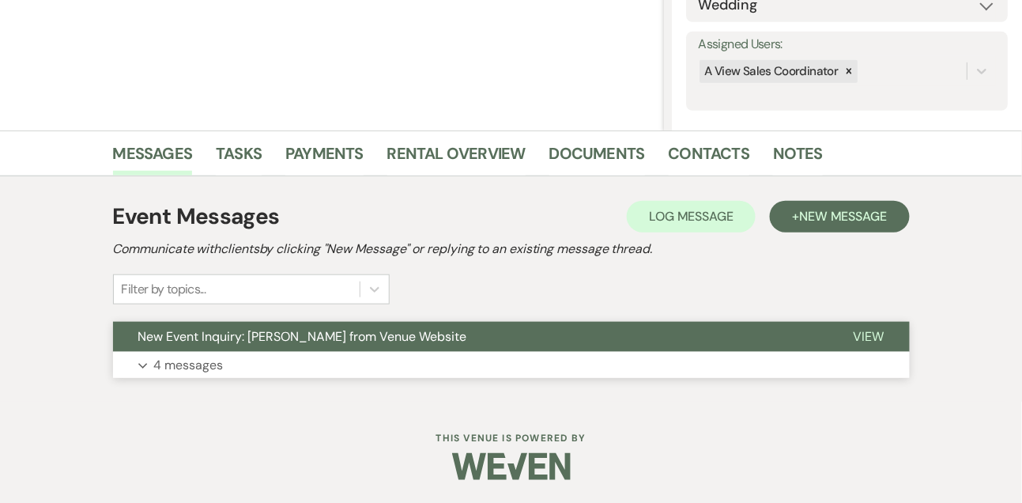
click at [205, 369] on p "4 messages" at bounding box center [189, 365] width 70 height 21
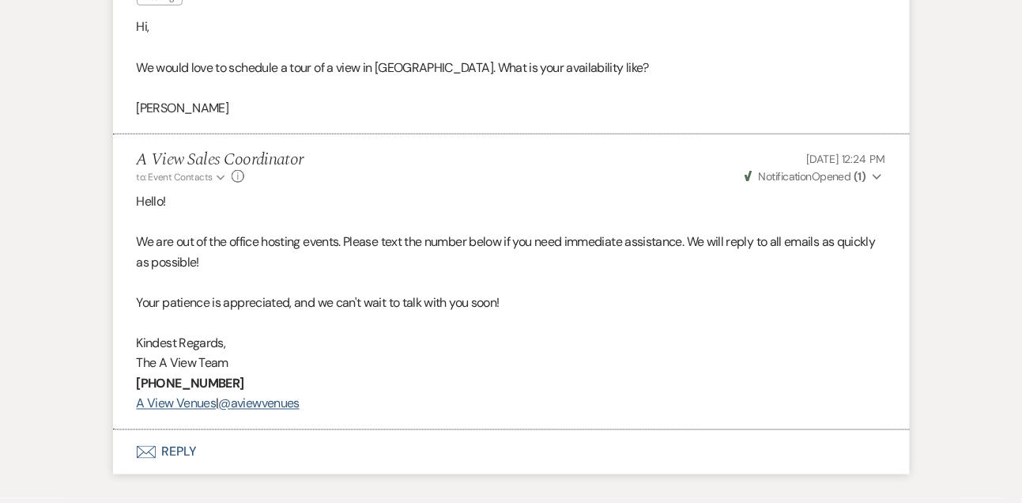
scroll to position [2040, 0]
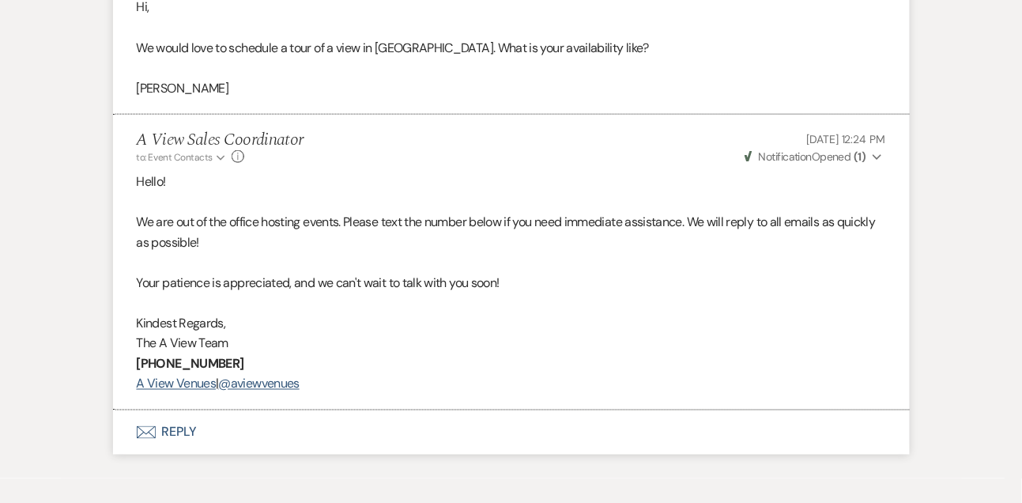
click at [182, 454] on button "Envelope Reply" at bounding box center [511, 432] width 797 height 44
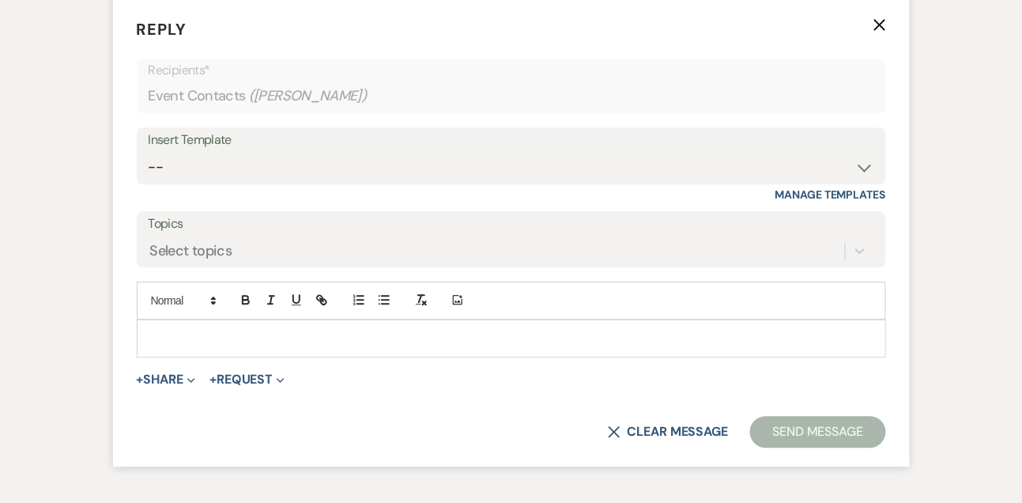
scroll to position [2452, 0]
click at [231, 347] on div at bounding box center [512, 337] width 748 height 36
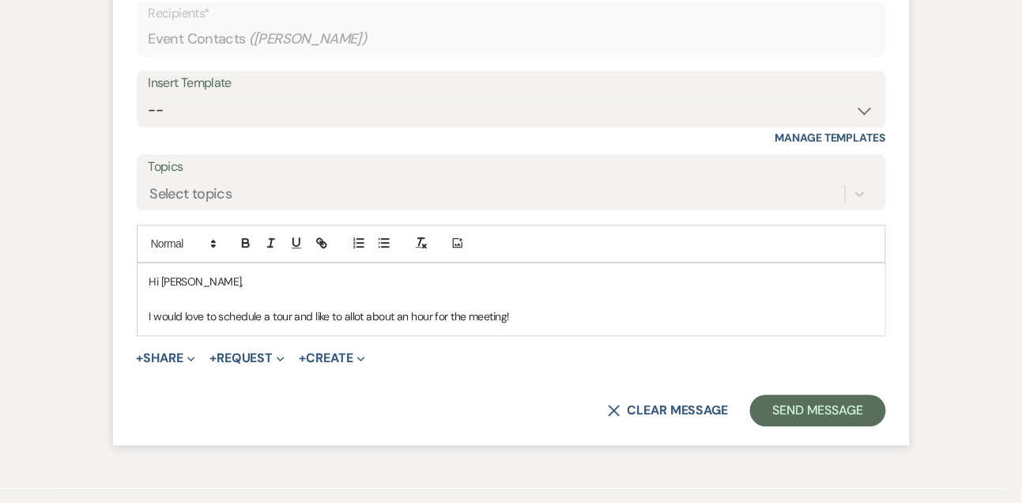
scroll to position [2513, 0]
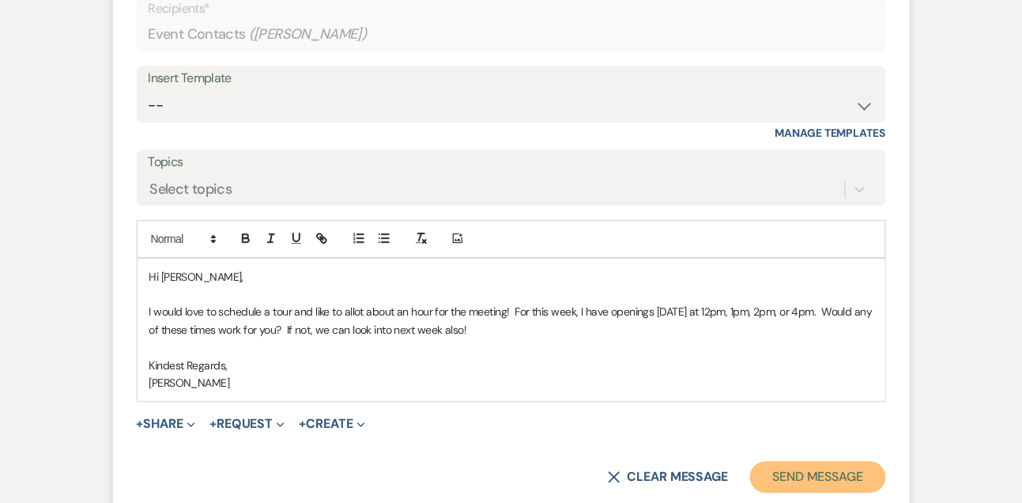
click at [806, 490] on button "Send Message" at bounding box center [817, 477] width 135 height 32
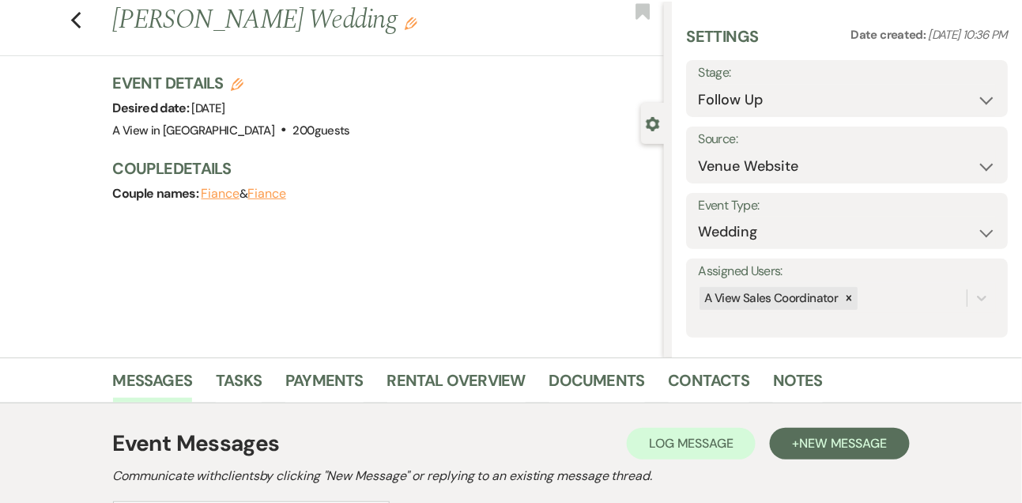
scroll to position [13, 0]
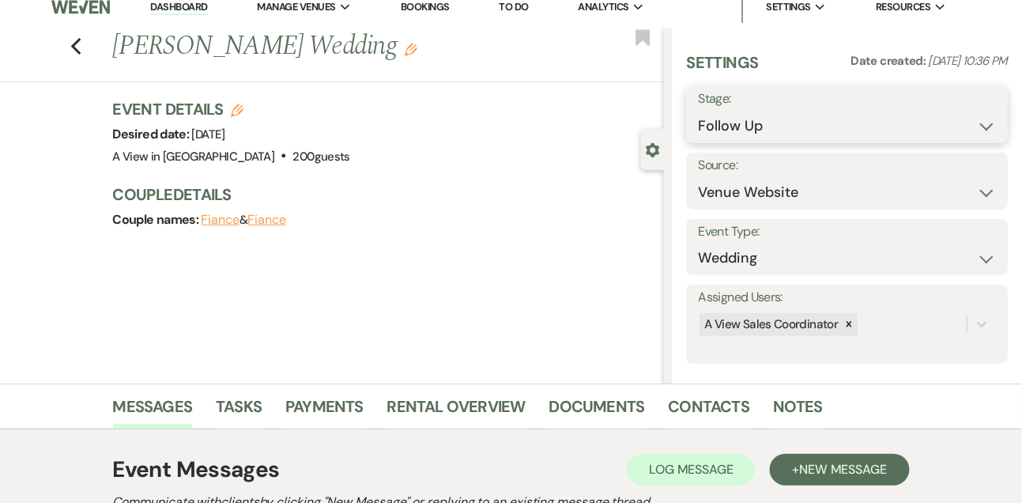
click at [717, 136] on select "Inquiry Follow Up Tour Requested Tour Confirmed Toured Proposal Sent Booked Lost" at bounding box center [847, 126] width 298 height 31
click at [698, 111] on select "Inquiry Follow Up Tour Requested Tour Confirmed Toured Proposal Sent Booked Lost" at bounding box center [847, 126] width 298 height 31
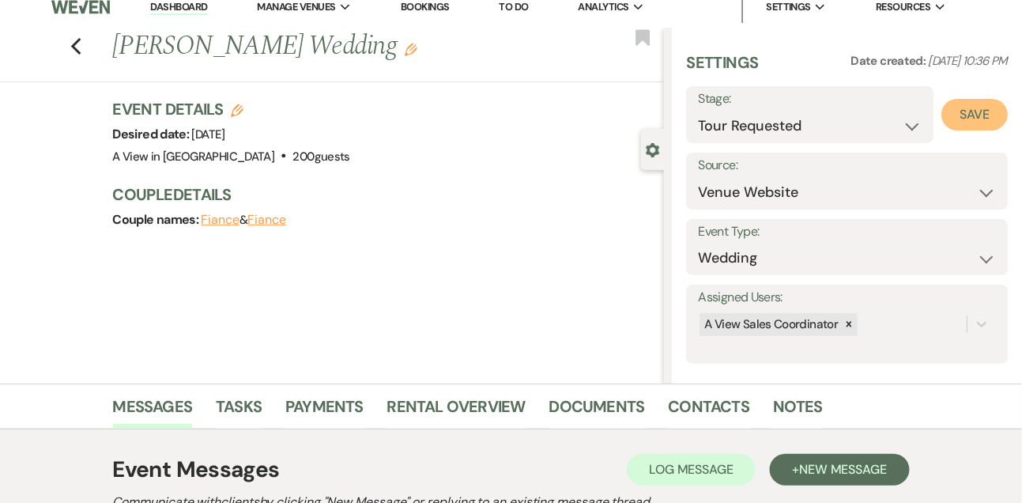
click at [997, 112] on button "Save" at bounding box center [974, 115] width 66 height 32
click at [248, 405] on link "Tasks" at bounding box center [239, 411] width 46 height 35
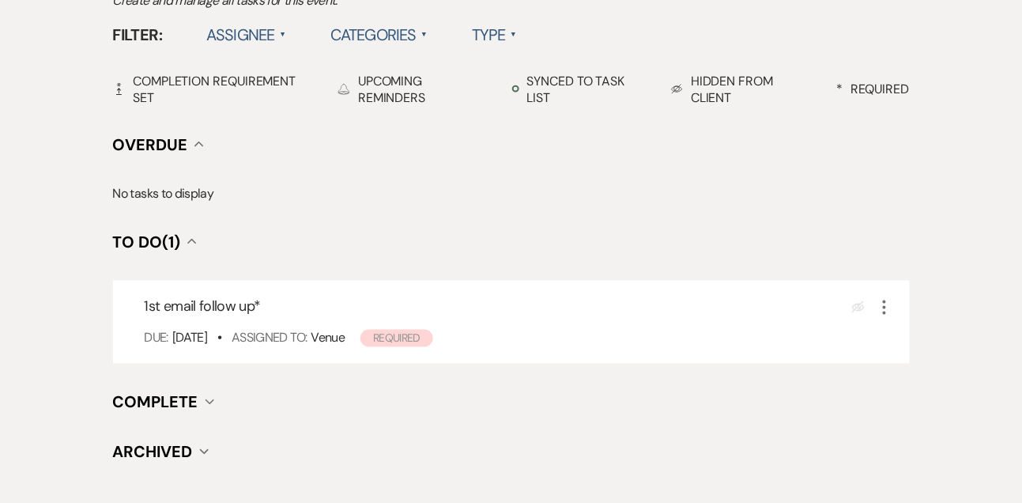
scroll to position [577, 0]
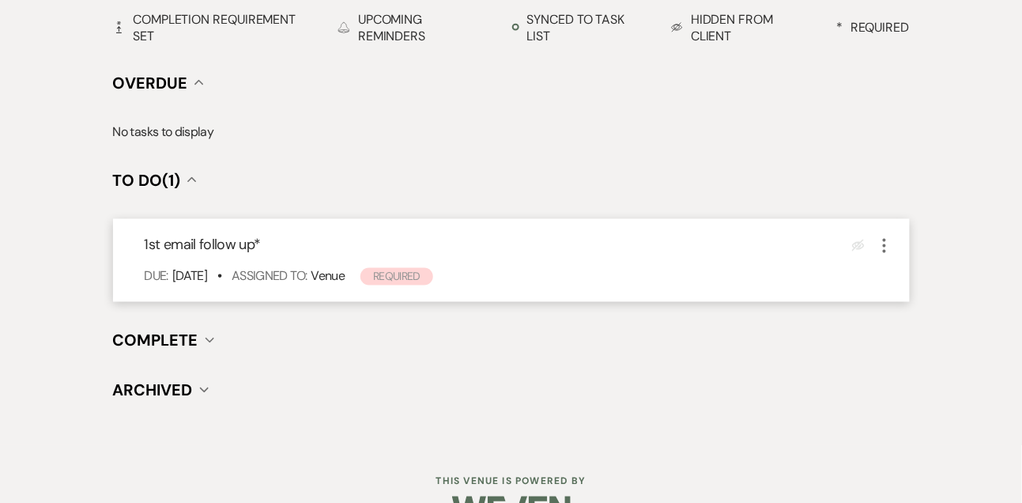
click at [887, 241] on icon "More" at bounding box center [884, 245] width 19 height 19
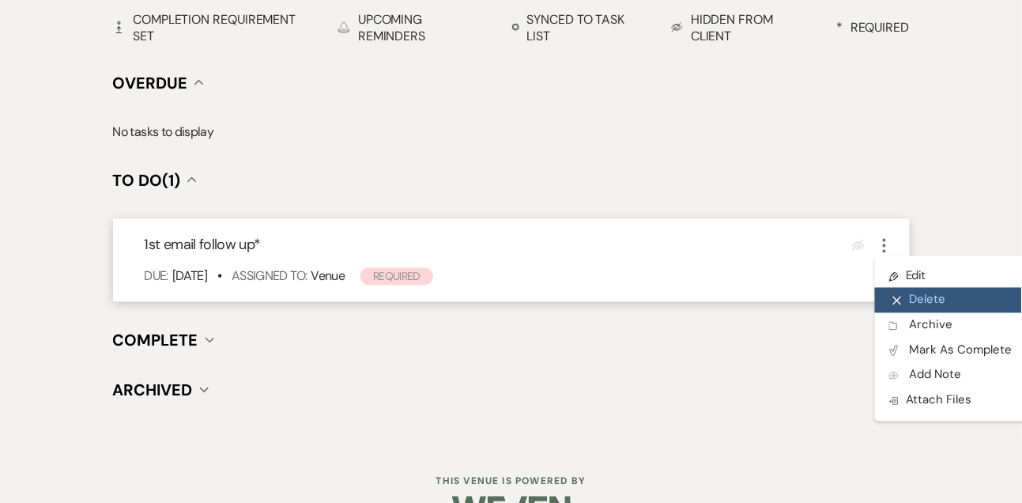
click at [910, 303] on button "X Delete" at bounding box center [951, 300] width 152 height 25
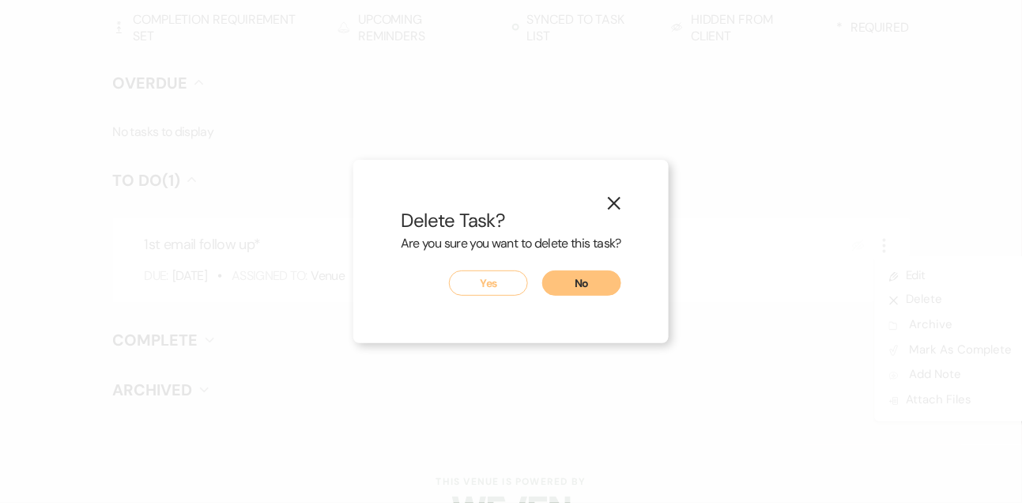
click at [517, 279] on button "Yes" at bounding box center [488, 282] width 79 height 25
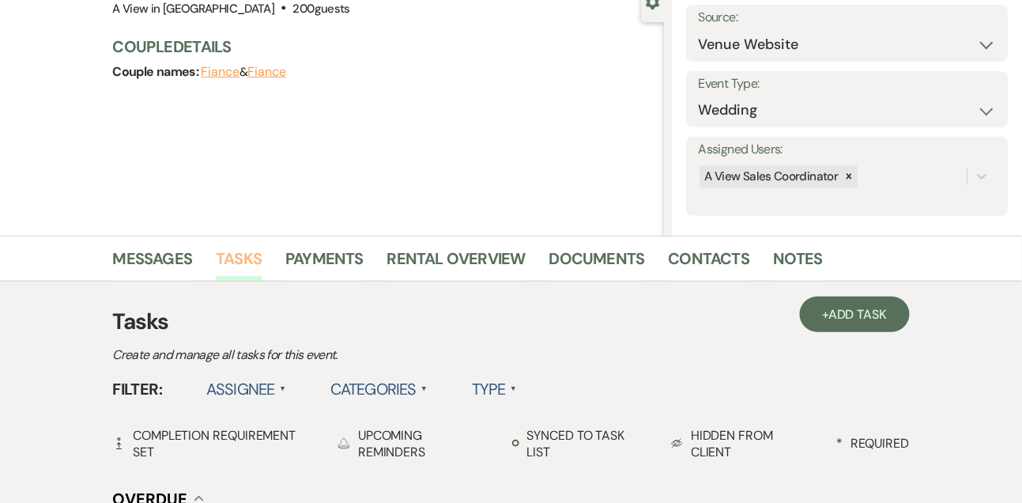
scroll to position [62, 0]
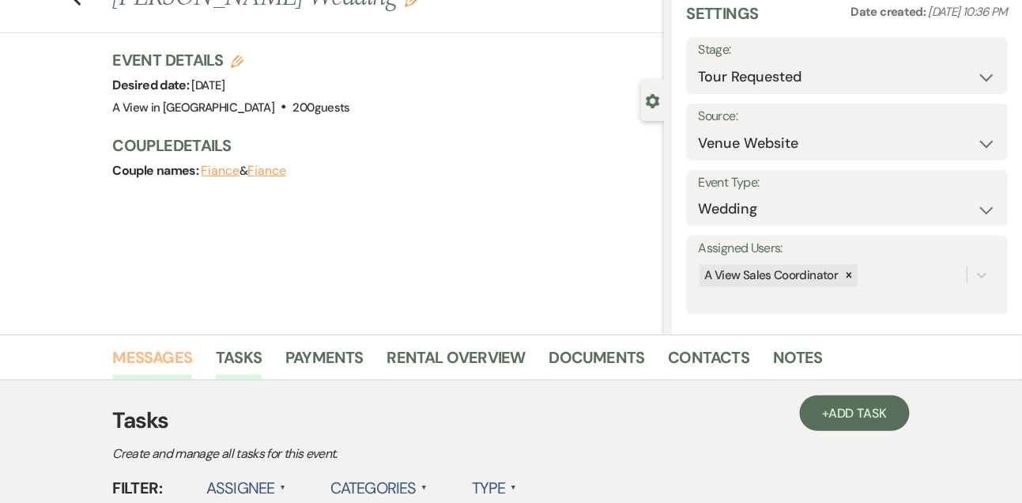
click at [178, 351] on link "Messages" at bounding box center [153, 362] width 80 height 35
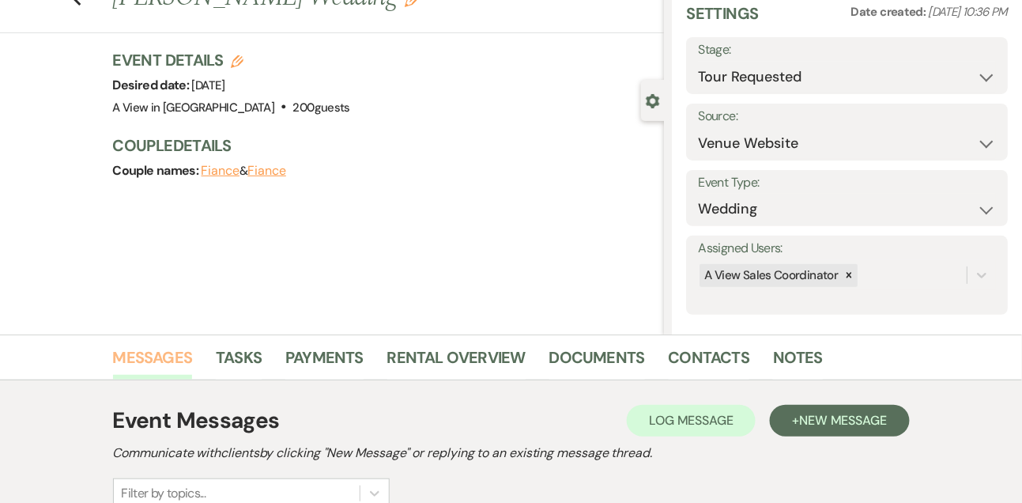
scroll to position [266, 0]
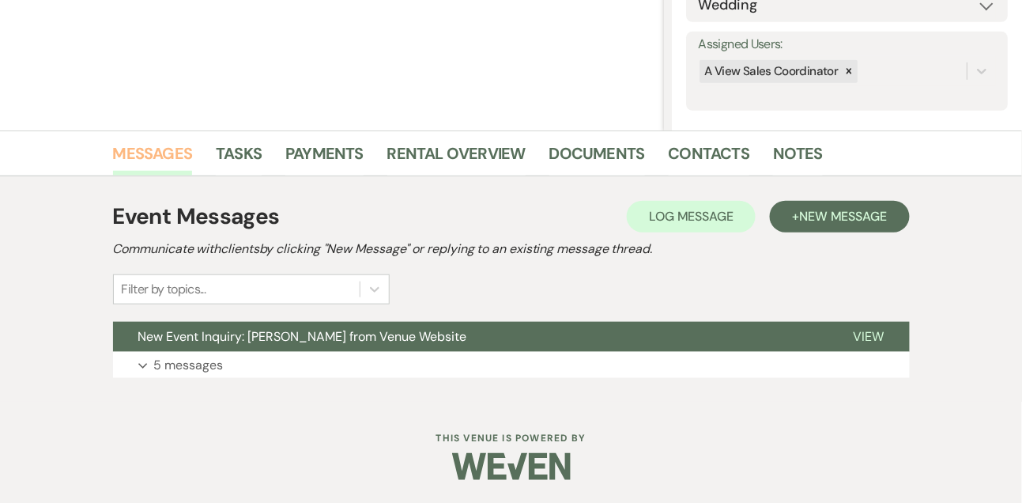
click at [178, 352] on button "Expand 5 messages" at bounding box center [511, 365] width 797 height 27
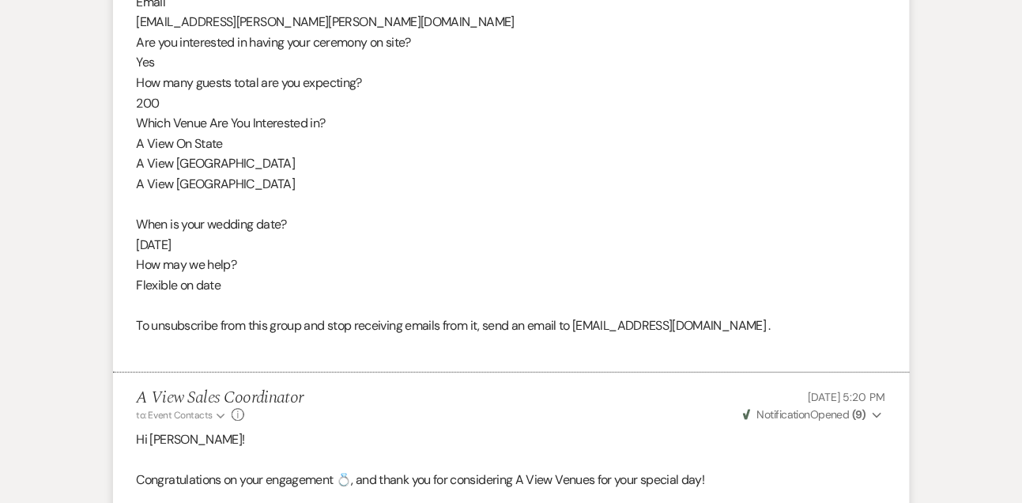
scroll to position [0, 0]
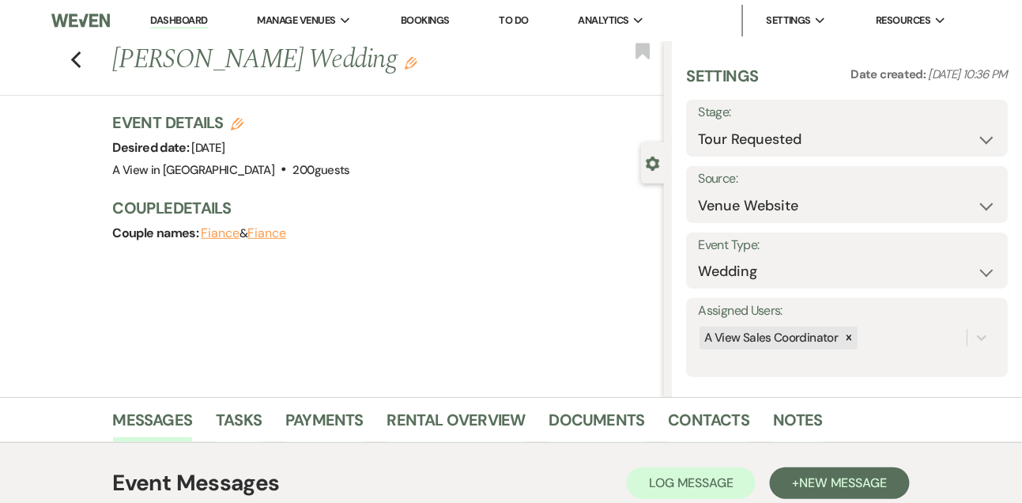
click at [197, 20] on link "Dashboard" at bounding box center [178, 20] width 57 height 15
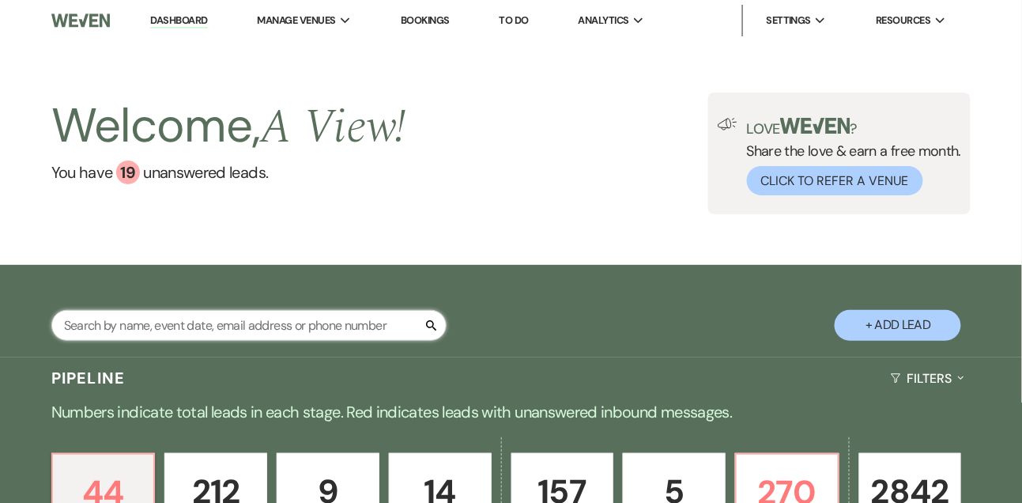
click at [195, 341] on input "text" at bounding box center [248, 325] width 395 height 31
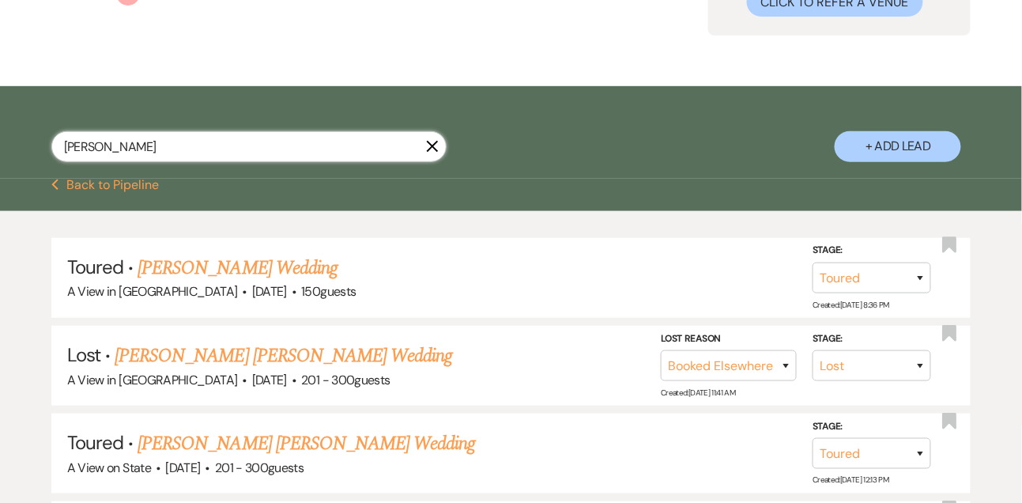
scroll to position [304, 0]
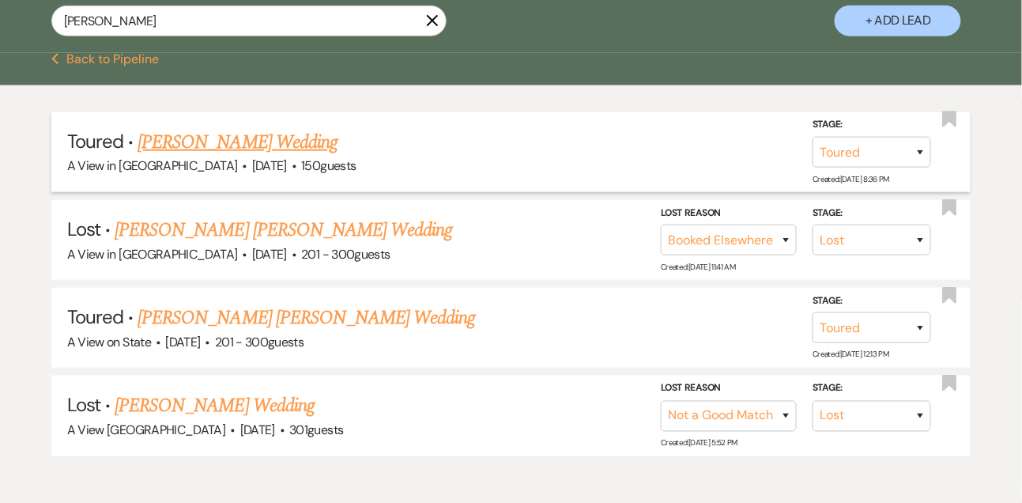
click at [264, 153] on link "[PERSON_NAME] Wedding" at bounding box center [238, 142] width 200 height 28
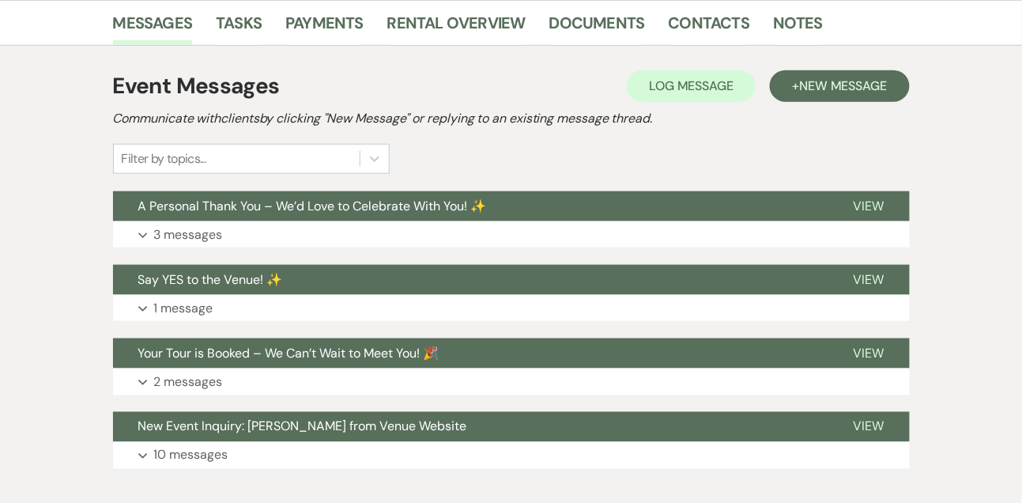
scroll to position [487, 0]
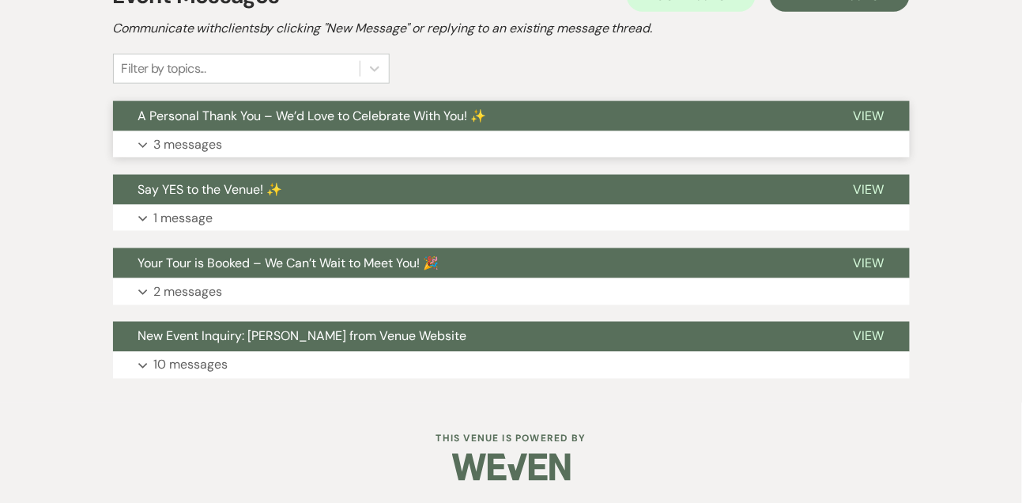
click at [185, 147] on p "3 messages" at bounding box center [188, 144] width 69 height 21
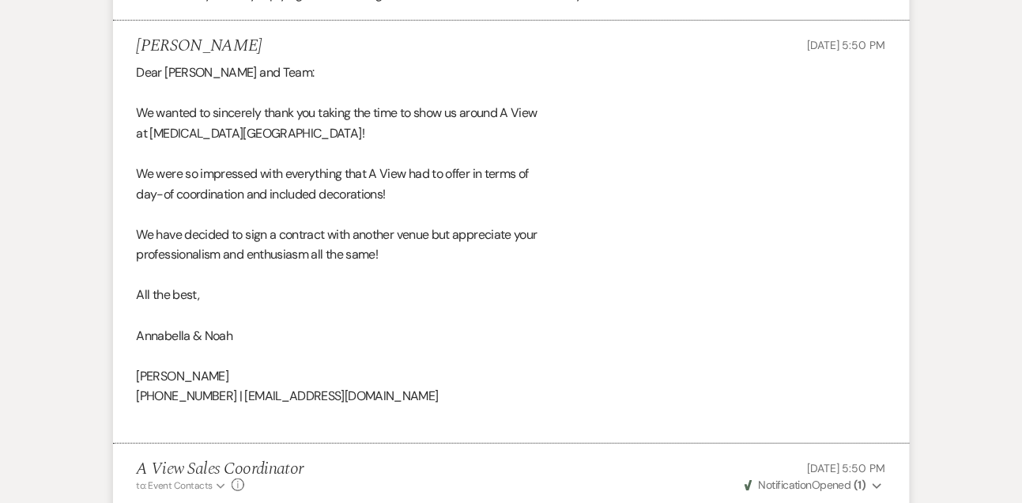
scroll to position [1446, 0]
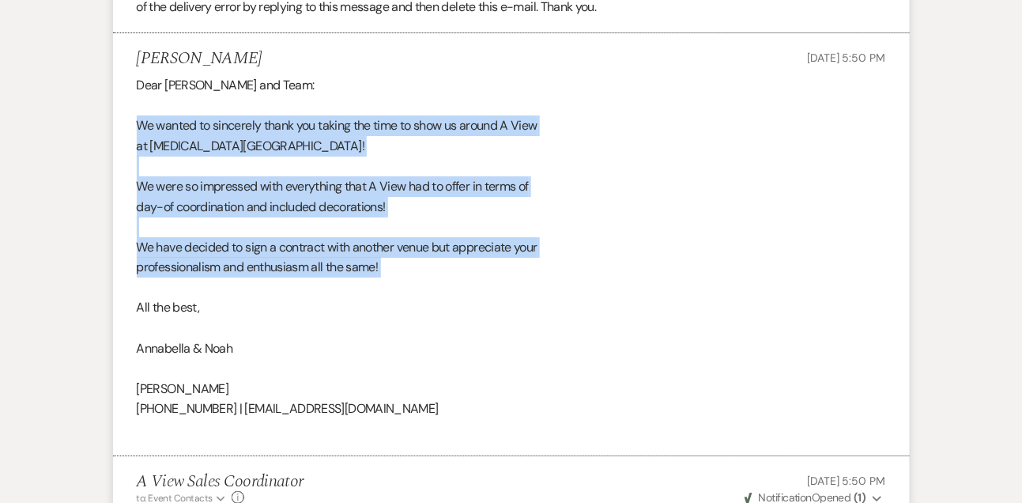
drag, startPoint x: 133, startPoint y: 125, endPoint x: 128, endPoint y: 295, distance: 170.0
click at [128, 295] on li "[PERSON_NAME] [DATE] 5:50 PM Dear [PERSON_NAME] and Team: We wanted to sincerel…" at bounding box center [511, 244] width 797 height 422
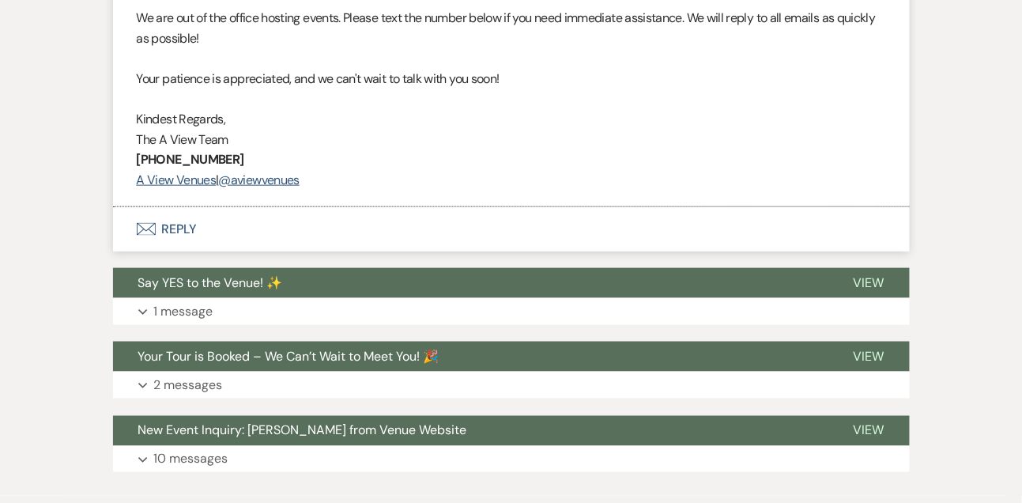
scroll to position [2060, 0]
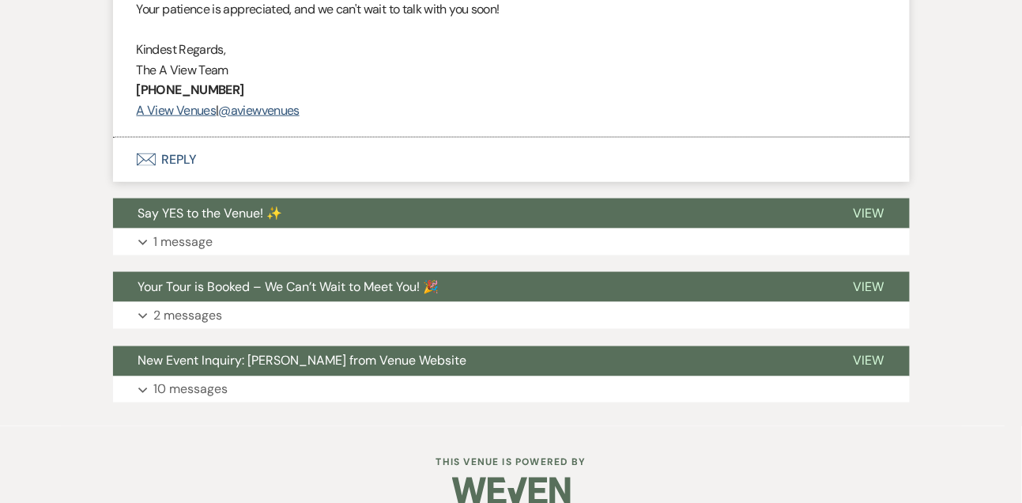
click at [180, 157] on button "Envelope Reply" at bounding box center [511, 160] width 797 height 44
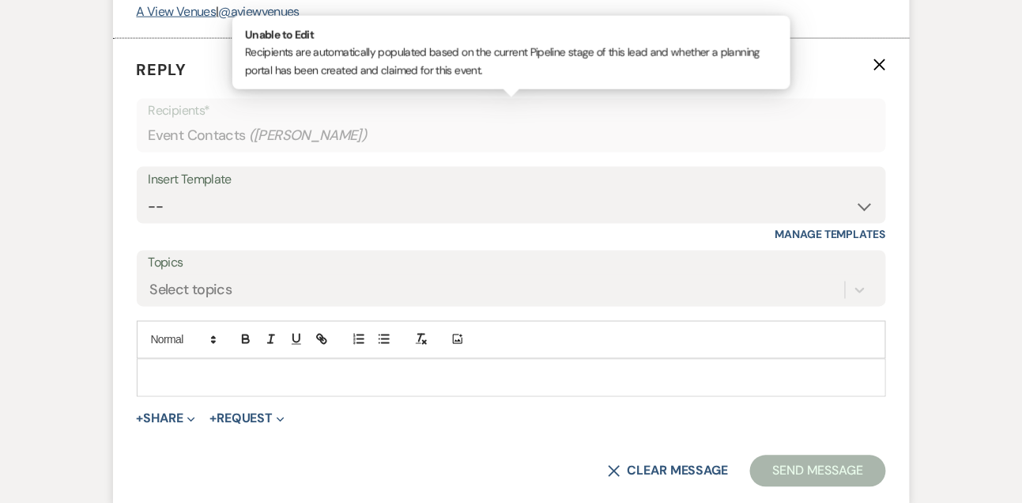
scroll to position [2180, 0]
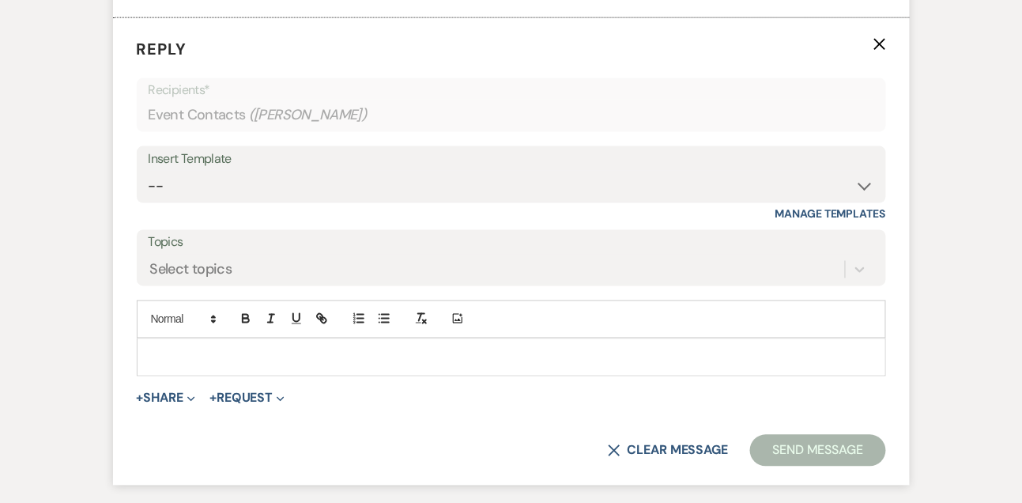
click at [175, 360] on p at bounding box center [511, 357] width 724 height 17
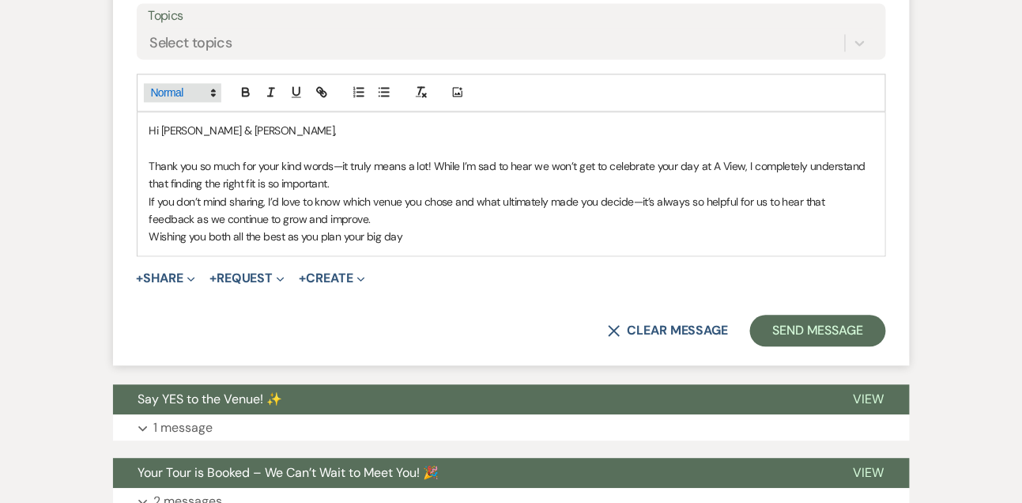
scroll to position [2407, 0]
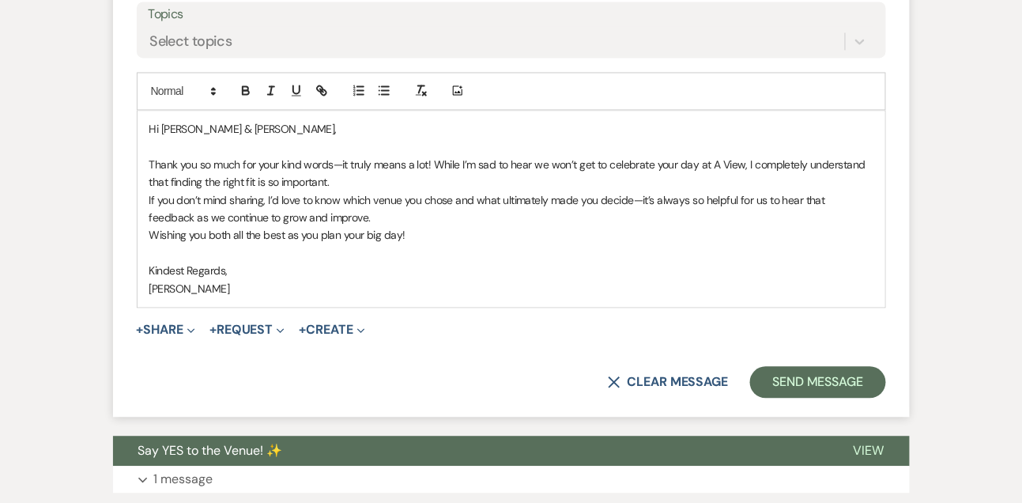
click at [357, 175] on p "Thank you so much for your kind words—it truly means a lot! While I’m sad to he…" at bounding box center [511, 174] width 724 height 36
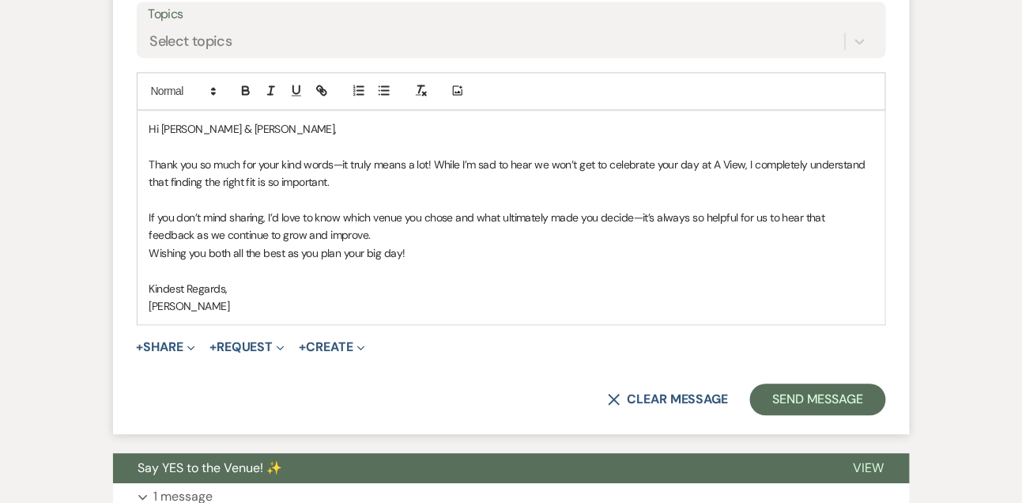
click at [373, 234] on p "If you don’t mind sharing, I’d love to know which venue you chose and what ulti…" at bounding box center [511, 227] width 724 height 36
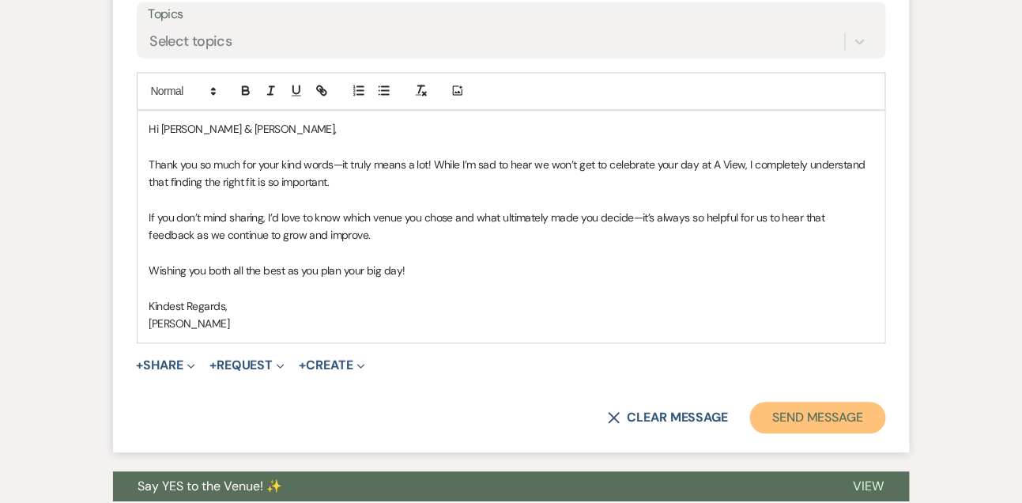
click at [846, 402] on button "Send Message" at bounding box center [817, 418] width 135 height 32
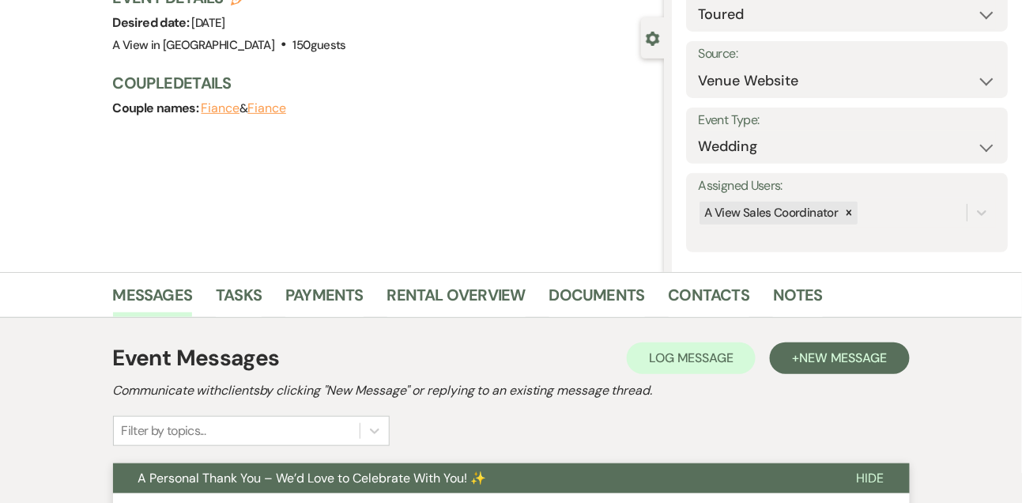
scroll to position [0, 0]
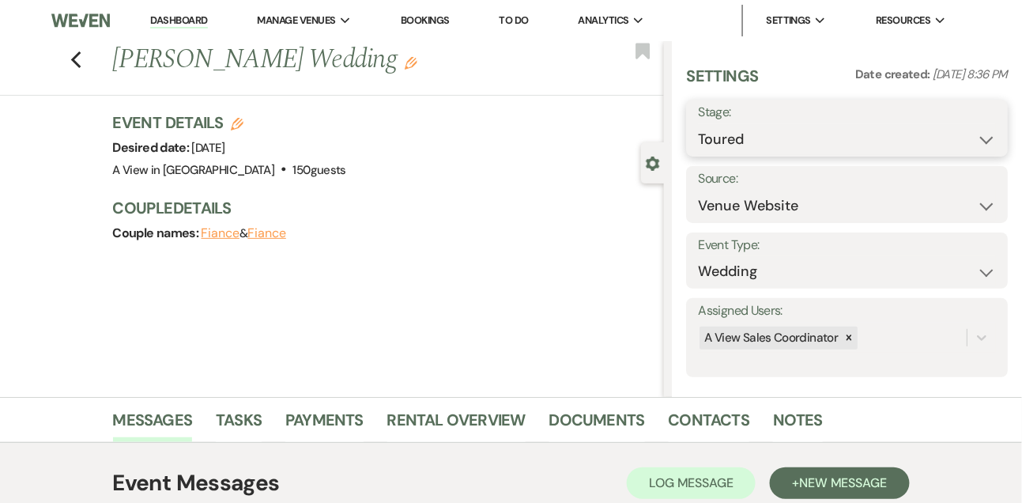
click at [722, 135] on select "Inquiry Follow Up Tour Requested Tour Confirmed Toured Proposal Sent Booked Lost" at bounding box center [847, 139] width 298 height 31
click at [698, 124] on select "Inquiry Follow Up Tour Requested Tour Confirmed Toured Proposal Sent Booked Lost" at bounding box center [847, 139] width 298 height 31
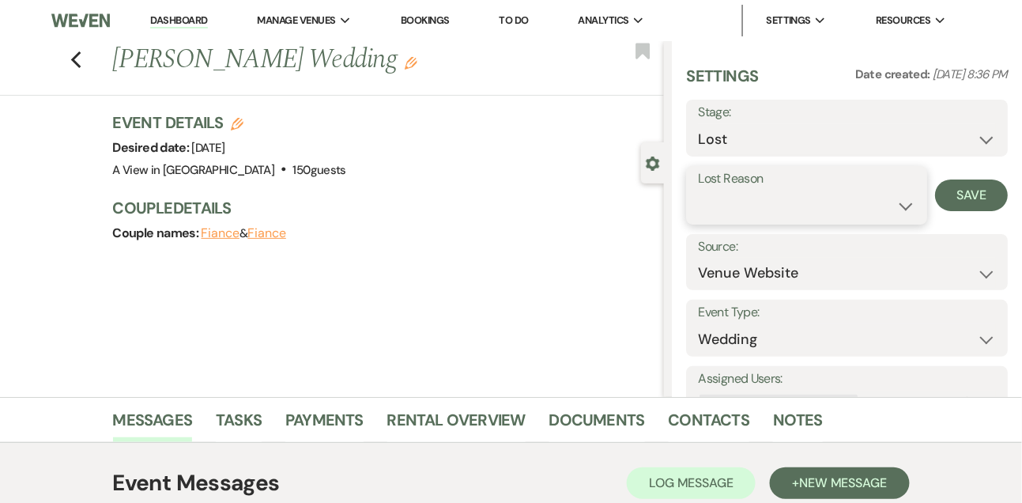
click at [718, 209] on select "Booked Elsewhere Budget Date Unavailable No Response Not a Good Match Capacity …" at bounding box center [806, 205] width 217 height 31
click at [698, 190] on select "Booked Elsewhere Budget Date Unavailable No Response Not a Good Match Capacity …" at bounding box center [806, 205] width 217 height 31
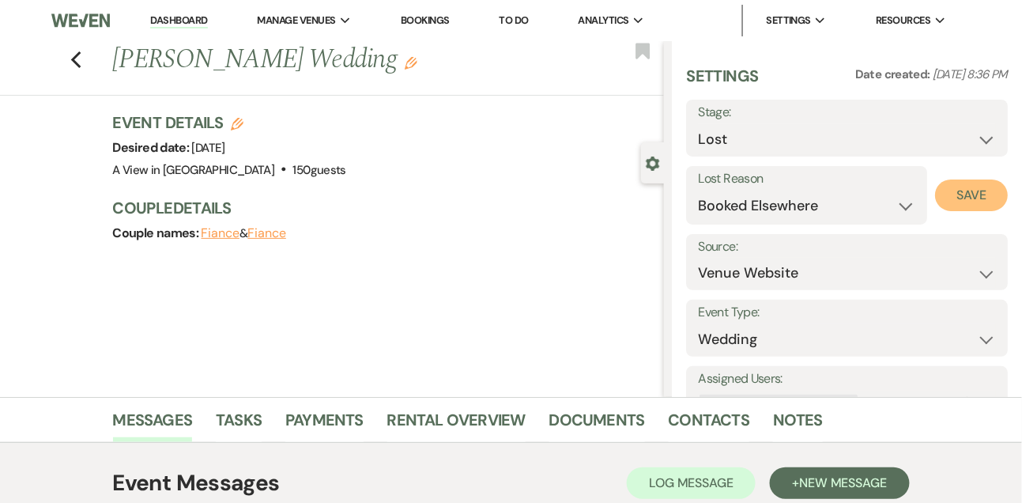
click at [955, 203] on button "Save" at bounding box center [971, 195] width 73 height 32
click at [193, 25] on link "Dashboard" at bounding box center [178, 20] width 57 height 15
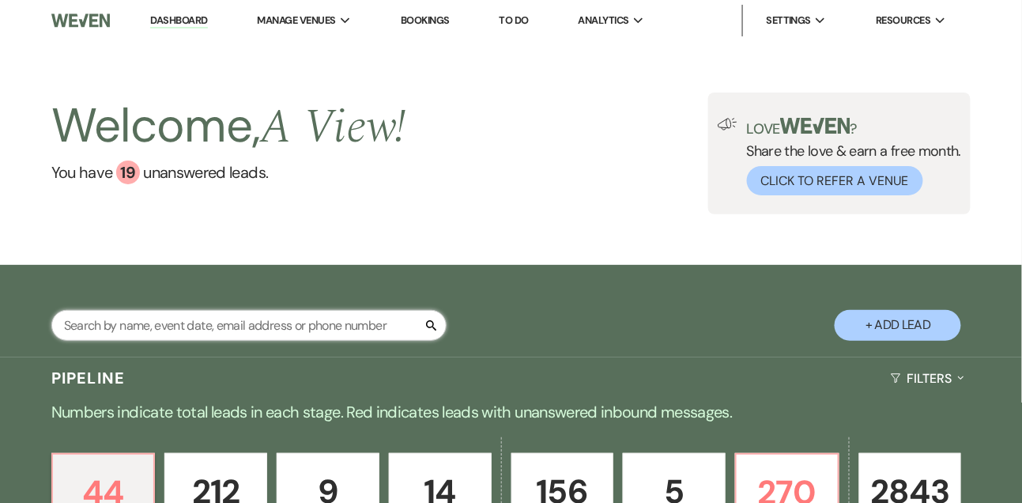
drag, startPoint x: 190, startPoint y: 337, endPoint x: 189, endPoint y: 265, distance: 72.7
click at [190, 337] on input "text" at bounding box center [248, 325] width 395 height 31
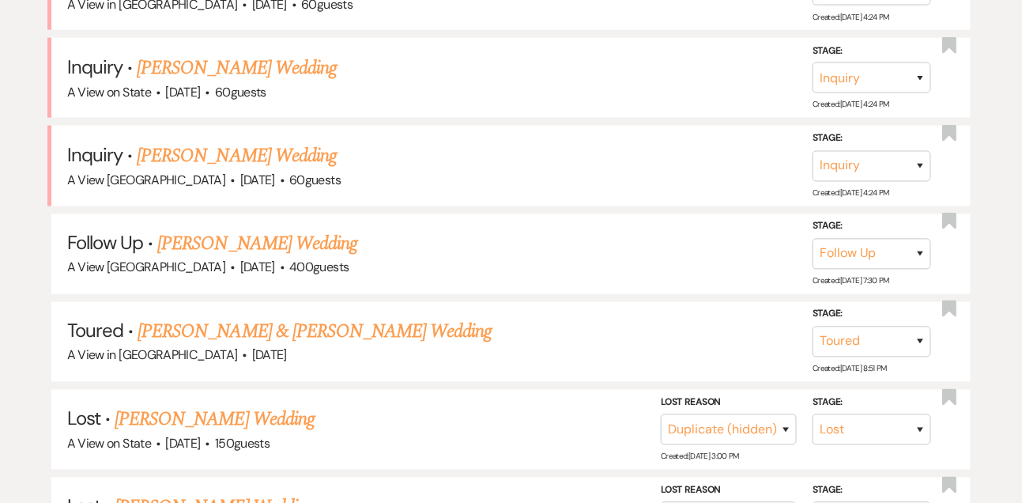
scroll to position [556, 0]
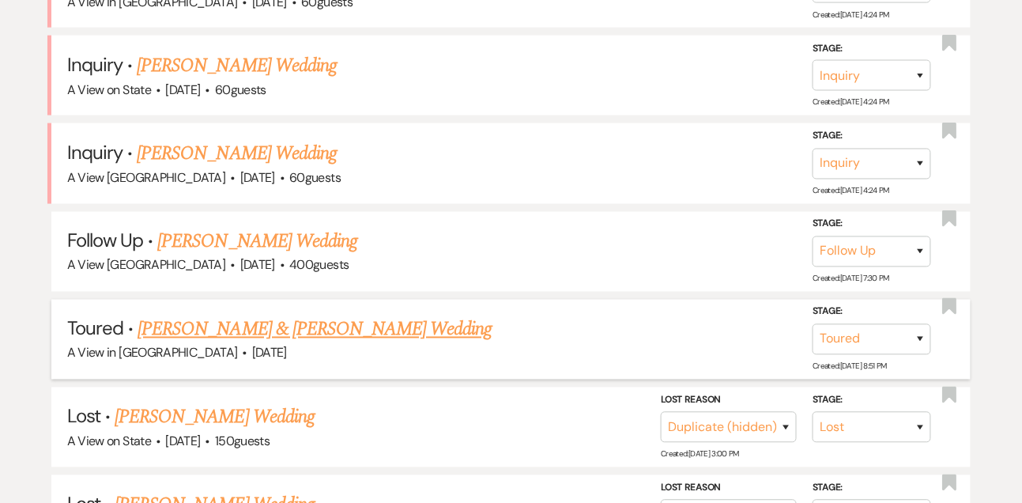
click at [196, 332] on link "[PERSON_NAME] & [PERSON_NAME] Wedding" at bounding box center [315, 329] width 354 height 28
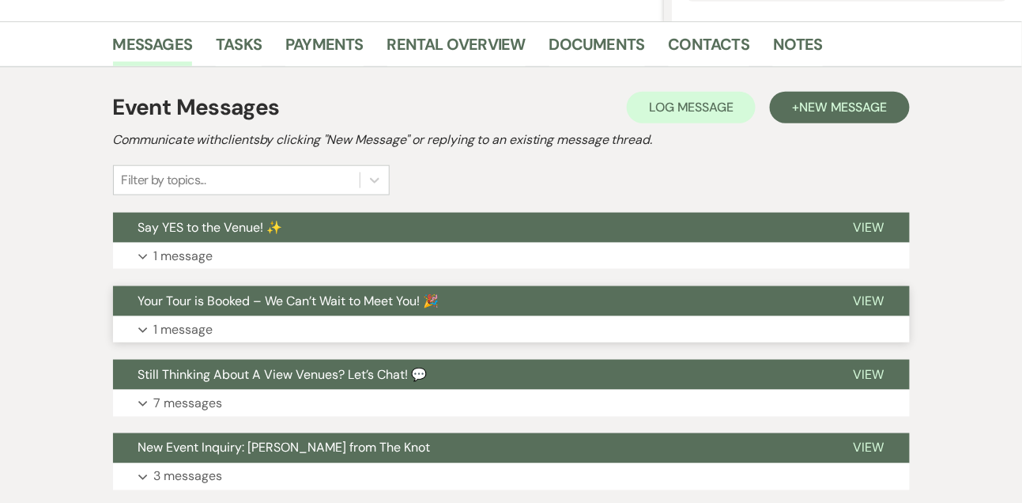
scroll to position [394, 0]
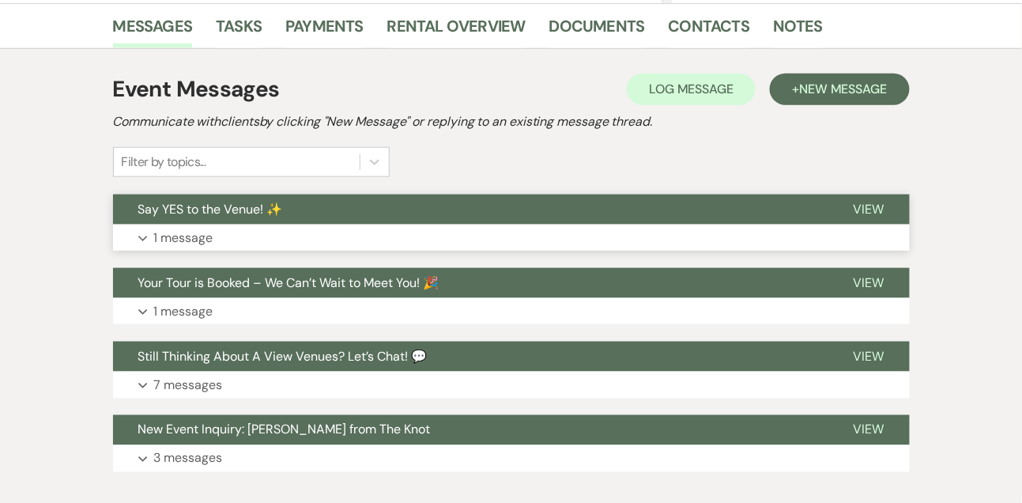
click at [258, 236] on button "Expand 1 message" at bounding box center [511, 237] width 797 height 27
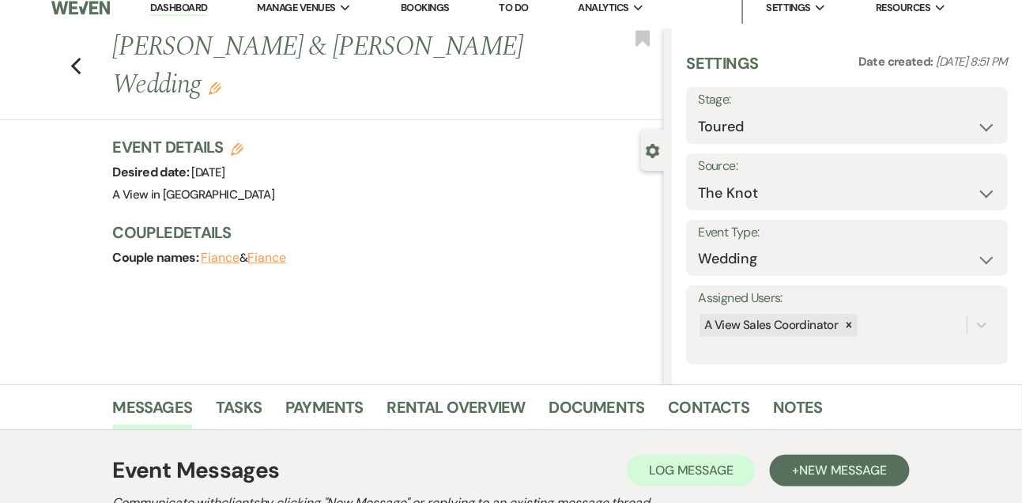
scroll to position [0, 0]
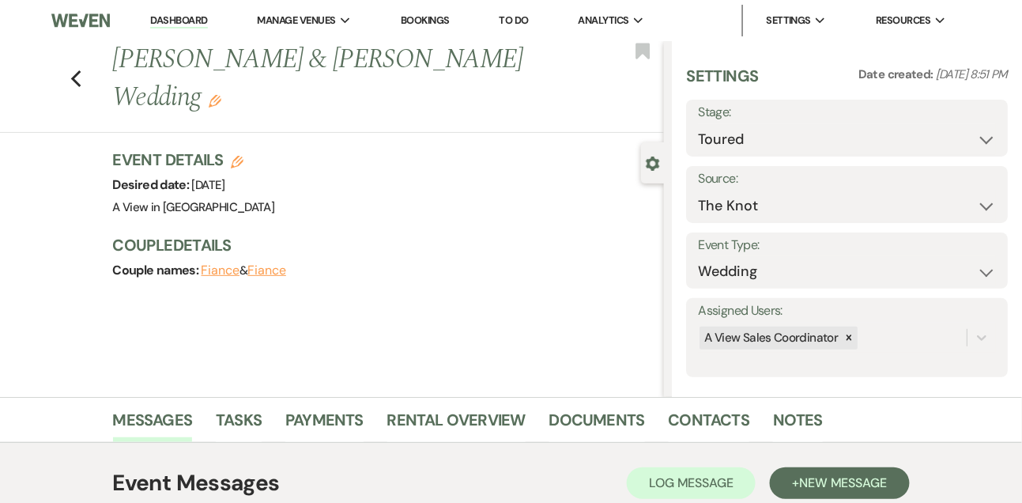
click at [160, 12] on li "Dashboard" at bounding box center [178, 21] width 73 height 32
click at [160, 20] on link "Dashboard" at bounding box center [178, 20] width 57 height 15
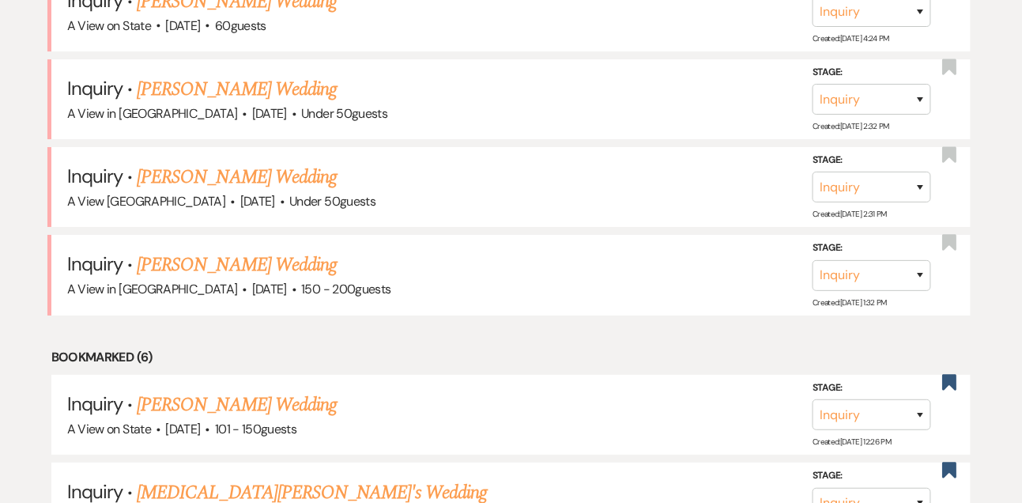
scroll to position [1399, 0]
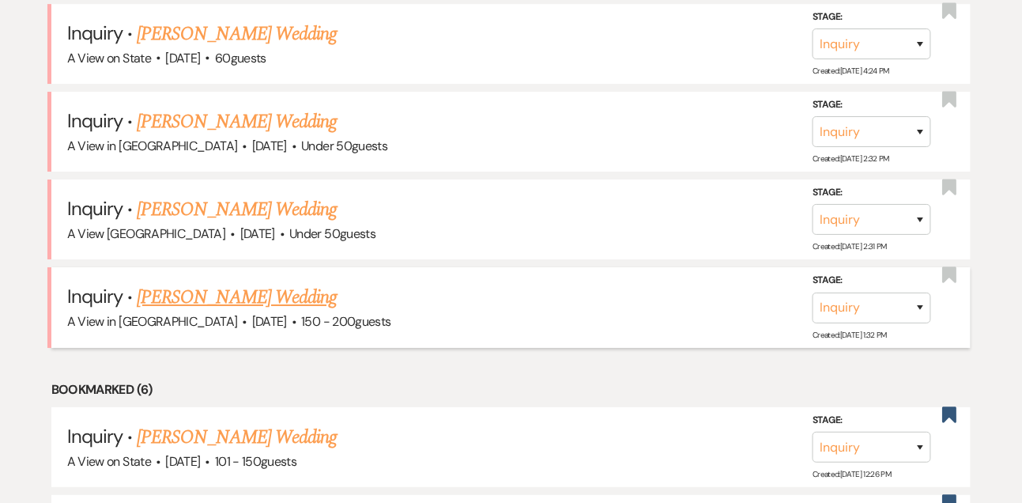
click at [242, 300] on link "[PERSON_NAME] Wedding" at bounding box center [237, 297] width 200 height 28
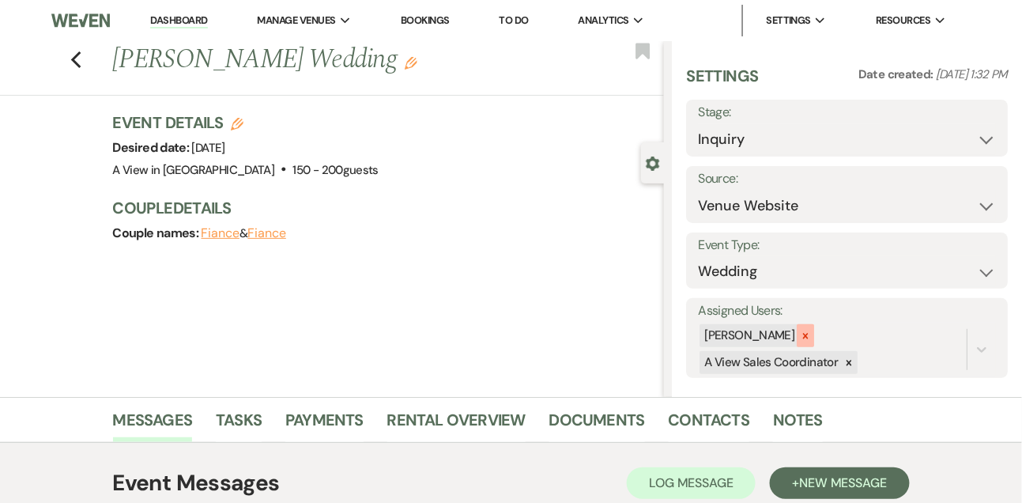
click at [811, 338] on icon at bounding box center [805, 335] width 11 height 11
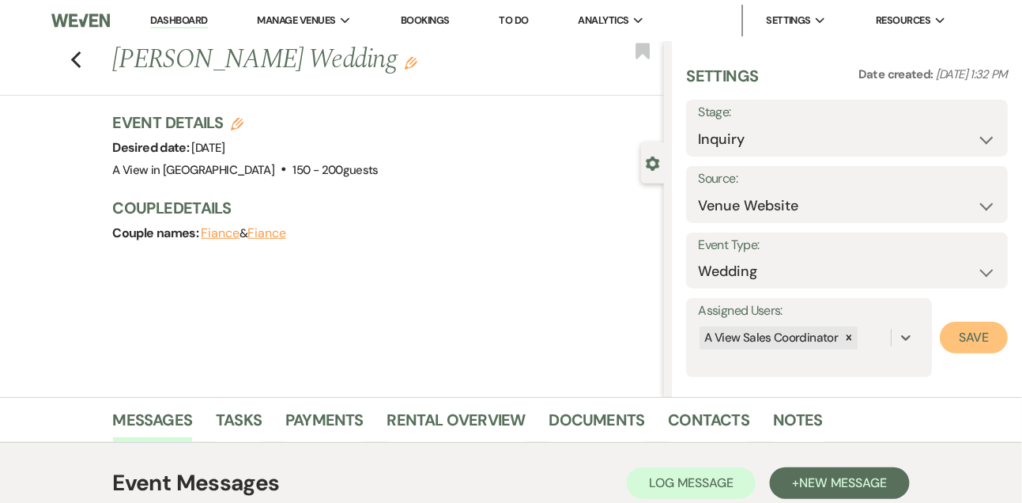
click at [978, 338] on button "Save" at bounding box center [974, 338] width 68 height 32
click at [191, 25] on link "Dashboard" at bounding box center [178, 20] width 57 height 15
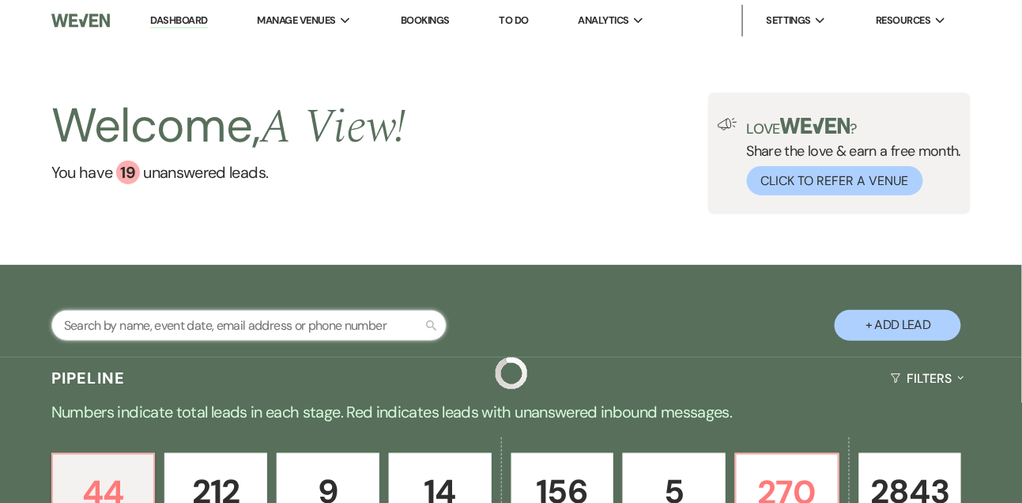
click at [150, 327] on input "text" at bounding box center [248, 325] width 395 height 31
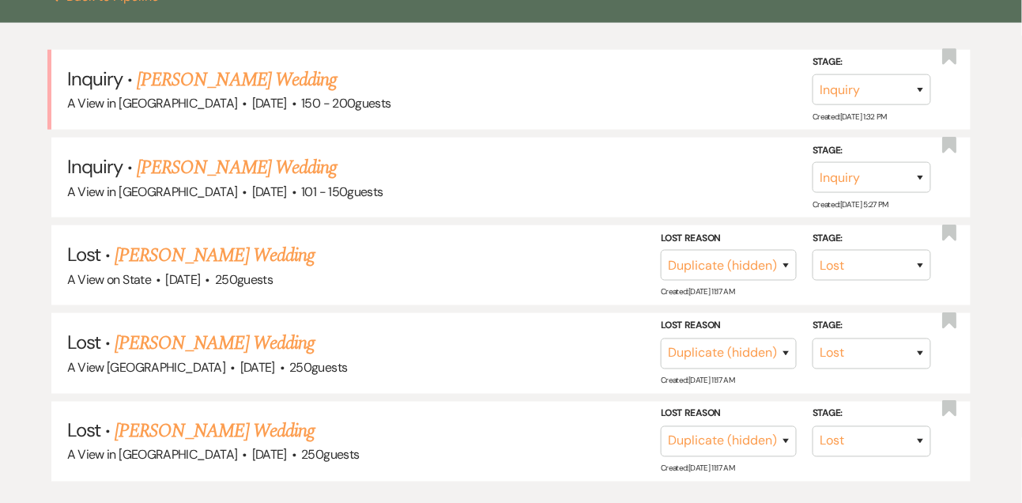
scroll to position [370, 0]
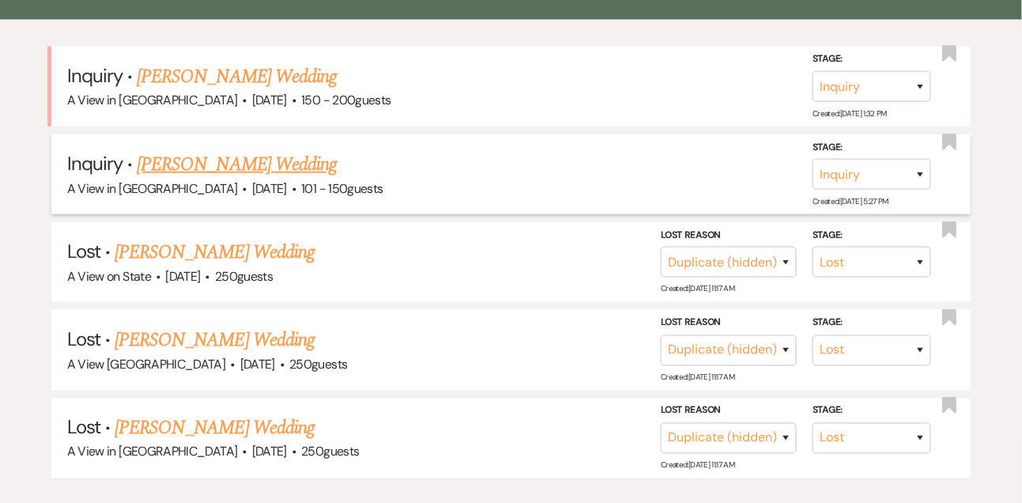
click at [232, 179] on link "[PERSON_NAME] Wedding" at bounding box center [237, 164] width 200 height 28
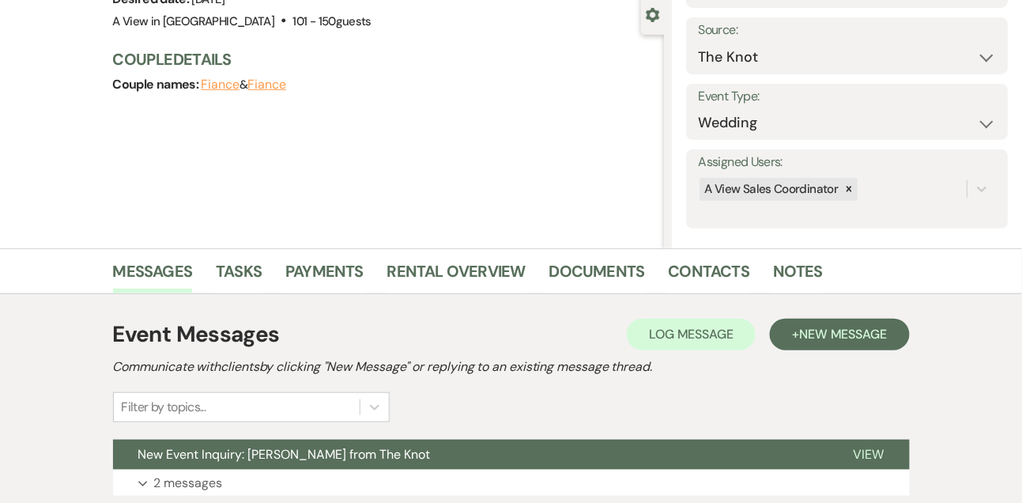
scroll to position [266, 0]
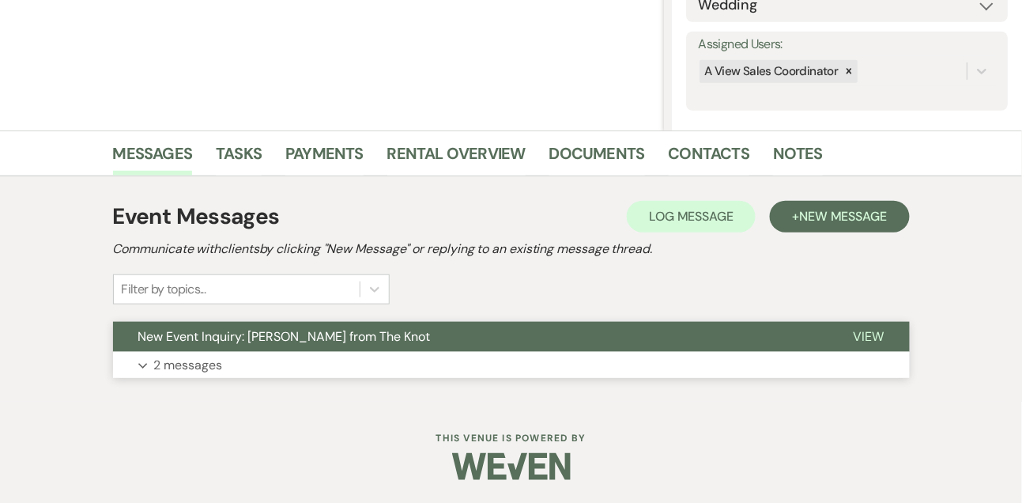
click at [182, 368] on p "2 messages" at bounding box center [188, 365] width 69 height 21
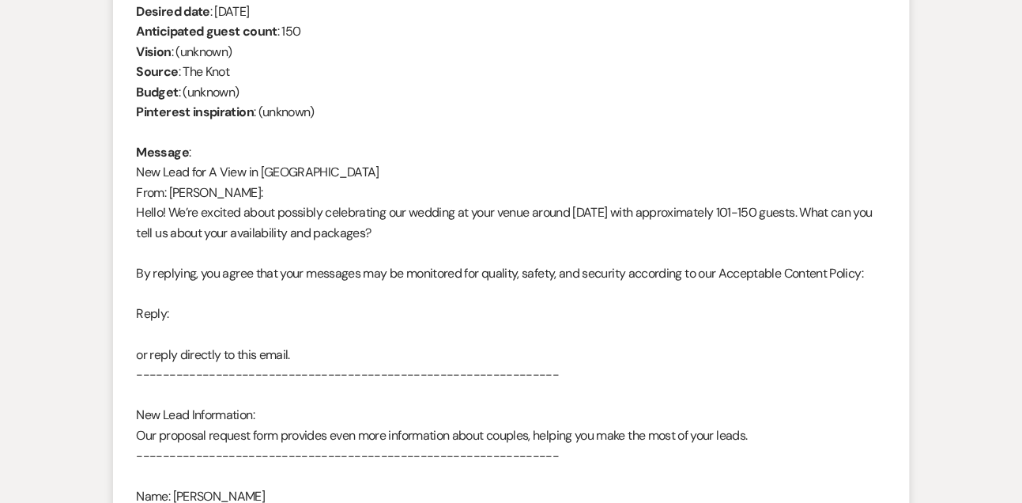
scroll to position [714, 0]
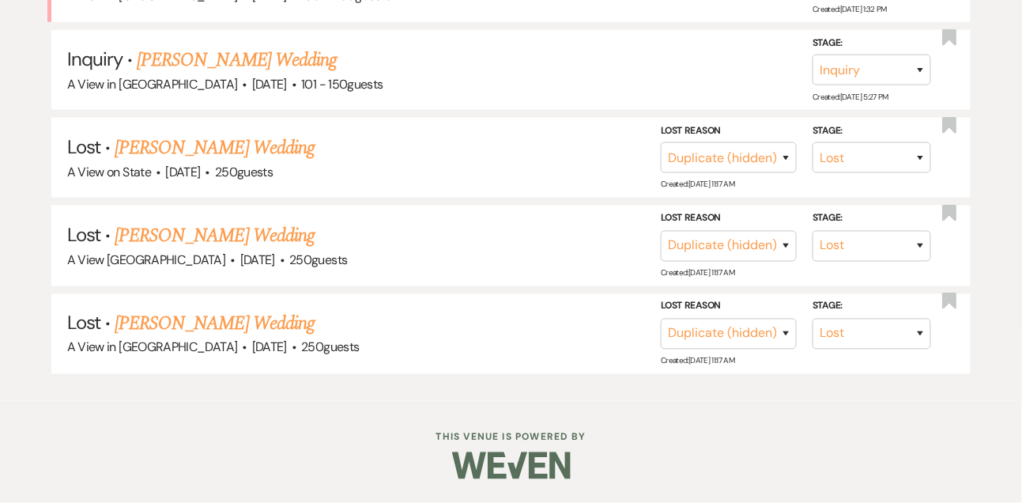
scroll to position [370, 0]
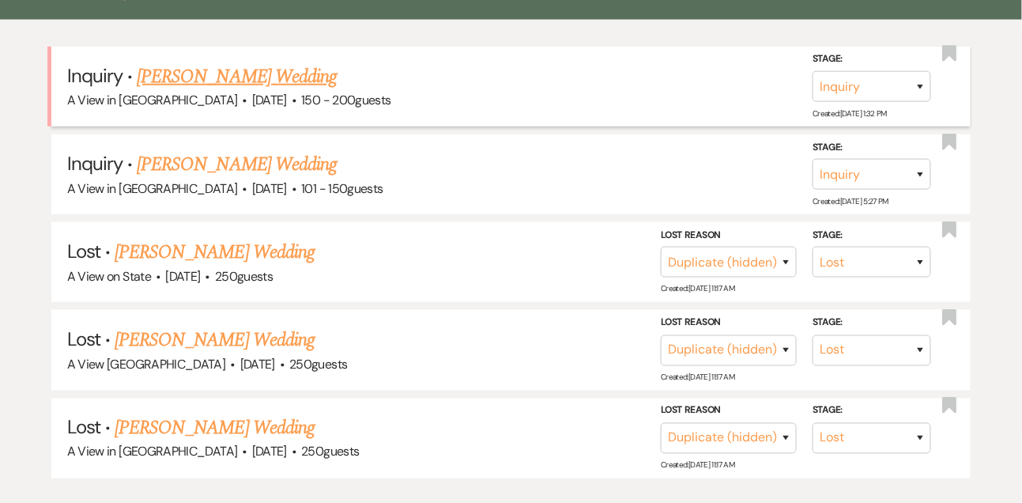
click at [212, 84] on link "[PERSON_NAME] Wedding" at bounding box center [237, 76] width 200 height 28
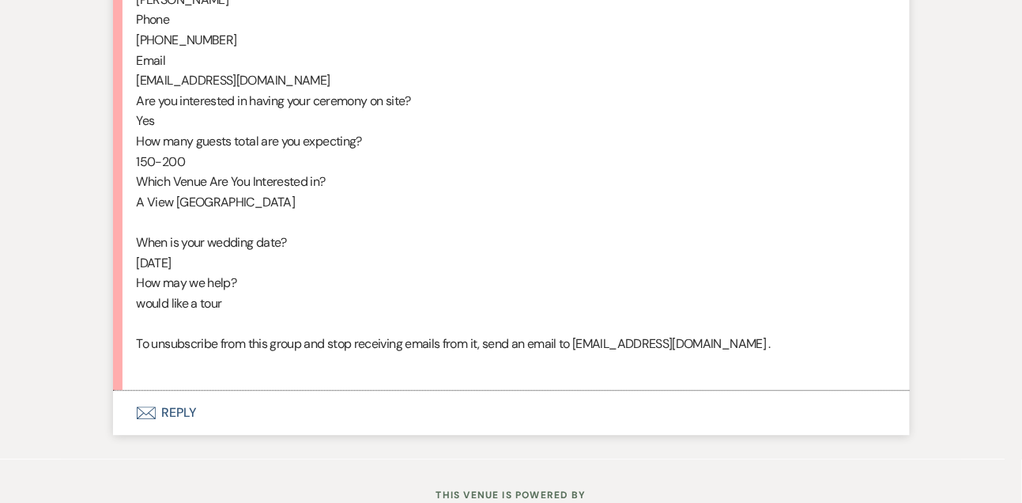
scroll to position [969, 0]
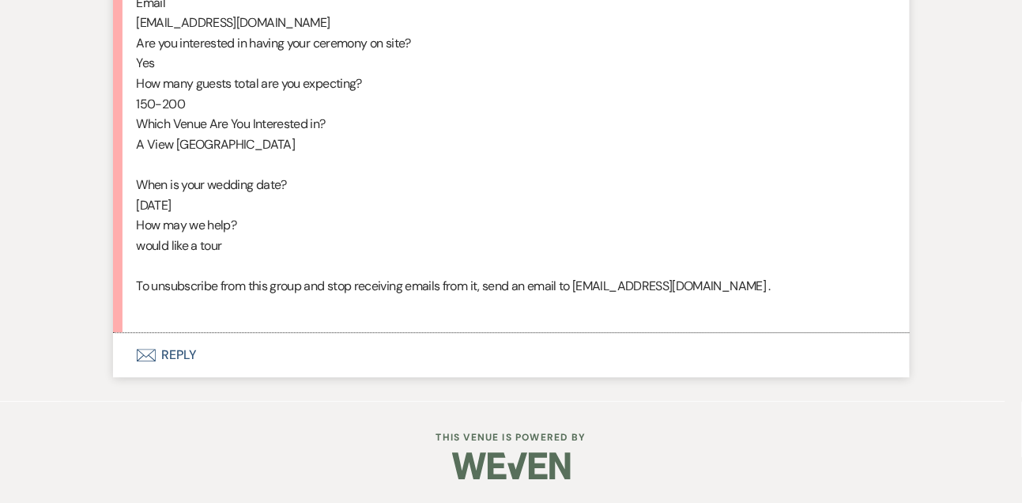
click at [185, 350] on button "Envelope Reply" at bounding box center [511, 355] width 797 height 44
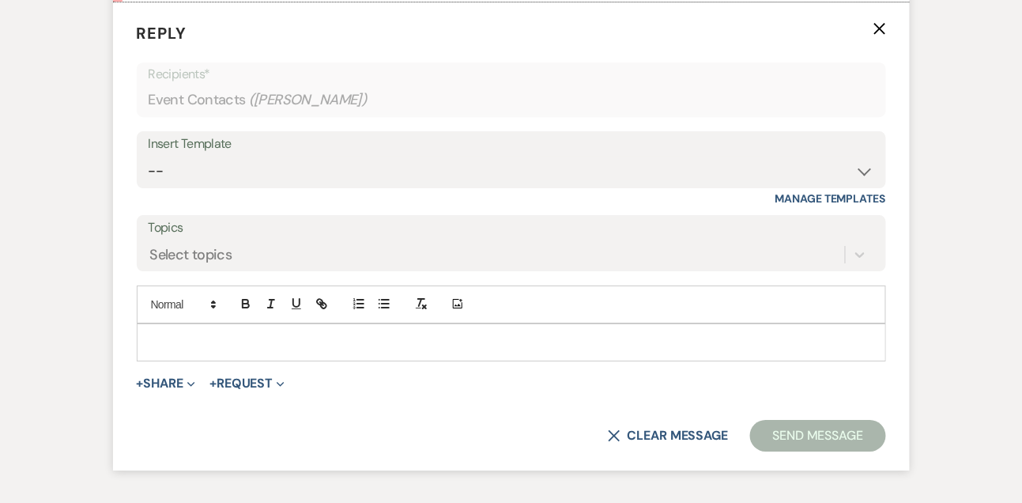
scroll to position [1285, 0]
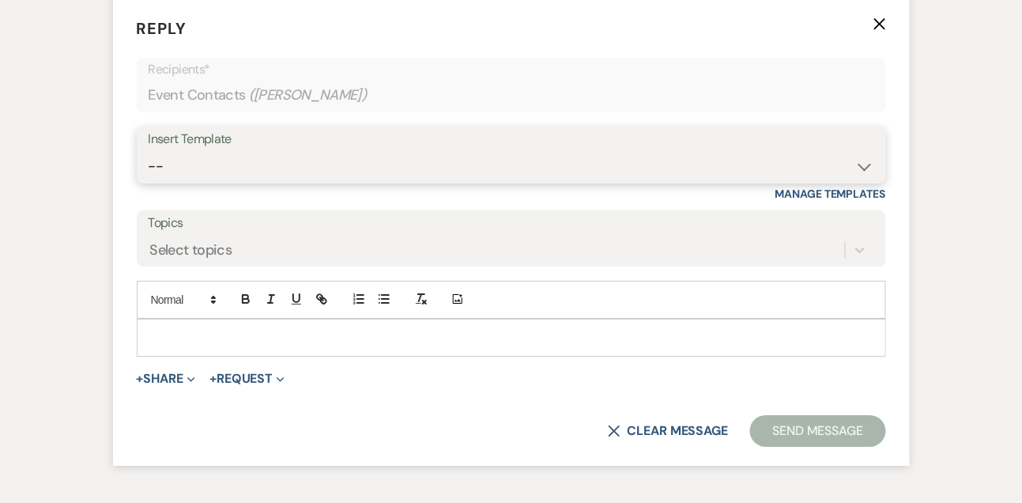
click at [196, 182] on select "-- Tour Confirmation Contract (Pre-Booked Leads) Out of office Inquiry Email Al…" at bounding box center [511, 166] width 725 height 31
click at [149, 170] on select "-- Tour Confirmation Contract (Pre-Booked Leads) Out of office Inquiry Email Al…" at bounding box center [511, 166] width 725 height 31
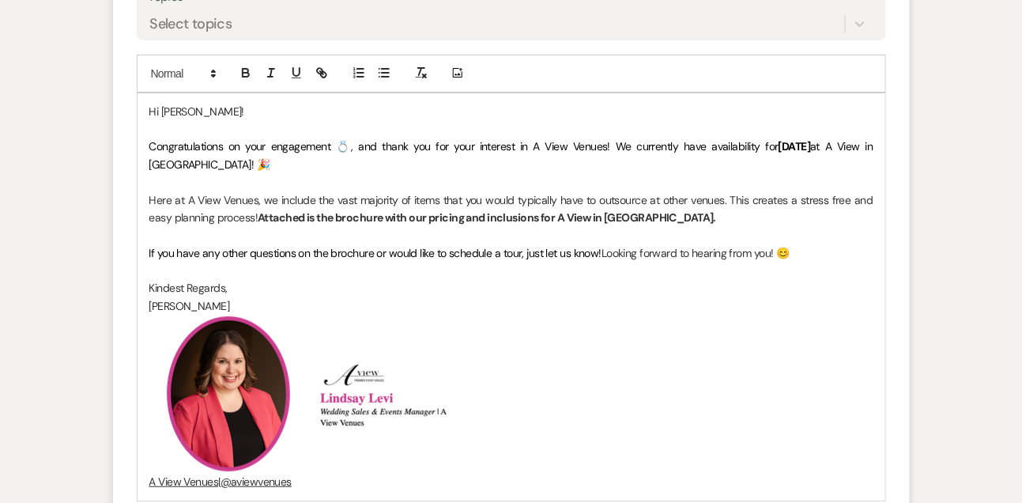
scroll to position [1516, 0]
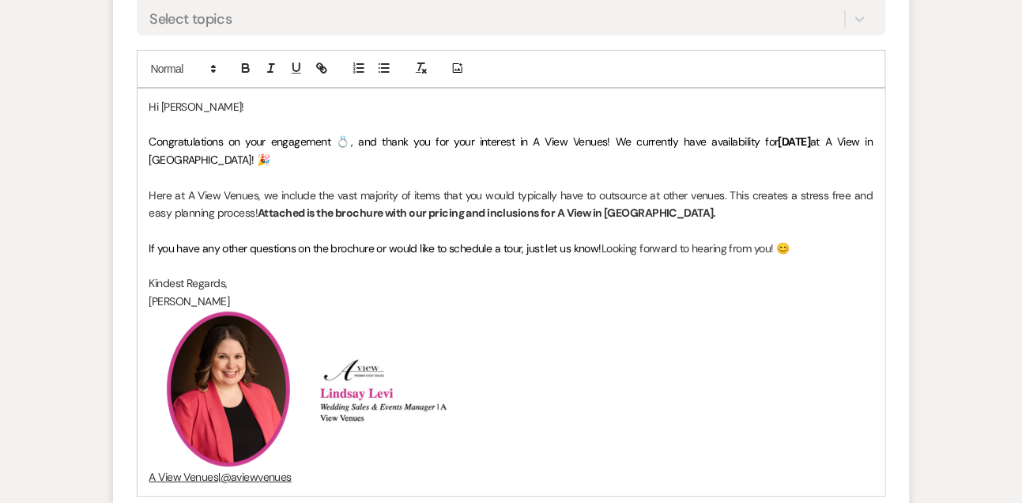
click at [160, 255] on span "If you have any other questions on the brochure or would like to schedule a tou…" at bounding box center [375, 248] width 453 height 14
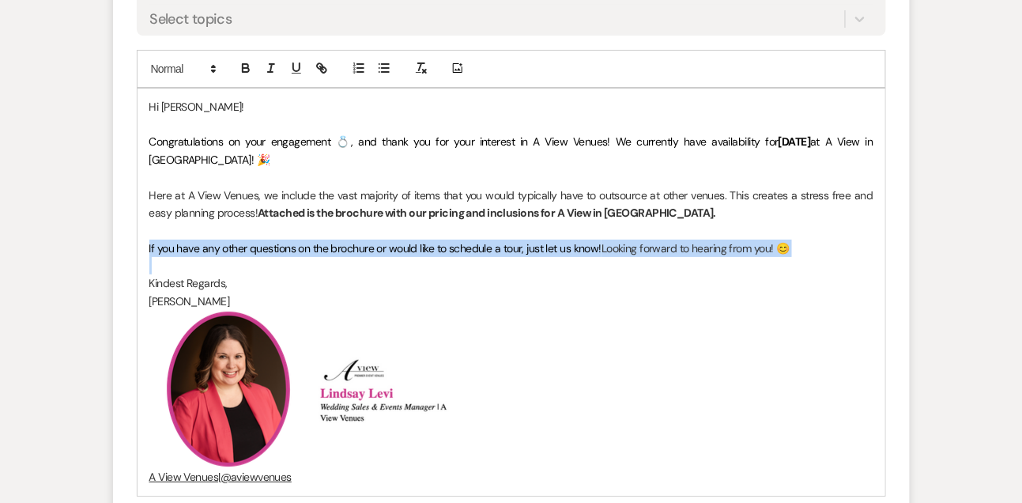
click at [160, 255] on span "If you have any other questions on the brochure or would like to schedule a tou…" at bounding box center [375, 248] width 453 height 14
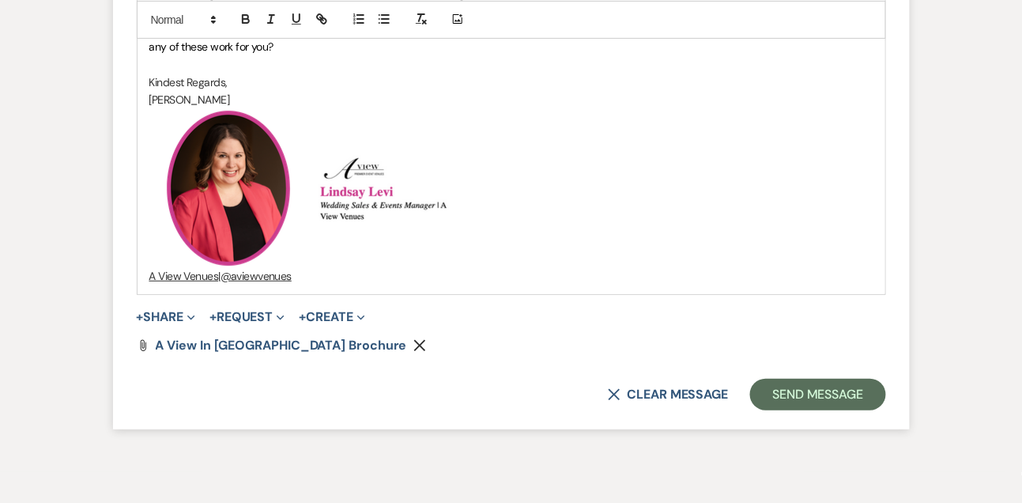
scroll to position [1738, 0]
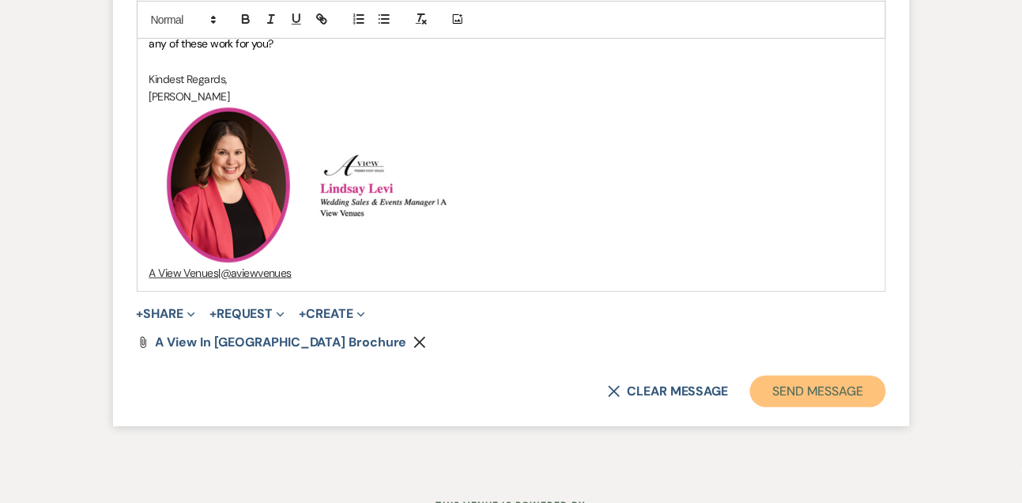
click at [837, 407] on button "Send Message" at bounding box center [817, 391] width 135 height 32
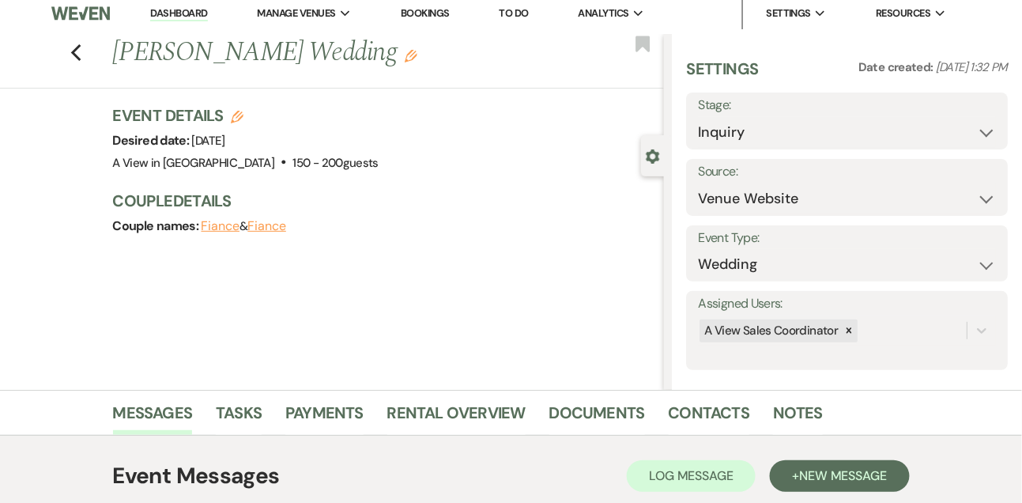
scroll to position [0, 0]
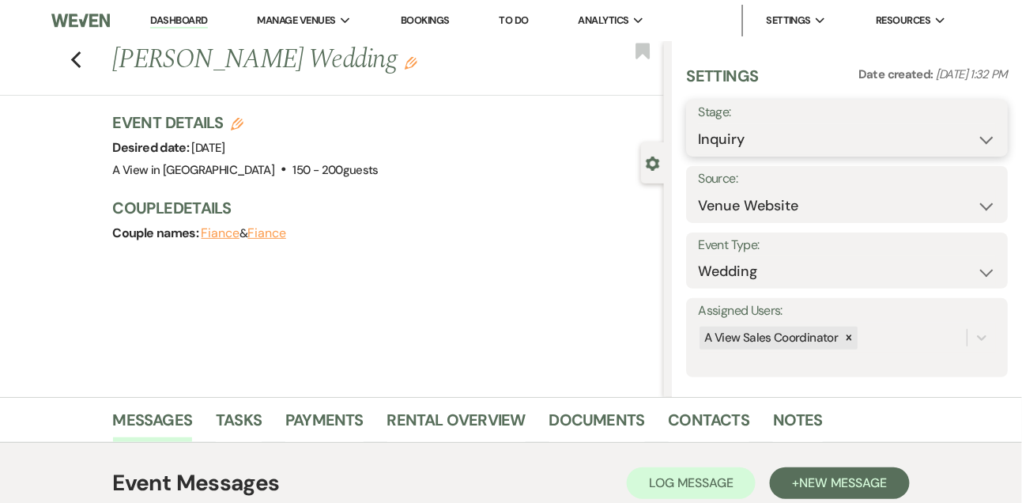
click at [721, 136] on select "Inquiry Follow Up Tour Requested Tour Confirmed Toured Proposal Sent Booked Lost" at bounding box center [847, 139] width 298 height 31
click at [698, 124] on select "Inquiry Follow Up Tour Requested Tour Confirmed Toured Proposal Sent Booked Lost" at bounding box center [847, 139] width 298 height 31
click at [1000, 126] on button "Save" at bounding box center [974, 128] width 66 height 32
click at [184, 21] on link "Dashboard" at bounding box center [178, 20] width 57 height 15
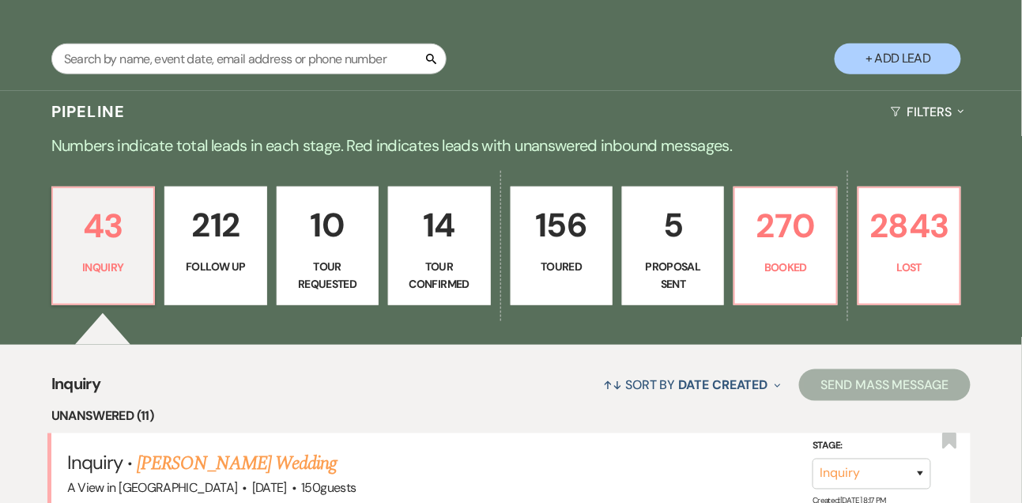
scroll to position [337, 0]
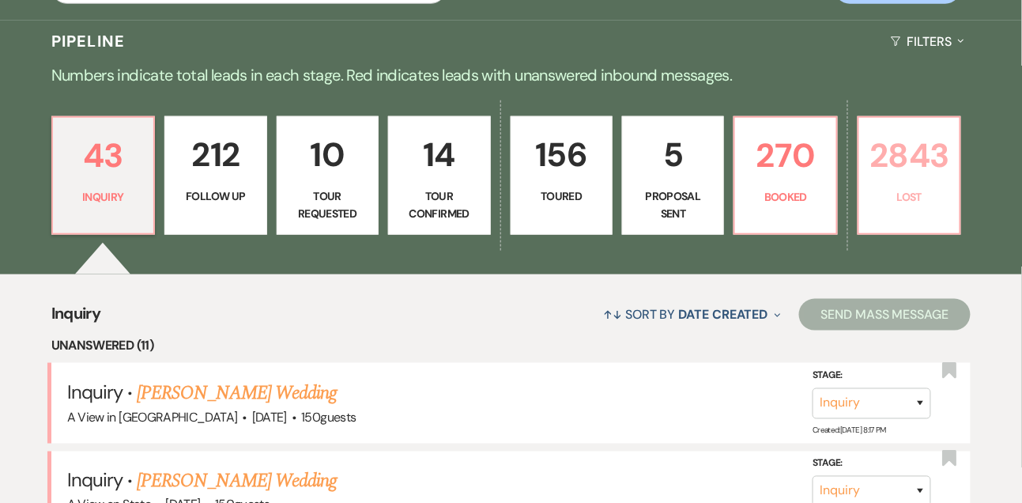
click at [921, 180] on p "2843" at bounding box center [909, 155] width 81 height 53
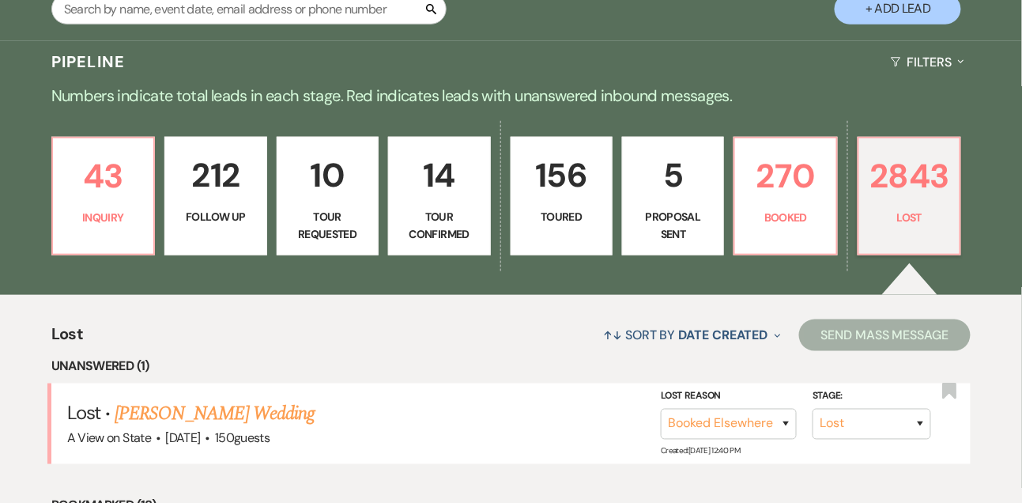
scroll to position [337, 0]
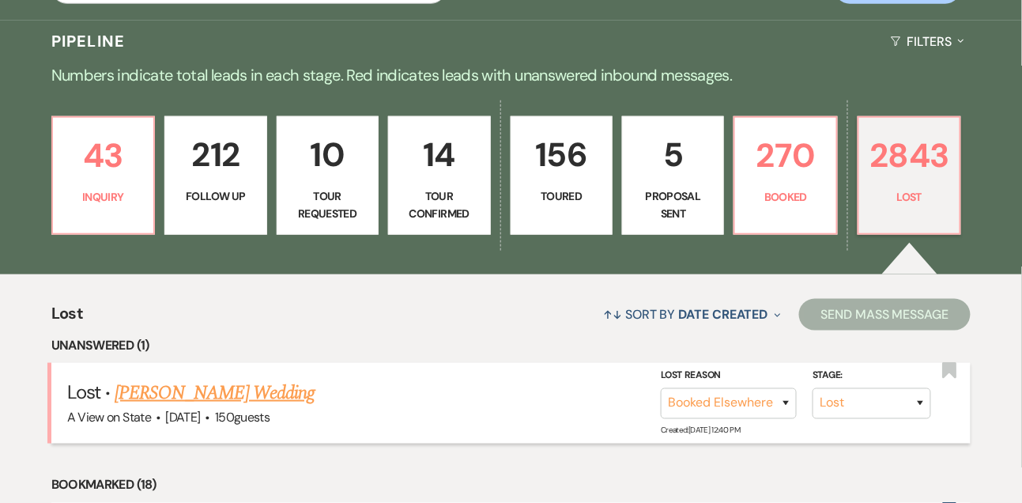
click at [200, 407] on link "[PERSON_NAME] Wedding" at bounding box center [215, 393] width 200 height 28
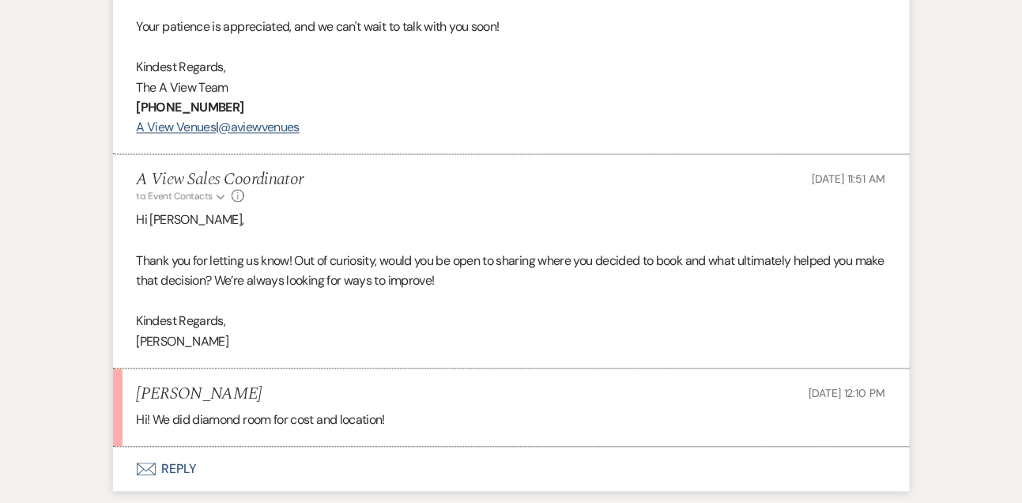
scroll to position [2294, 0]
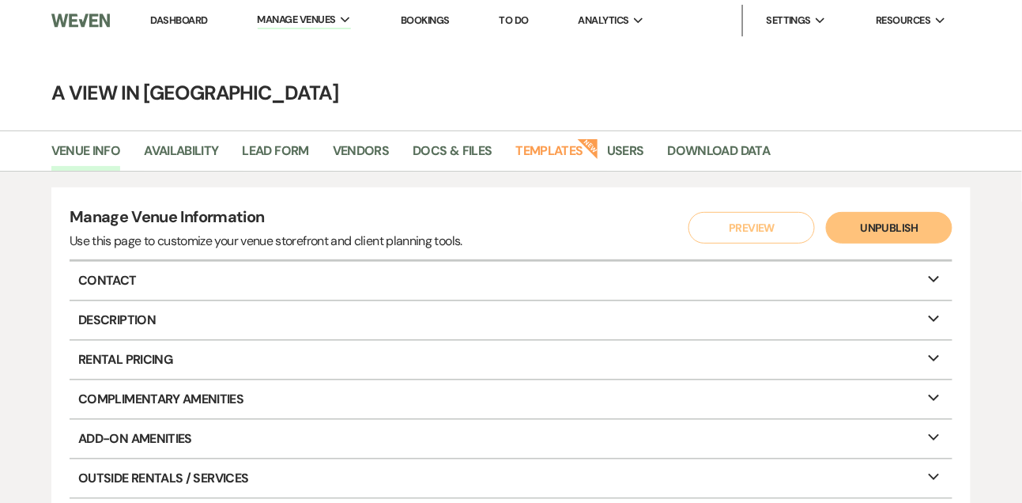
click at [181, 15] on link "Dashboard" at bounding box center [178, 19] width 57 height 13
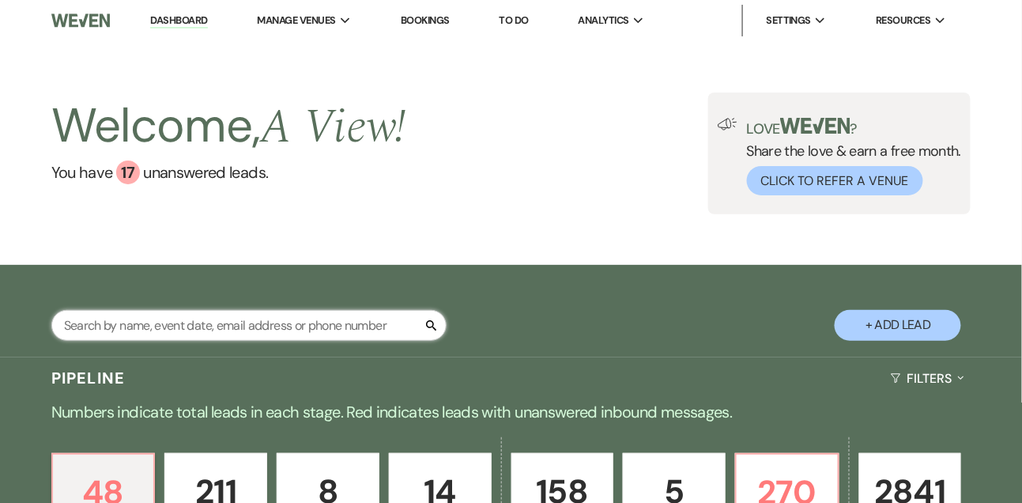
click at [183, 337] on input "text" at bounding box center [248, 325] width 395 height 31
type input "faith die"
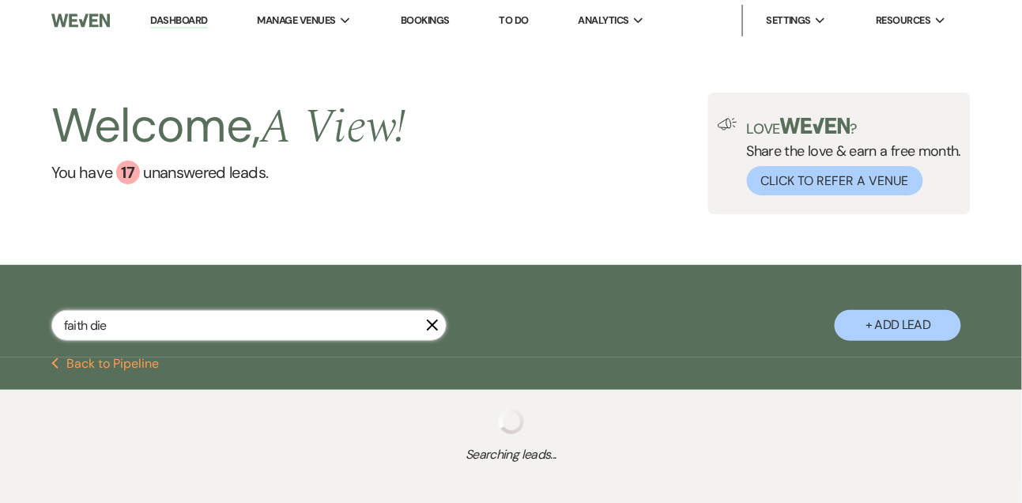
select select "9"
select select "8"
select select "4"
select select "5"
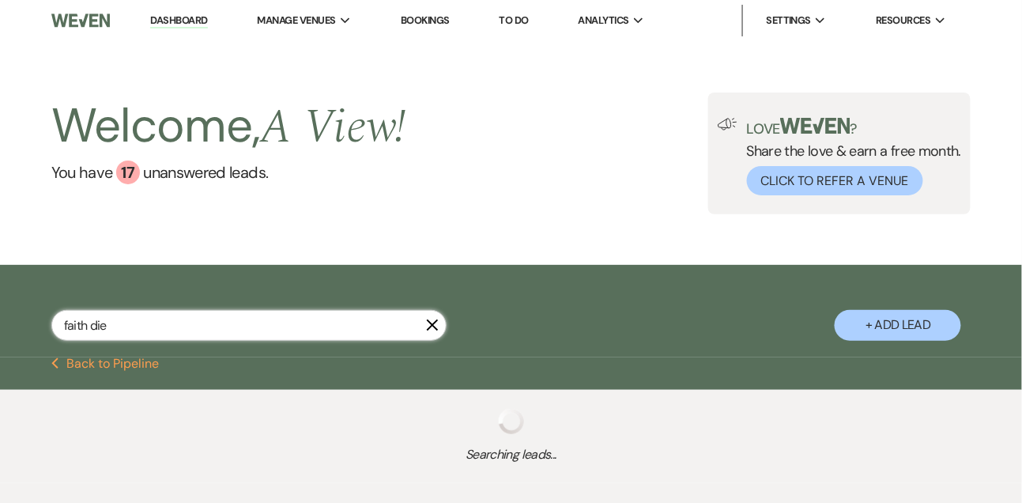
select select "9"
select select "8"
select select "6"
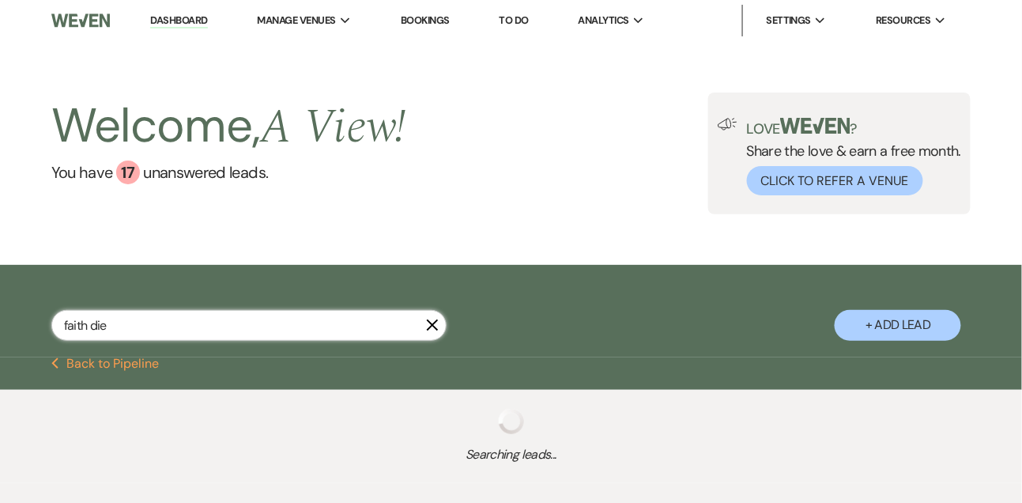
select select "8"
select select "4"
select select "8"
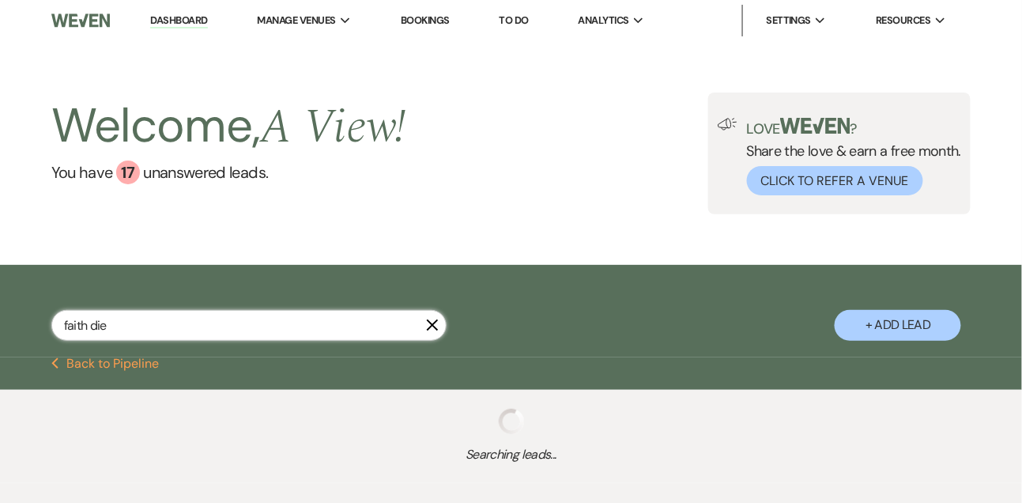
select select "8"
select select "4"
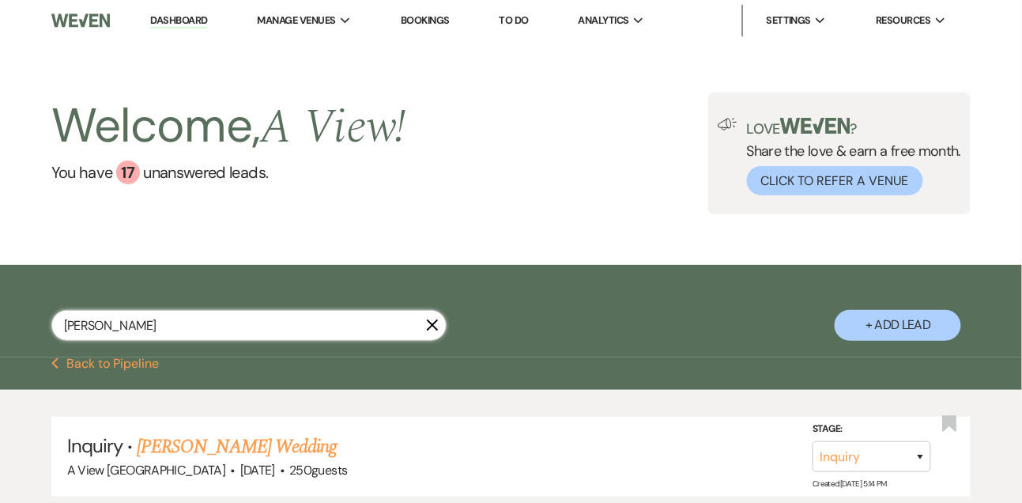
type input "faith diederich"
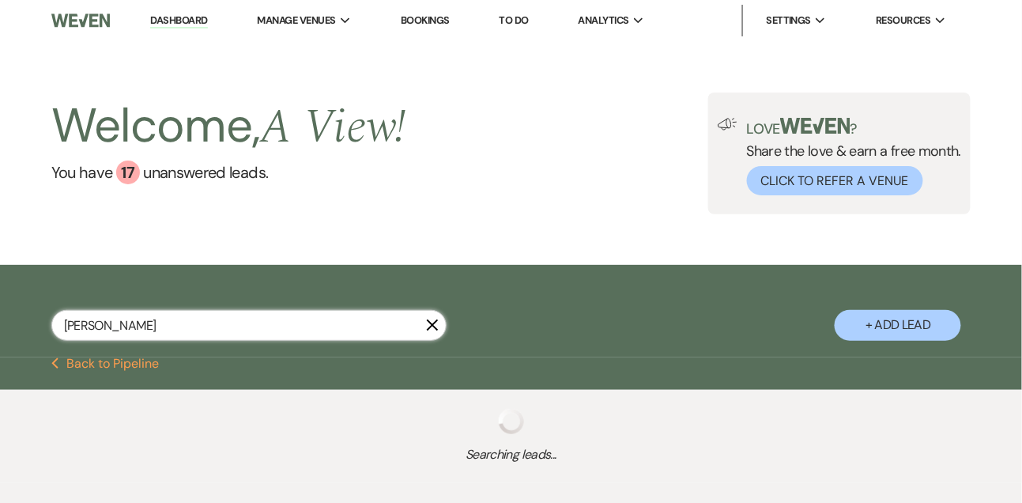
select select "9"
select select "8"
select select "4"
select select "5"
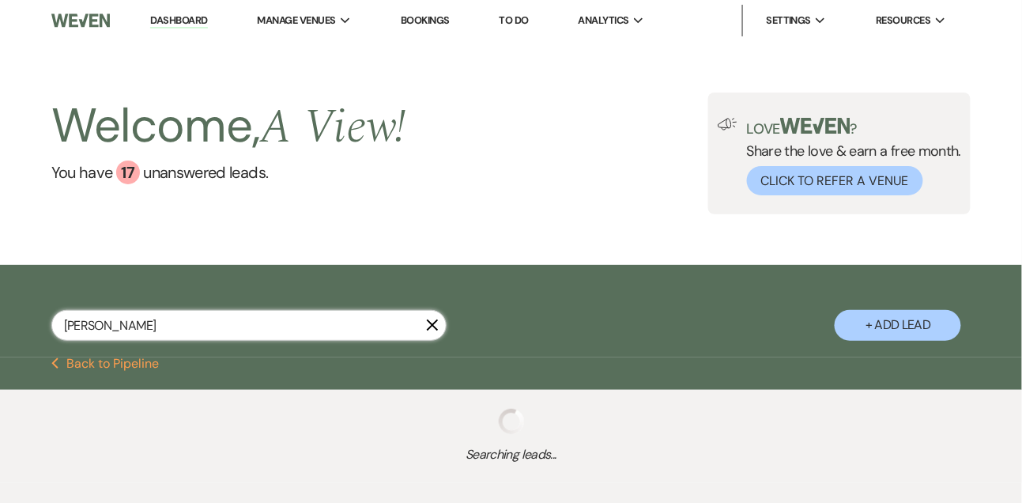
select select "9"
select select "8"
select select "6"
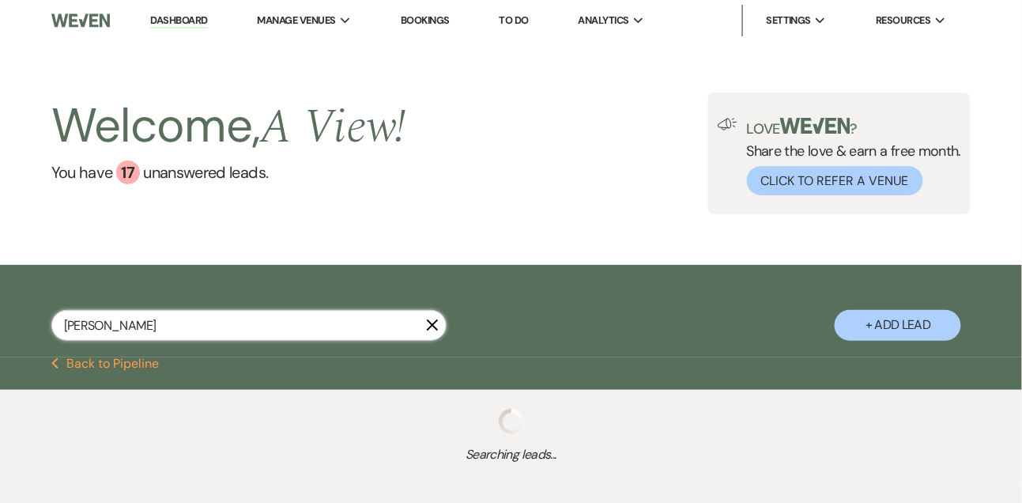
select select "8"
select select "4"
select select "8"
select select "4"
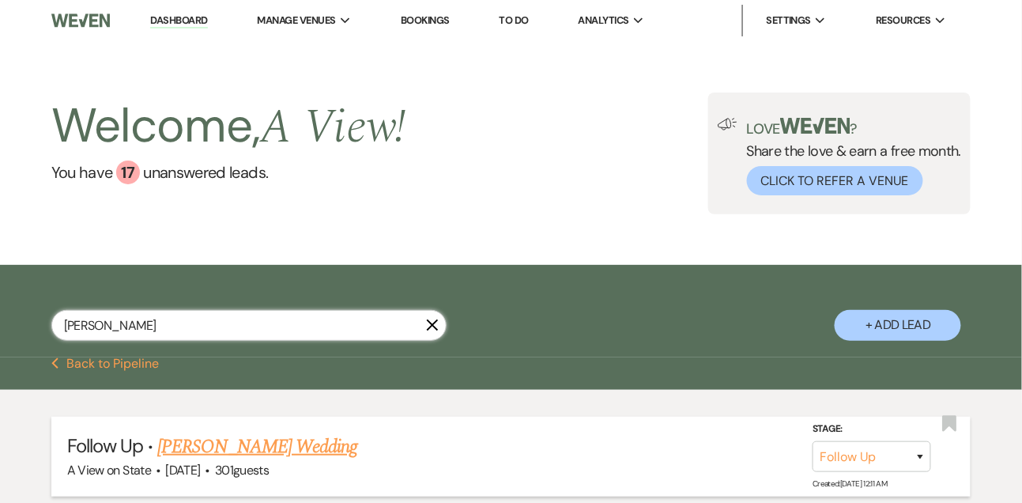
type input "faith diederich"
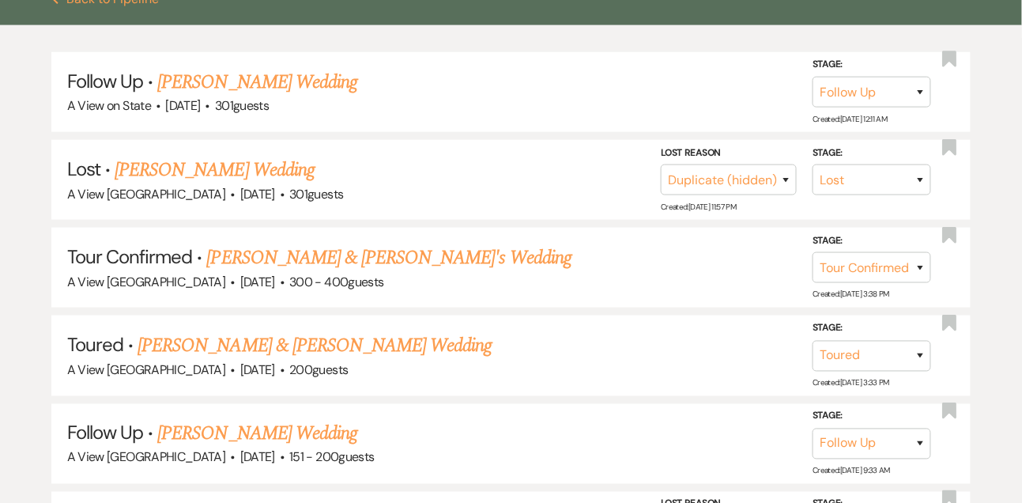
scroll to position [367, 0]
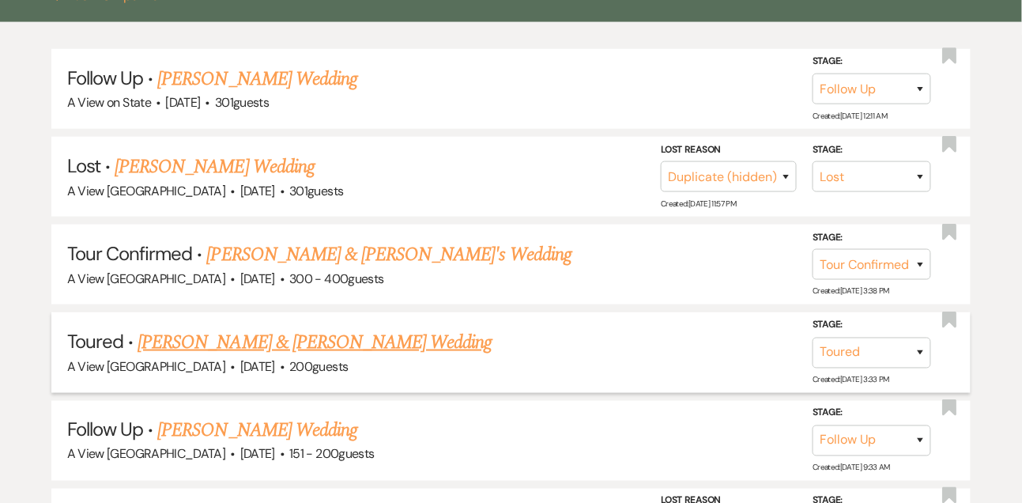
click at [209, 355] on link "[PERSON_NAME] & [PERSON_NAME] Wedding" at bounding box center [315, 342] width 354 height 28
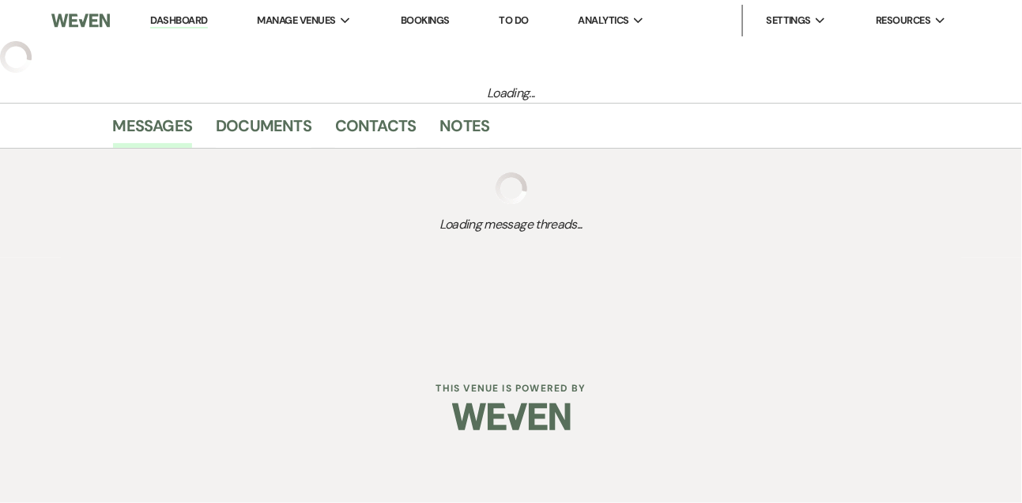
select select "5"
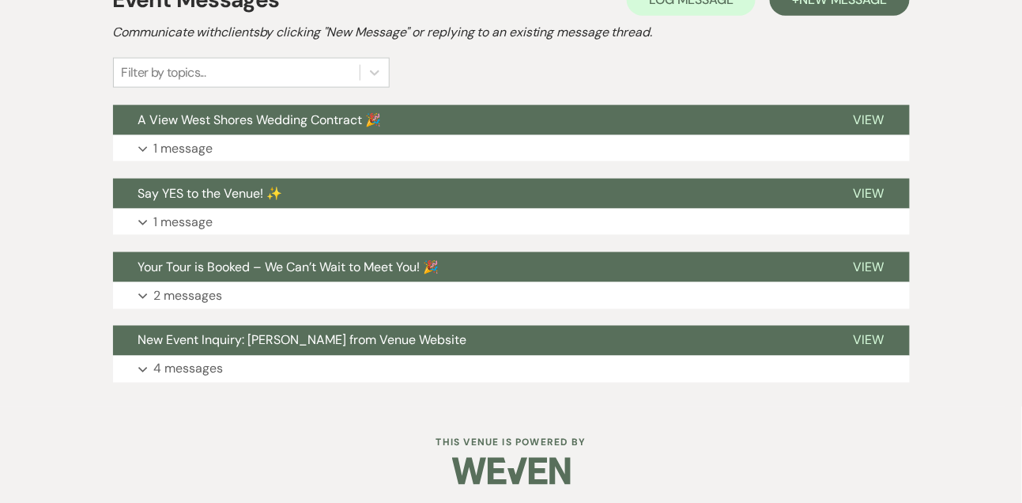
scroll to position [487, 0]
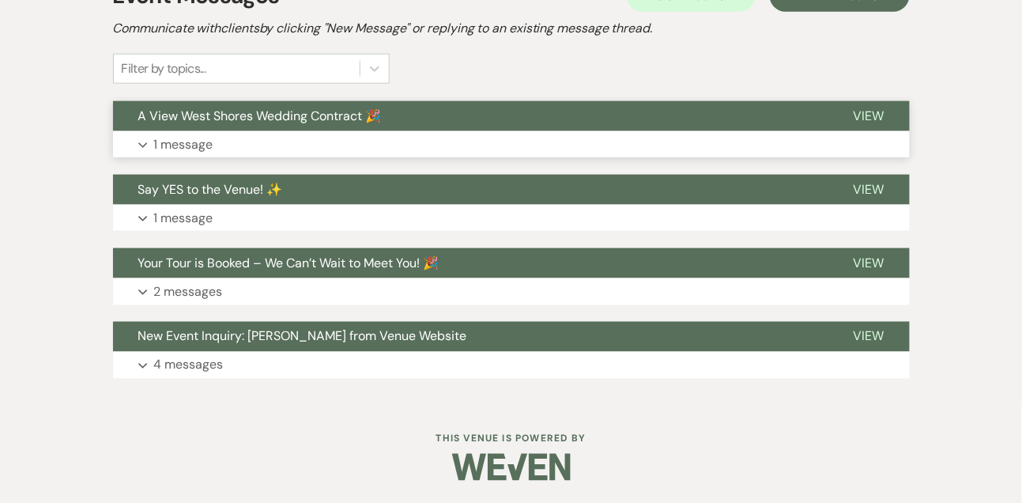
click at [184, 144] on p "1 message" at bounding box center [183, 144] width 59 height 21
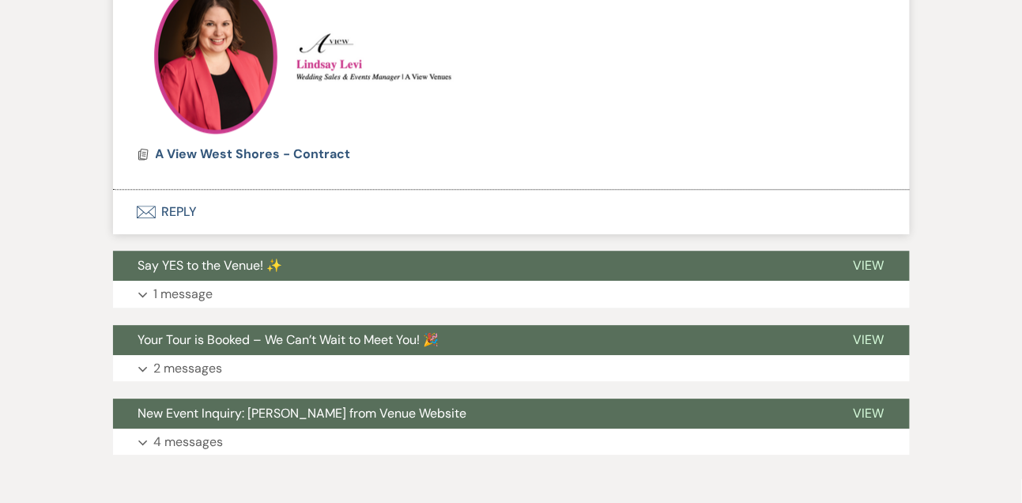
scroll to position [1001, 0]
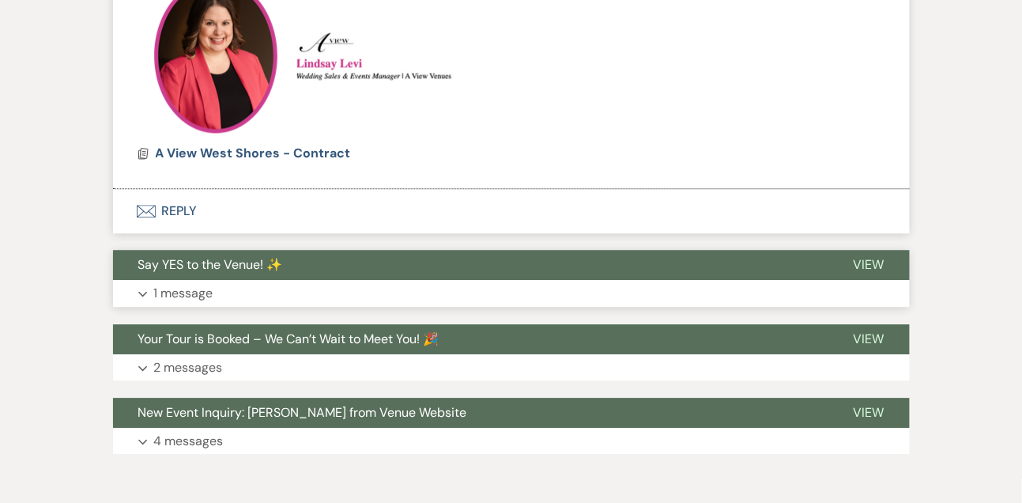
click at [205, 305] on button "Expand 1 message" at bounding box center [511, 293] width 797 height 27
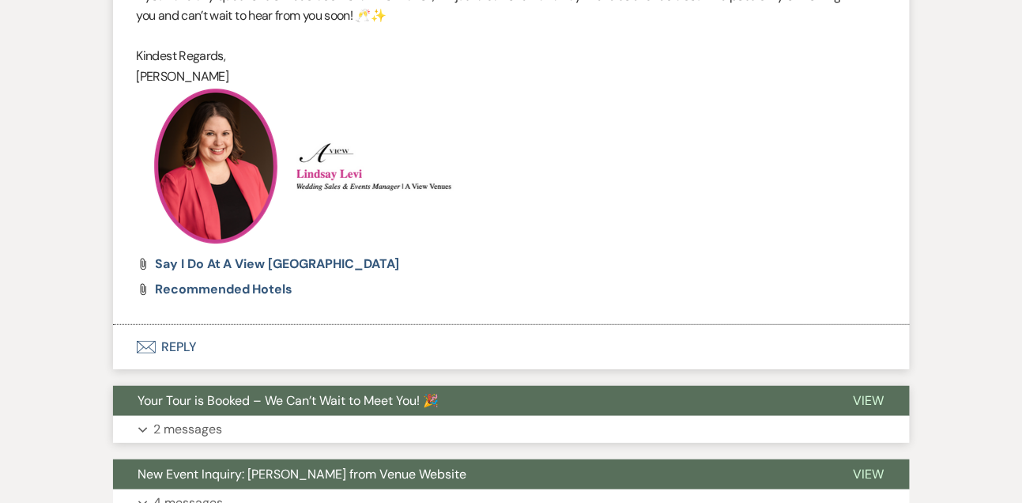
click at [187, 422] on p "2 messages" at bounding box center [188, 429] width 69 height 21
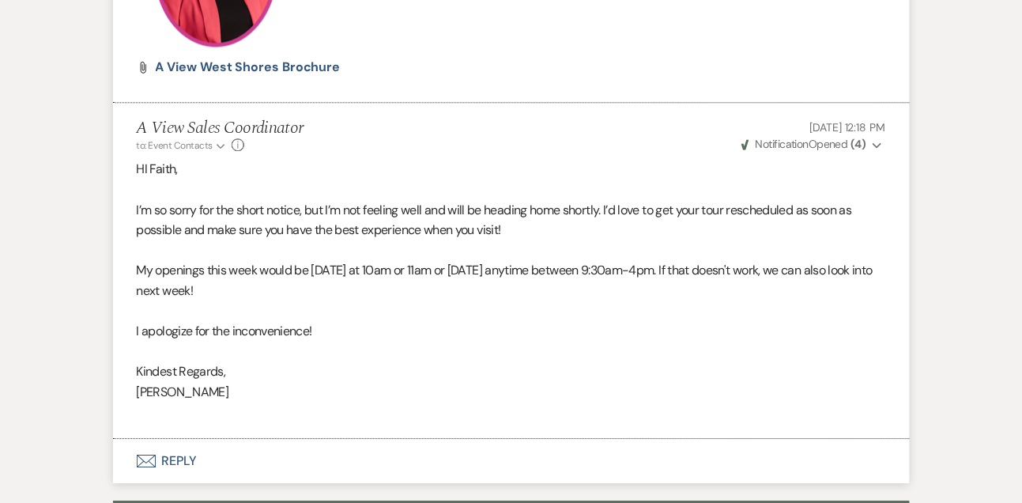
scroll to position [2668, 0]
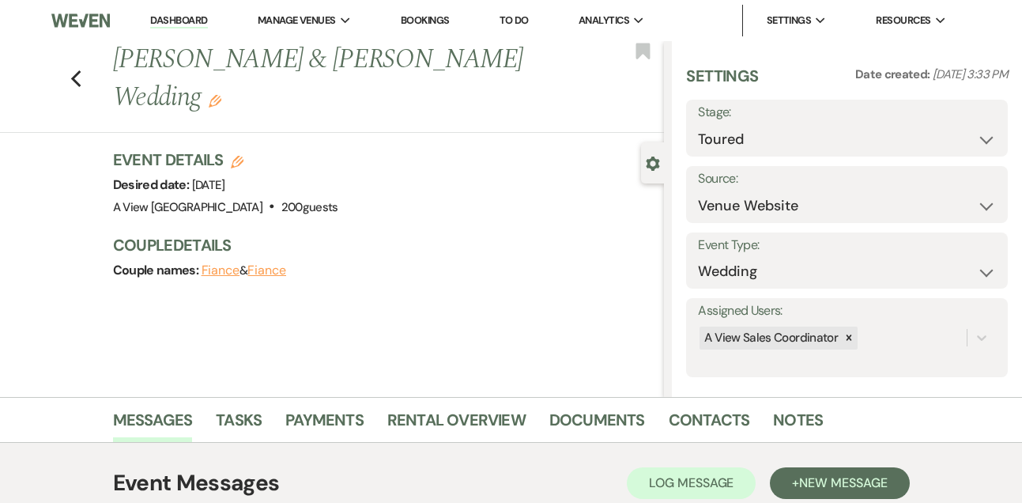
select select "5"
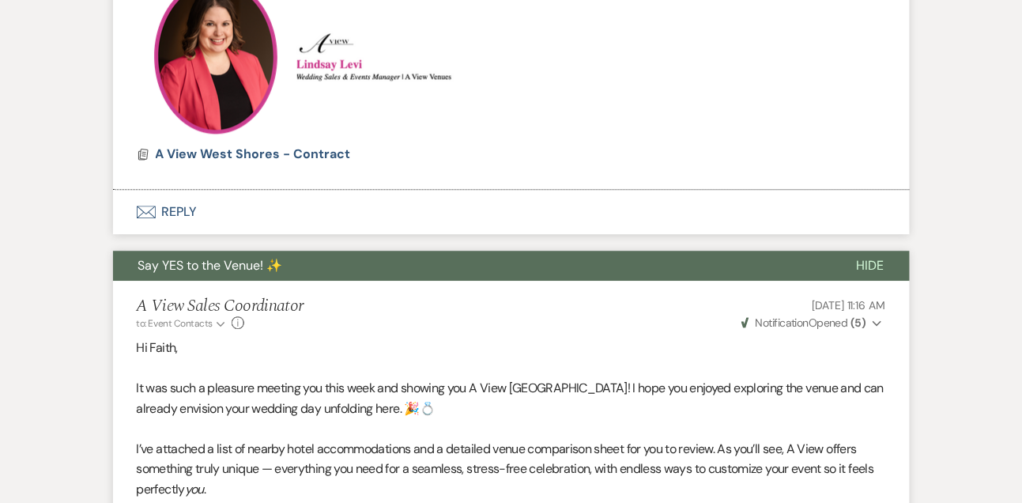
click at [181, 208] on button "Envelope Reply" at bounding box center [511, 212] width 797 height 44
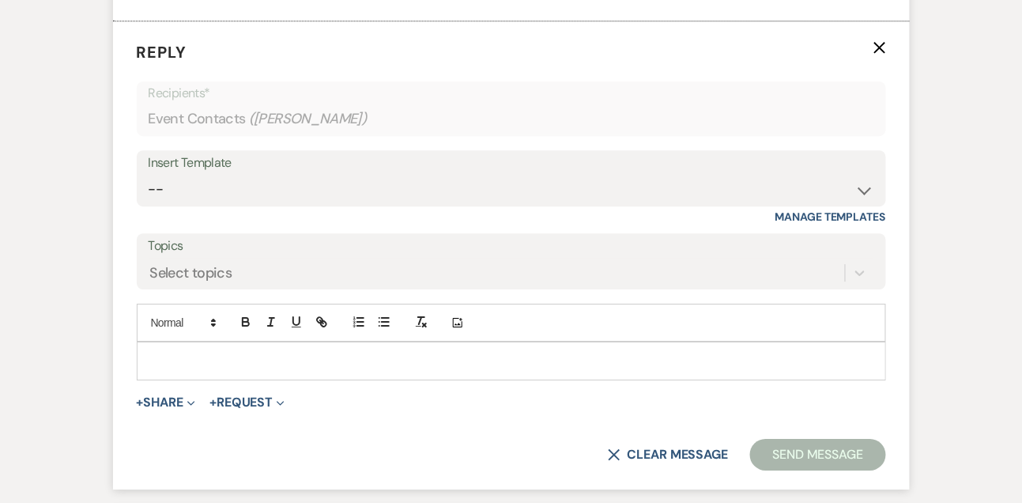
scroll to position [1171, 0]
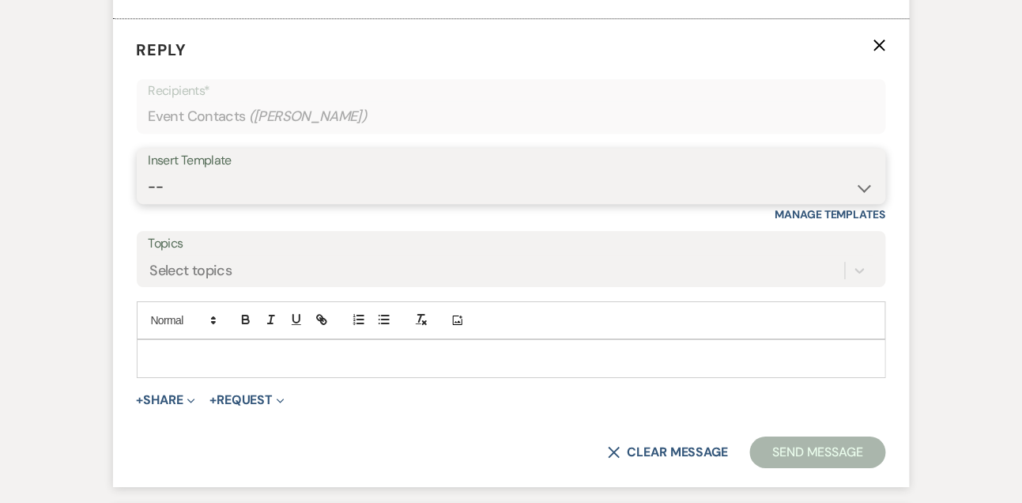
click at [167, 185] on select "-- Tour Confirmation Contract (Pre-Booked Leads) Out of office Inquiry Email Al…" at bounding box center [511, 186] width 725 height 31
select select "3261"
click at [149, 171] on select "-- Tour Confirmation Contract (Pre-Booked Leads) Out of office Inquiry Email Al…" at bounding box center [511, 186] width 725 height 31
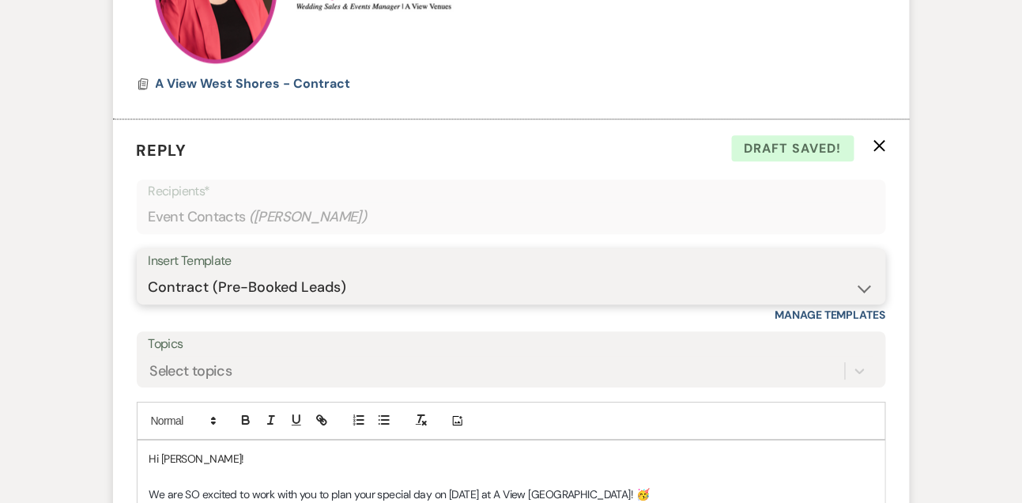
scroll to position [1225, 0]
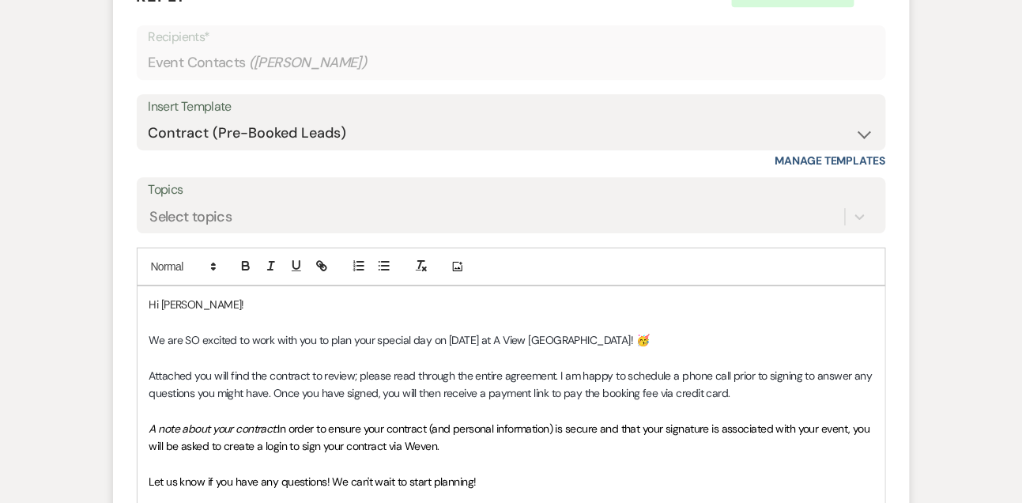
click at [207, 297] on p "Hi [PERSON_NAME]!" at bounding box center [511, 304] width 724 height 17
drag, startPoint x: 276, startPoint y: 393, endPoint x: 795, endPoint y: 386, distance: 519.2
click at [797, 386] on p "Attached you will find the contract to review; please read through the entire a…" at bounding box center [511, 385] width 724 height 36
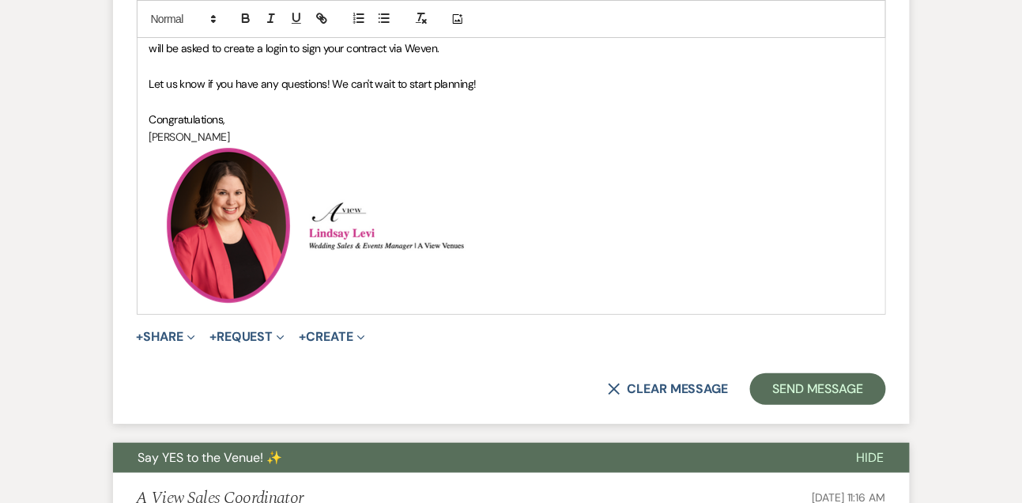
scroll to position [1699, 0]
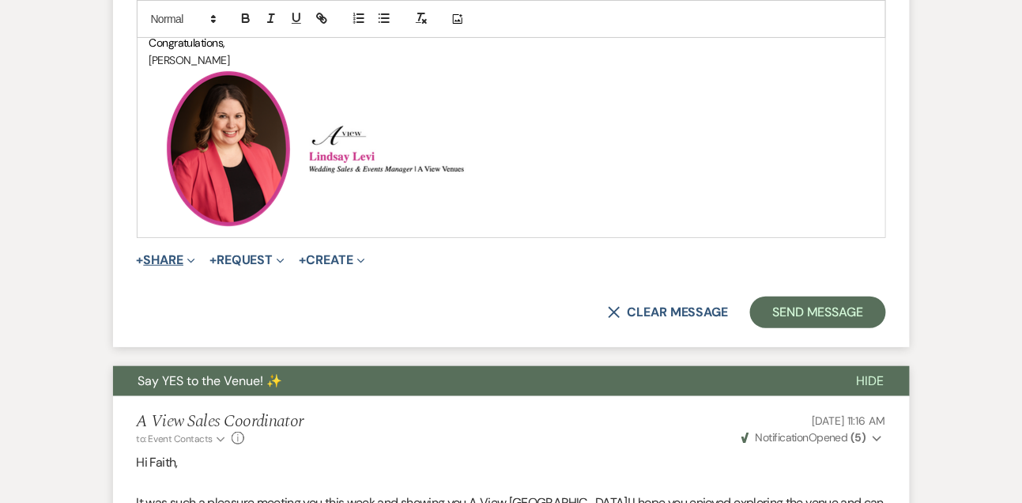
click at [175, 259] on button "+ Share Expand" at bounding box center [166, 260] width 59 height 13
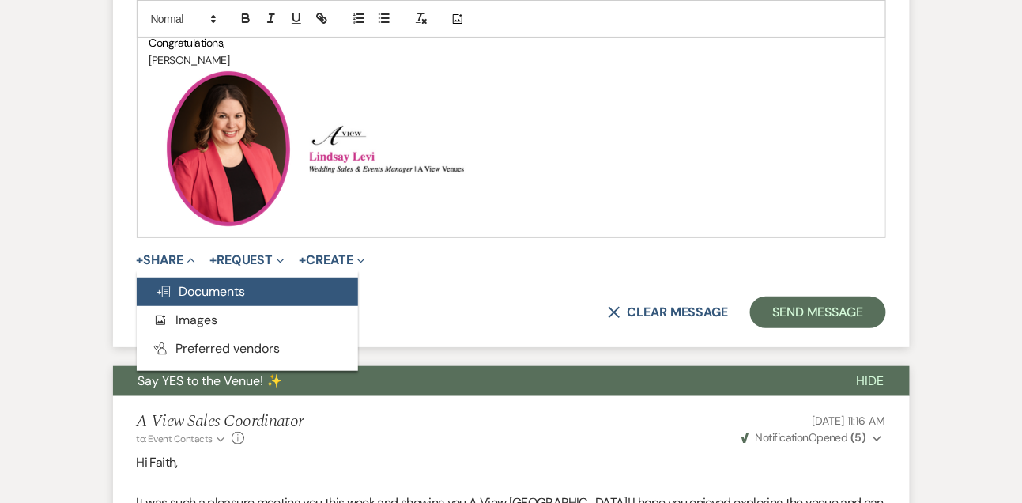
click at [175, 285] on span "Doc Upload Documents" at bounding box center [201, 291] width 90 height 17
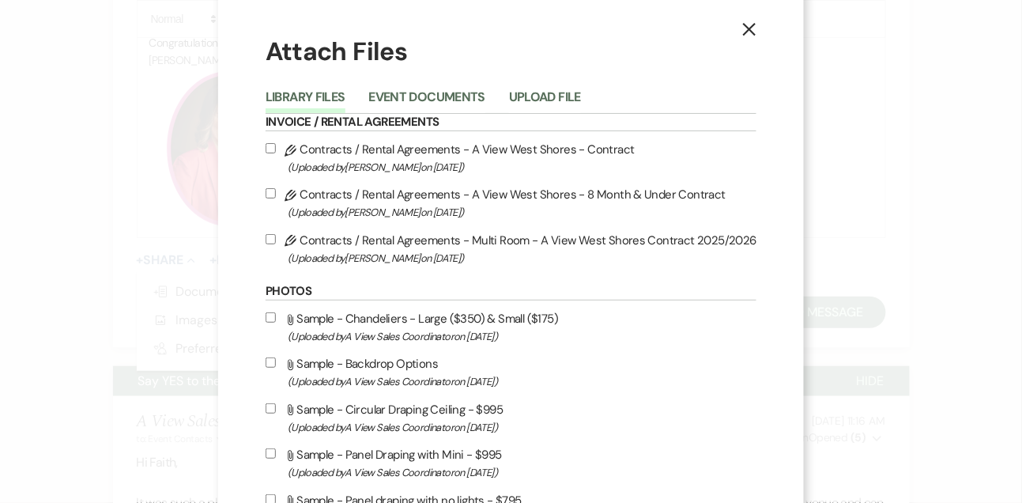
scroll to position [0, 0]
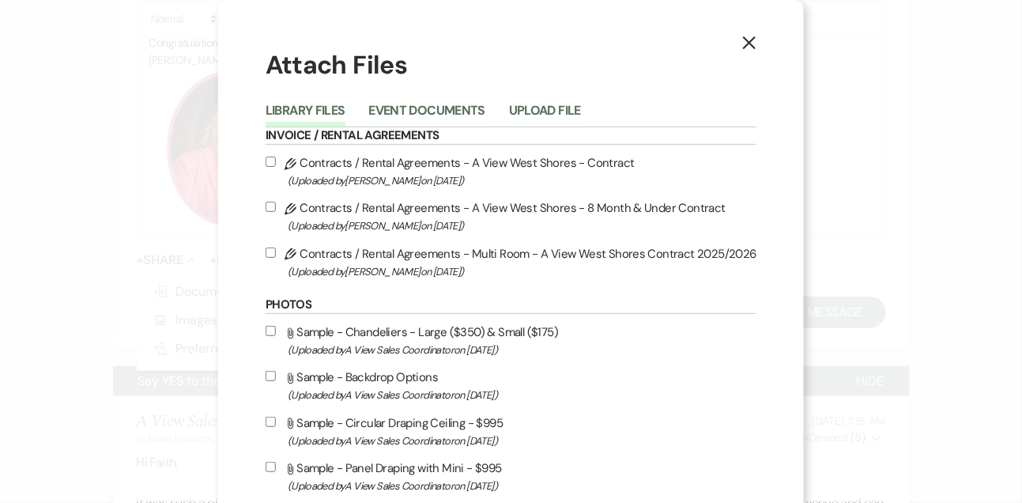
click at [356, 159] on label "Pencil Contracts / Rental Agreements - A View West Shores - Contract (Uploaded …" at bounding box center [511, 171] width 491 height 37
click at [276, 159] on input "Pencil Contracts / Rental Agreements - A View West Shores - Contract (Uploaded …" at bounding box center [271, 161] width 10 height 10
checkbox input "true"
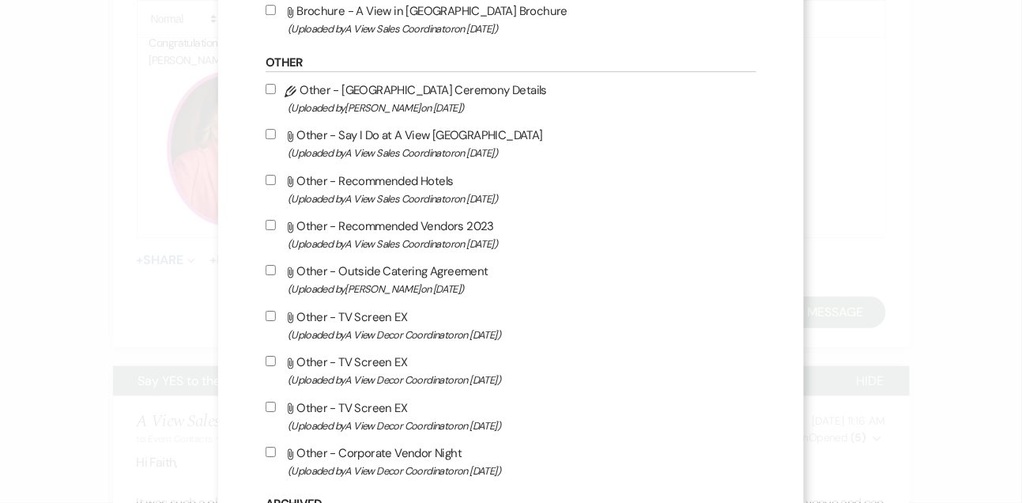
scroll to position [1460, 0]
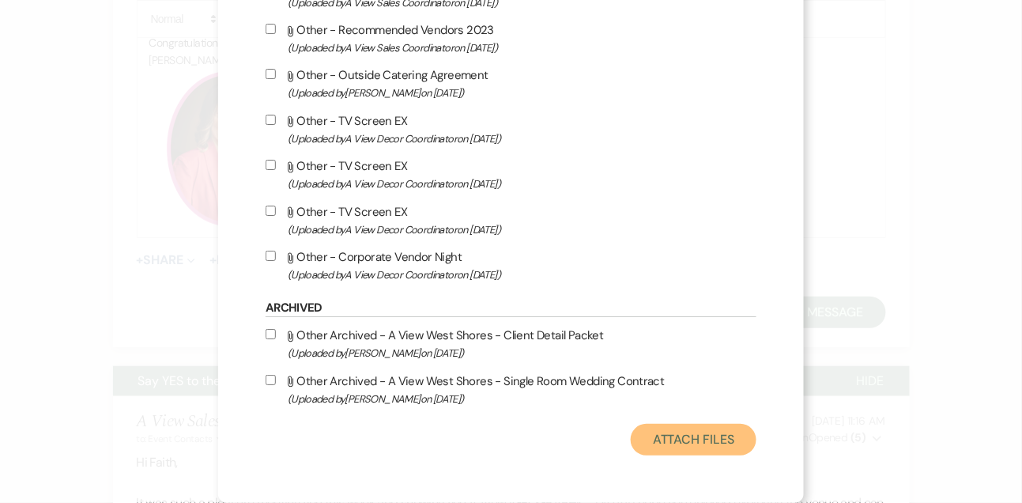
click at [675, 444] on button "Attach Files" at bounding box center [694, 440] width 126 height 32
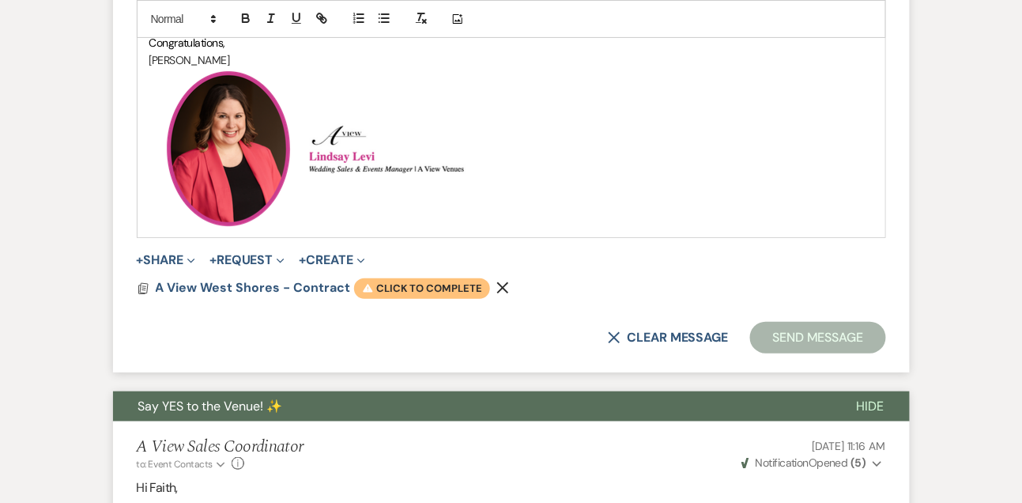
click at [422, 282] on span "Warning Click to complete" at bounding box center [422, 288] width 136 height 21
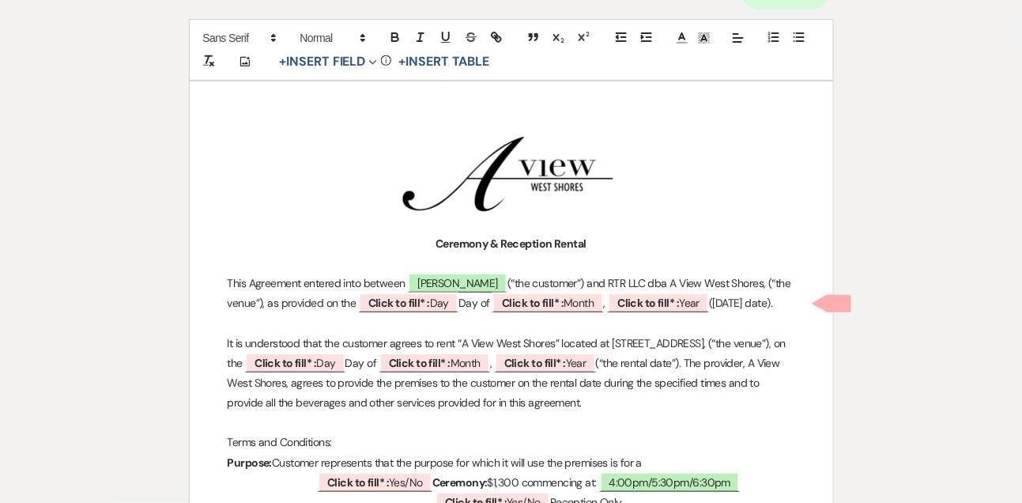
scroll to position [209, 0]
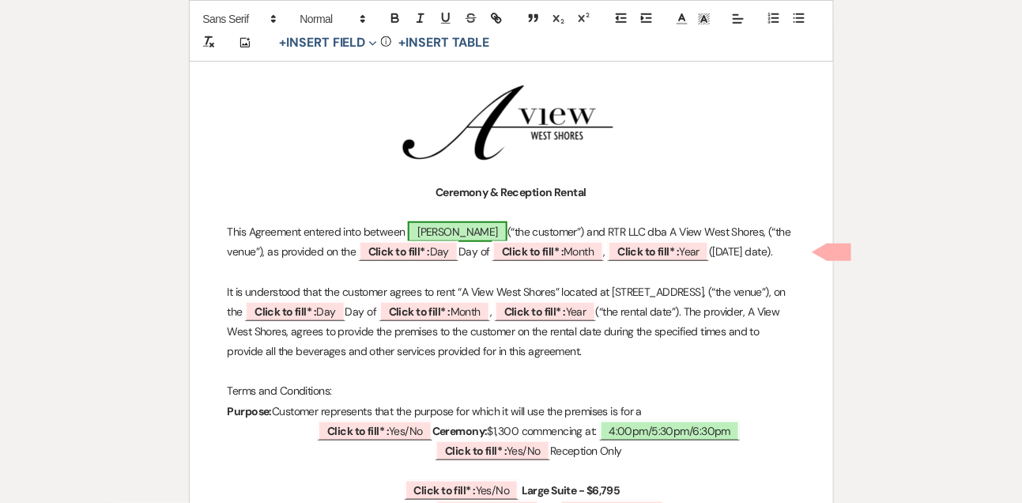
click at [464, 232] on span "Faith Diederich" at bounding box center [458, 231] width 100 height 21
select select "smartCustomField"
select select "owner"
select select "{{clientNames}}"
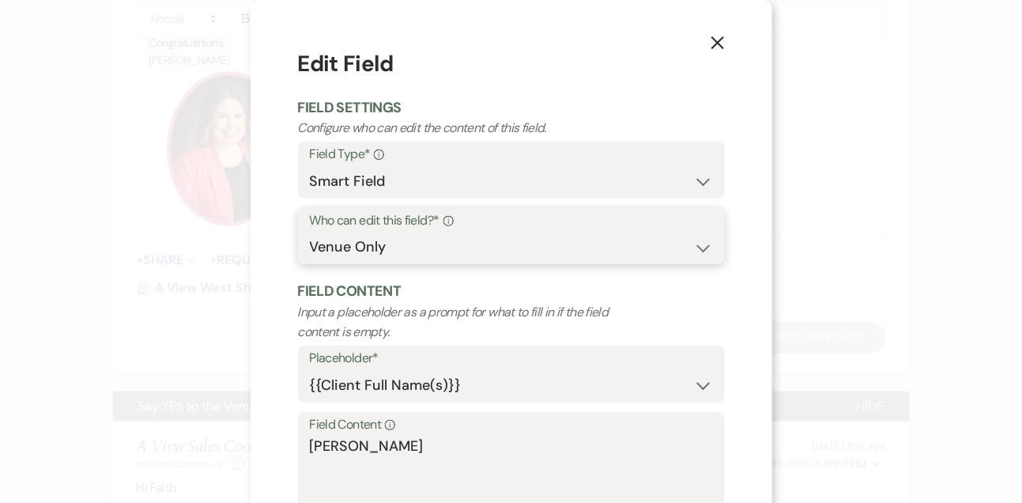
click at [363, 246] on select "Both Venue & Client Client Only Venue Only" at bounding box center [511, 247] width 403 height 31
select select "clientAndOwner"
click at [310, 232] on select "Both Venue & Client Client Only Venue Only" at bounding box center [511, 247] width 403 height 31
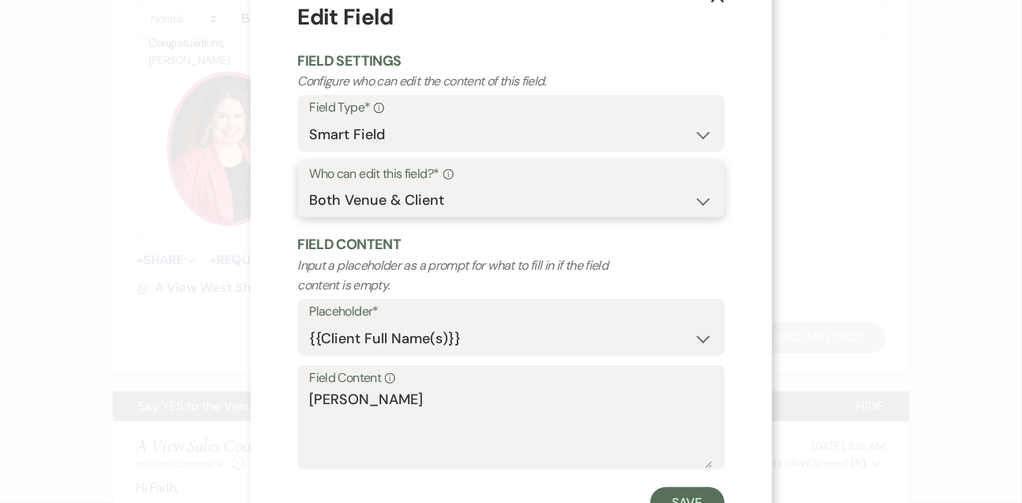
scroll to position [110, 0]
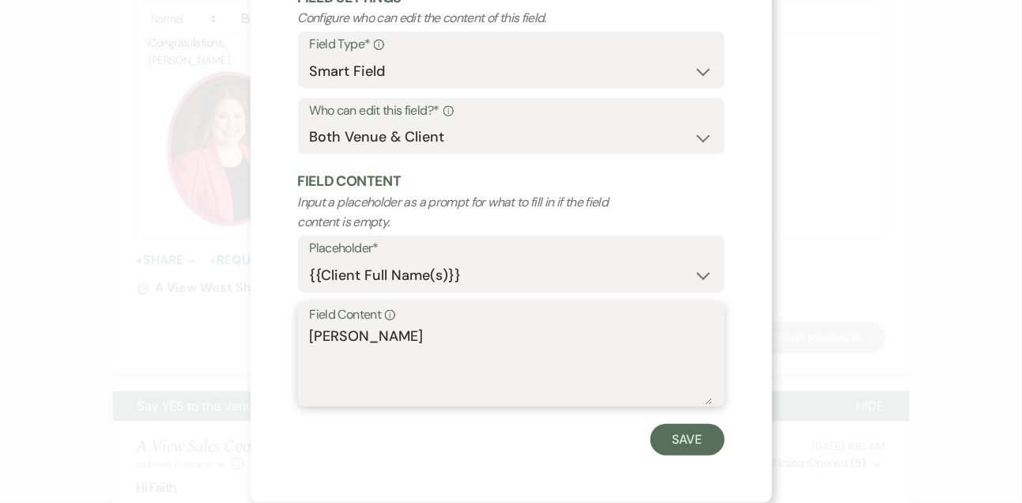
click at [436, 339] on textarea "Faith Diederich" at bounding box center [511, 365] width 403 height 79
type textarea "Faith Diederich & Derek Merwick"
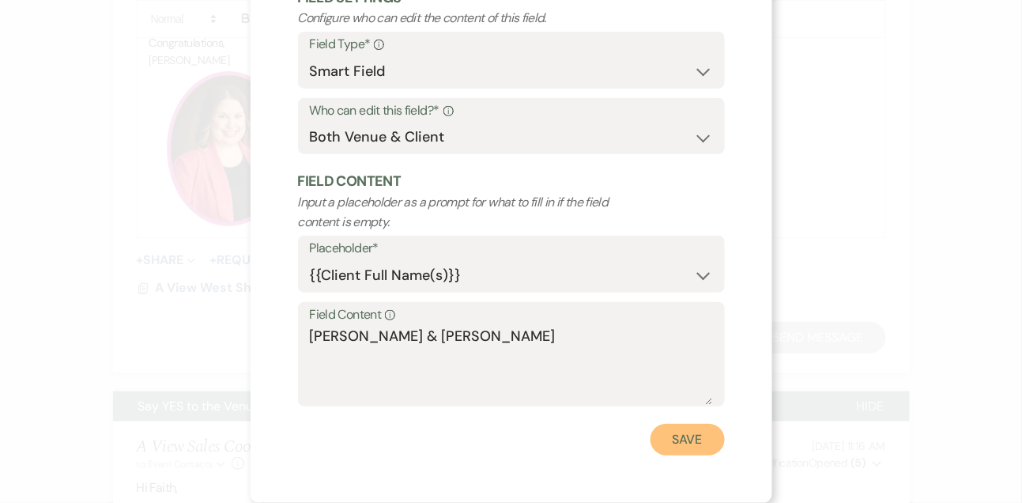
click at [696, 436] on button "Save" at bounding box center [687, 440] width 74 height 32
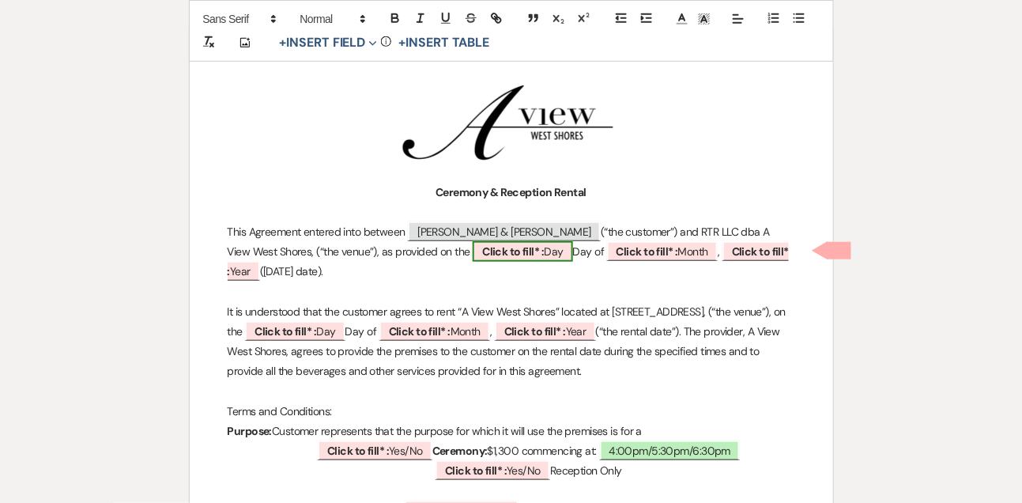
click at [523, 259] on span "Click to fill* : Day" at bounding box center [523, 251] width 100 height 21
select select "owner"
select select "custom_placeholder"
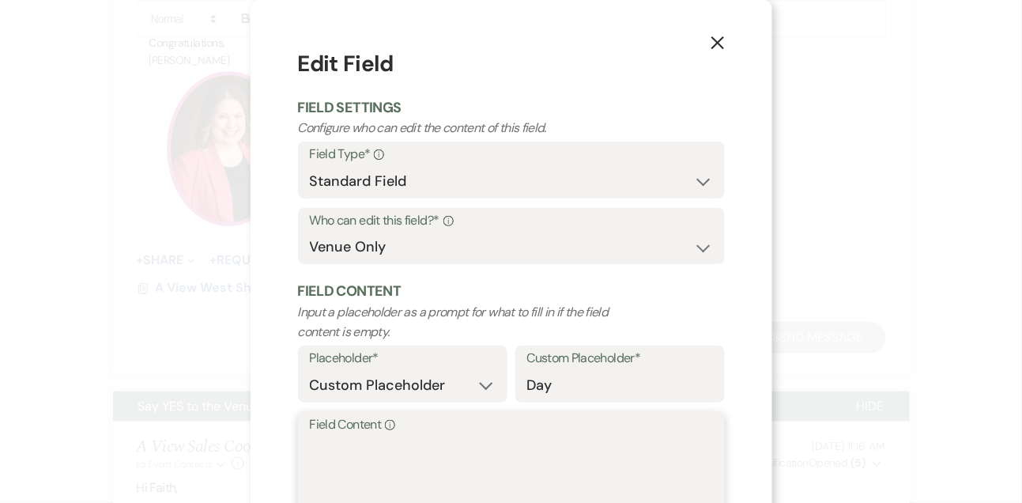
click at [405, 447] on textarea "Field Content Info" at bounding box center [511, 474] width 403 height 79
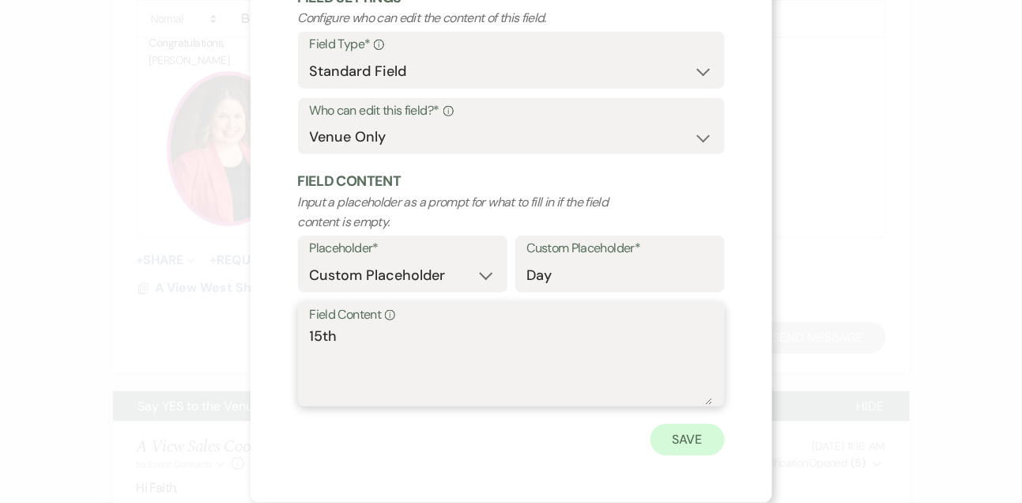
type textarea "15th"
click at [683, 441] on button "Save" at bounding box center [687, 440] width 74 height 32
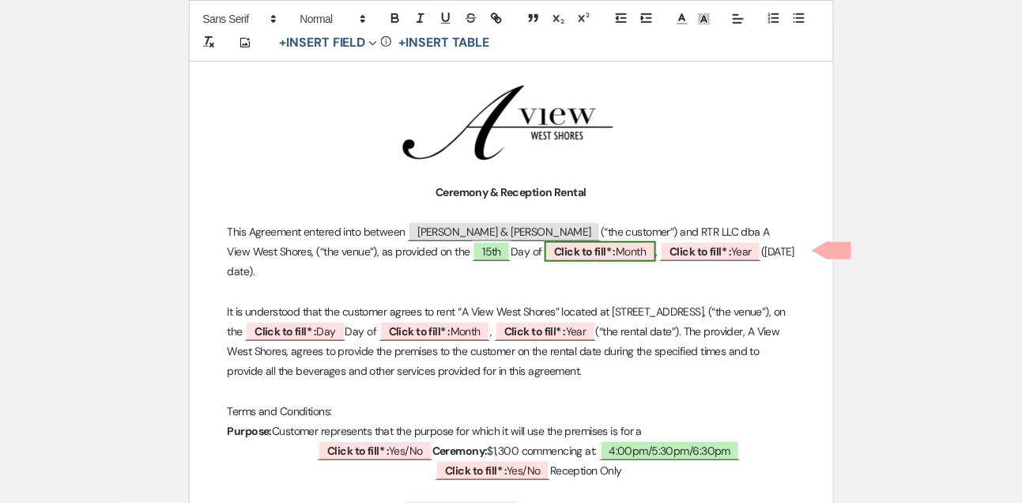
click at [584, 254] on b "Click to fill* :" at bounding box center [585, 251] width 62 height 14
select select "owner"
select select "custom_placeholder"
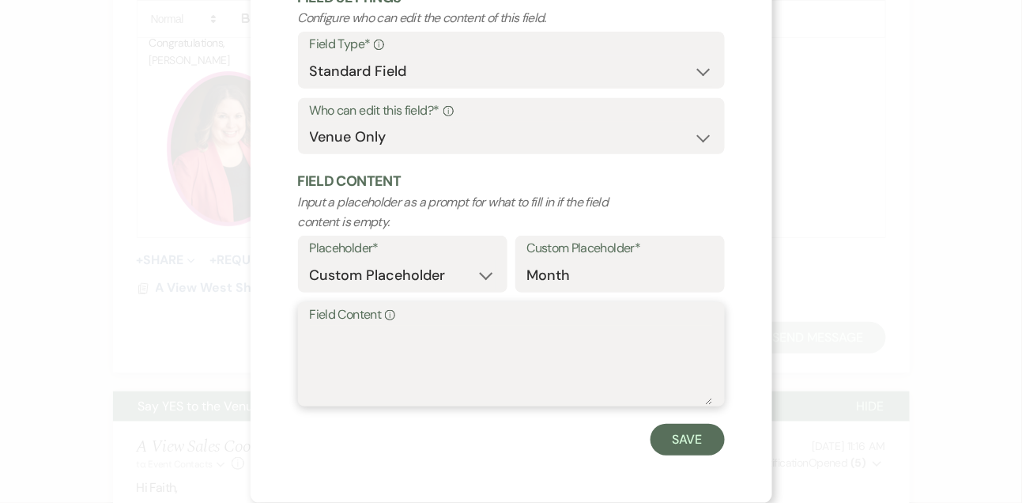
click at [517, 346] on textarea "Field Content Info" at bounding box center [511, 365] width 403 height 79
type textarea "September"
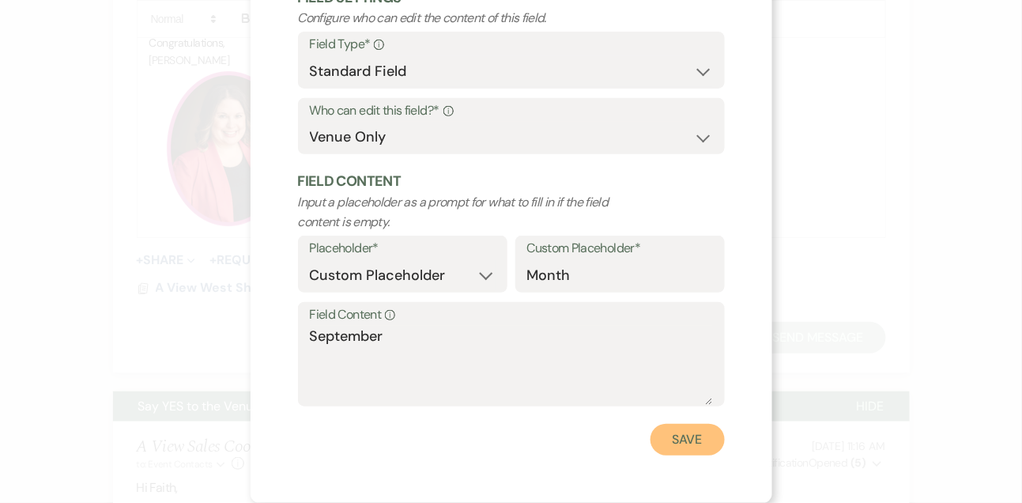
click at [714, 438] on button "Save" at bounding box center [687, 440] width 74 height 32
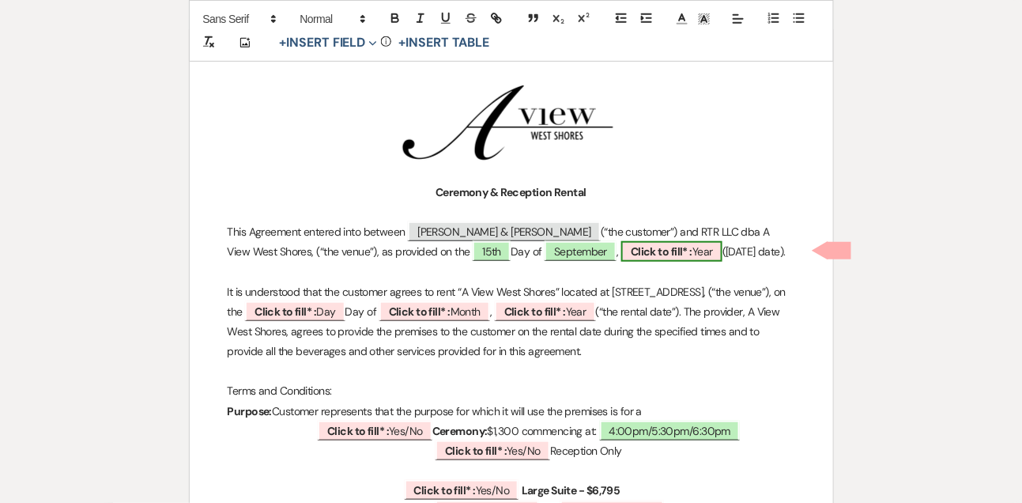
click at [631, 244] on b "Click to fill* :" at bounding box center [662, 251] width 62 height 14
select select "owner"
select select "custom_placeholder"
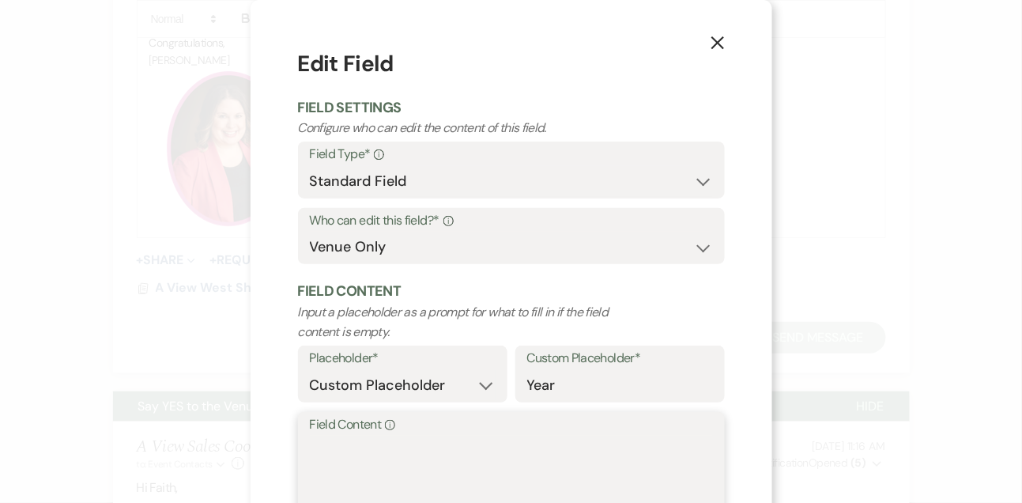
drag, startPoint x: 454, startPoint y: 440, endPoint x: 448, endPoint y: 373, distance: 67.4
click at [454, 439] on textarea "Field Content Info" at bounding box center [511, 474] width 403 height 79
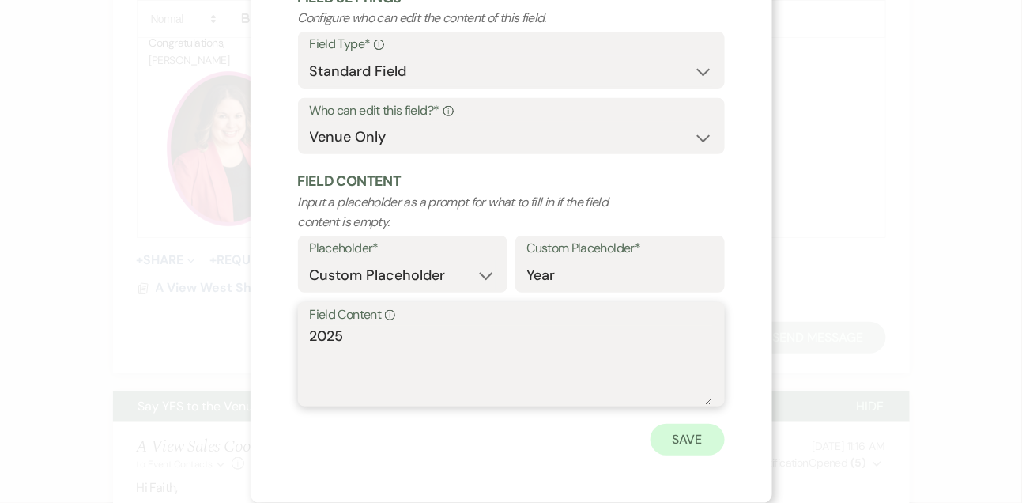
type textarea "2025"
click at [668, 449] on button "Save" at bounding box center [687, 440] width 74 height 32
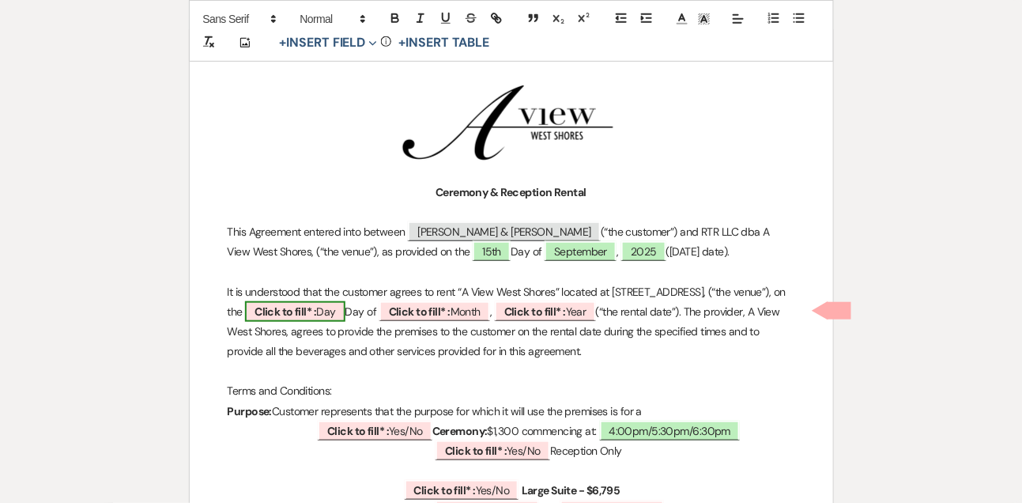
click at [316, 304] on b "Click to fill* :" at bounding box center [285, 311] width 62 height 14
select select "owner"
select select "custom_placeholder"
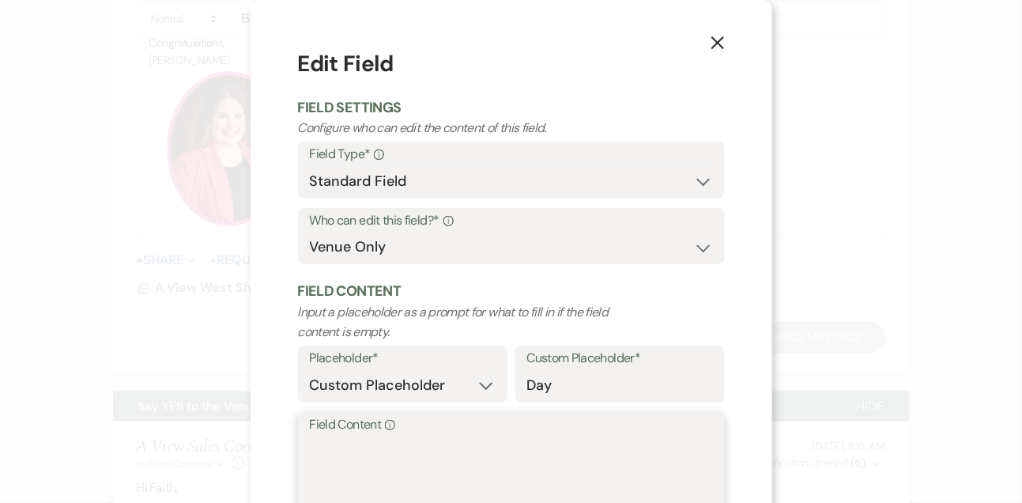
click at [354, 448] on textarea "Field Content Info" at bounding box center [511, 474] width 403 height 79
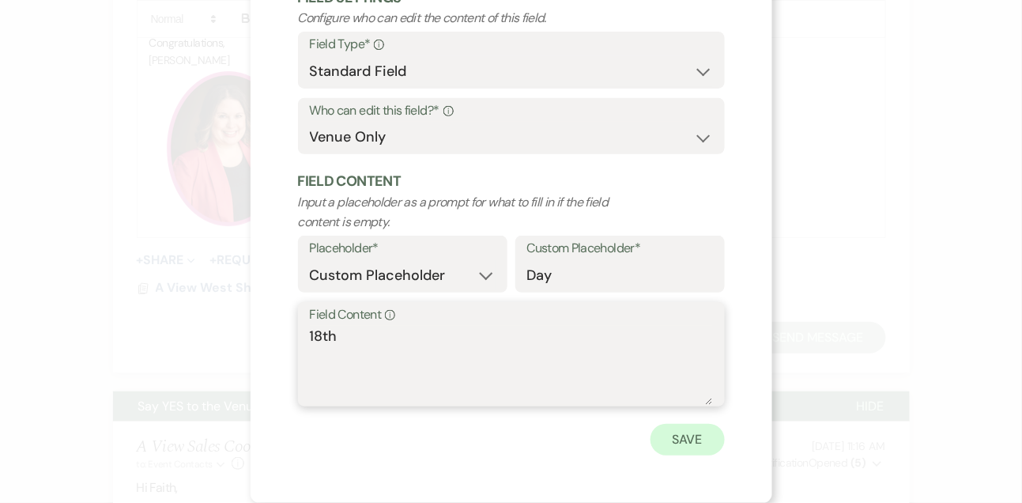
type textarea "18th"
click at [709, 447] on button "Save" at bounding box center [687, 440] width 74 height 32
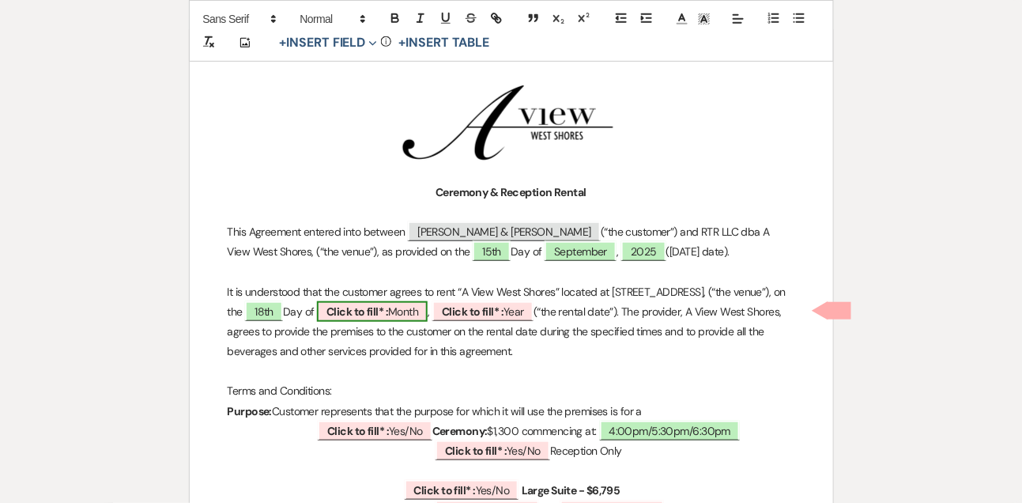
click at [428, 307] on span "Click to fill* : Month" at bounding box center [372, 311] width 111 height 21
select select "owner"
select select "custom_placeholder"
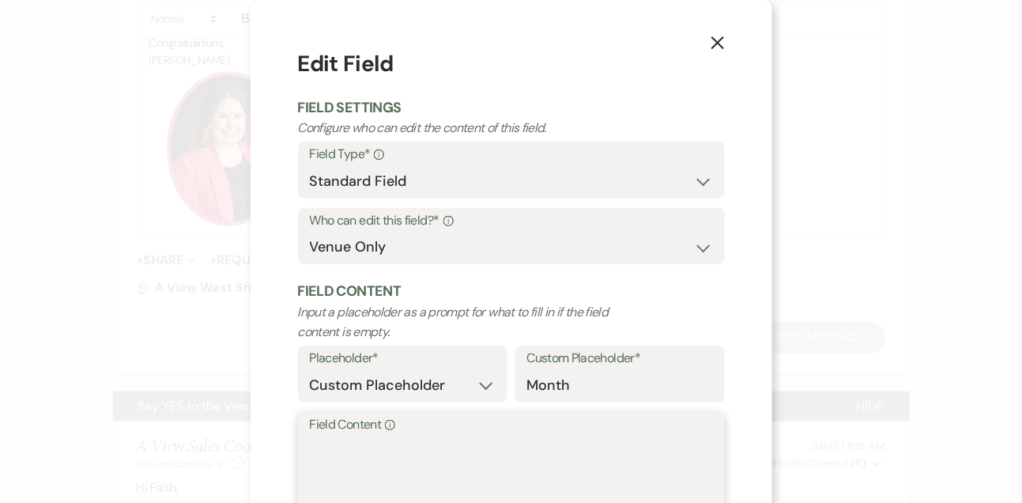
click at [373, 447] on textarea "Field Content Info" at bounding box center [511, 474] width 403 height 79
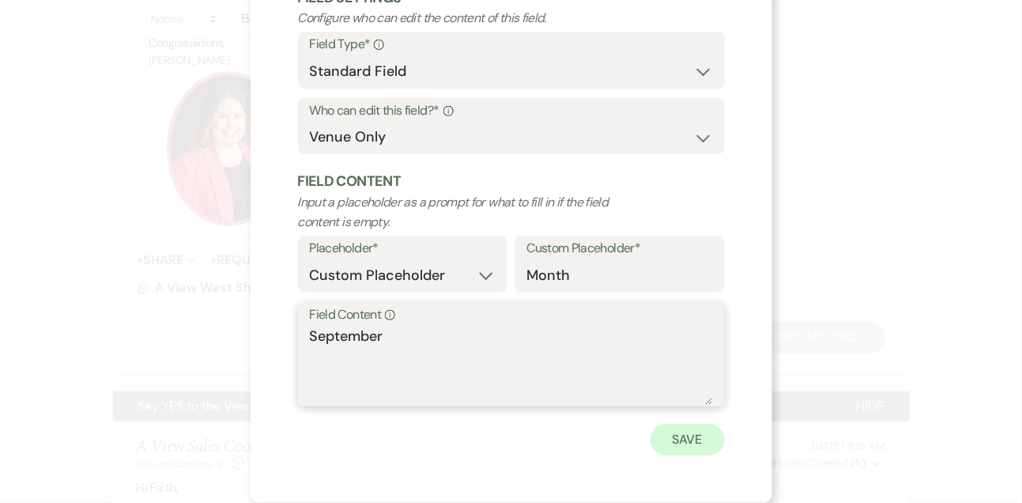
type textarea "September"
click at [657, 436] on button "Save" at bounding box center [687, 440] width 74 height 32
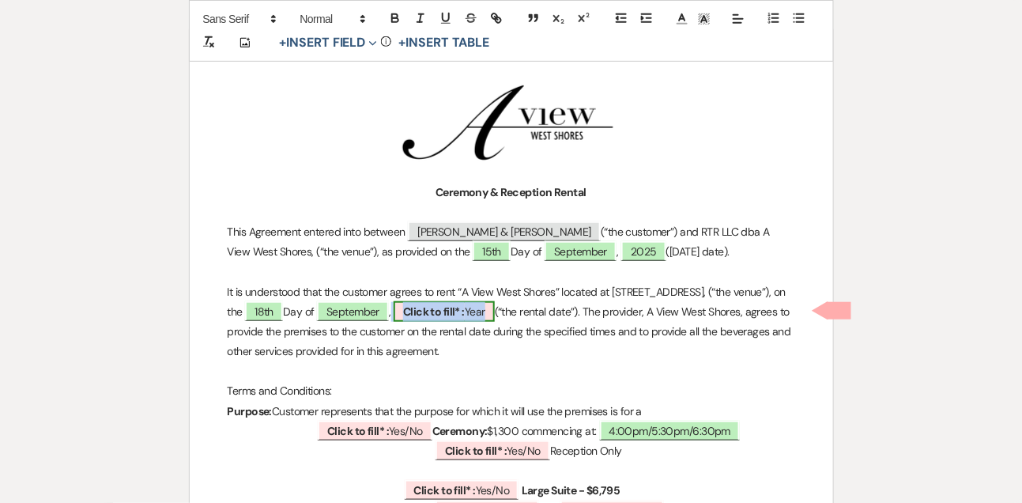
click at [465, 311] on b "Click to fill* :" at bounding box center [434, 311] width 62 height 14
select select "owner"
select select "custom_placeholder"
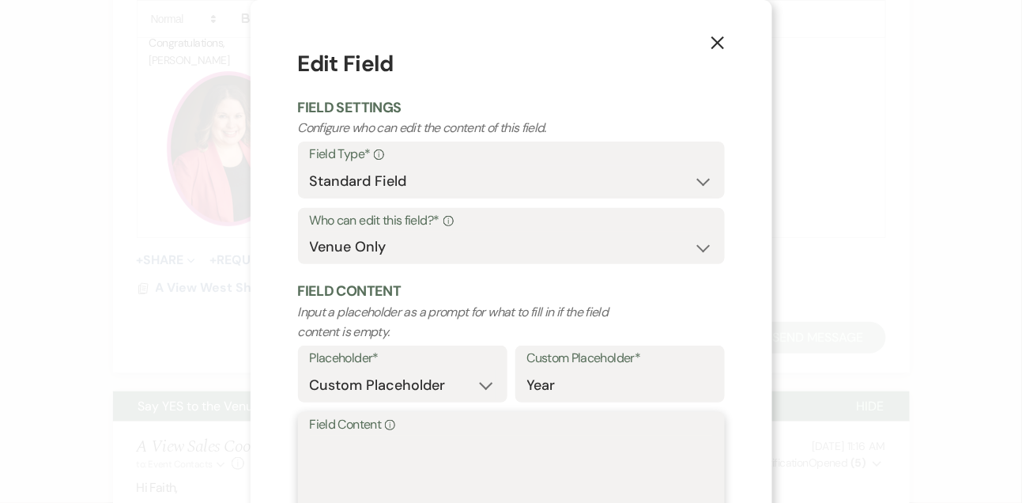
click at [439, 461] on textarea "Field Content Info" at bounding box center [511, 474] width 403 height 79
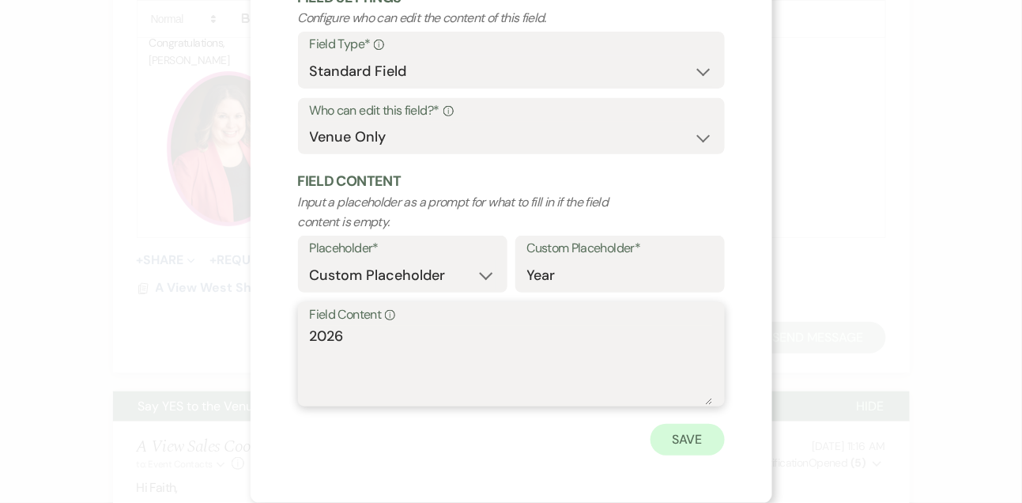
type textarea "2026"
click at [720, 435] on button "Save" at bounding box center [687, 440] width 74 height 32
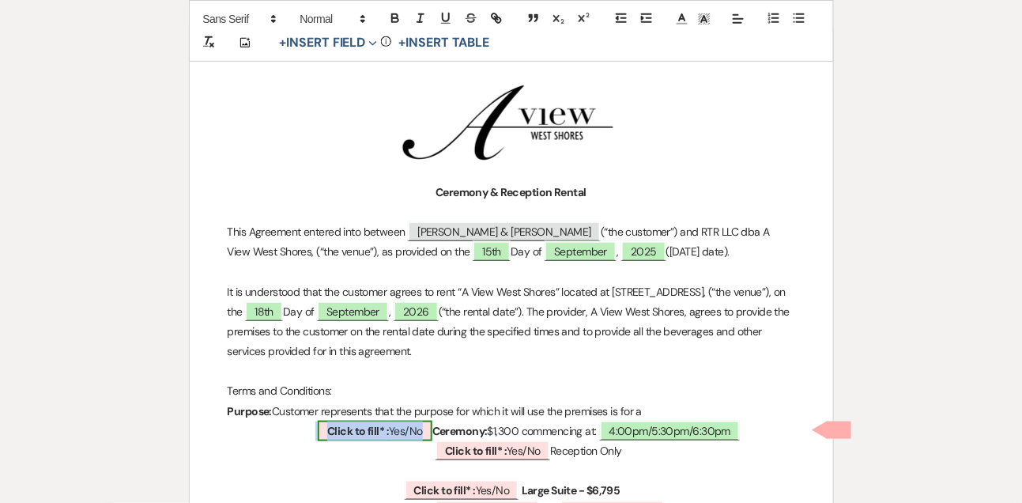
click at [345, 428] on b "Click to fill* :" at bounding box center [358, 431] width 62 height 14
select select "owner"
select select "custom_placeholder"
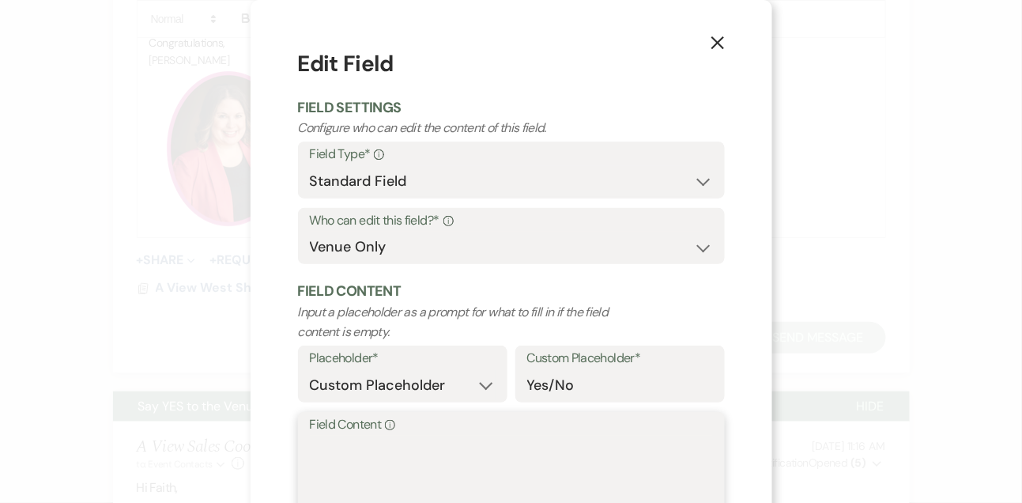
click at [337, 450] on textarea "Field Content Info" at bounding box center [511, 474] width 403 height 79
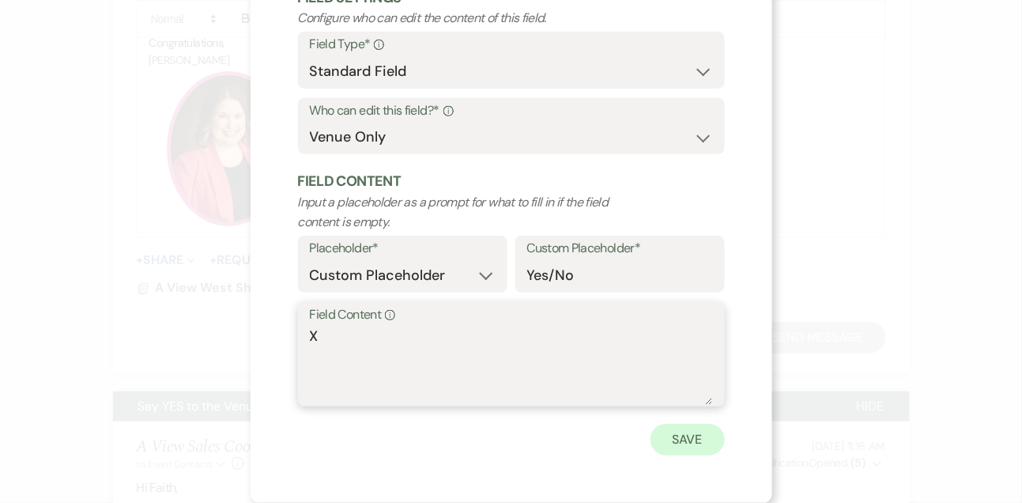
type textarea "X"
click at [714, 446] on button "Save" at bounding box center [687, 440] width 74 height 32
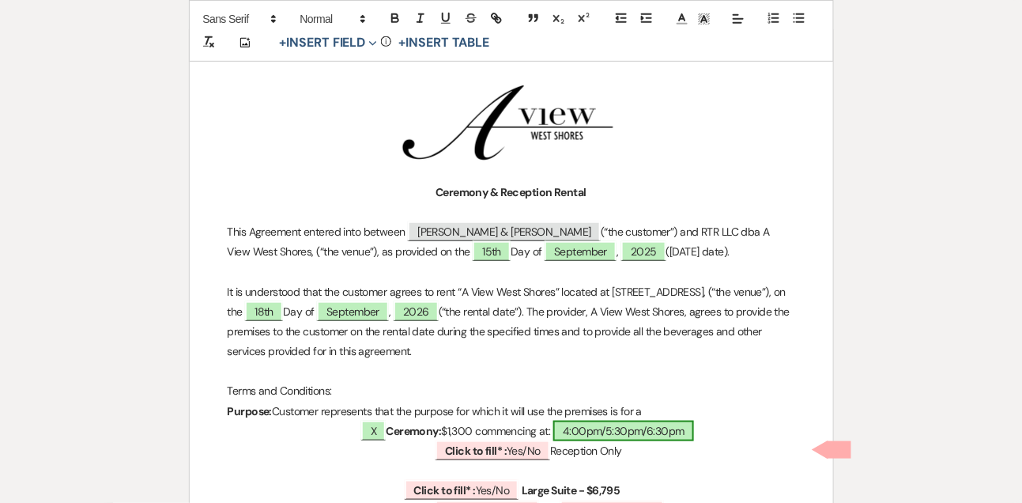
click at [635, 432] on span "4:00pm/5:30pm/6:30pm" at bounding box center [623, 430] width 141 height 21
select select "owner"
select select "Time"
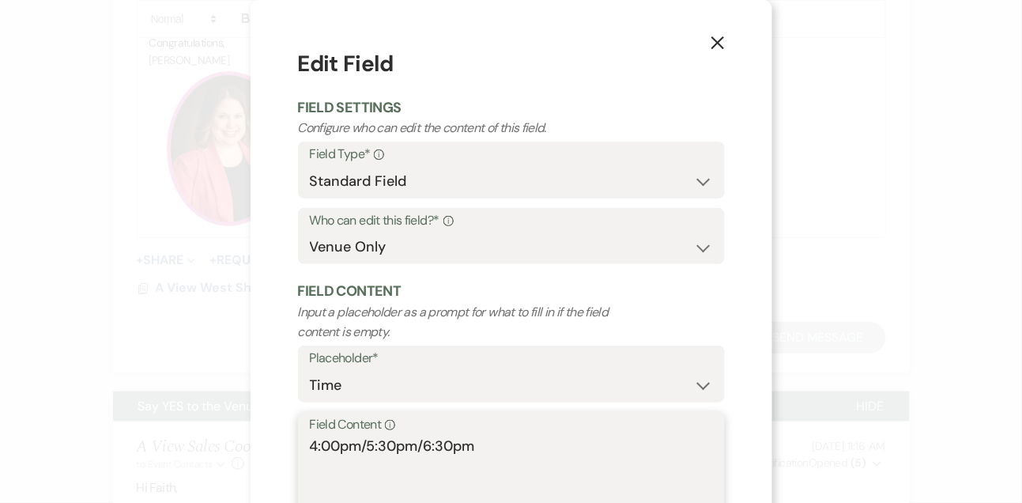
drag, startPoint x: 371, startPoint y: 445, endPoint x: 272, endPoint y: 445, distance: 98.8
click at [273, 445] on div "X Edit Field Field Settings Configure who can edit the content of this field. F…" at bounding box center [512, 306] width 522 height 612
drag, startPoint x: 364, startPoint y: 445, endPoint x: 473, endPoint y: 444, distance: 109.1
click at [473, 445] on textarea "5:30pm/6:30pm" at bounding box center [511, 474] width 403 height 79
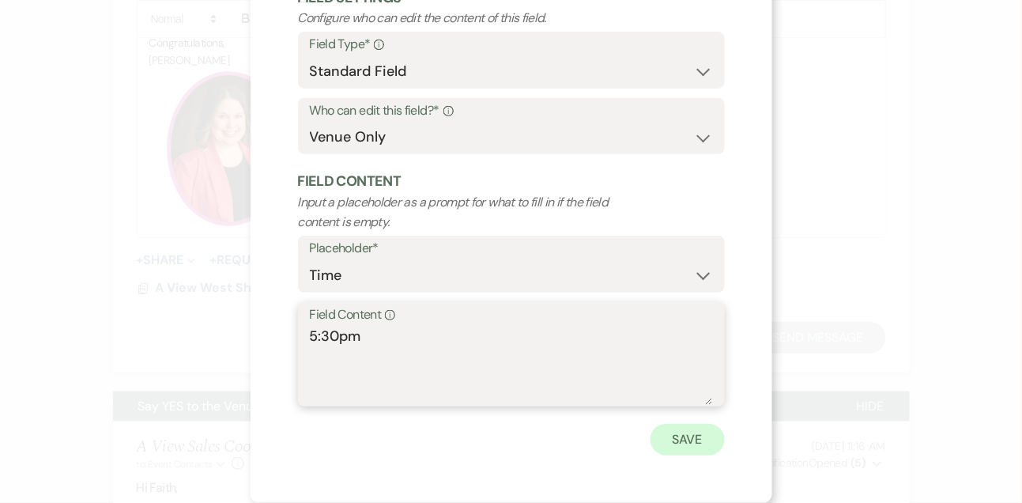
type textarea "5:30pm"
click at [707, 431] on button "Save" at bounding box center [687, 440] width 74 height 32
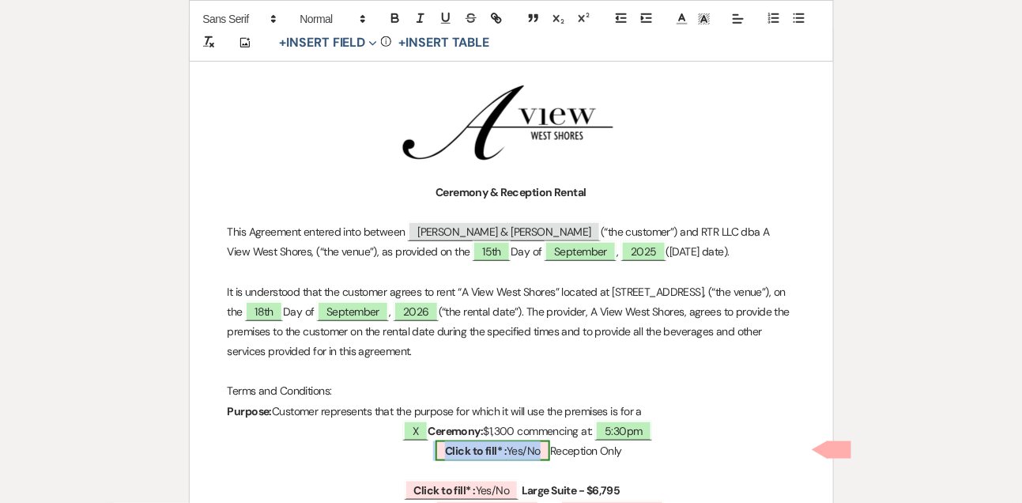
click at [518, 443] on span "Click to fill* : Yes/No" at bounding box center [492, 450] width 115 height 21
select select "owner"
select select "custom_placeholder"
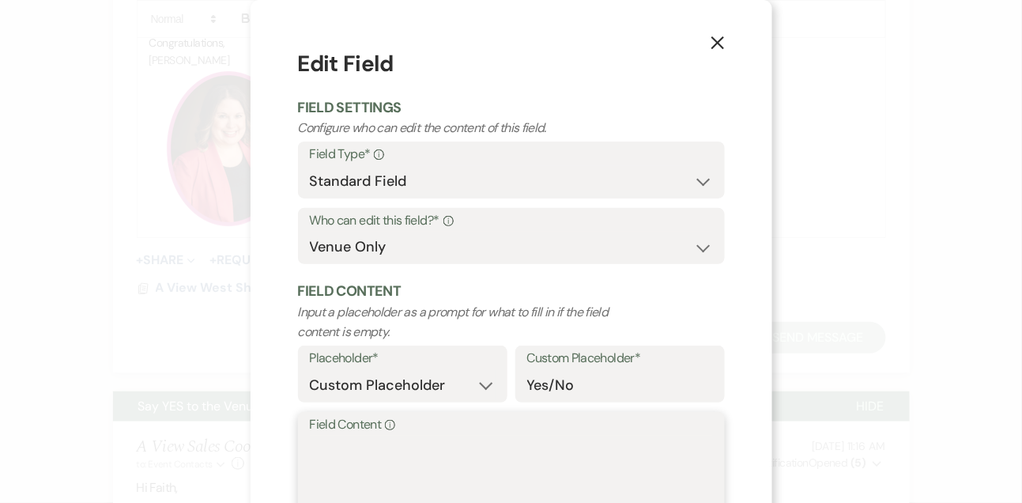
click at [458, 496] on textarea "Field Content Info" at bounding box center [511, 474] width 403 height 79
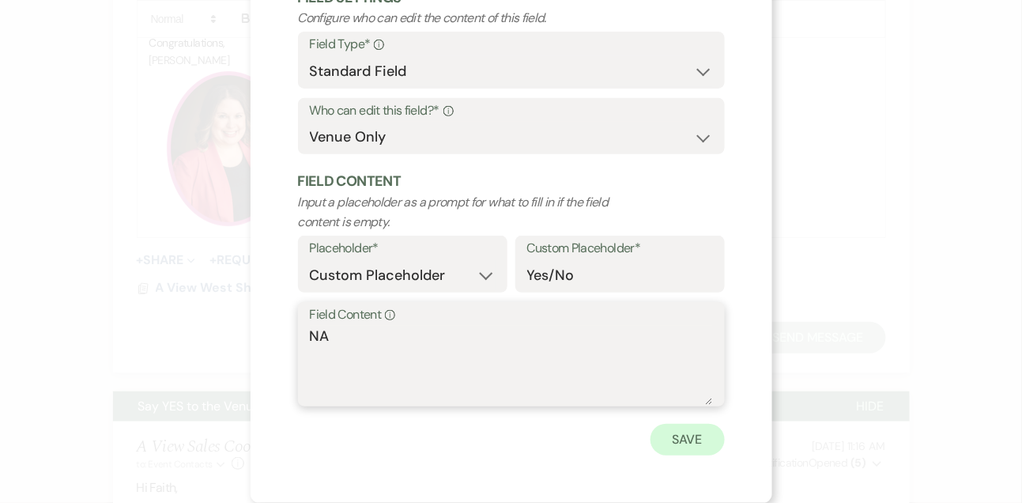
type textarea "NA"
click at [693, 437] on button "Save" at bounding box center [687, 440] width 74 height 32
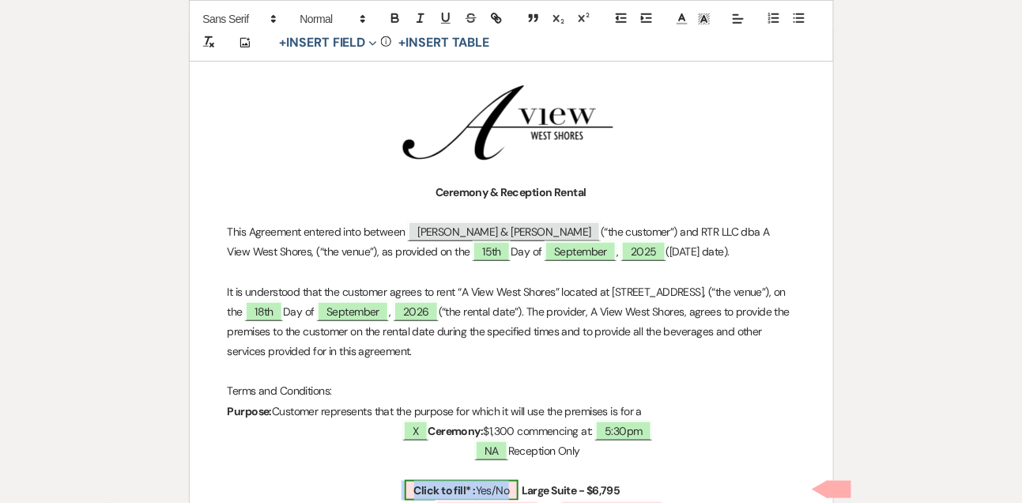
click at [494, 489] on span "Click to fill* : Yes/No" at bounding box center [462, 490] width 115 height 21
select select "owner"
select select "custom_placeholder"
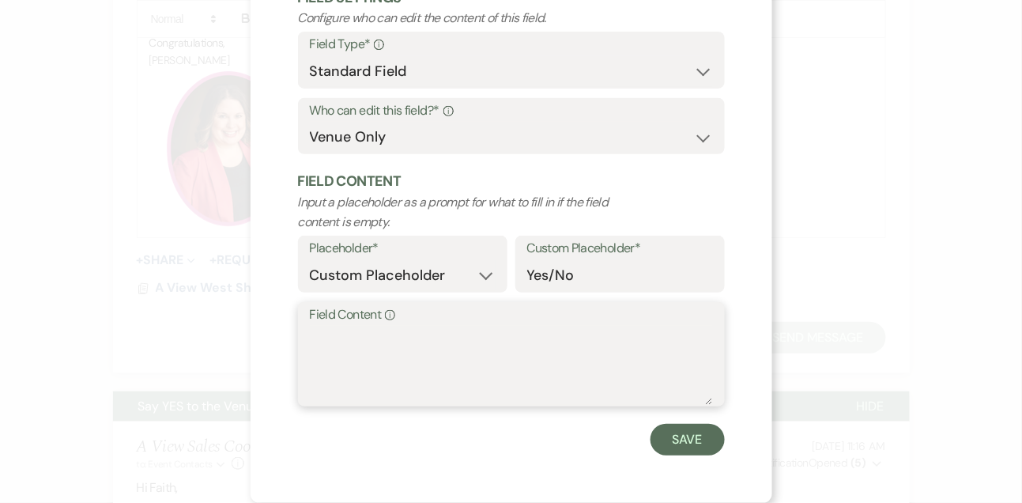
click at [462, 378] on textarea "Field Content Info" at bounding box center [511, 365] width 403 height 79
type textarea "X"
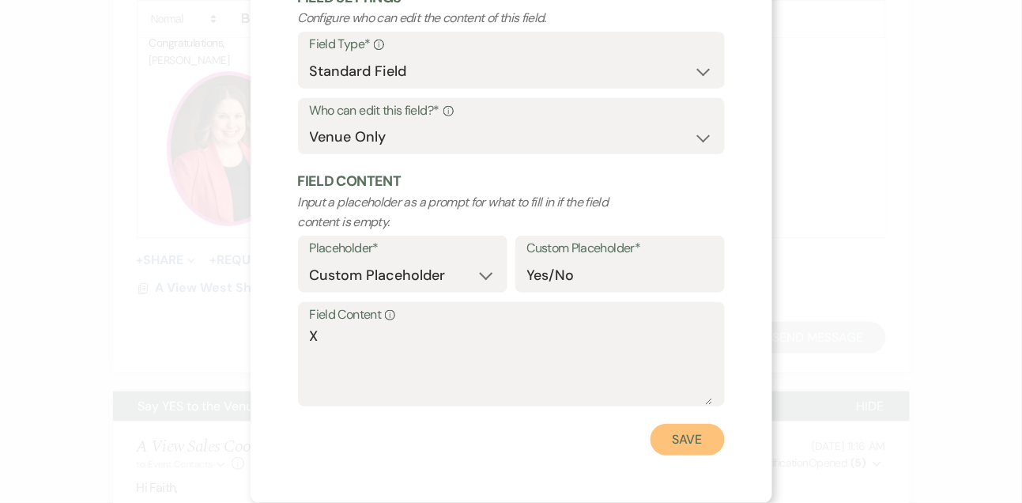
click at [676, 441] on button "Save" at bounding box center [687, 440] width 74 height 32
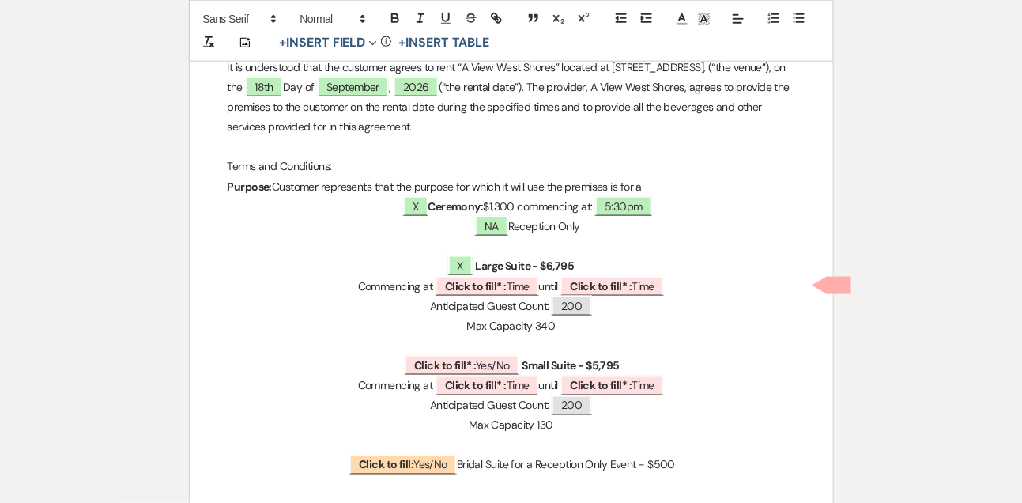
scroll to position [447, 0]
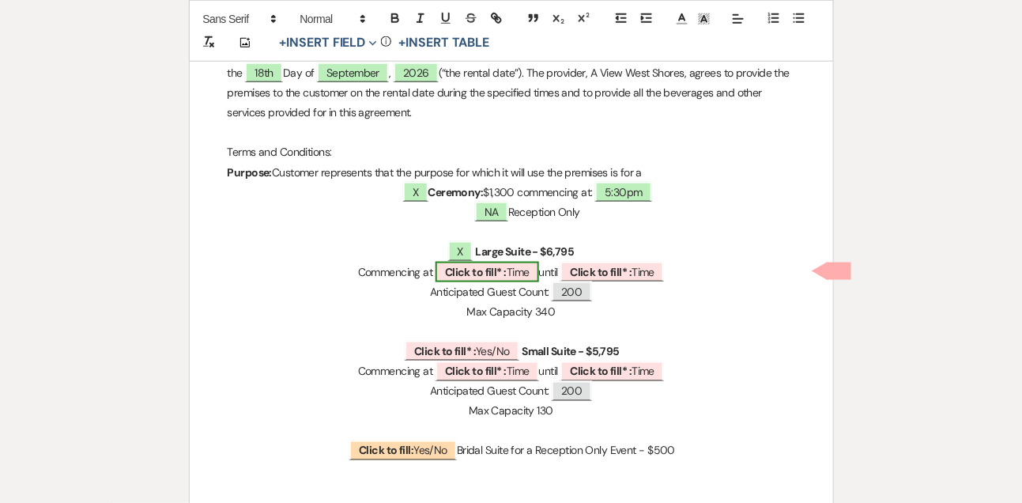
click at [517, 265] on span "Click to fill* : Time" at bounding box center [487, 272] width 104 height 21
select select "owner"
select select "Time"
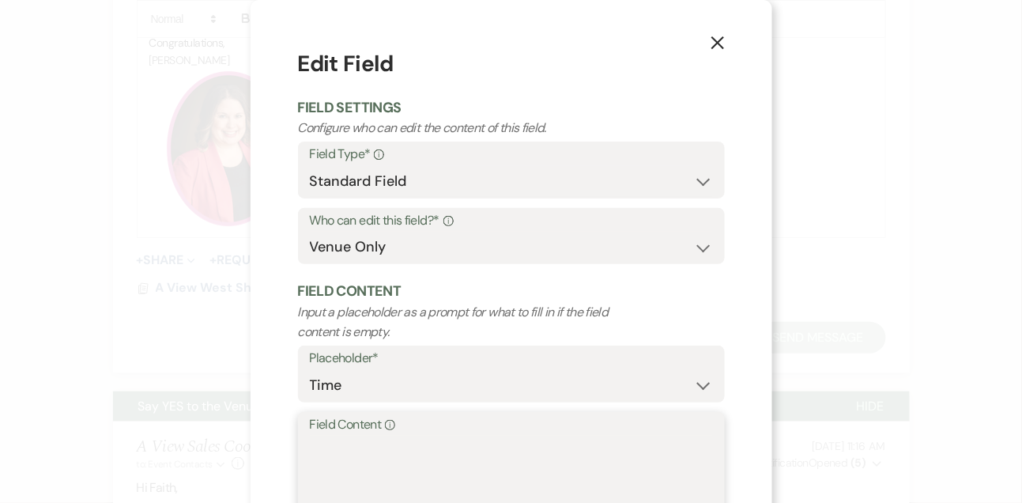
click at [406, 446] on textarea "Field Content Info" at bounding box center [511, 474] width 403 height 79
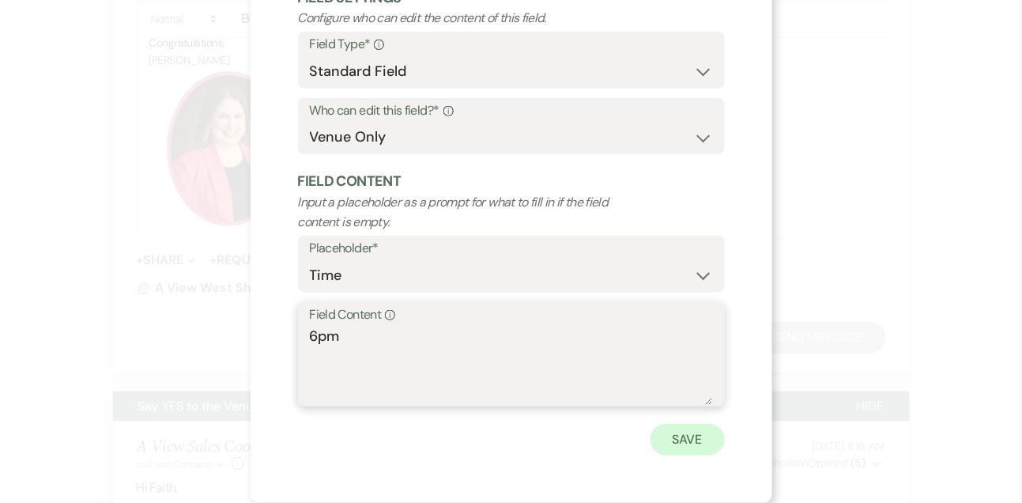
type textarea "6pm"
click at [685, 440] on button "Save" at bounding box center [687, 440] width 74 height 32
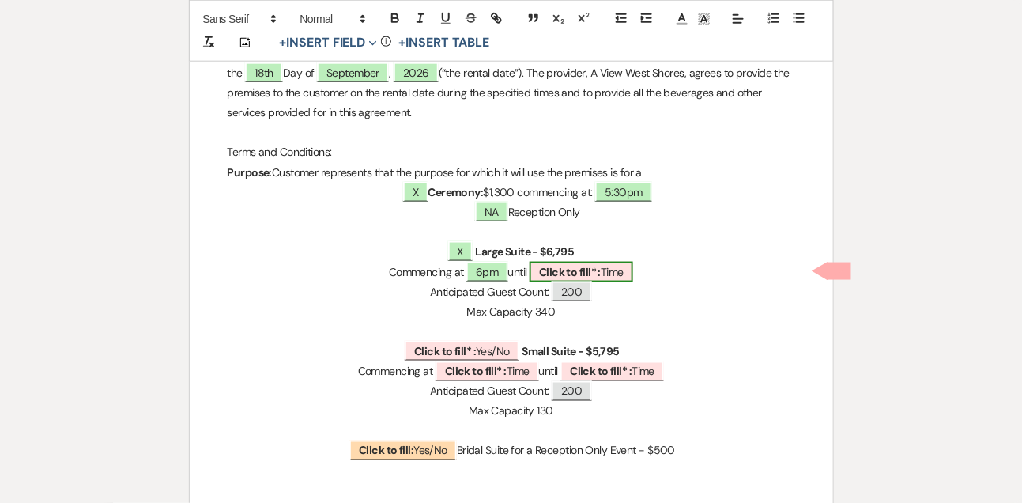
click at [609, 269] on span "Click to fill* : Time" at bounding box center [581, 272] width 104 height 21
select select "owner"
select select "Time"
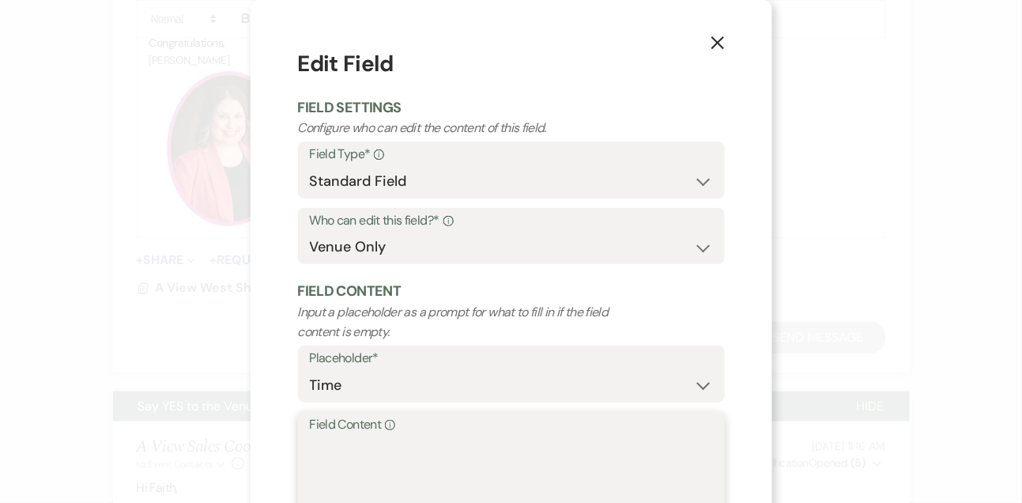
click at [476, 463] on textarea "Field Content Info" at bounding box center [511, 474] width 403 height 79
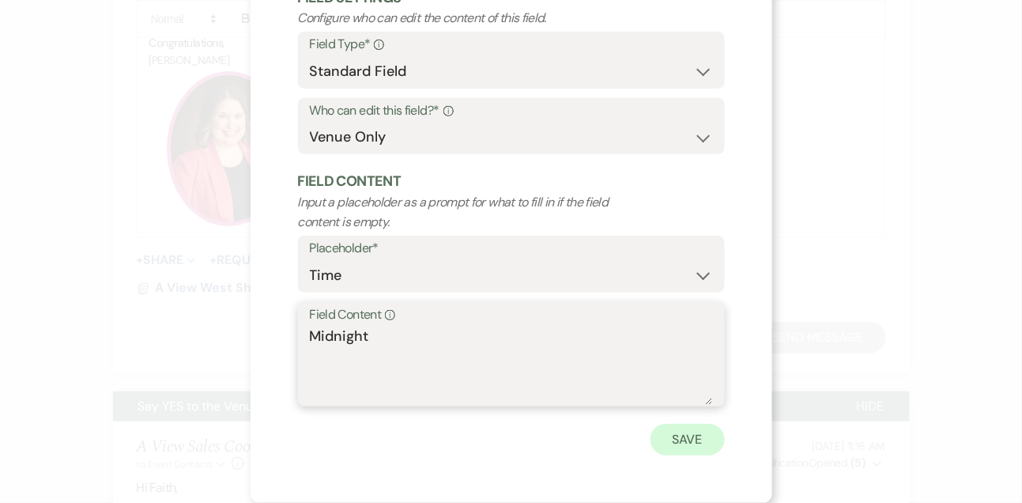
type textarea "Midnight"
click at [665, 435] on button "Save" at bounding box center [687, 440] width 74 height 32
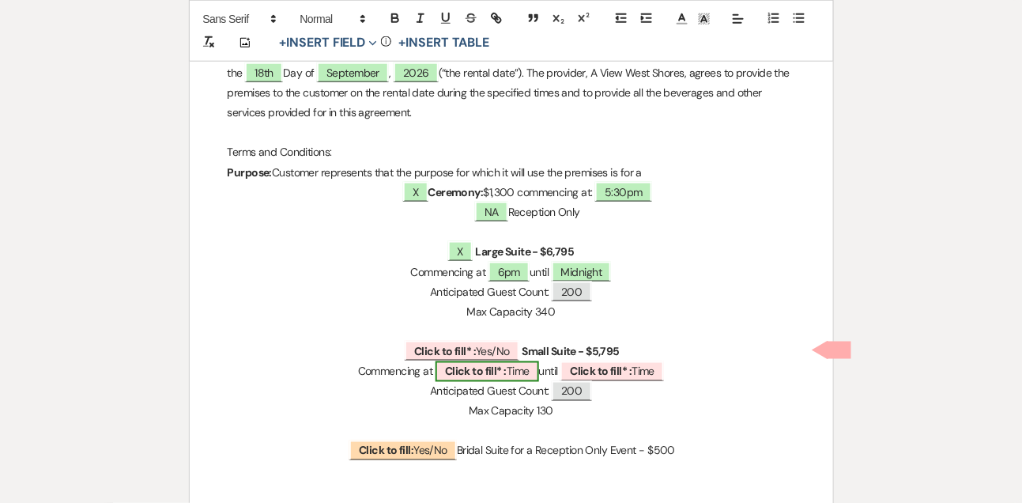
scroll to position [601, 0]
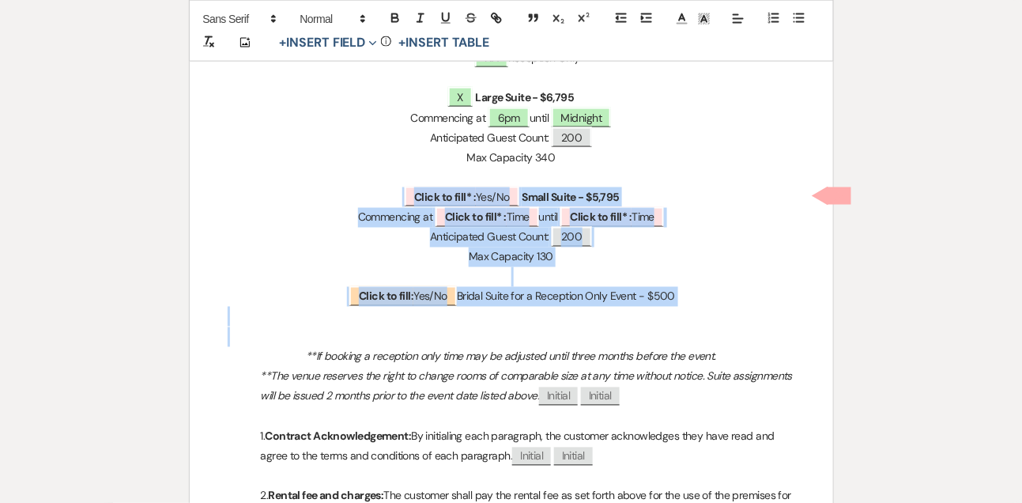
drag, startPoint x: 390, startPoint y: 193, endPoint x: 351, endPoint y: 351, distance: 162.7
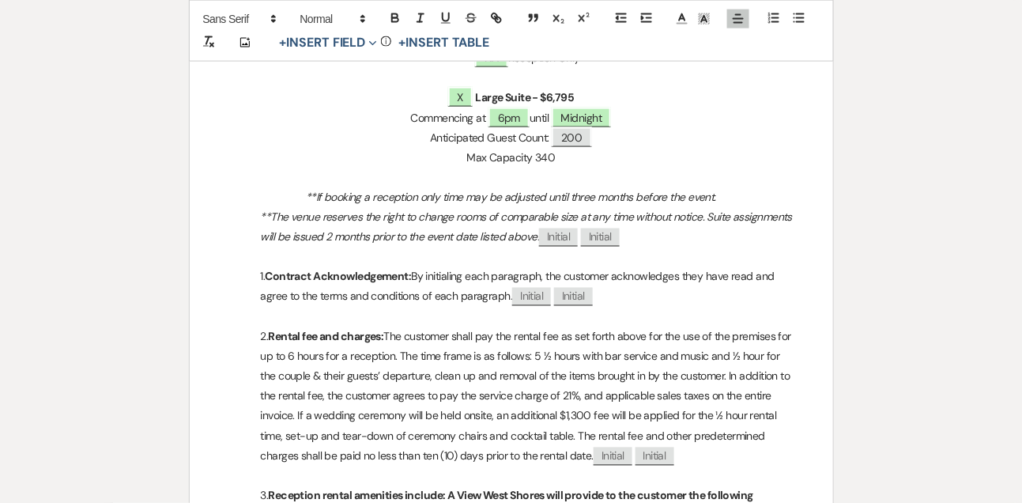
click at [438, 190] on em "**If booking a reception only time may be adjusted until three months before th…" at bounding box center [511, 197] width 410 height 14
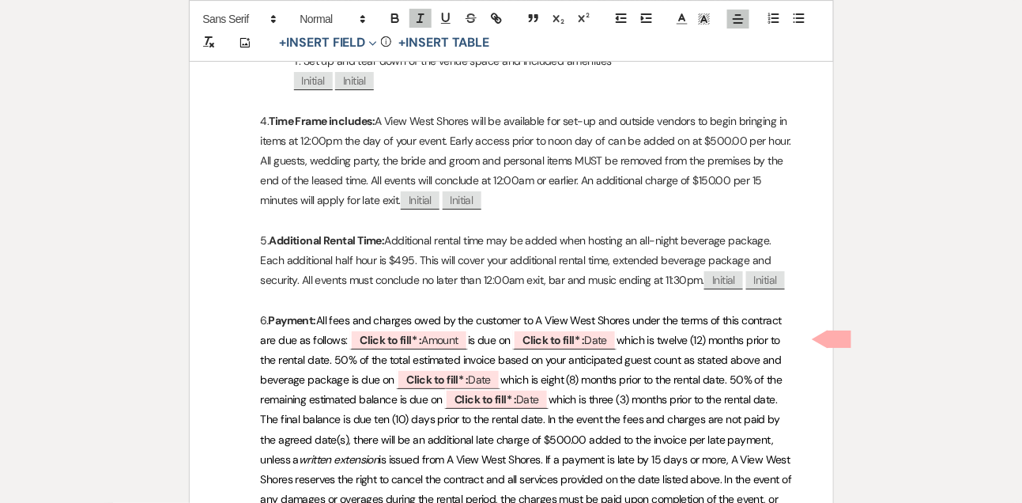
scroll to position [1612, 0]
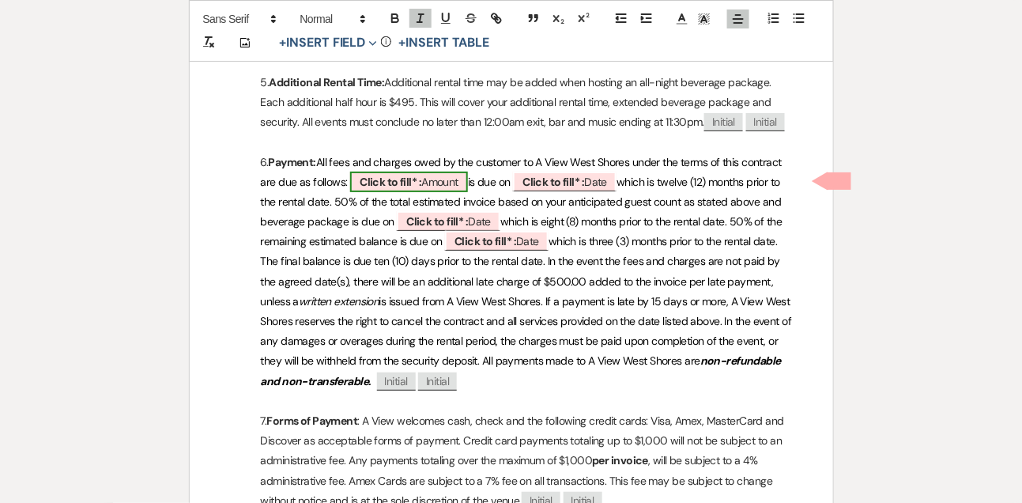
click at [431, 179] on span "Click to fill* : Amount" at bounding box center [409, 181] width 118 height 21
select select "owner"
select select "Amount"
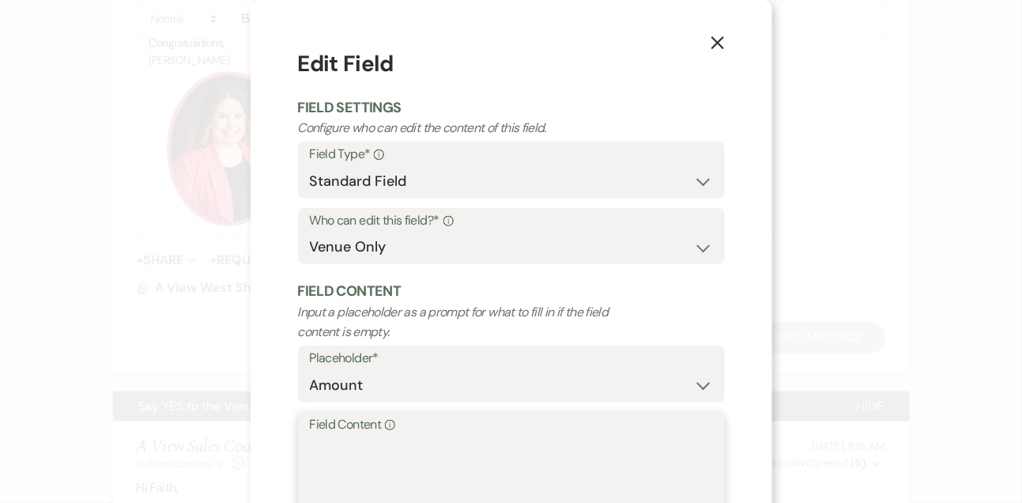
click at [324, 471] on textarea "Field Content Info" at bounding box center [511, 474] width 403 height 79
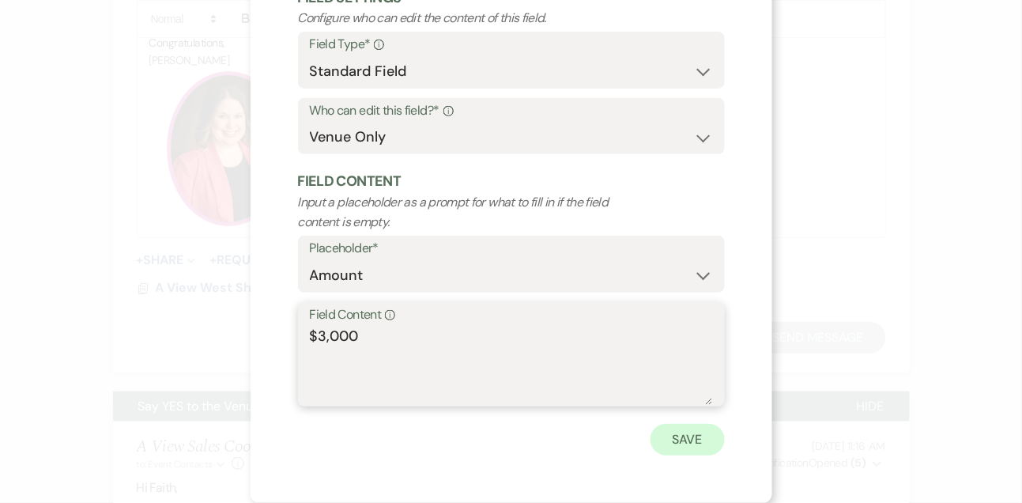
type textarea "$3,000"
click at [685, 445] on button "Save" at bounding box center [687, 440] width 74 height 32
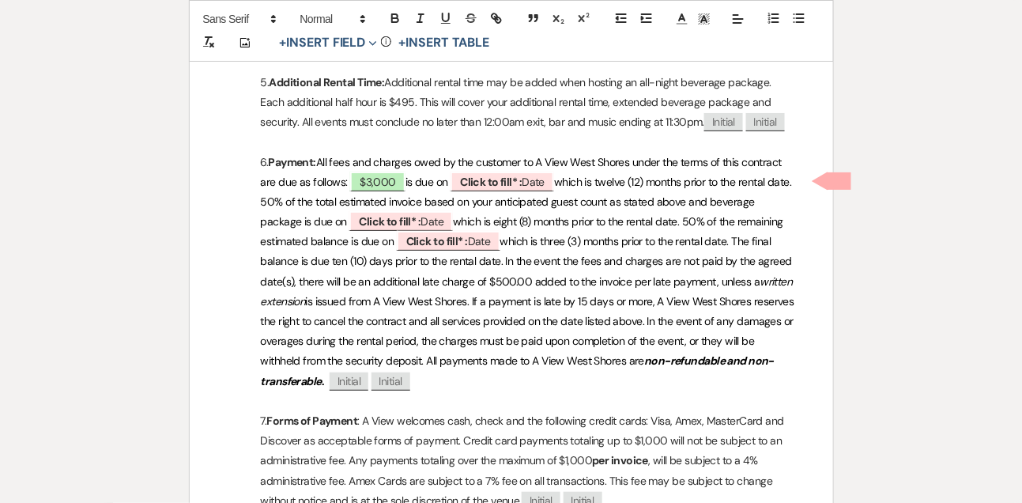
click at [637, 179] on span "which is twelve (12) months prior to the rental date. 50% of the total estimate…" at bounding box center [527, 202] width 533 height 54
click at [635, 178] on span "which is ten (12) months prior to the rental date. 50% of the total estimated i…" at bounding box center [520, 202] width 518 height 54
click at [518, 185] on b "Click to fill* :" at bounding box center [491, 182] width 62 height 14
select select "owner"
select select "Date"
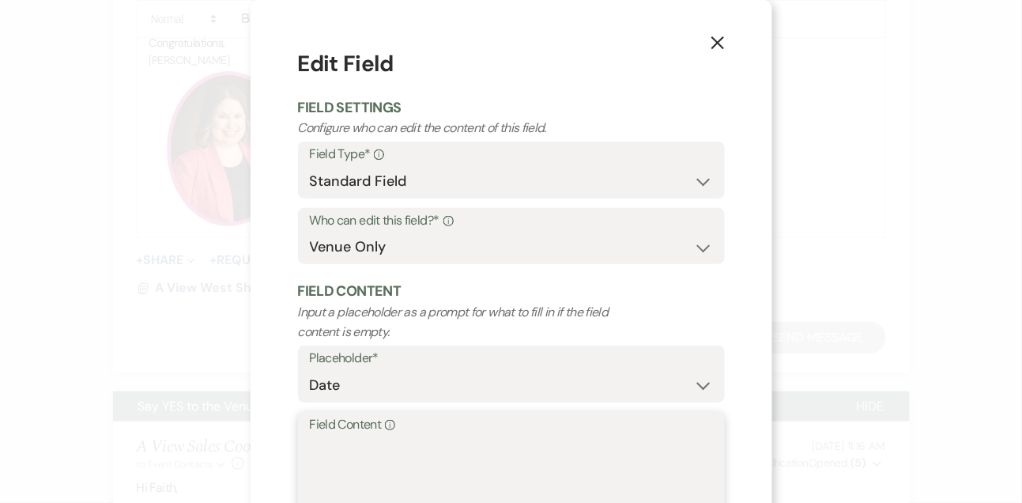
click at [350, 480] on textarea "Field Content Info" at bounding box center [511, 474] width 403 height 79
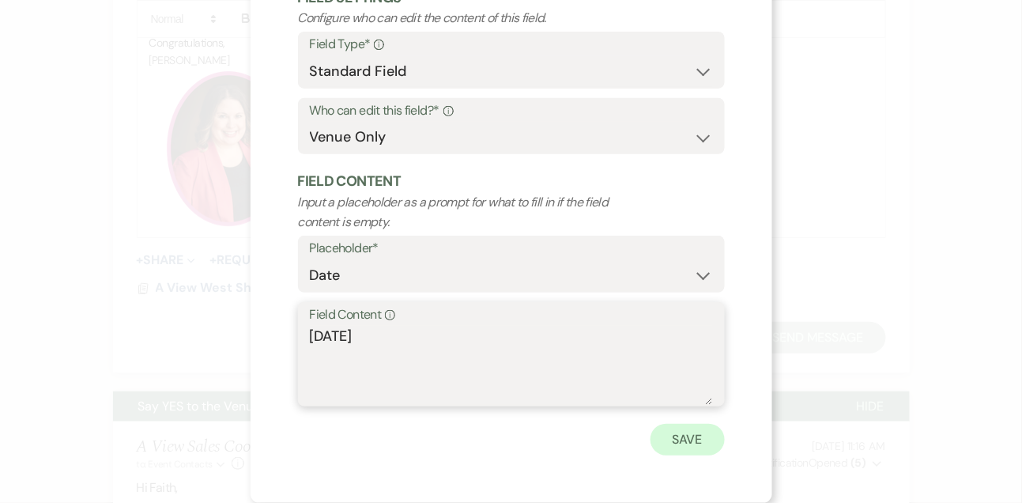
type textarea "November 18th, 2025"
click at [698, 446] on button "Save" at bounding box center [687, 440] width 74 height 32
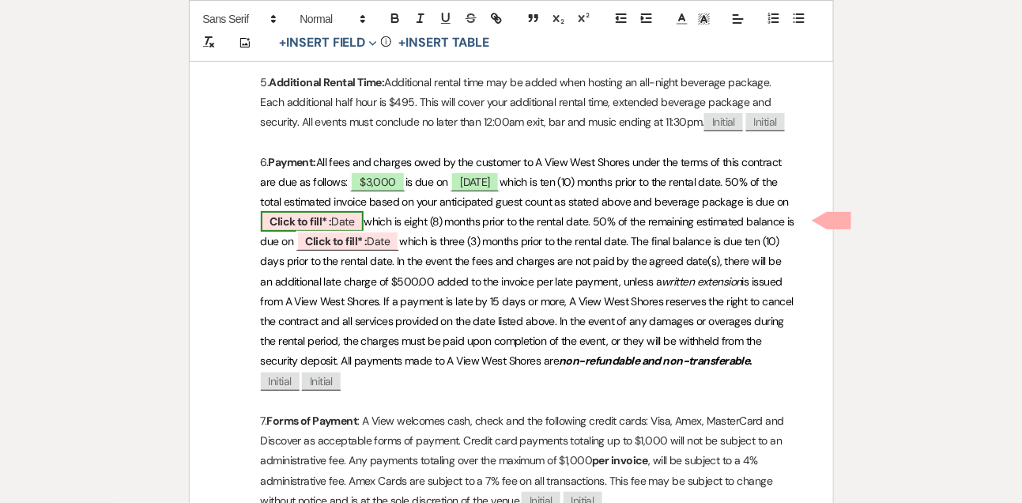
click at [332, 217] on b "Click to fill* :" at bounding box center [301, 221] width 62 height 14
select select "owner"
select select "Date"
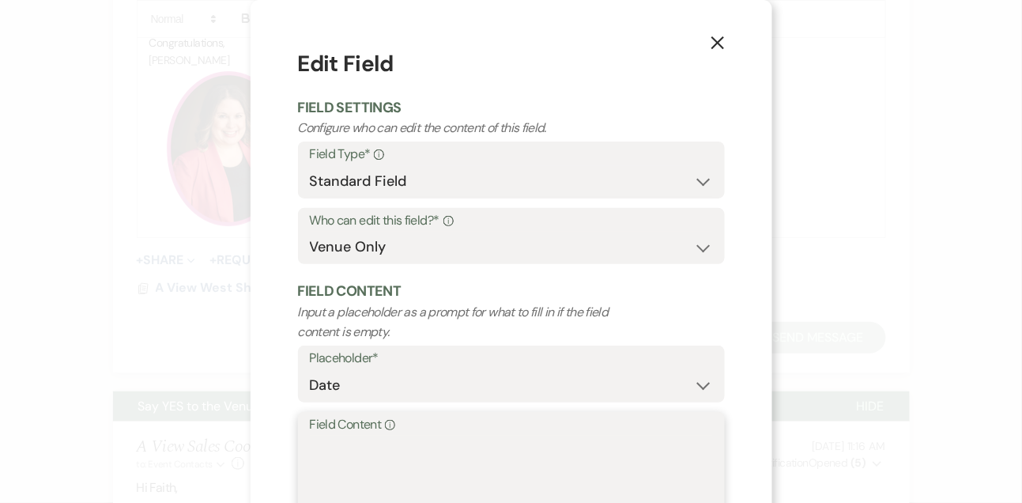
click at [368, 481] on textarea "Field Content Info" at bounding box center [511, 474] width 403 height 79
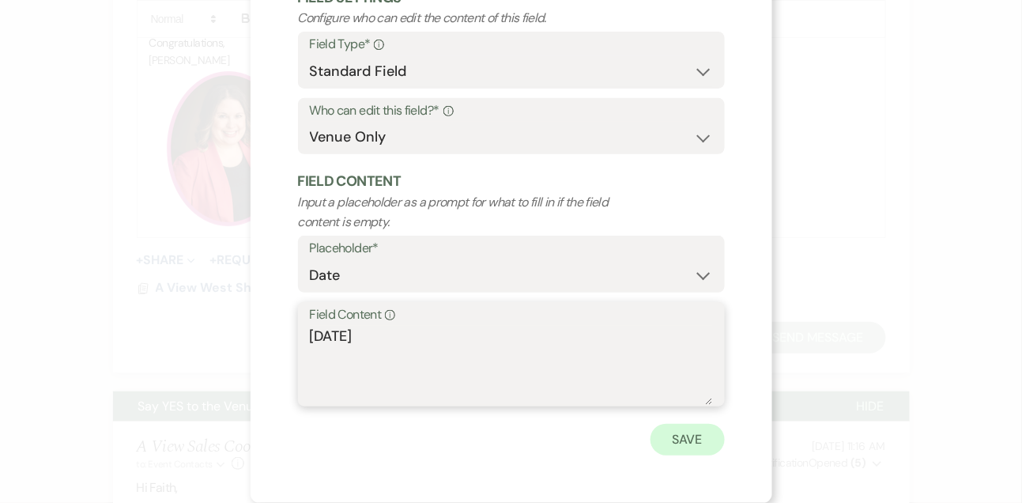
type textarea "January 18th, 2026"
click at [695, 450] on button "Save" at bounding box center [687, 440] width 74 height 32
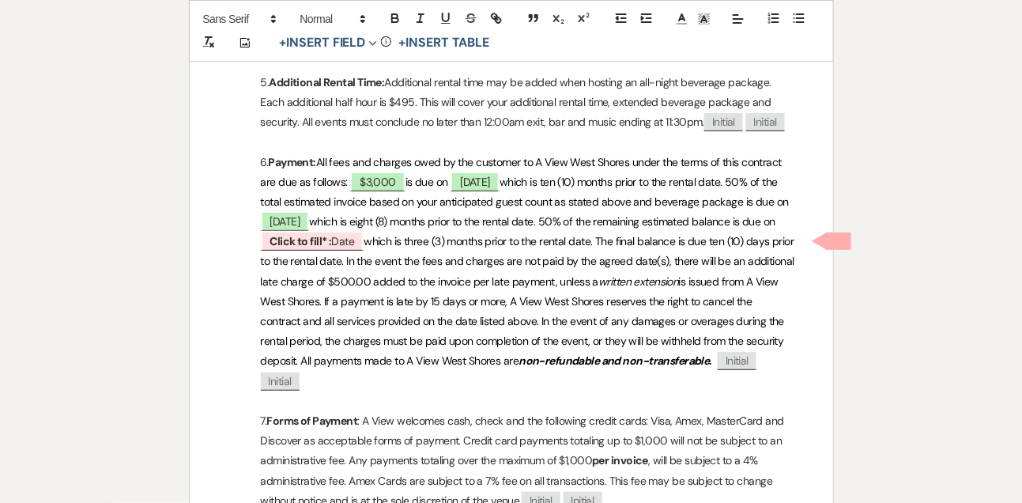
click at [466, 251] on p "6. Payment: All fees and charges owed by the customer to A View West Shores und…" at bounding box center [511, 272] width 567 height 239
click at [364, 247] on span "Click to fill* : Date" at bounding box center [313, 241] width 104 height 21
select select "owner"
select select "Date"
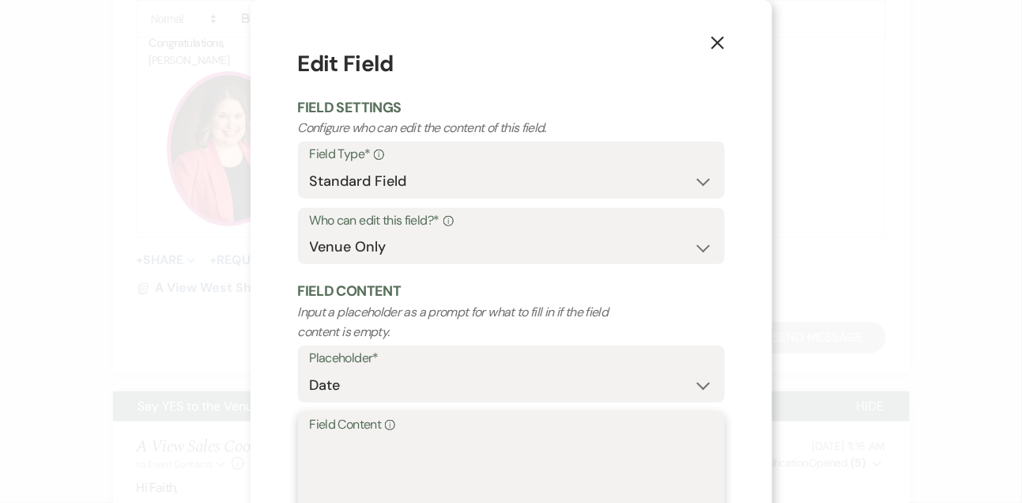
click at [374, 459] on textarea "Field Content Info" at bounding box center [511, 474] width 403 height 79
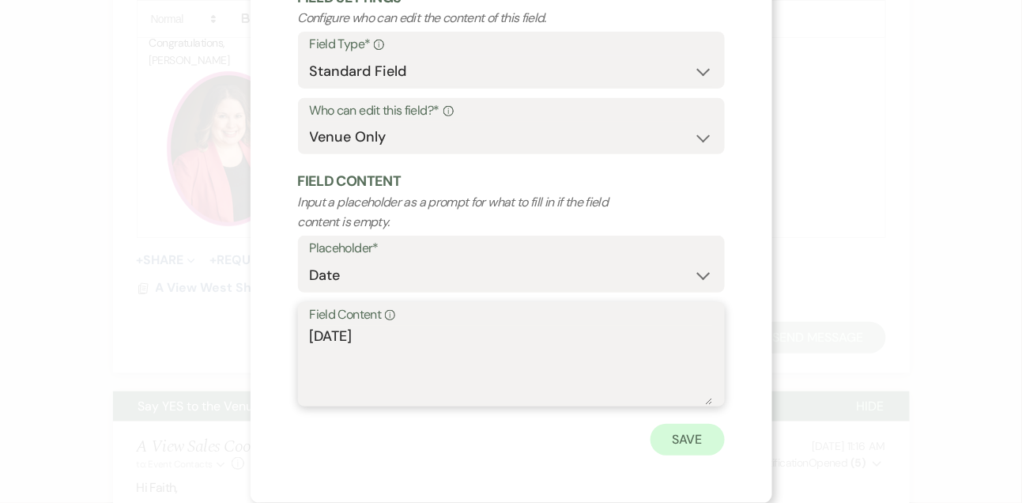
type textarea "June 18th, 2026"
click at [697, 446] on button "Save" at bounding box center [687, 440] width 74 height 32
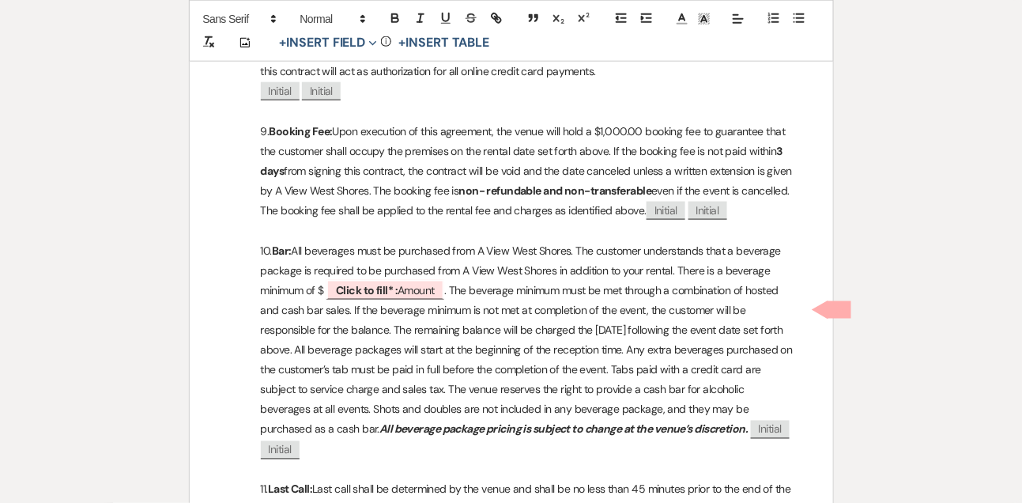
scroll to position [2119, 0]
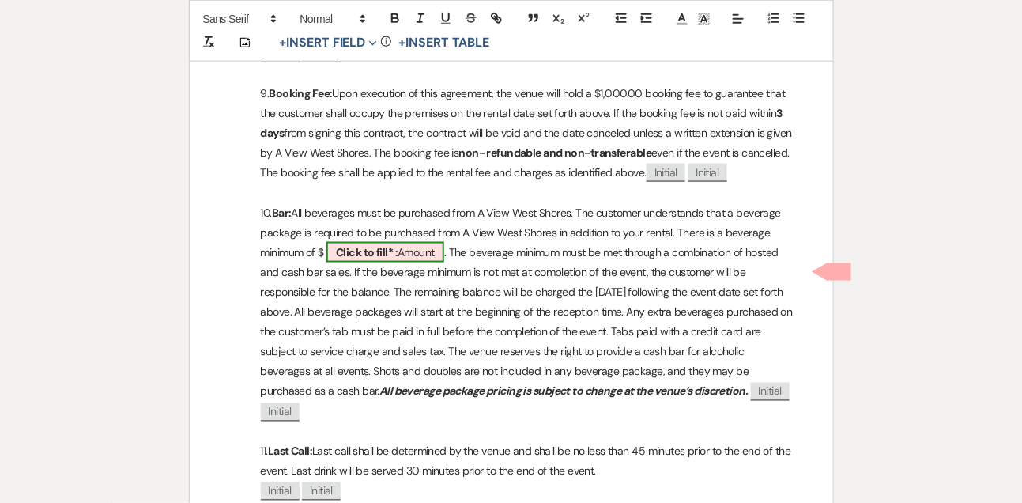
click at [411, 262] on span "Click to fill* : Amount" at bounding box center [385, 252] width 118 height 21
select select "owner"
select select "Amount"
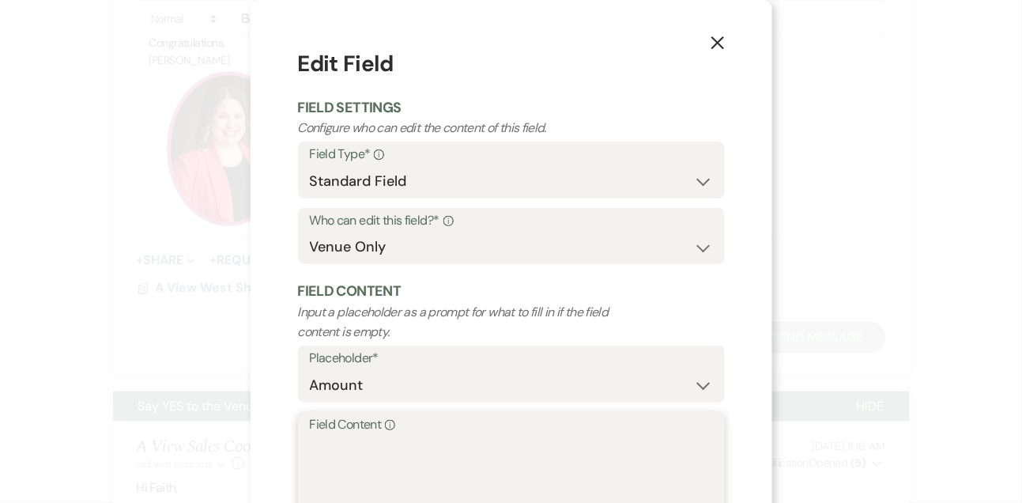
click at [353, 451] on textarea "Field Content Info" at bounding box center [511, 474] width 403 height 79
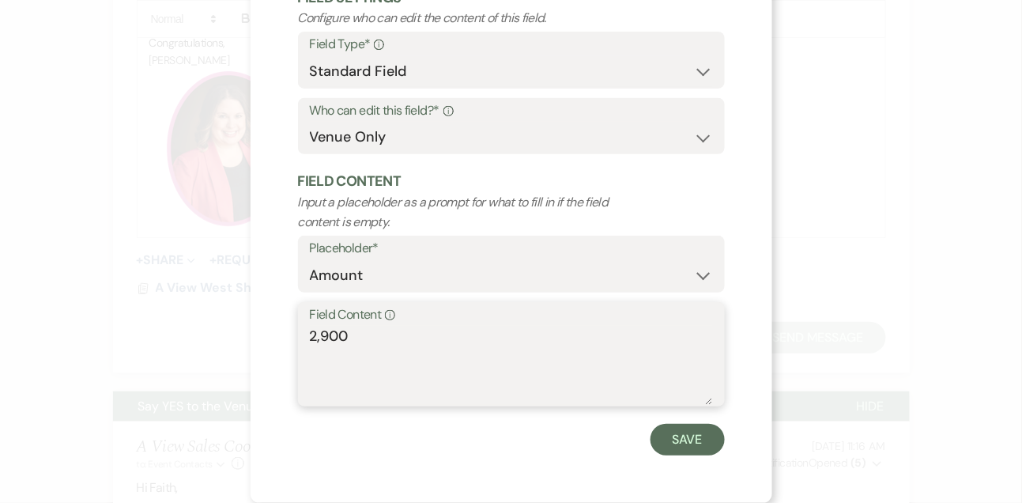
type textarea "2,900"
click at [680, 421] on form "Edit Field Field Settings Configure who can edit the content of this field. Fie…" at bounding box center [511, 197] width 427 height 518
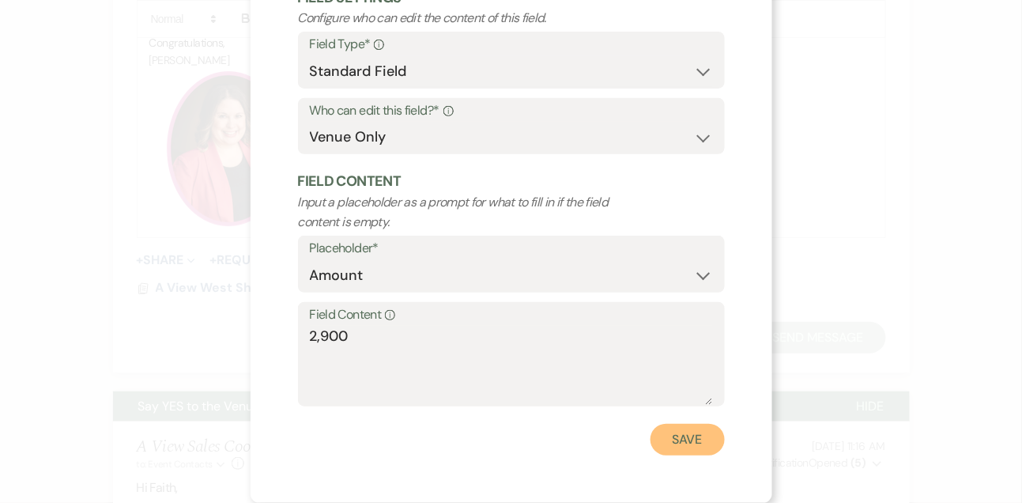
click at [678, 443] on button "Save" at bounding box center [687, 440] width 74 height 32
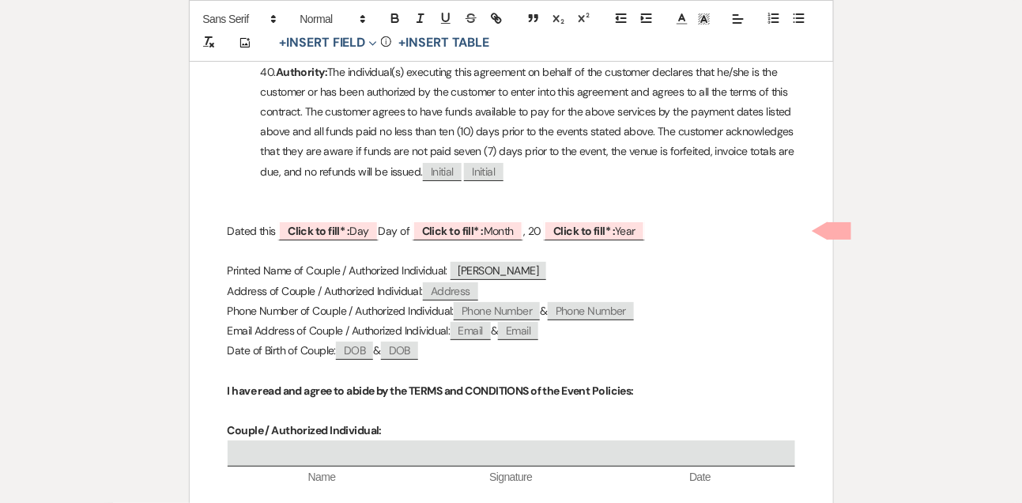
scroll to position [6440, 0]
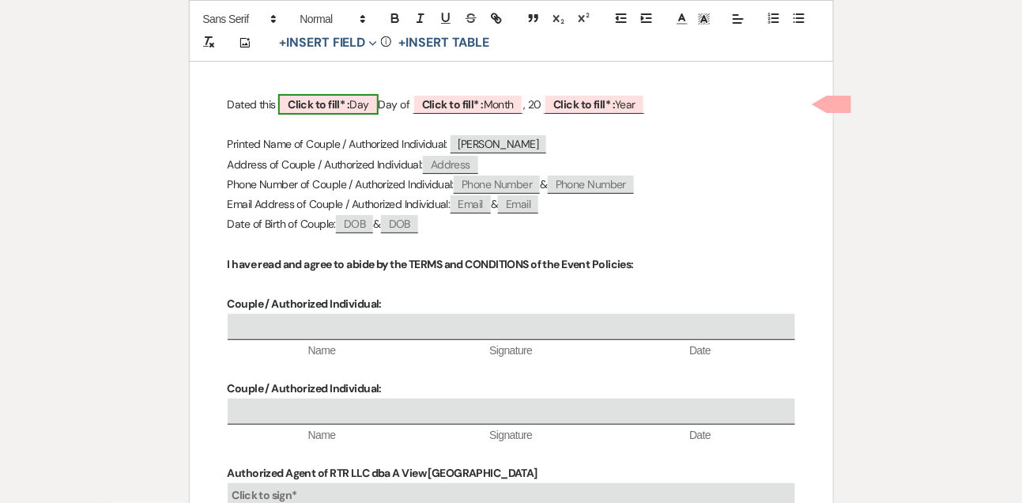
click at [356, 105] on span "Click to fill* : Day" at bounding box center [328, 104] width 100 height 21
select select "owner"
select select "custom_placeholder"
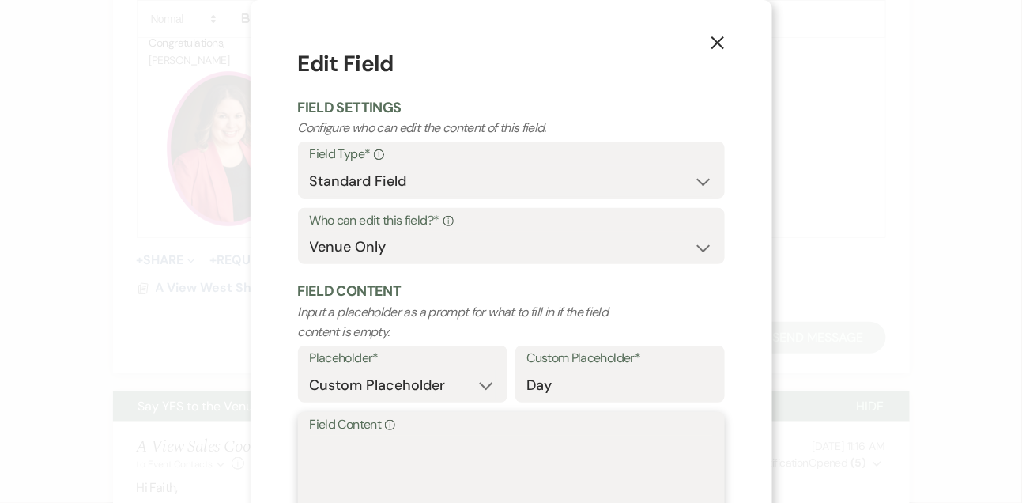
click at [344, 468] on textarea "Field Content Info" at bounding box center [511, 474] width 403 height 79
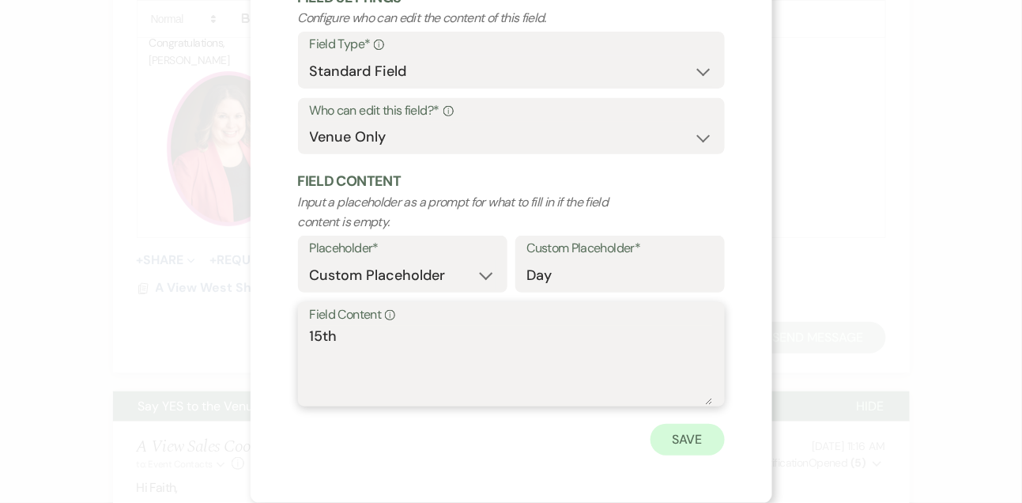
type textarea "15th"
click at [710, 440] on button "Save" at bounding box center [687, 440] width 74 height 32
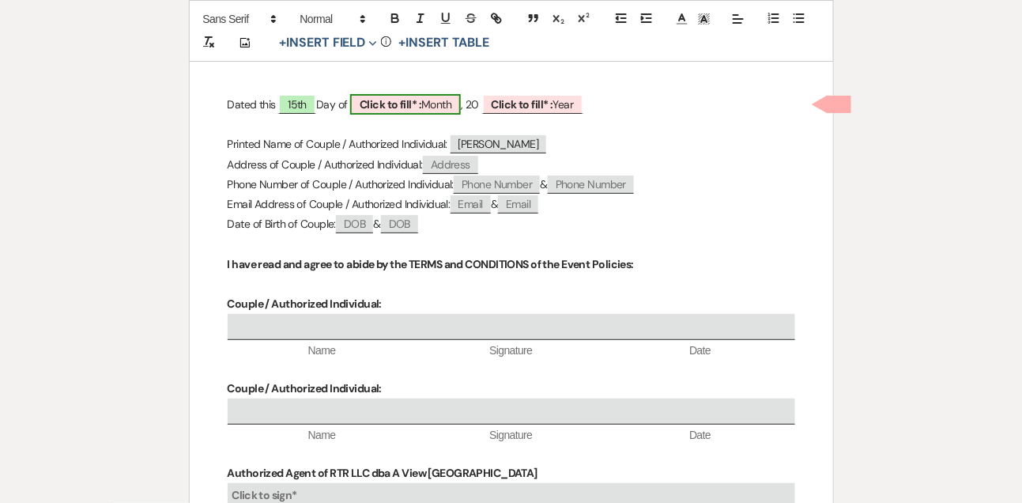
click at [434, 105] on span "Click to fill* : Month" at bounding box center [405, 104] width 111 height 21
select select "owner"
select select "custom_placeholder"
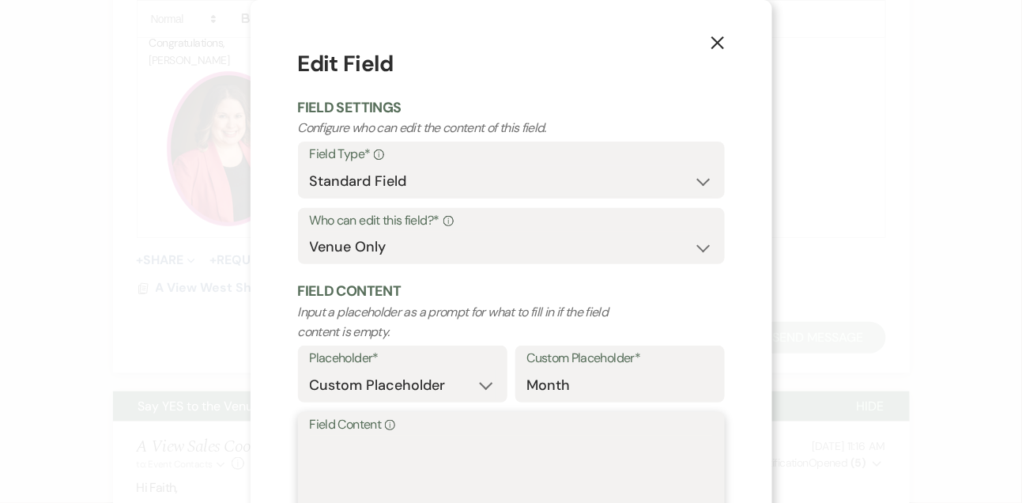
click at [414, 449] on textarea "Field Content Info" at bounding box center [511, 474] width 403 height 79
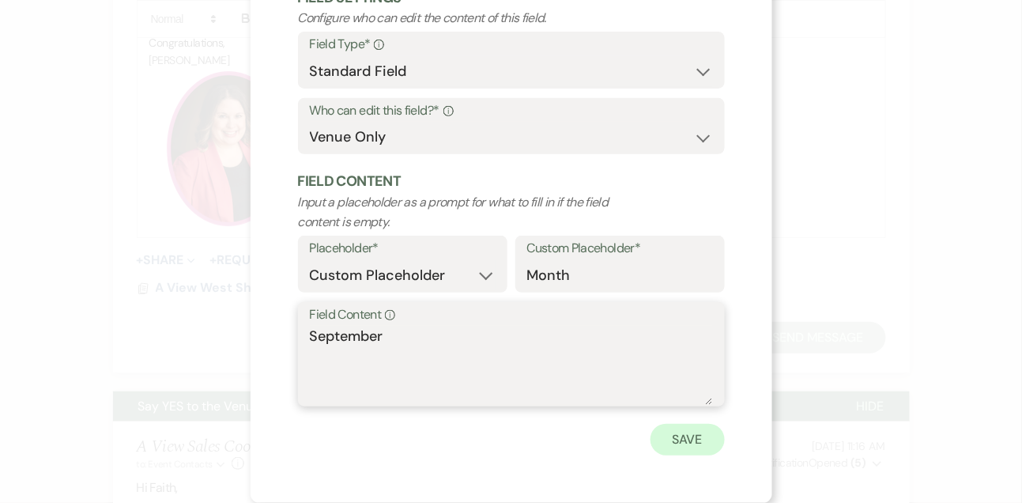
type textarea "September"
click at [685, 439] on button "Save" at bounding box center [687, 440] width 74 height 32
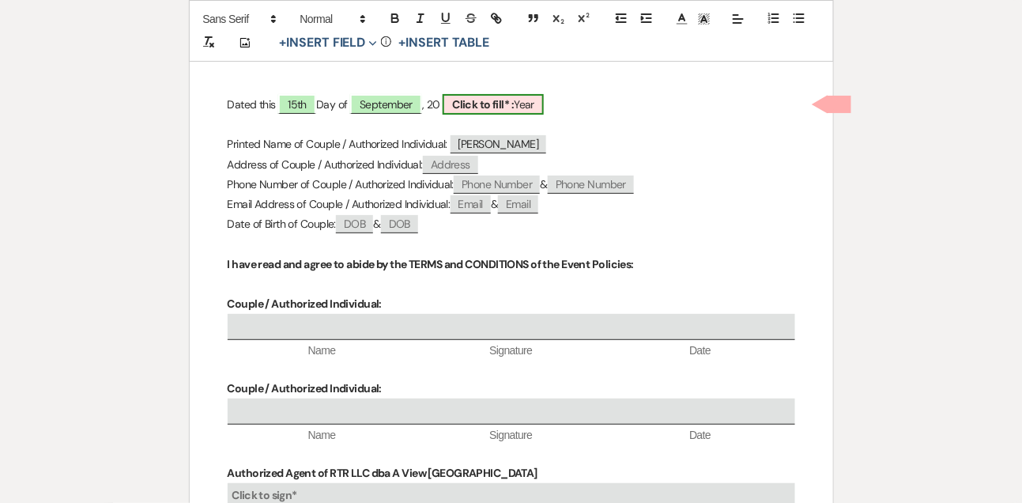
click at [506, 103] on b "Click to fill* :" at bounding box center [483, 104] width 62 height 14
select select "owner"
select select "custom_placeholder"
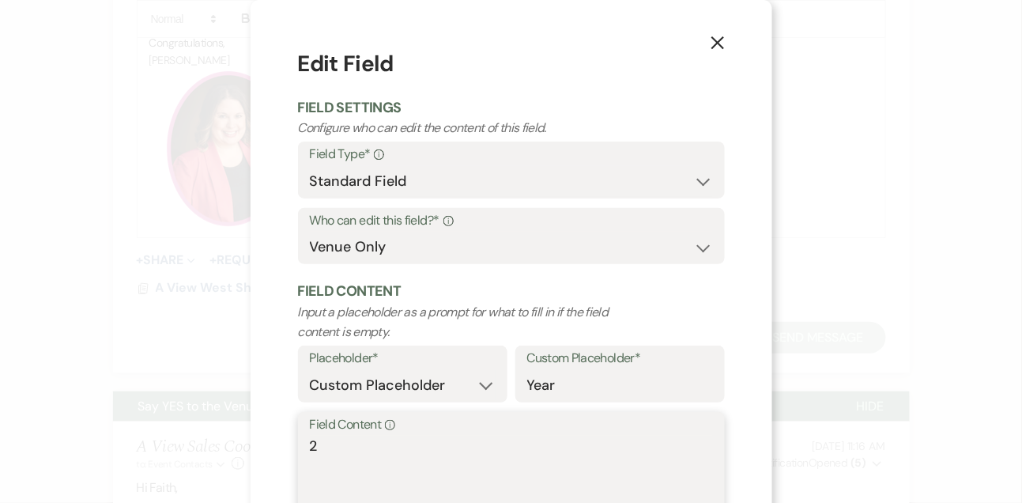
click at [338, 466] on textarea "2" at bounding box center [511, 474] width 403 height 79
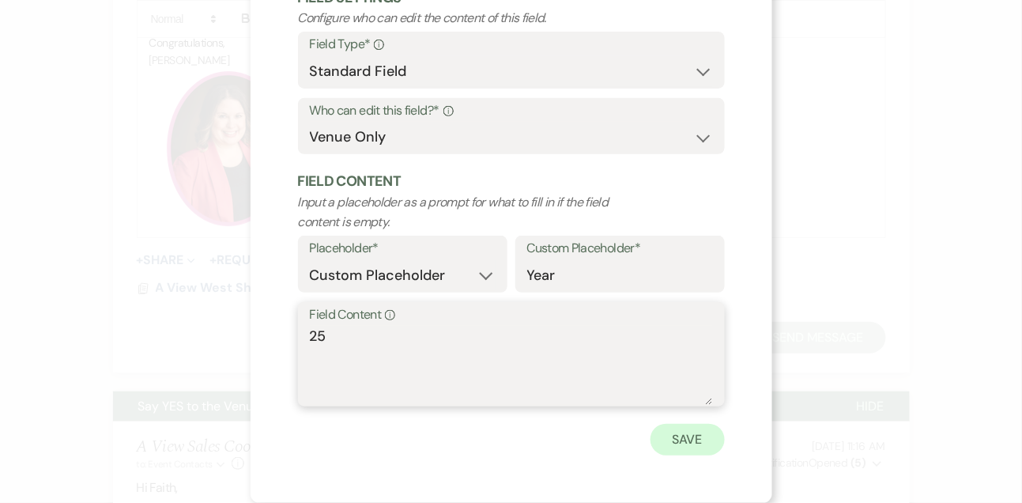
type textarea "25"
click at [717, 448] on button "Save" at bounding box center [687, 440] width 74 height 32
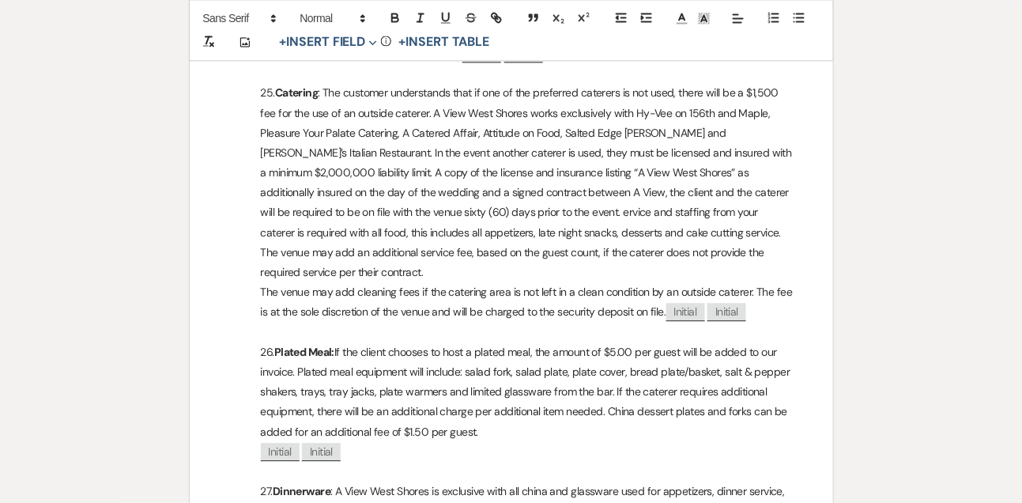
scroll to position [4141, 0]
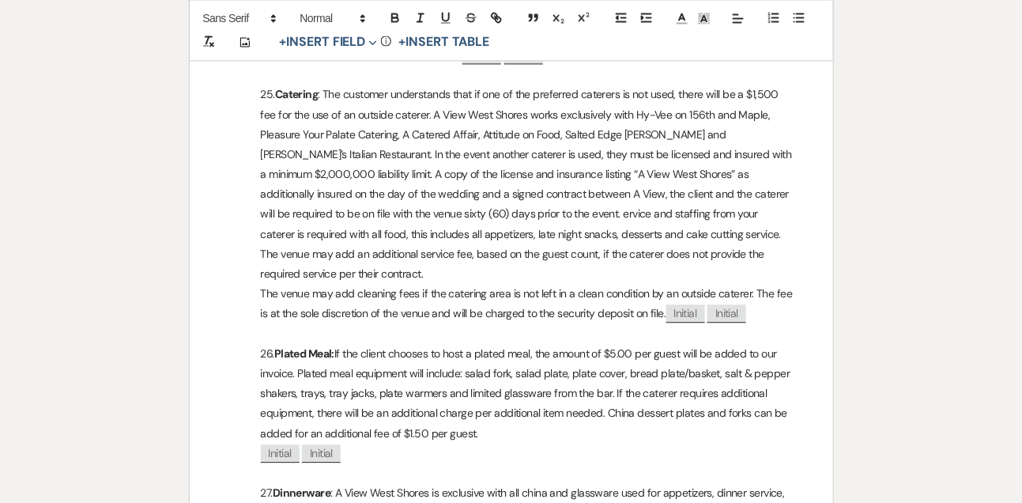
click at [394, 229] on p "25. Catering" at bounding box center [511, 184] width 567 height 199
click at [575, 147] on p "25. Catering" at bounding box center [511, 184] width 567 height 199
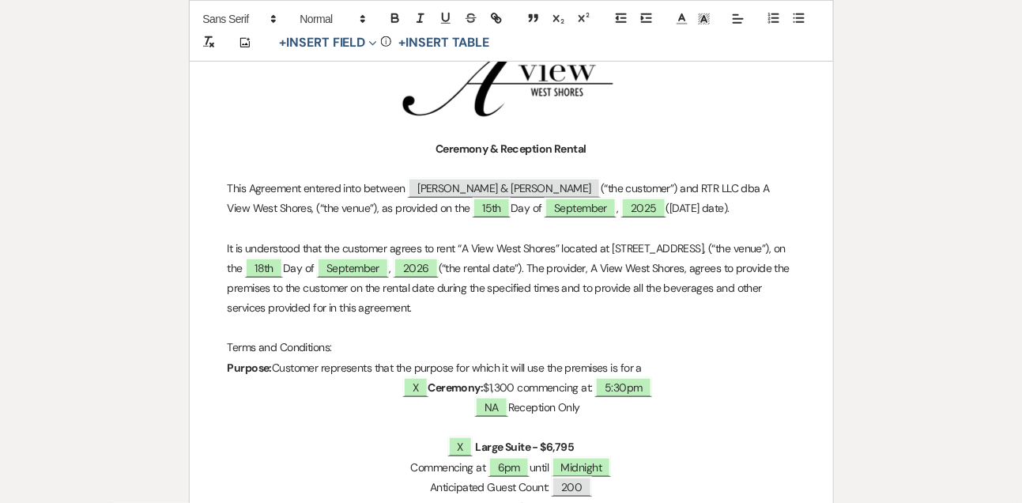
scroll to position [0, 0]
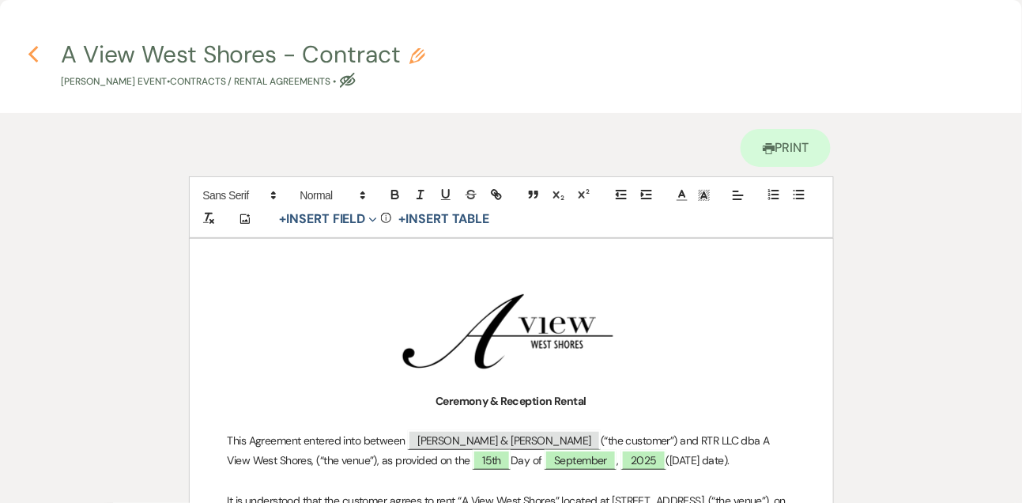
click at [36, 51] on icon "Previous" at bounding box center [34, 54] width 12 height 19
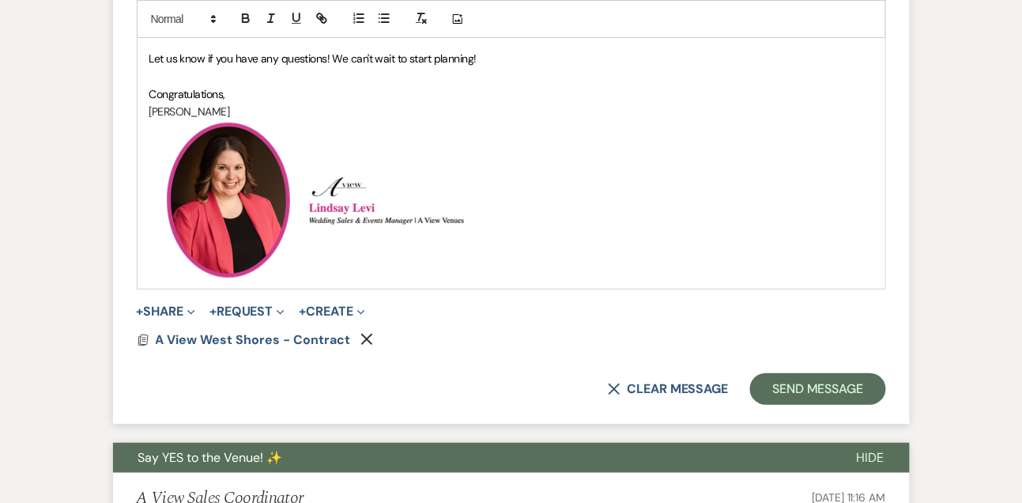
scroll to position [1649, 0]
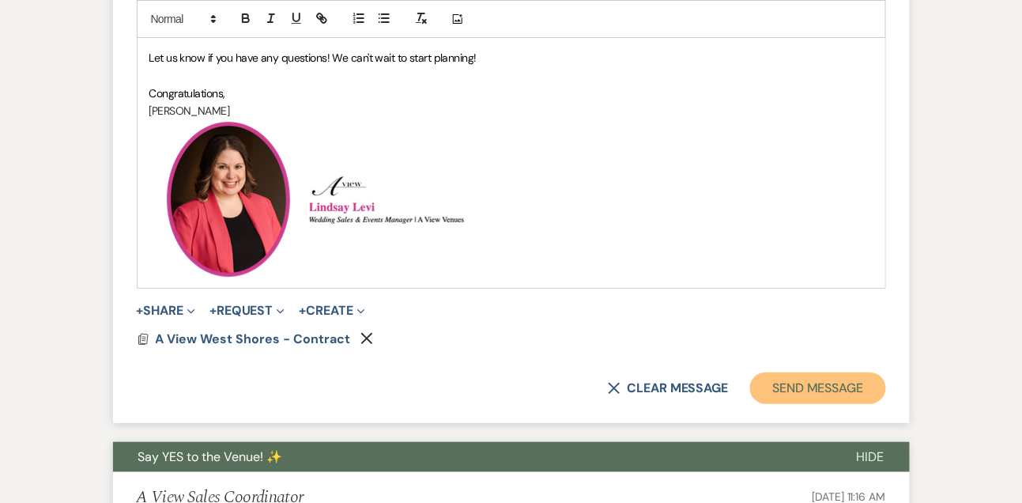
click at [782, 390] on button "Send Message" at bounding box center [817, 388] width 135 height 32
